Goal: Task Accomplishment & Management: Manage account settings

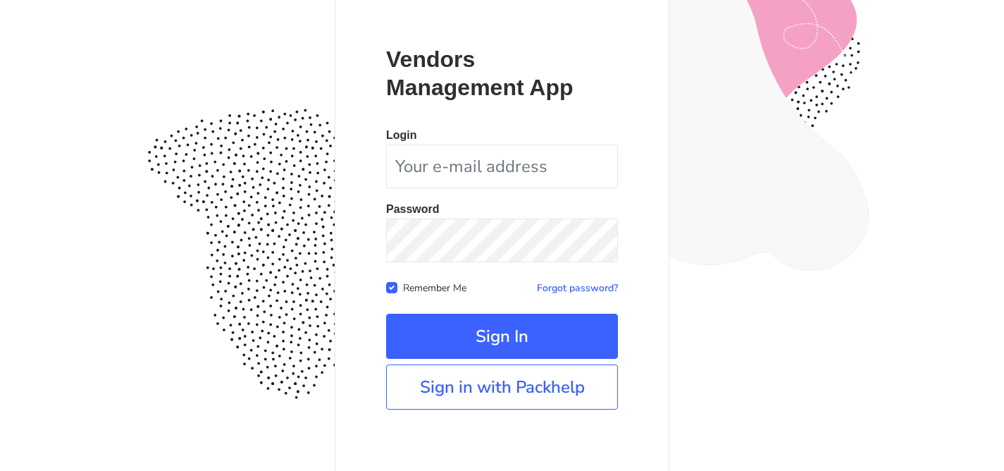
scroll to position [137, 0]
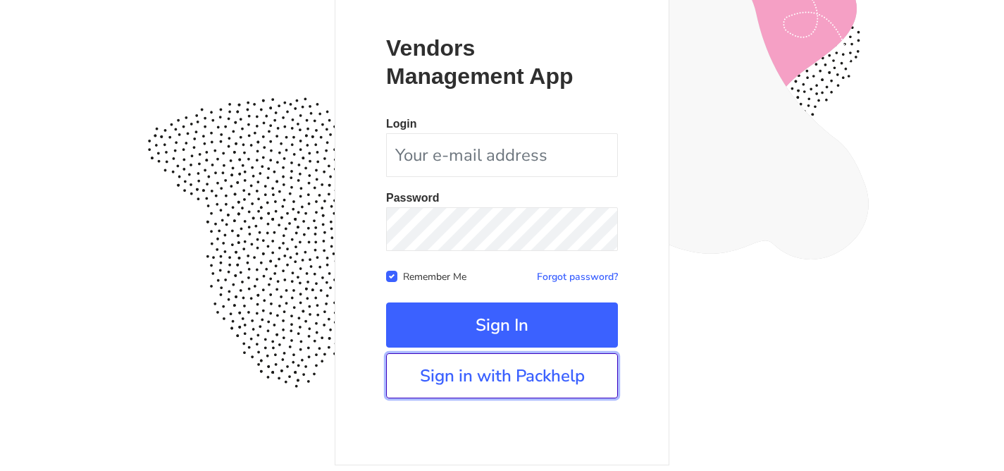
click at [472, 377] on link "Sign in with Packhelp" at bounding box center [502, 375] width 232 height 45
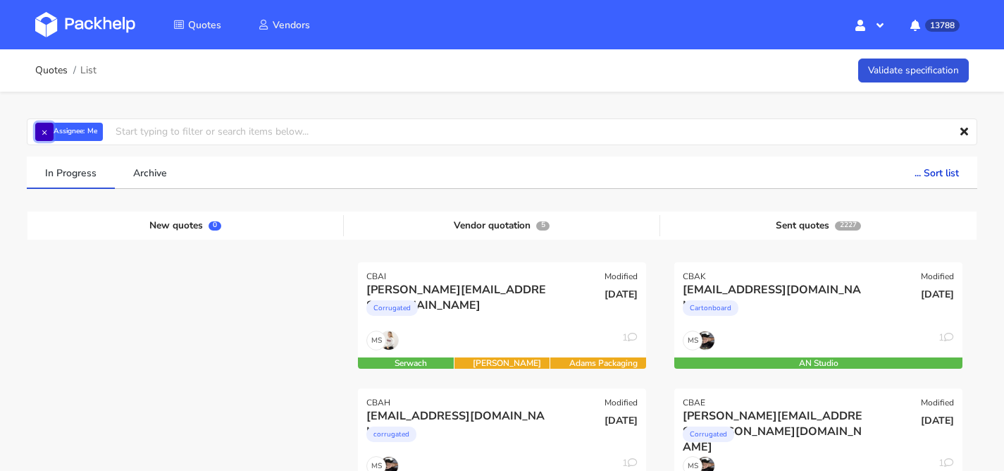
click at [49, 127] on button "×" at bounding box center [44, 132] width 18 height 18
click at [49, 127] on input "text" at bounding box center [502, 131] width 951 height 27
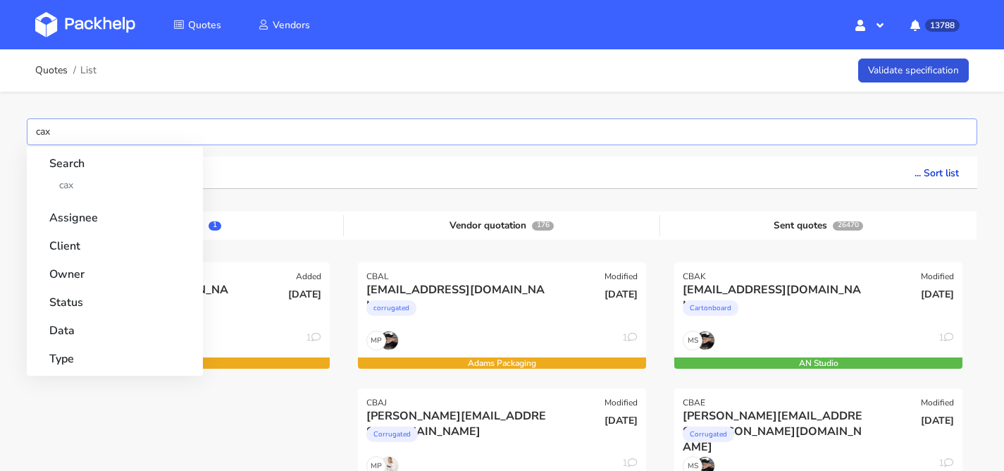
type input "caxd"
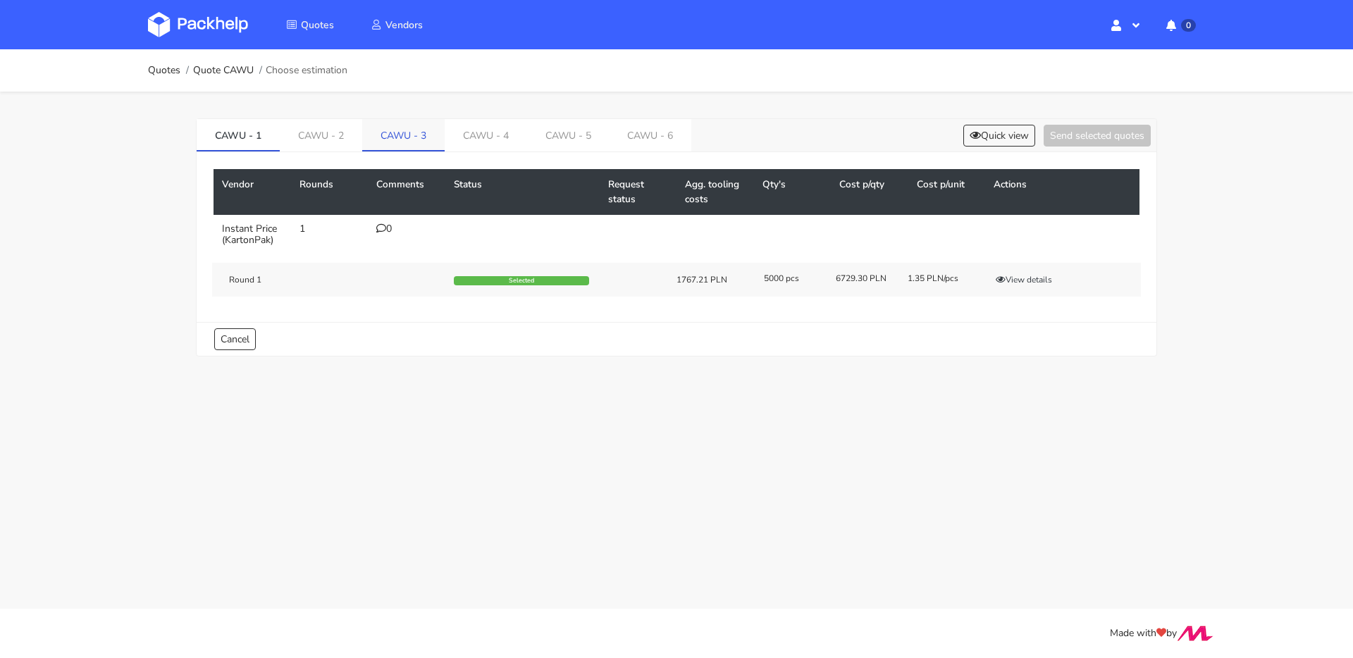
click at [394, 142] on link "CAWU - 3" at bounding box center [403, 134] width 82 height 31
click at [472, 140] on link "CAWU - 4" at bounding box center [487, 134] width 82 height 31
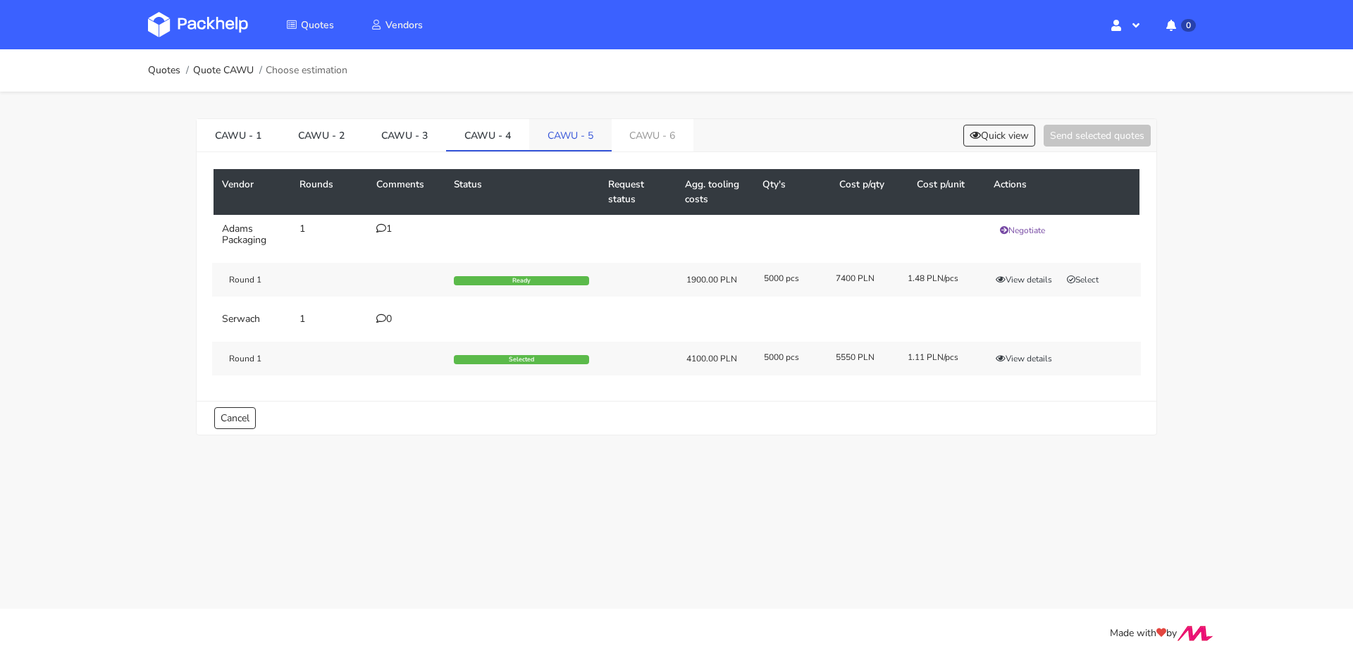
click at [550, 142] on link "CAWU - 5" at bounding box center [570, 134] width 82 height 31
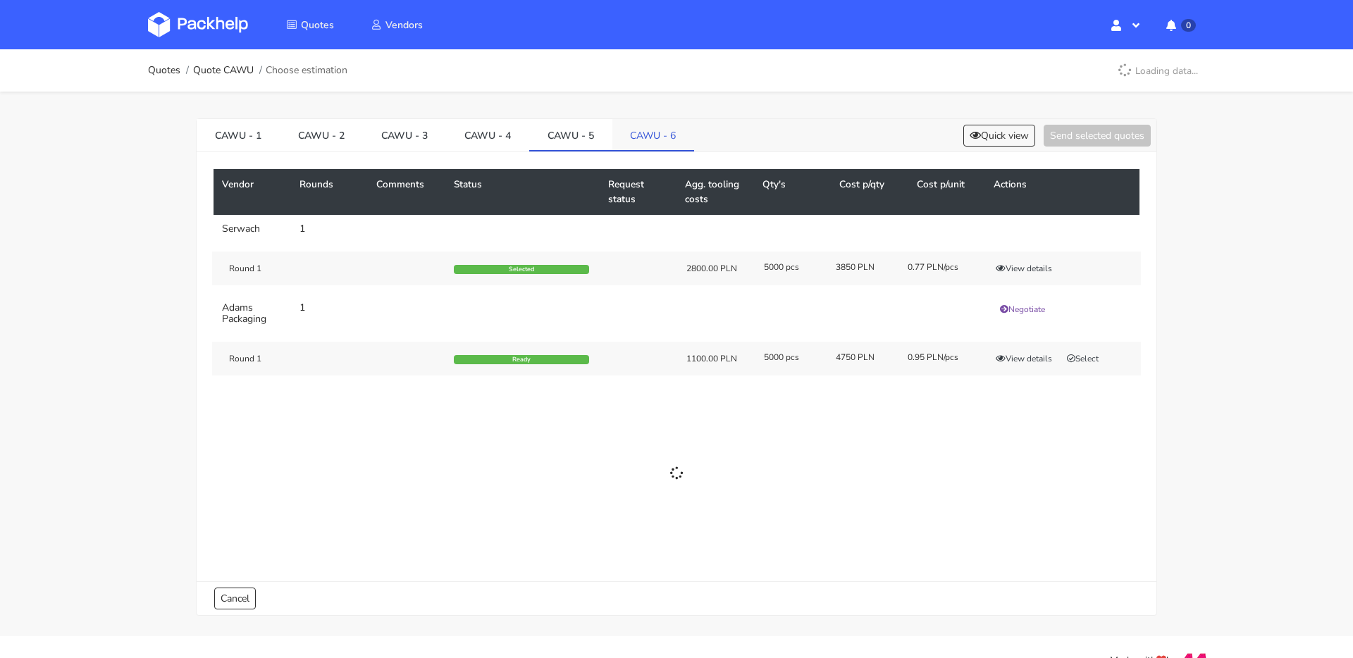
click at [633, 142] on link "CAWU - 6" at bounding box center [654, 134] width 82 height 31
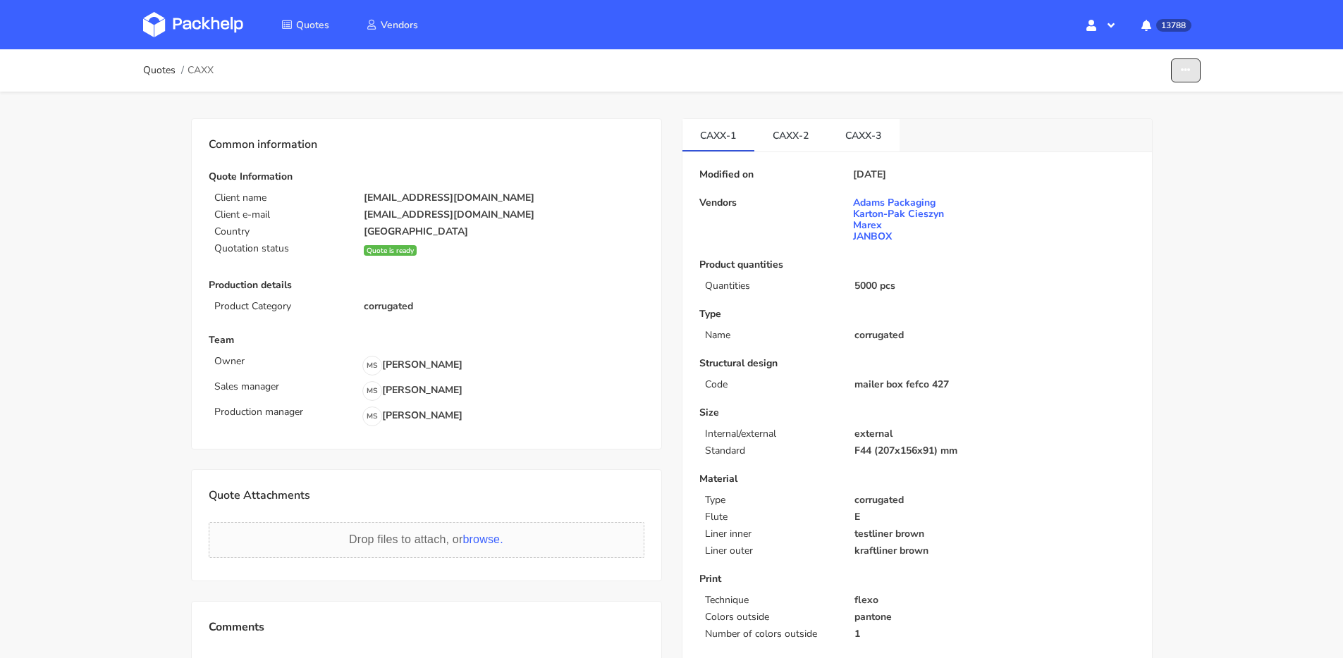
click at [1176, 74] on button "button" at bounding box center [1186, 71] width 30 height 25
click at [1106, 156] on link "Show estimations" at bounding box center [1132, 154] width 124 height 23
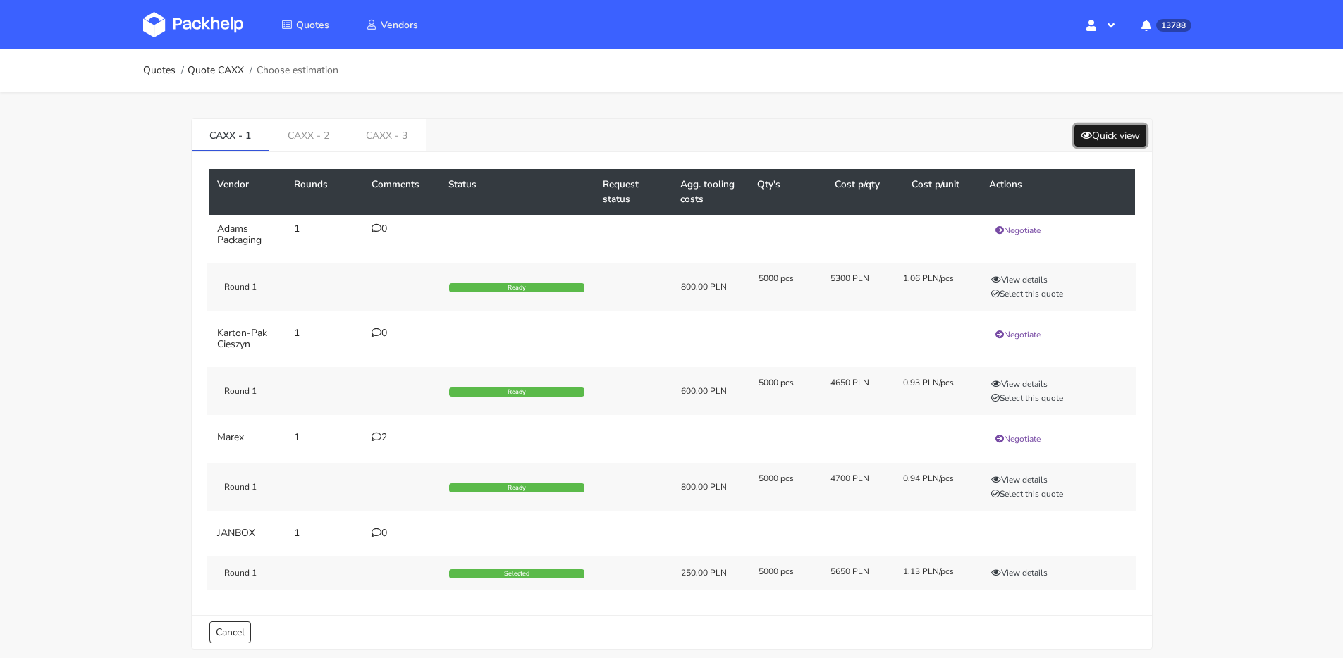
click at [1105, 144] on button "Quick view" at bounding box center [1110, 136] width 72 height 22
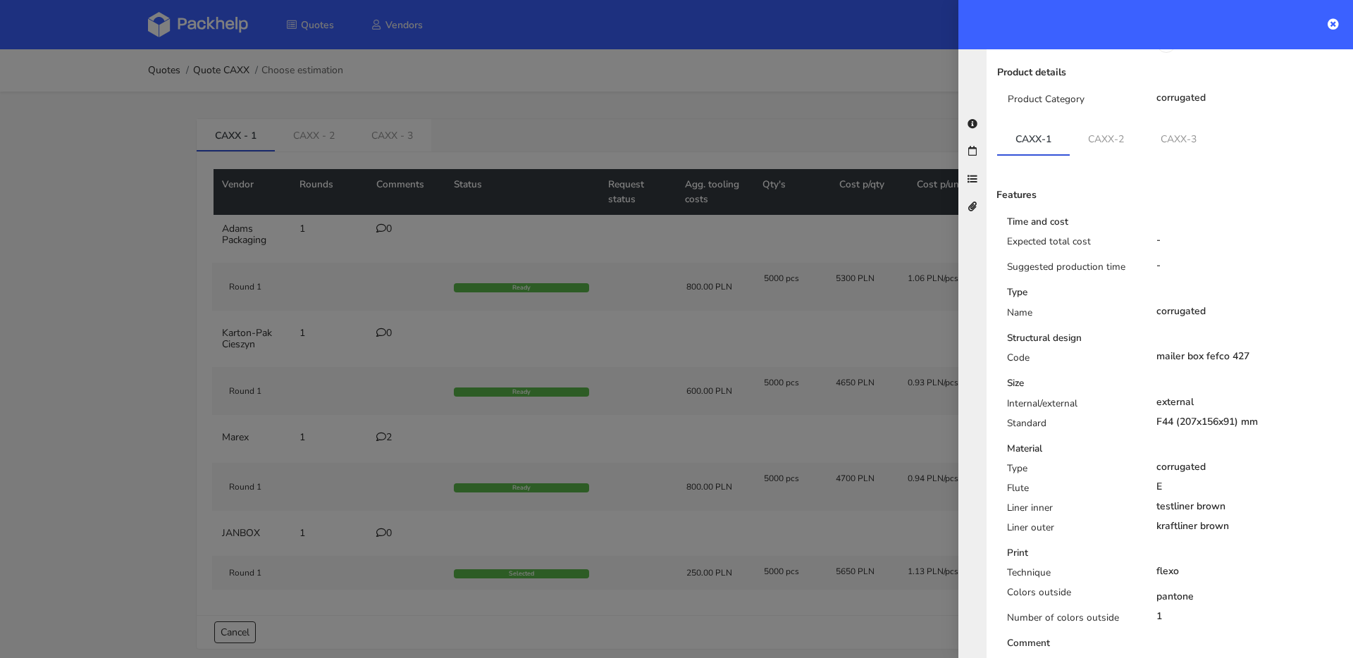
scroll to position [128, 0]
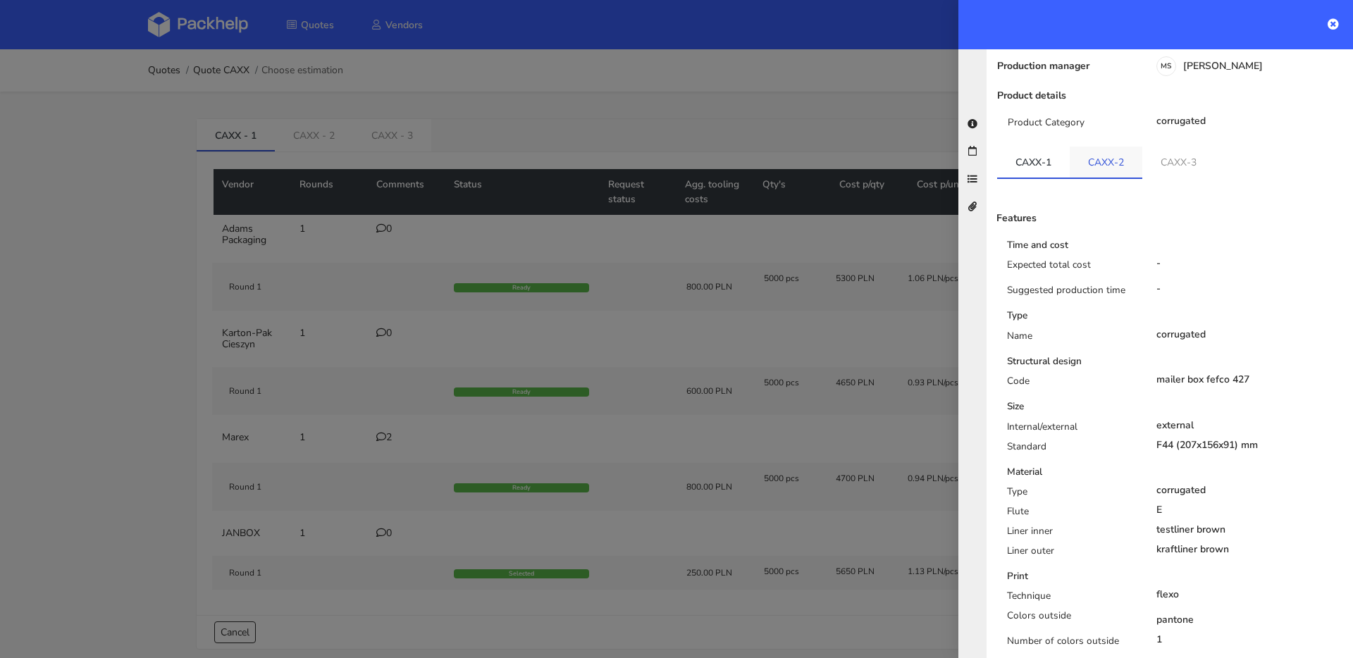
click at [1124, 147] on link "CAXX-2" at bounding box center [1106, 162] width 73 height 31
click at [1162, 147] on link "CAXX-3" at bounding box center [1179, 162] width 73 height 31
click at [1028, 149] on link "CAXX-1" at bounding box center [1033, 162] width 73 height 31
click at [1157, 152] on link "CAXX-3" at bounding box center [1179, 162] width 73 height 31
click at [1031, 154] on link "CAXX-1" at bounding box center [1033, 162] width 73 height 31
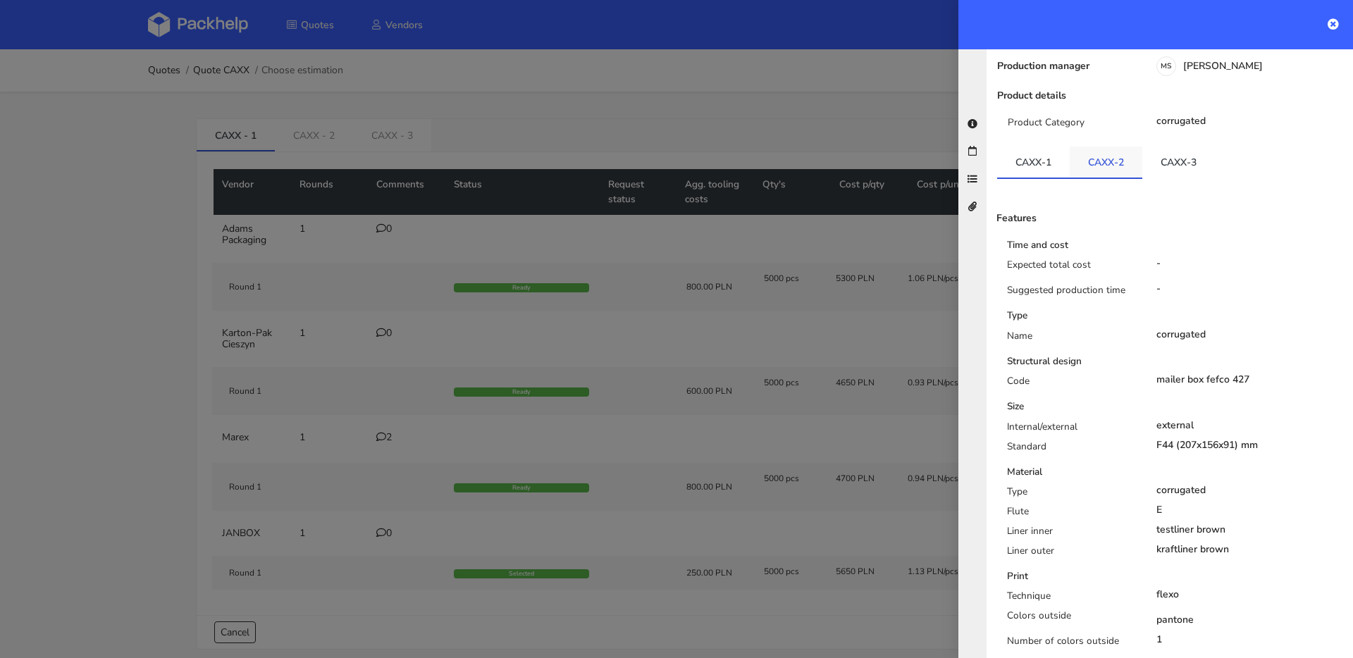
click at [1088, 147] on link "CAXX-2" at bounding box center [1106, 162] width 73 height 31
click at [1014, 147] on link "CAXX-1" at bounding box center [1033, 162] width 73 height 31
click at [1102, 147] on link "CAXX-2" at bounding box center [1106, 162] width 73 height 31
click at [1149, 147] on link "CAXX-3" at bounding box center [1179, 162] width 73 height 31
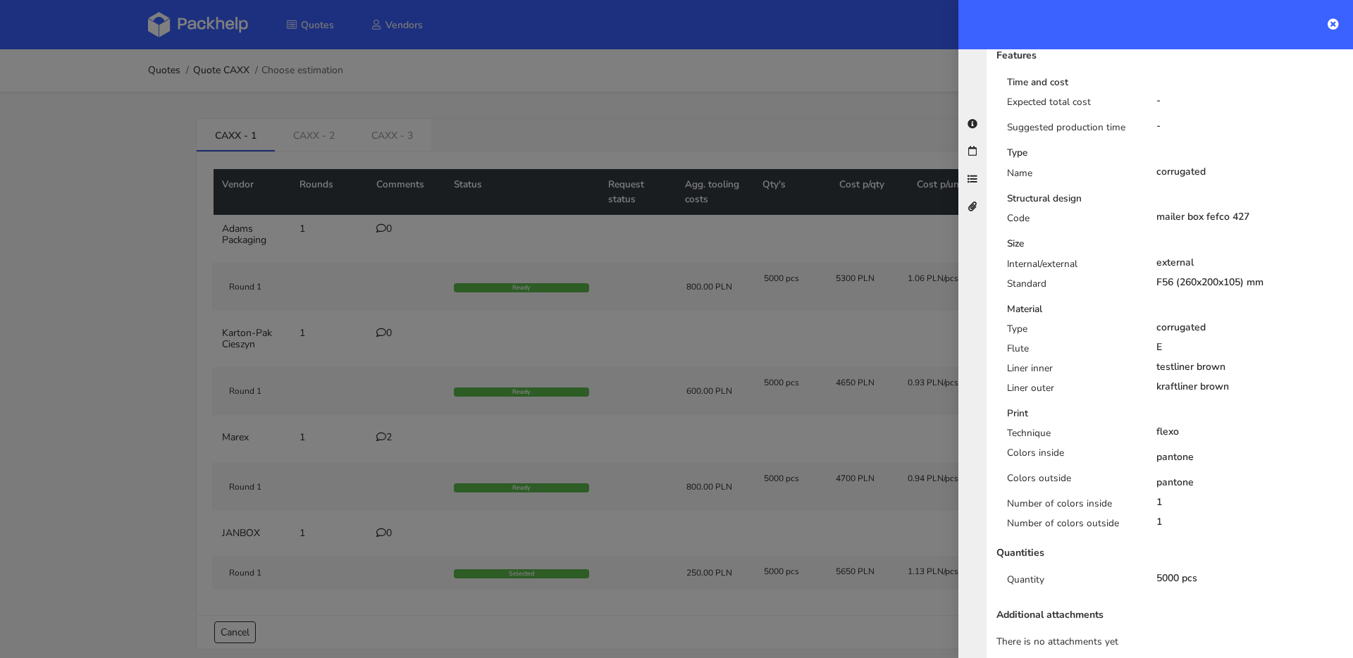
scroll to position [0, 0]
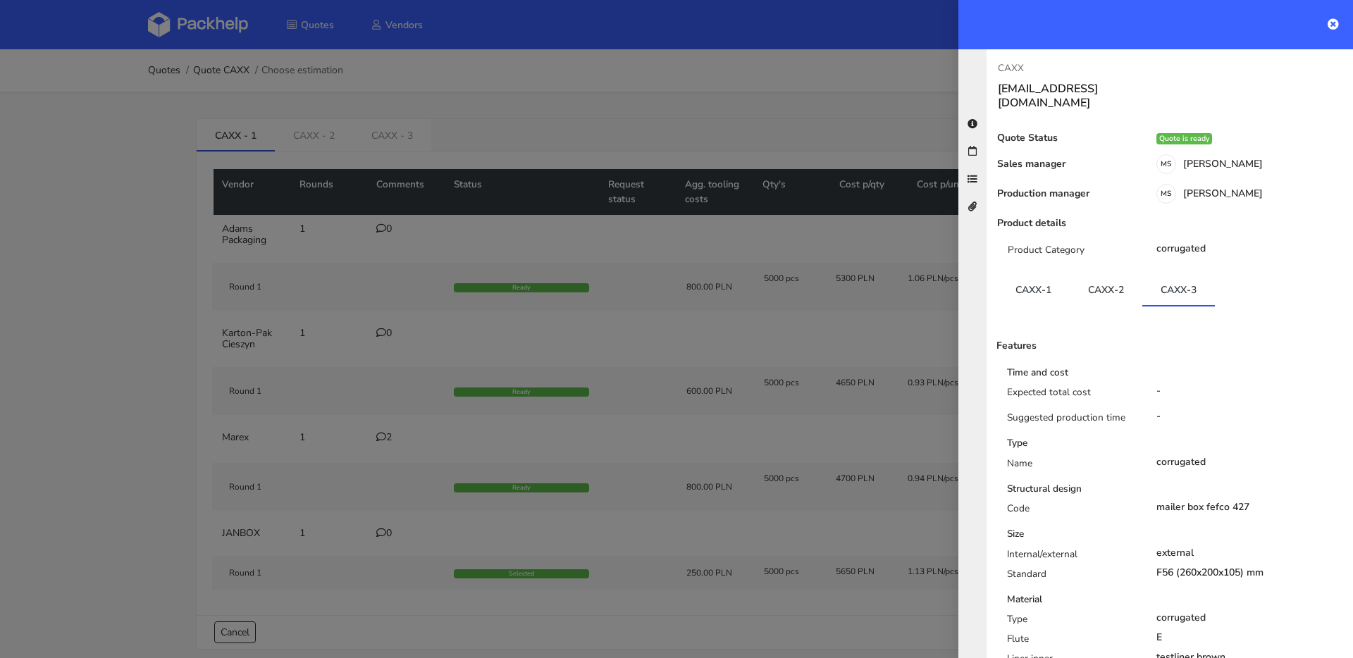
click at [1111, 251] on div "Product Category corrugated" at bounding box center [1170, 255] width 367 height 25
click at [1112, 274] on link "CAXX-2" at bounding box center [1106, 289] width 73 height 31
click at [1050, 274] on link "CAXX-1" at bounding box center [1033, 289] width 73 height 31
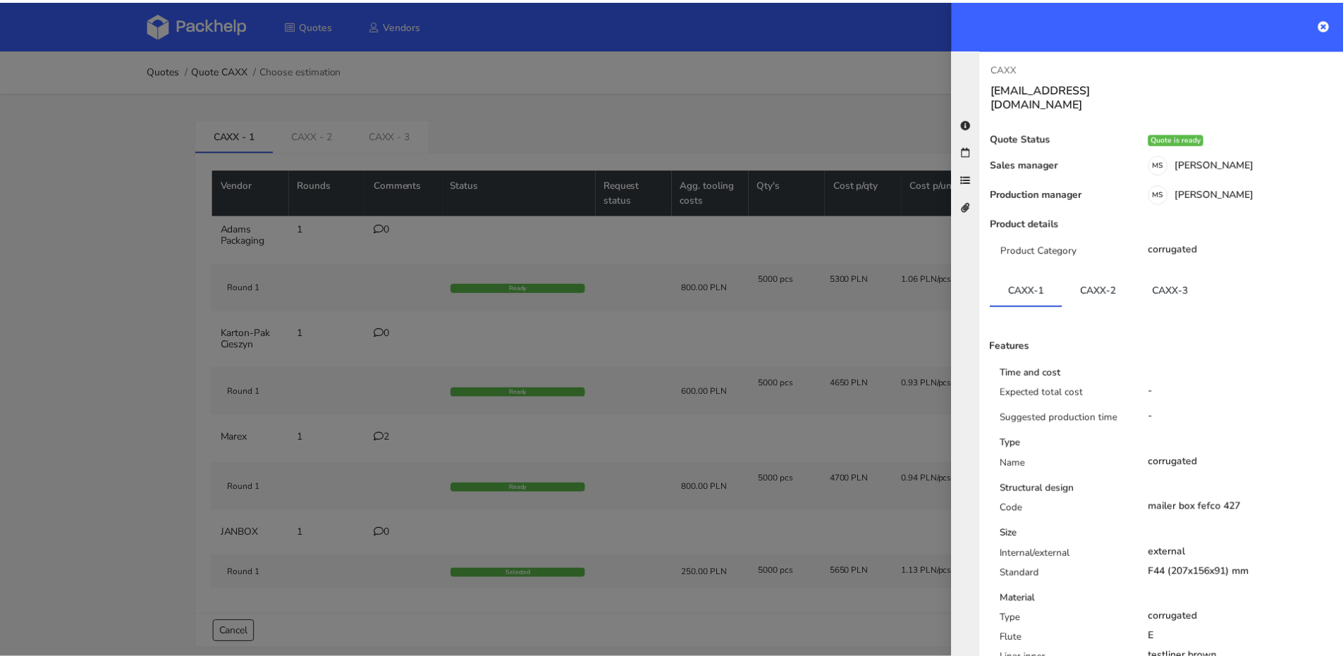
scroll to position [331, 0]
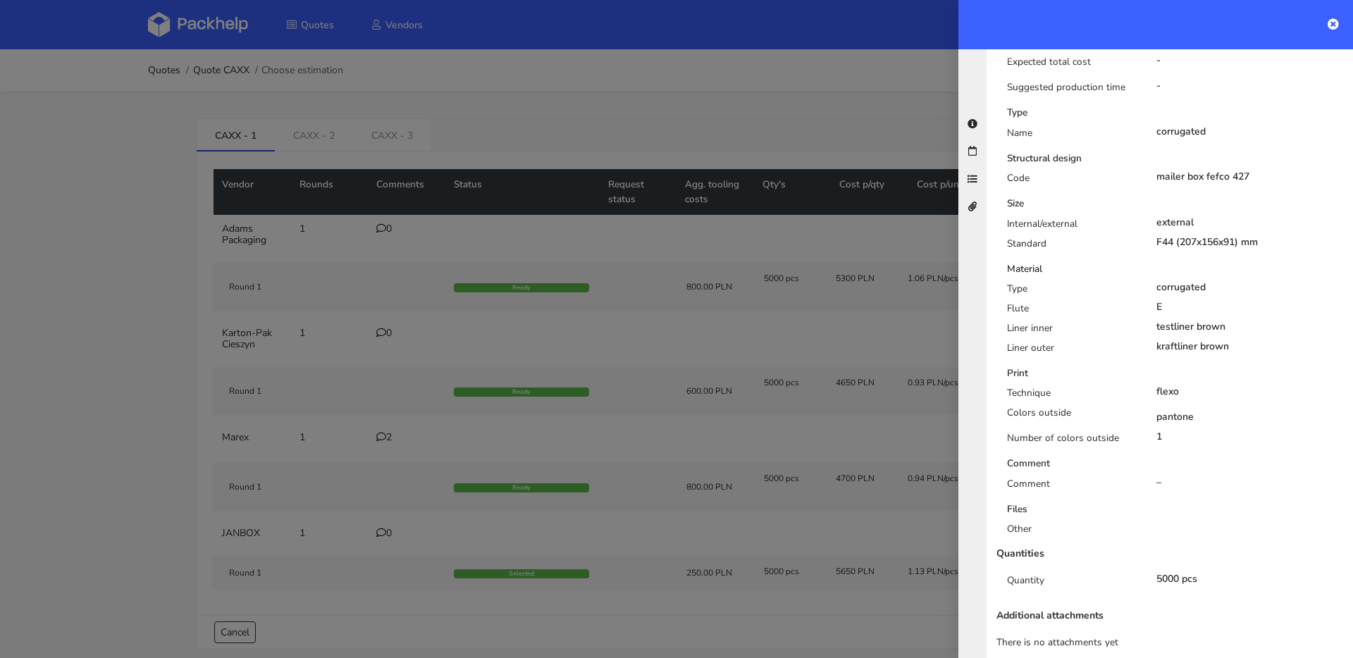
click at [688, 302] on div at bounding box center [676, 329] width 1353 height 658
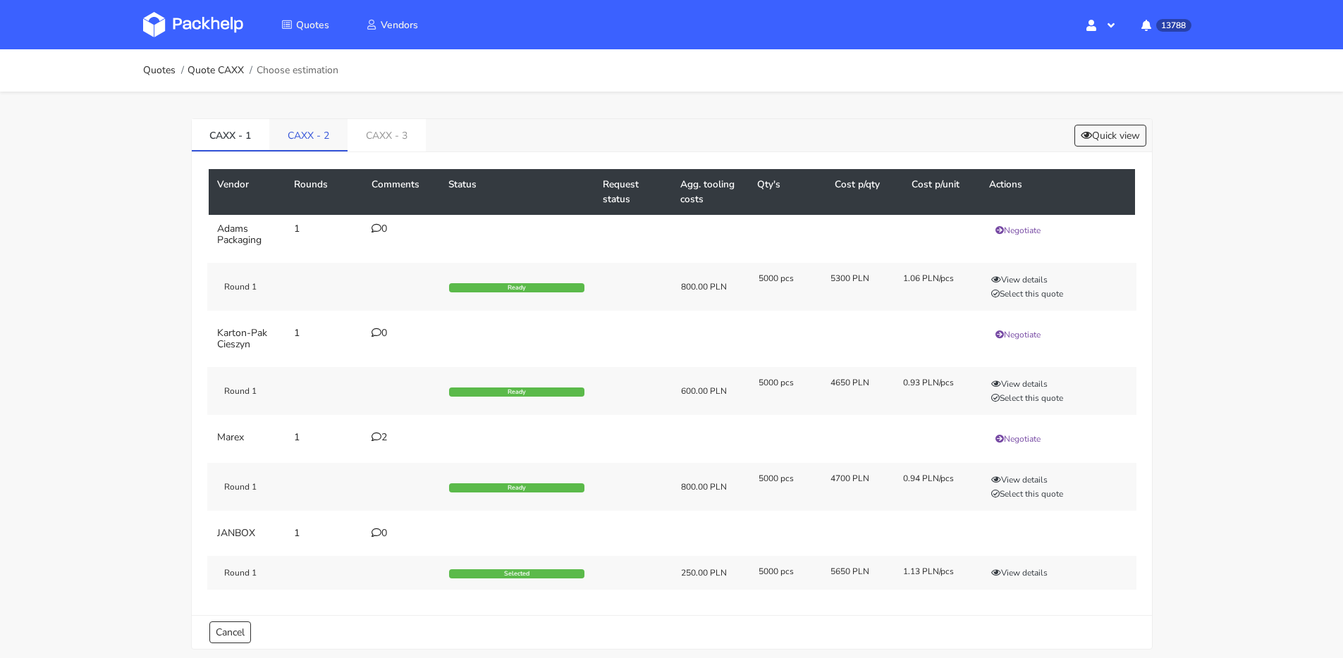
click at [333, 134] on link "CAXX - 2" at bounding box center [308, 134] width 78 height 31
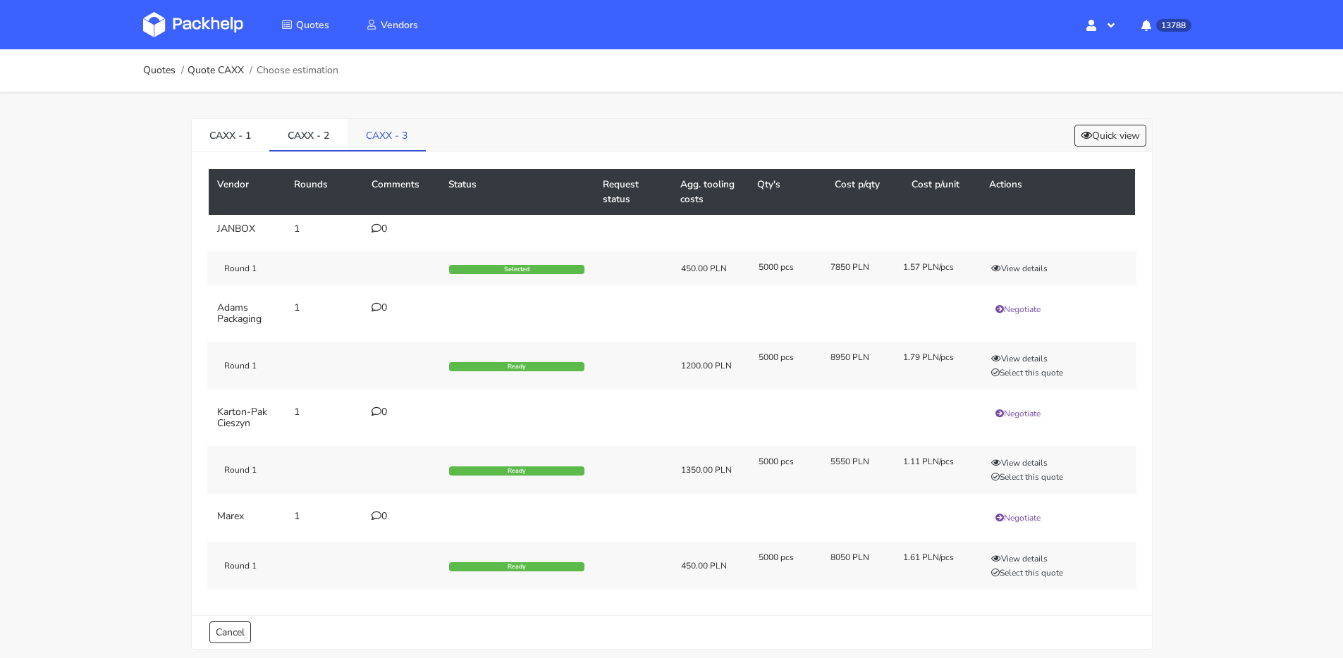
click at [396, 142] on link "CAXX - 3" at bounding box center [386, 134] width 78 height 31
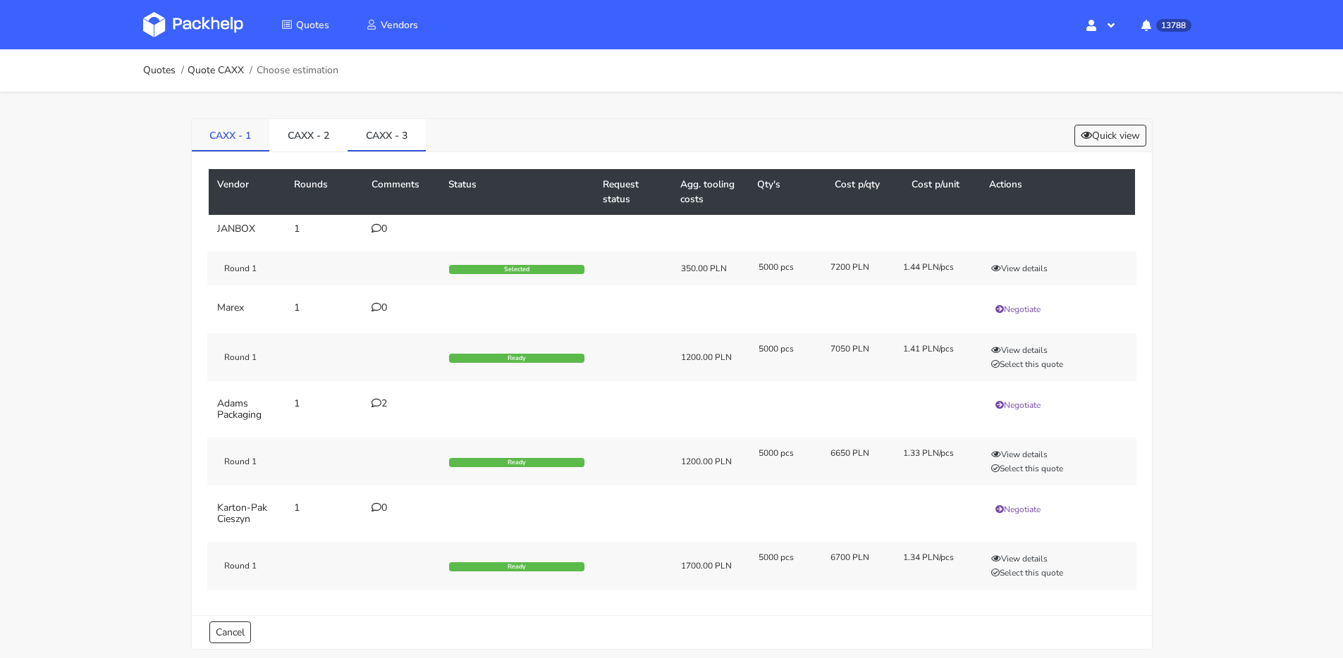
click at [226, 133] on link "CAXX - 1" at bounding box center [231, 134] width 78 height 31
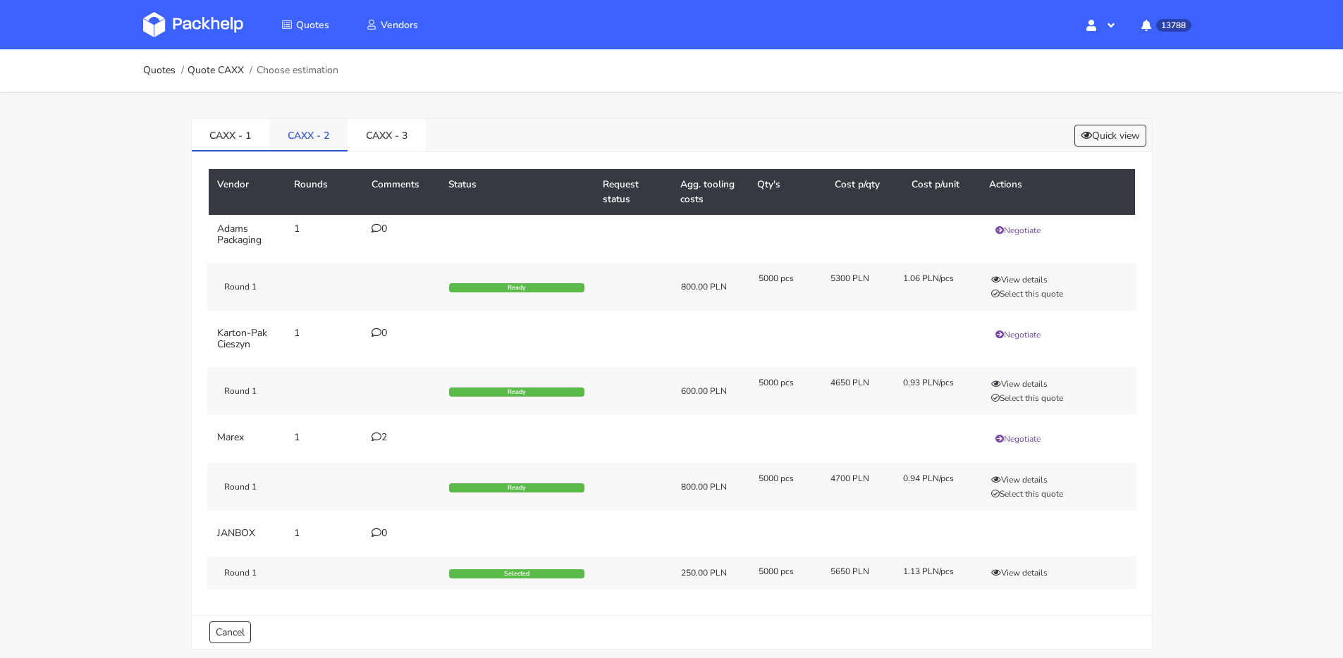
click at [306, 137] on link "CAXX - 2" at bounding box center [308, 134] width 78 height 31
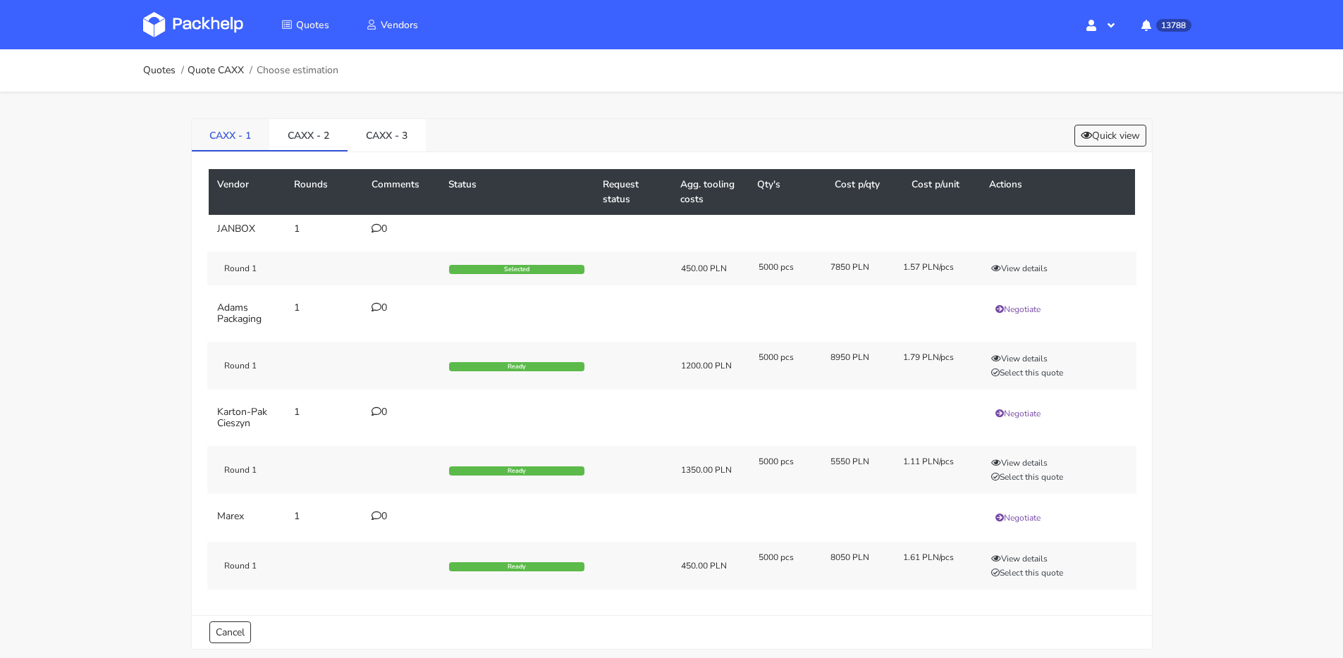
click at [247, 134] on link "CAXX - 1" at bounding box center [231, 134] width 78 height 31
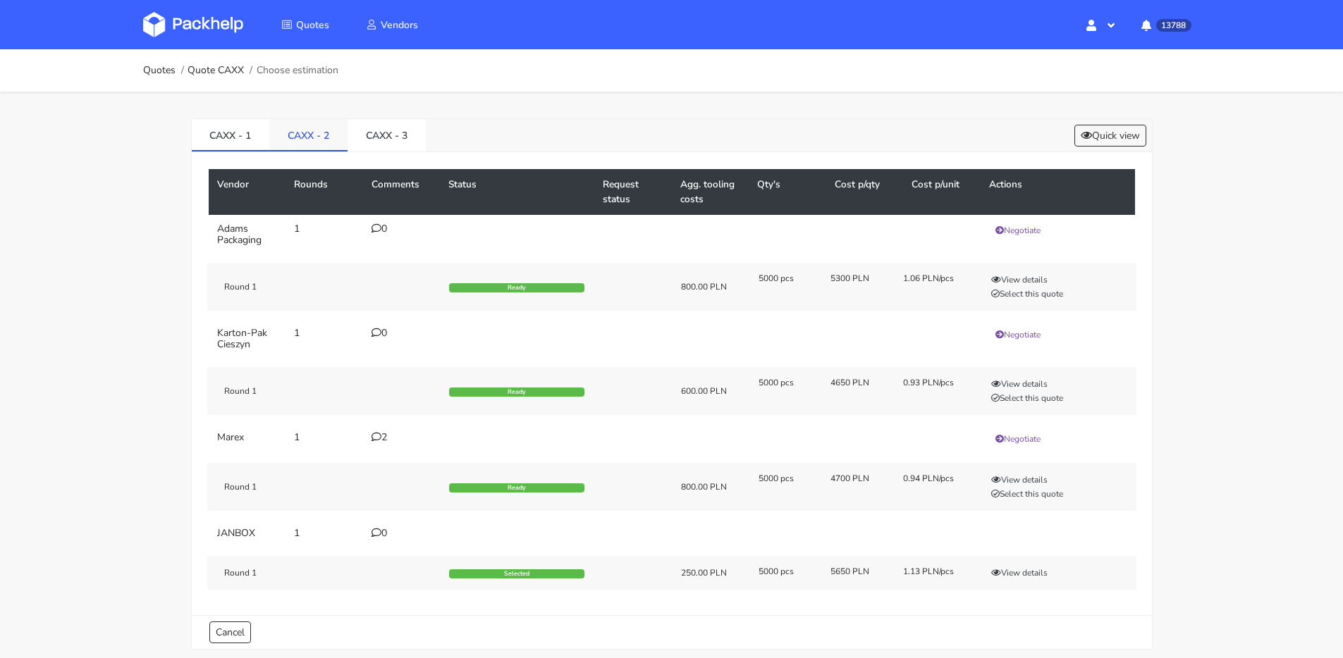
click at [324, 133] on link "CAXX - 2" at bounding box center [308, 134] width 78 height 31
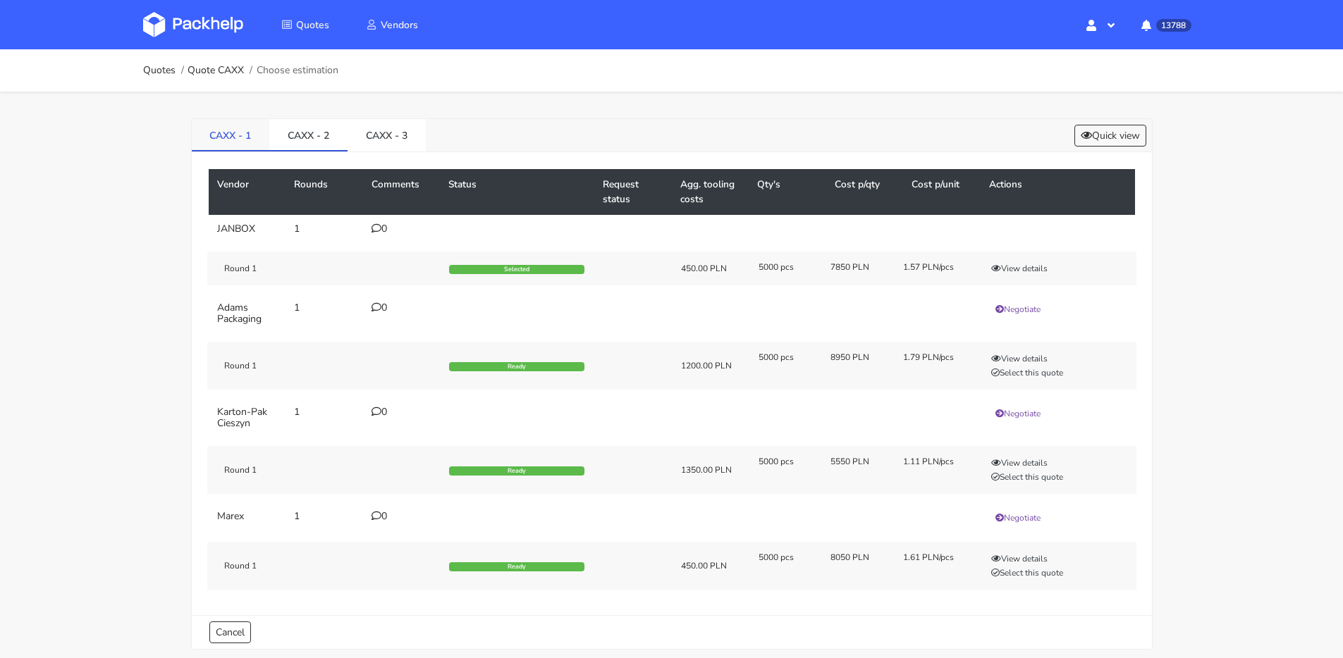
click at [233, 150] on li "CAXX - 1" at bounding box center [231, 135] width 78 height 32
click at [252, 142] on link "CAXX - 1" at bounding box center [231, 134] width 78 height 31
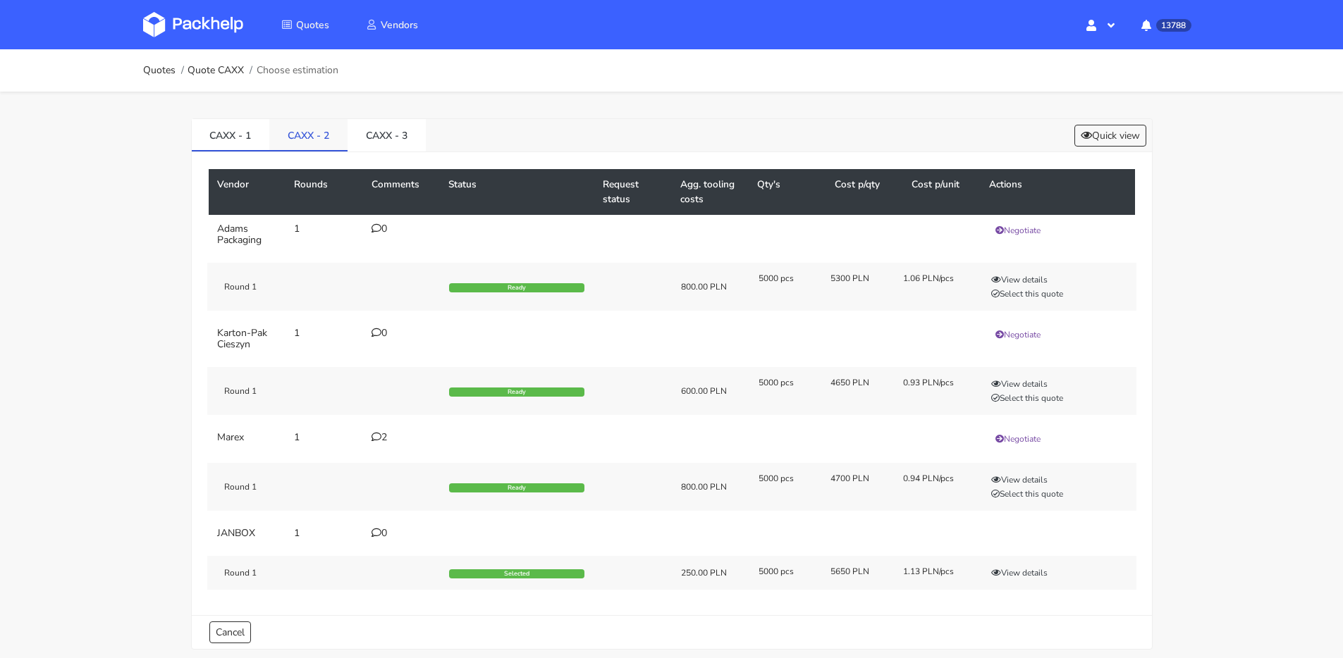
click at [306, 139] on link "CAXX - 2" at bounding box center [308, 134] width 78 height 31
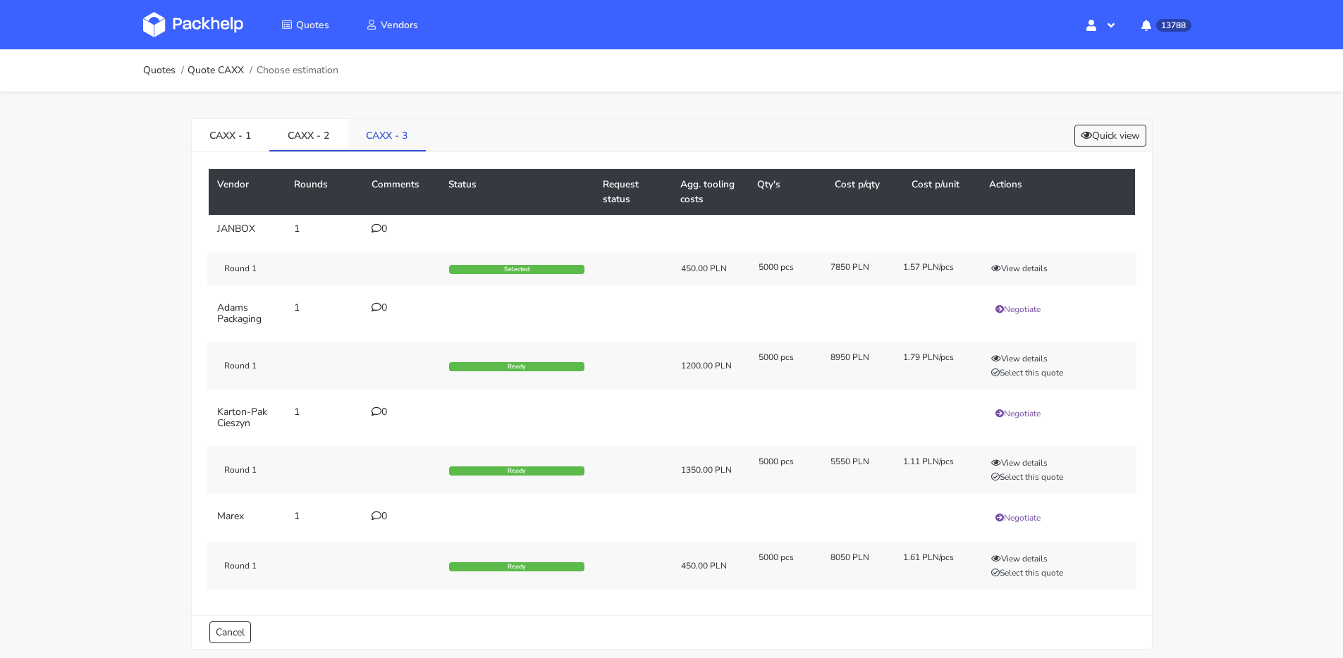
click at [371, 141] on link "CAXX - 3" at bounding box center [386, 134] width 78 height 31
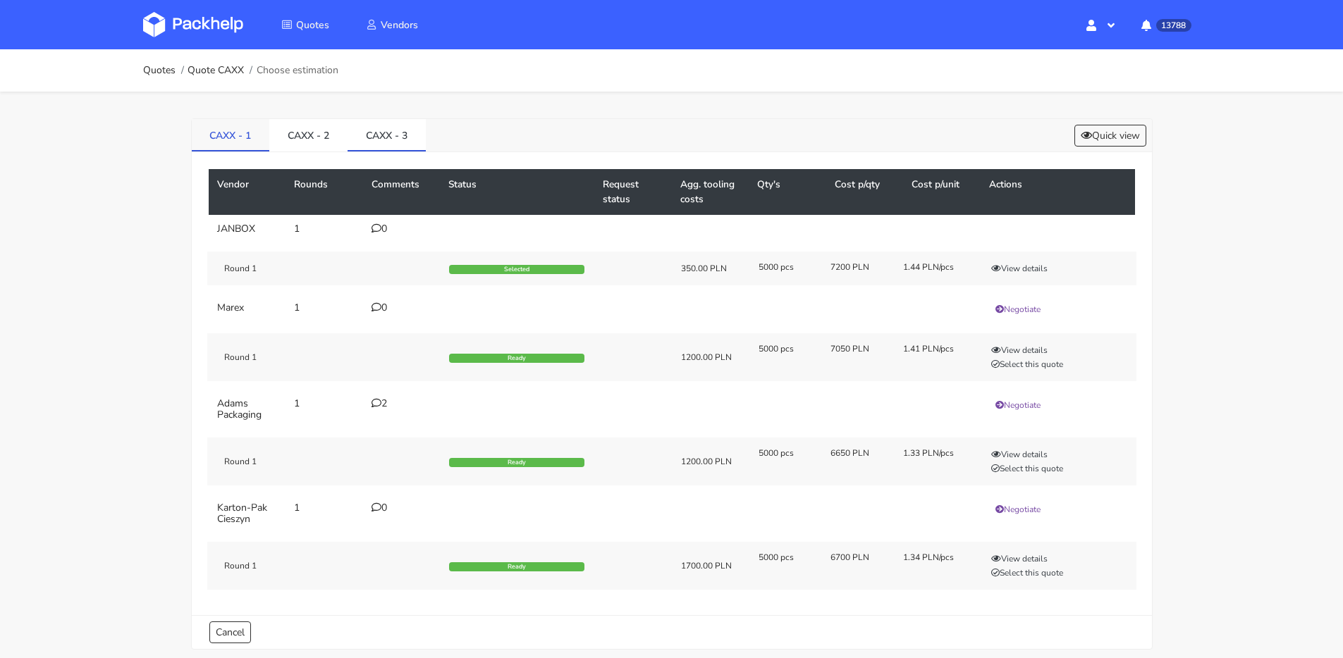
click at [243, 138] on link "CAXX - 1" at bounding box center [231, 134] width 78 height 31
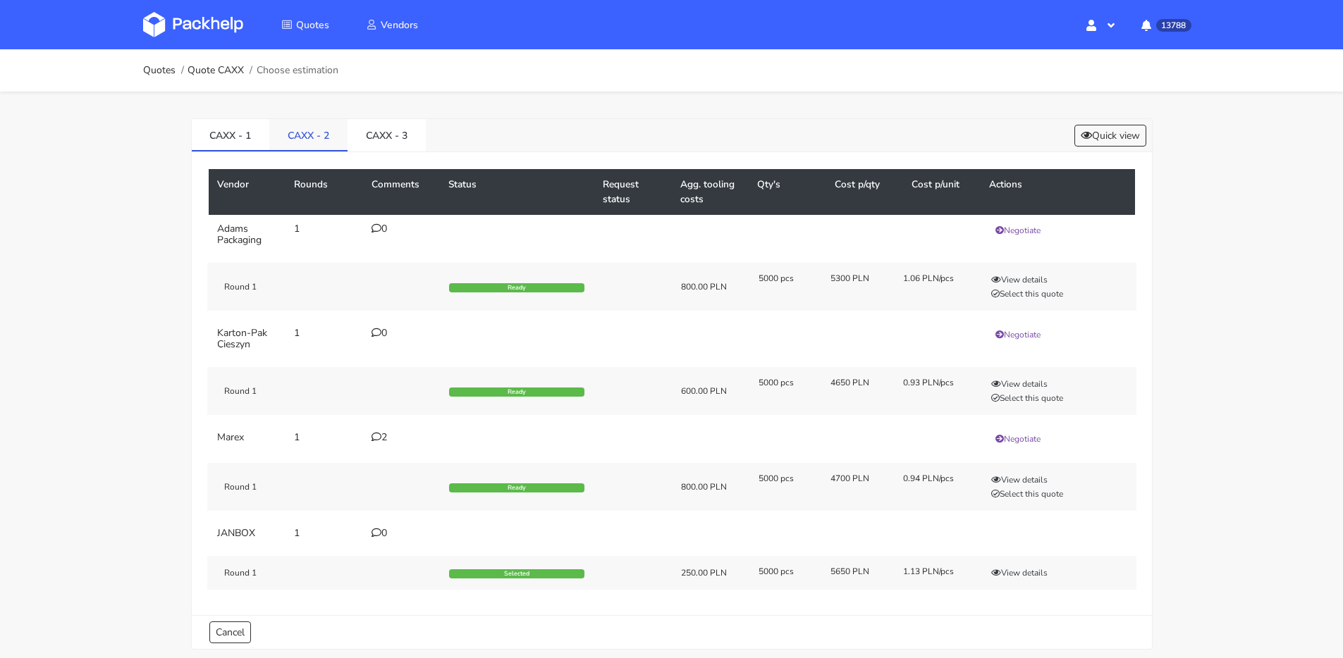
click at [301, 135] on link "CAXX - 2" at bounding box center [308, 134] width 78 height 31
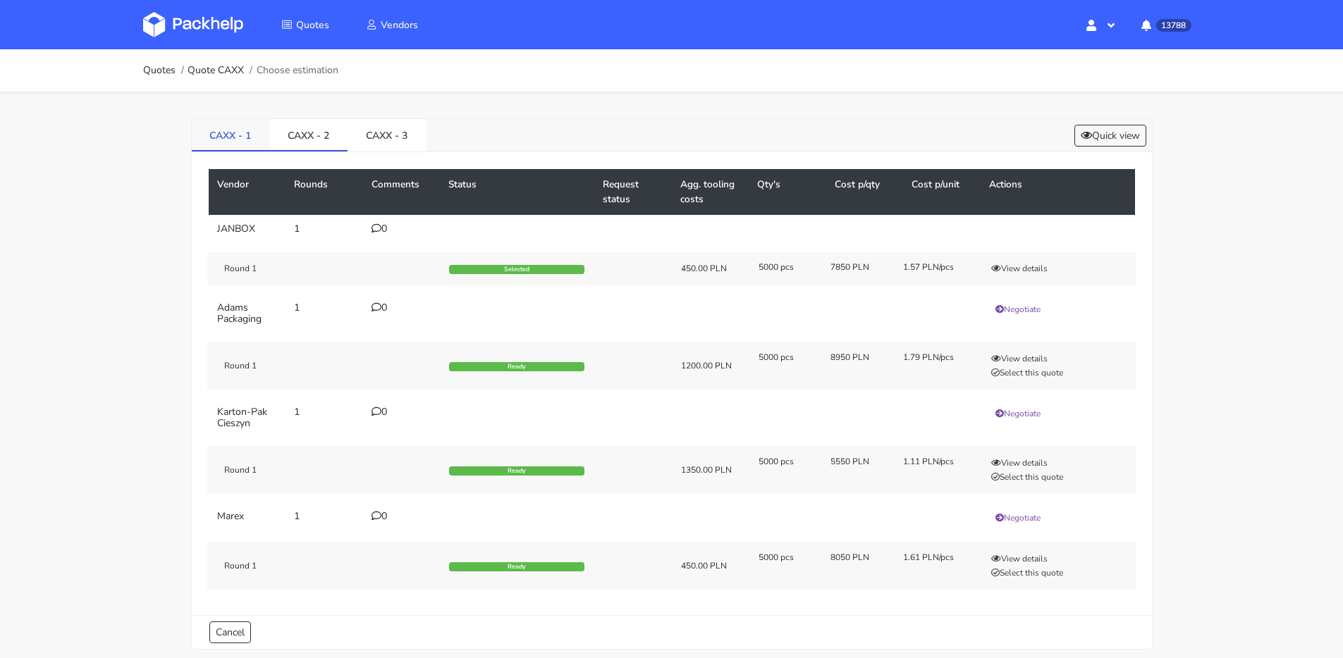
click at [260, 132] on link "CAXX - 1" at bounding box center [231, 134] width 78 height 31
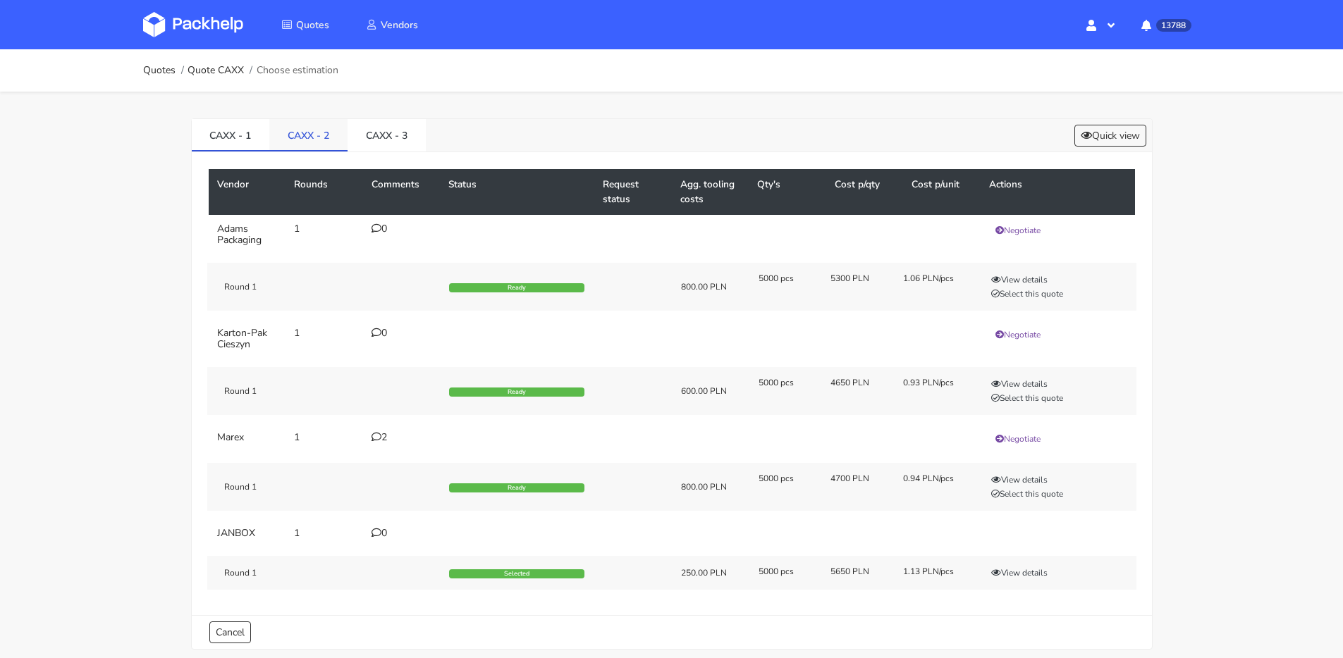
click at [324, 134] on link "CAXX - 2" at bounding box center [308, 134] width 78 height 31
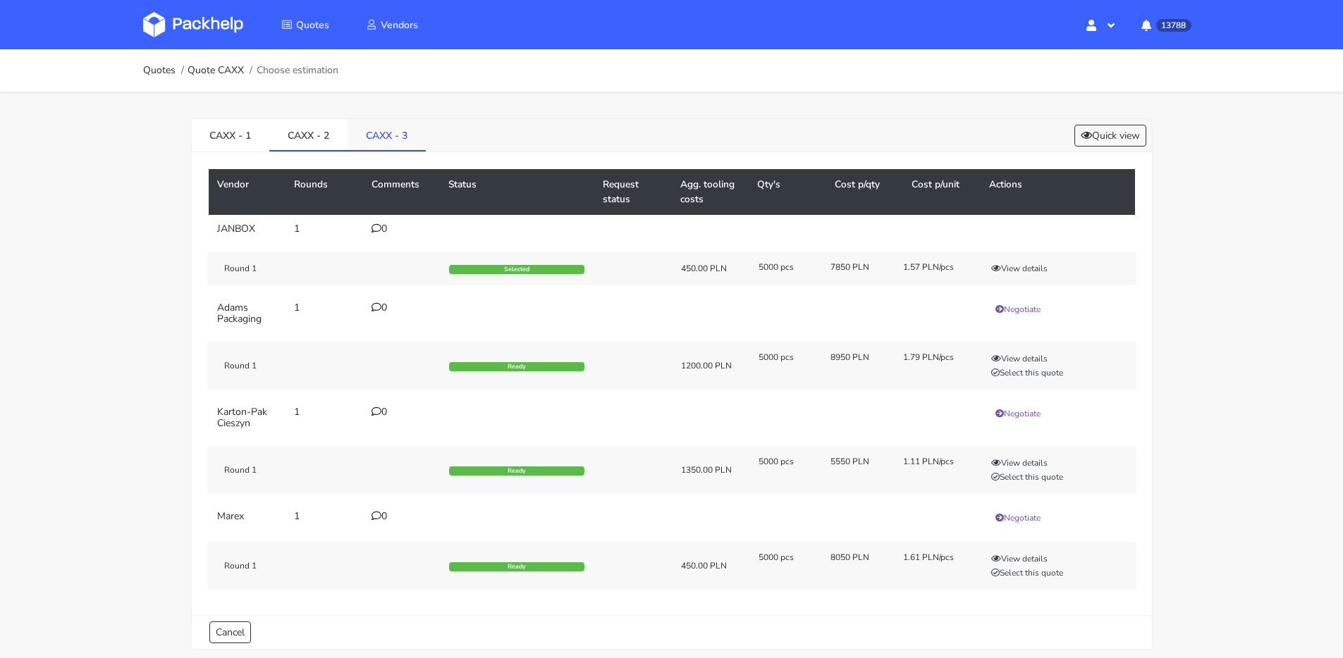
click at [387, 135] on link "CAXX - 3" at bounding box center [386, 134] width 78 height 31
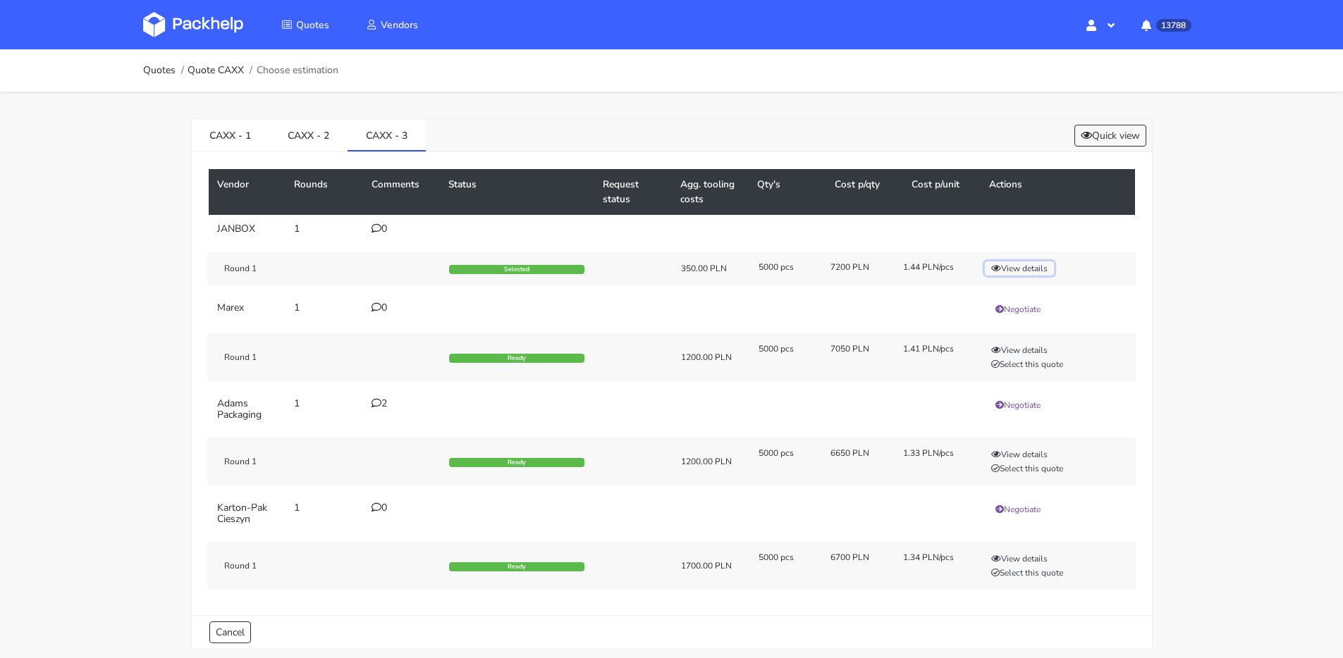
click at [1019, 273] on button "View details" at bounding box center [1019, 268] width 69 height 14
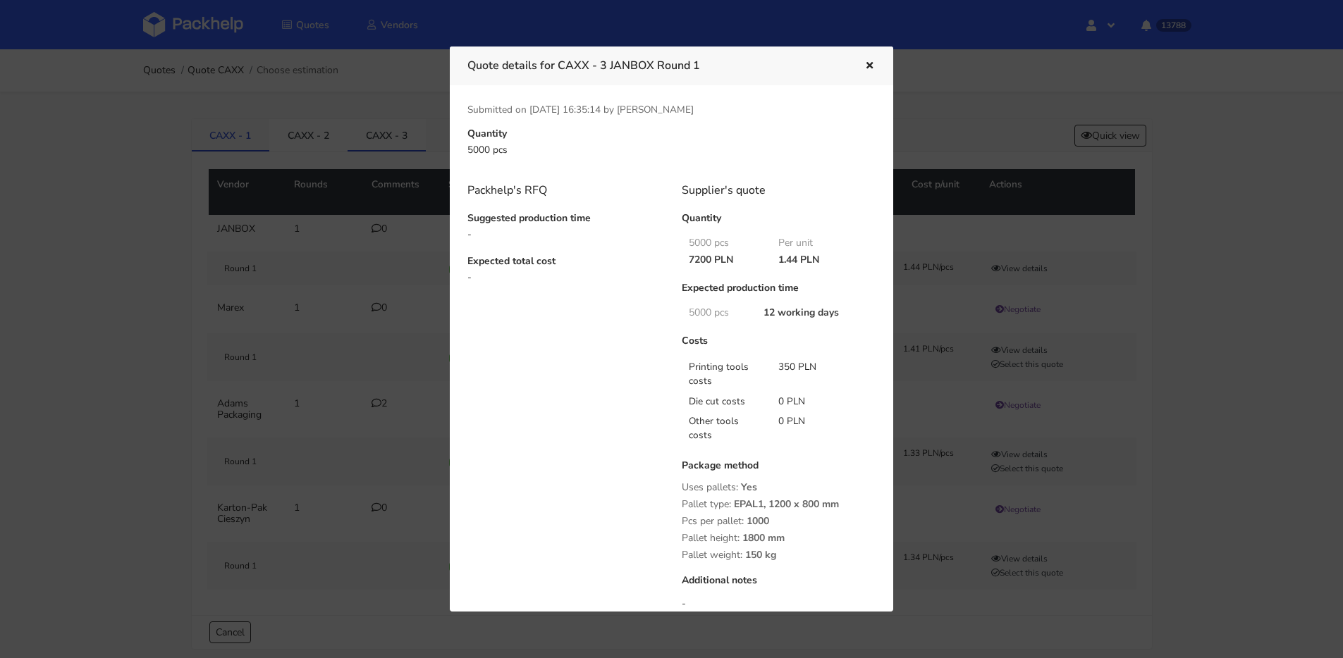
click at [204, 133] on div at bounding box center [671, 329] width 1343 height 658
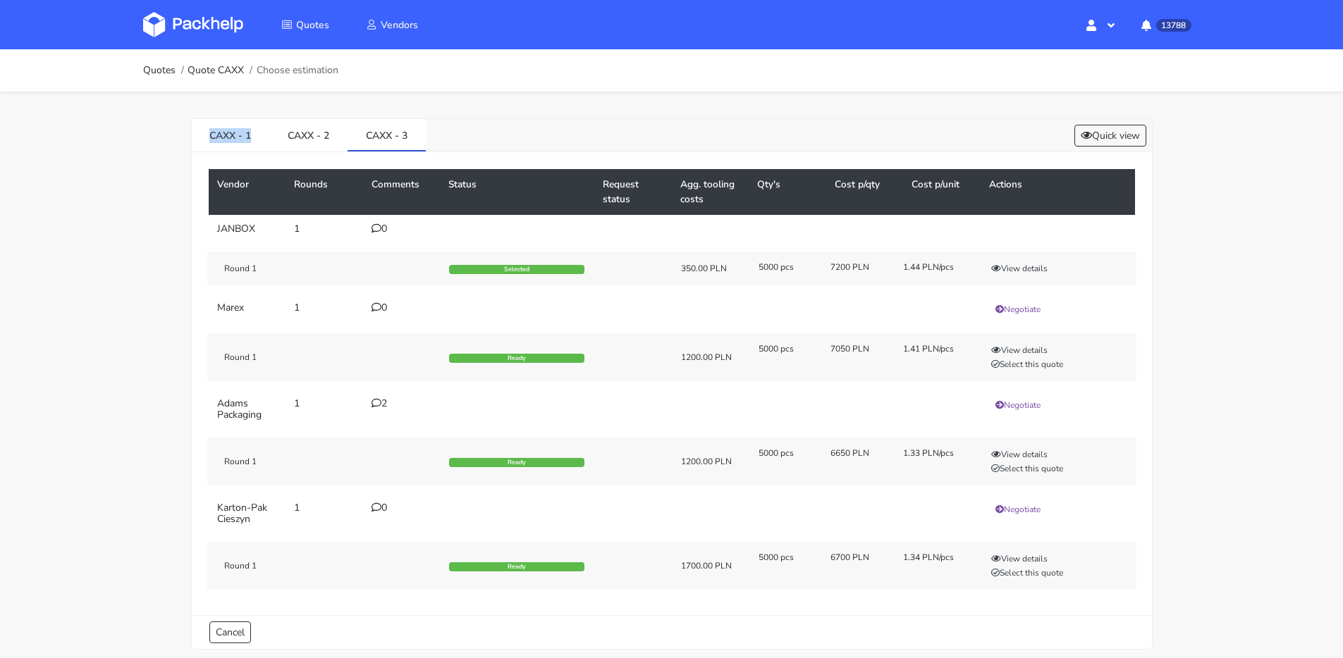
drag, startPoint x: 255, startPoint y: 135, endPoint x: 189, endPoint y: 135, distance: 66.3
click at [192, 135] on link "CAXX - 1" at bounding box center [231, 134] width 78 height 31
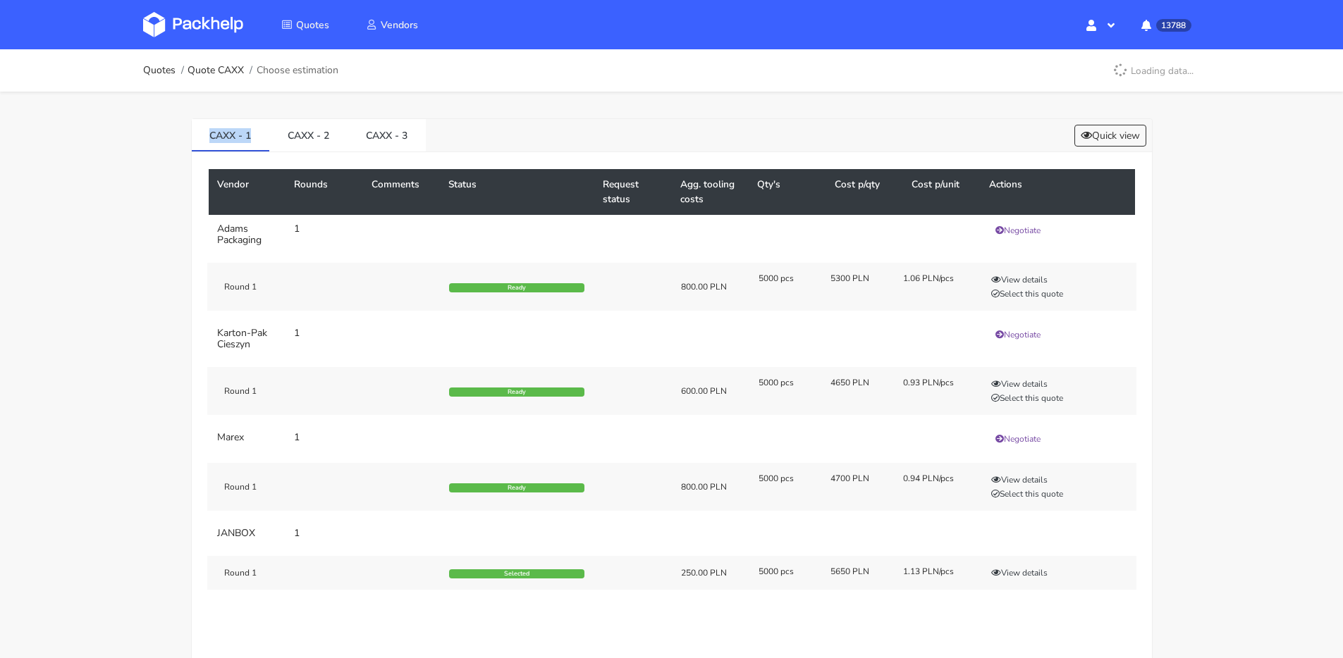
copy link "CAXX - 1"
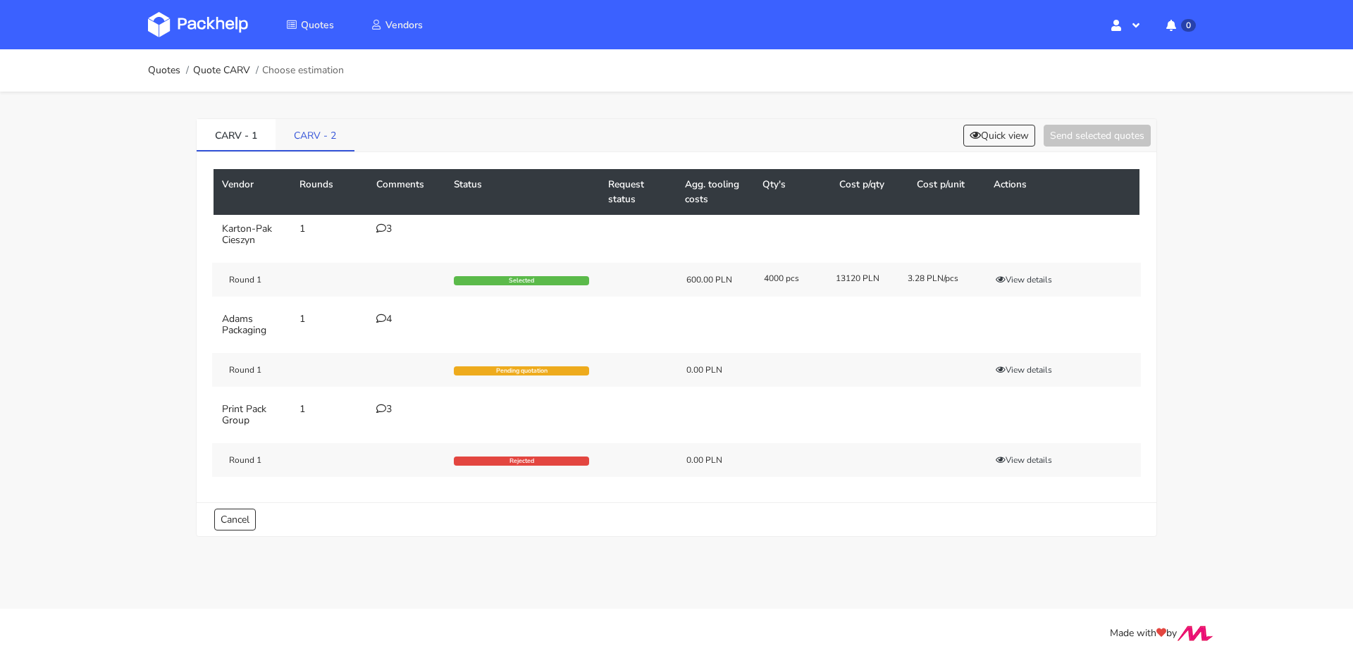
click at [345, 146] on link "CARV - 2" at bounding box center [315, 134] width 79 height 31
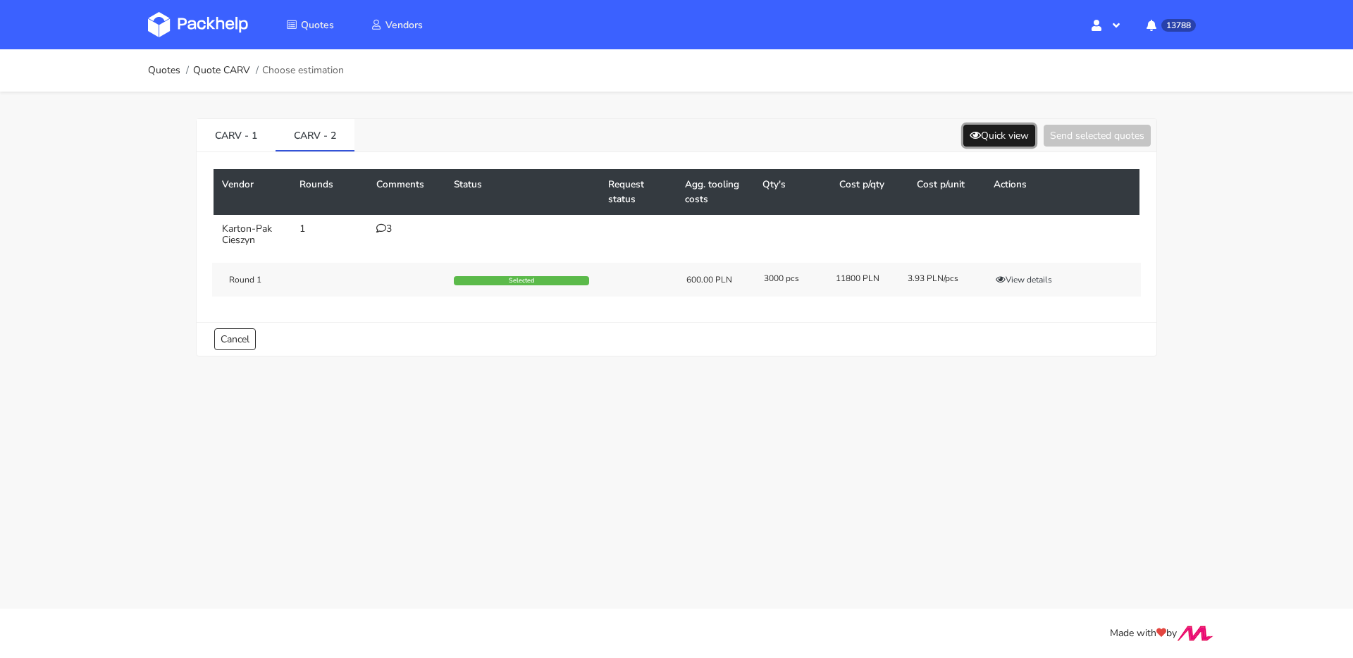
click at [976, 133] on button "Quick view" at bounding box center [1000, 136] width 72 height 22
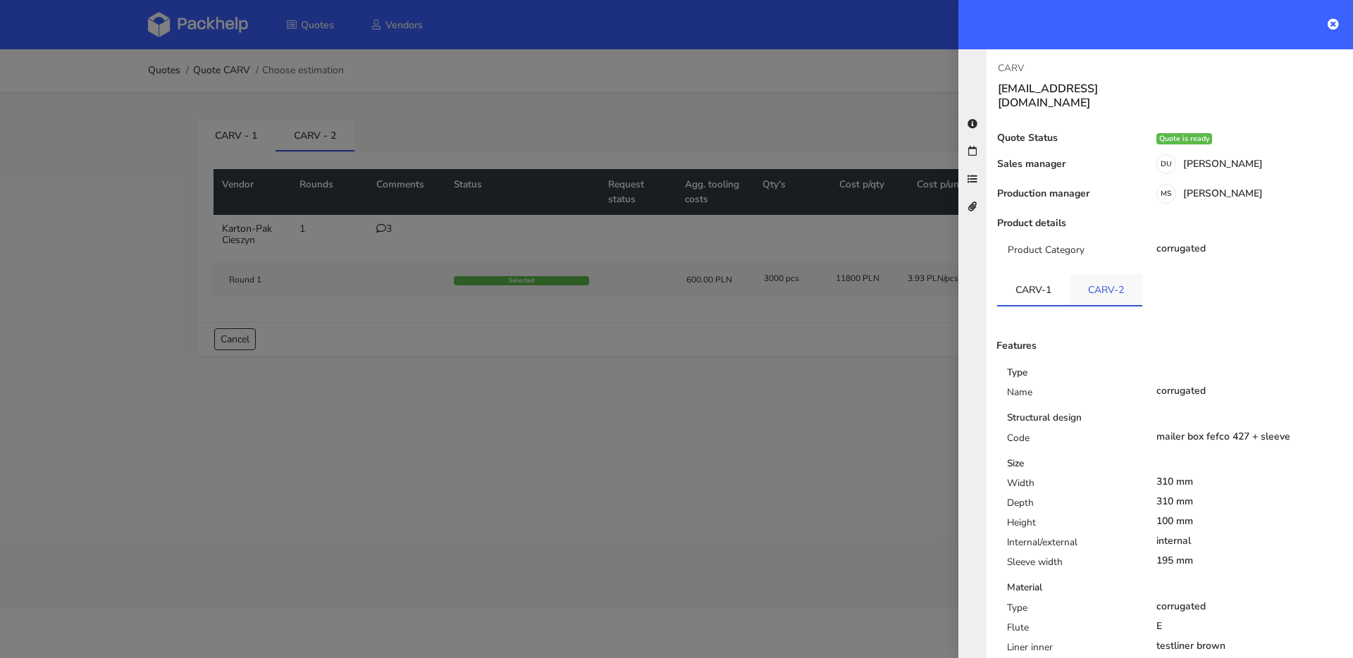
click at [1109, 276] on link "CARV-2" at bounding box center [1106, 289] width 73 height 31
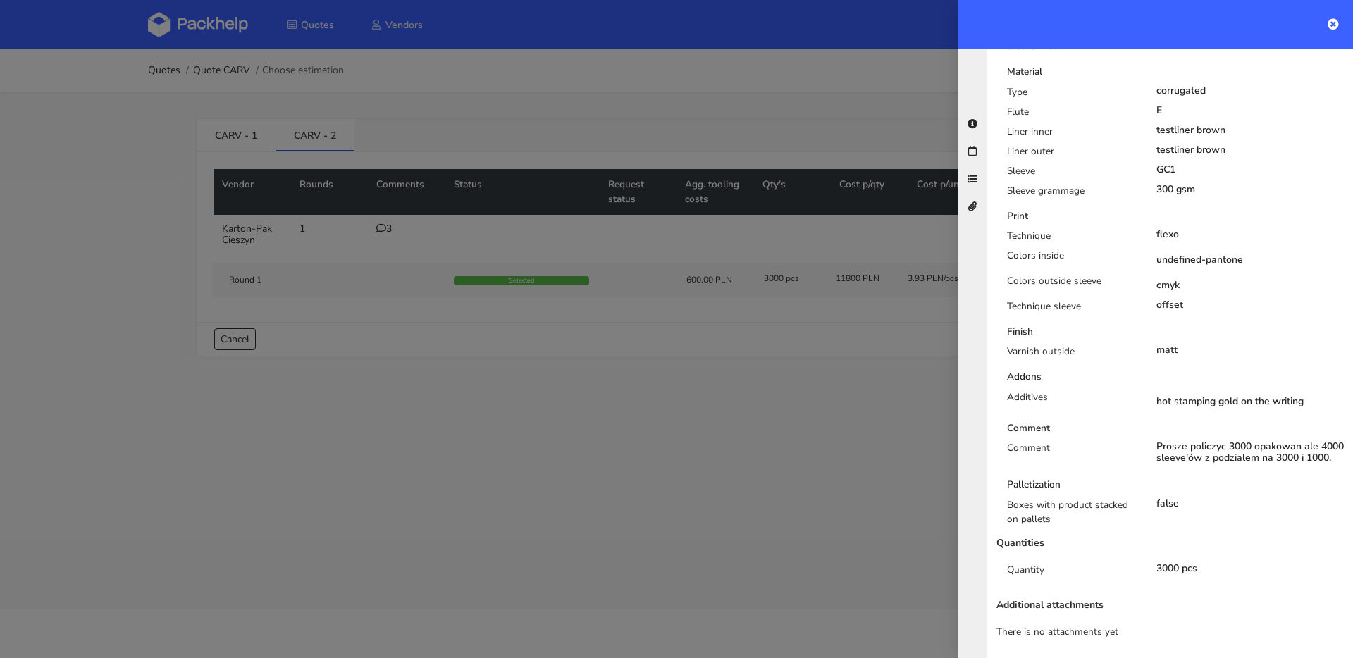
scroll to position [517, 0]
click at [677, 266] on div at bounding box center [676, 329] width 1353 height 658
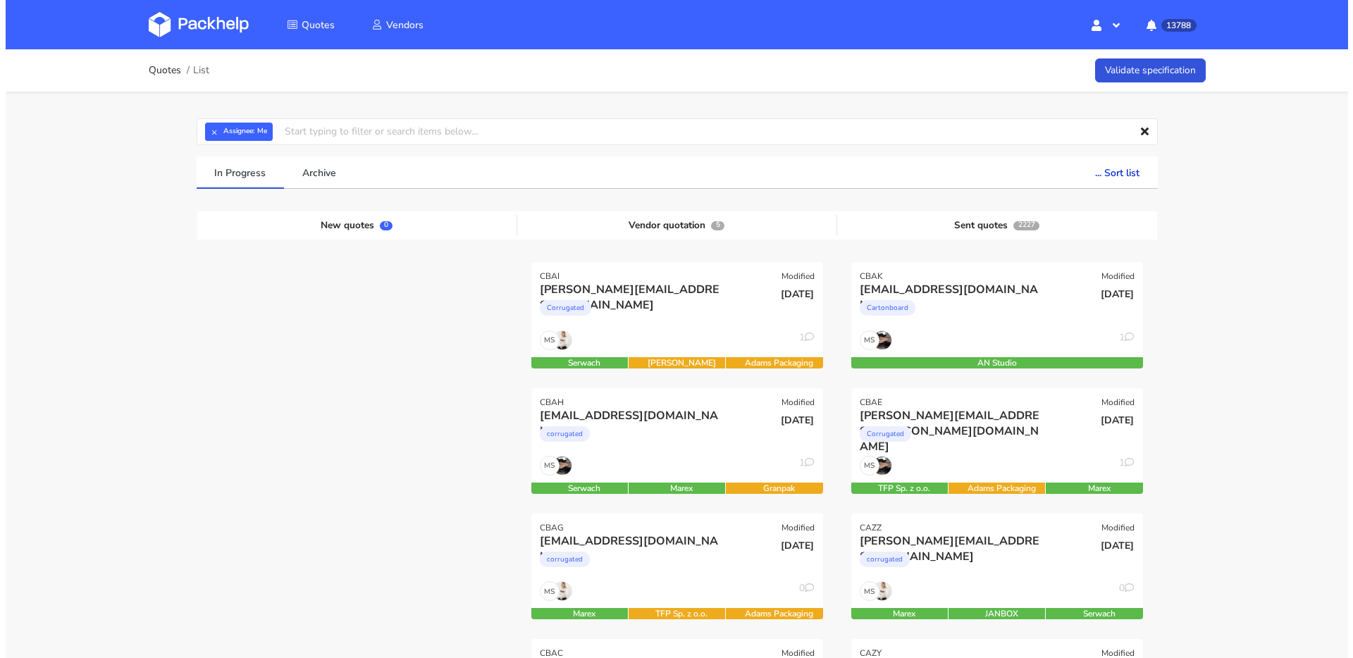
scroll to position [26, 0]
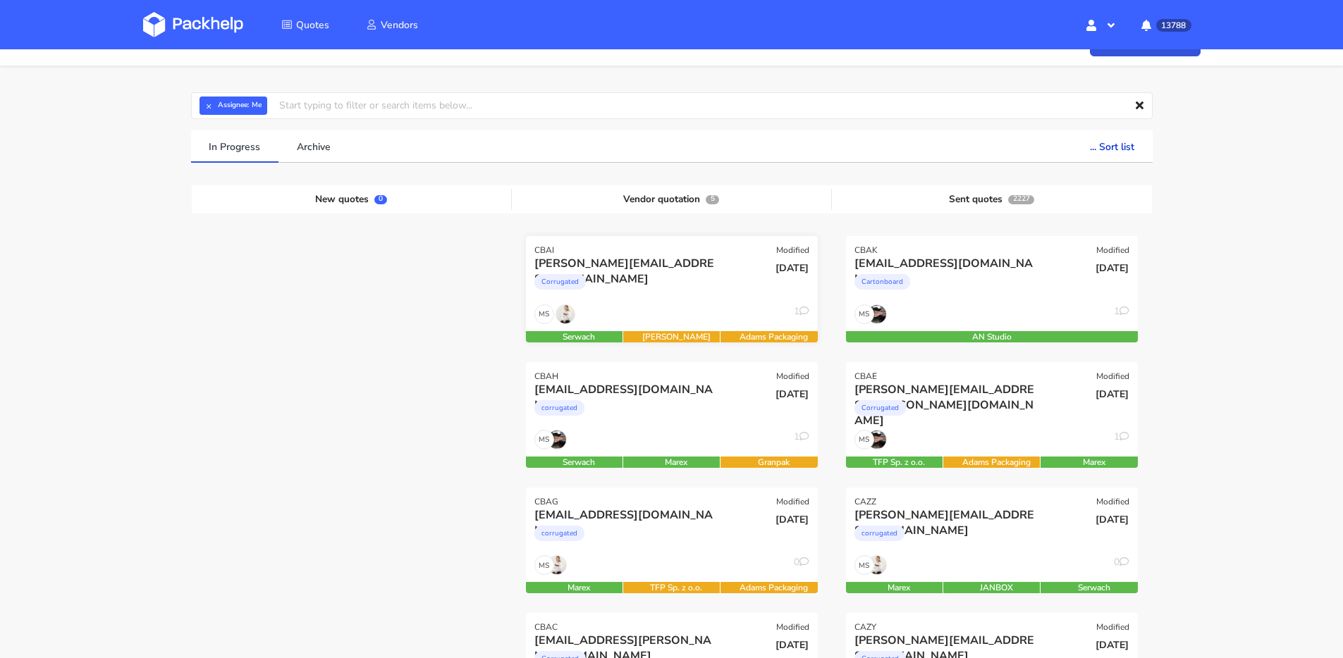
click at [682, 285] on div "Corrugated" at bounding box center [627, 285] width 187 height 28
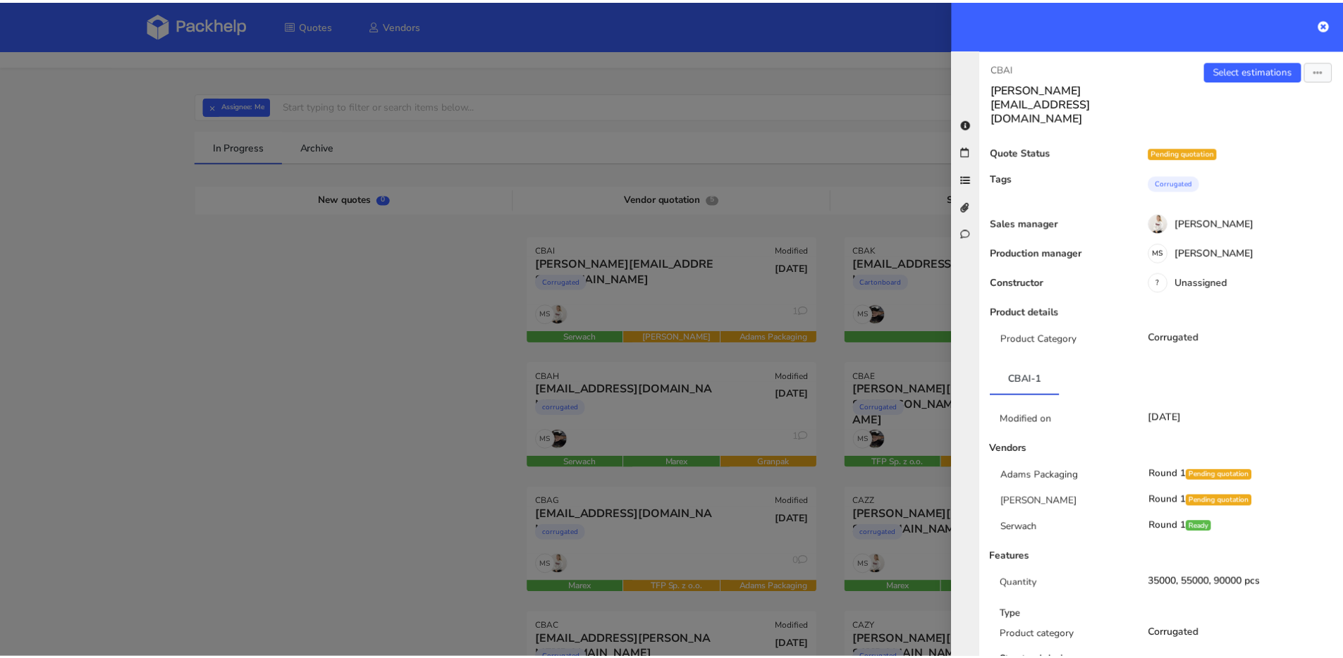
scroll to position [111, 0]
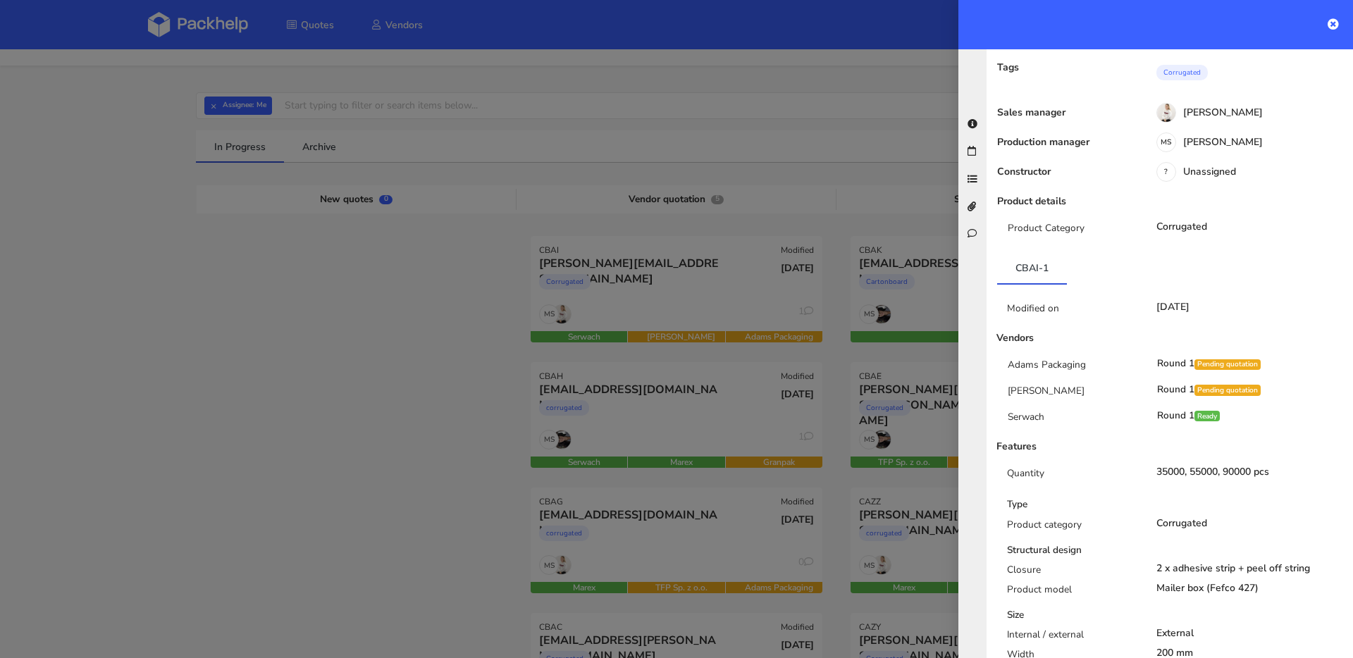
click at [732, 270] on div at bounding box center [676, 329] width 1353 height 658
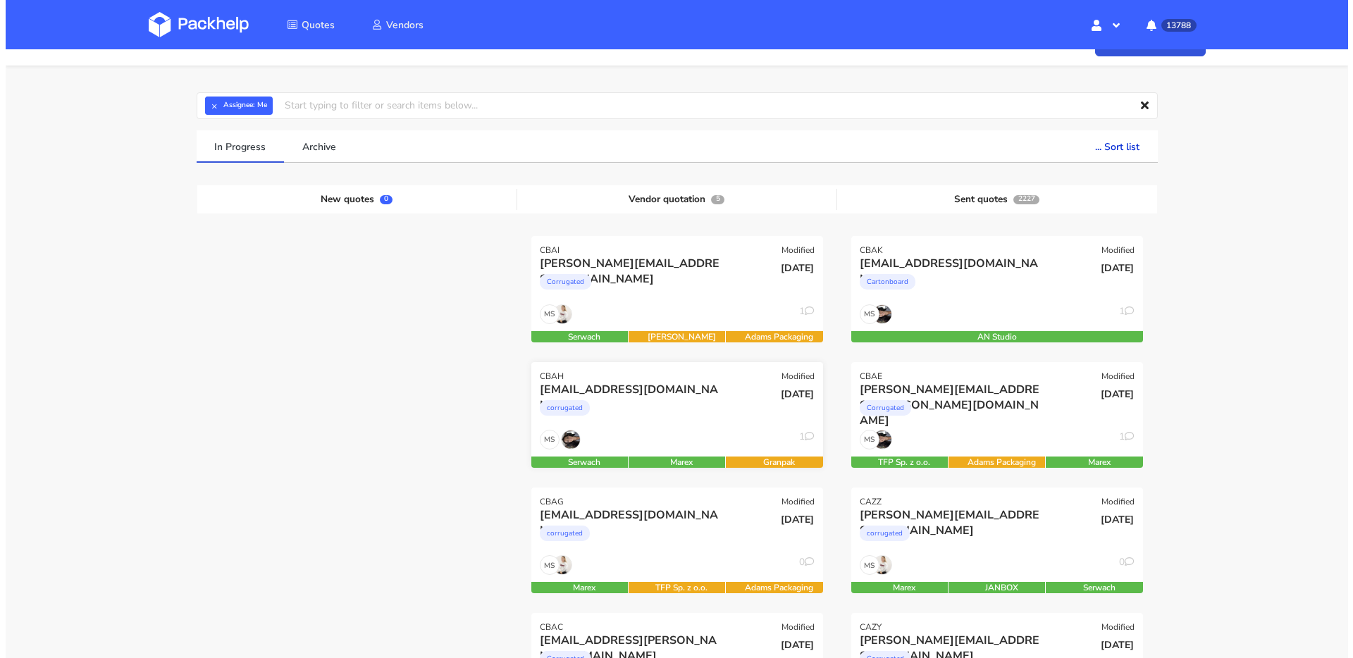
scroll to position [145, 0]
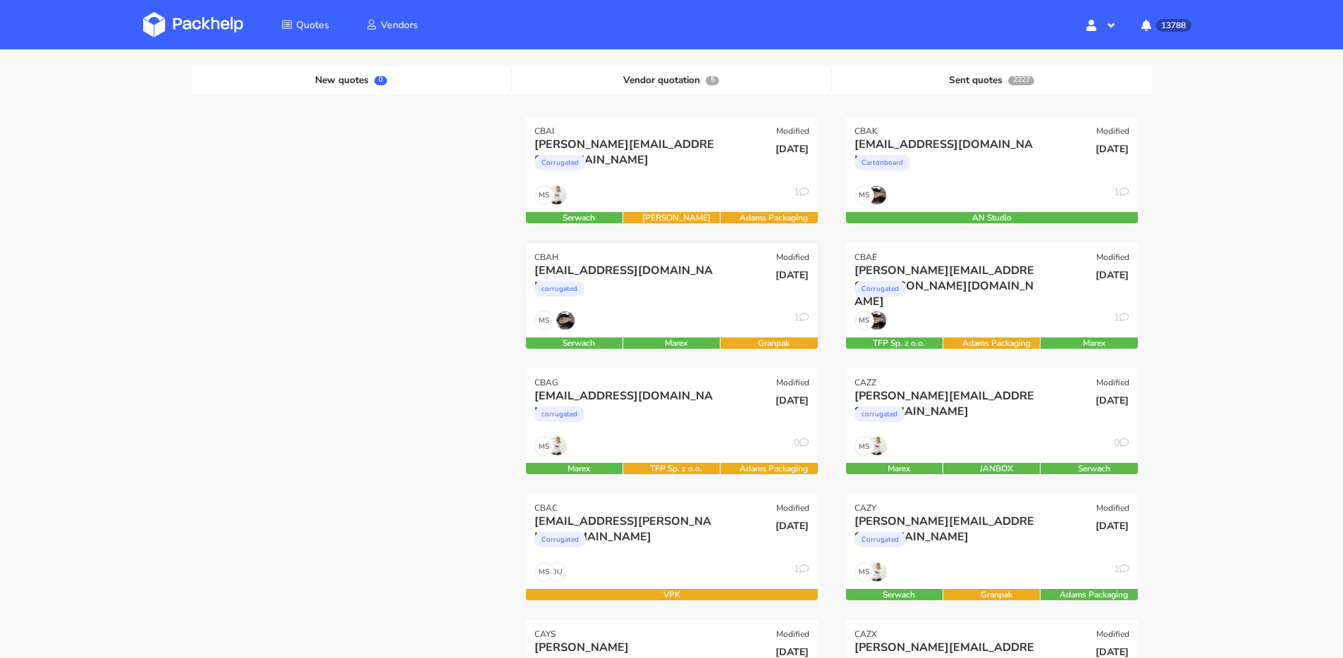
click at [720, 273] on div "[DATE]" at bounding box center [769, 287] width 98 height 48
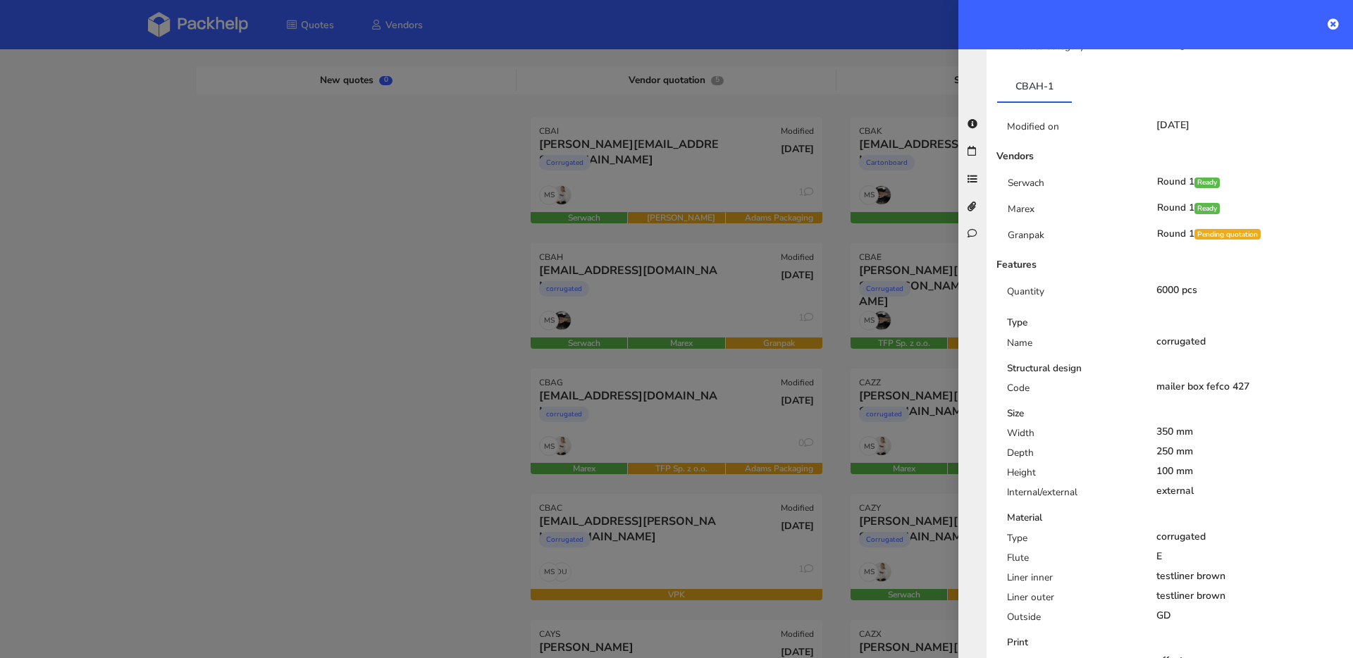
scroll to position [0, 0]
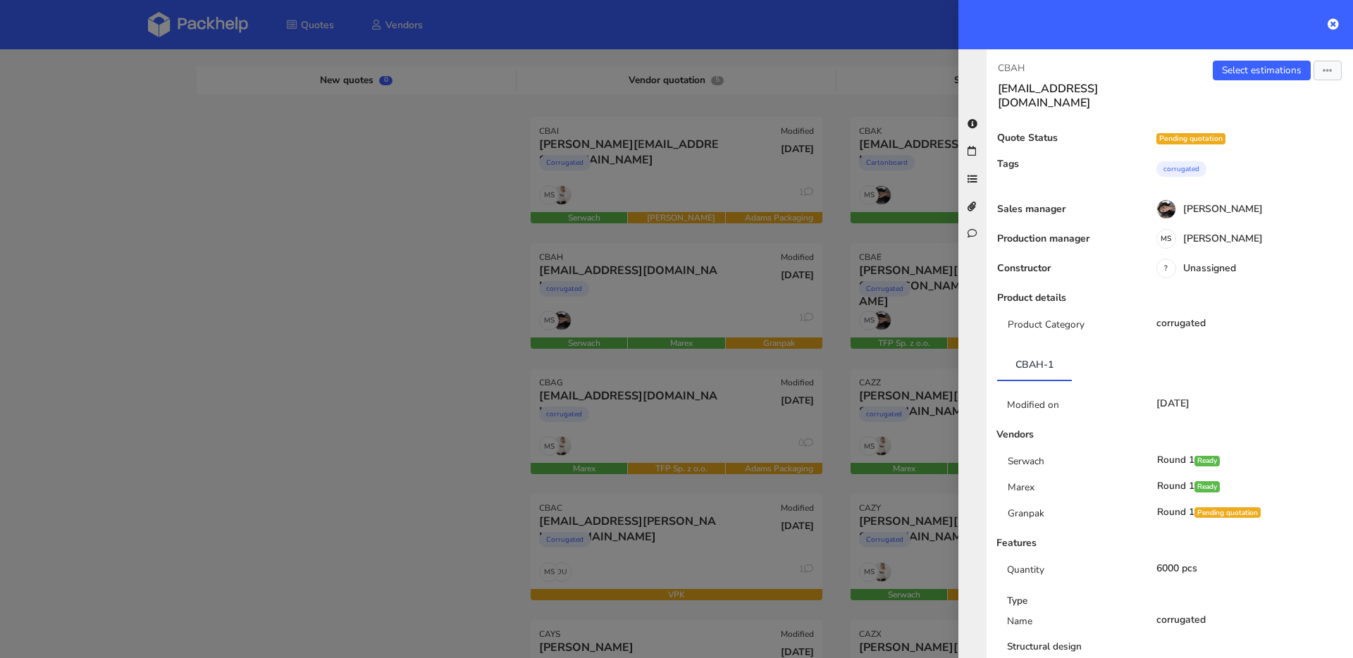
click at [1229, 80] on div "Select estimations Send to estimate View quote Edit quote Missing data Reject q…" at bounding box center [1261, 85] width 183 height 49
click at [1229, 73] on link "Select estimations" at bounding box center [1262, 71] width 98 height 20
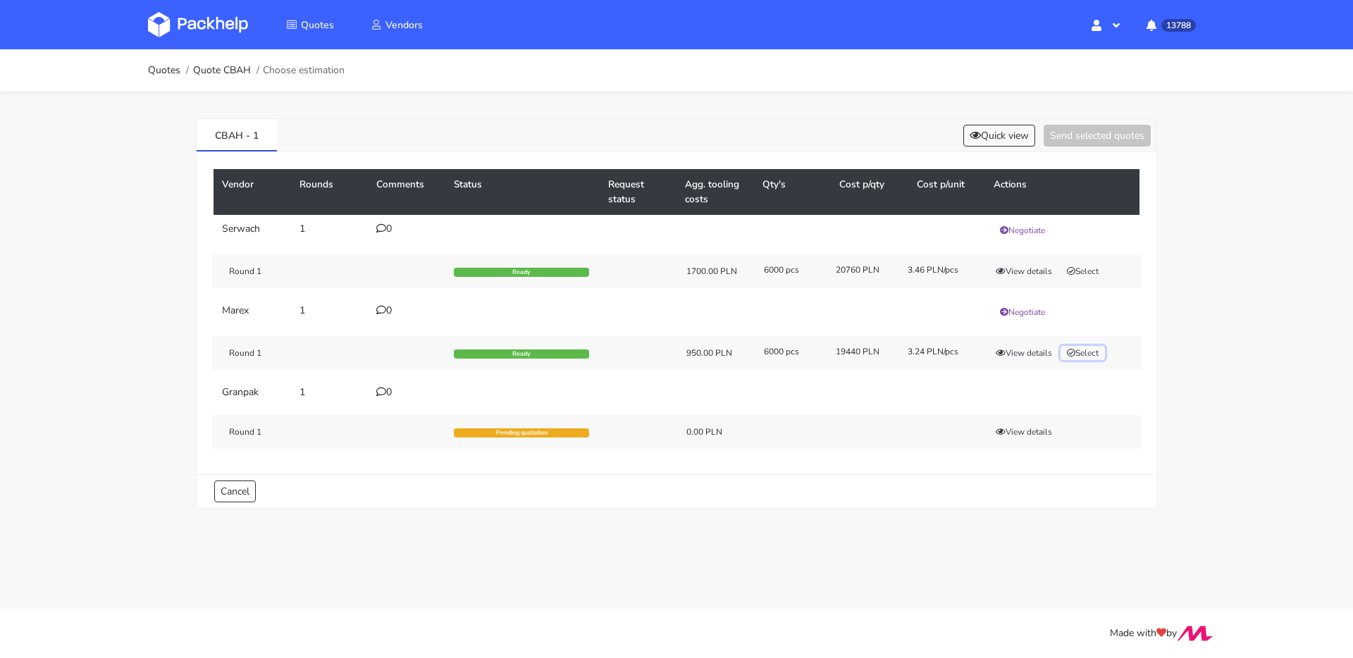
click at [1087, 354] on button "Select" at bounding box center [1083, 353] width 44 height 14
click at [1048, 137] on button "Send selected quotes ( 1 )" at bounding box center [1087, 136] width 127 height 22
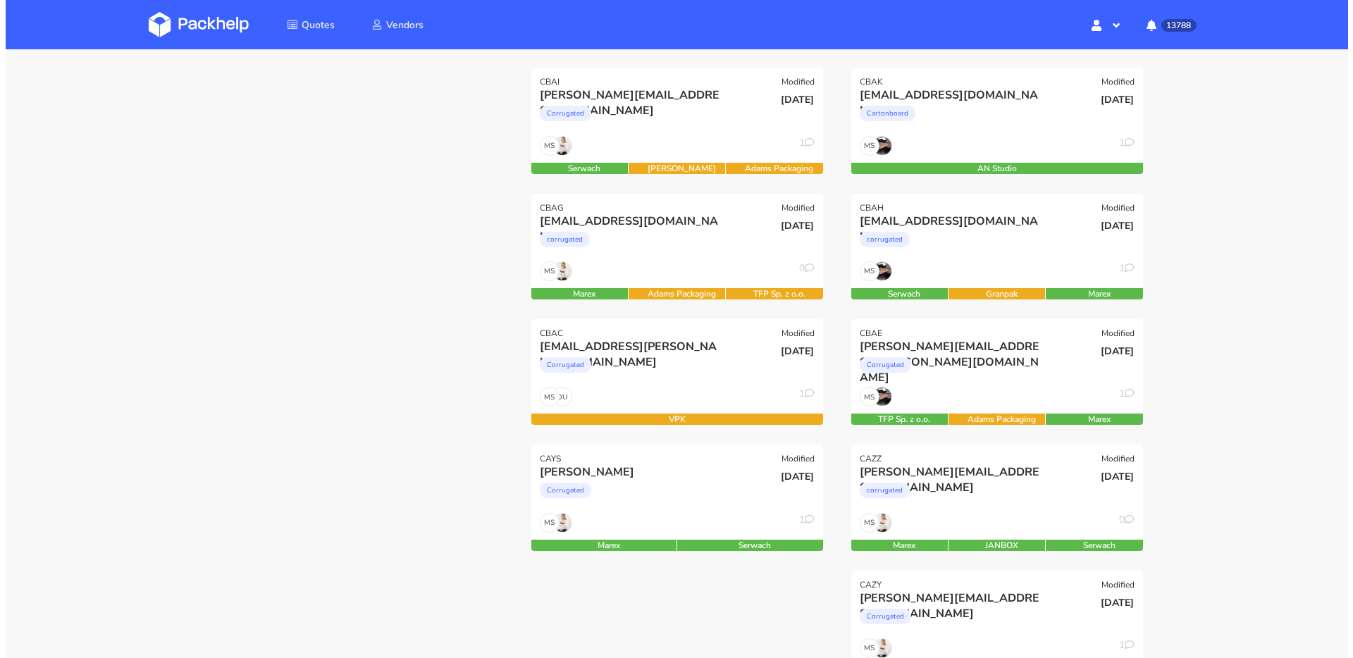
scroll to position [195, 0]
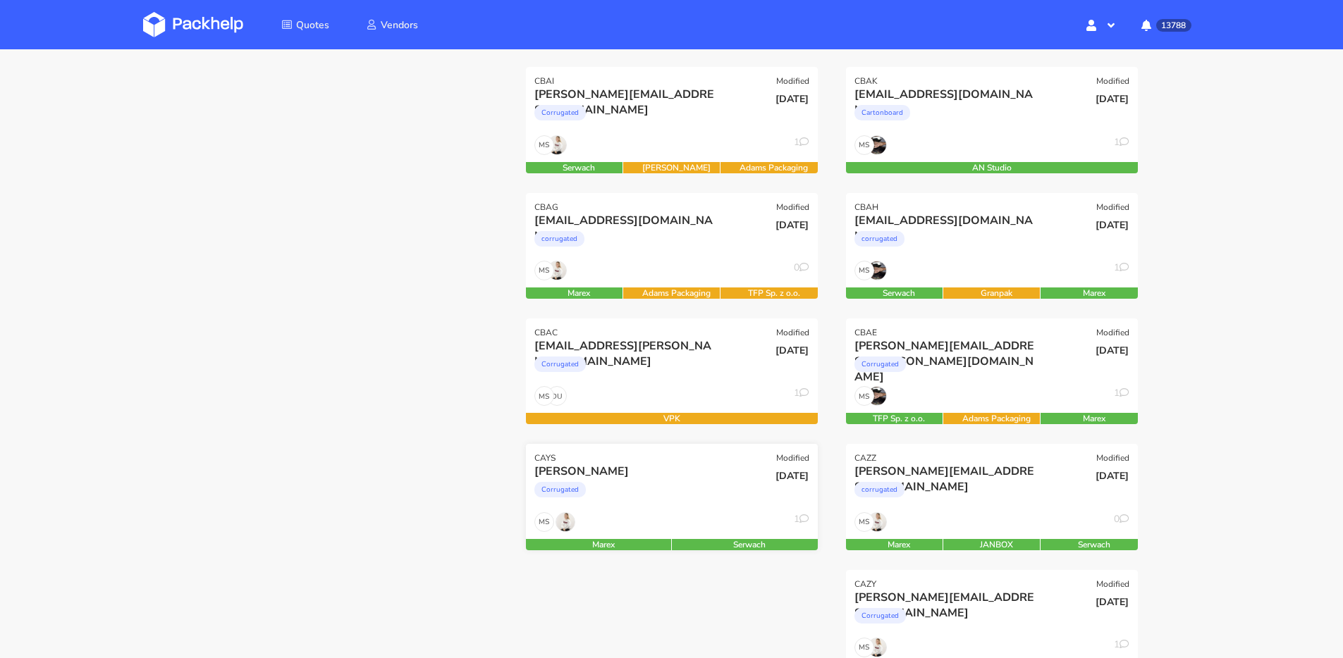
click at [713, 489] on div "Corrugated" at bounding box center [627, 493] width 187 height 28
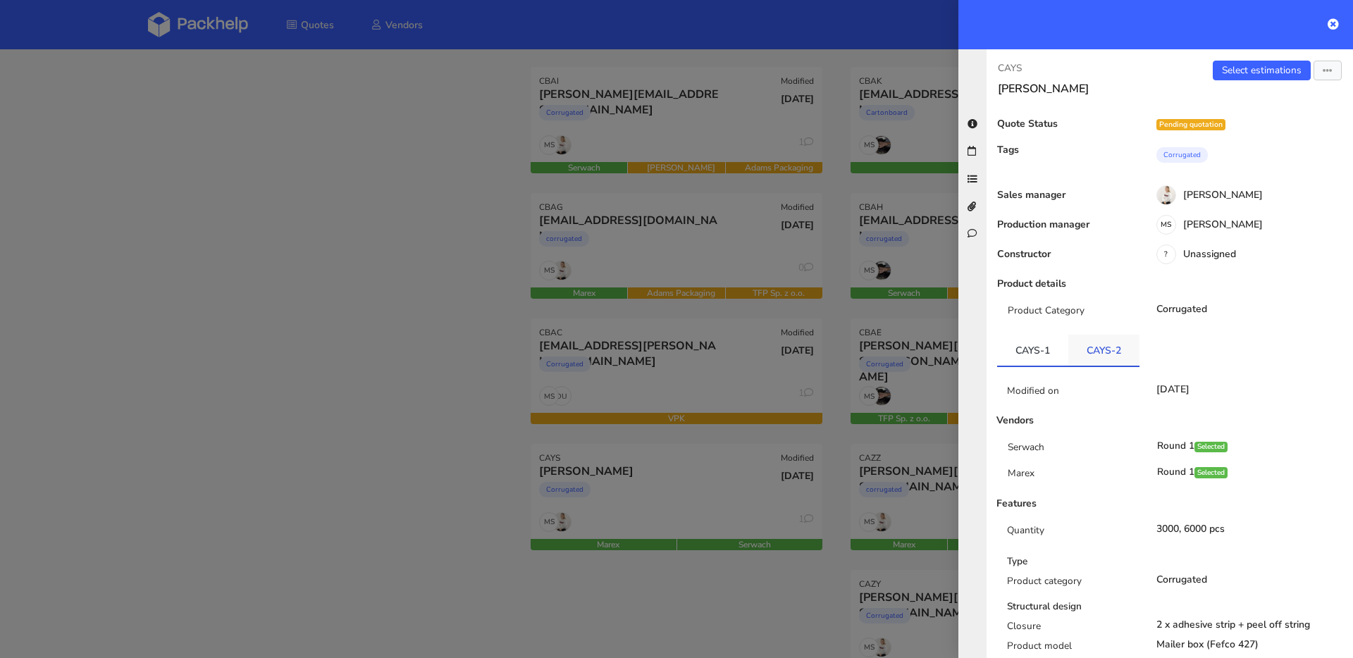
click at [1080, 351] on link "CAYS-2" at bounding box center [1104, 350] width 71 height 31
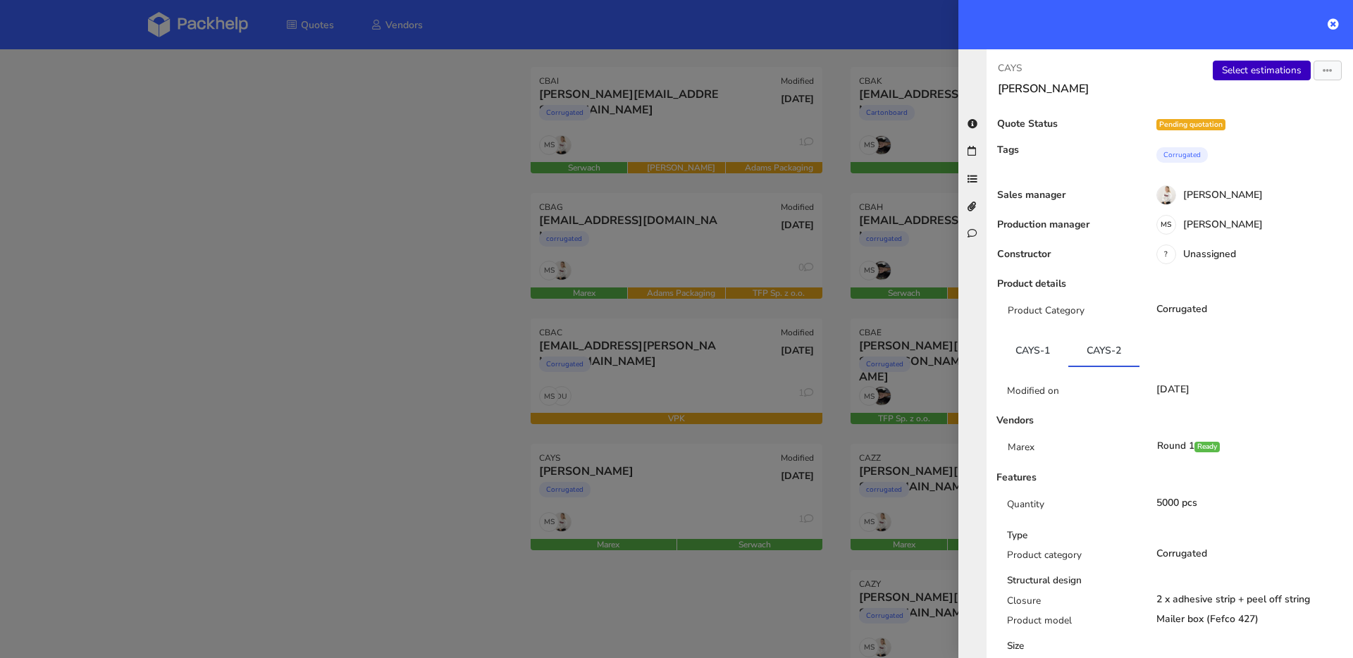
click at [1231, 70] on link "Select estimations" at bounding box center [1262, 71] width 98 height 20
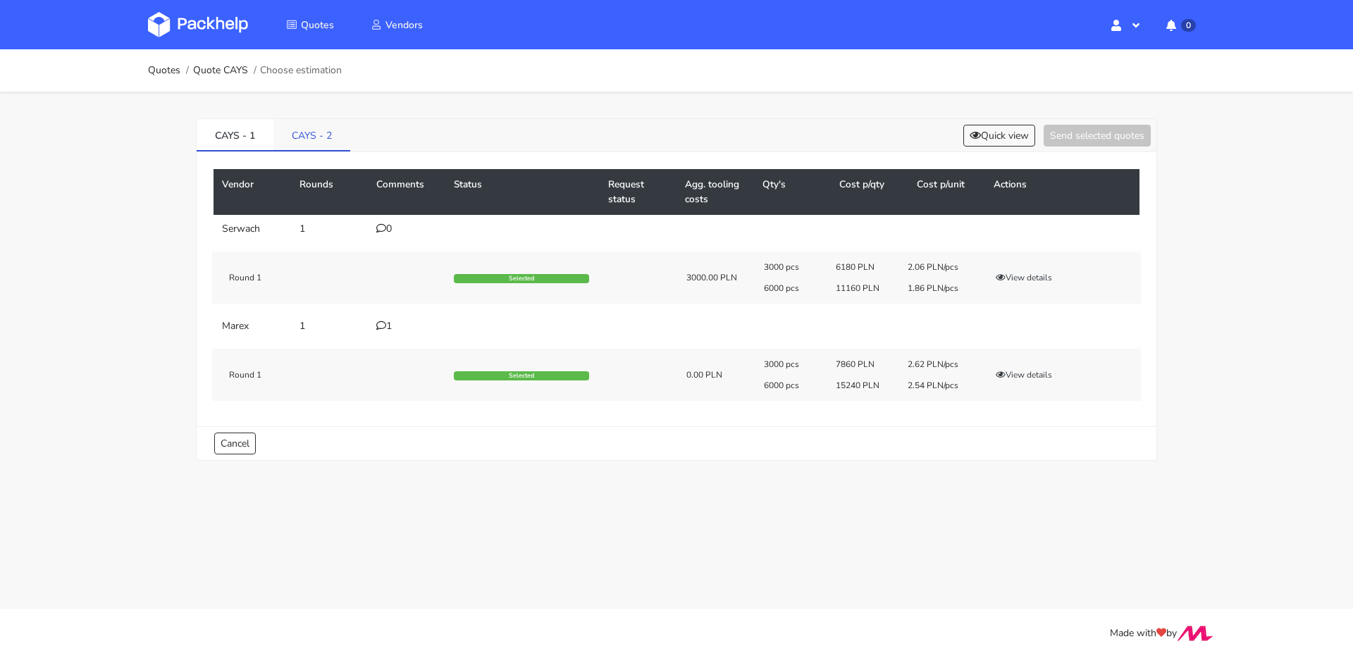
click at [319, 143] on link "CAYS - 2" at bounding box center [311, 134] width 77 height 31
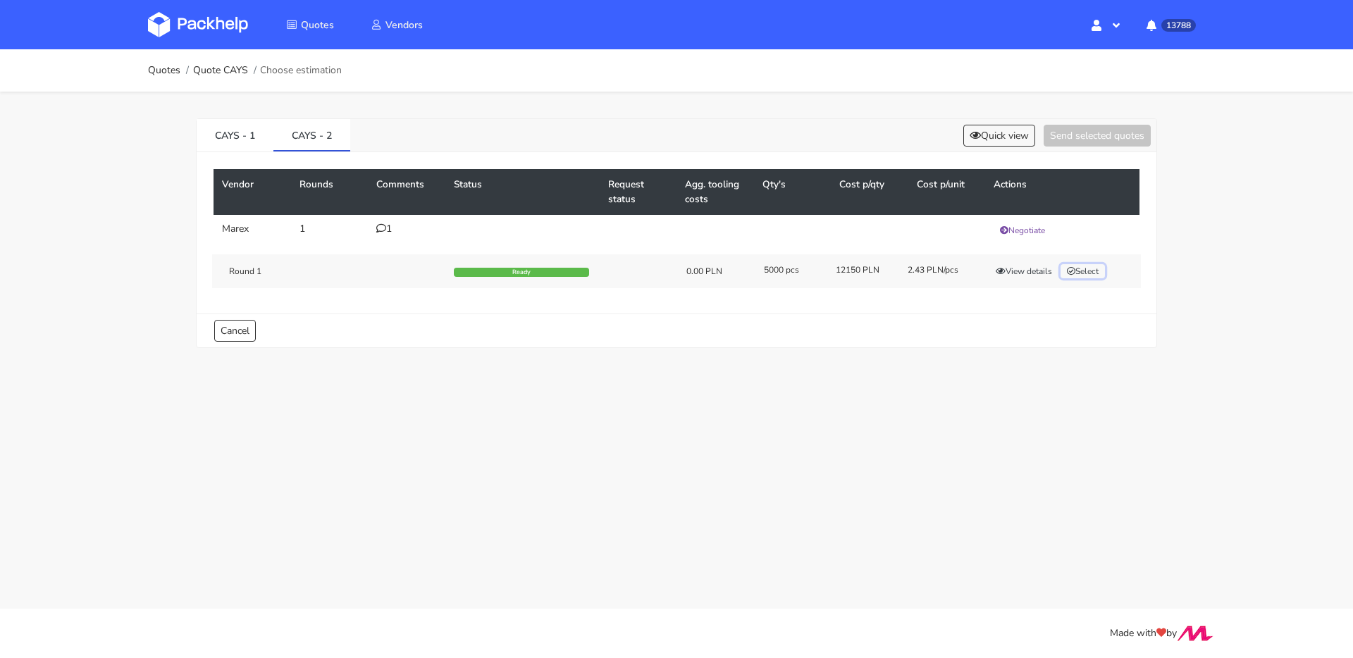
click at [1084, 273] on button "Select" at bounding box center [1083, 271] width 44 height 14
click at [1066, 145] on button "Send selected quotes ( 1 )" at bounding box center [1087, 136] width 127 height 22
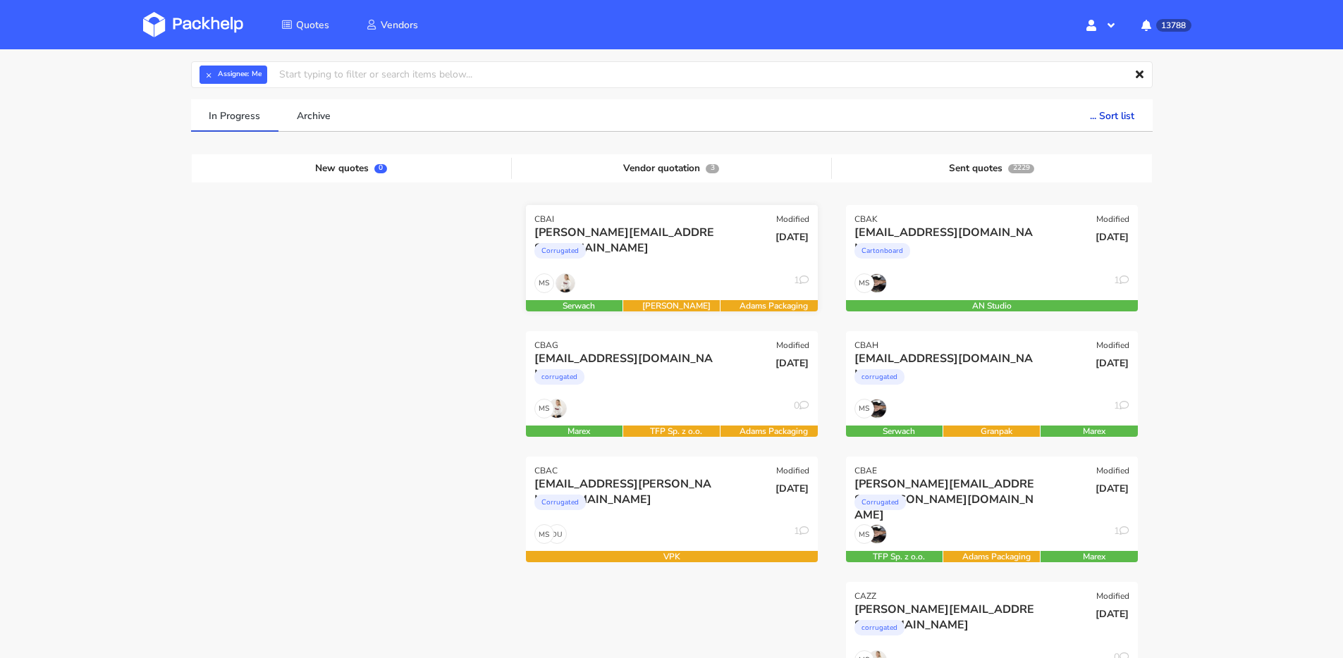
scroll to position [118, 0]
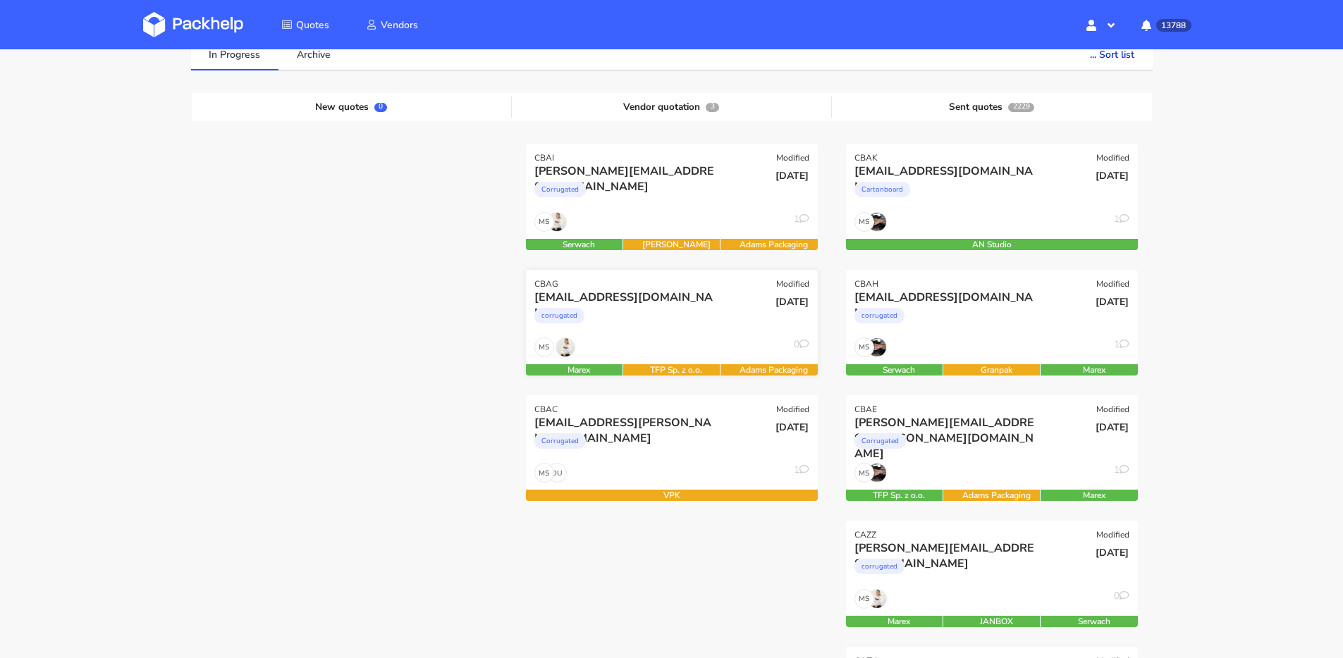
click at [629, 338] on div "MS 0" at bounding box center [672, 351] width 292 height 27
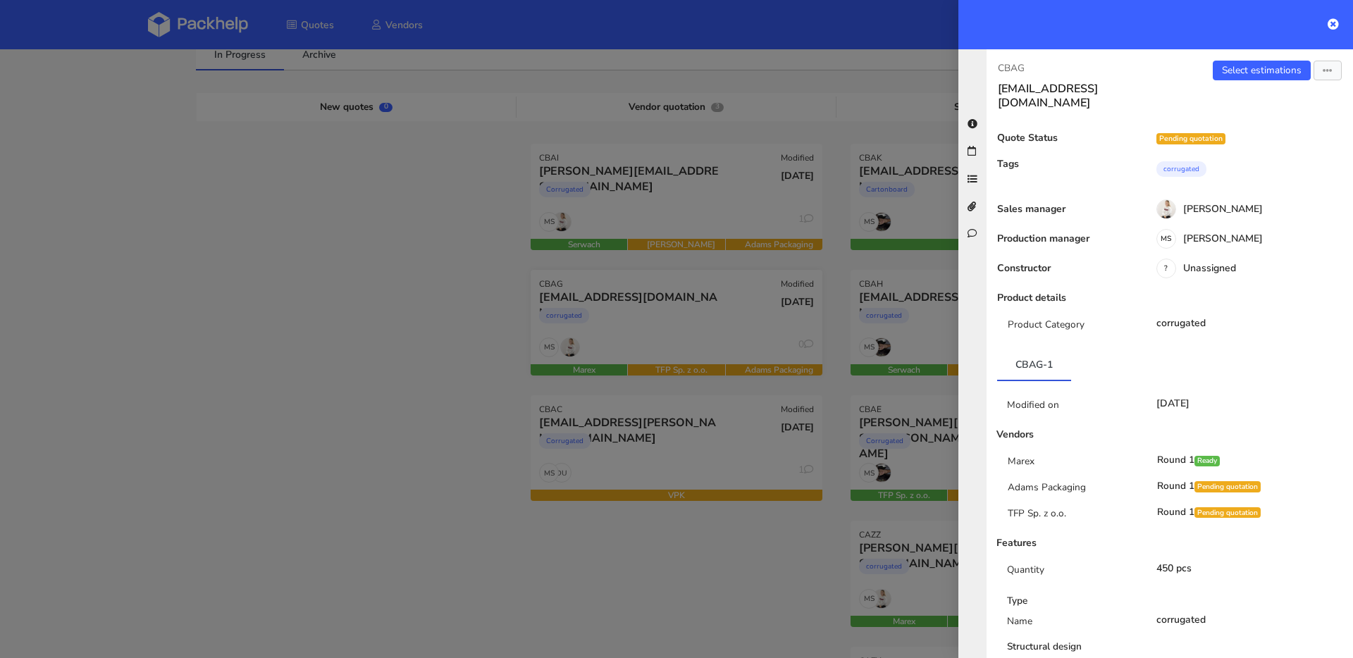
click at [629, 337] on div at bounding box center [676, 329] width 1353 height 658
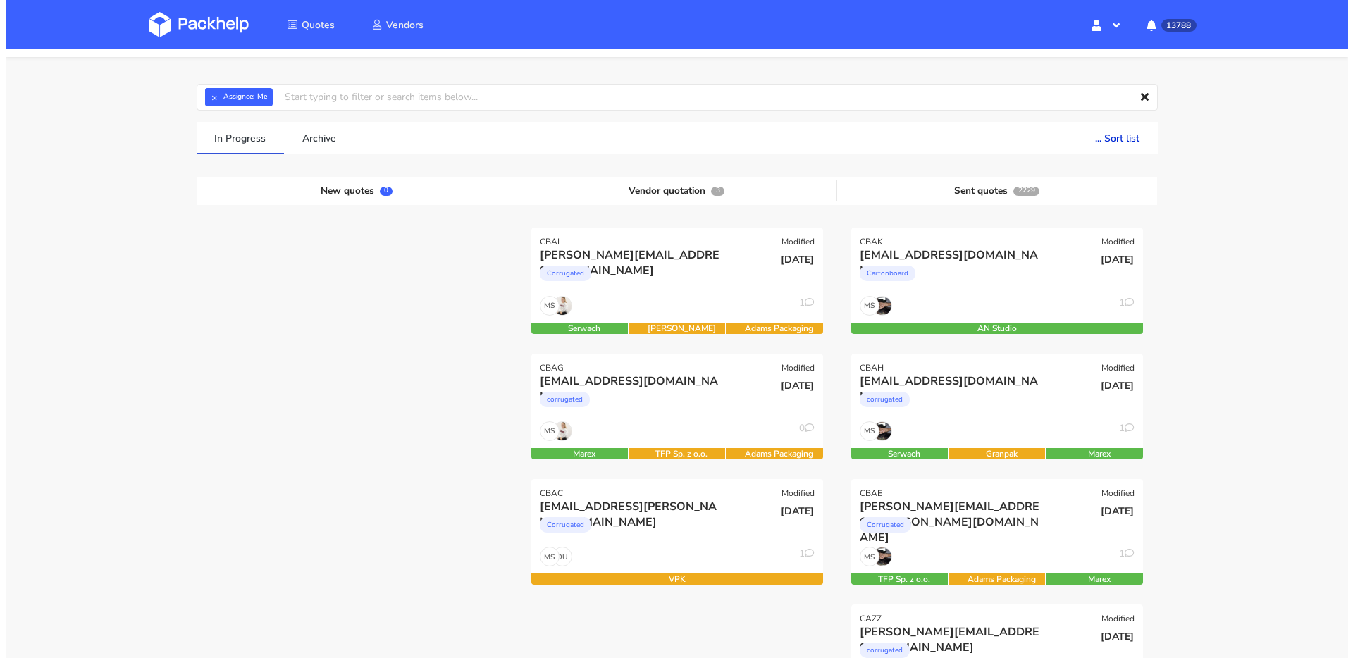
scroll to position [0, 0]
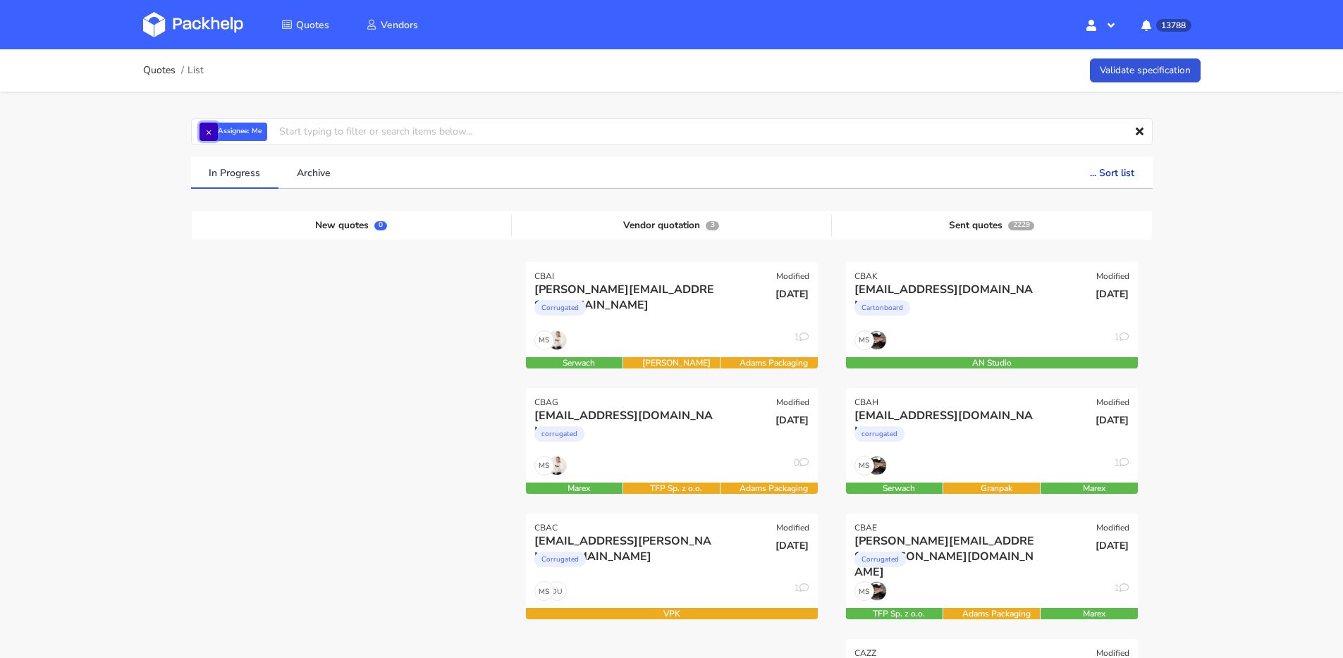
click at [208, 135] on button "×" at bounding box center [208, 132] width 18 height 18
click at [208, 135] on input "text" at bounding box center [671, 131] width 961 height 27
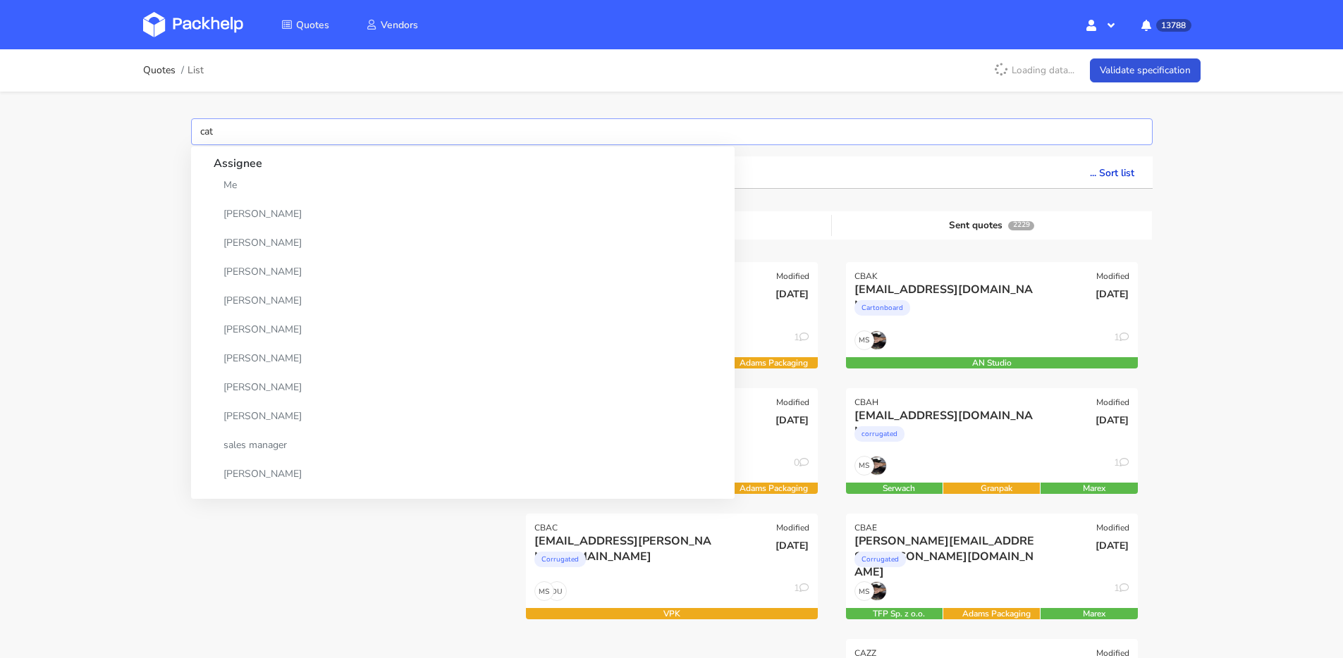
type input "catz"
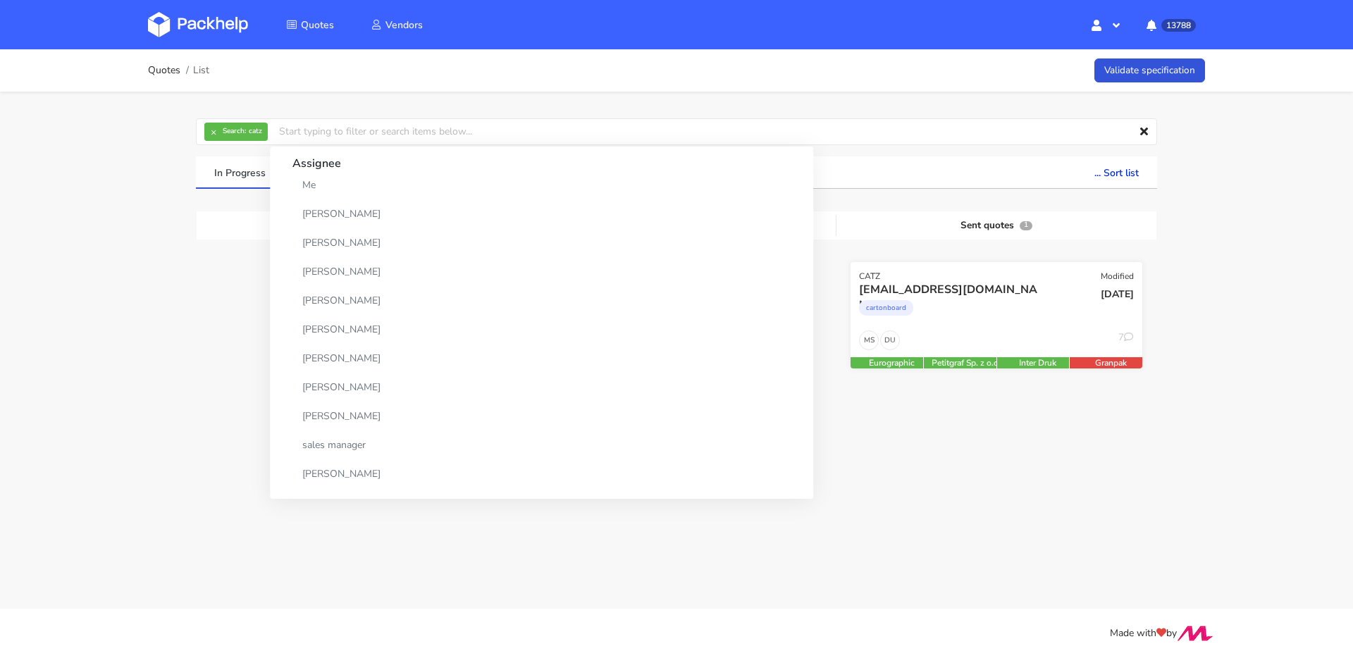
click at [933, 310] on div "cartonboard" at bounding box center [952, 311] width 187 height 28
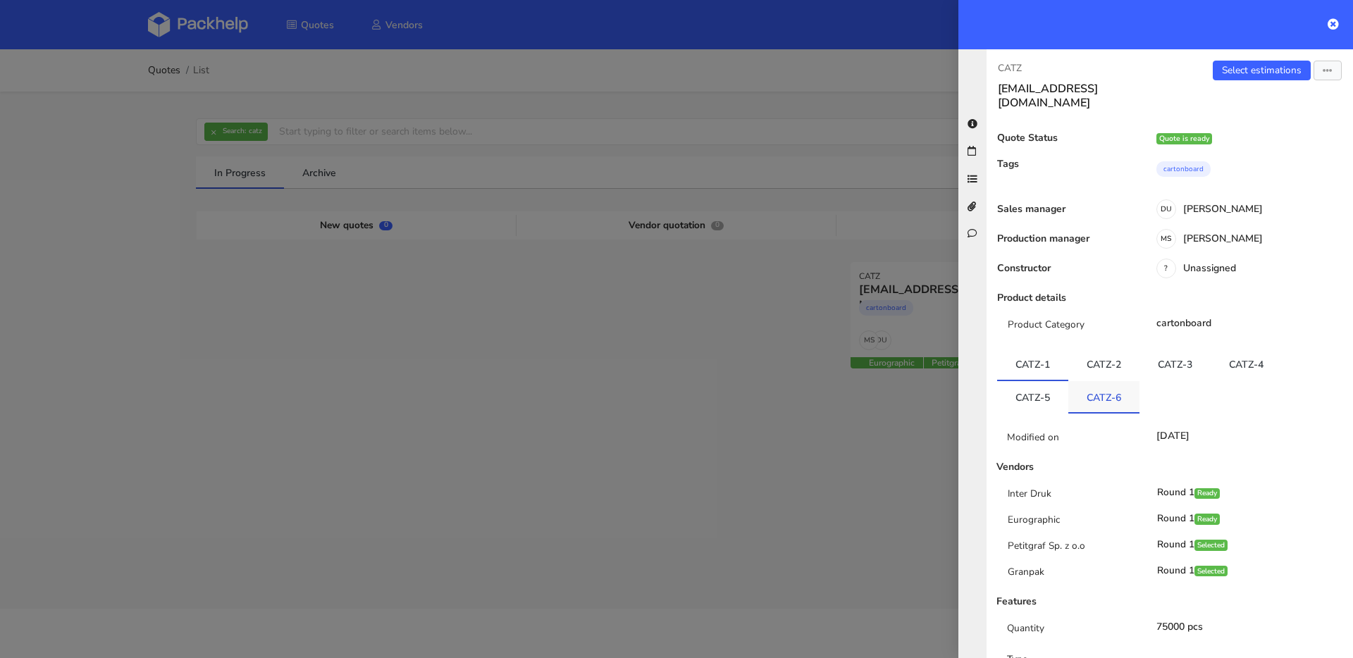
click at [1088, 381] on link "CATZ-6" at bounding box center [1104, 396] width 71 height 31
drag, startPoint x: 1109, startPoint y: 382, endPoint x: 1087, endPoint y: 381, distance: 21.9
click at [1087, 381] on link "CATZ-6" at bounding box center [1104, 395] width 71 height 31
copy link "CATZ-6"
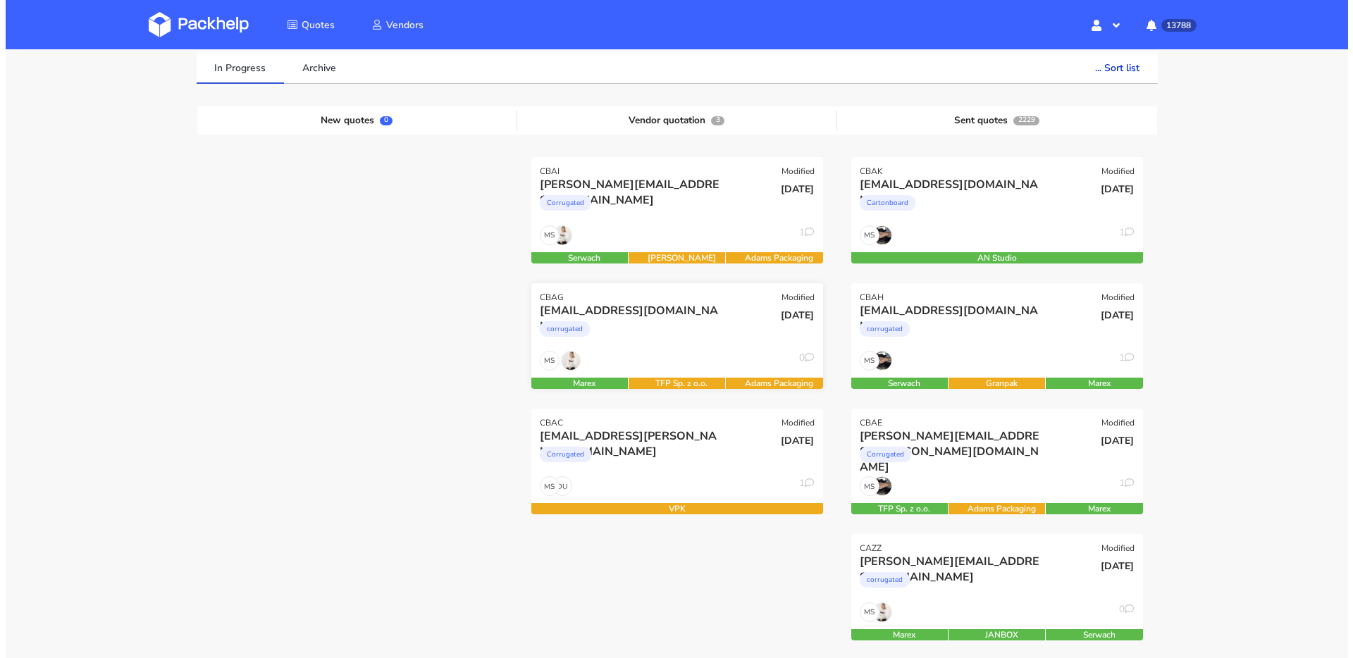
scroll to position [106, 0]
click at [670, 367] on div "MS 0" at bounding box center [672, 363] width 292 height 27
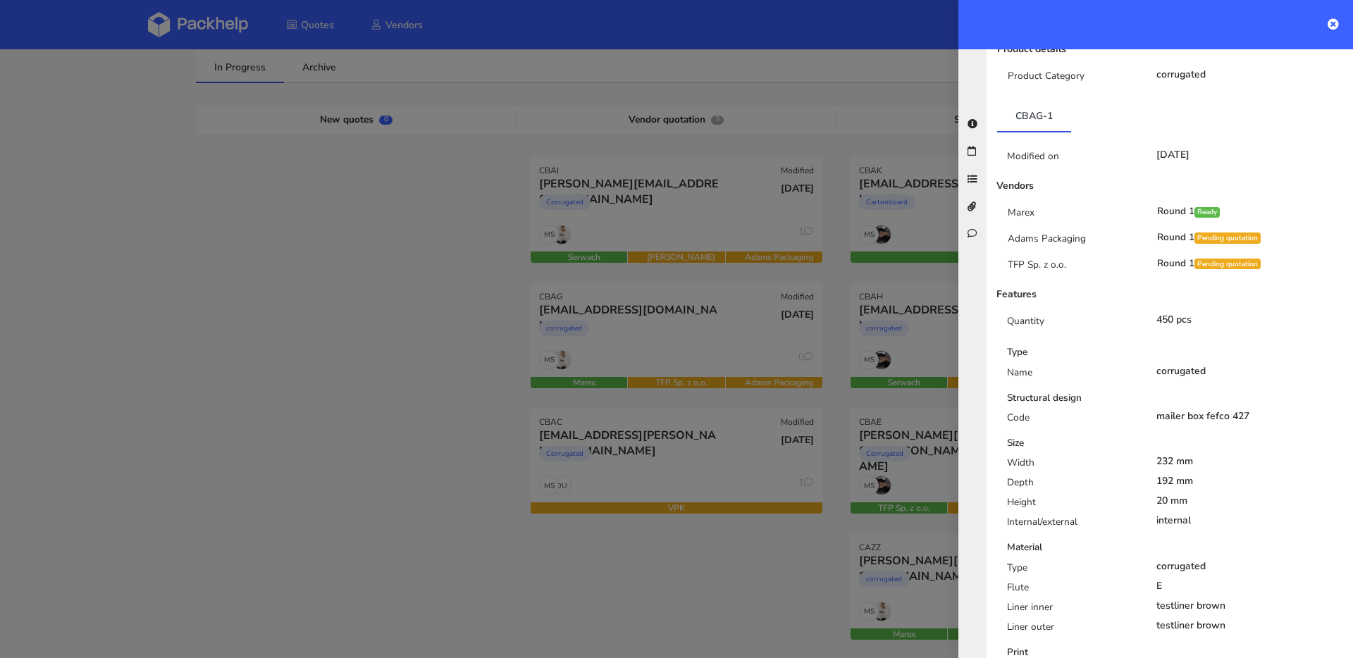
scroll to position [0, 0]
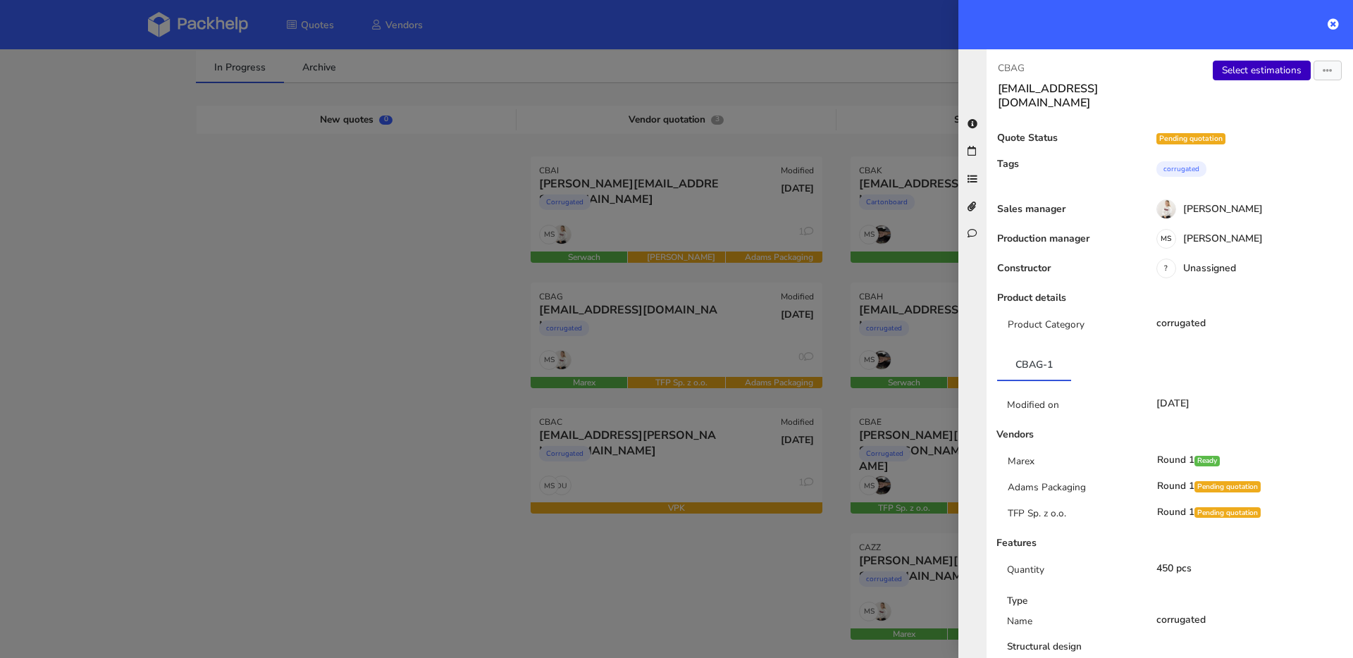
click at [1232, 63] on link "Select estimations" at bounding box center [1262, 71] width 98 height 20
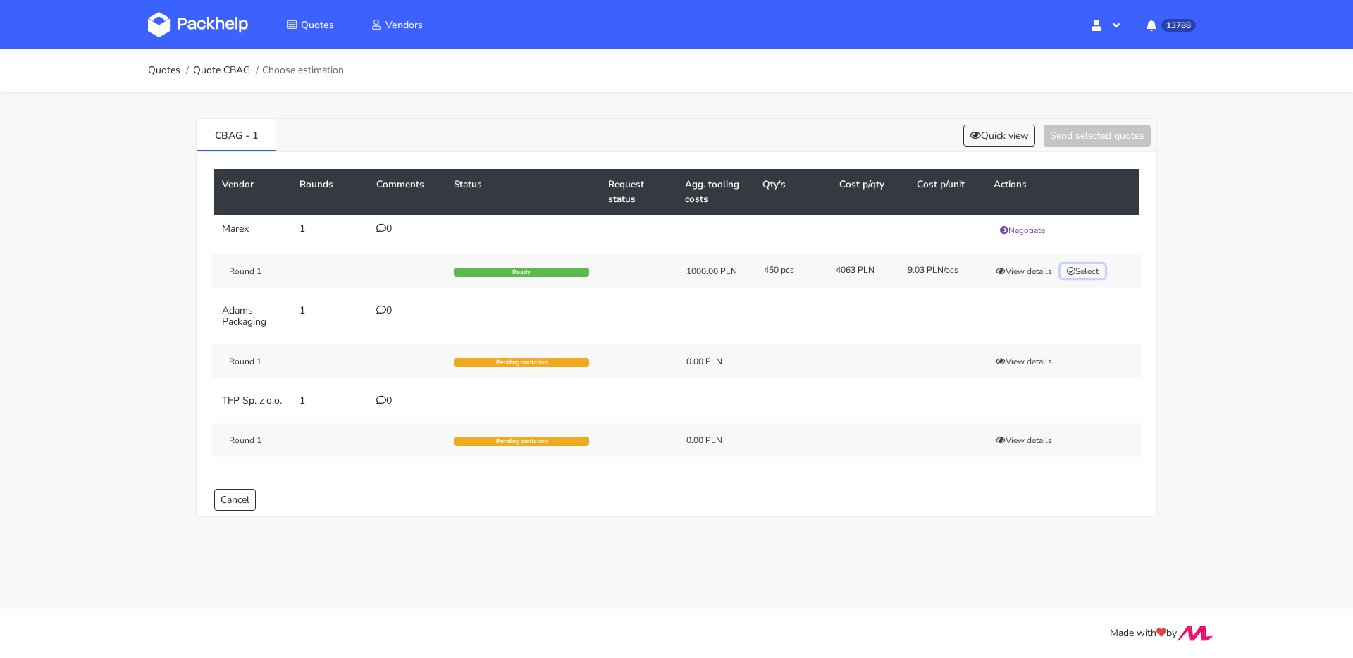
click at [1073, 271] on icon "button" at bounding box center [1071, 271] width 8 height 8
click at [1072, 127] on button "Send selected quotes ( 1 )" at bounding box center [1087, 136] width 127 height 22
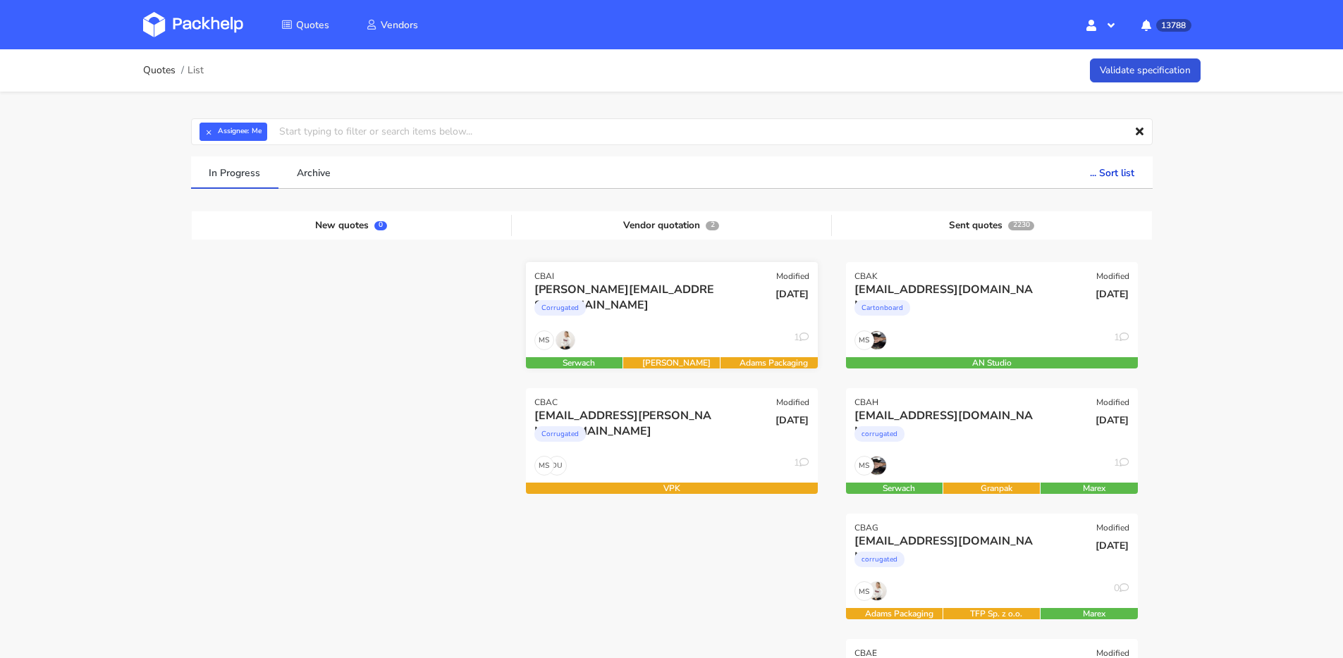
click at [669, 329] on div "[PERSON_NAME][EMAIL_ADDRESS][DOMAIN_NAME] Corrugated" at bounding box center [622, 306] width 197 height 48
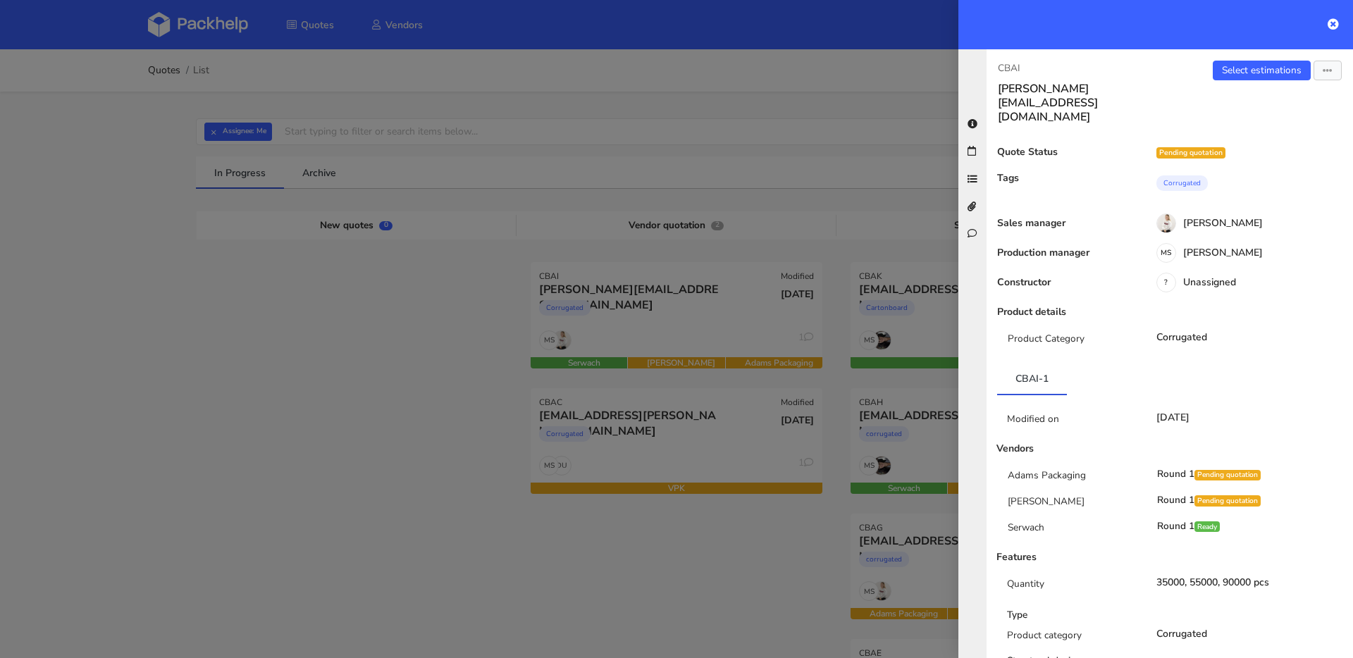
click at [667, 430] on div at bounding box center [676, 329] width 1353 height 658
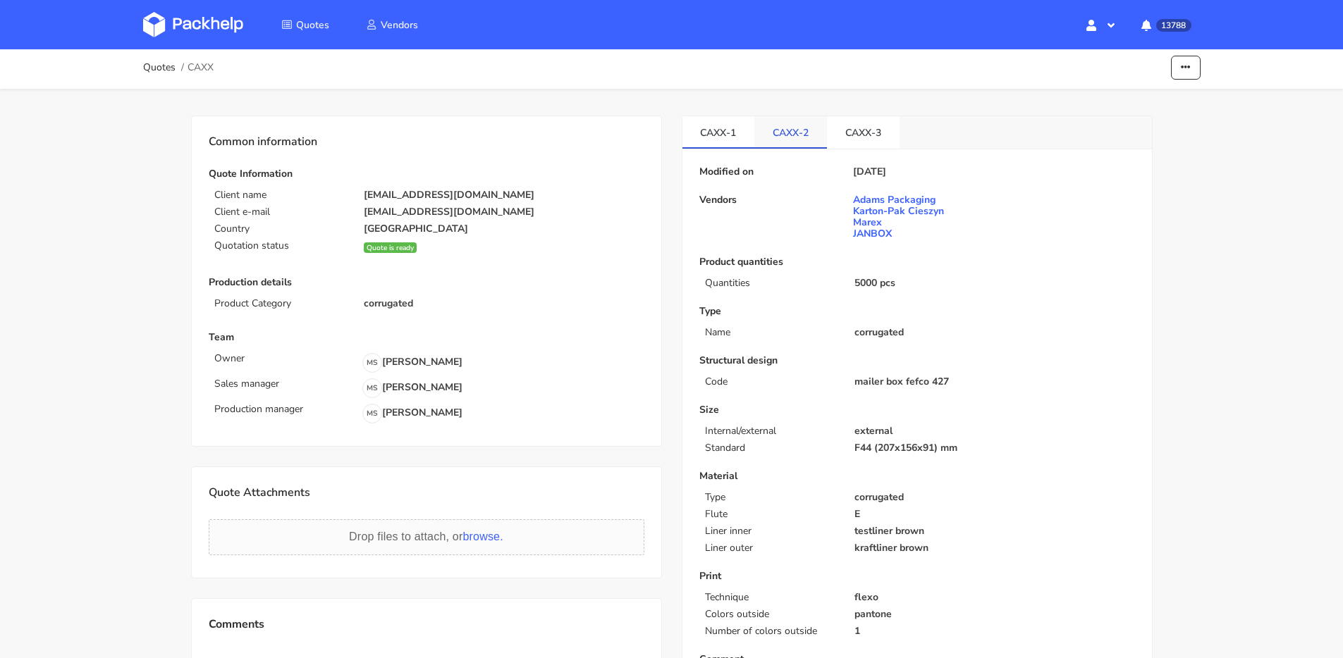
scroll to position [6, 0]
click at [1174, 68] on button "button" at bounding box center [1186, 65] width 30 height 25
click at [1156, 140] on link "Show estimations" at bounding box center [1132, 148] width 124 height 23
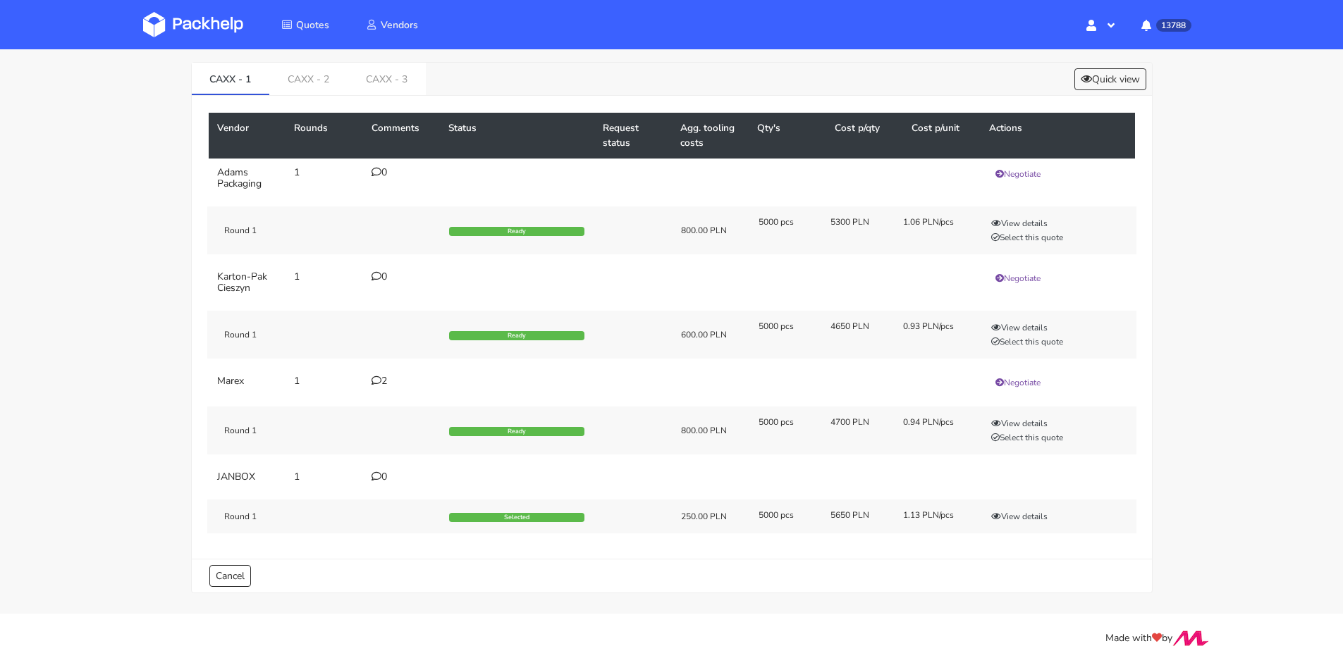
scroll to position [61, 0]
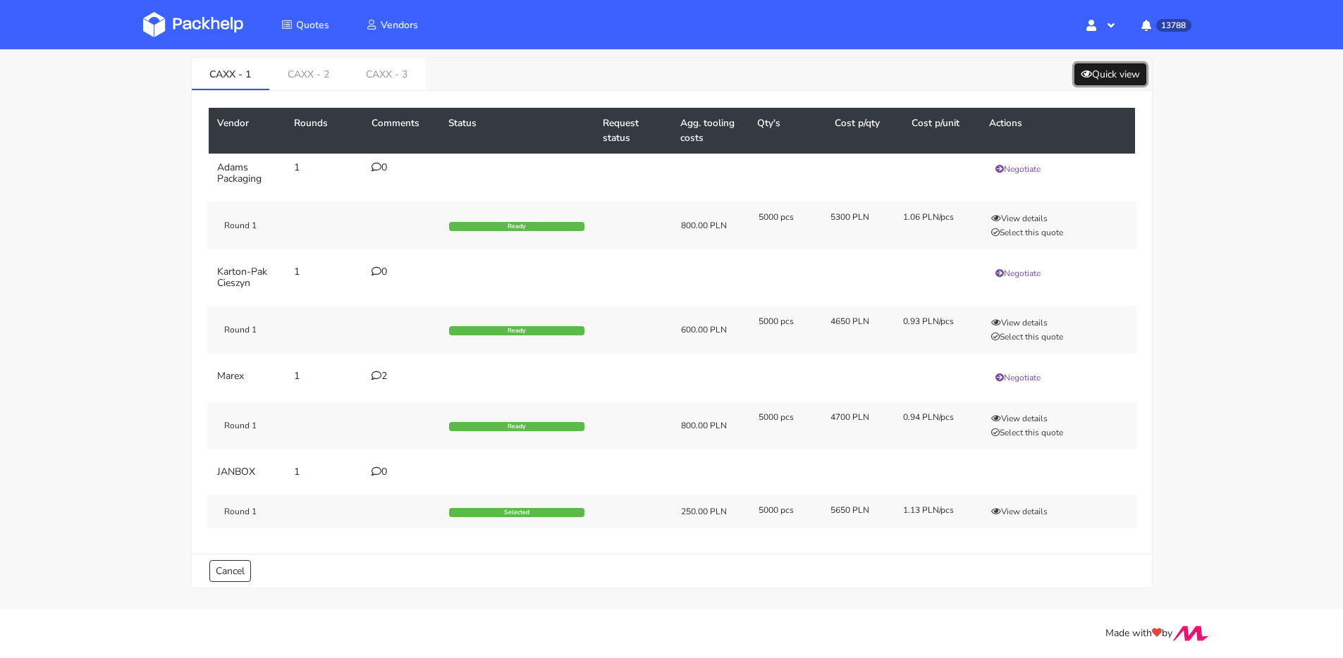
click at [1081, 70] on icon at bounding box center [1086, 74] width 11 height 10
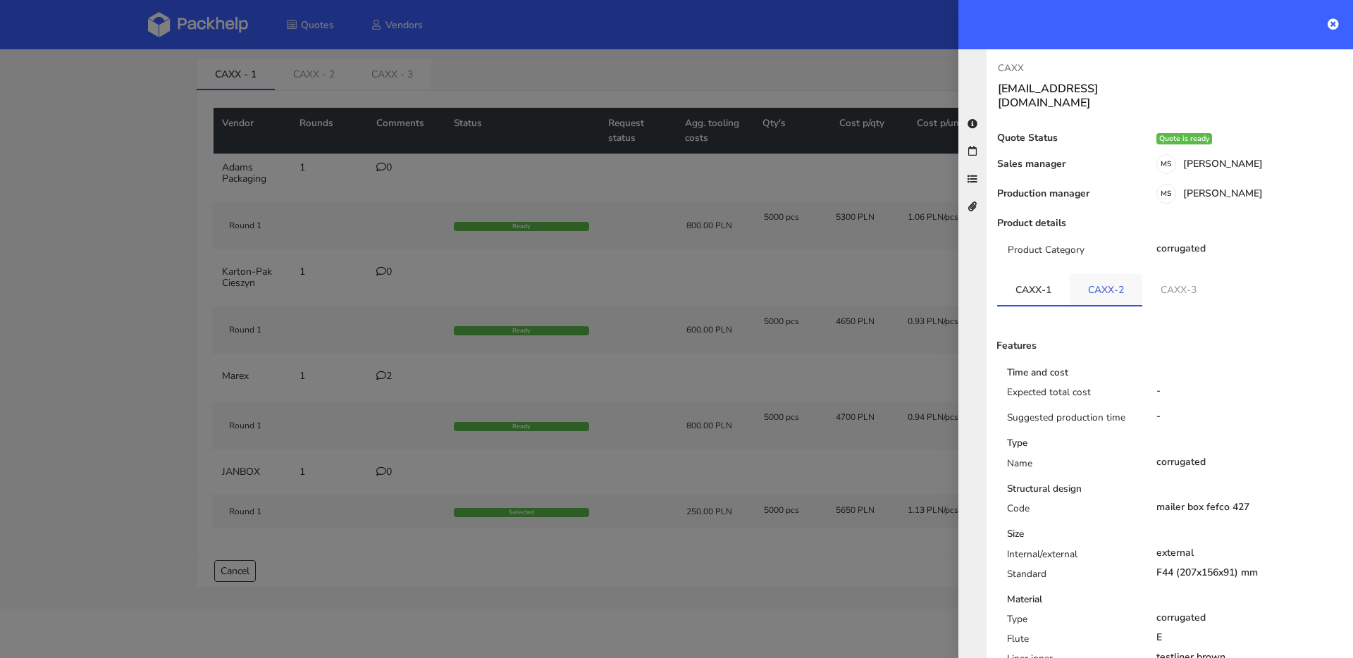
click at [1122, 274] on link "CAXX-2" at bounding box center [1106, 289] width 73 height 31
click at [1167, 274] on link "CAXX-3" at bounding box center [1179, 289] width 73 height 31
click at [531, 181] on div at bounding box center [676, 329] width 1353 height 658
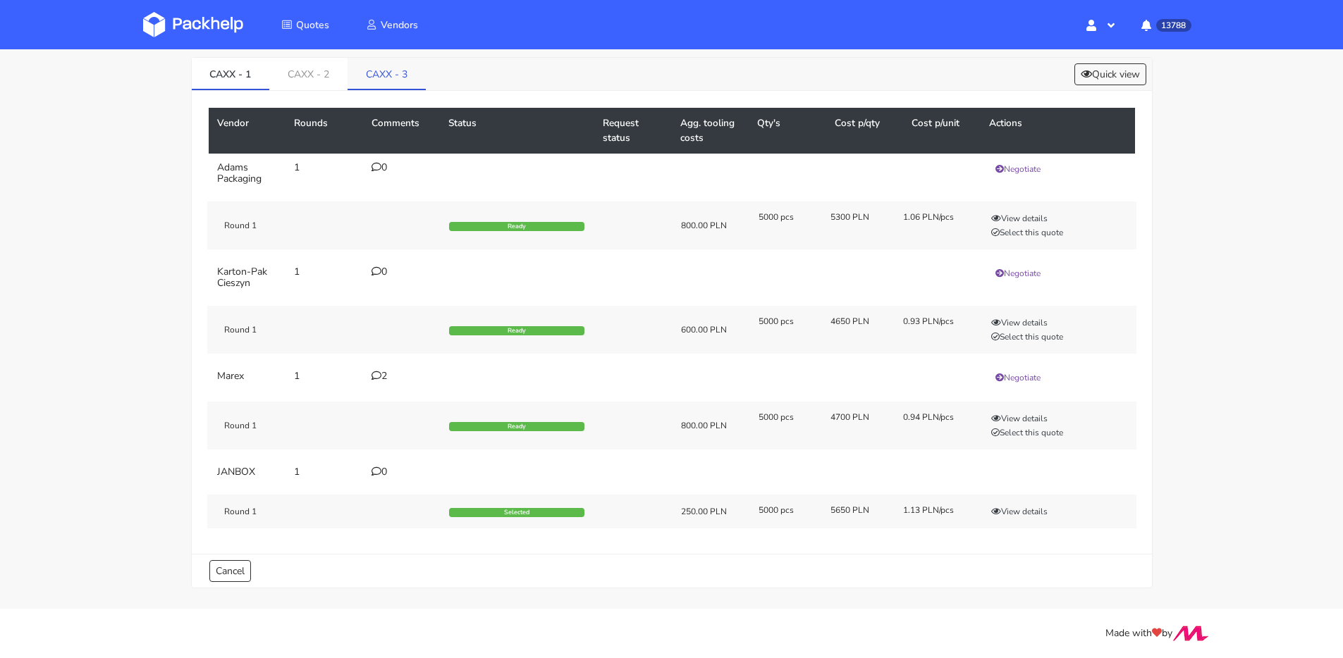
click at [376, 67] on link "CAXX - 3" at bounding box center [386, 73] width 78 height 31
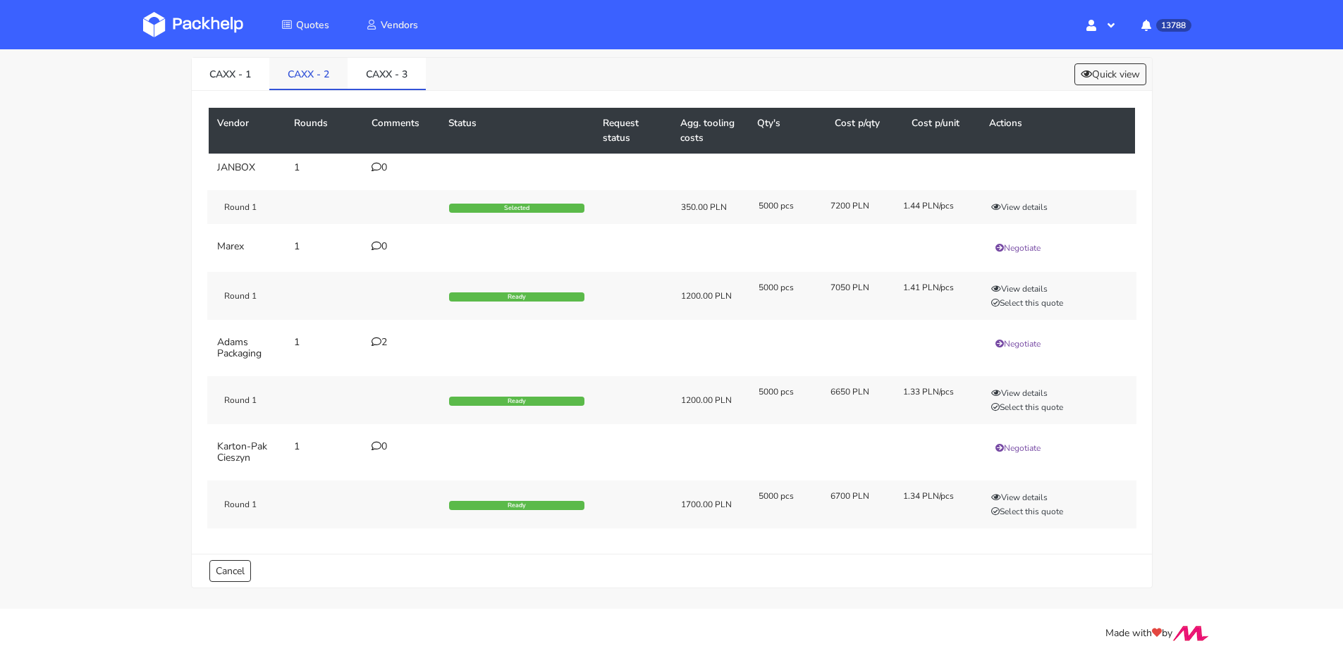
click at [333, 70] on link "CAXX - 2" at bounding box center [308, 73] width 78 height 31
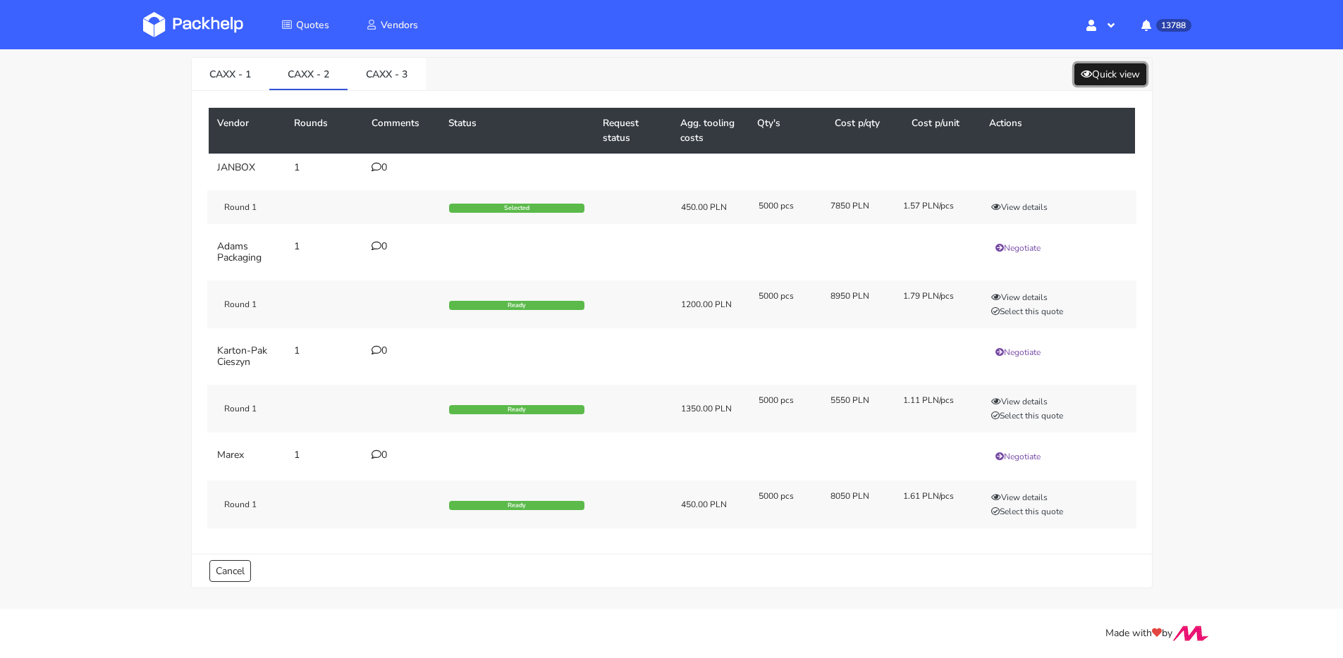
click at [1081, 78] on icon at bounding box center [1086, 74] width 11 height 10
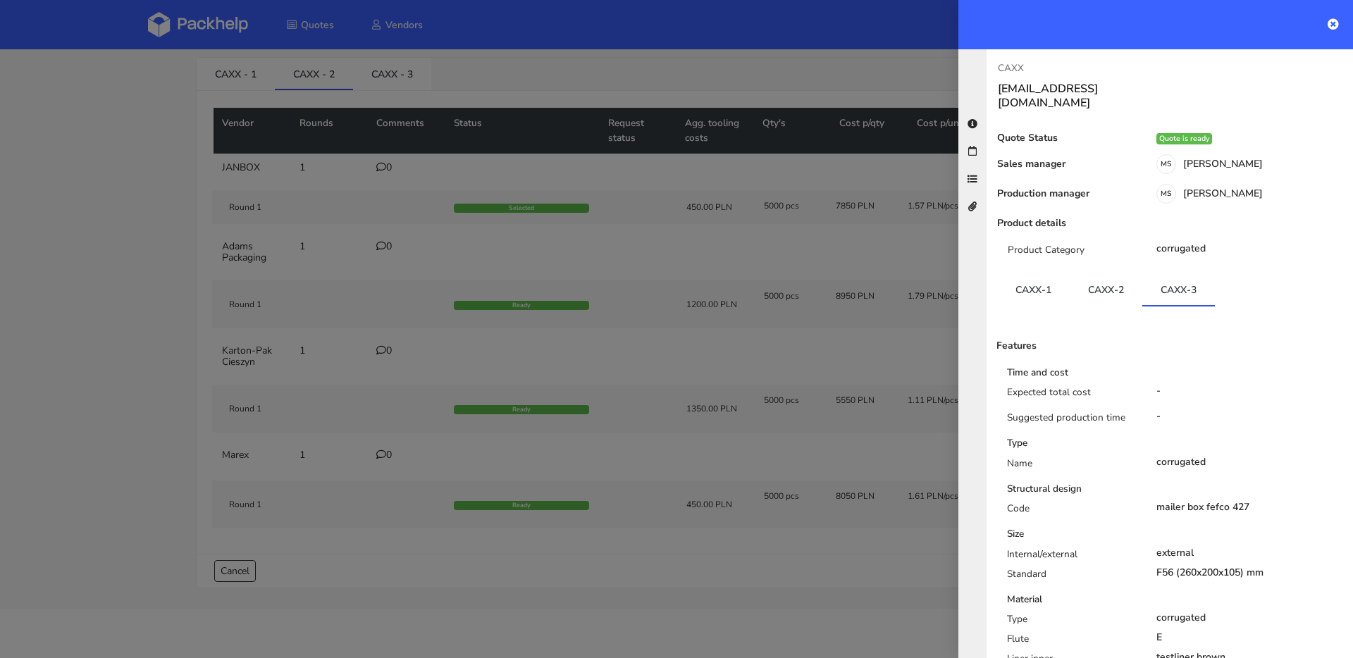
click at [1116, 259] on div "Quote Status Quote is ready Sales manager MS Maciej Sikora Production manager M…" at bounding box center [1170, 539] width 344 height 813
click at [1116, 274] on link "CAXX-2" at bounding box center [1106, 289] width 73 height 31
click at [426, 191] on div at bounding box center [676, 329] width 1353 height 658
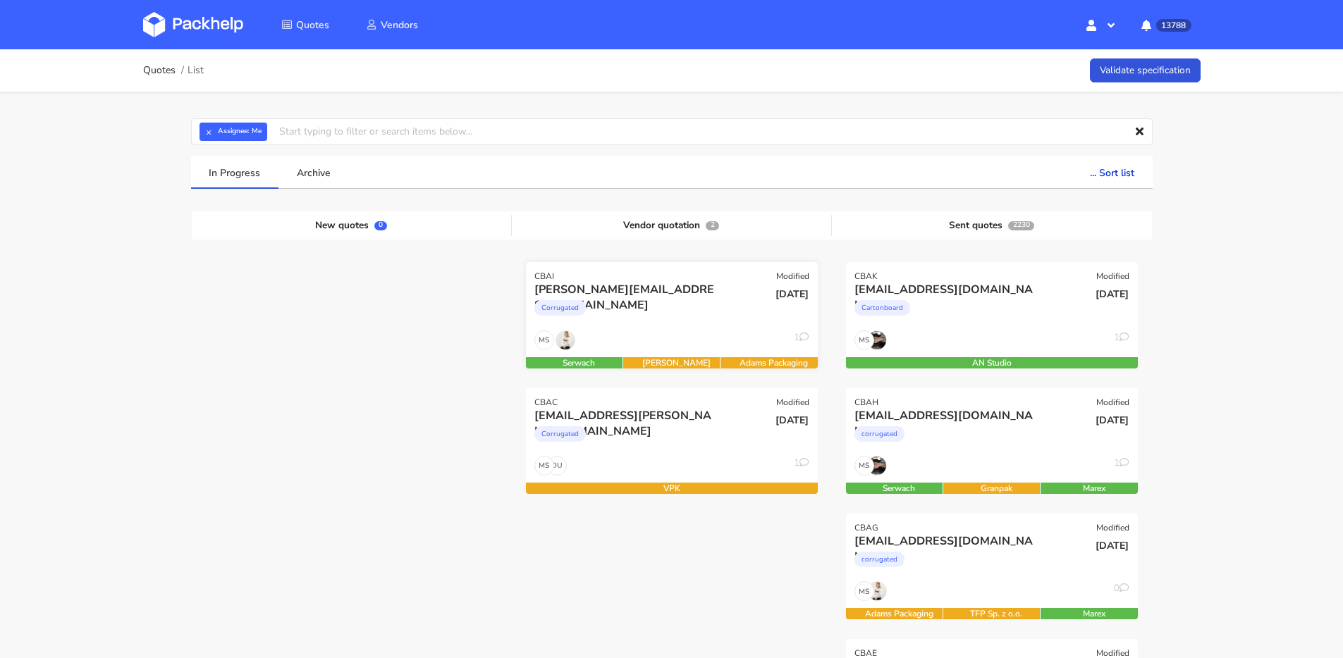
click at [679, 338] on div "MS 1" at bounding box center [672, 344] width 292 height 27
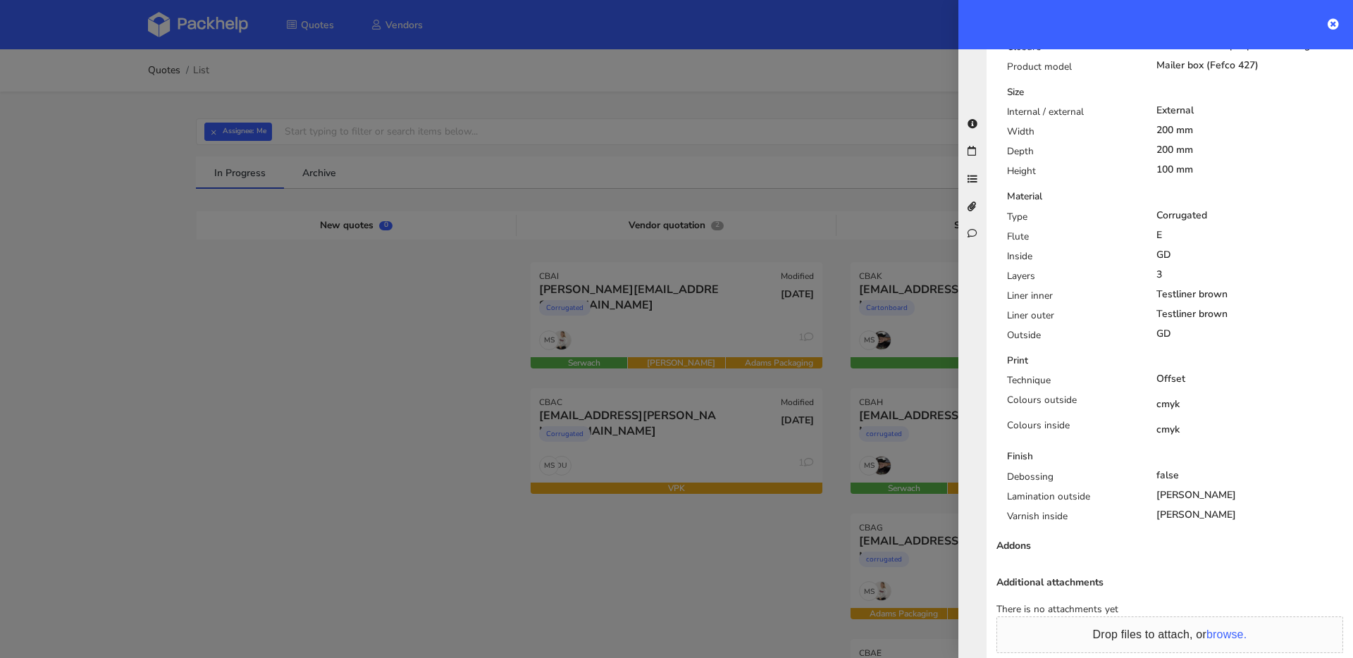
scroll to position [794, 0]
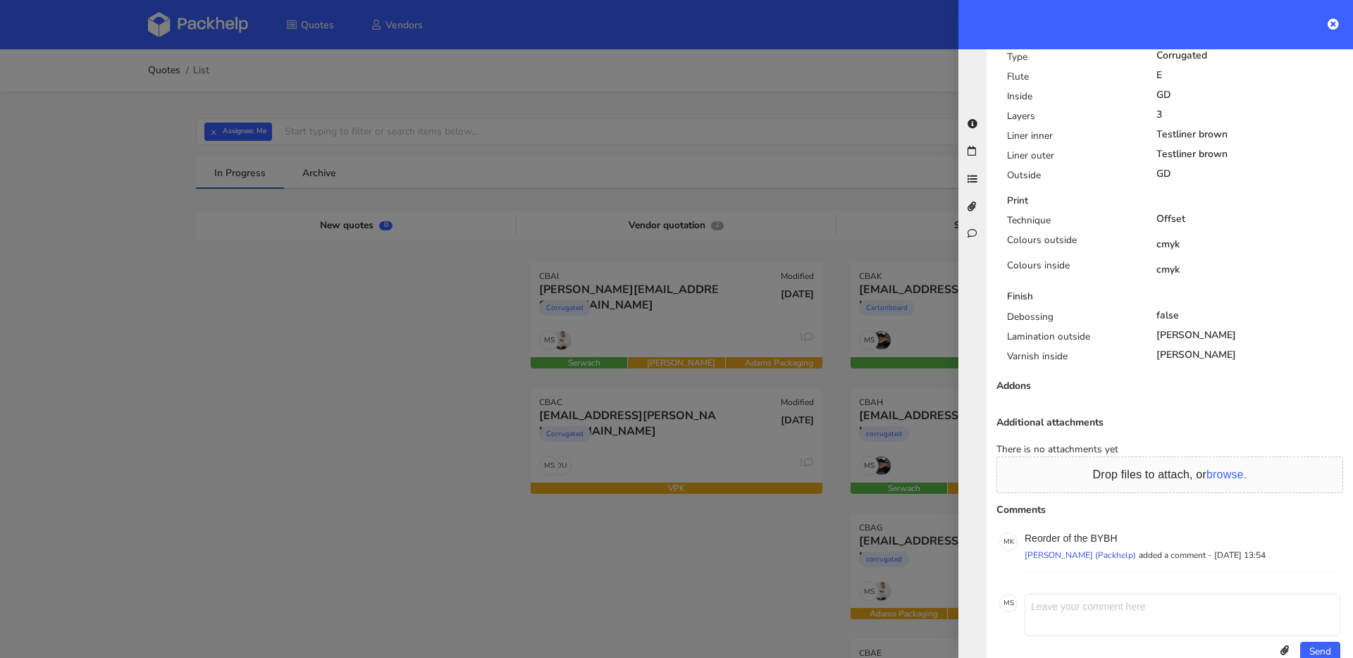
click at [445, 314] on div at bounding box center [676, 329] width 1353 height 658
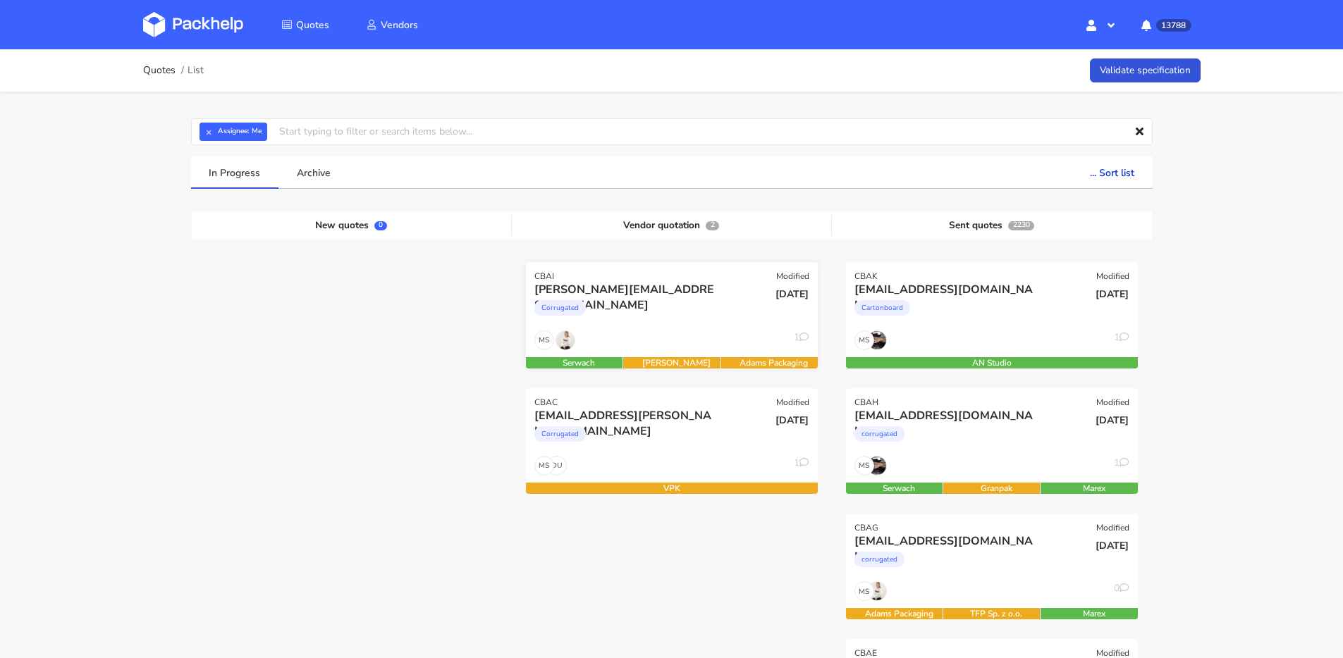
click at [705, 328] on div "gianluigi@avea-life.com Corrugated" at bounding box center [622, 306] width 197 height 48
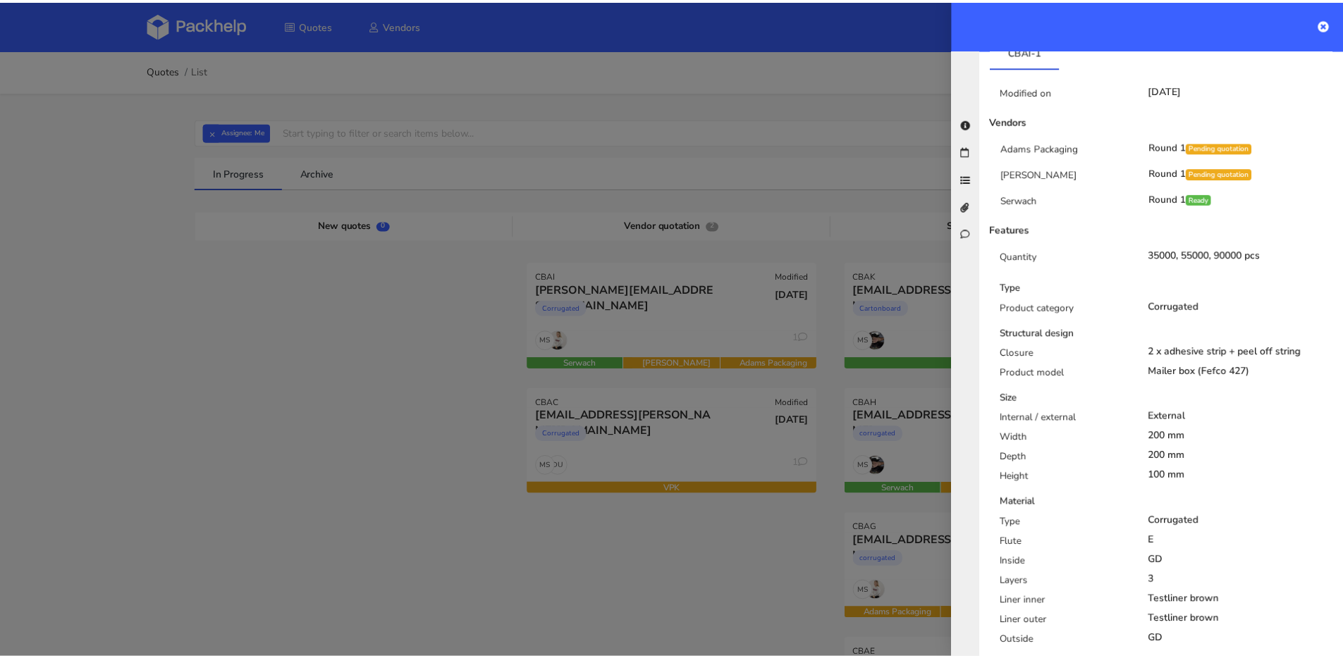
scroll to position [214, 0]
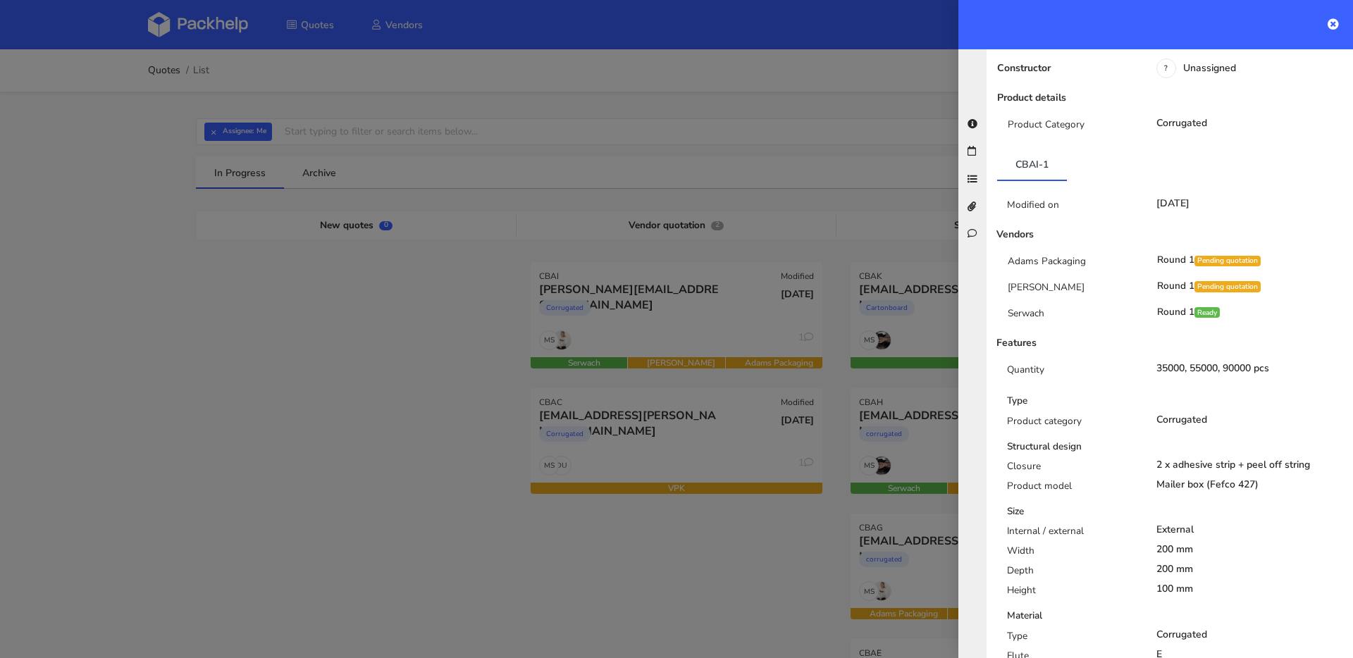
click at [704, 300] on div at bounding box center [676, 329] width 1353 height 658
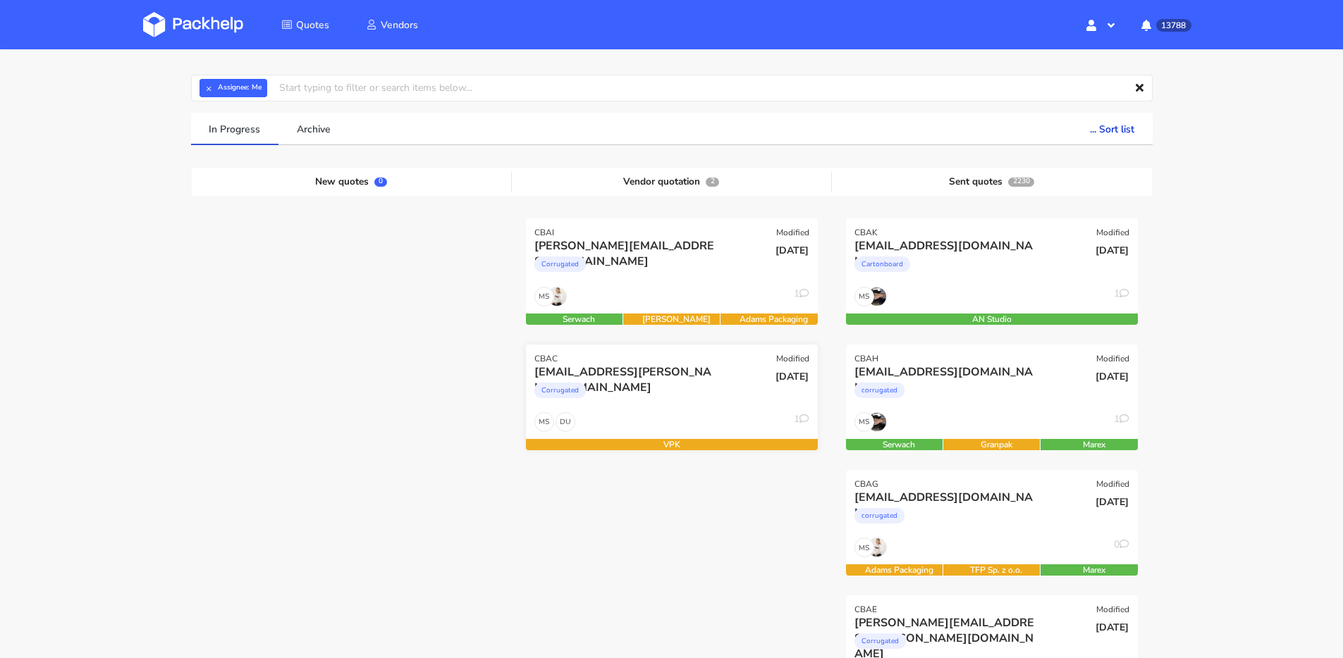
scroll to position [0, 0]
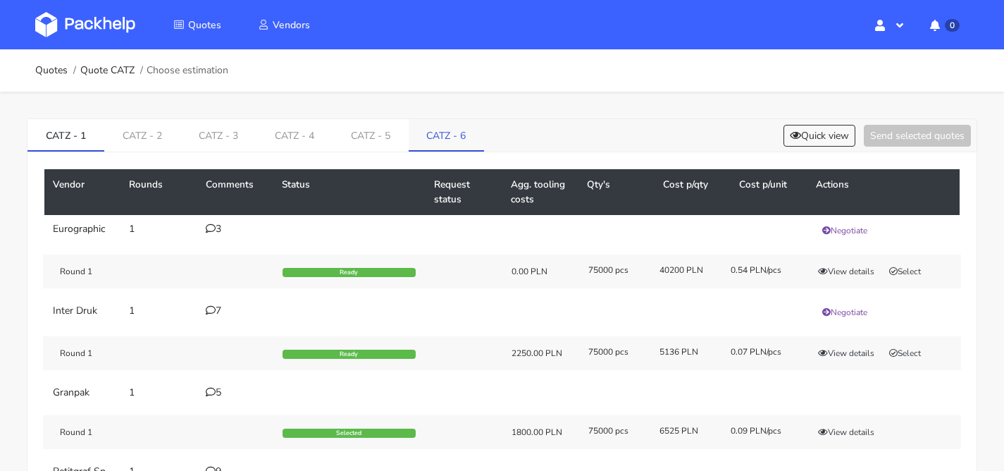
click at [420, 123] on link "CATZ - 6" at bounding box center [447, 134] width 76 height 31
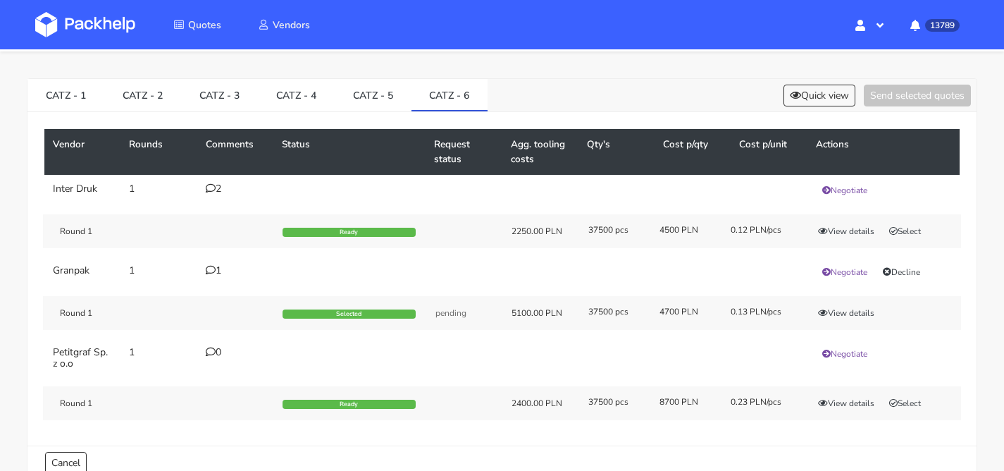
scroll to position [116, 0]
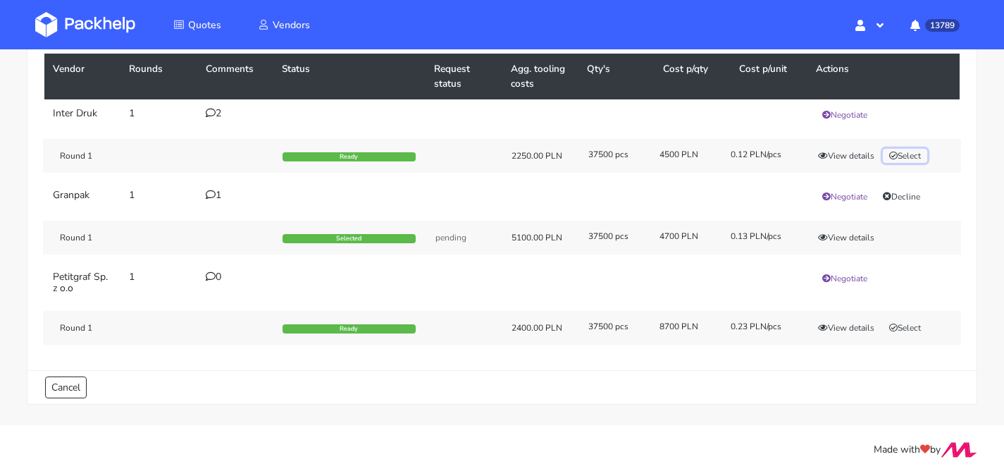
click at [898, 153] on icon "button" at bounding box center [894, 156] width 8 height 8
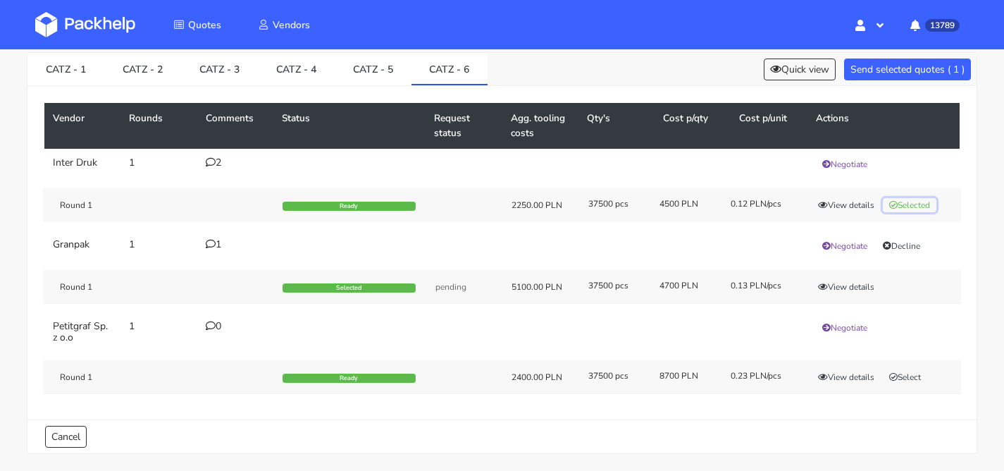
scroll to position [3, 0]
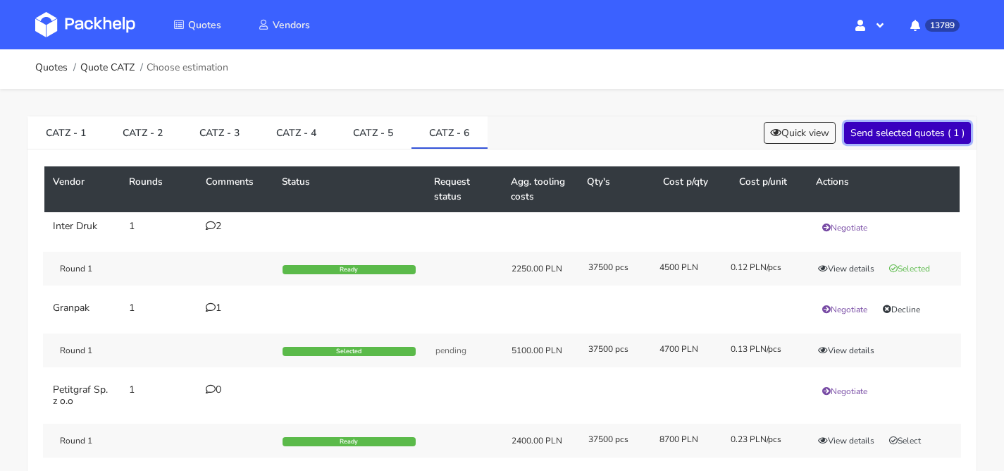
click at [879, 140] on button "Send selected quotes ( 1 )" at bounding box center [907, 133] width 127 height 22
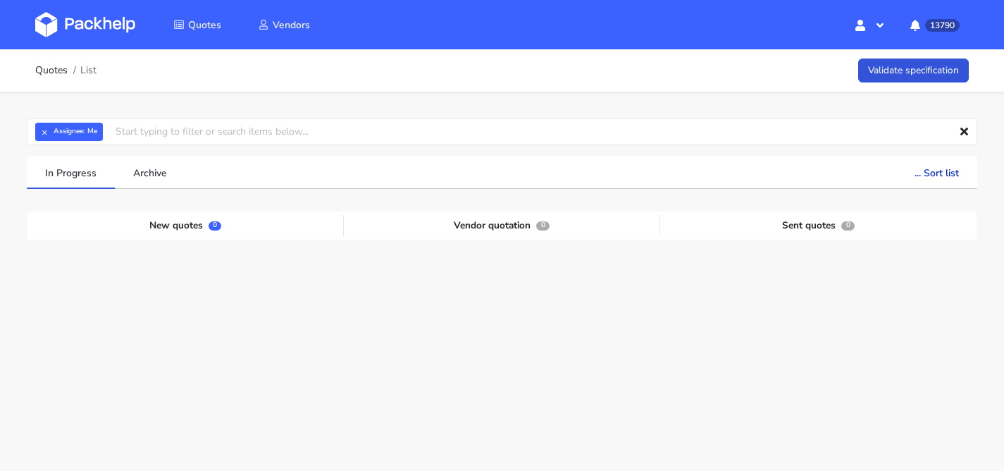
click at [55, 129] on strong "Assignee:" at bounding box center [69, 132] width 31 height 6
click at [53, 130] on button "×" at bounding box center [44, 132] width 18 height 18
click at [53, 130] on input "text" at bounding box center [502, 131] width 951 height 27
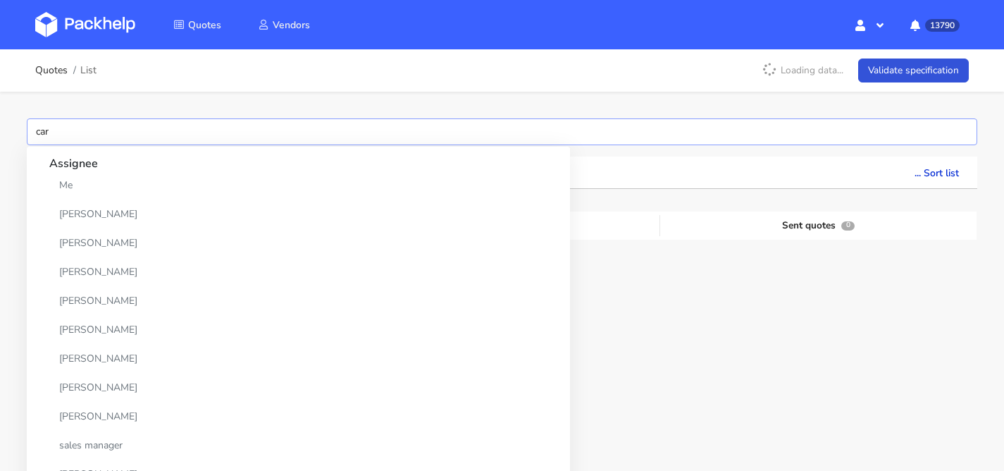
type input "caro"
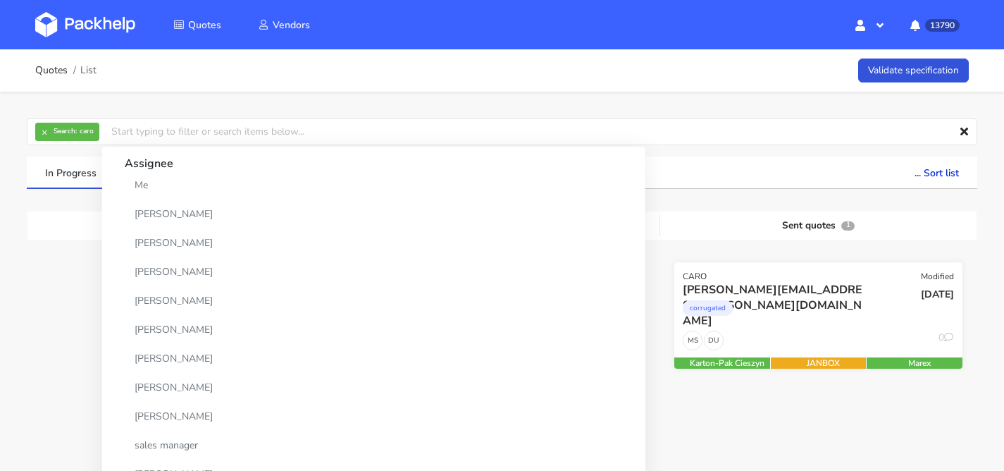
click at [802, 306] on div "corrugated" at bounding box center [775, 311] width 184 height 28
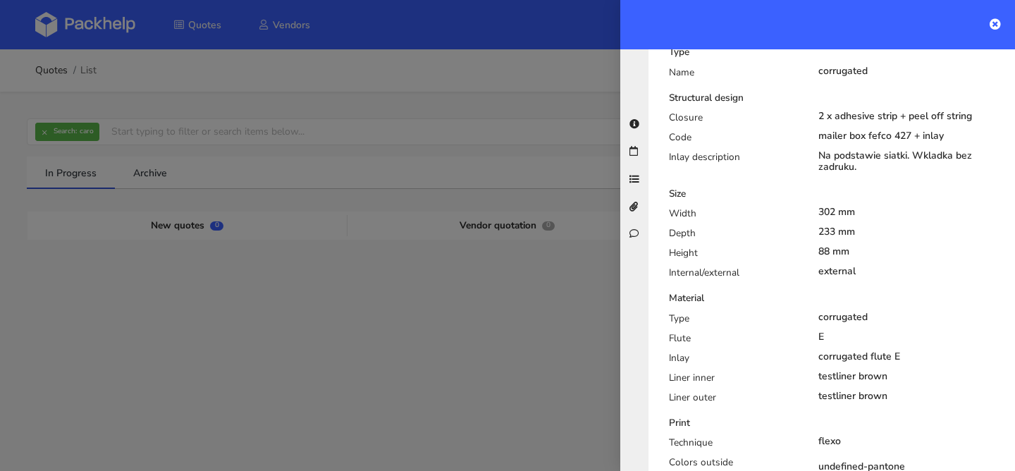
scroll to position [848, 0]
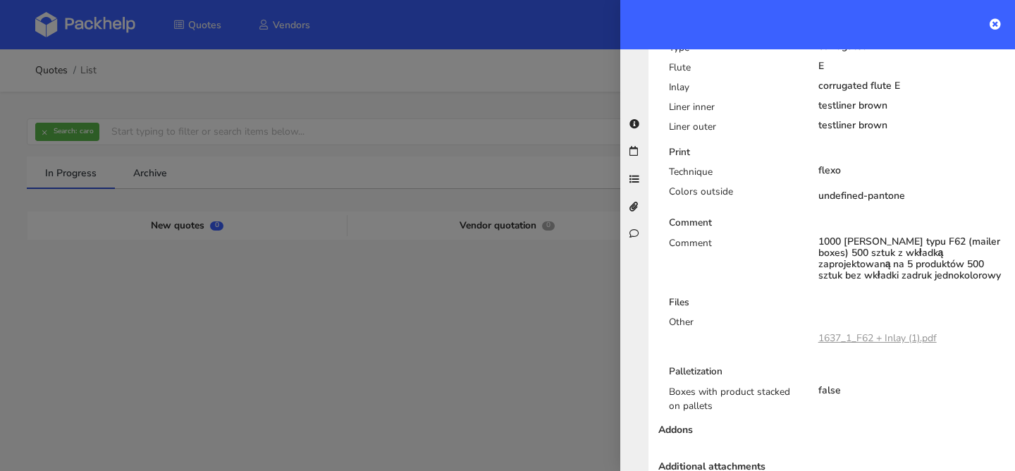
click at [870, 331] on link "1637_1_F62 + Inlay (1).pdf" at bounding box center [877, 337] width 118 height 13
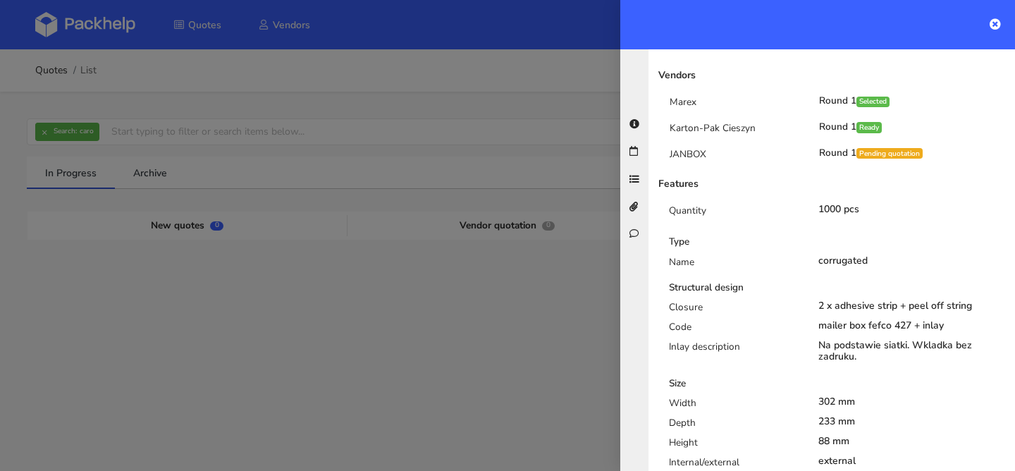
scroll to position [133, 0]
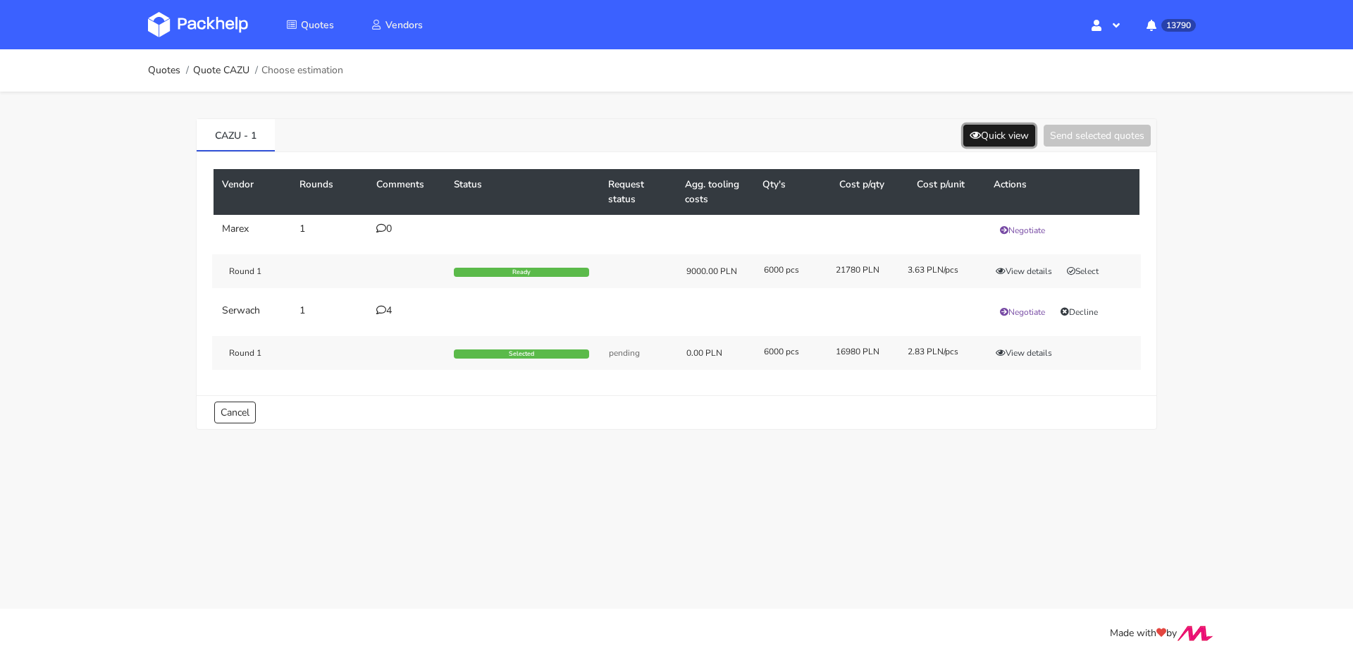
click at [987, 133] on button "Quick view" at bounding box center [1000, 136] width 72 height 22
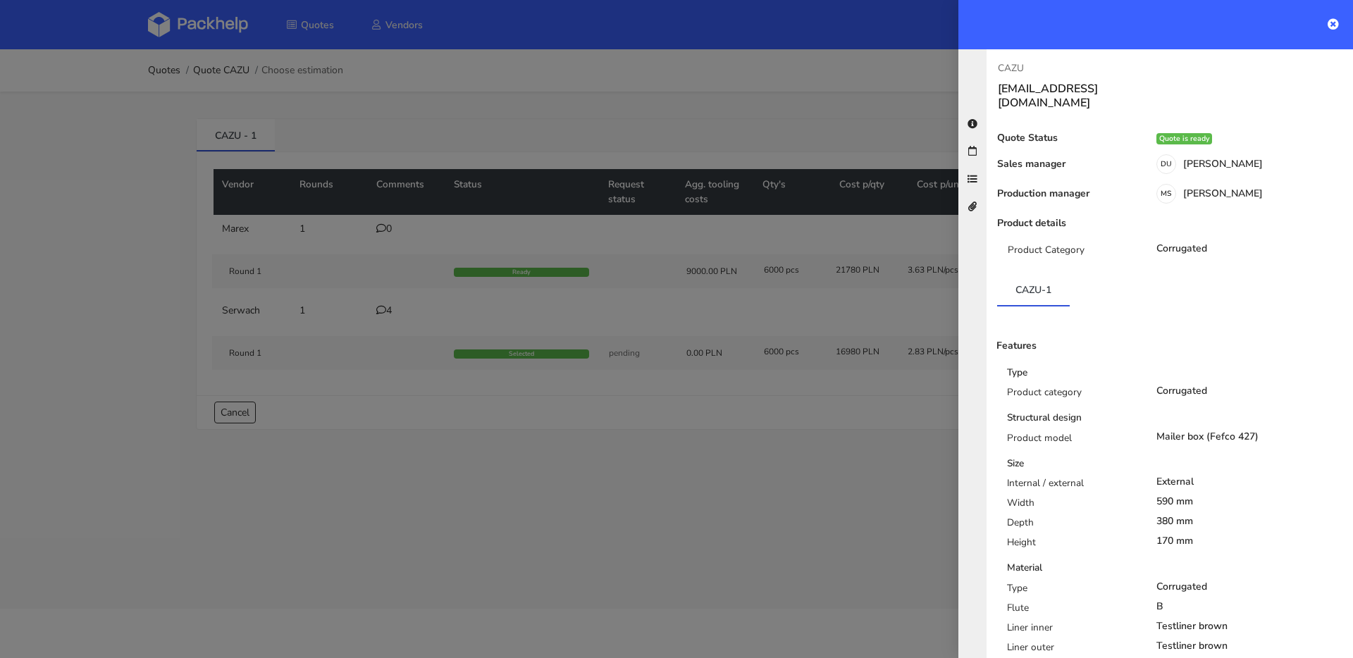
scroll to position [278, 0]
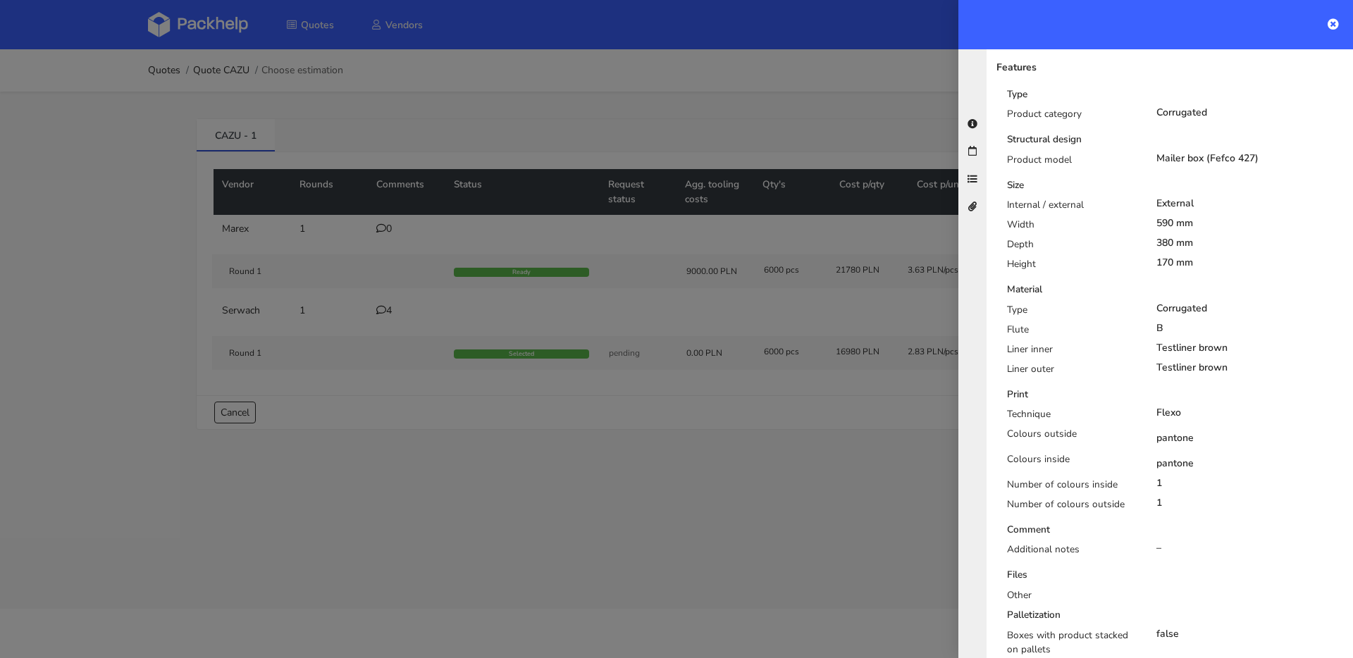
click at [522, 516] on div at bounding box center [676, 329] width 1353 height 658
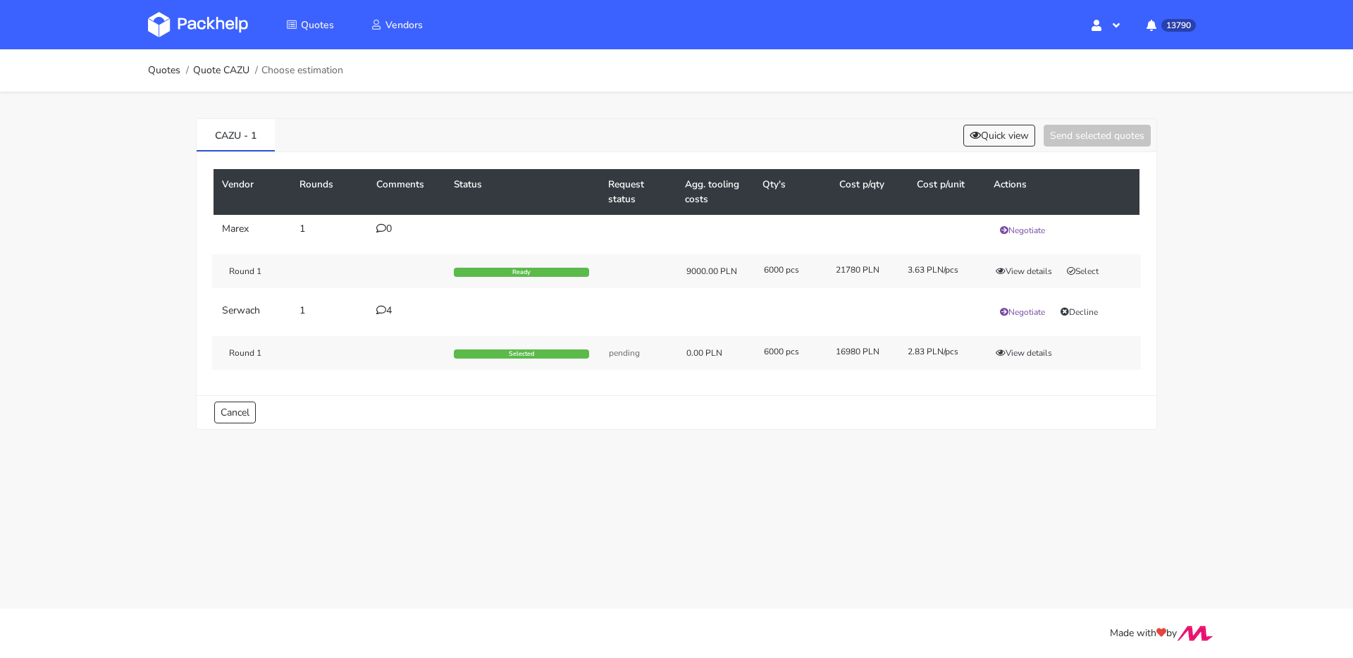
click at [383, 308] on icon at bounding box center [381, 310] width 10 height 10
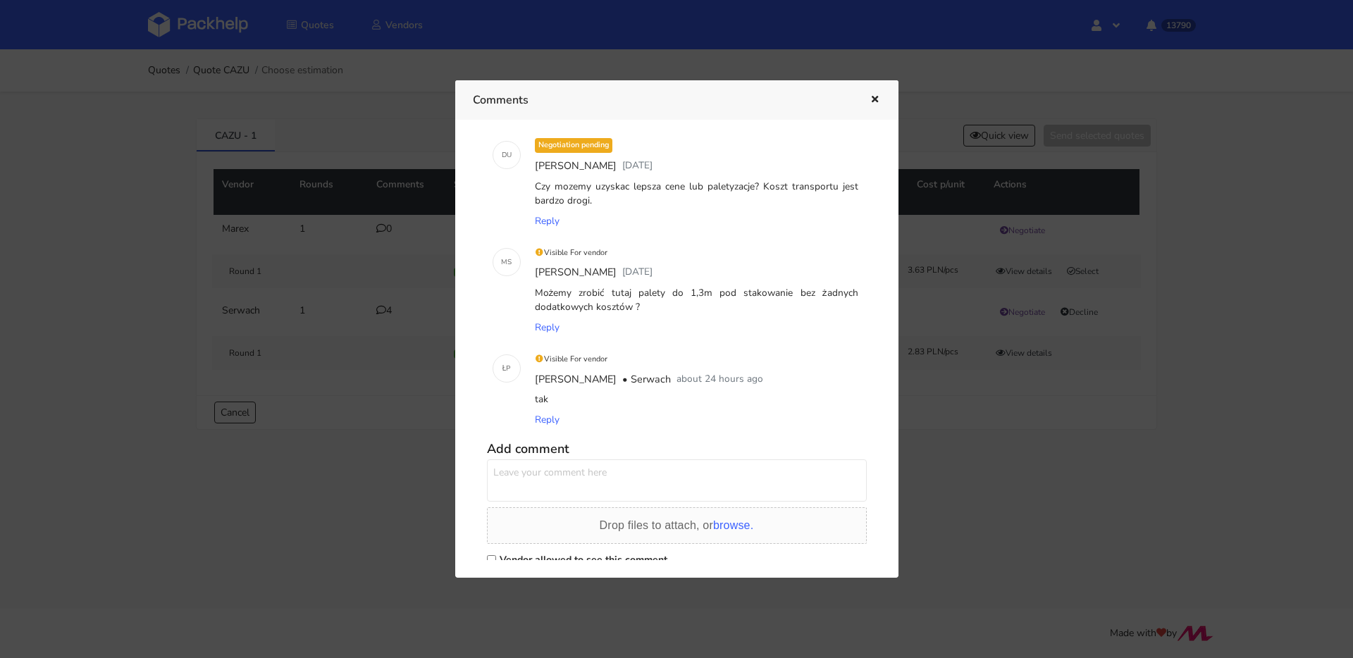
scroll to position [158, 0]
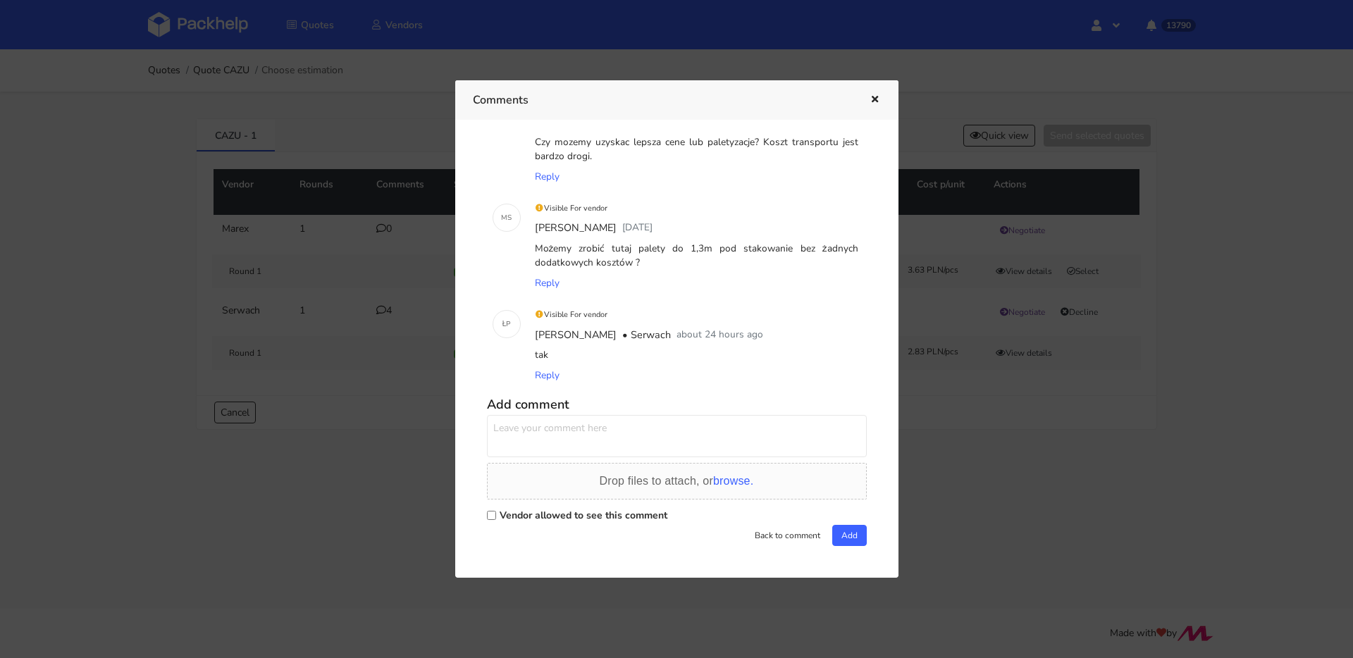
click at [583, 428] on textarea at bounding box center [677, 436] width 380 height 42
click at [799, 425] on textarea "a czy możemy utrzymać cenę do października? klient chciałby" at bounding box center [677, 436] width 380 height 42
paste textarea "zeby towar przyszedl do niego dopiero pod koniec pazdziernika"
type textarea "a czy możemy utrzymać cenę do października? klient chciałby zeby towar przyszed…"
click at [837, 530] on button "Add" at bounding box center [849, 535] width 35 height 21
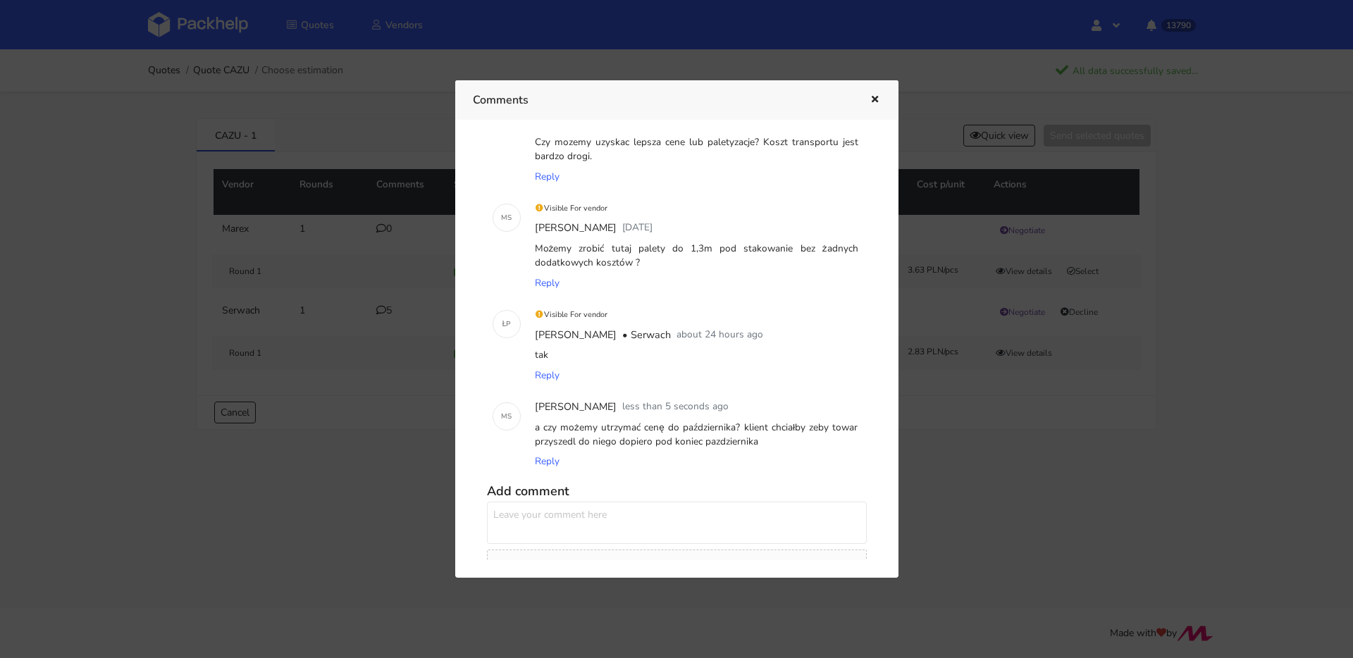
click at [611, 432] on div "a czy możemy utrzymać cenę do października? klient chciałby zeby towar przyszed…" at bounding box center [696, 435] width 329 height 35
copy div "a czy możemy utrzymać cenę do października? klient chciałby zeby towar przyszed…"
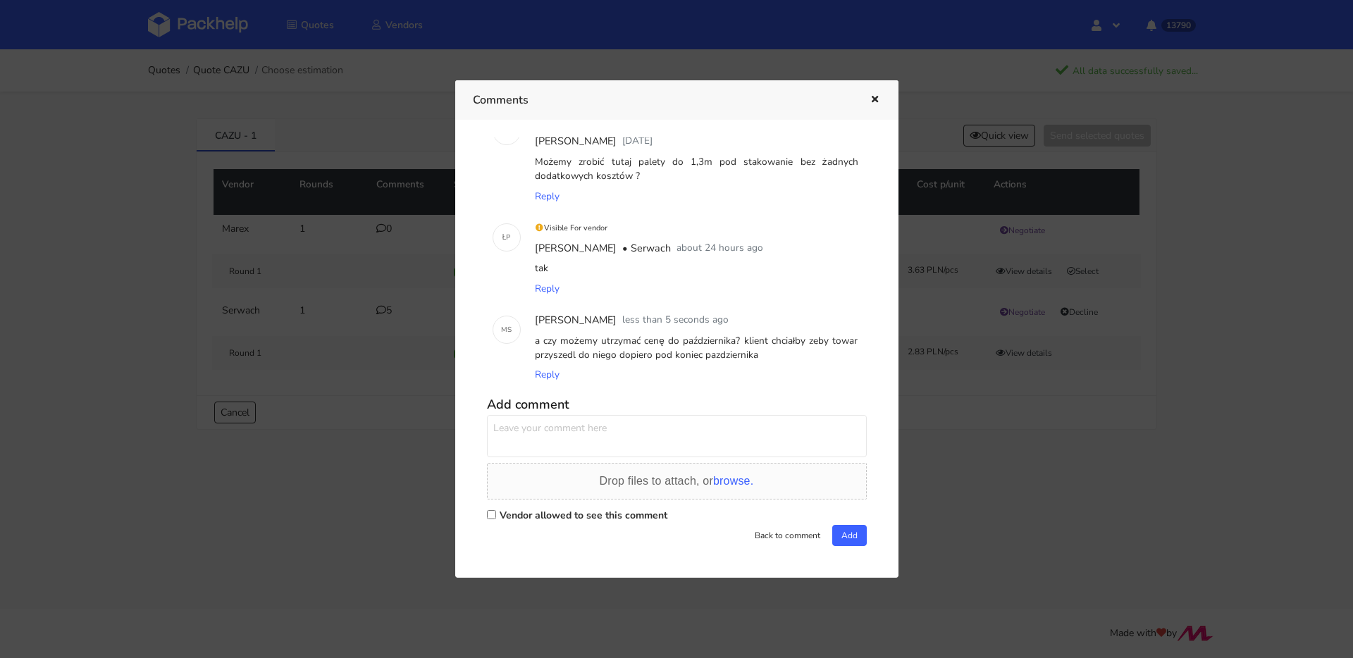
click at [581, 433] on textarea at bounding box center [677, 436] width 380 height 42
paste textarea "a czy możemy utrzymać cenę do października? klient chciałby zeby towar przyszed…"
type textarea "a czy możemy utrzymać cenę do października? klient chciałby zeby towar przyszed…"
click at [550, 509] on label "Vendor allowed to see this comment" at bounding box center [584, 515] width 168 height 13
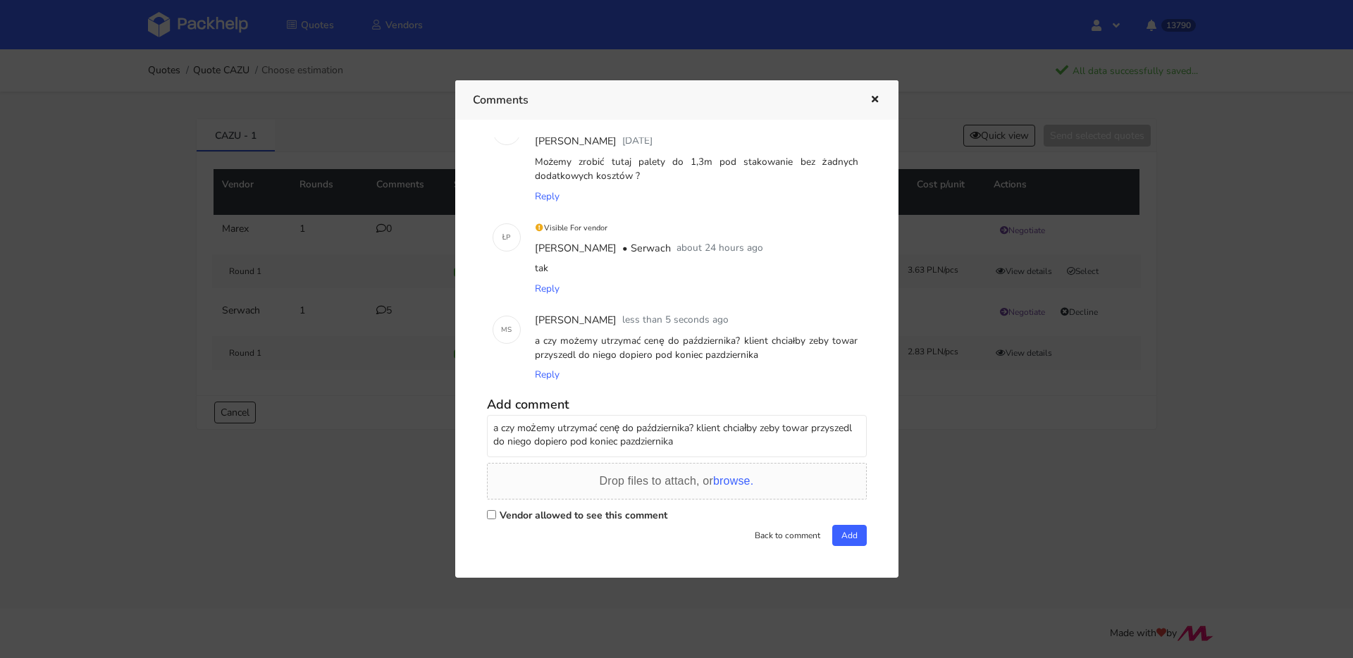
click at [496, 510] on input "Vendor allowed to see this comment" at bounding box center [491, 514] width 9 height 9
checkbox input "true"
click at [842, 534] on button "Add" at bounding box center [849, 535] width 35 height 21
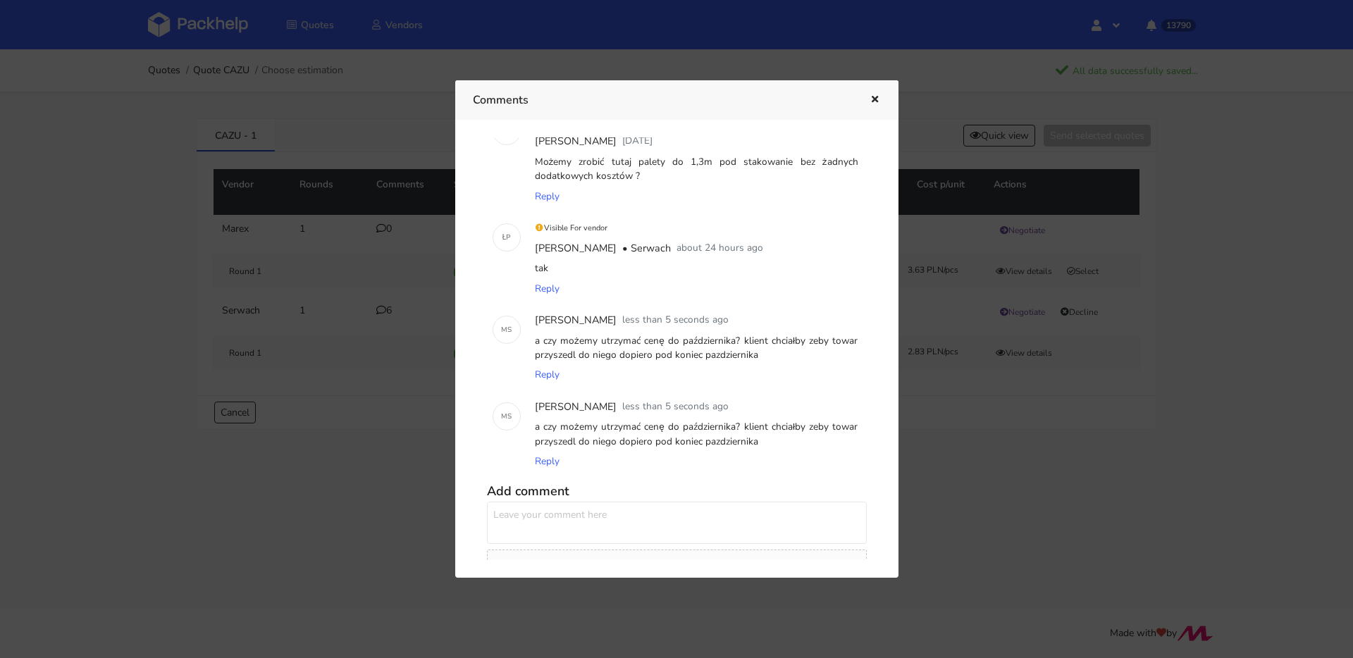
scroll to position [331, 0]
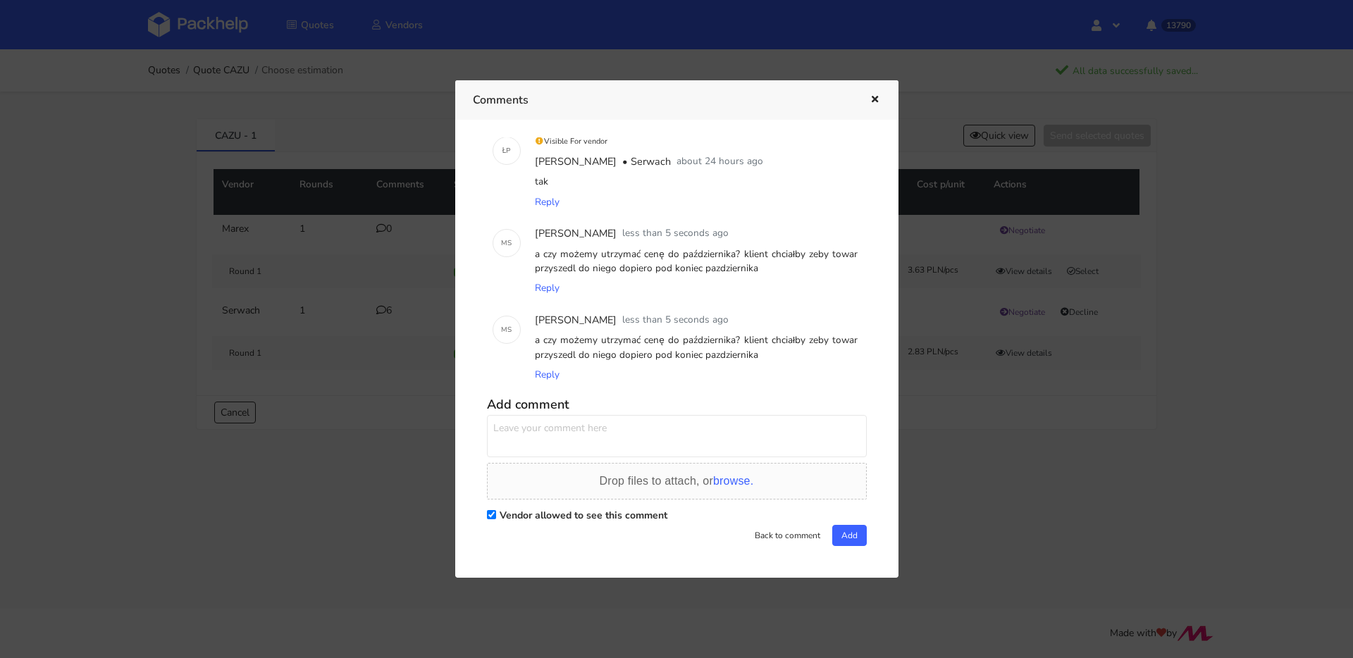
click at [873, 99] on icon "button" at bounding box center [875, 100] width 12 height 10
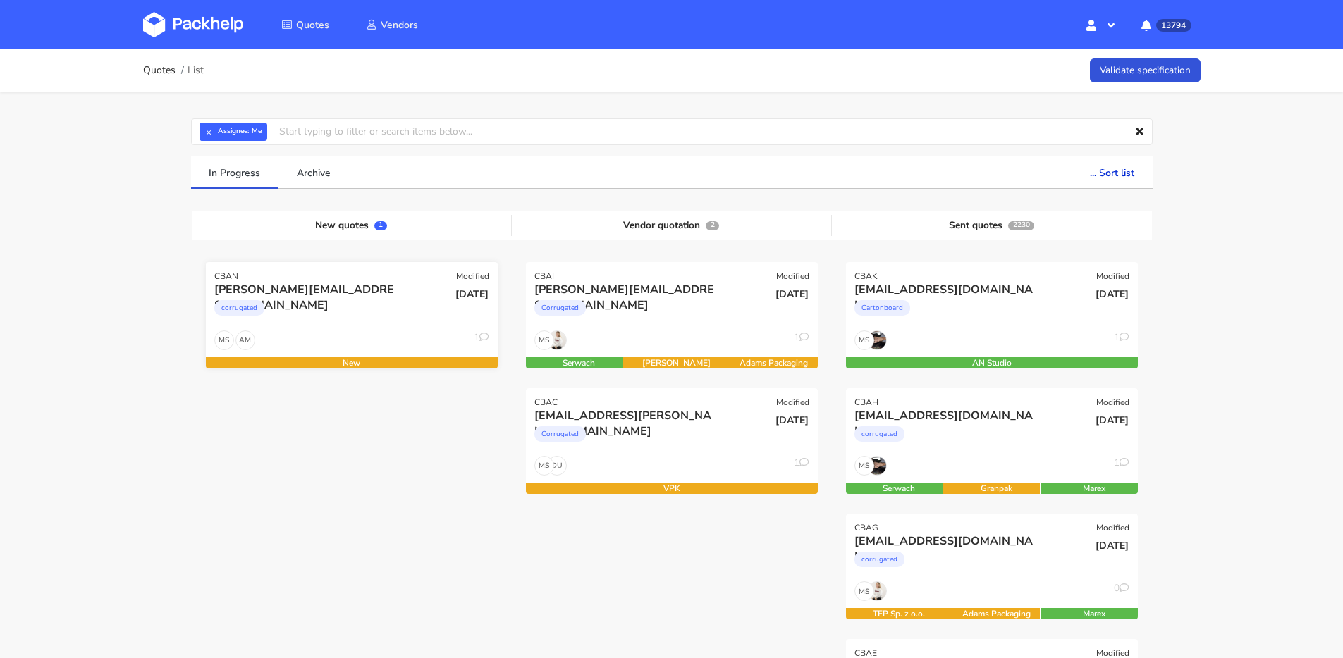
click at [400, 312] on div "[DATE]" at bounding box center [449, 306] width 98 height 48
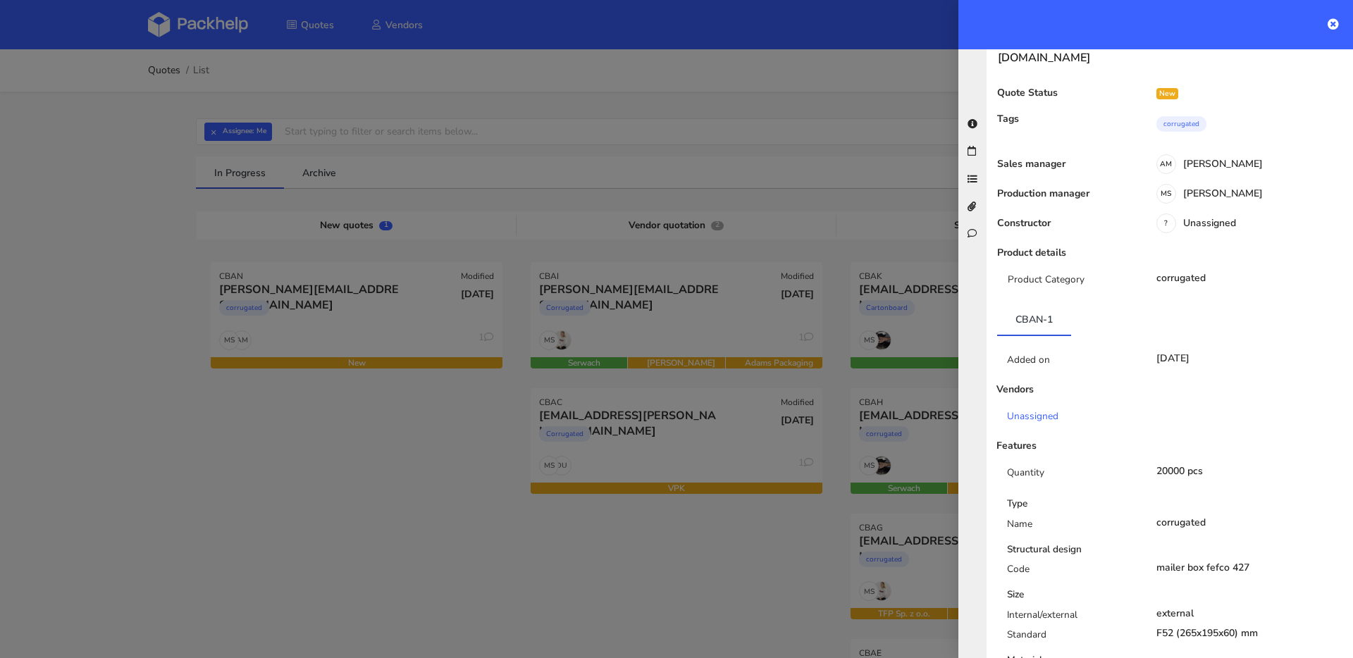
scroll to position [240, 0]
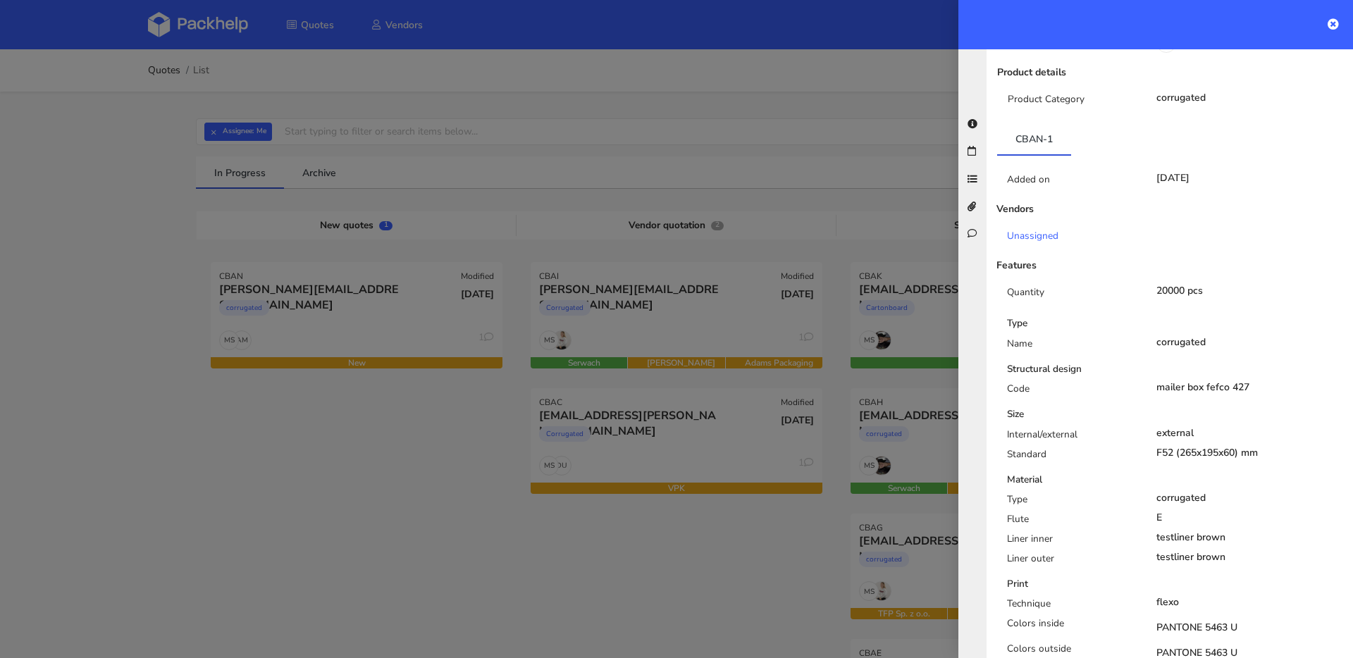
drag, startPoint x: 1164, startPoint y: 263, endPoint x: 1146, endPoint y: 267, distance: 18.1
click at [1147, 285] on div "20000 pcs" at bounding box center [1250, 290] width 209 height 11
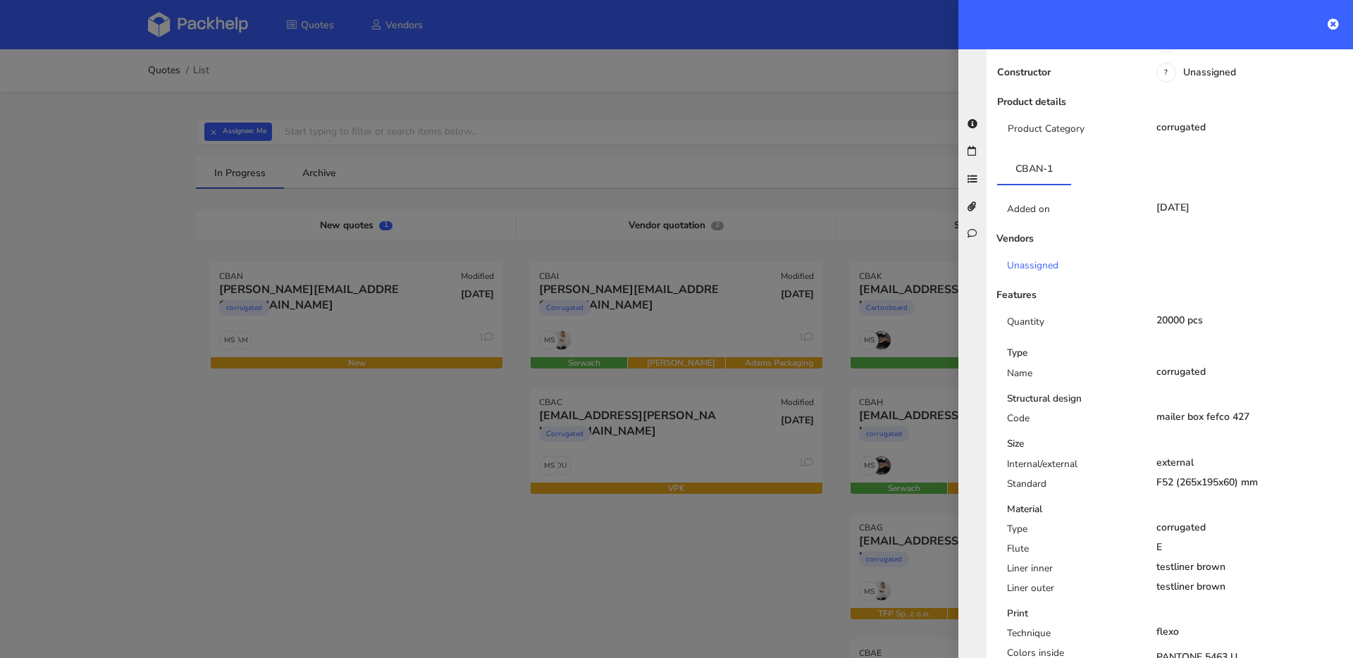
scroll to position [0, 0]
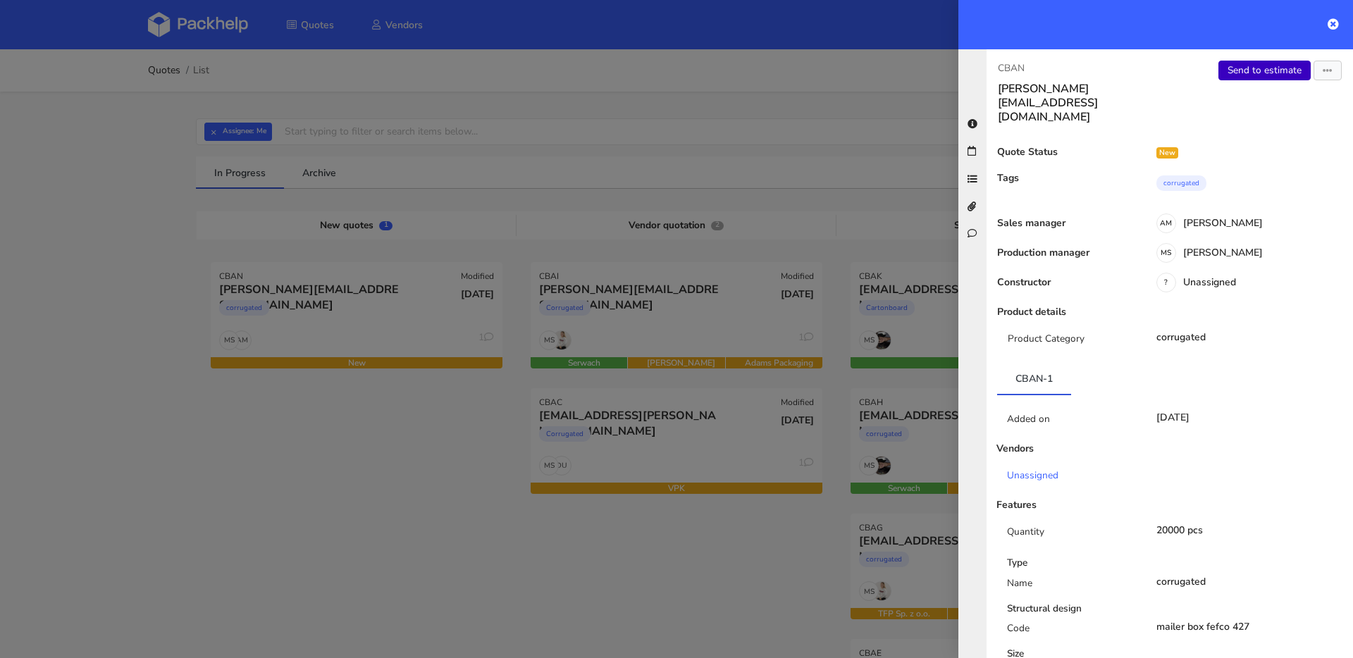
click at [1225, 77] on link "Send to estimate" at bounding box center [1265, 71] width 92 height 20
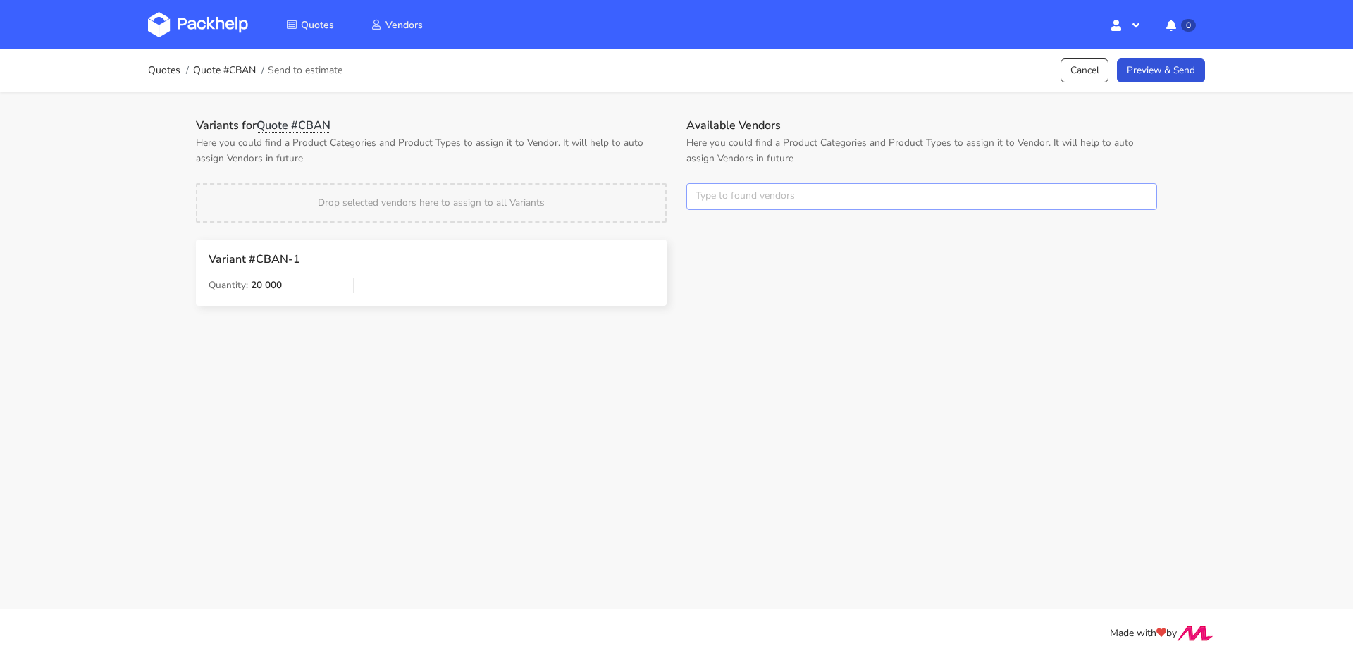
click at [731, 192] on input "text" at bounding box center [922, 196] width 471 height 27
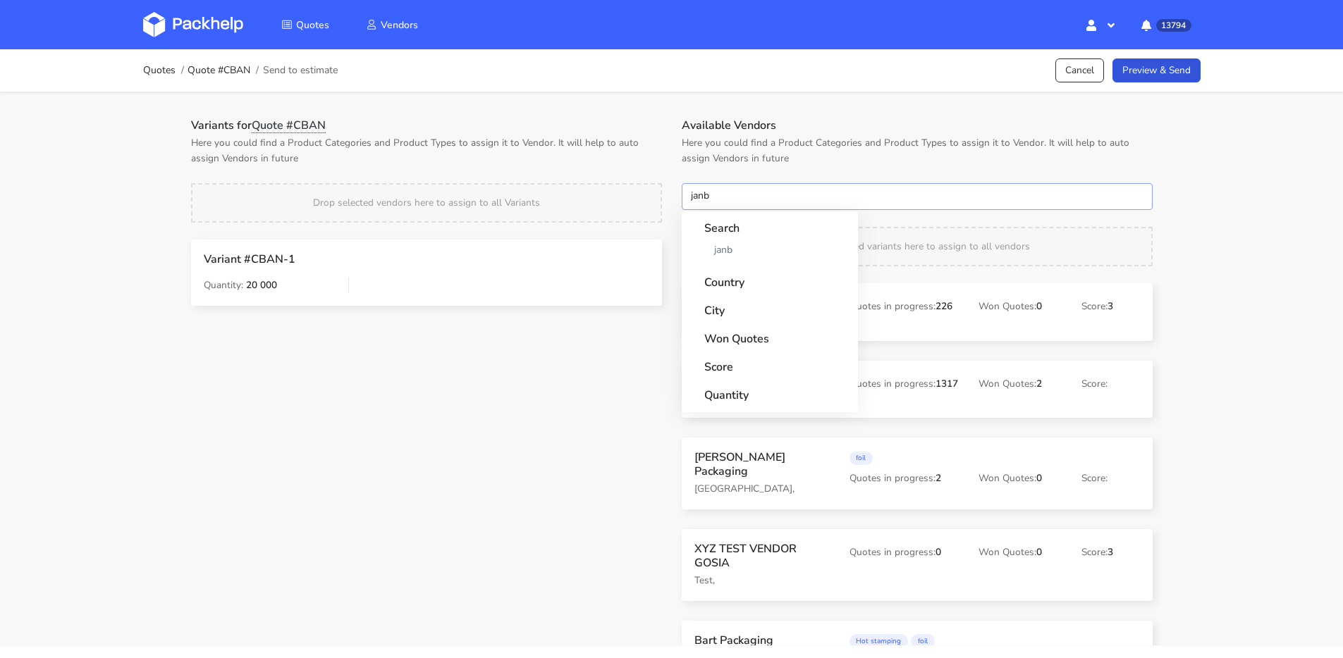
type input "janbo"
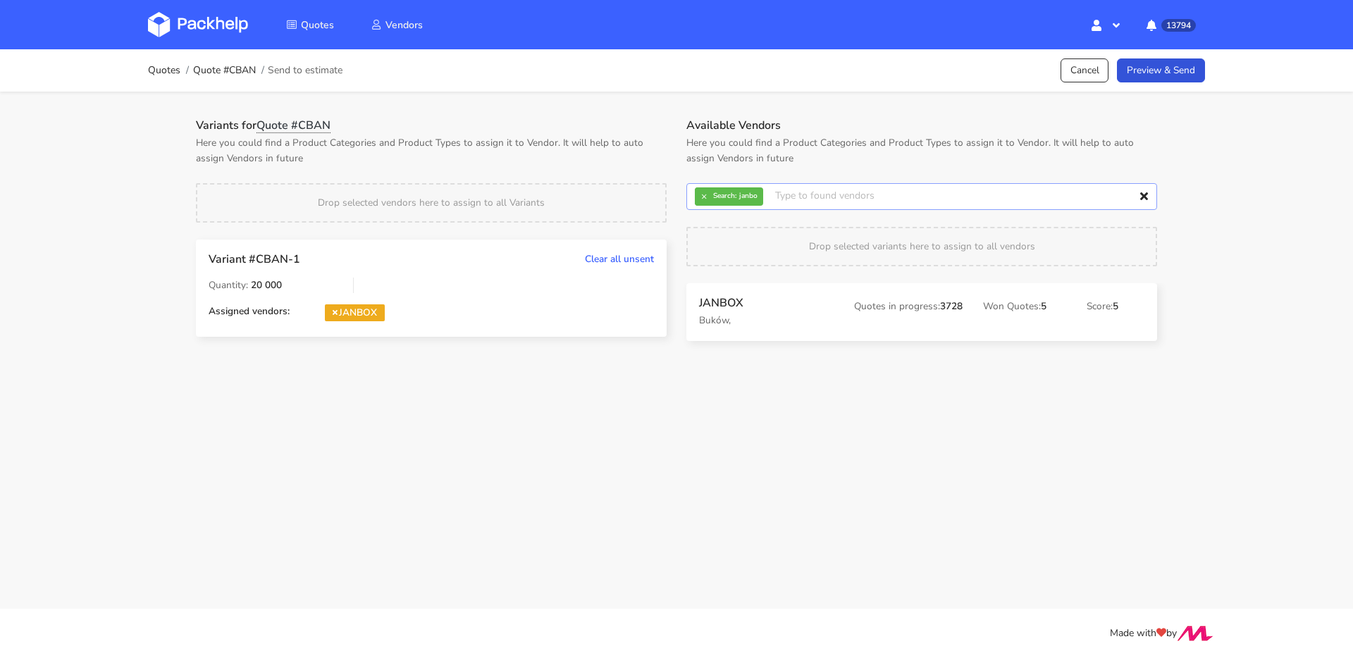
click at [694, 197] on input "text" at bounding box center [922, 196] width 471 height 27
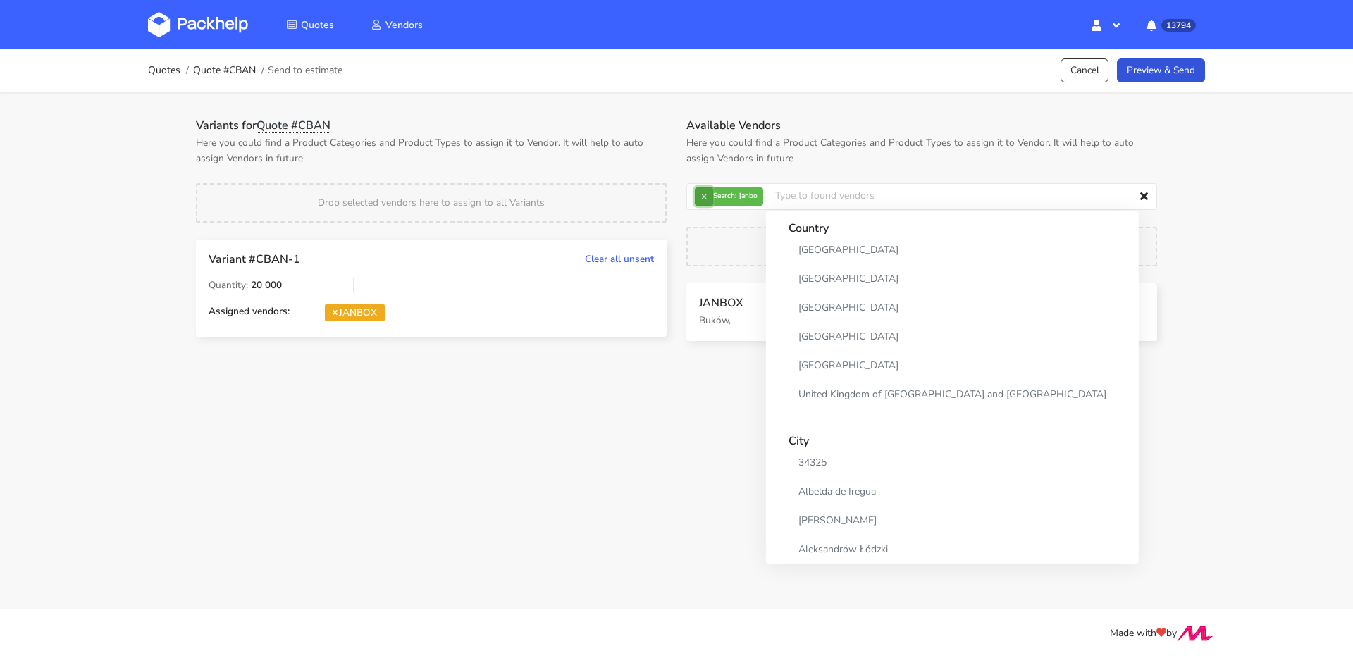
click at [699, 197] on button "×" at bounding box center [704, 196] width 18 height 18
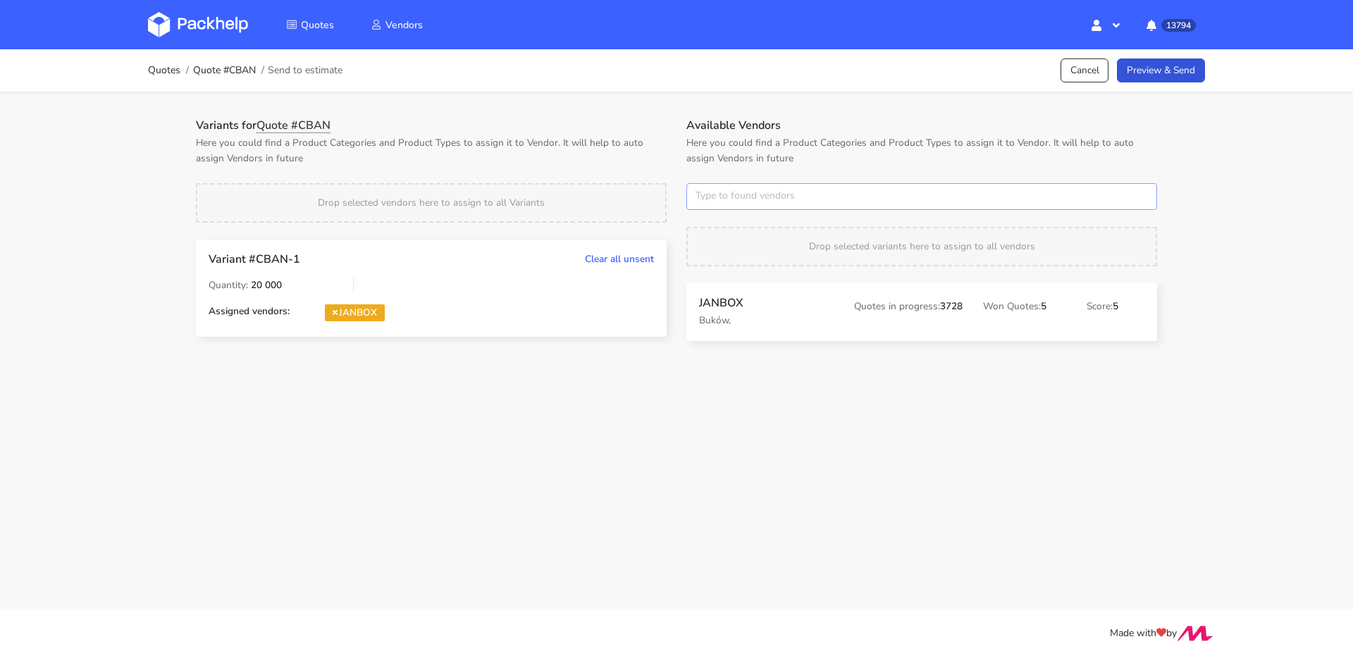
click at [699, 197] on input "text" at bounding box center [922, 196] width 471 height 27
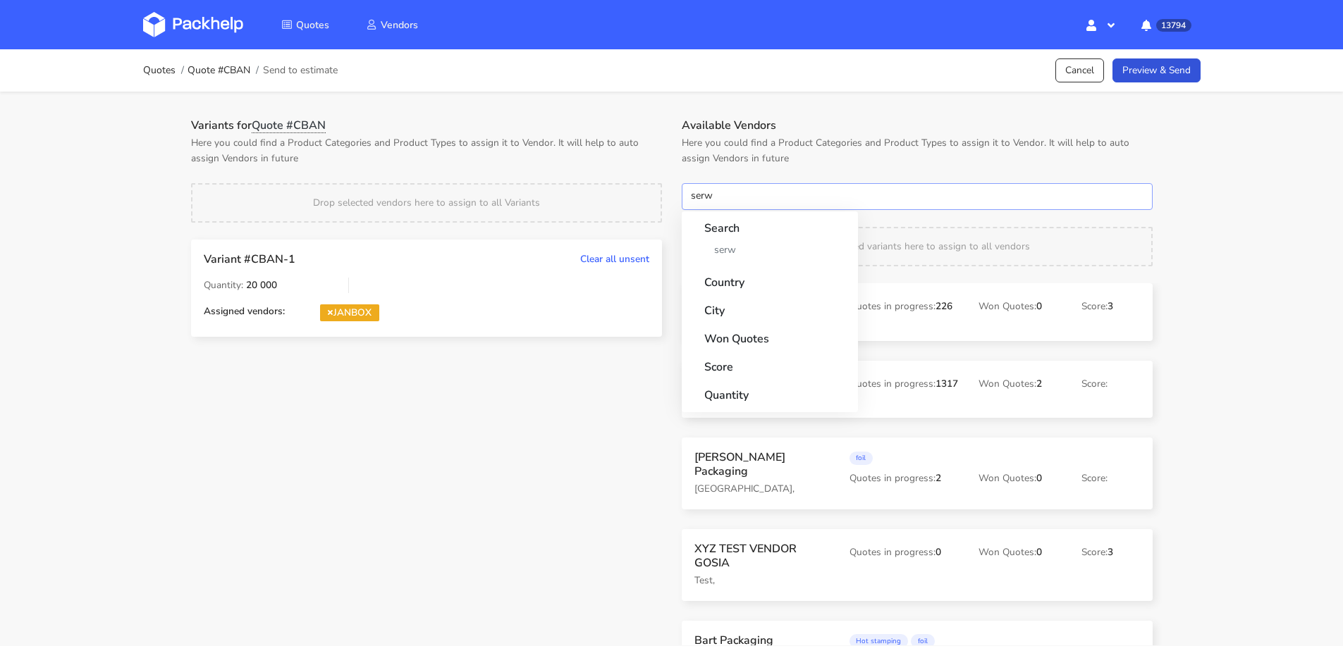
type input "serwa"
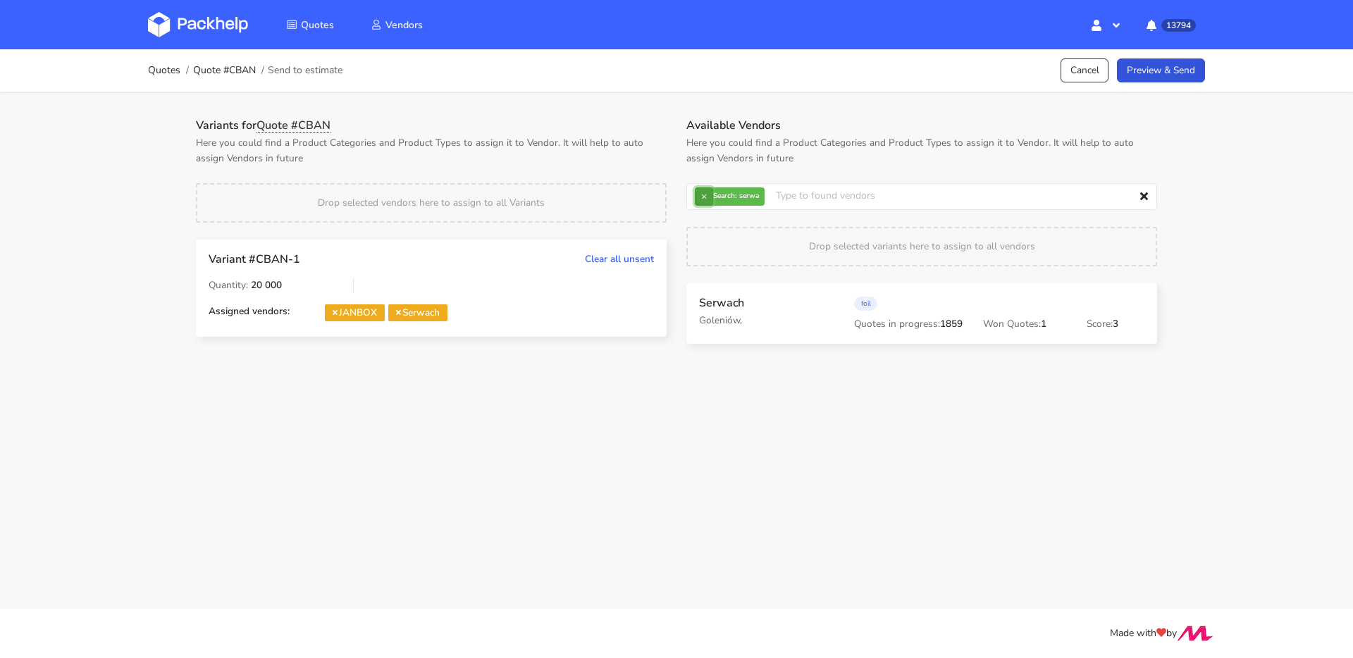
click at [713, 195] on button "×" at bounding box center [704, 196] width 18 height 18
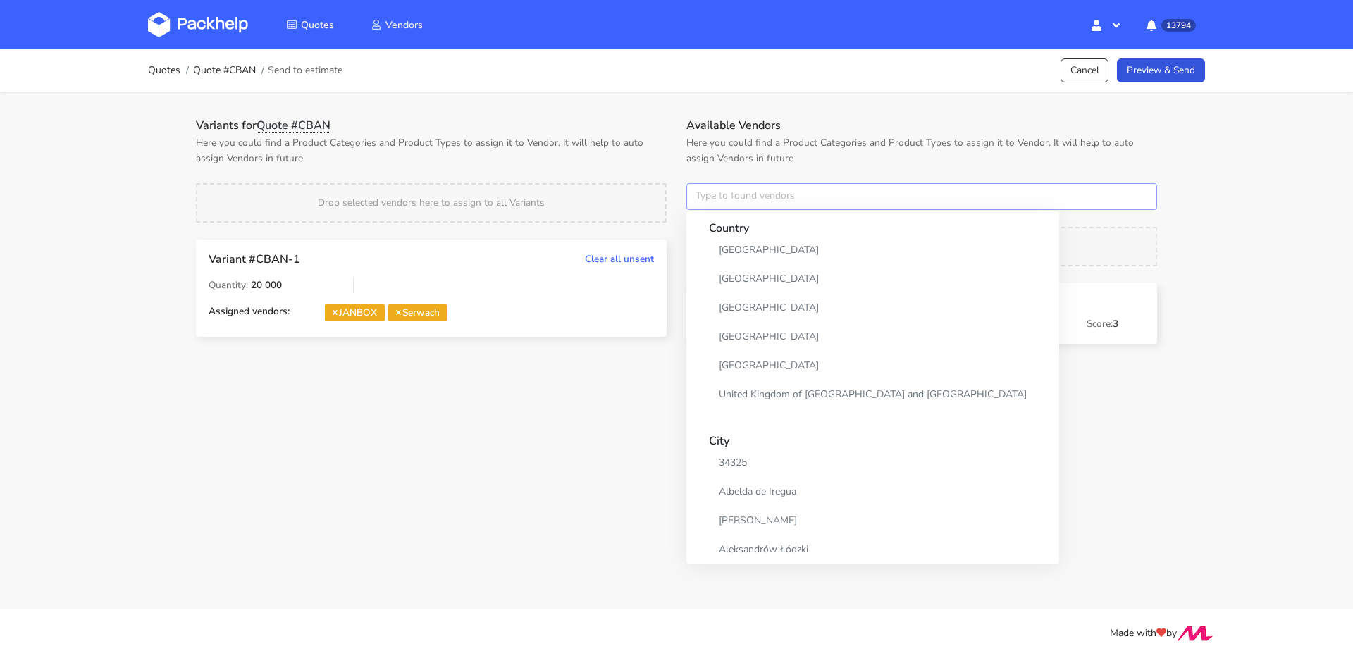
click at [713, 195] on input "text" at bounding box center [922, 196] width 471 height 27
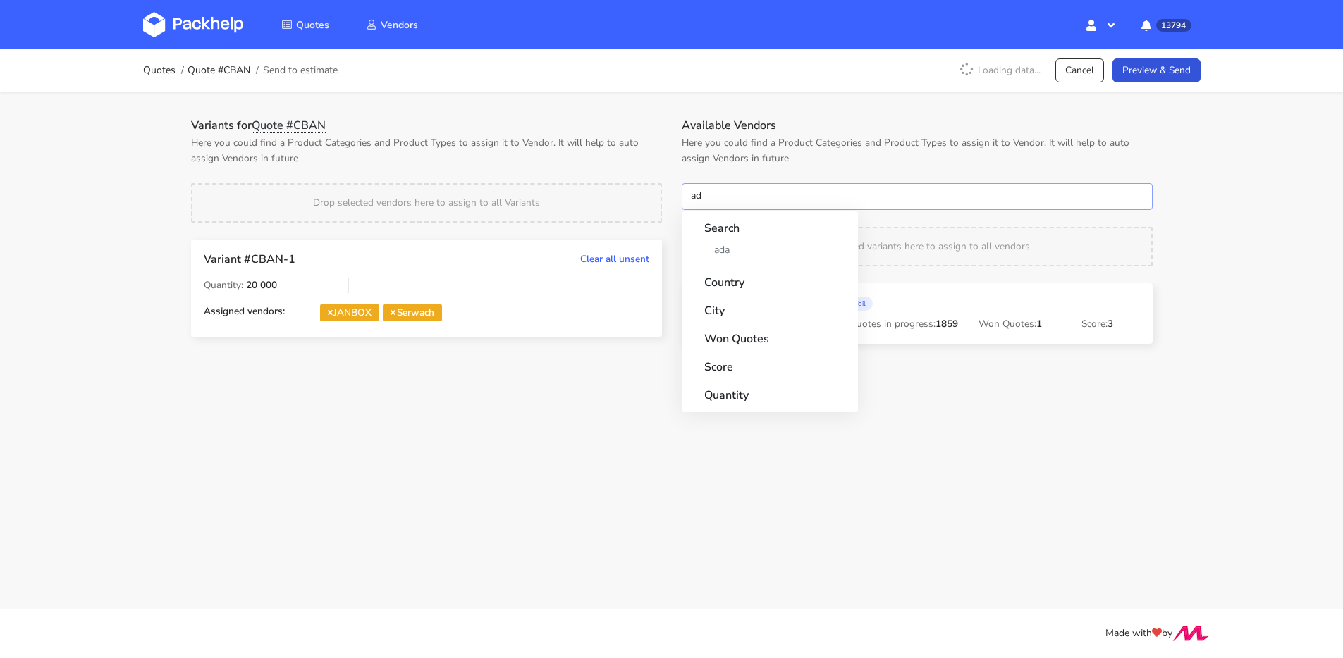
type input "a"
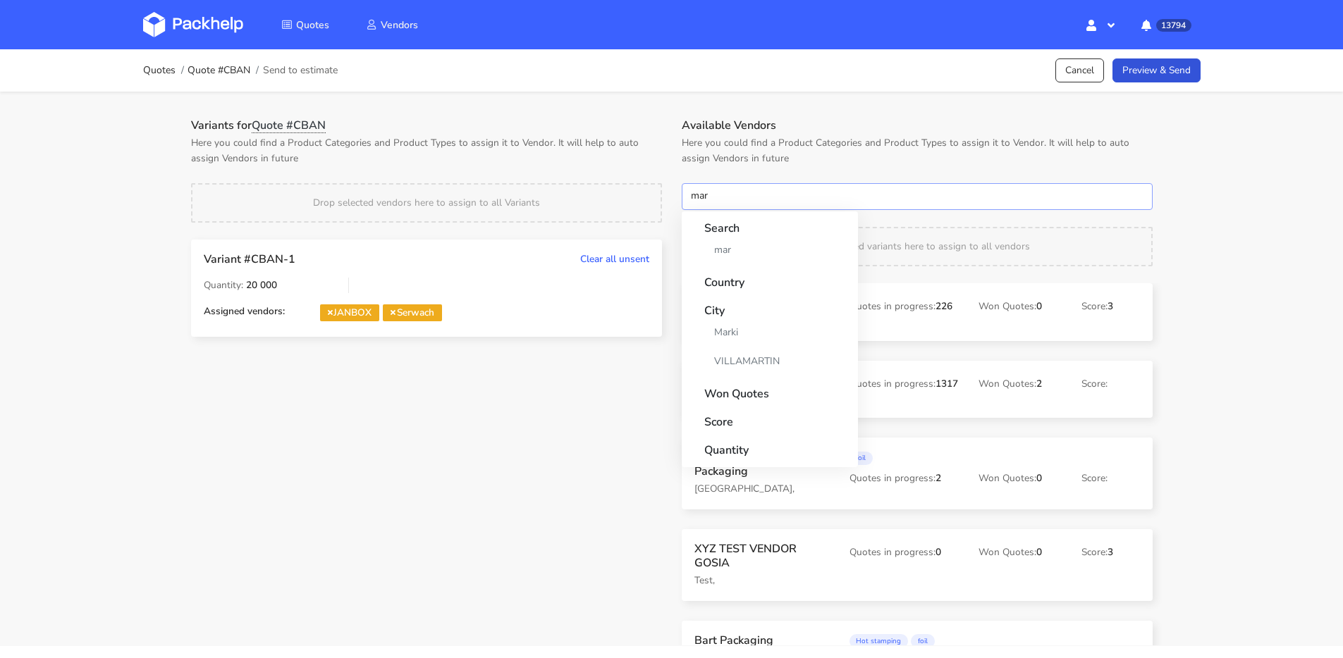
type input "mare"
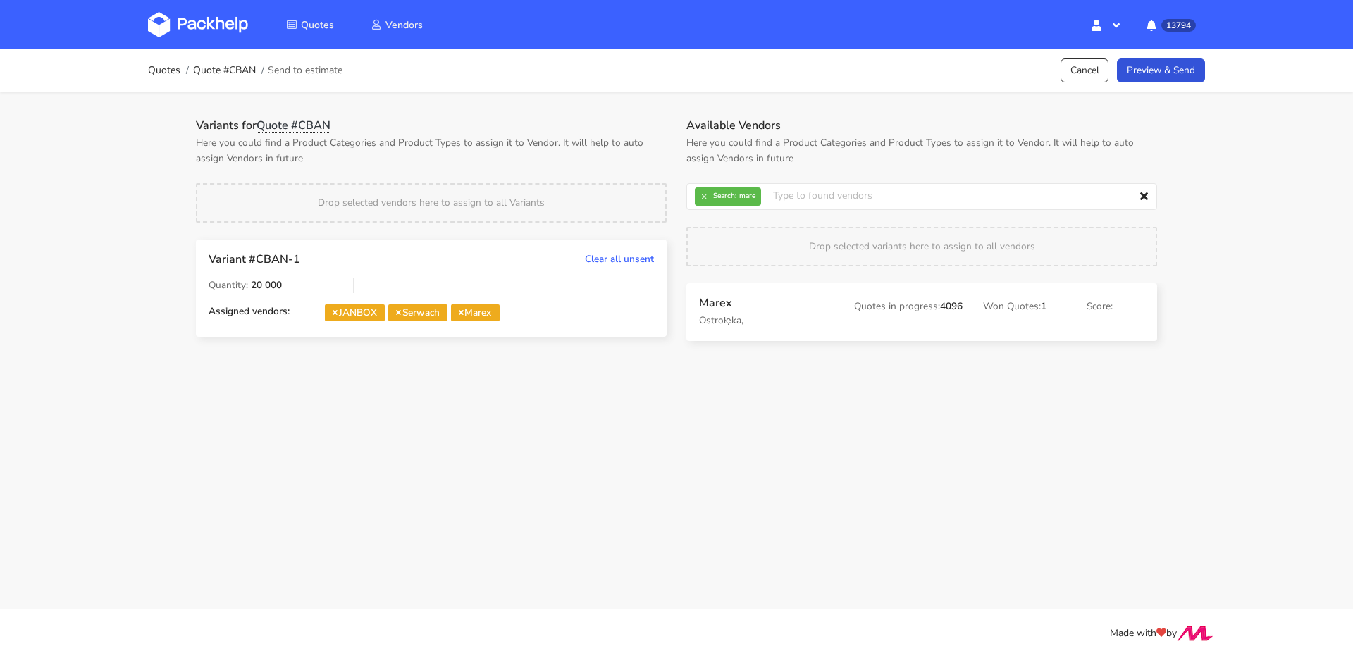
click at [1175, 83] on div "Quotes Quote #CBAN Send to estimate Cancel Preview & Send" at bounding box center [676, 70] width 1057 height 28
click at [1179, 74] on link "Preview & Send" at bounding box center [1161, 71] width 88 height 25
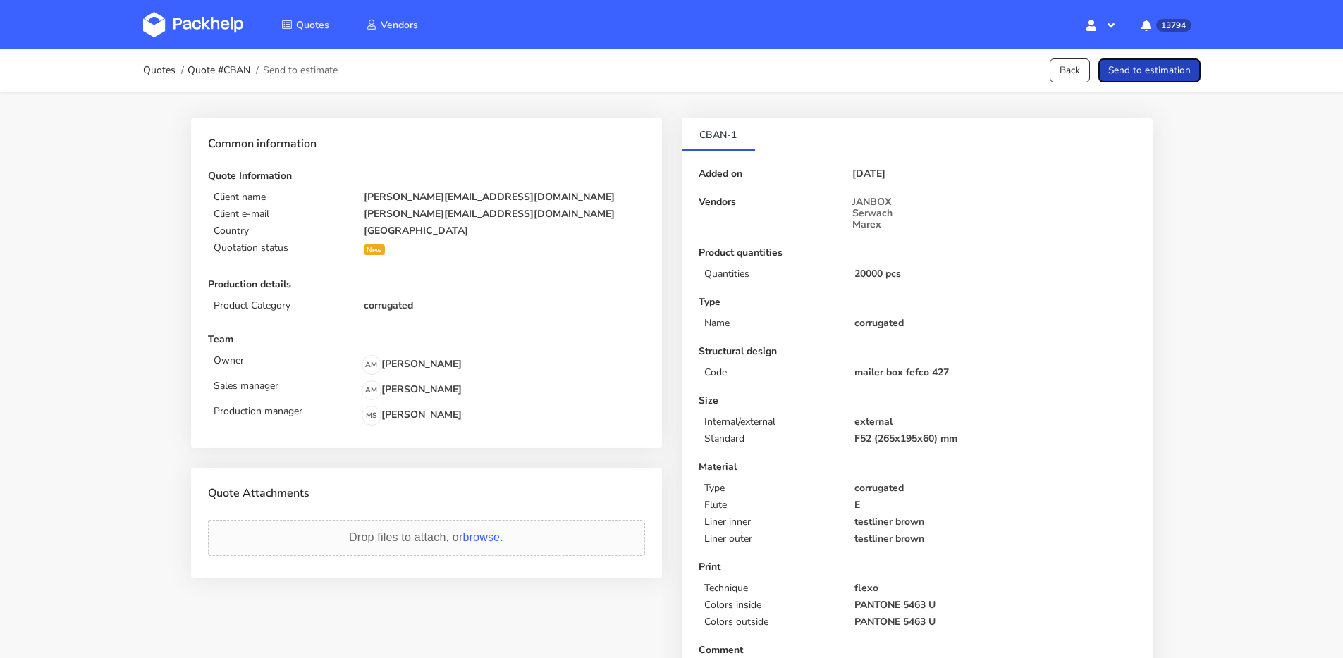
click at [1179, 74] on button "Send to estimation" at bounding box center [1149, 71] width 102 height 25
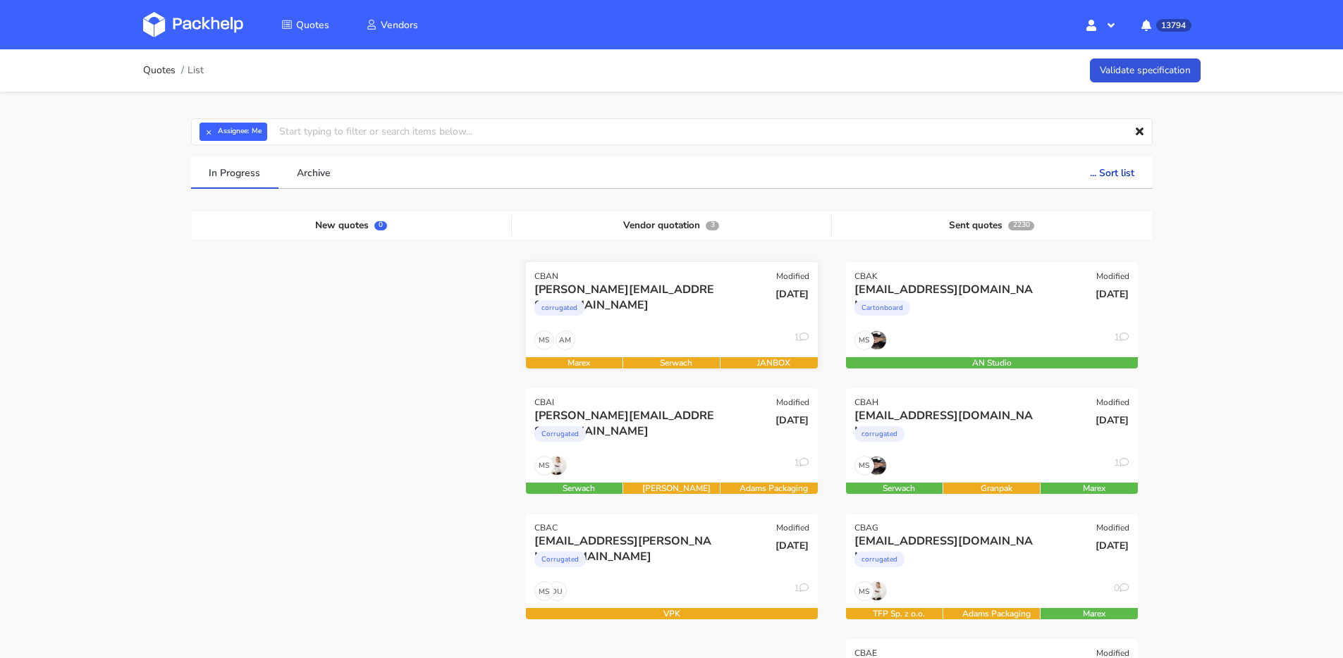
click at [700, 300] on div "corrugated" at bounding box center [627, 311] width 187 height 28
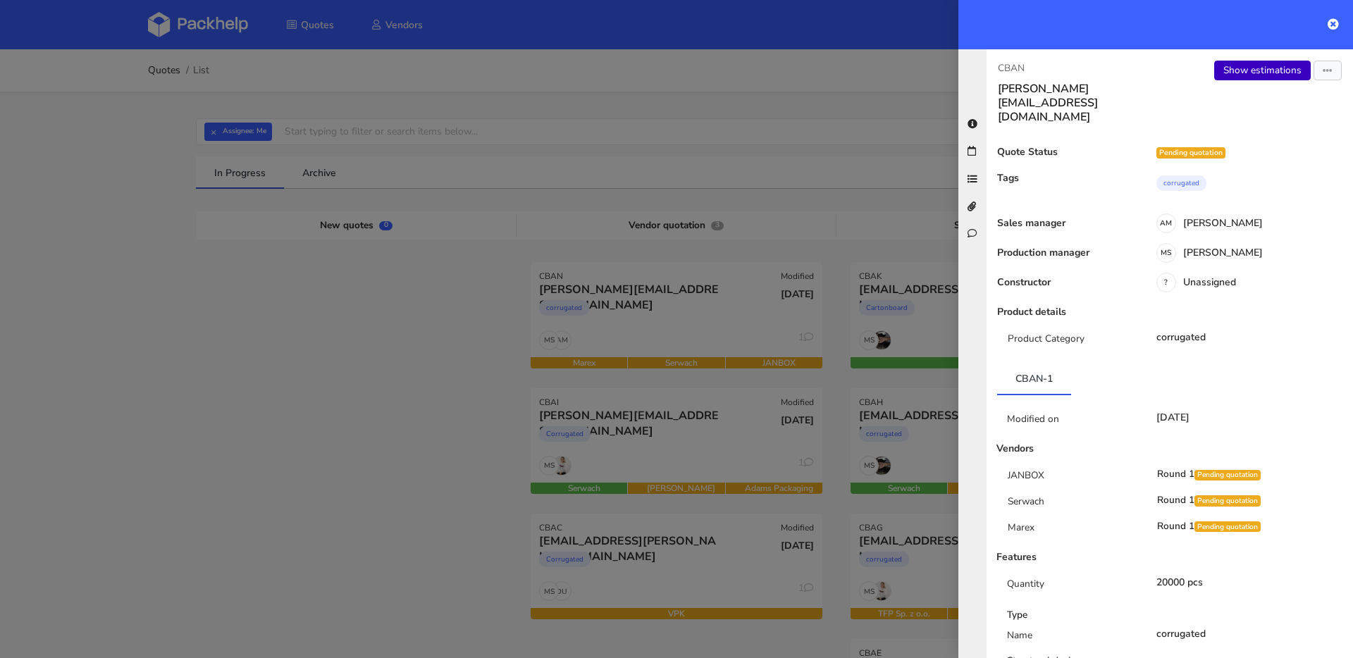
click at [1236, 63] on link "Show estimations" at bounding box center [1262, 71] width 97 height 20
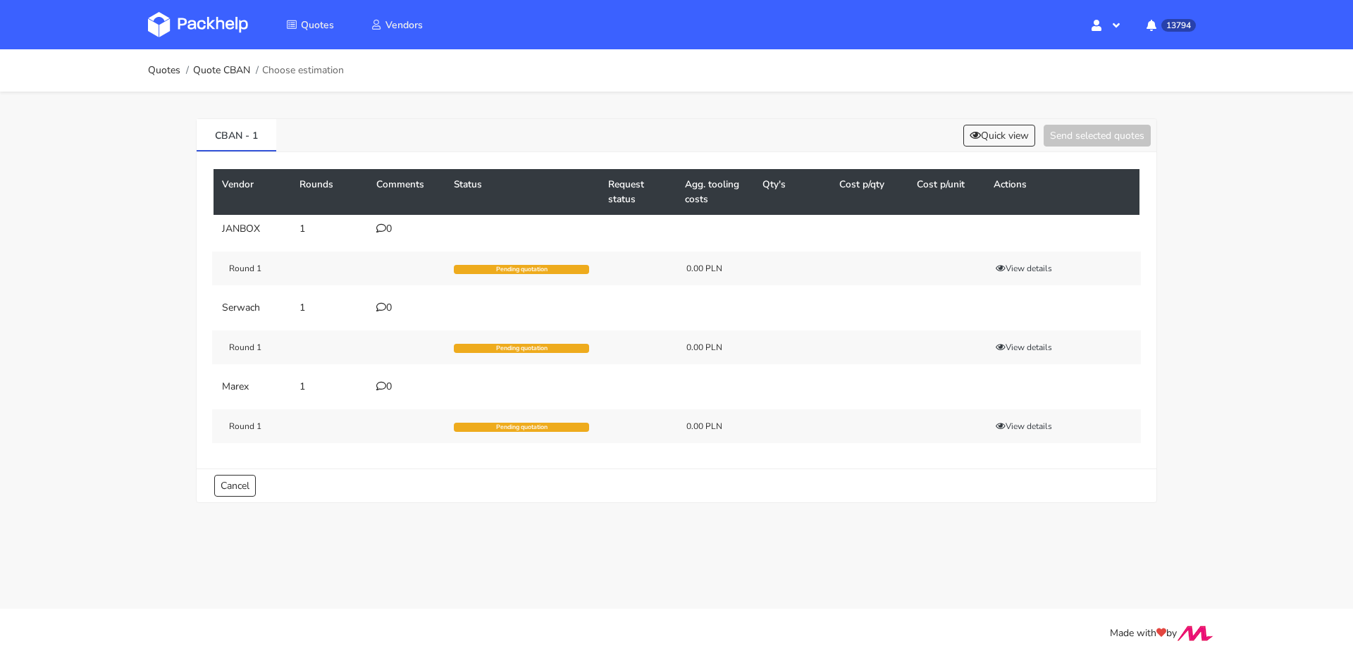
click at [393, 223] on div "0" at bounding box center [406, 228] width 61 height 11
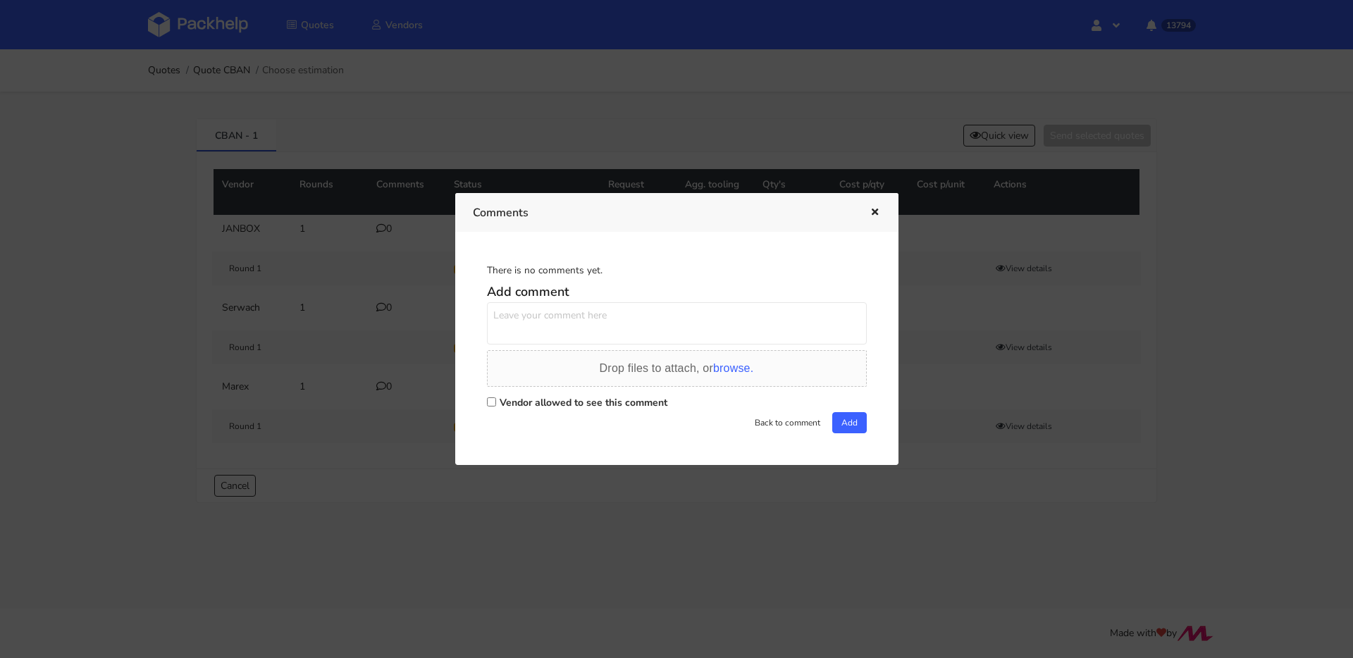
click at [591, 321] on textarea at bounding box center [677, 323] width 380 height 42
paste textarea "OOLO"
type textarea "powtórka OOLO"
click at [610, 405] on label "Vendor allowed to see this comment" at bounding box center [584, 402] width 168 height 13
click at [496, 405] on input "Vendor allowed to see this comment" at bounding box center [491, 402] width 9 height 9
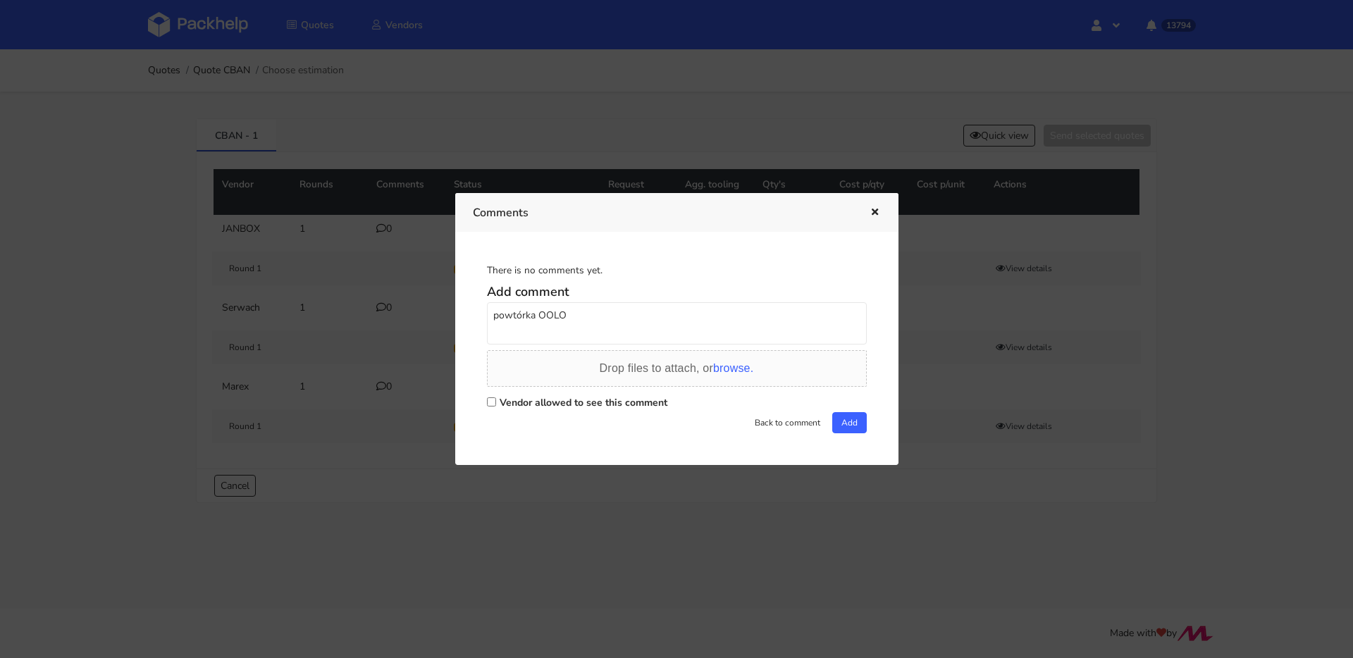
checkbox input "true"
click at [837, 431] on button "Add" at bounding box center [849, 422] width 35 height 21
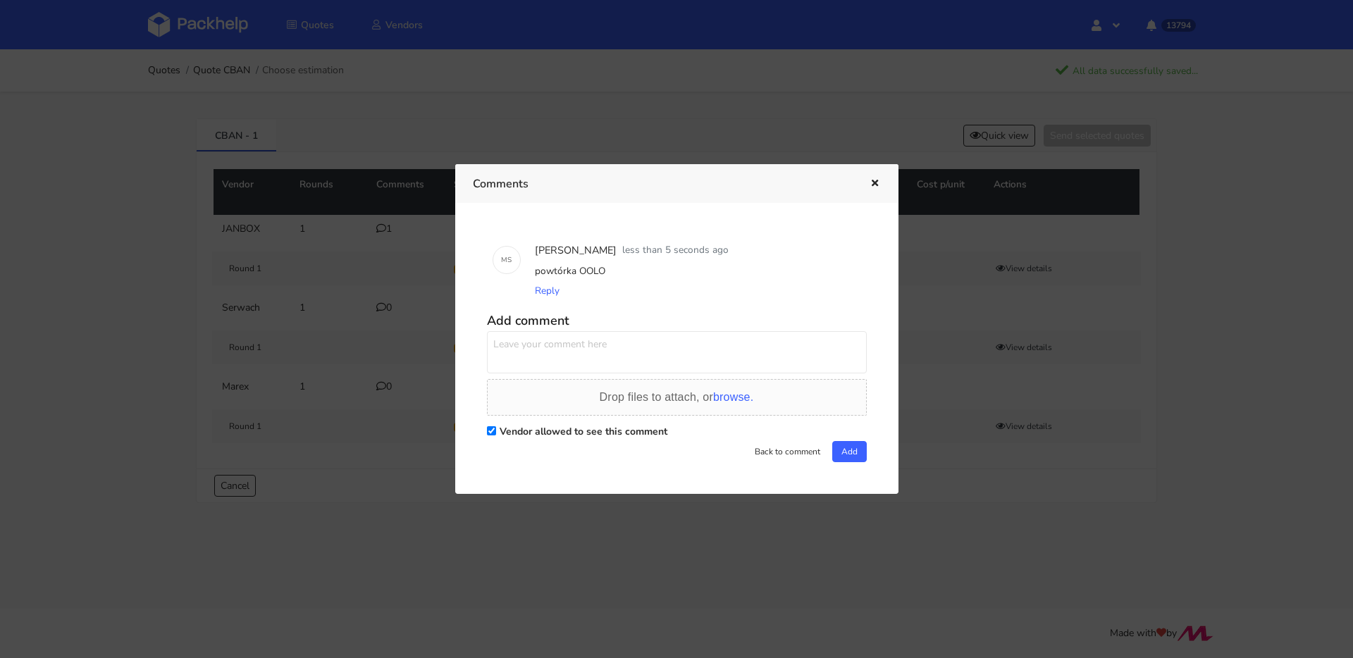
click at [872, 180] on icon "button" at bounding box center [875, 184] width 12 height 10
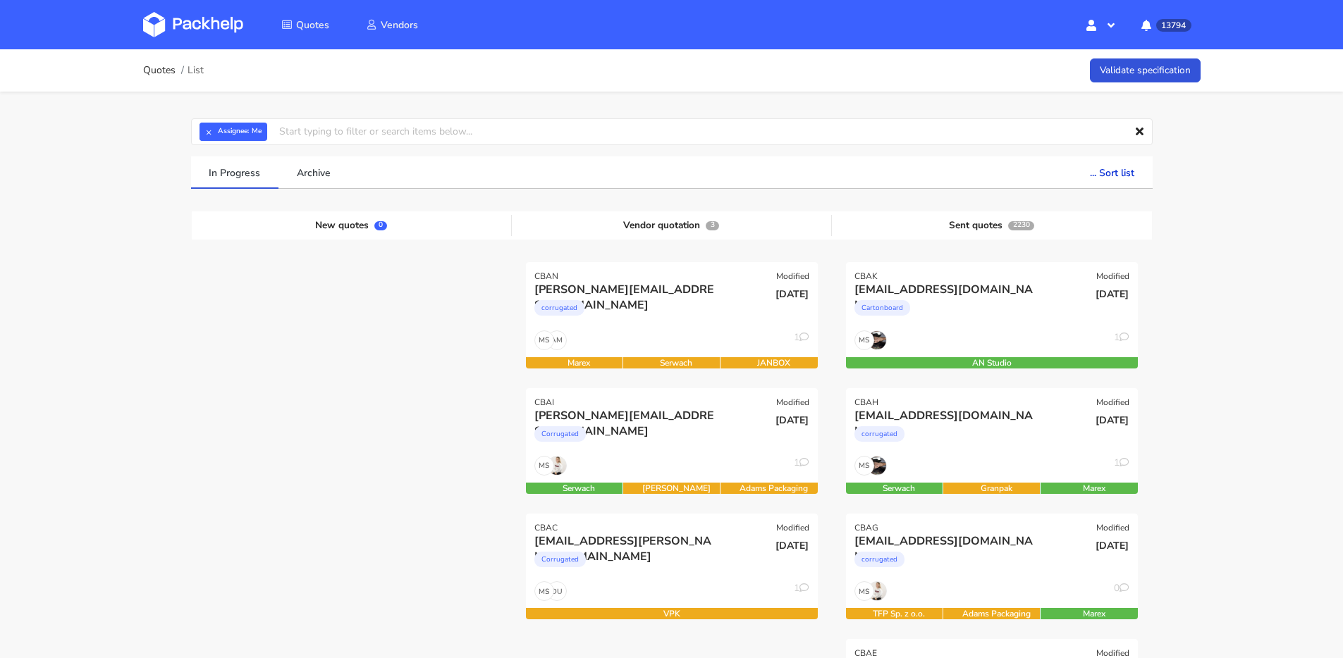
scroll to position [100, 0]
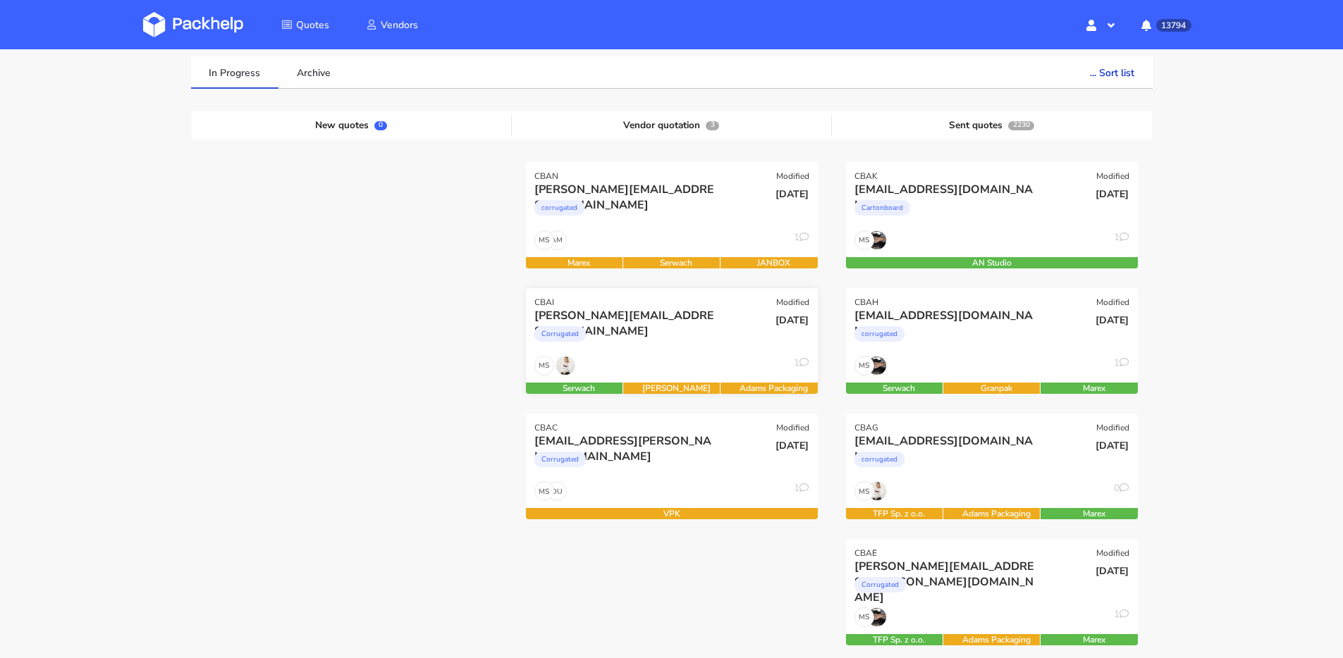
click at [657, 345] on div "Corrugated" at bounding box center [627, 338] width 187 height 28
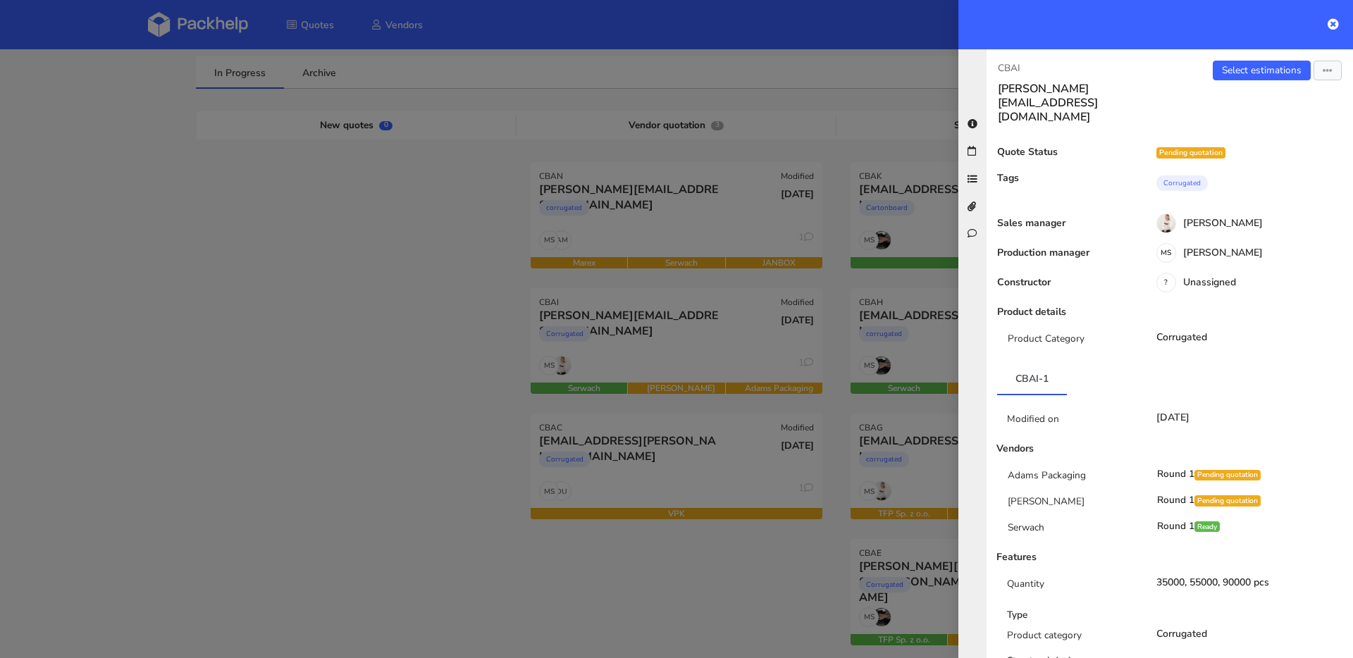
click at [615, 419] on div at bounding box center [676, 329] width 1353 height 658
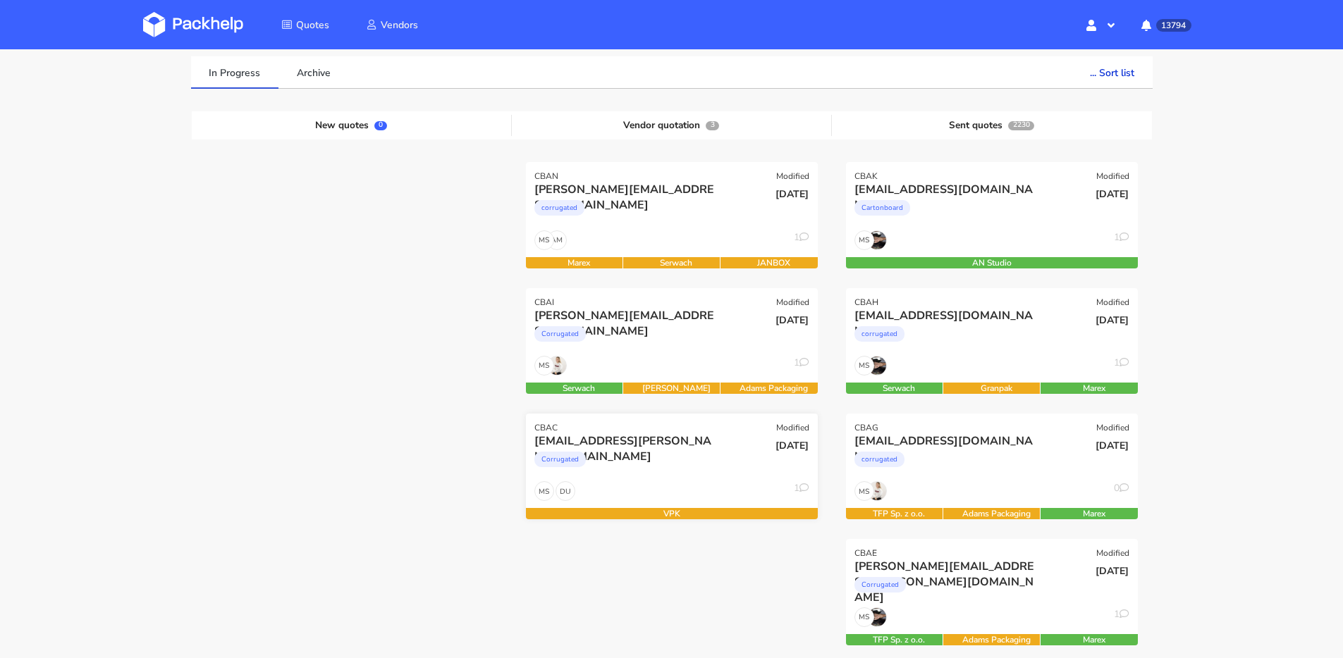
click at [642, 457] on div "Corrugated" at bounding box center [627, 463] width 187 height 28
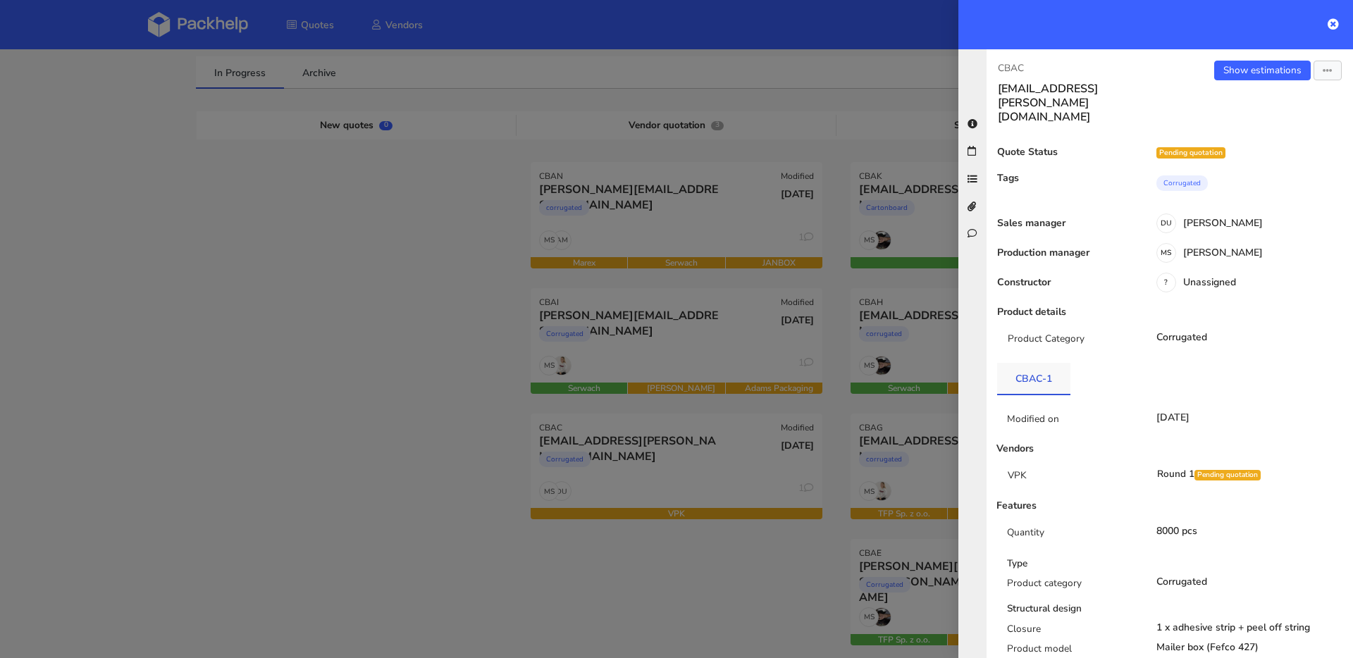
click at [1030, 363] on link "CBAC-1" at bounding box center [1033, 378] width 73 height 31
click at [640, 350] on div at bounding box center [676, 329] width 1353 height 658
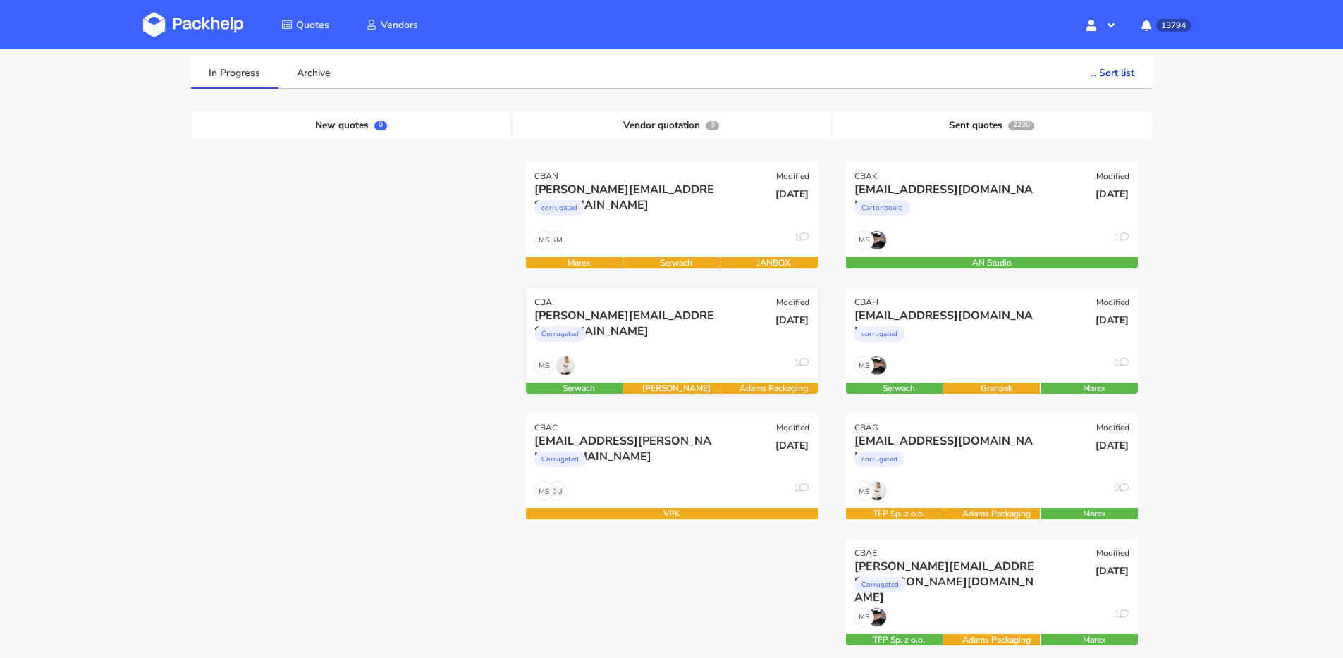
click at [634, 365] on div "MS 1" at bounding box center [672, 369] width 292 height 27
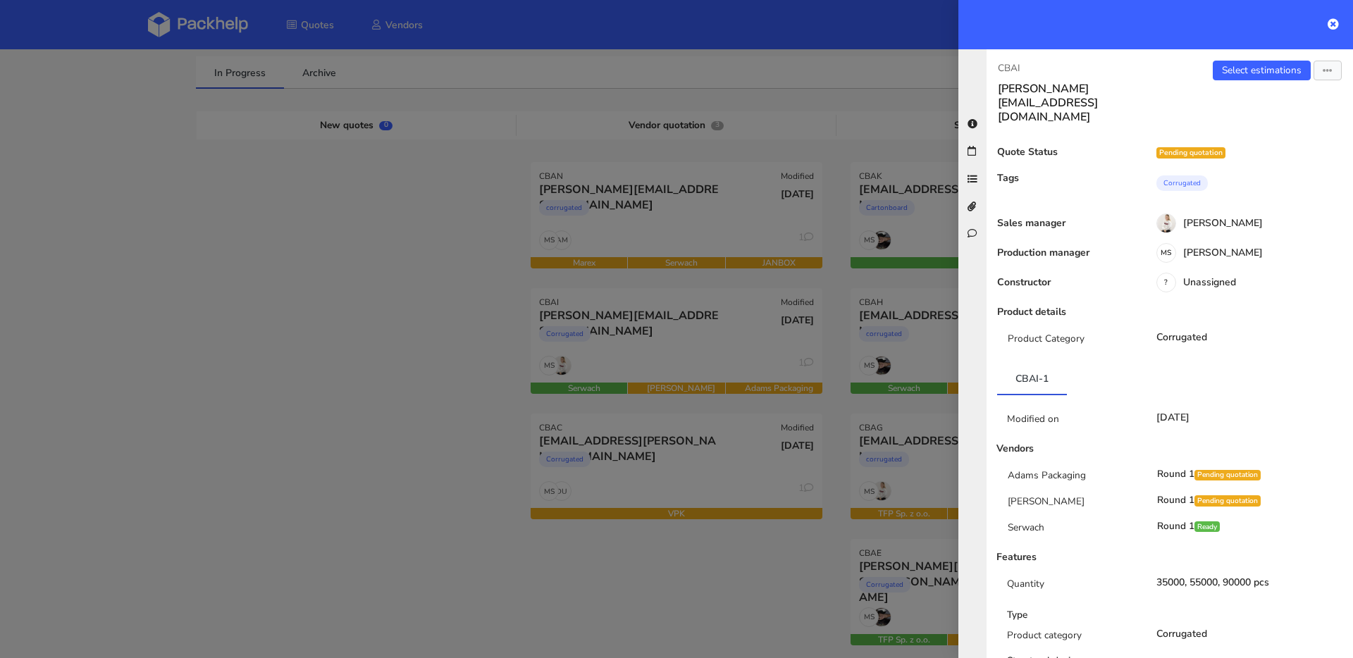
click at [727, 278] on div at bounding box center [676, 329] width 1353 height 658
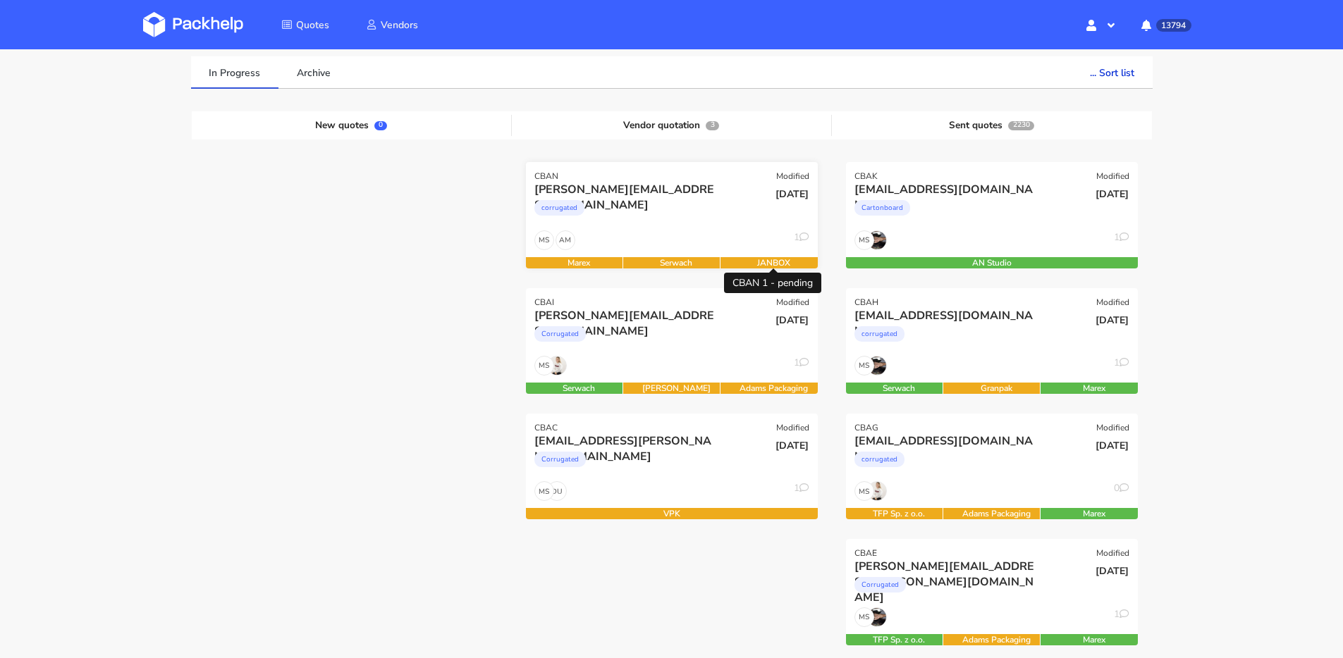
click at [723, 242] on div "AM MS 1" at bounding box center [672, 243] width 292 height 27
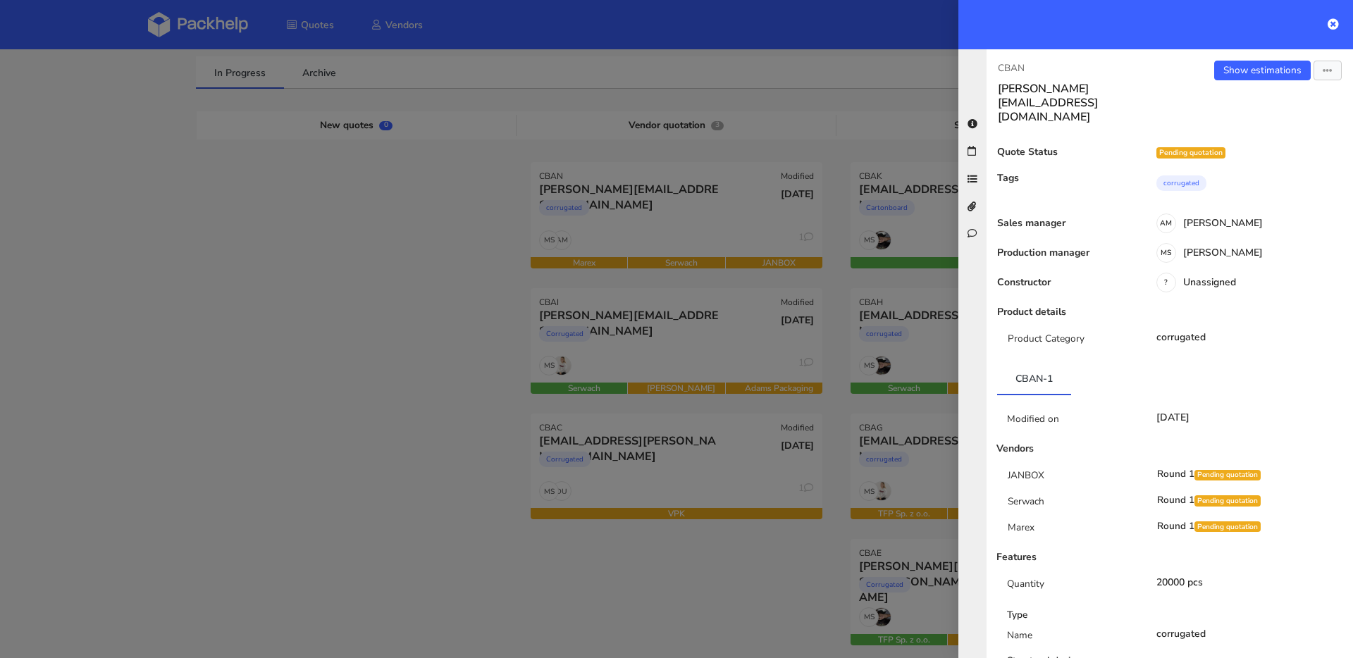
click at [715, 312] on div at bounding box center [676, 329] width 1353 height 658
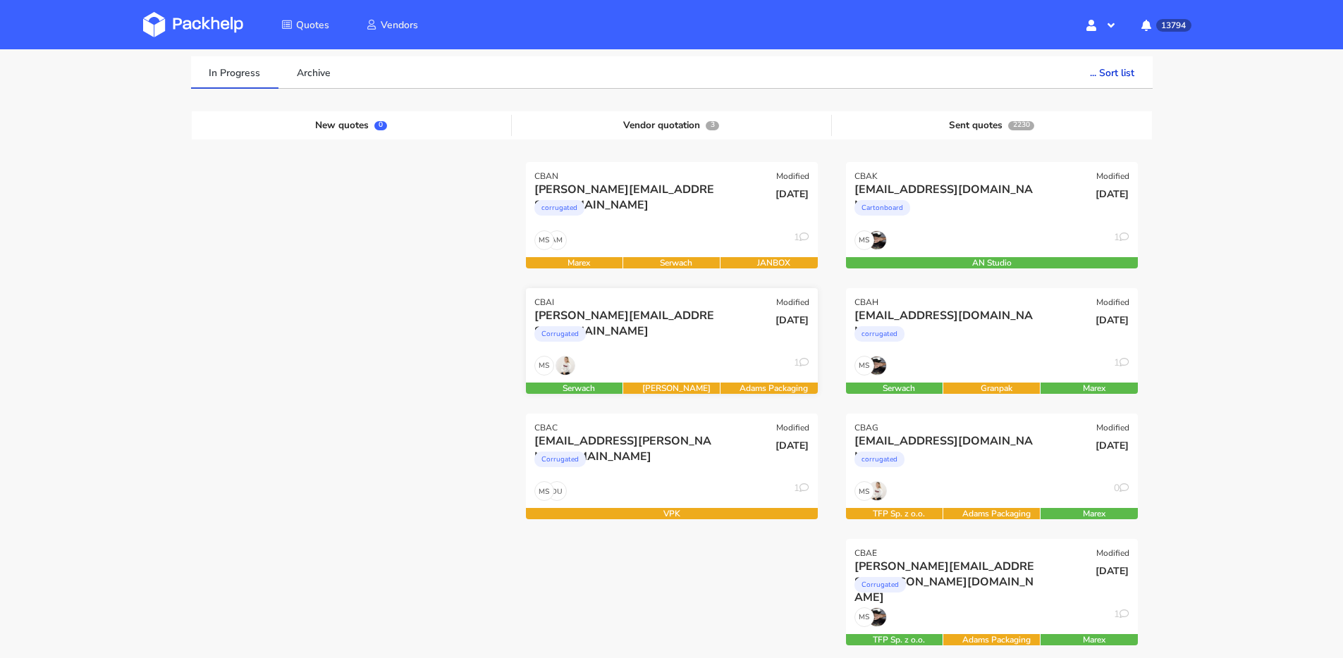
click at [655, 359] on div "MS 1" at bounding box center [672, 369] width 292 height 27
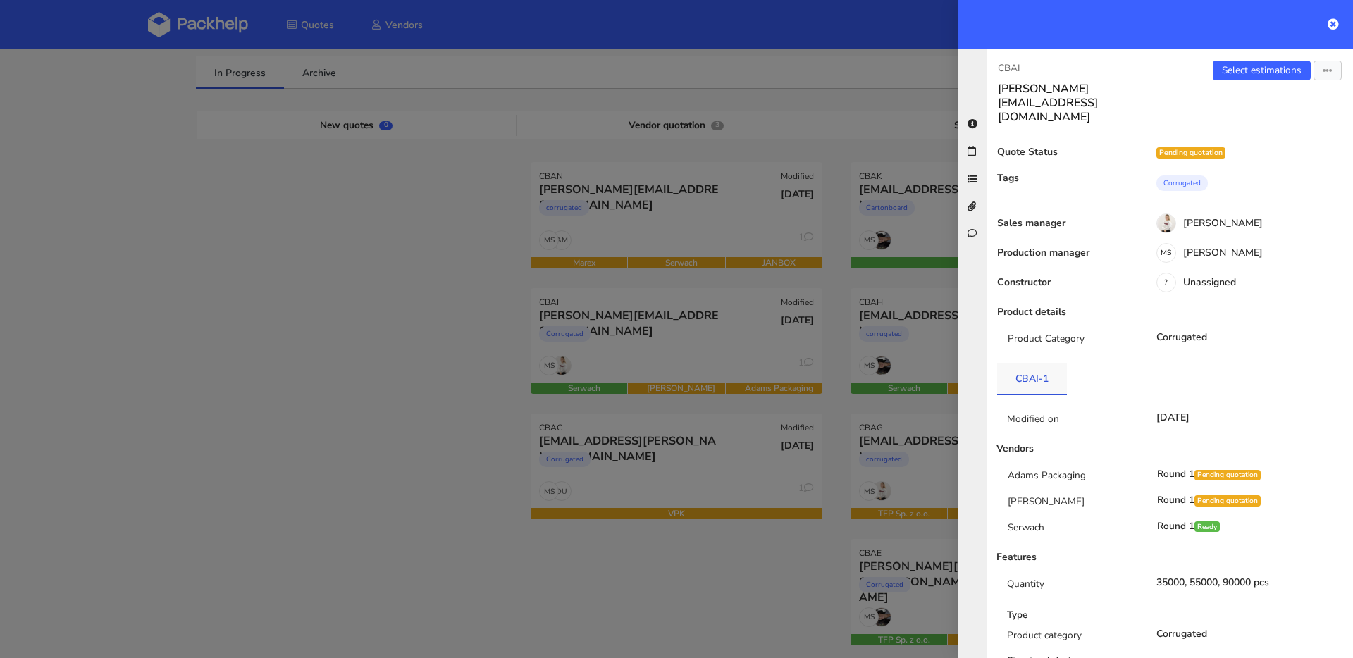
click at [1041, 363] on link "CBAI-1" at bounding box center [1032, 378] width 70 height 31
click at [565, 332] on div at bounding box center [676, 329] width 1353 height 658
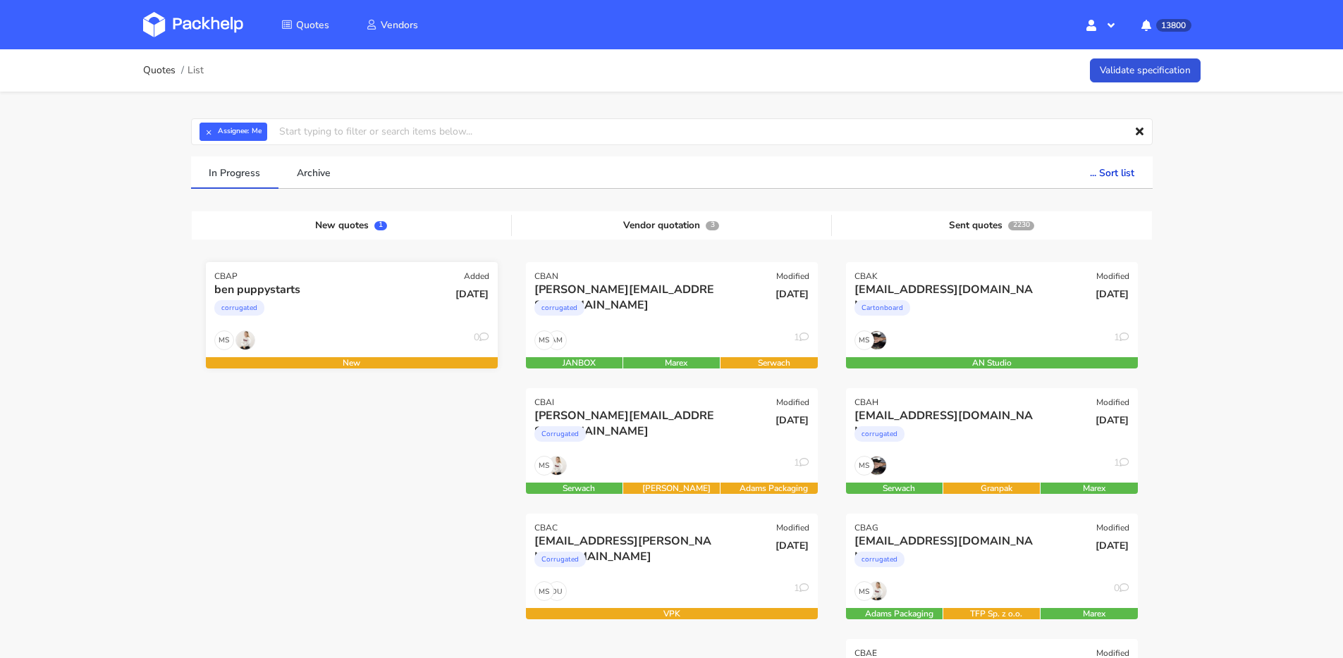
click at [320, 298] on div "corrugated" at bounding box center [307, 311] width 187 height 28
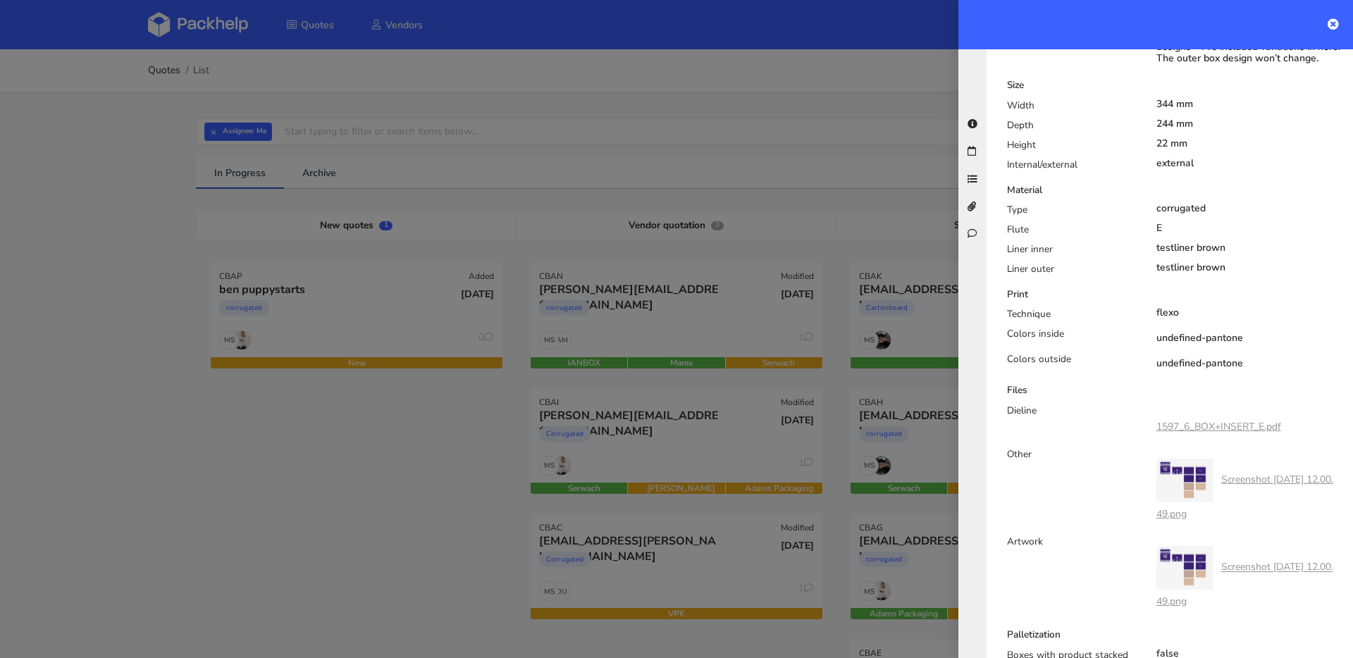
scroll to position [872, 0]
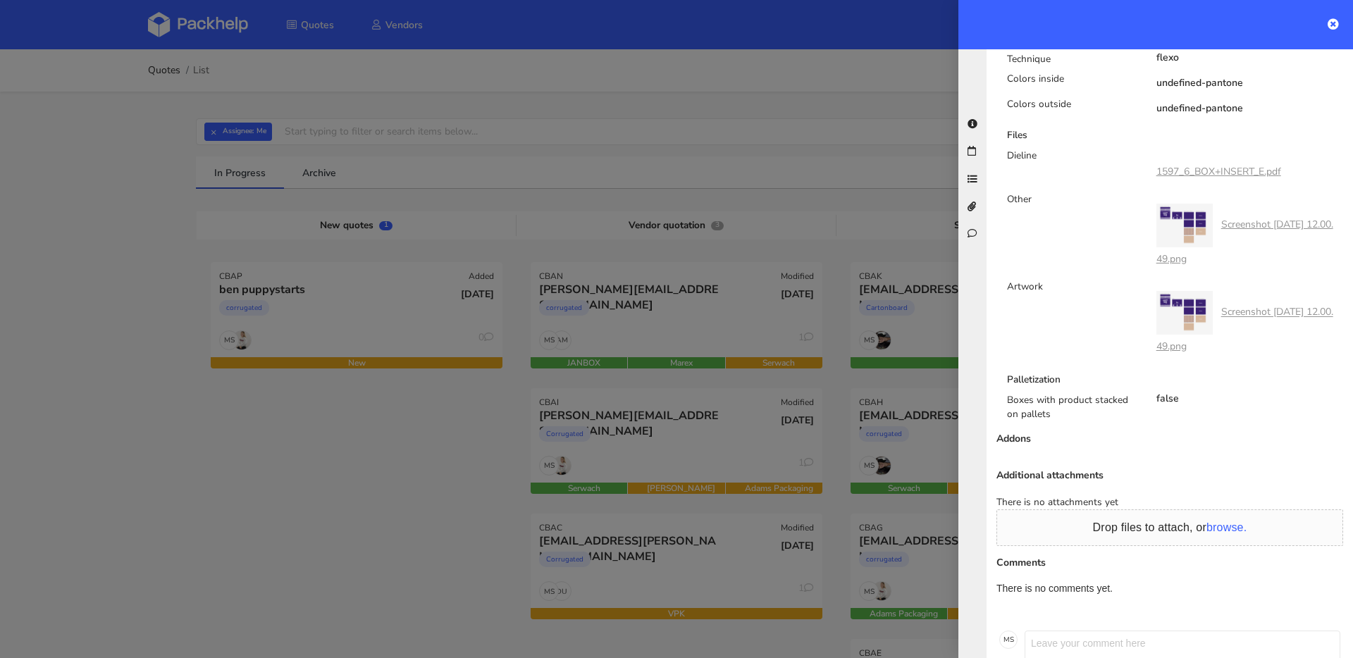
click at [1190, 178] on link "1597_6_BOX+INSERT_E.pdf" at bounding box center [1219, 171] width 125 height 13
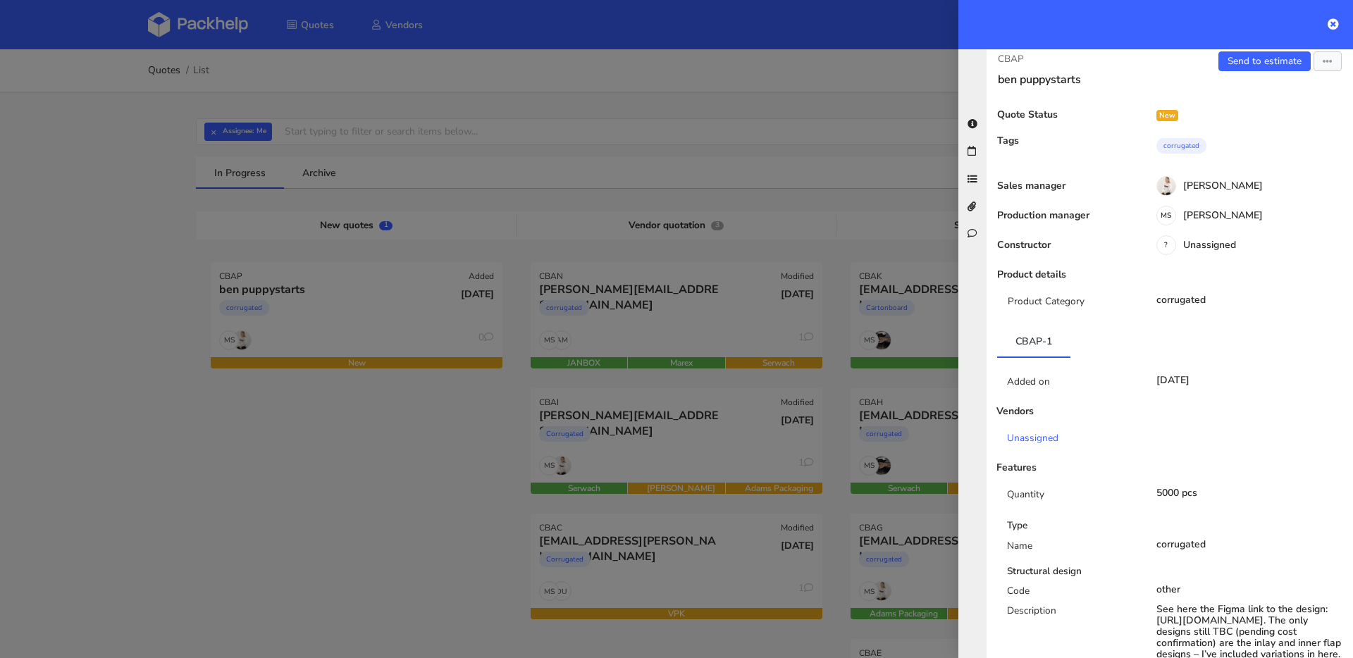
scroll to position [0, 0]
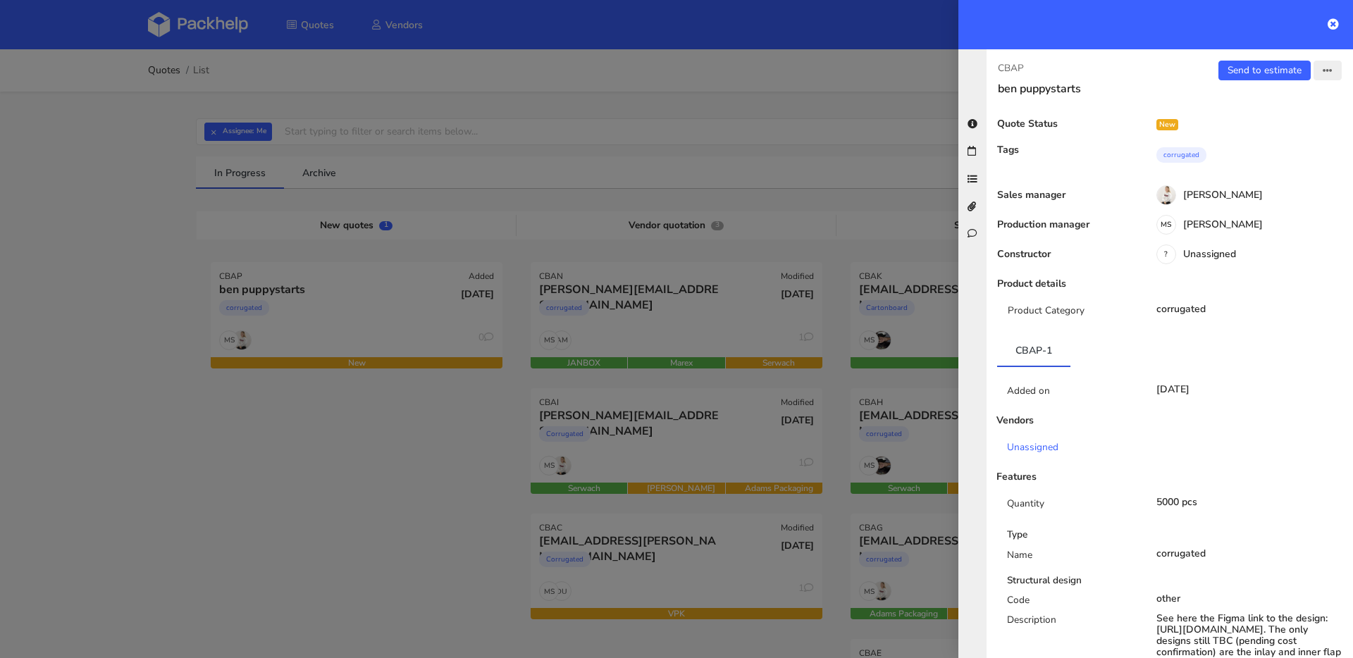
click at [1314, 75] on button "button" at bounding box center [1328, 71] width 28 height 20
click at [1251, 126] on link "Edit quote" at bounding box center [1282, 125] width 124 height 23
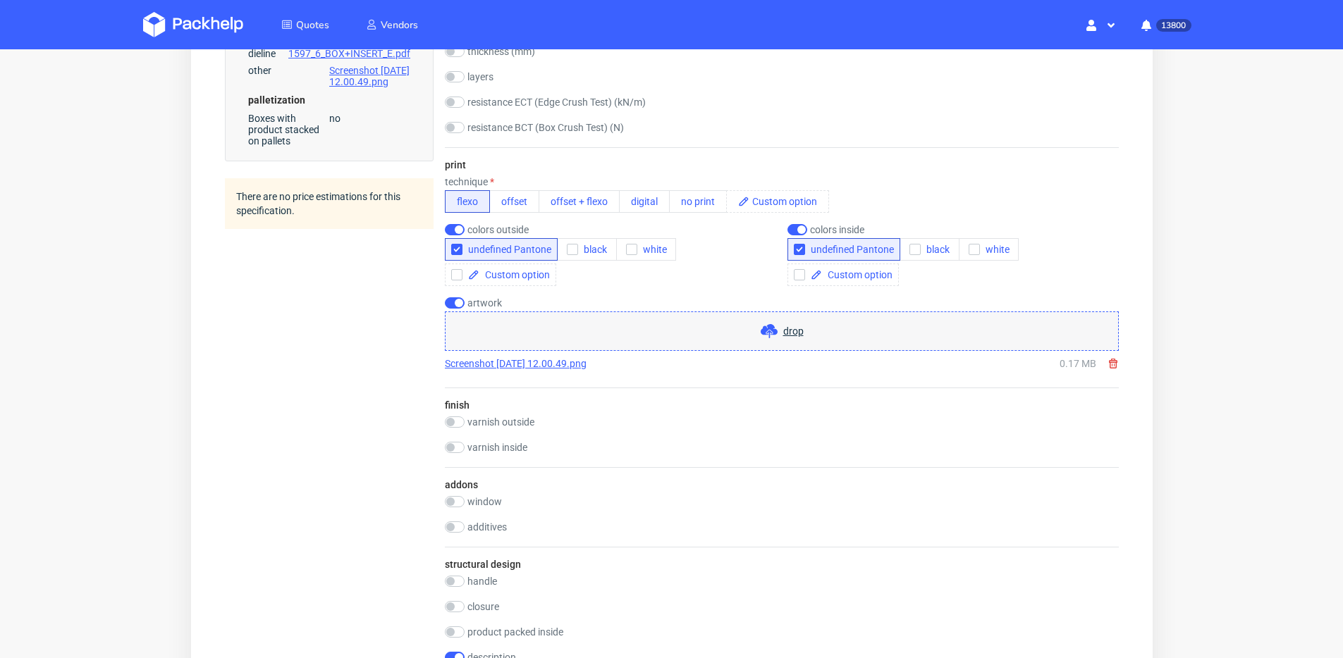
scroll to position [815, 0]
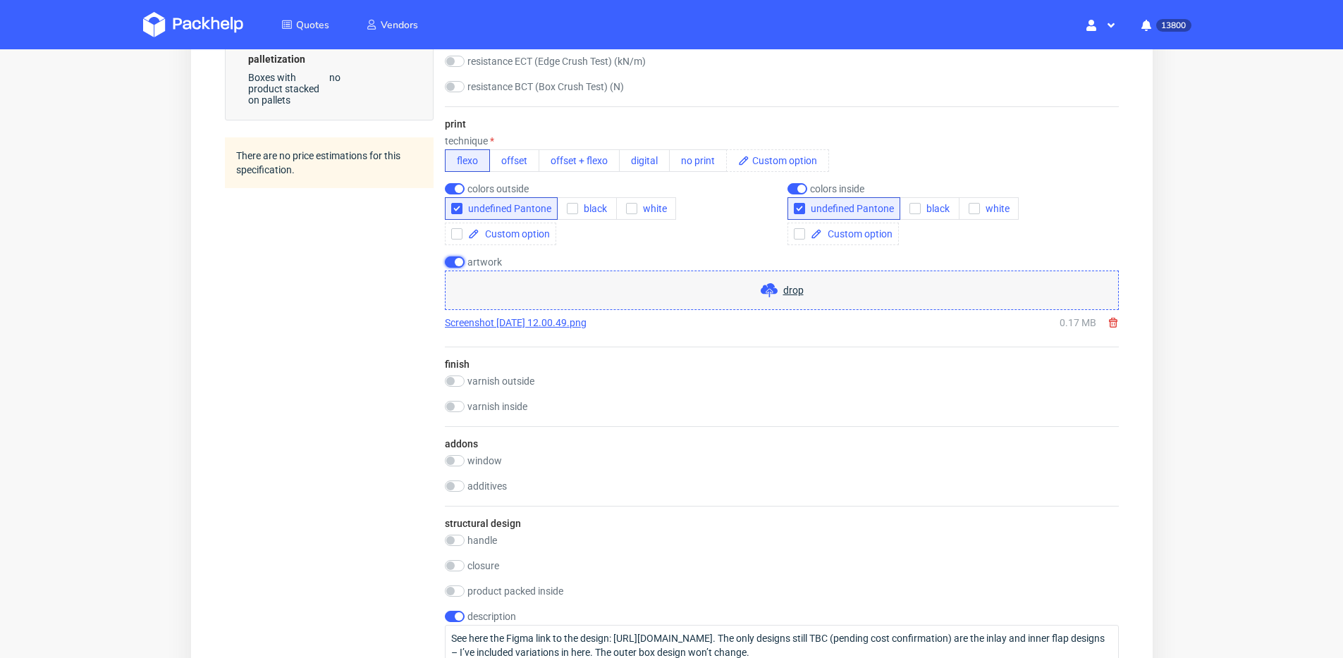
click at [455, 263] on input "checkbox" at bounding box center [454, 262] width 20 height 11
checkbox input "false"
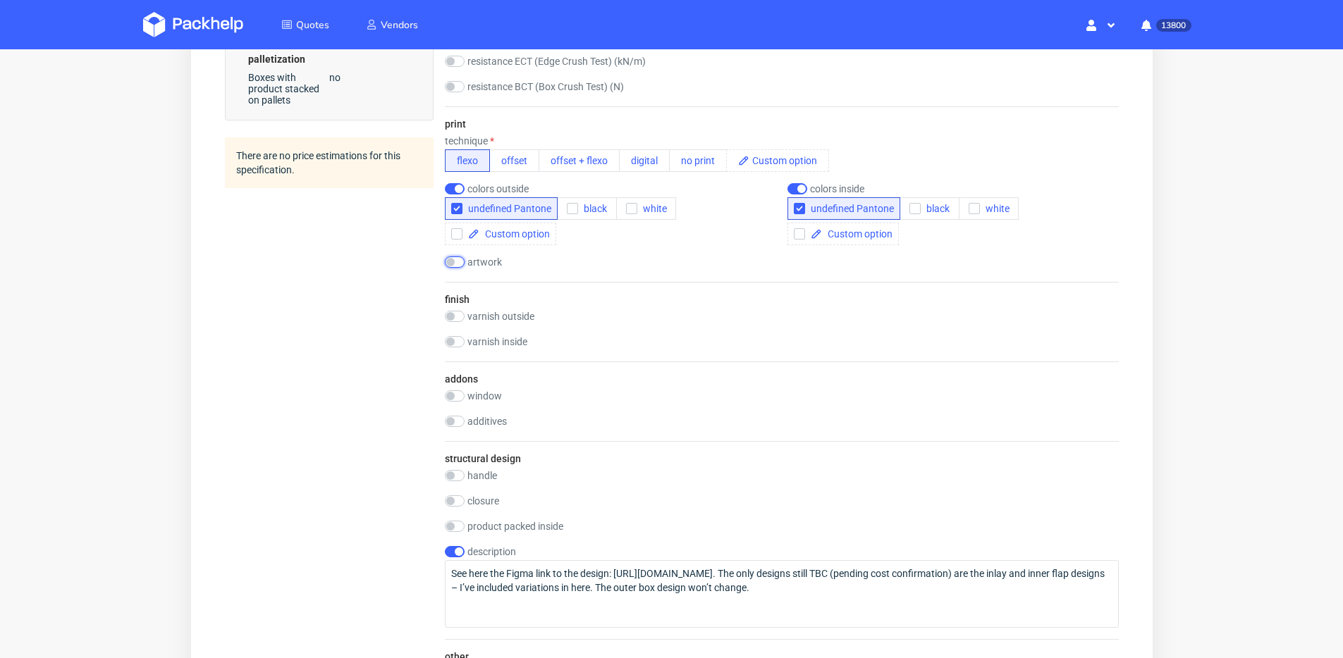
scroll to position [926, 0]
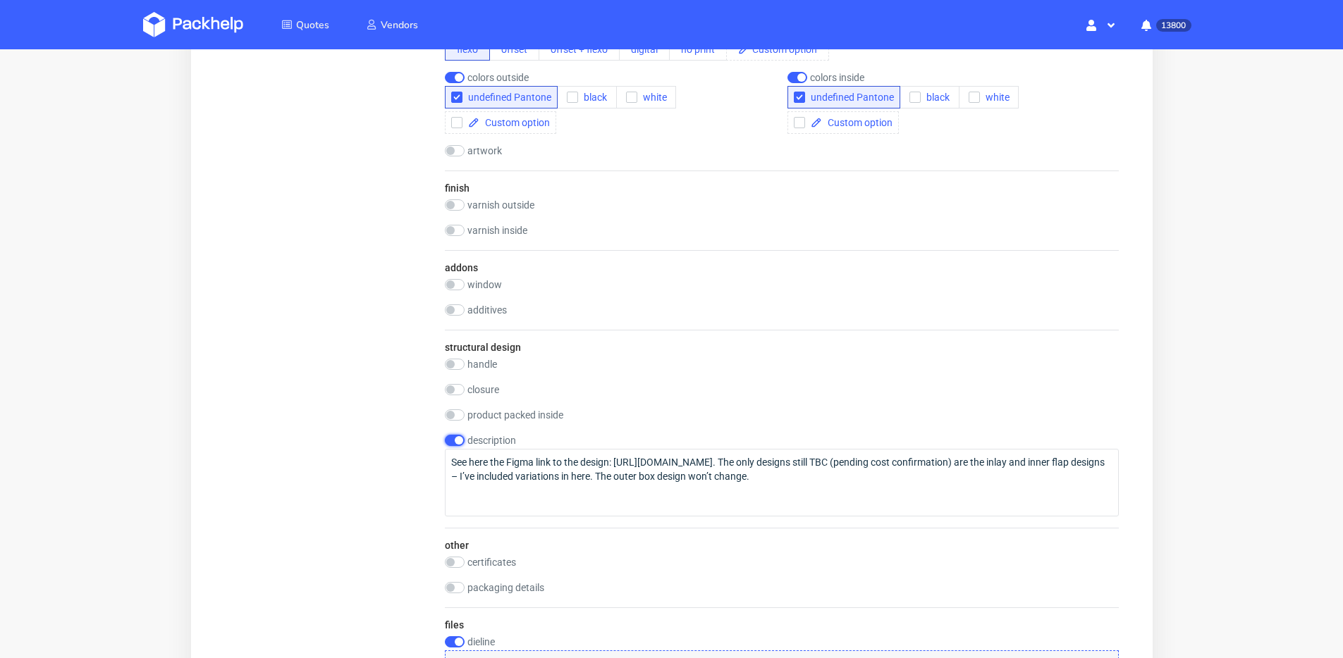
click at [457, 438] on input "checkbox" at bounding box center [454, 440] width 20 height 11
checkbox input "false"
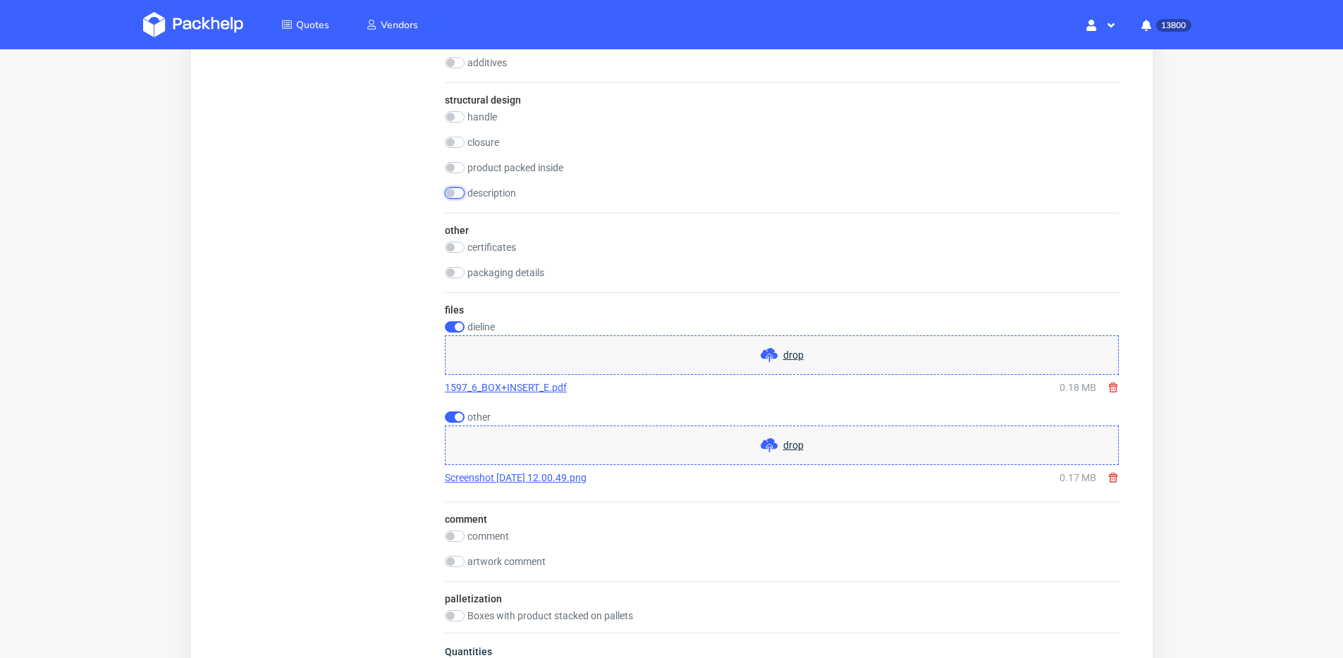
scroll to position [1174, 0]
click at [455, 414] on input "checkbox" at bounding box center [454, 416] width 20 height 11
checkbox input "false"
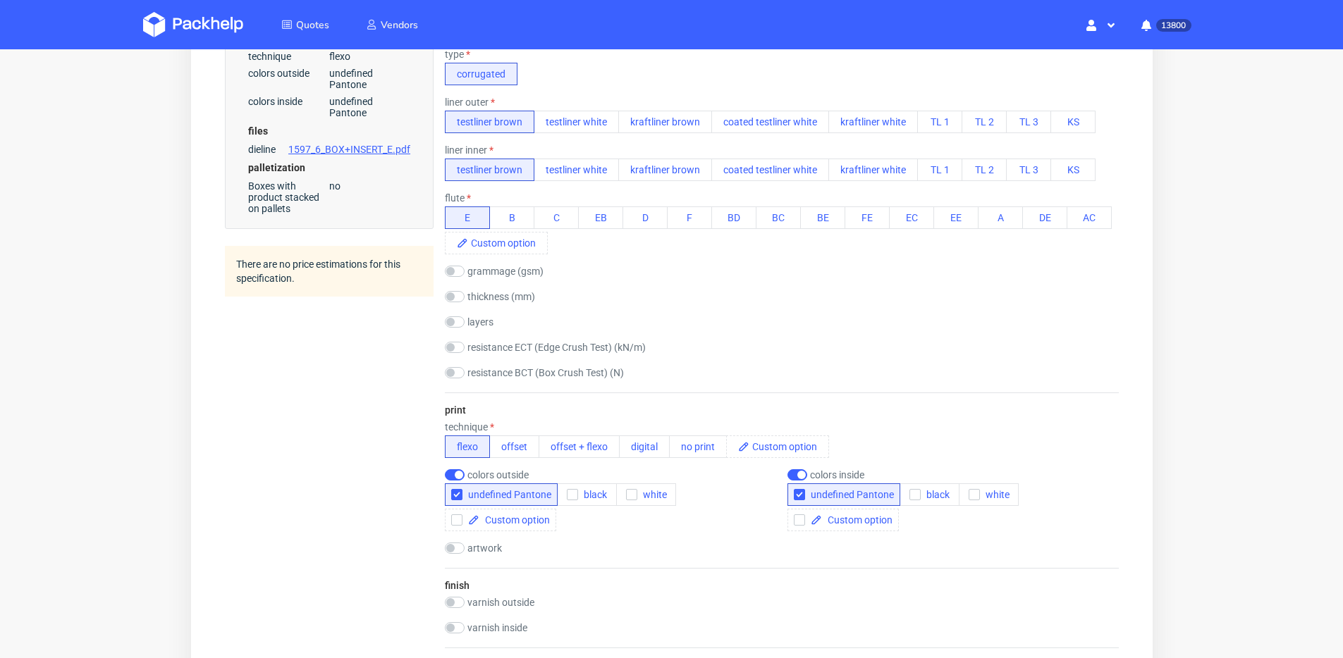
scroll to position [529, 0]
click at [457, 276] on input "checkbox" at bounding box center [454, 271] width 20 height 11
checkbox input "true"
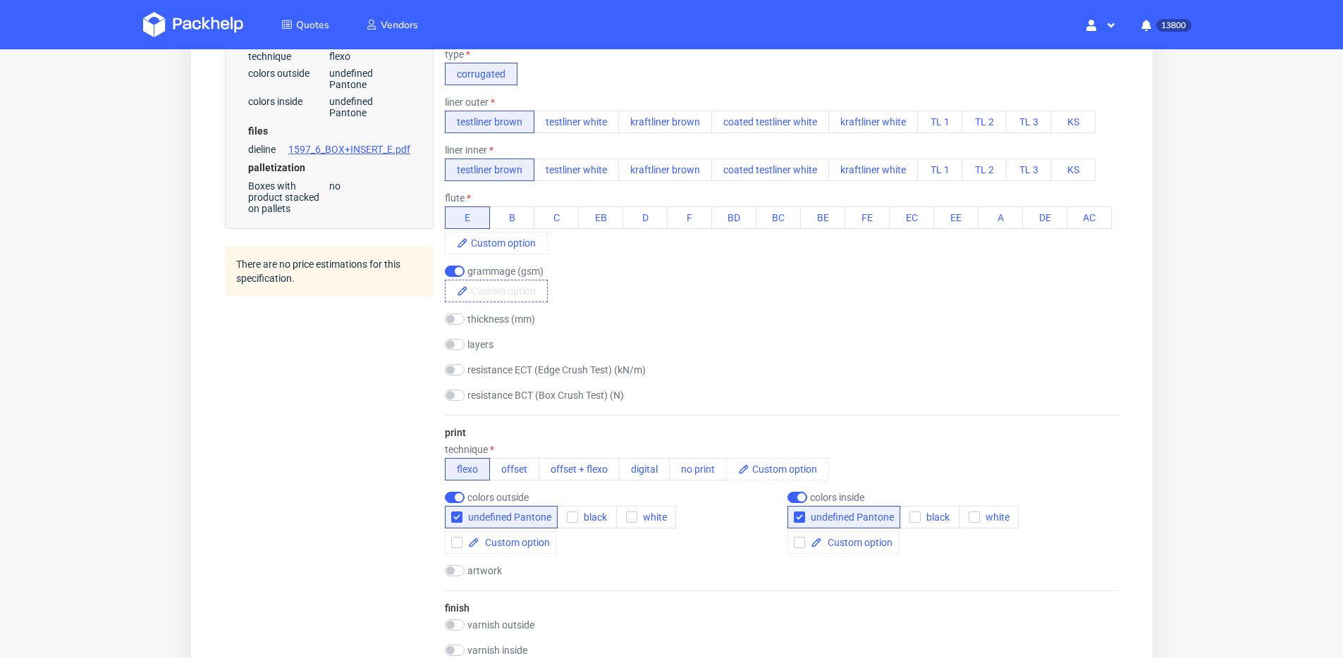
click at [498, 287] on span at bounding box center [506, 291] width 79 height 21
click at [384, 395] on div "Summary Client ben puppystarts ben@puppystarts.com Country and postal code Unit…" at bounding box center [328, 506] width 209 height 1777
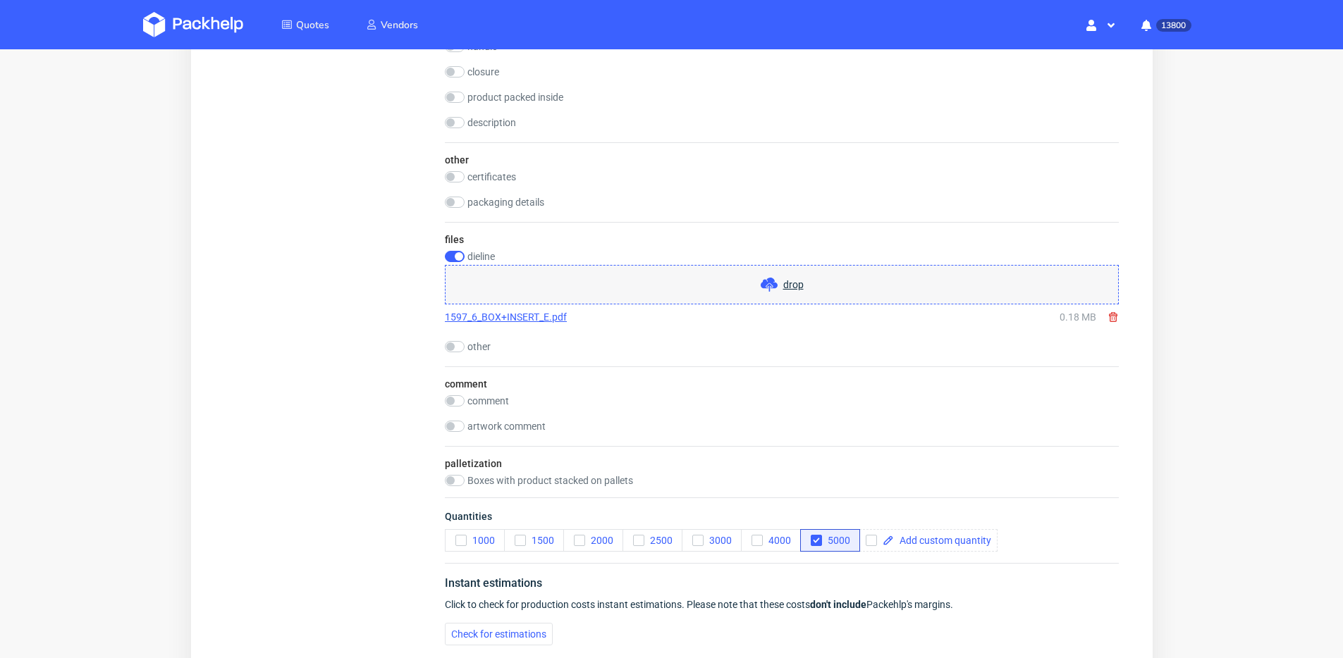
scroll to position [1442, 0]
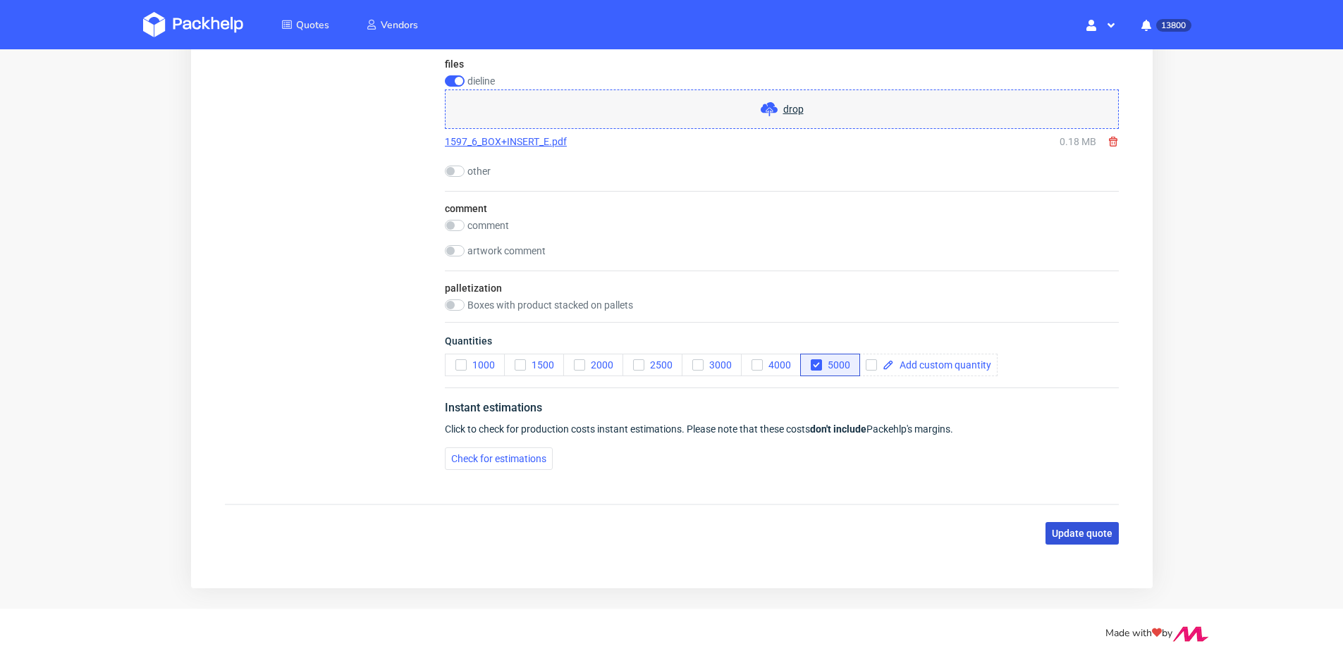
click at [1064, 526] on button "Update quote" at bounding box center [1081, 533] width 73 height 23
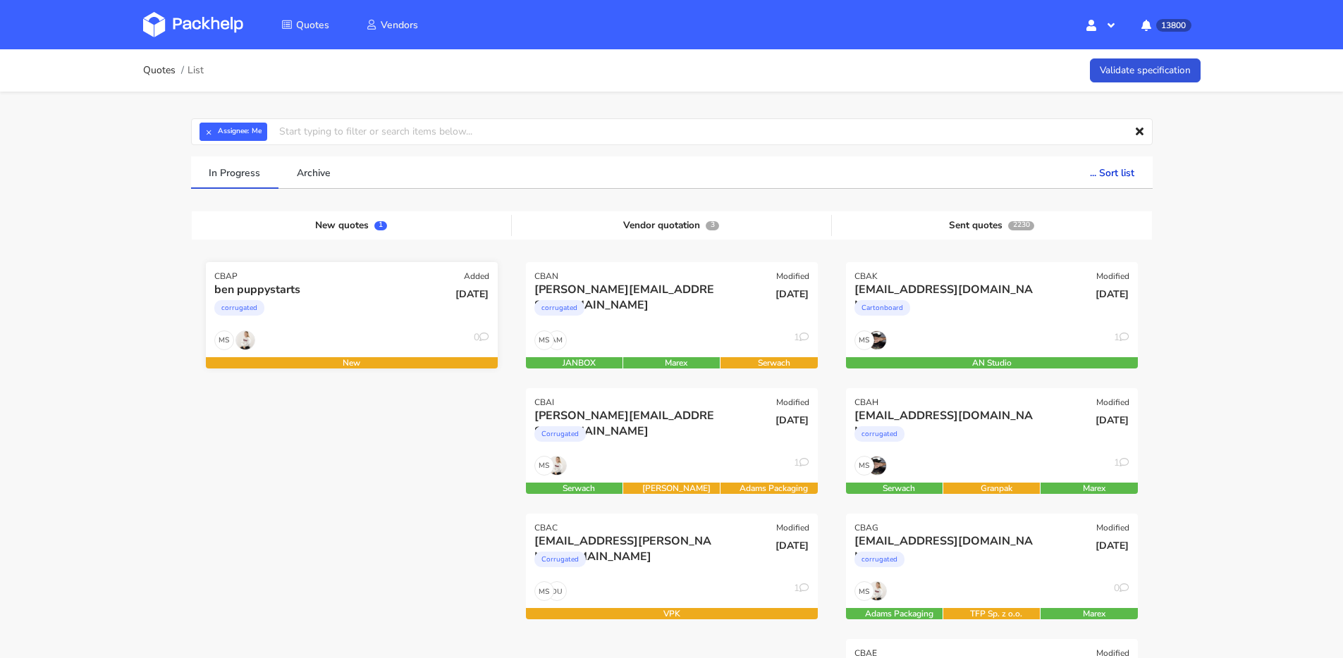
click at [347, 316] on div "corrugated" at bounding box center [307, 311] width 187 height 28
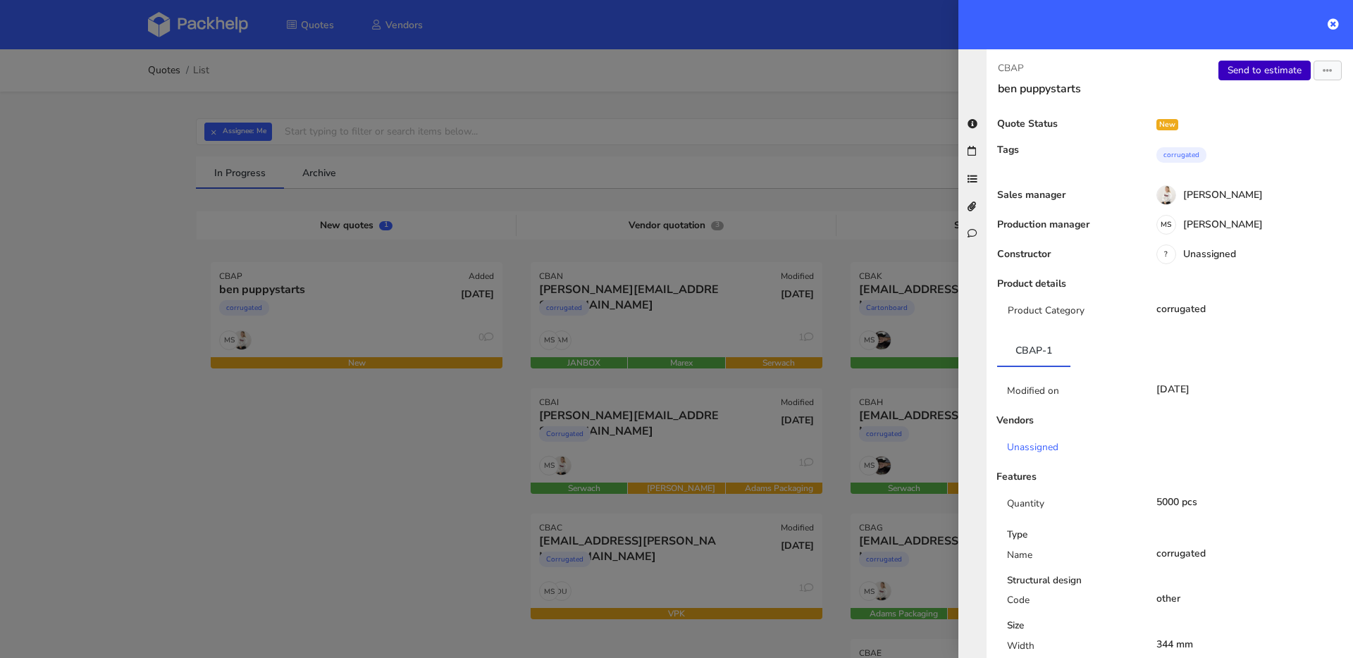
click at [1237, 75] on link "Send to estimate" at bounding box center [1265, 71] width 92 height 20
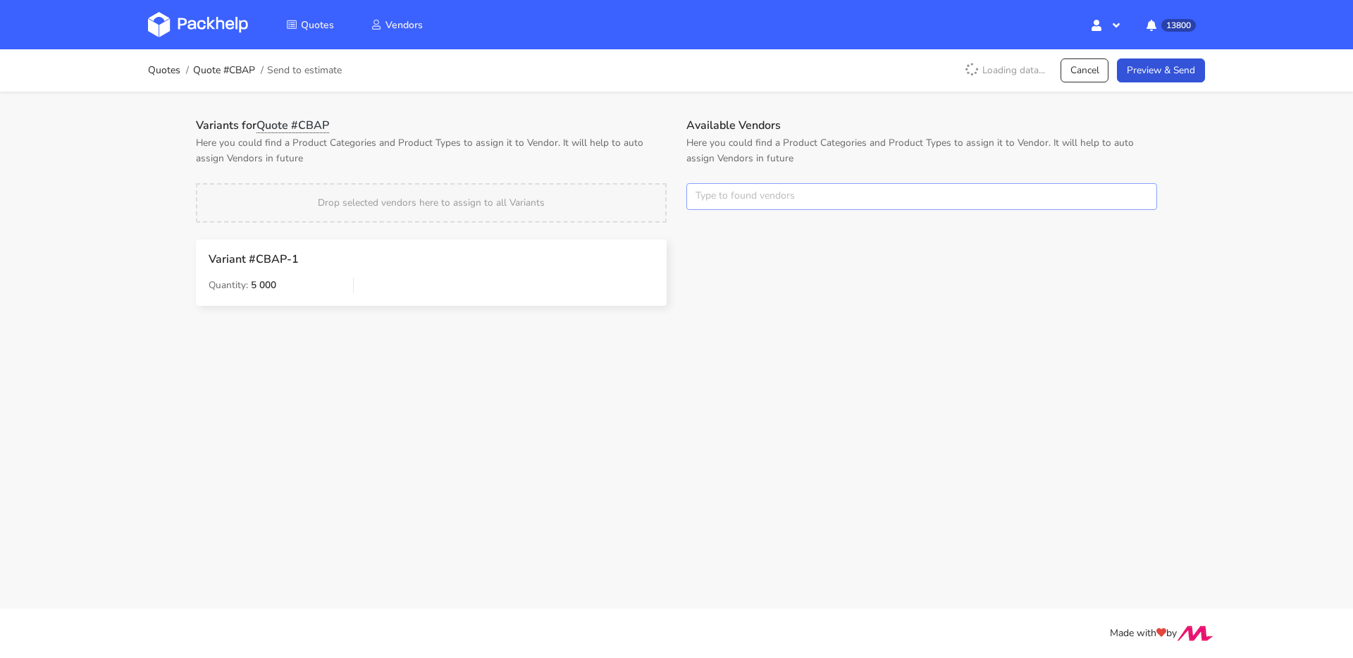
click at [739, 193] on input "text" at bounding box center [922, 196] width 471 height 27
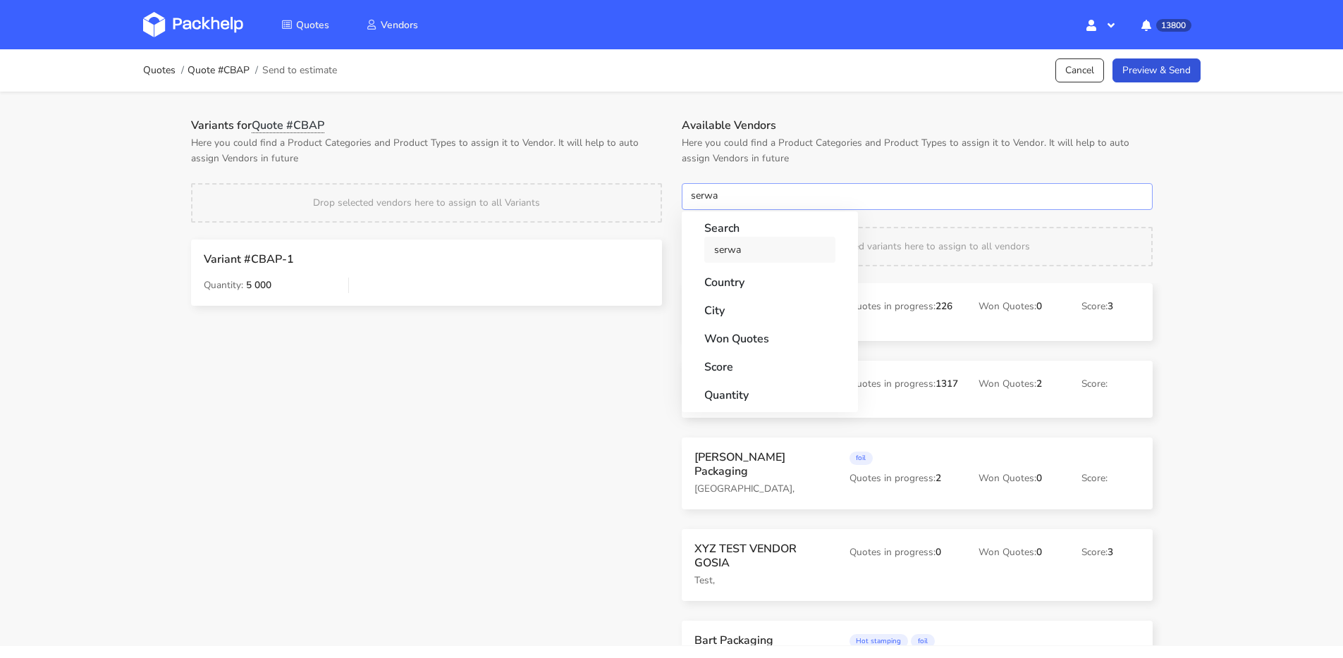
type input "serwa"
click at [734, 245] on link "serwa" at bounding box center [769, 250] width 131 height 26
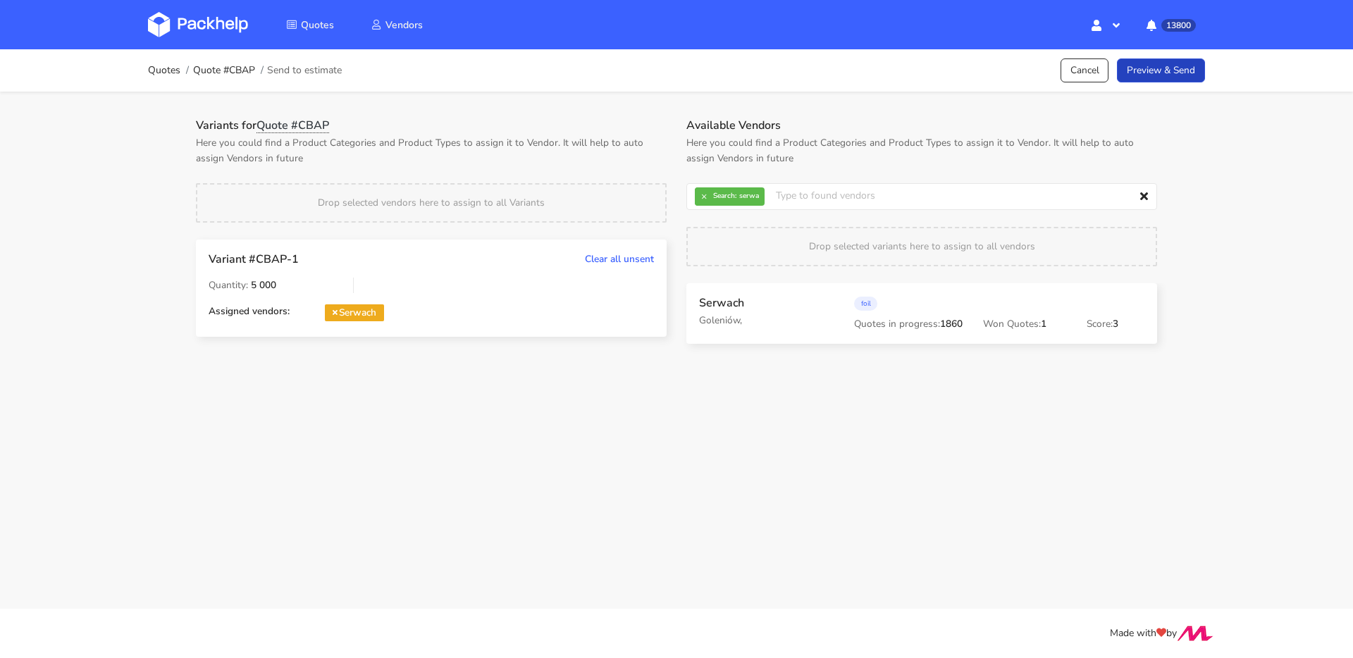
click at [1173, 77] on link "Preview & Send" at bounding box center [1161, 71] width 88 height 25
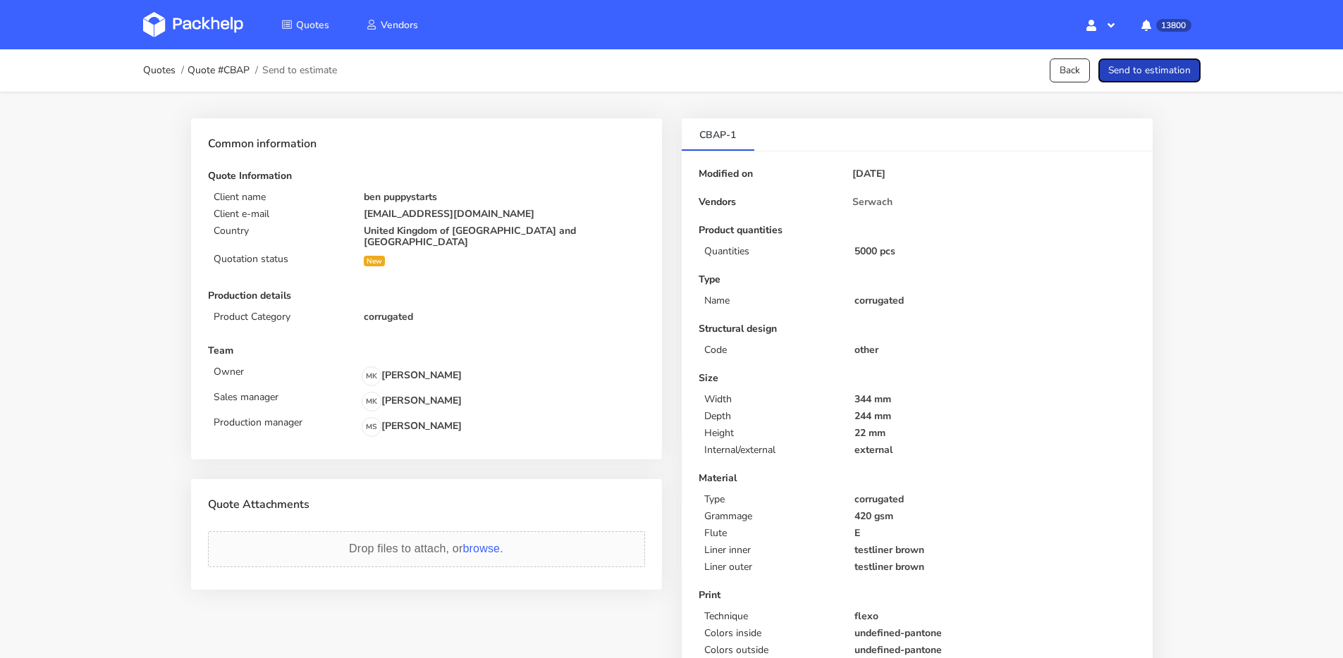
click at [1175, 72] on button "Send to estimation" at bounding box center [1149, 71] width 102 height 25
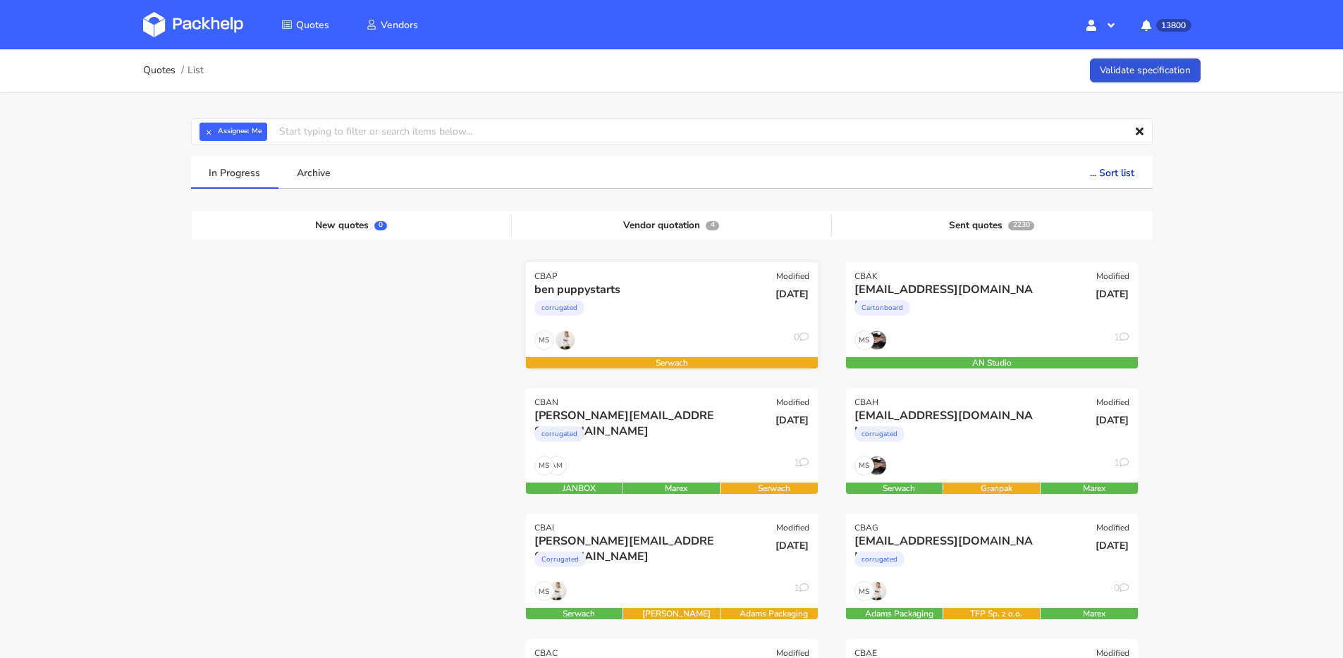
click at [669, 331] on div "MS 0" at bounding box center [672, 344] width 292 height 27
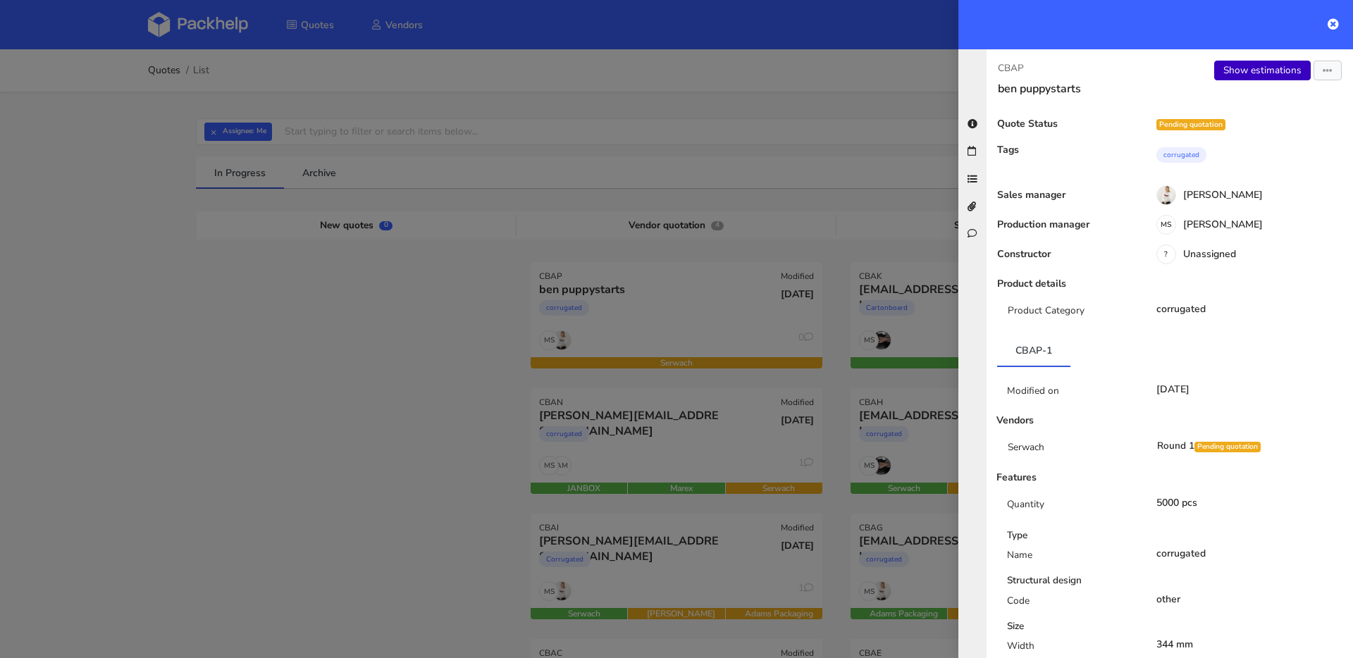
click at [1252, 70] on link "Show estimations" at bounding box center [1262, 71] width 97 height 20
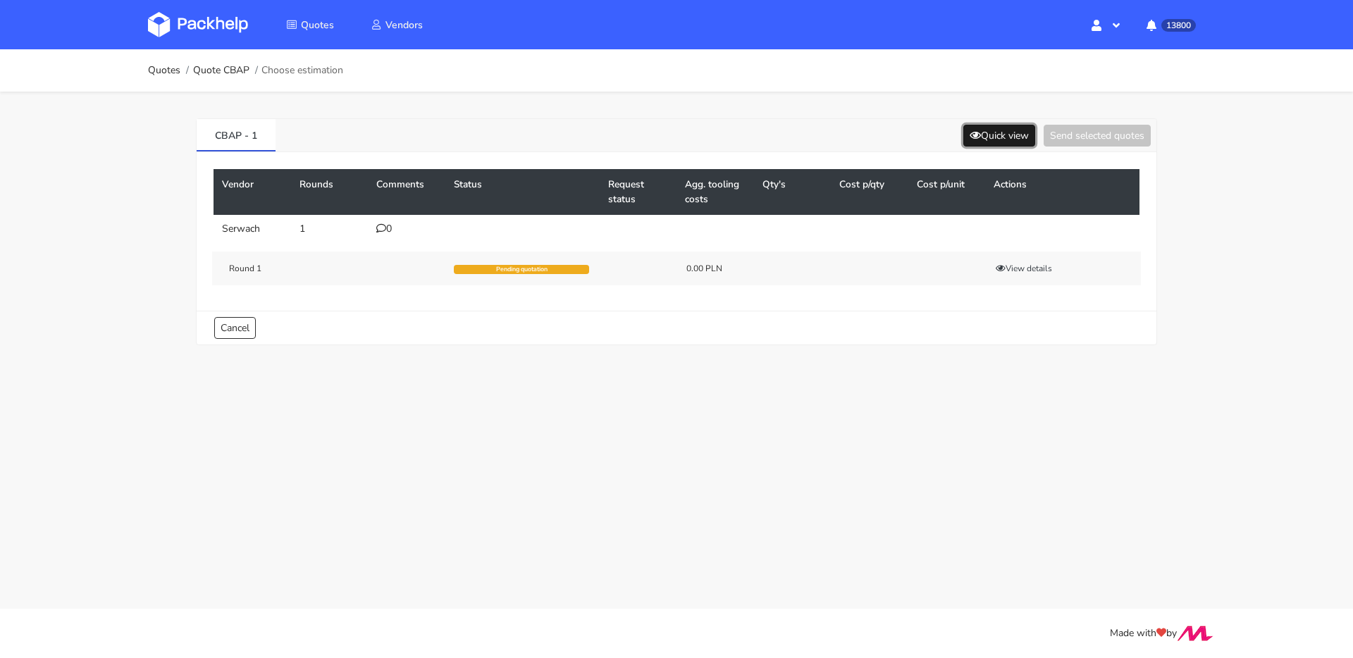
click at [1000, 136] on button "Quick view" at bounding box center [1000, 136] width 72 height 22
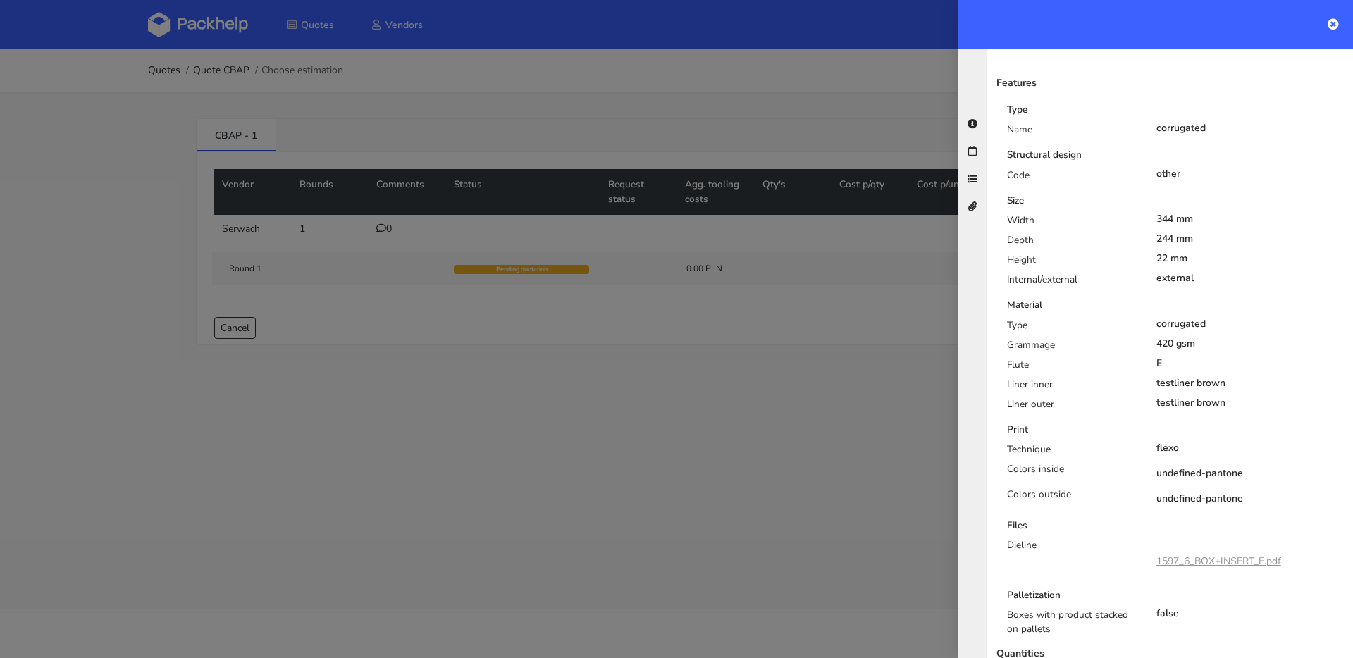
scroll to position [363, 0]
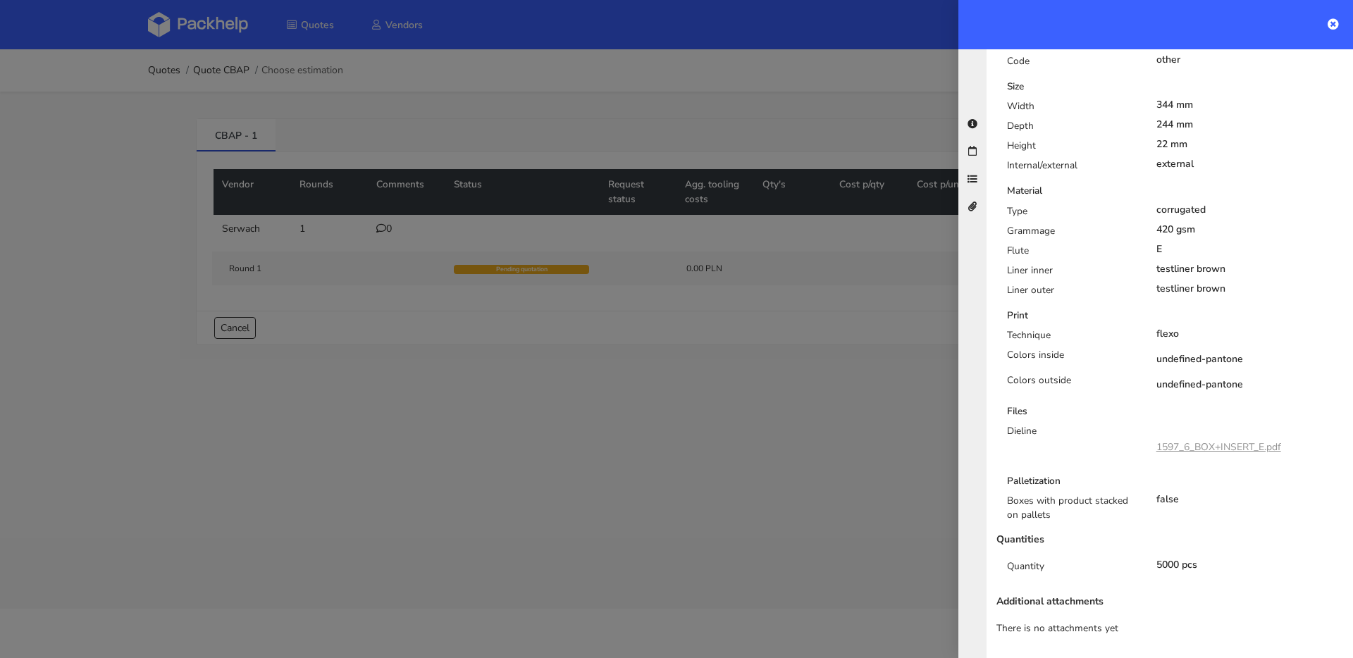
click at [1214, 442] on link "1597_6_BOX+INSERT_E.pdf" at bounding box center [1219, 447] width 125 height 13
click at [521, 278] on div at bounding box center [676, 329] width 1353 height 658
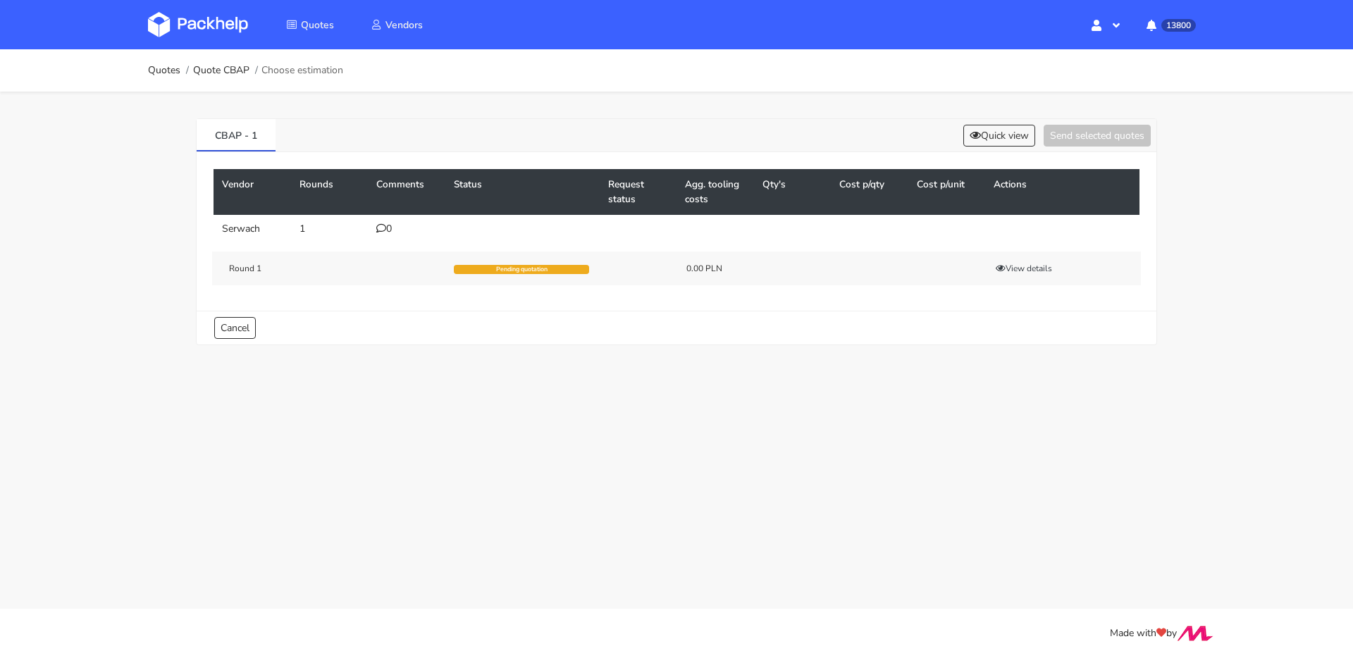
click at [389, 230] on div "0" at bounding box center [406, 228] width 61 height 11
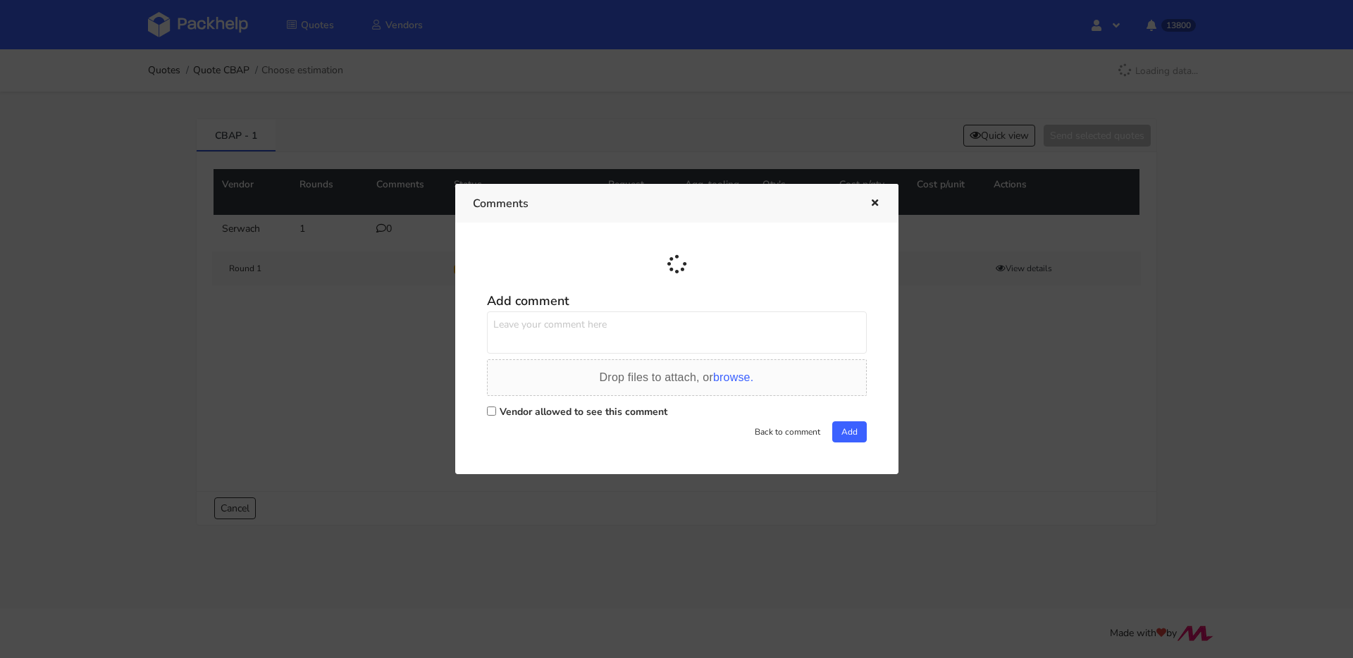
click at [572, 336] on textarea at bounding box center [677, 333] width 380 height 42
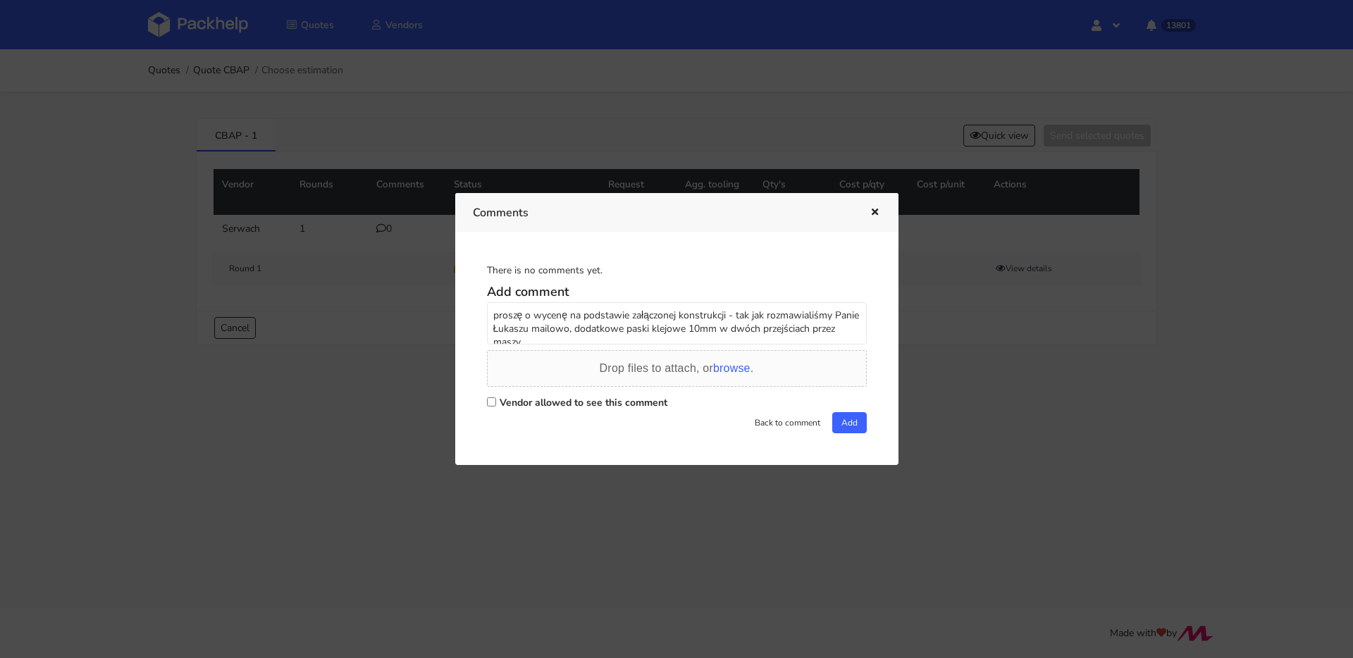
scroll to position [5, 0]
type textarea "proszę o wycenę na podstawie załączonej konstrukcji - tak jak rozmawialiśmy Pan…"
click at [519, 414] on div "Back to comment Add" at bounding box center [677, 422] width 380 height 21
click at [519, 405] on label "Vendor allowed to see this comment" at bounding box center [584, 402] width 168 height 13
click at [496, 405] on input "Vendor allowed to see this comment" at bounding box center [491, 402] width 9 height 9
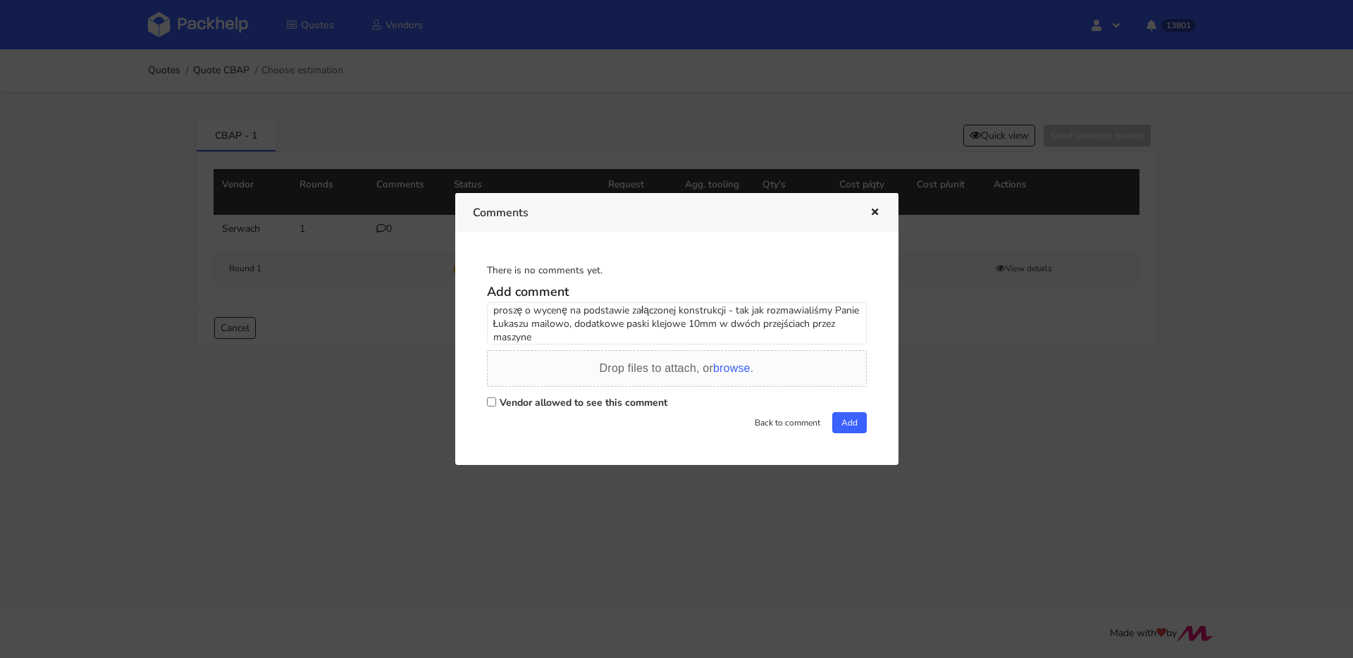
checkbox input "true"
click at [839, 426] on button "Add" at bounding box center [849, 422] width 35 height 21
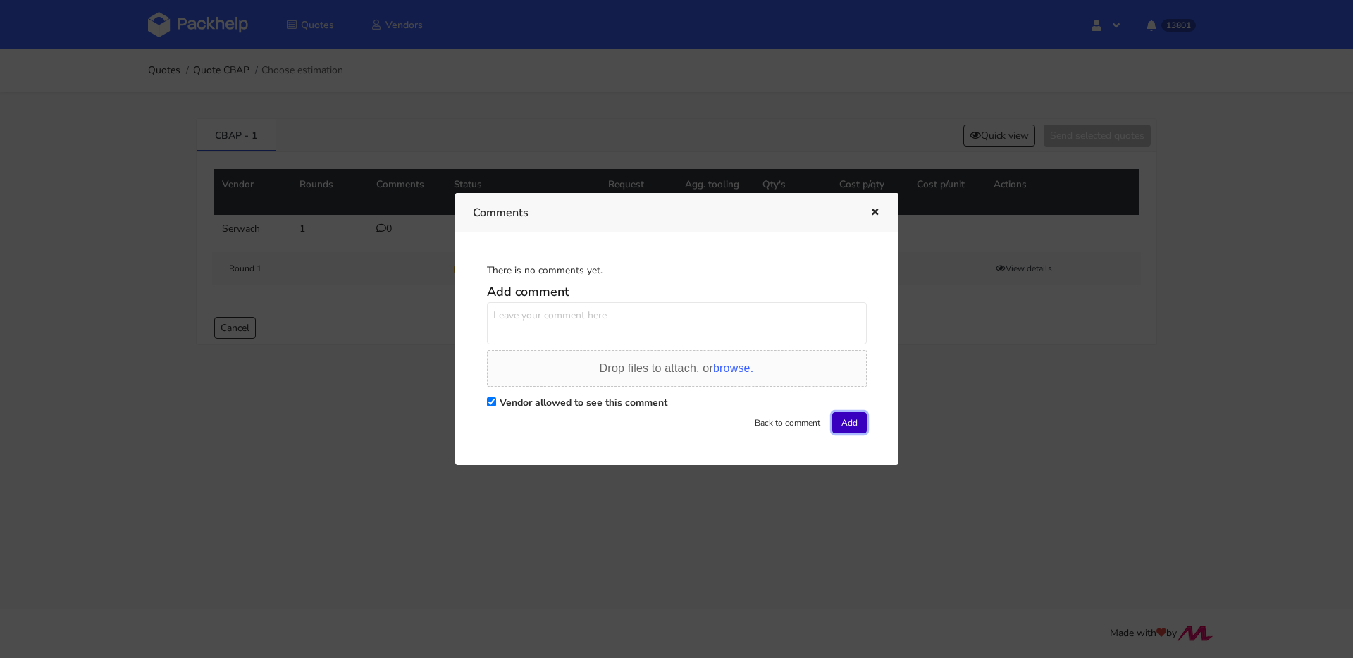
scroll to position [0, 0]
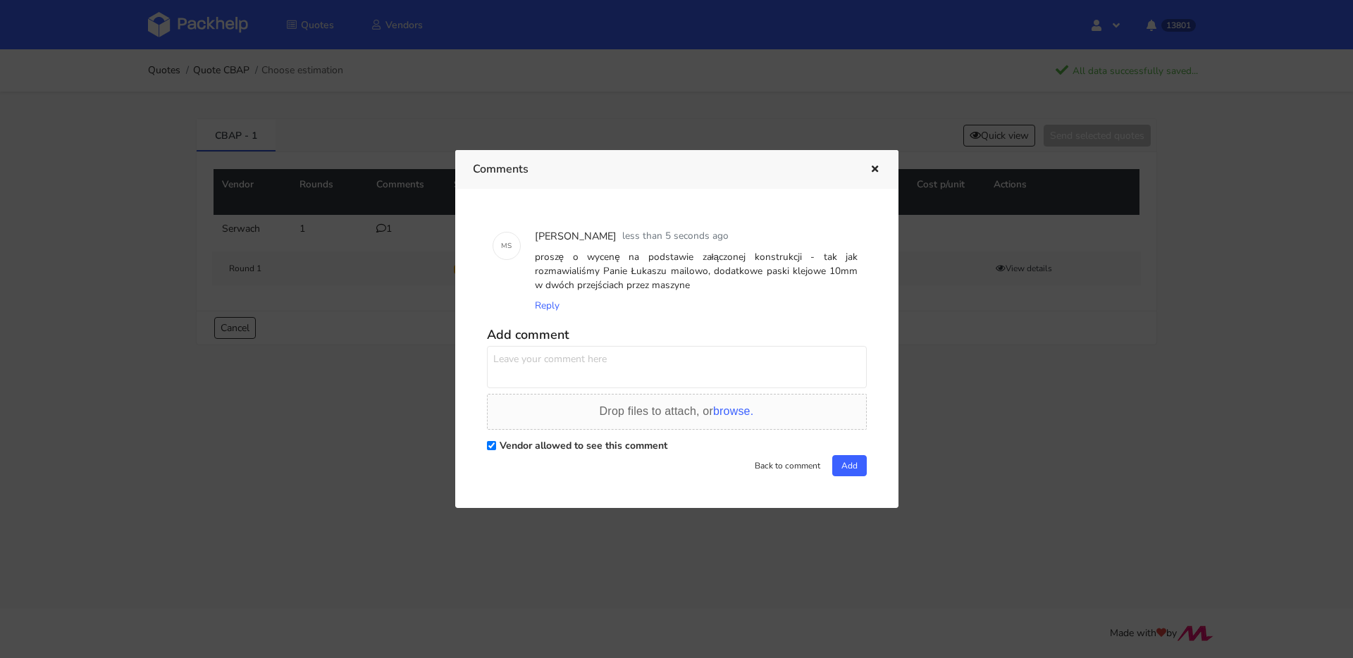
click at [875, 173] on icon "button" at bounding box center [875, 170] width 12 height 10
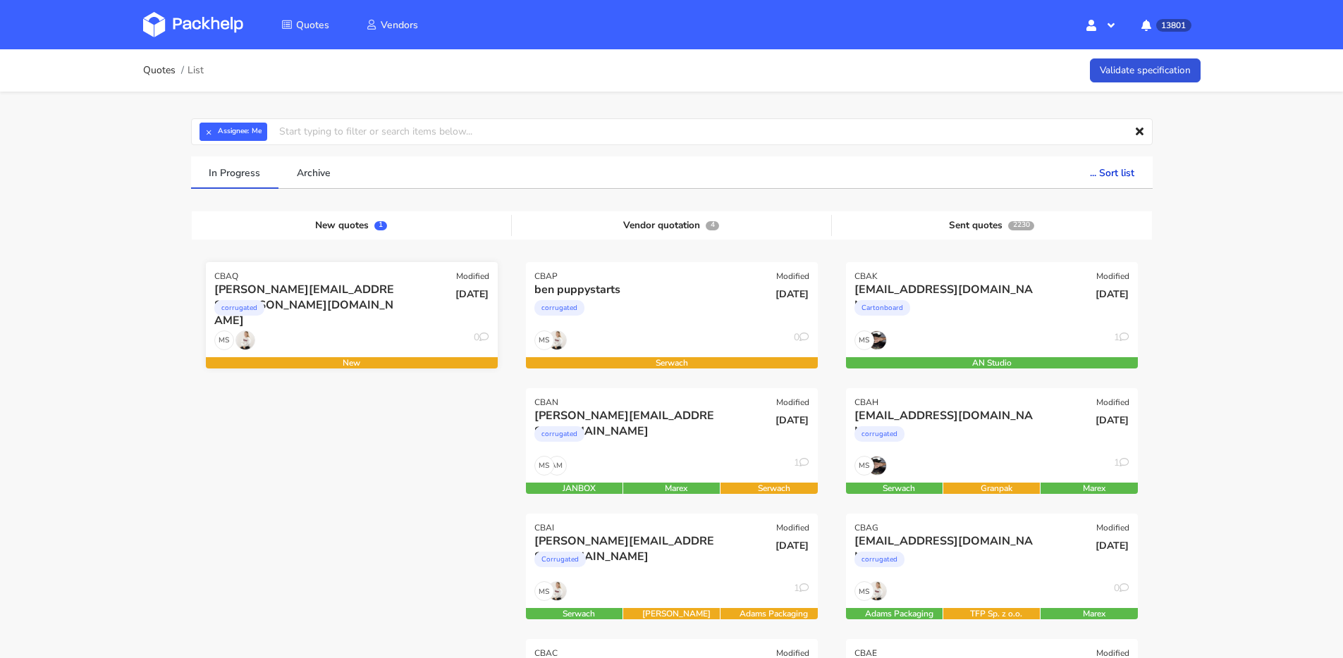
click at [337, 321] on div "corrugated" at bounding box center [307, 311] width 187 height 28
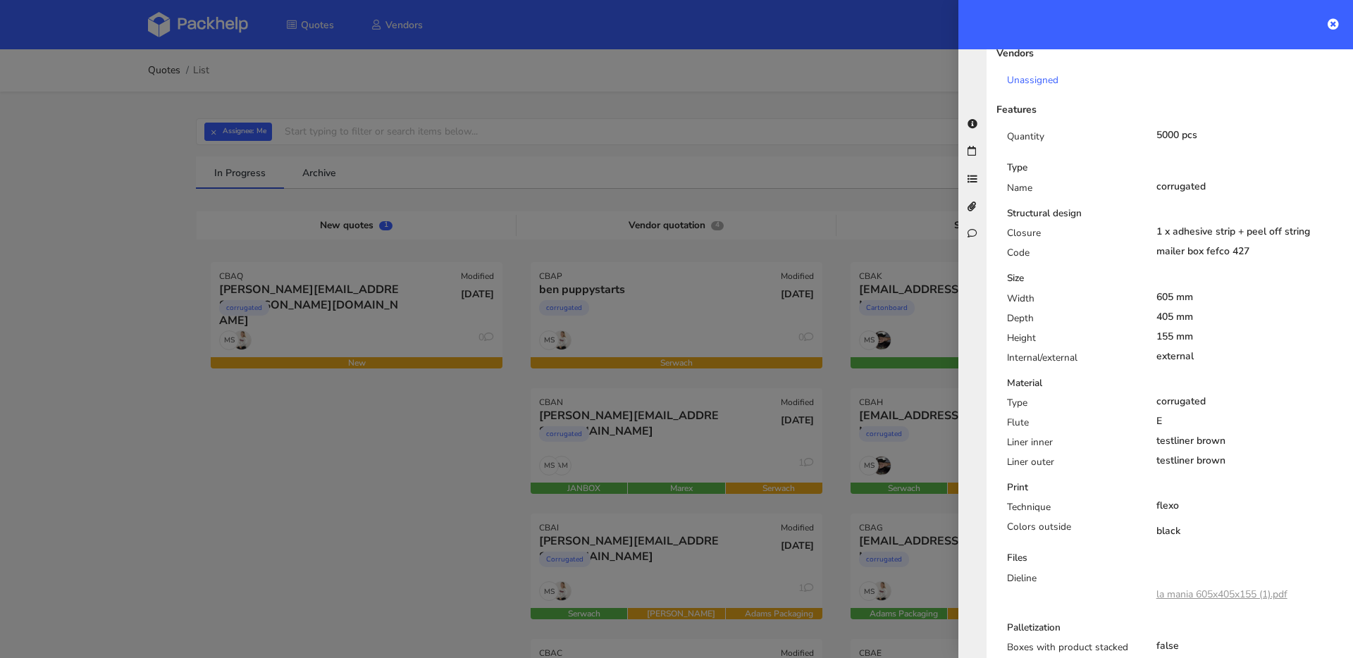
scroll to position [475, 0]
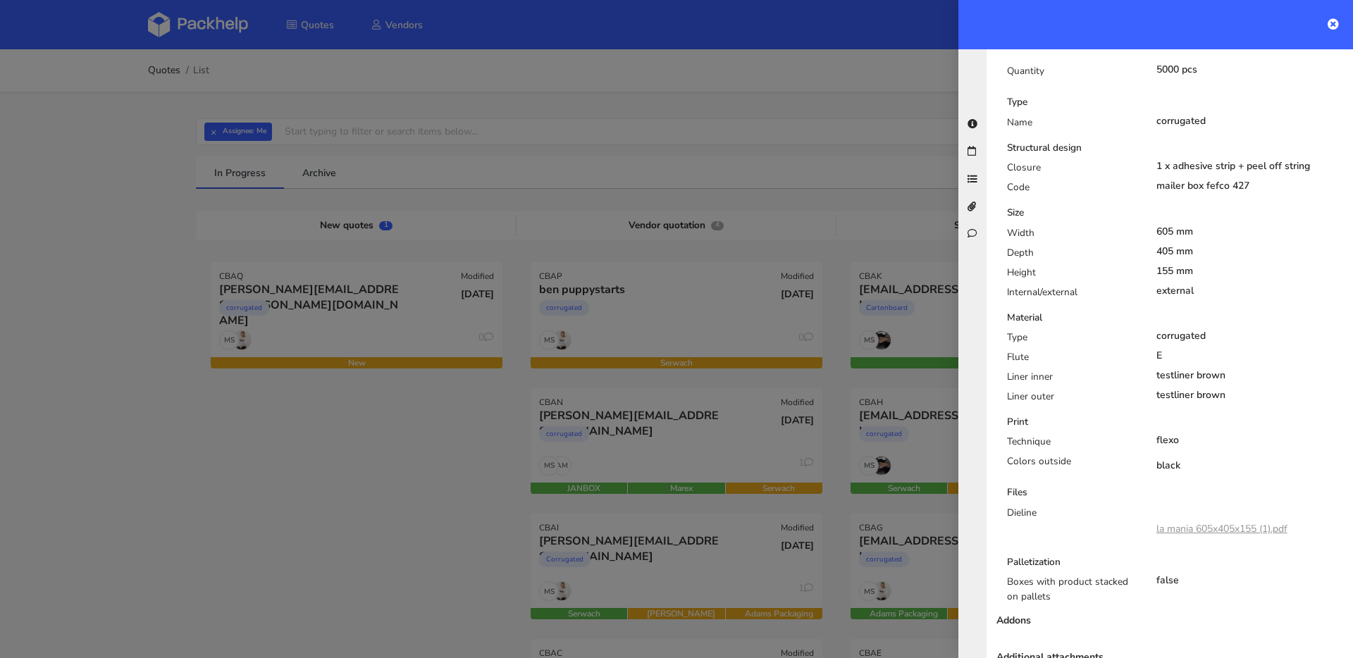
click at [1212, 522] on link "la mania 605x405x155 (1).pdf" at bounding box center [1222, 528] width 131 height 13
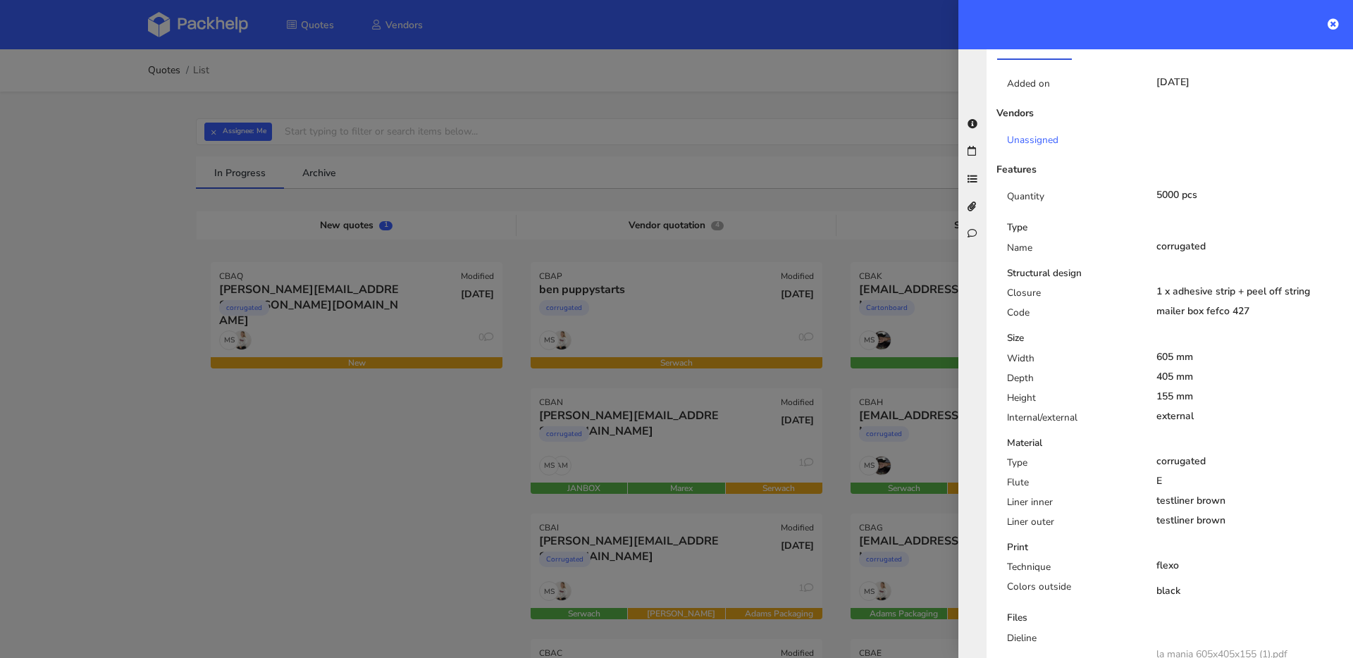
scroll to position [679, 0]
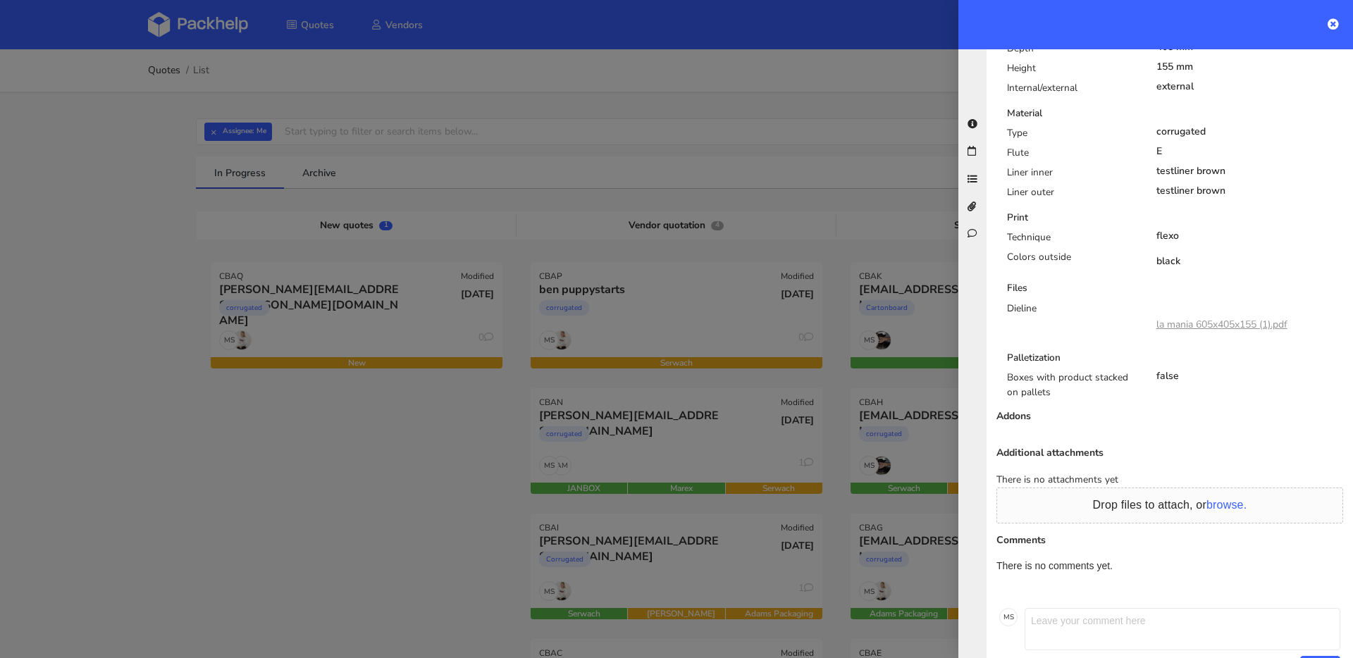
click at [345, 446] on div at bounding box center [676, 329] width 1353 height 658
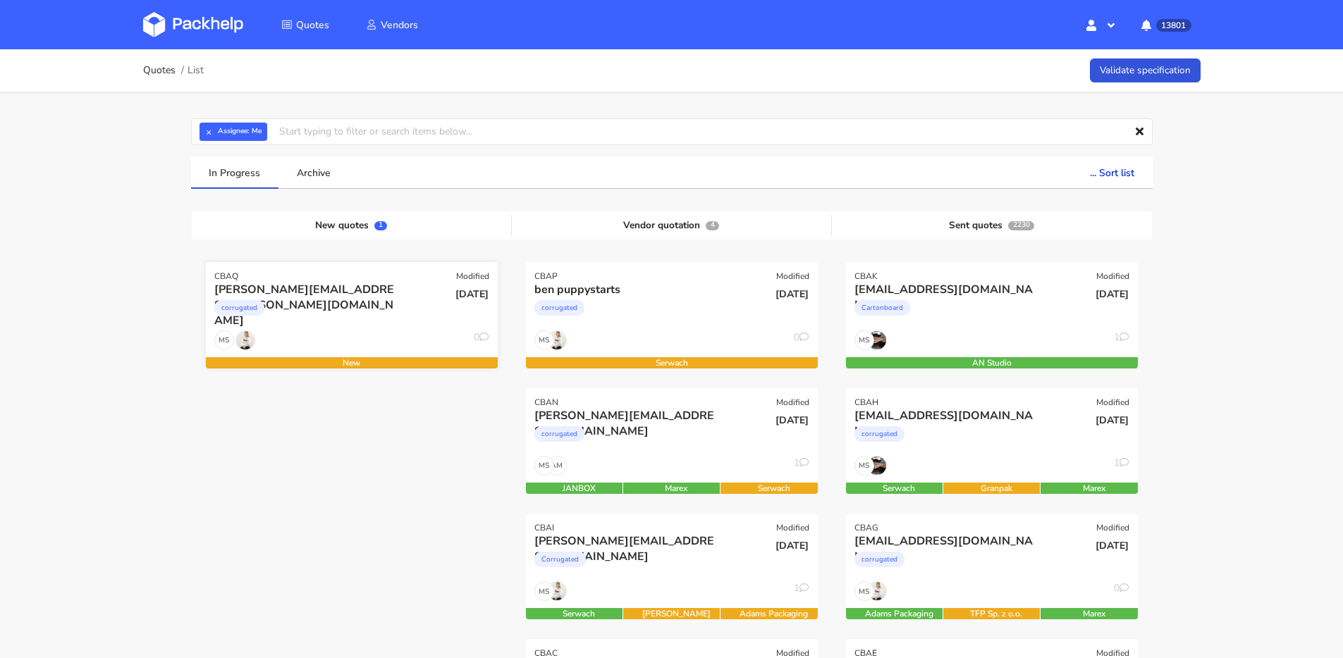
click at [390, 325] on div "corrugated" at bounding box center [307, 311] width 187 height 28
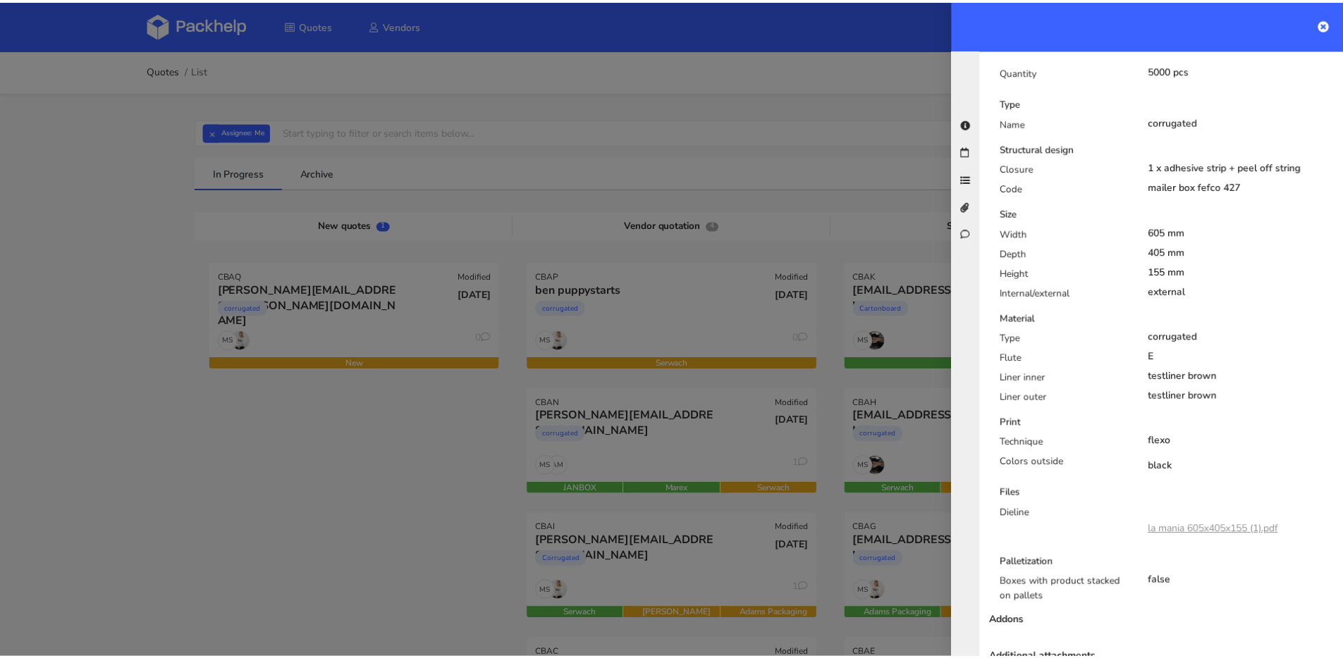
scroll to position [474, 0]
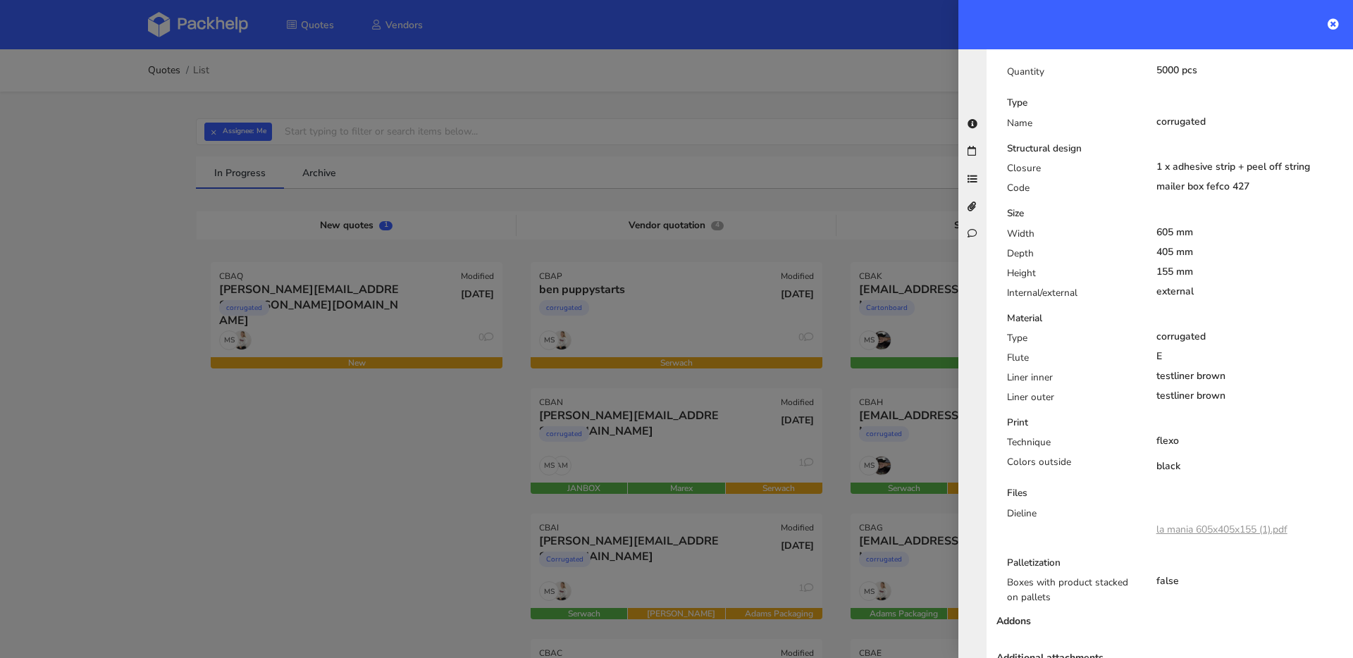
click at [294, 230] on div at bounding box center [676, 329] width 1353 height 658
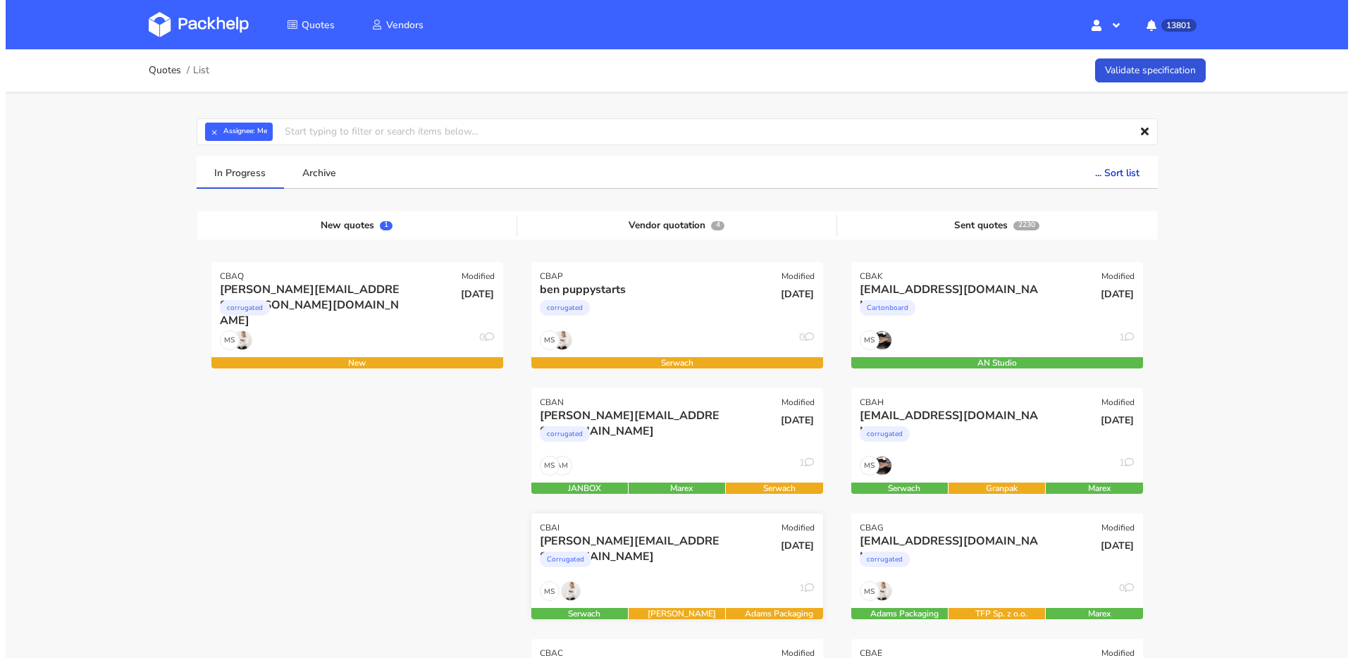
scroll to position [273, 0]
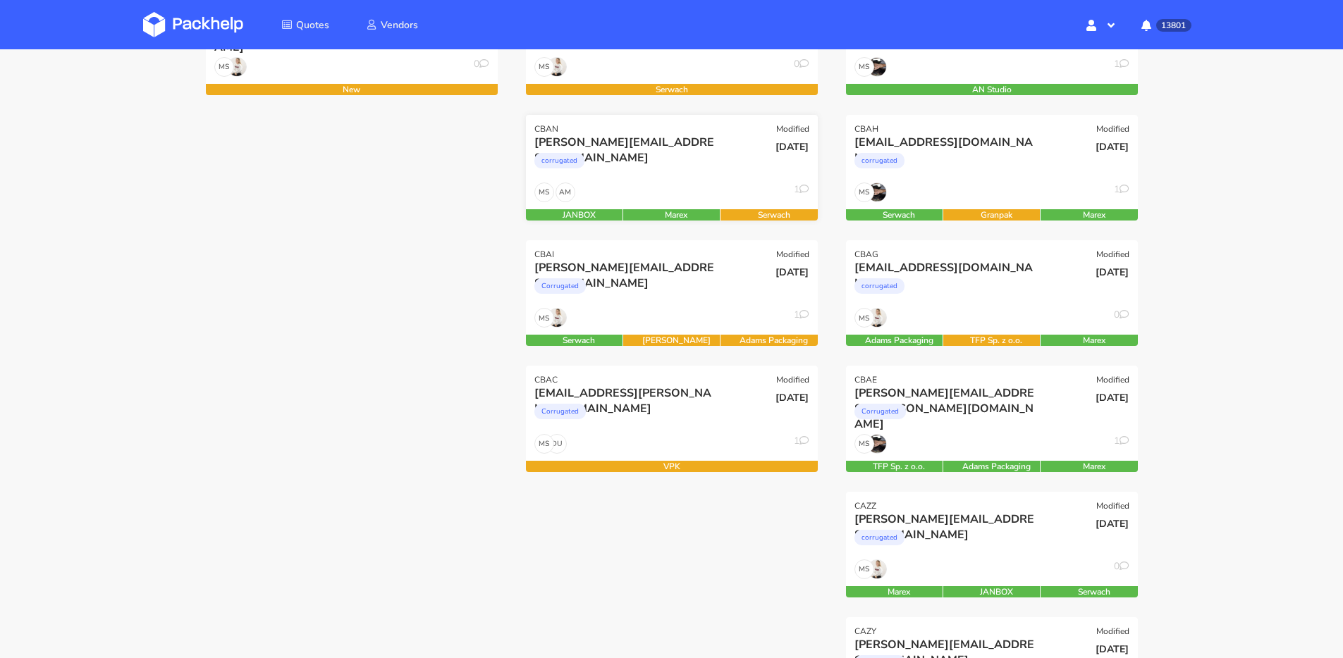
click at [675, 195] on div "AM MS 1" at bounding box center [672, 196] width 292 height 27
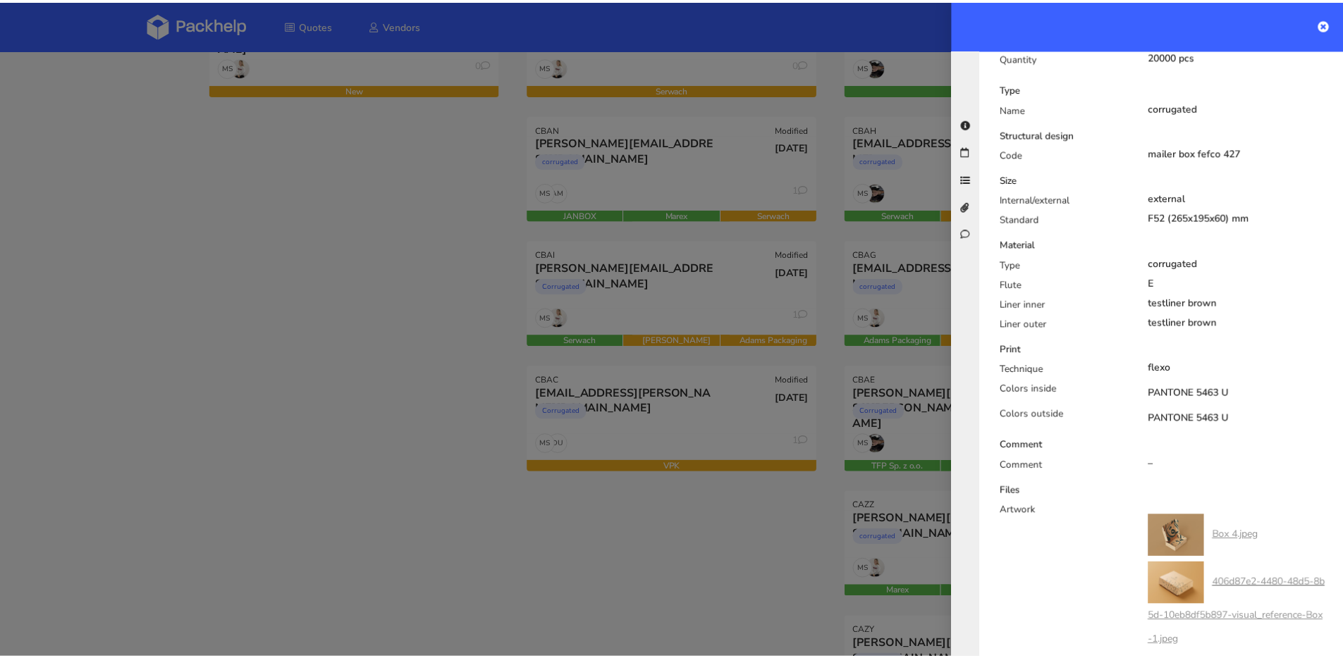
scroll to position [266, 0]
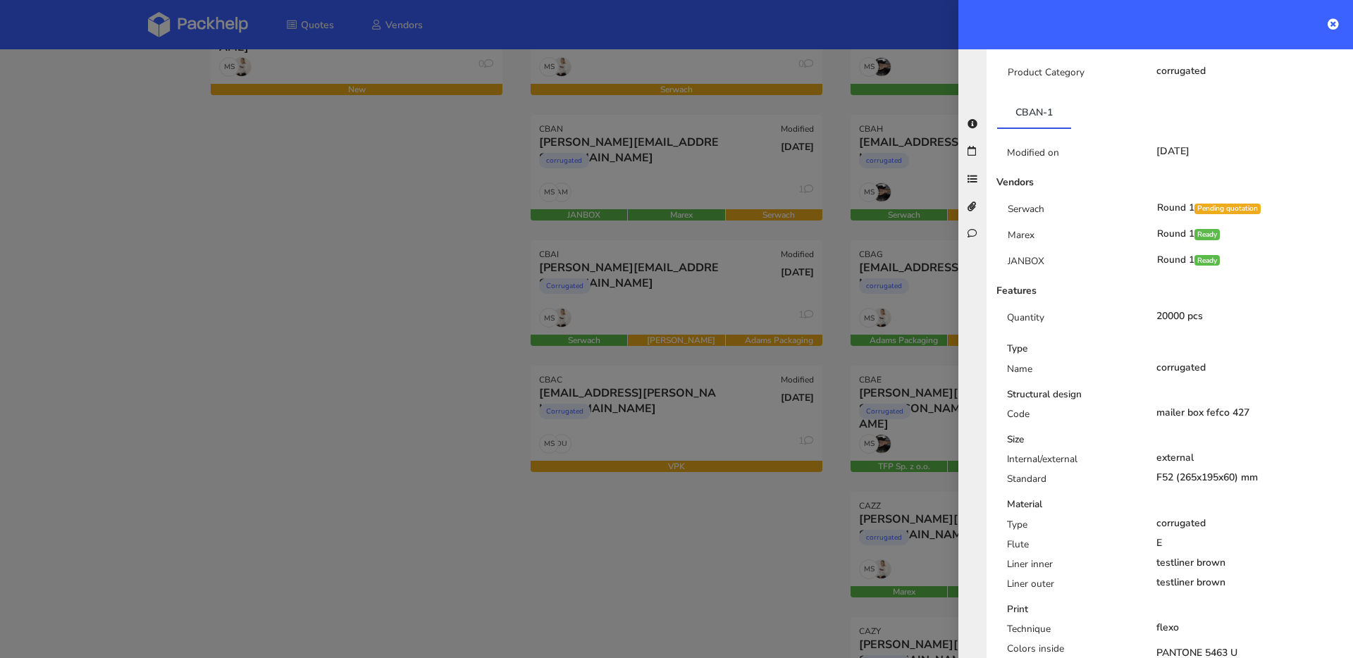
click at [716, 266] on div at bounding box center [676, 329] width 1353 height 658
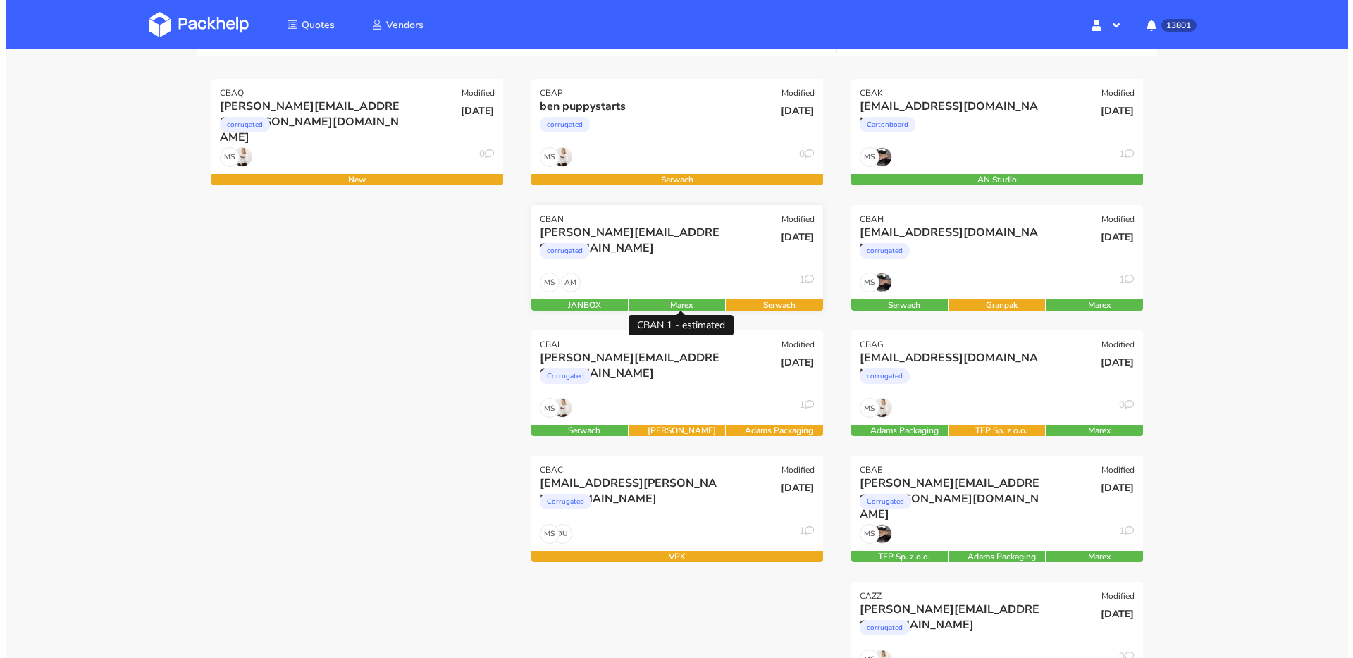
scroll to position [183, 0]
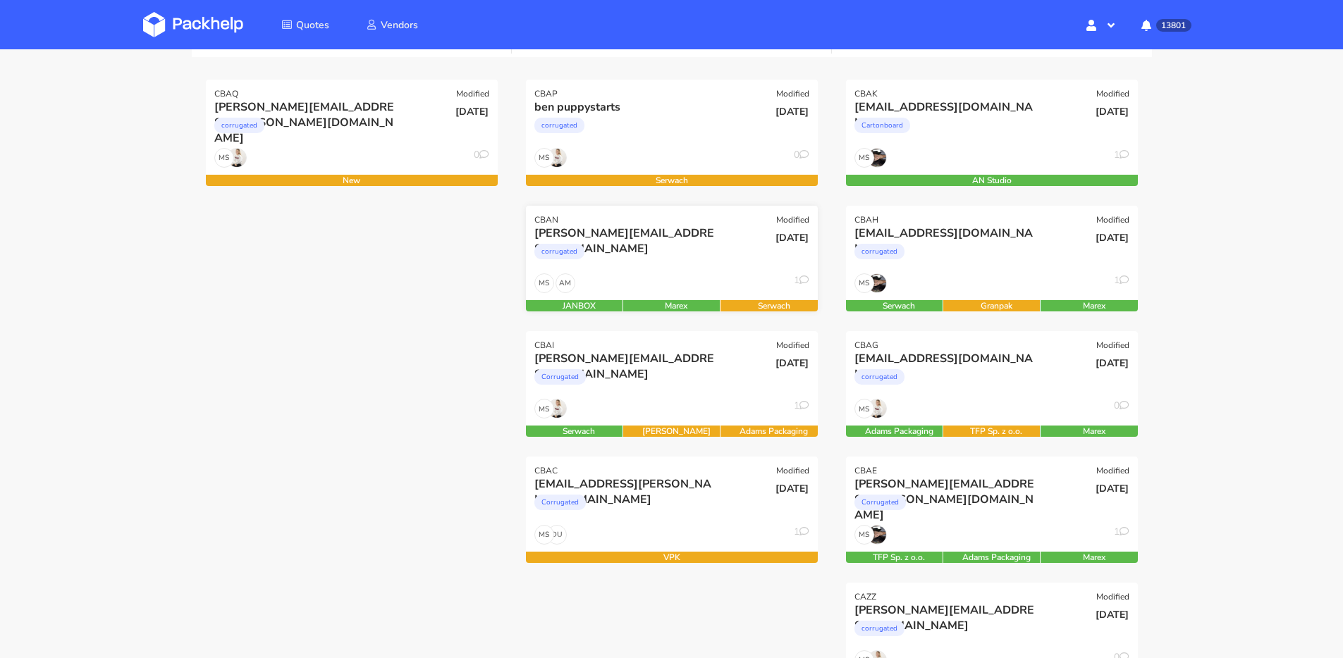
click at [699, 260] on div "corrugated" at bounding box center [627, 255] width 187 height 28
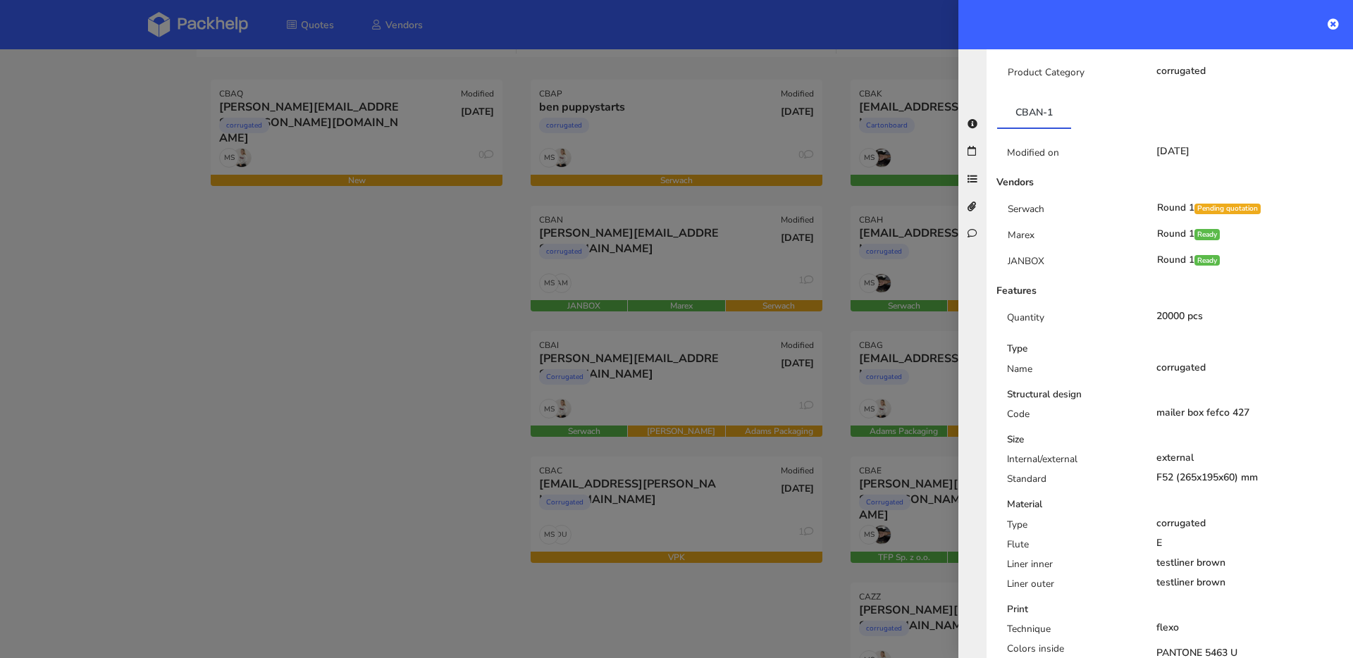
scroll to position [0, 0]
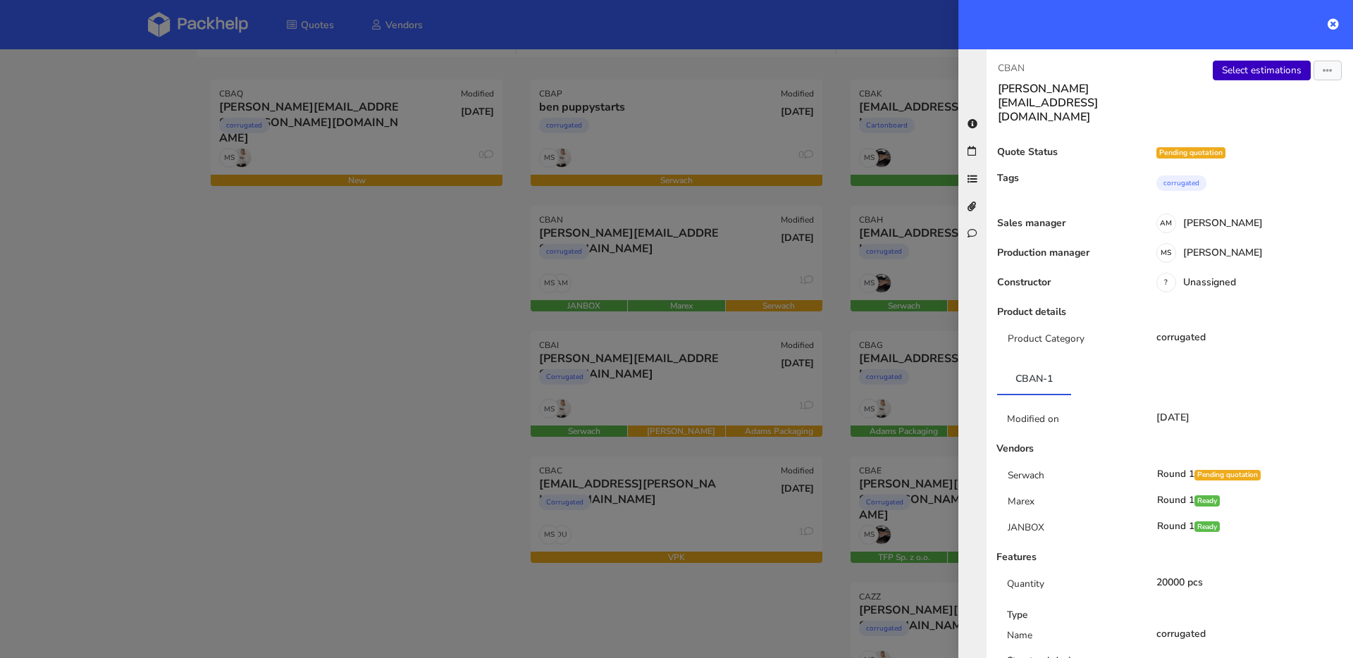
click at [1239, 74] on link "Select estimations" at bounding box center [1262, 71] width 98 height 20
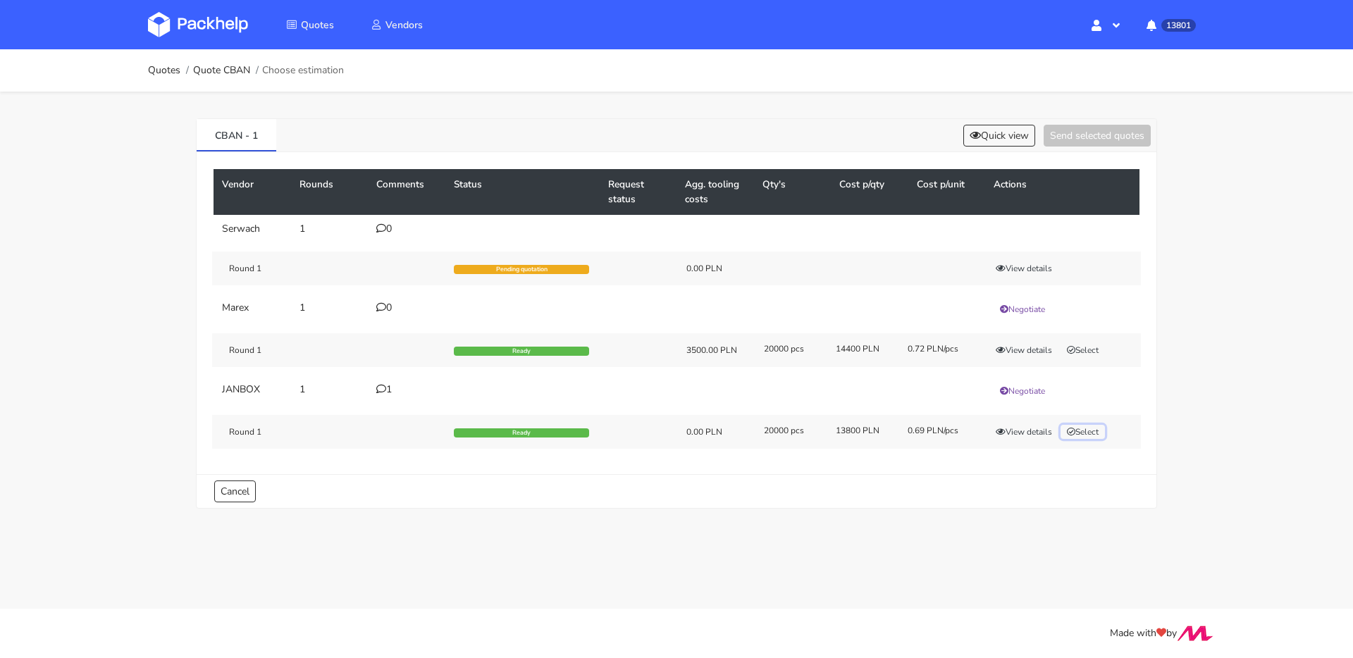
click at [1077, 431] on button "Select" at bounding box center [1083, 432] width 44 height 14
click at [1087, 140] on button "Send selected quotes ( 1 )" at bounding box center [1087, 136] width 127 height 22
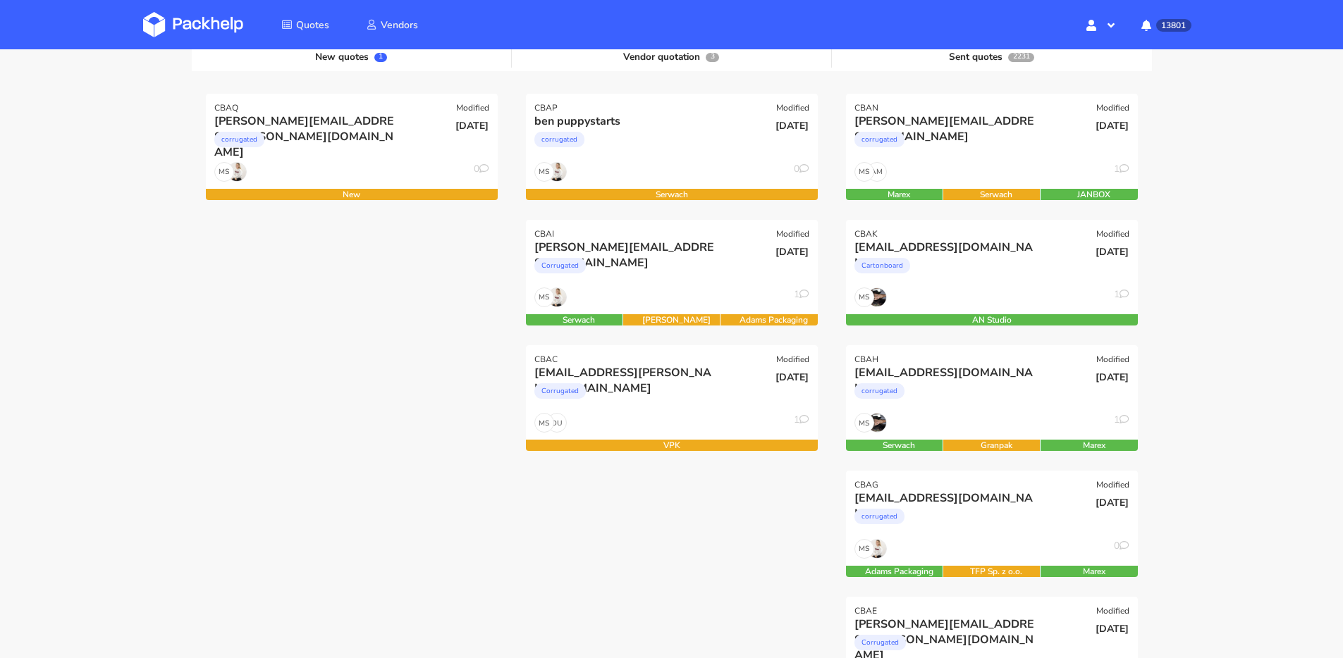
scroll to position [168, 0]
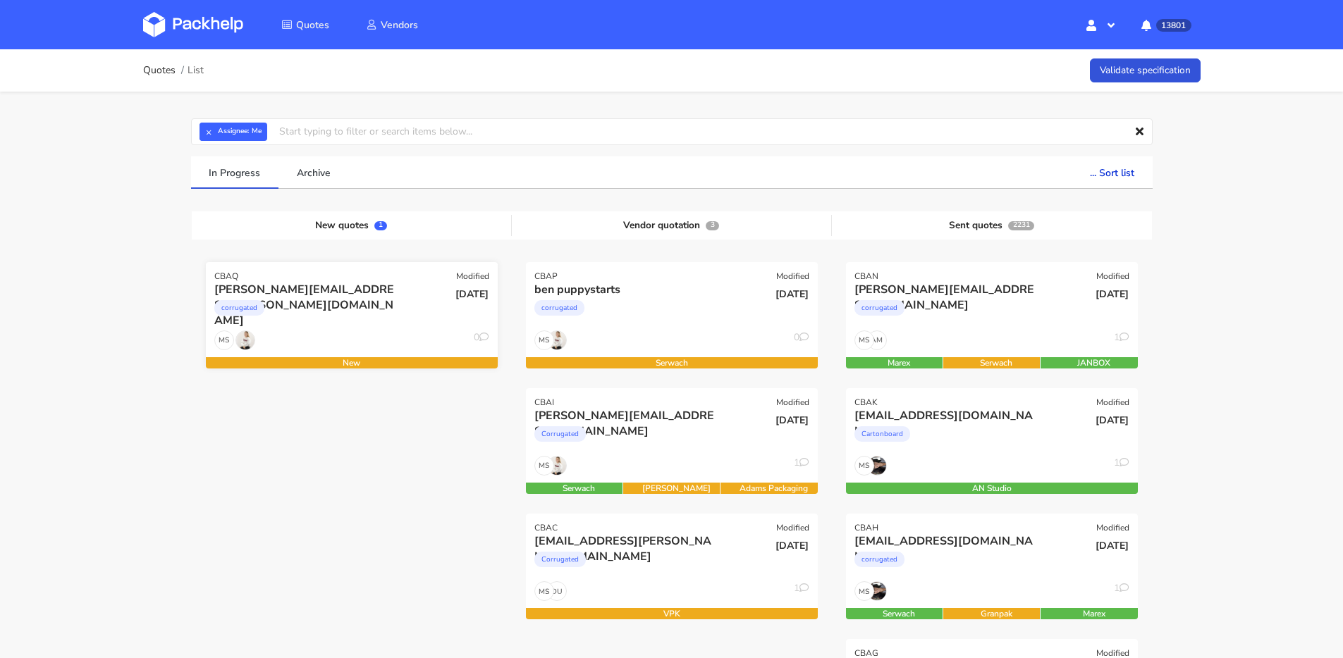
click at [369, 321] on div "corrugated" at bounding box center [307, 311] width 187 height 28
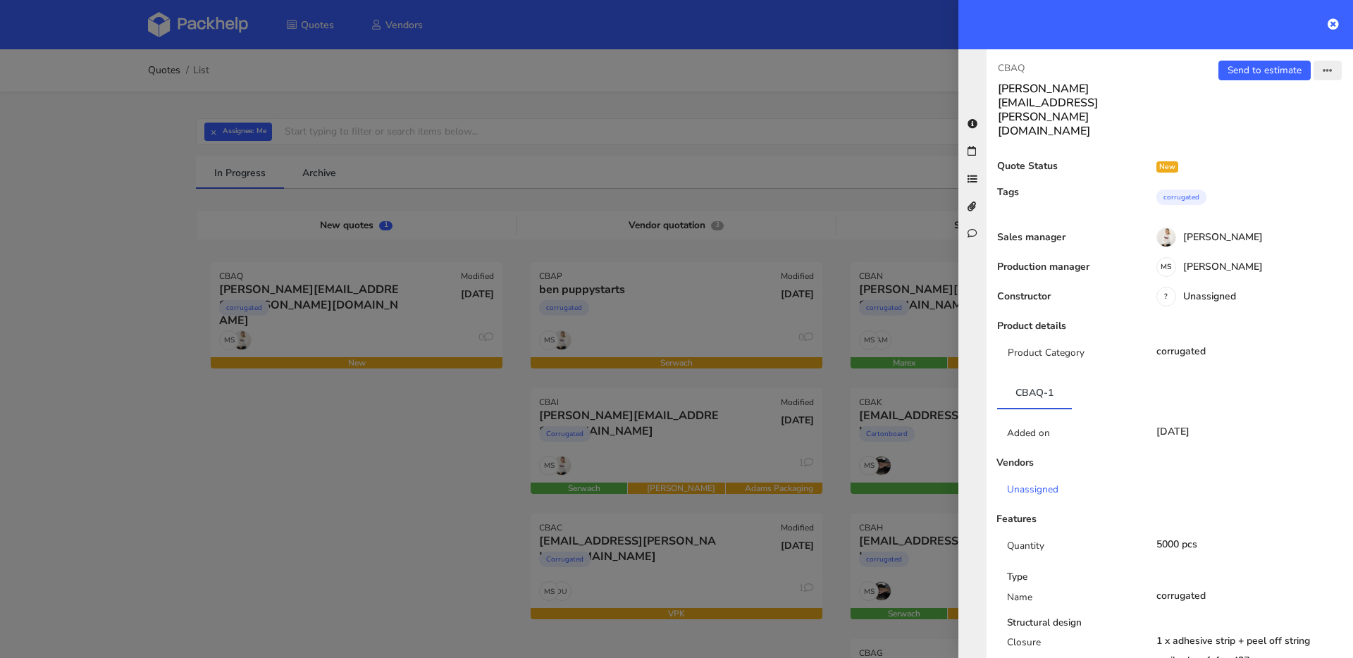
click at [1323, 69] on icon "button" at bounding box center [1328, 71] width 10 height 10
click at [1276, 121] on link "Edit quote" at bounding box center [1282, 125] width 124 height 23
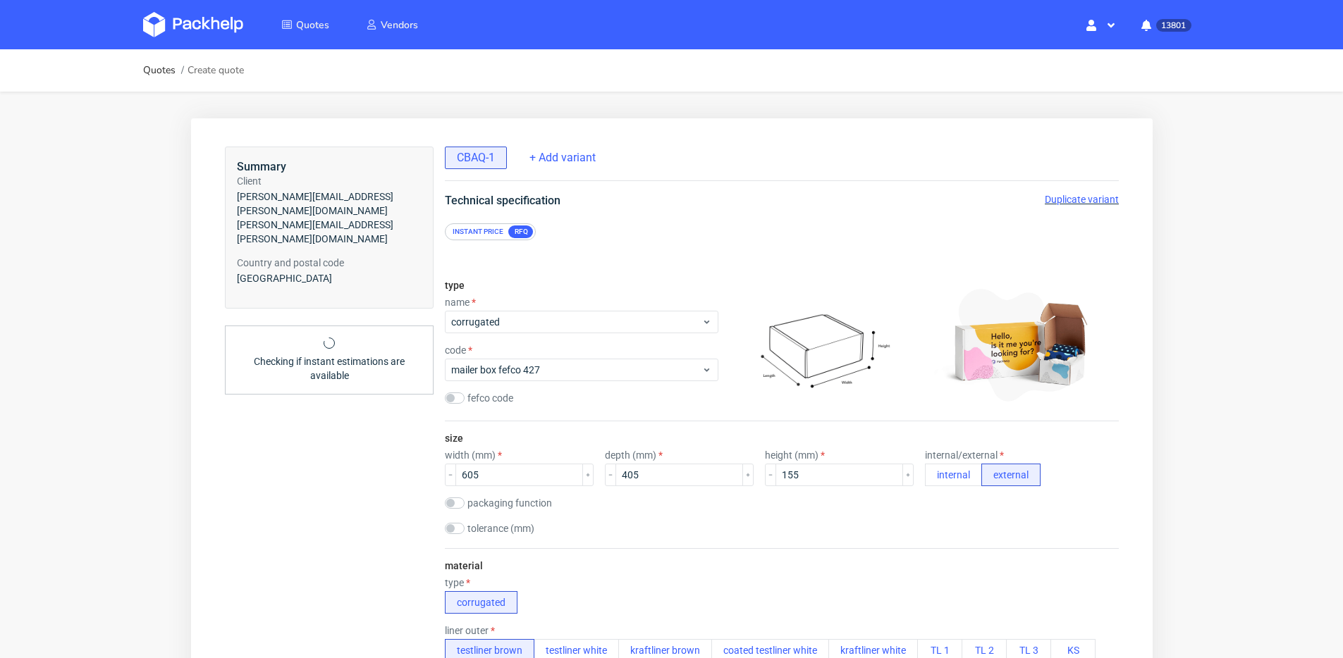
click at [1107, 198] on span "Duplicate variant" at bounding box center [1081, 199] width 74 height 11
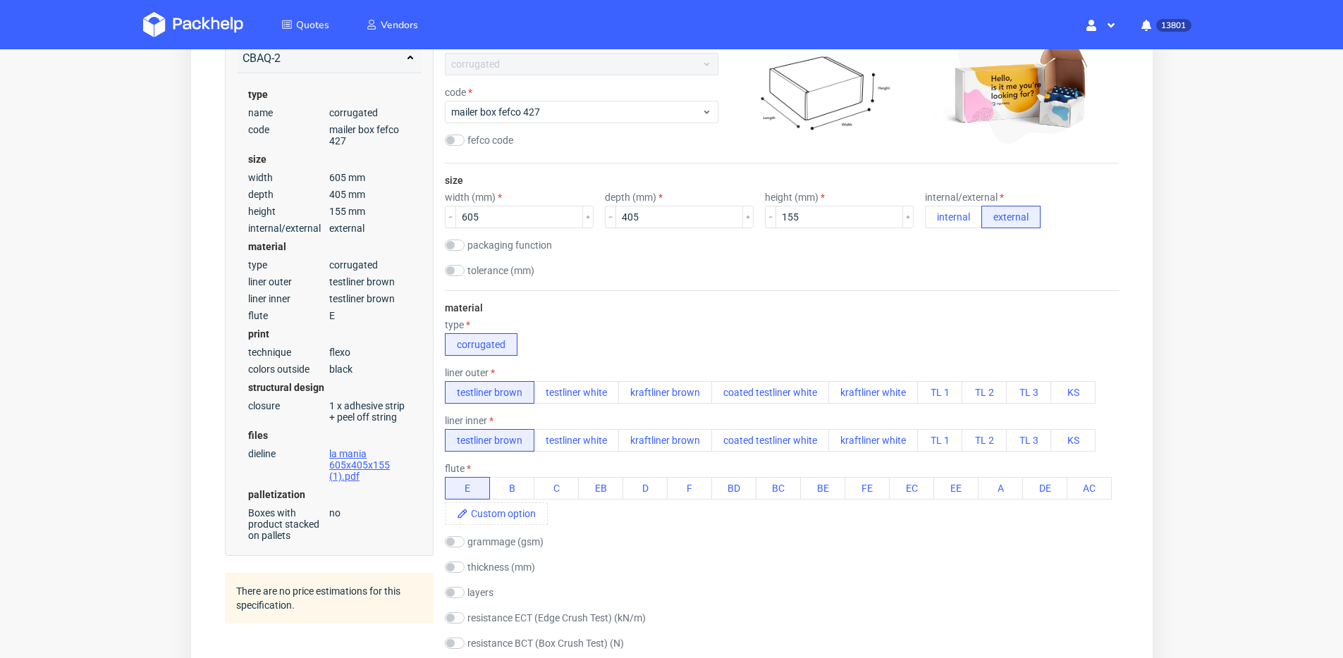
scroll to position [366, 0]
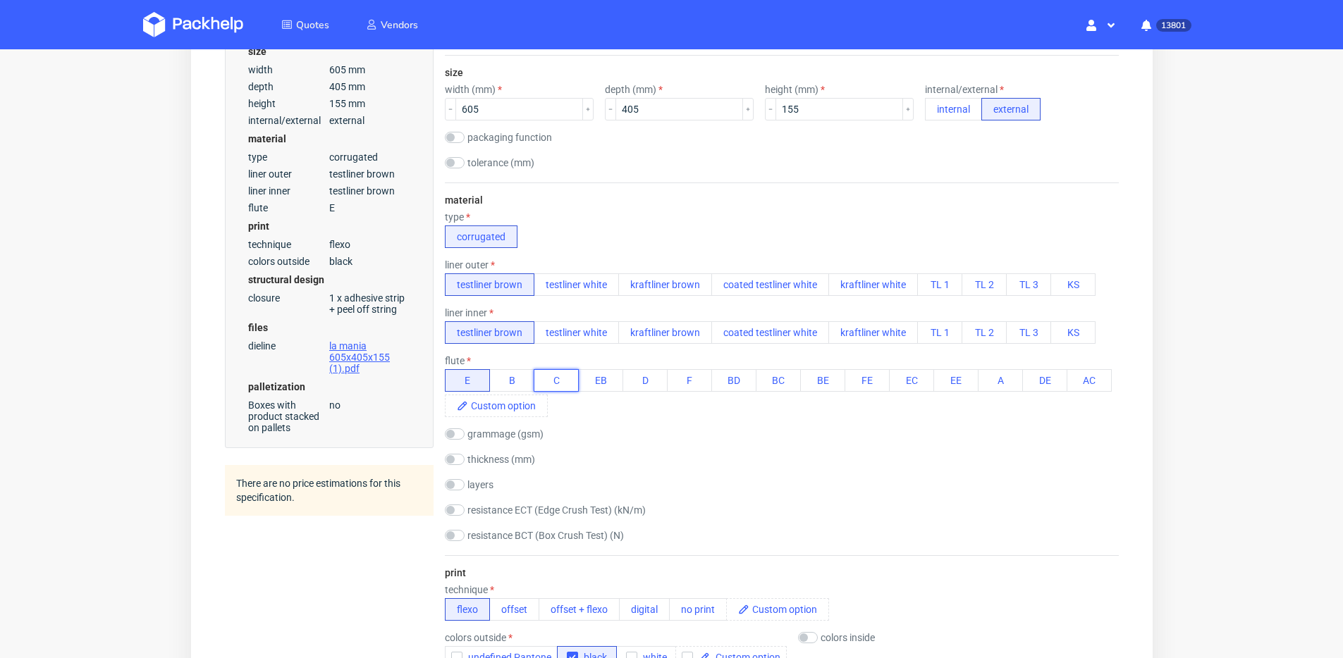
click at [568, 379] on button "C" at bounding box center [555, 380] width 45 height 23
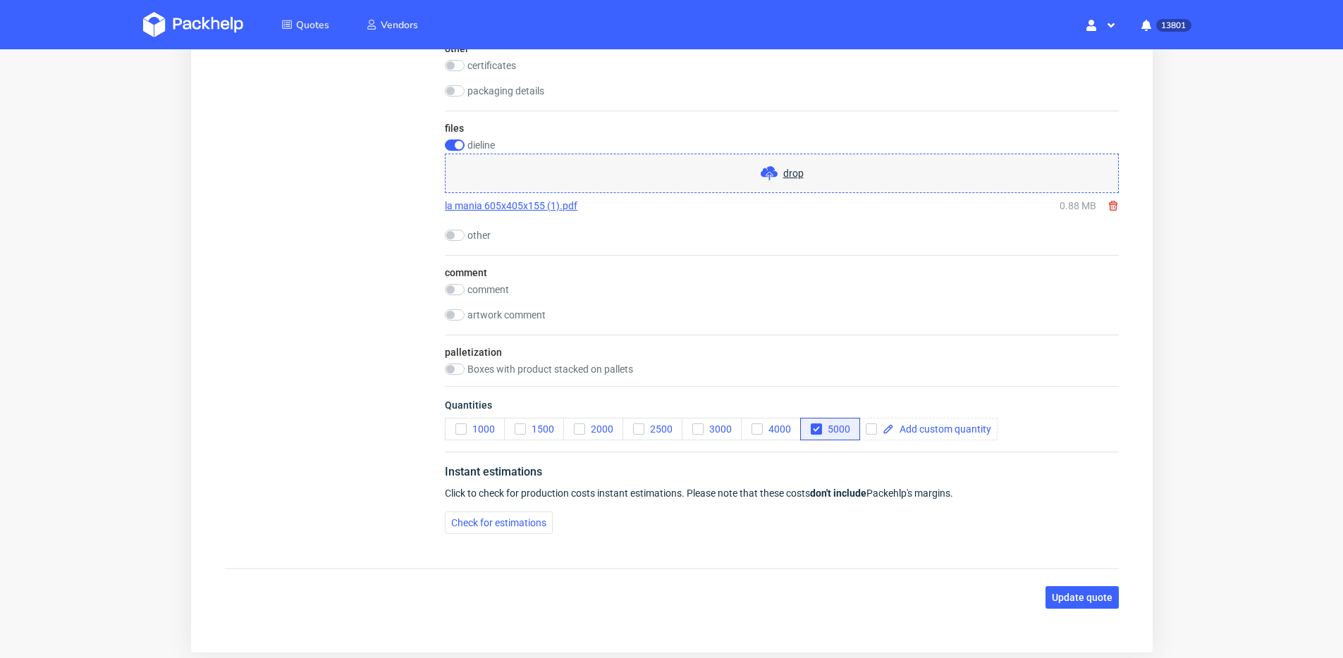
scroll to position [1434, 0]
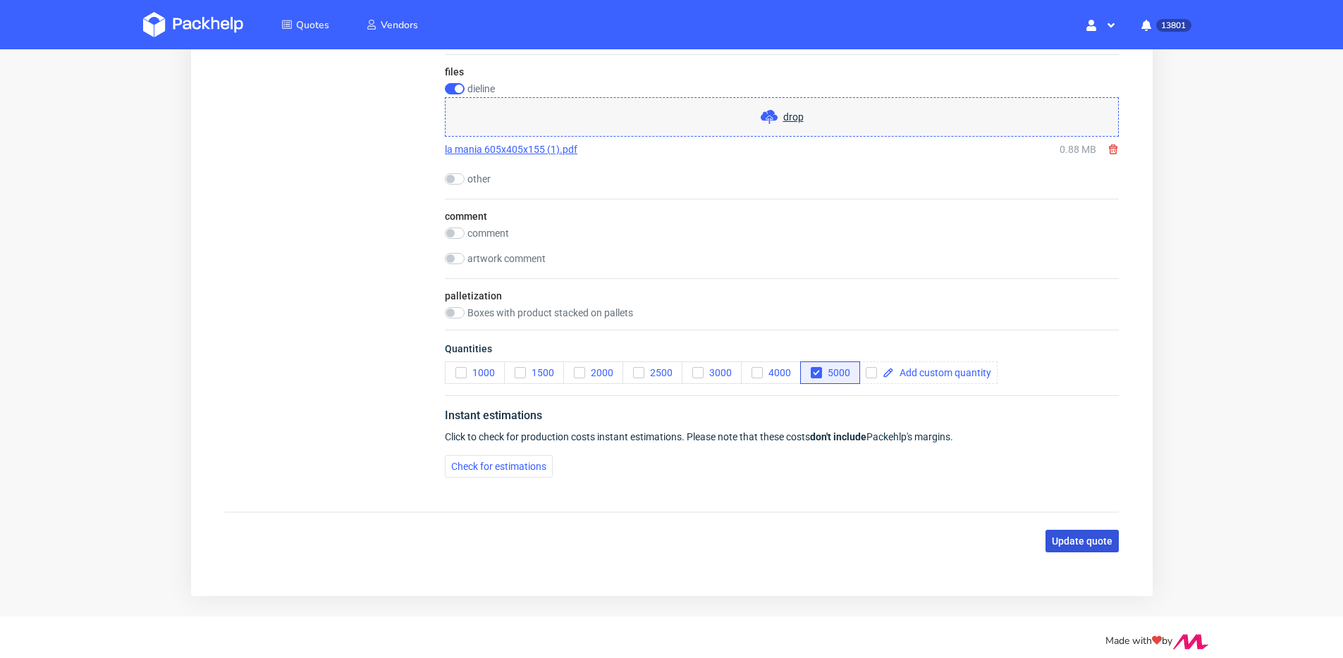
click at [1083, 539] on span "Update quote" at bounding box center [1081, 541] width 61 height 10
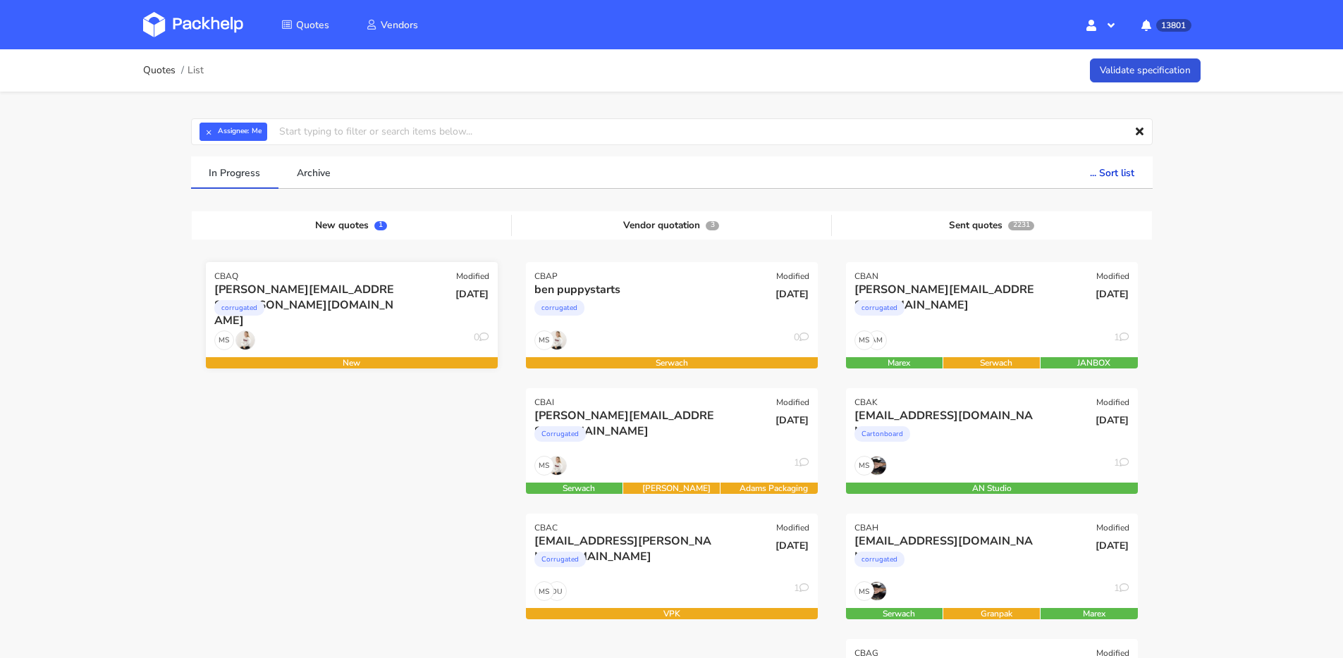
click at [391, 310] on div "corrugated" at bounding box center [307, 311] width 187 height 28
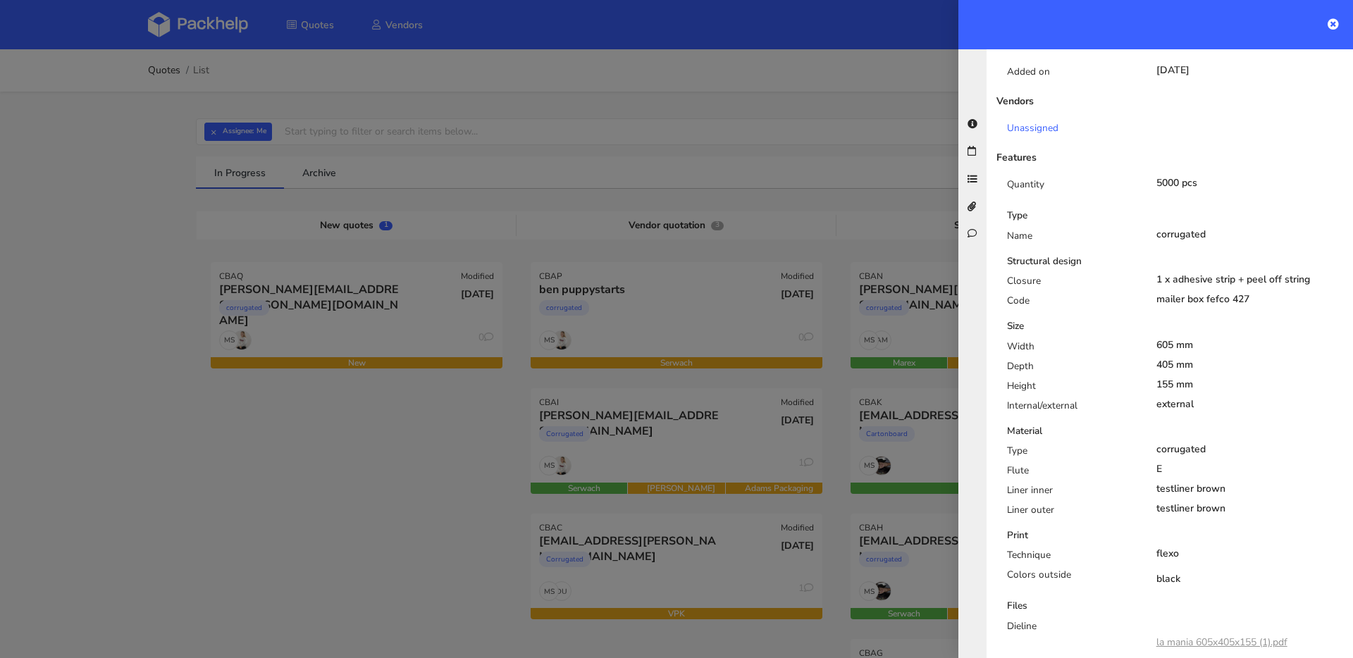
scroll to position [4, 0]
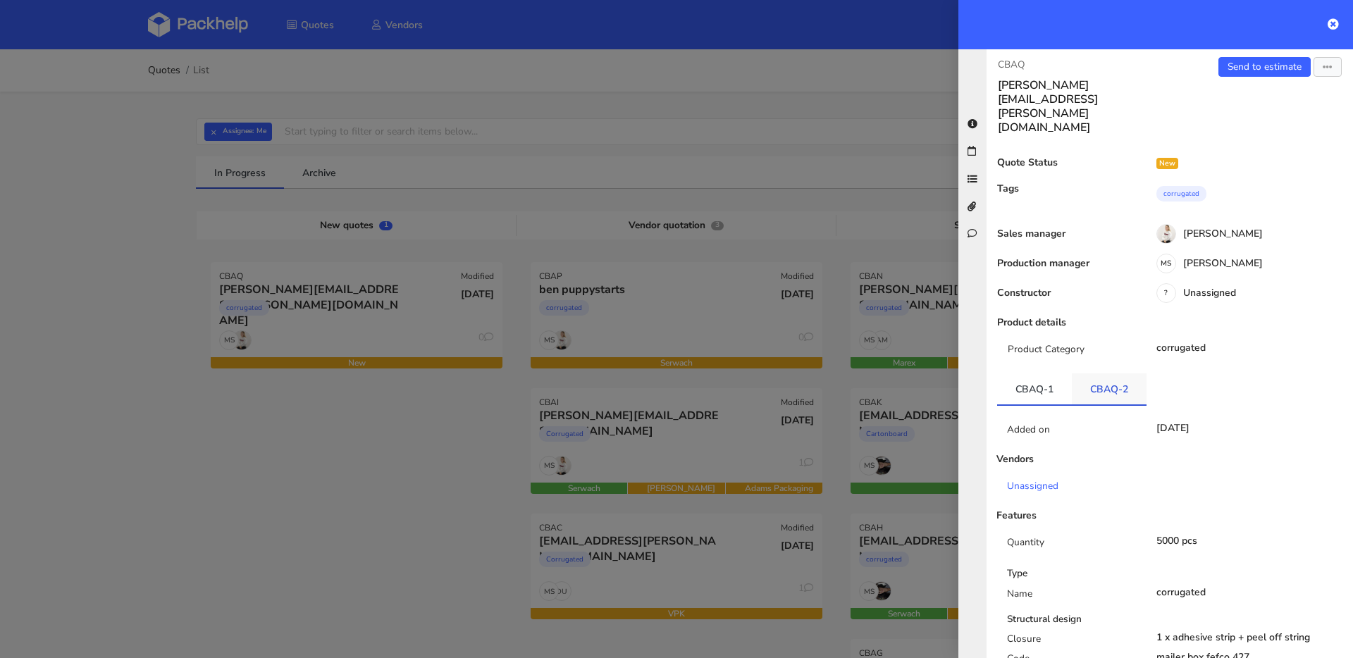
click at [1096, 374] on link "CBAQ-2" at bounding box center [1109, 389] width 75 height 31
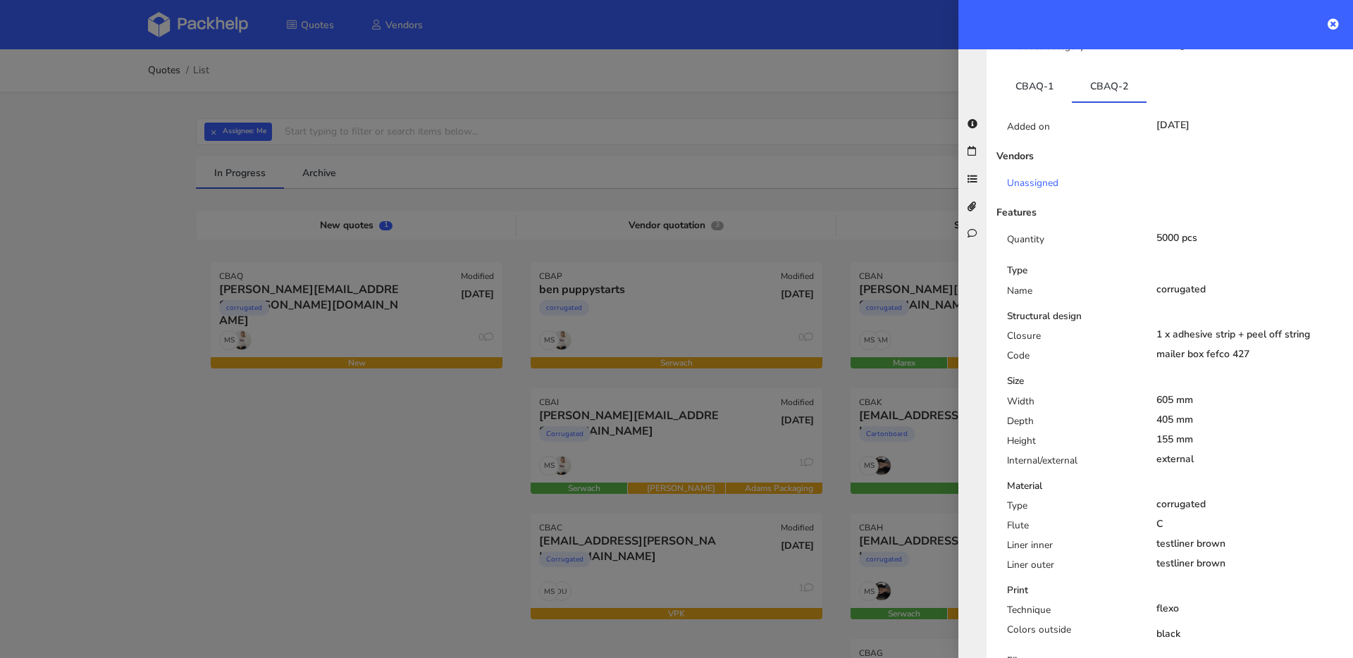
scroll to position [0, 0]
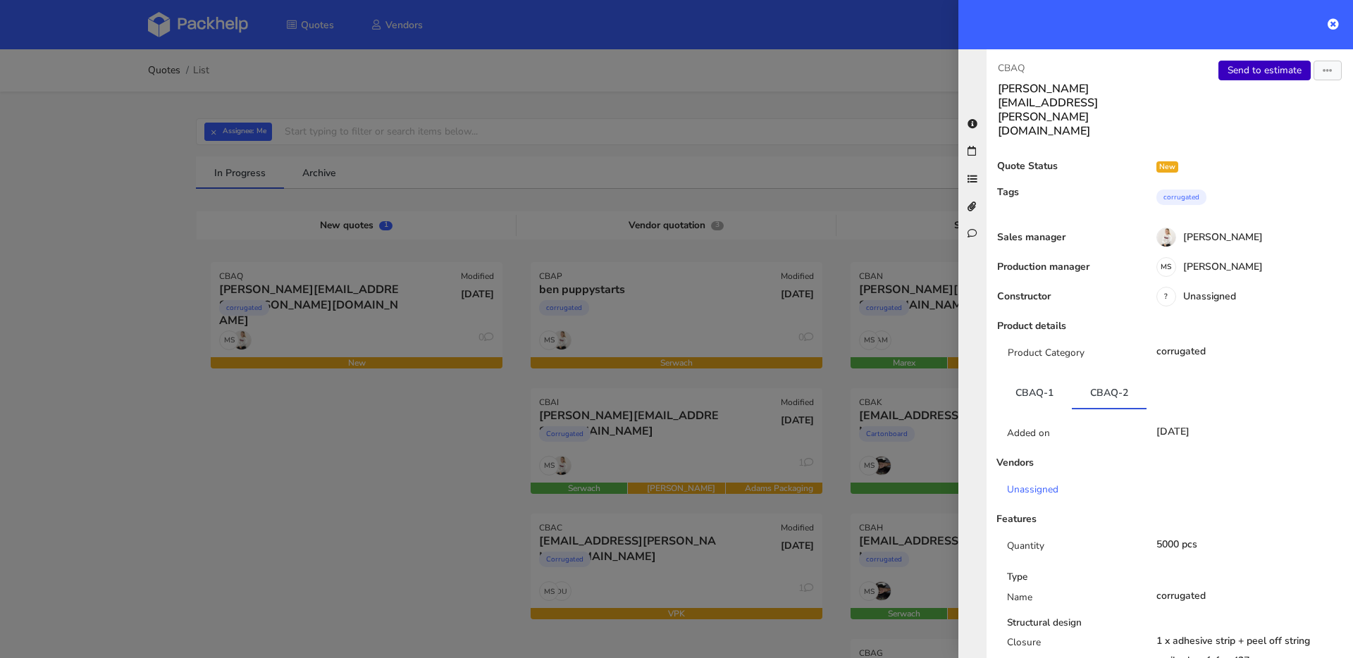
click at [1238, 68] on link "Send to estimate" at bounding box center [1265, 71] width 92 height 20
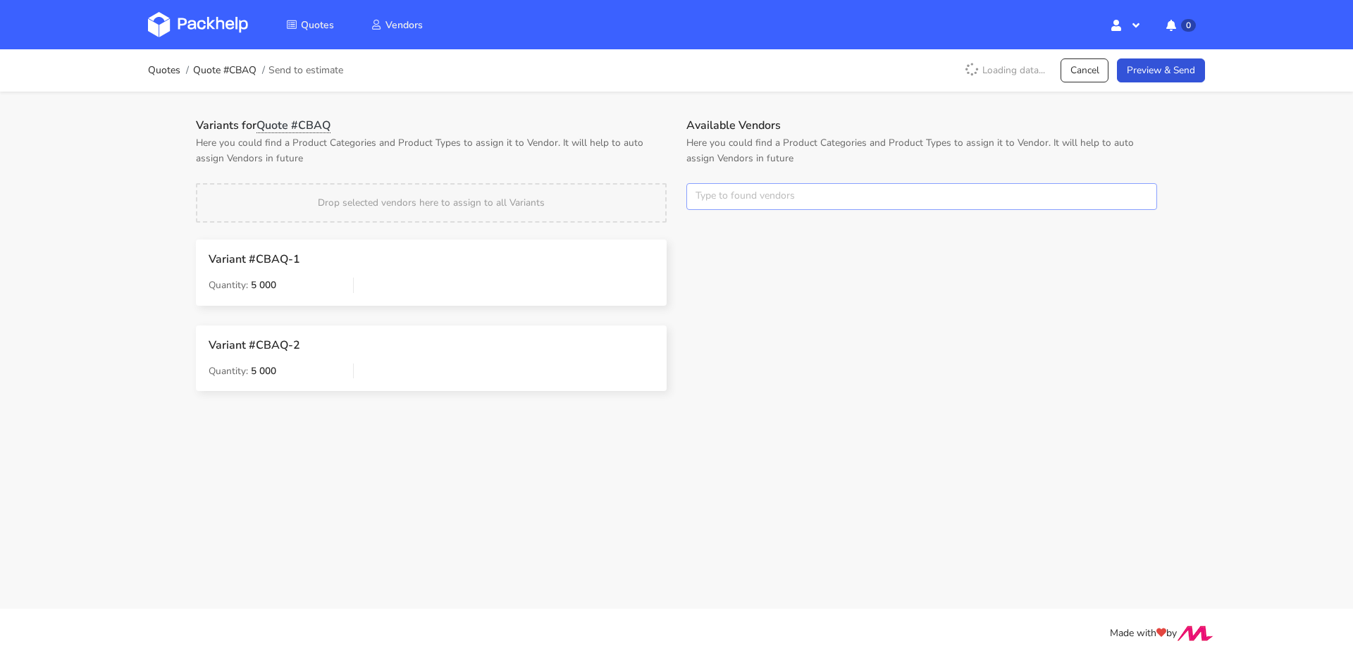
click at [781, 201] on input "text" at bounding box center [922, 196] width 471 height 27
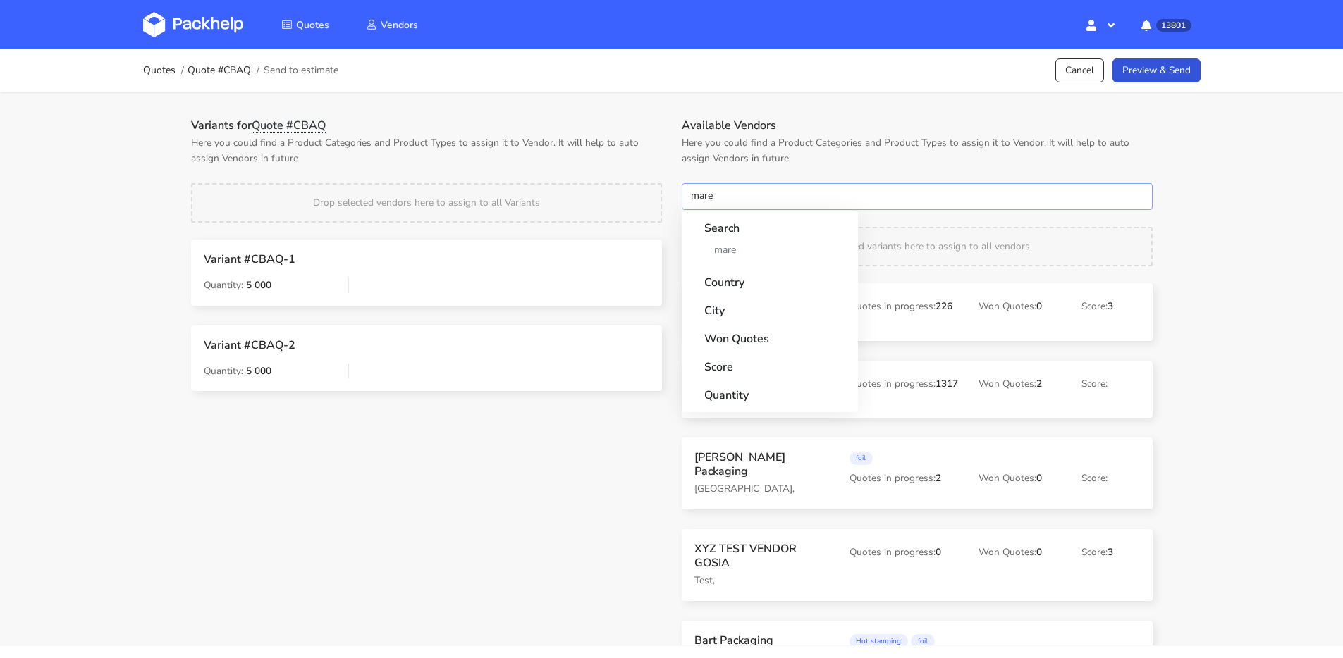
type input "marex"
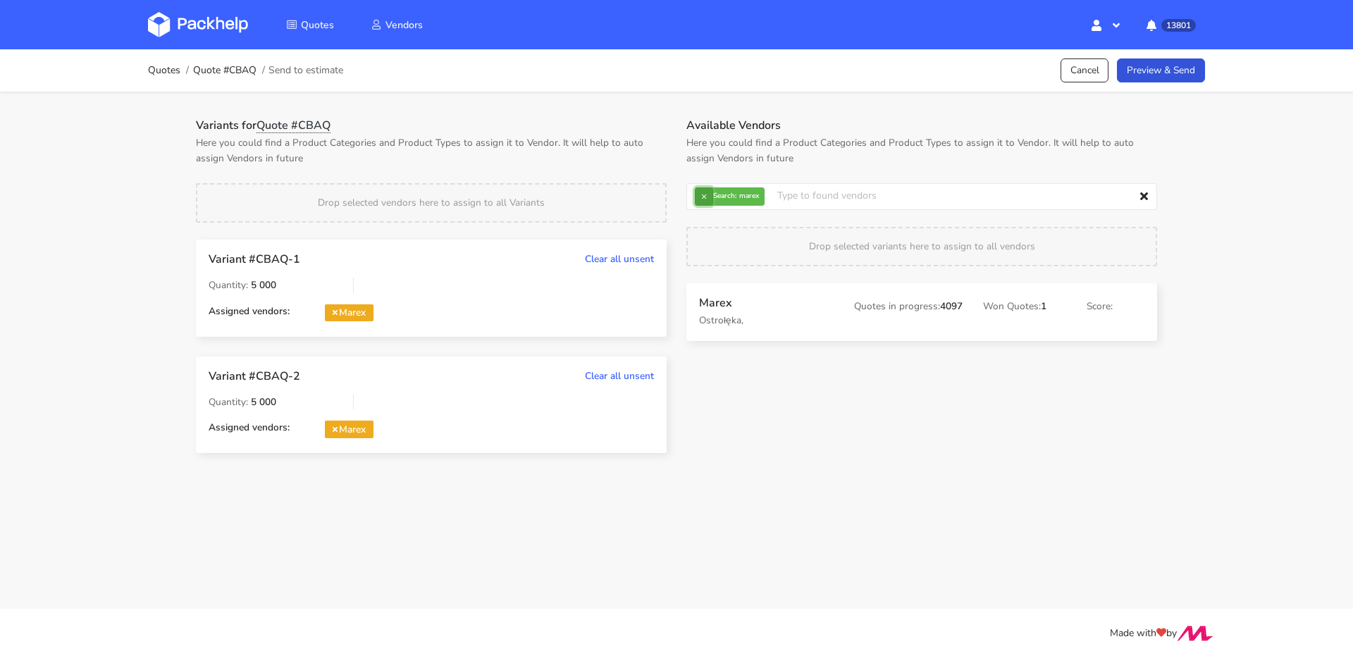
click at [709, 199] on button "×" at bounding box center [704, 196] width 18 height 18
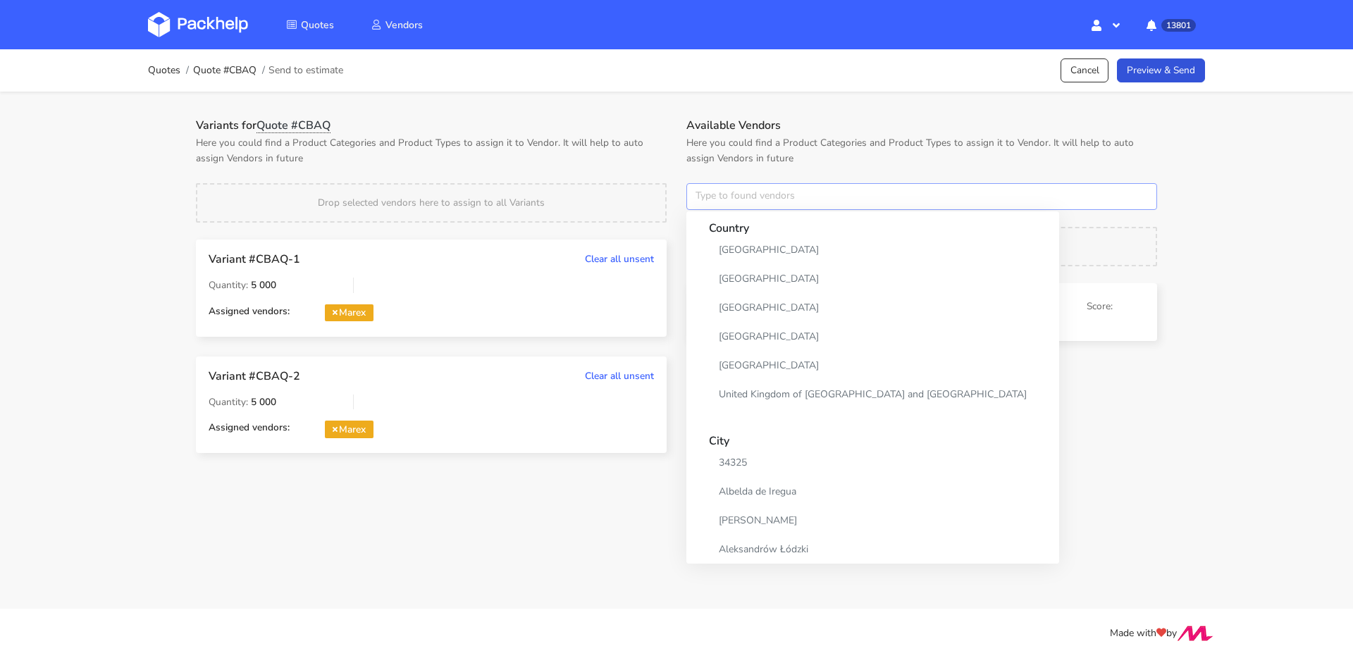
click at [709, 199] on input "text" at bounding box center [922, 196] width 471 height 27
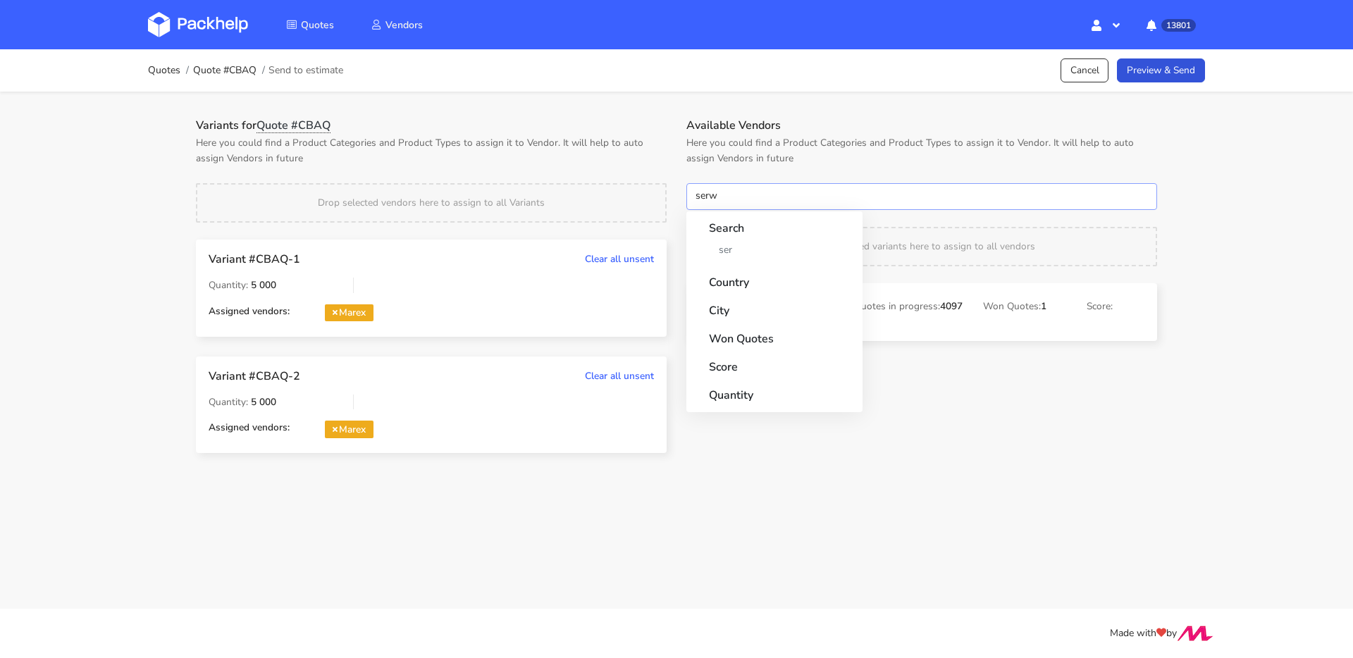
type input "serwa"
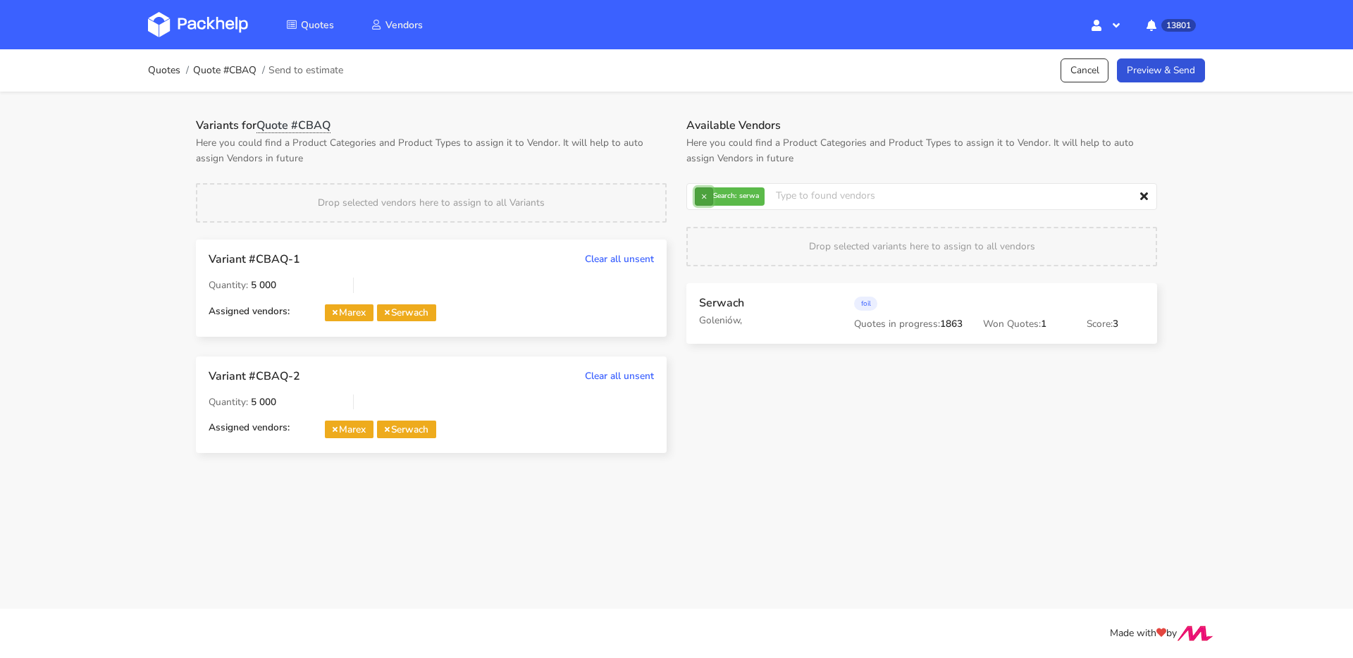
click at [705, 196] on button "×" at bounding box center [704, 196] width 18 height 18
click at [705, 196] on input "text" at bounding box center [922, 196] width 471 height 27
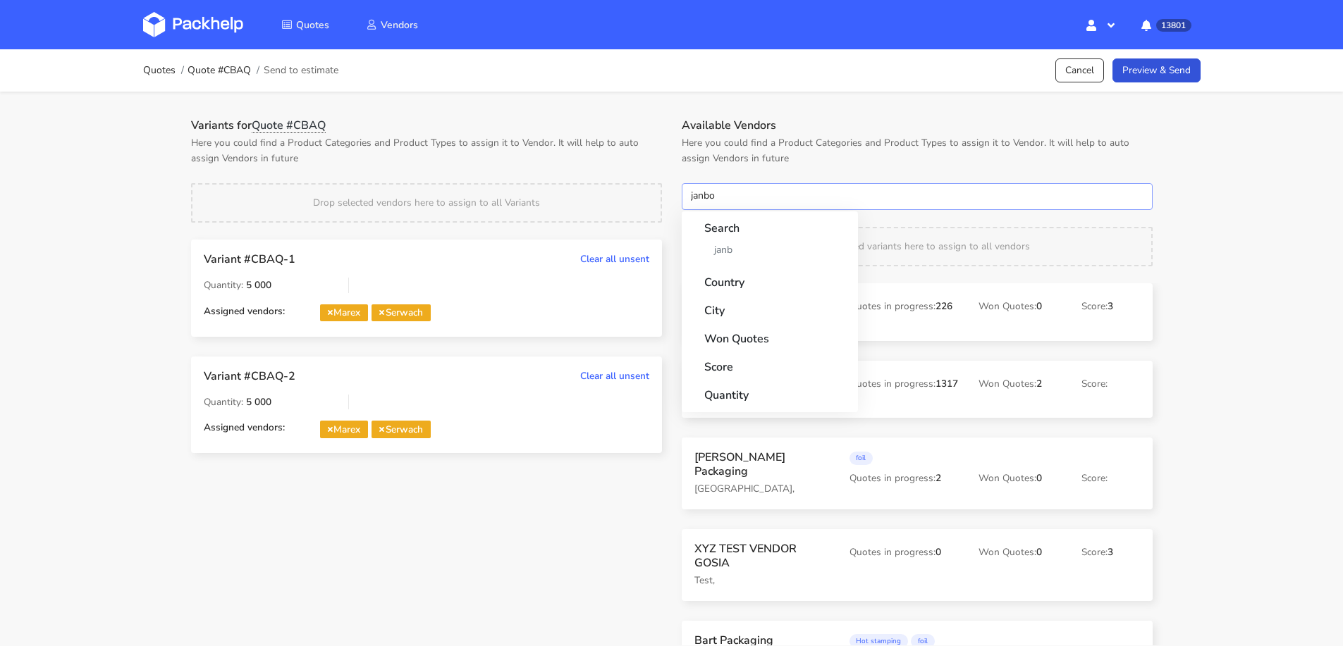
type input "janbox"
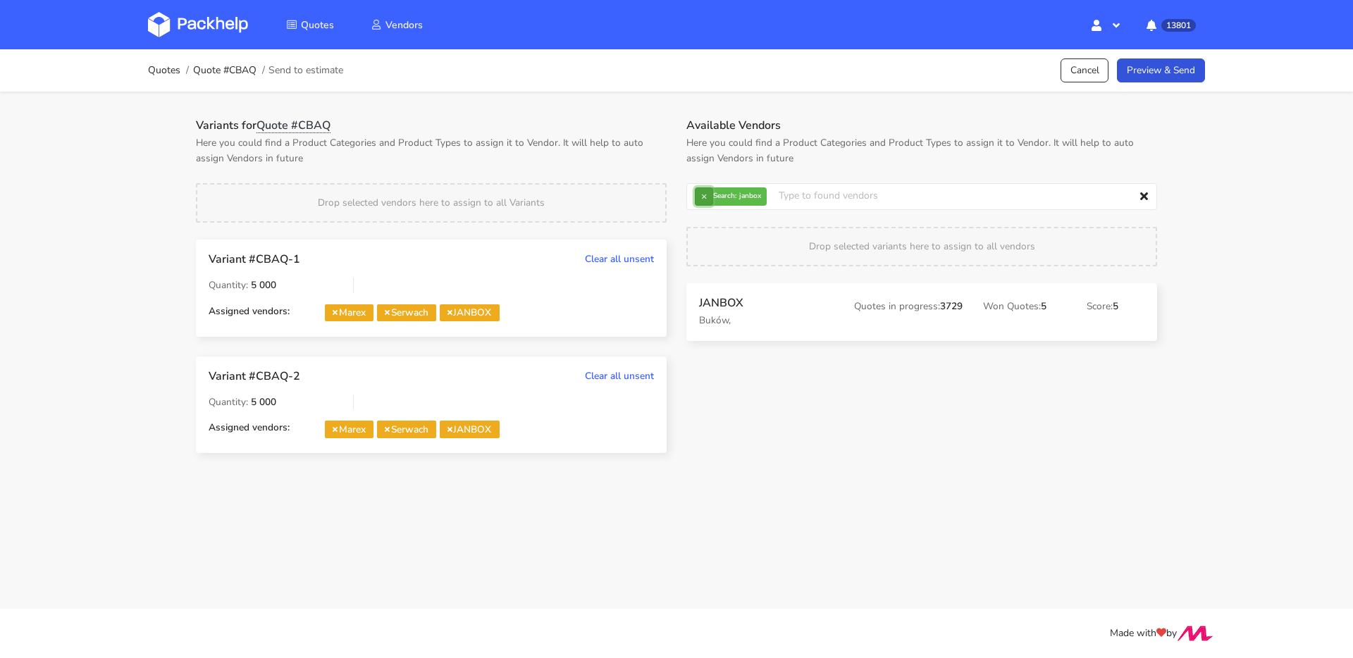
click at [705, 200] on button "×" at bounding box center [704, 196] width 18 height 18
click at [705, 200] on input "text" at bounding box center [922, 196] width 471 height 27
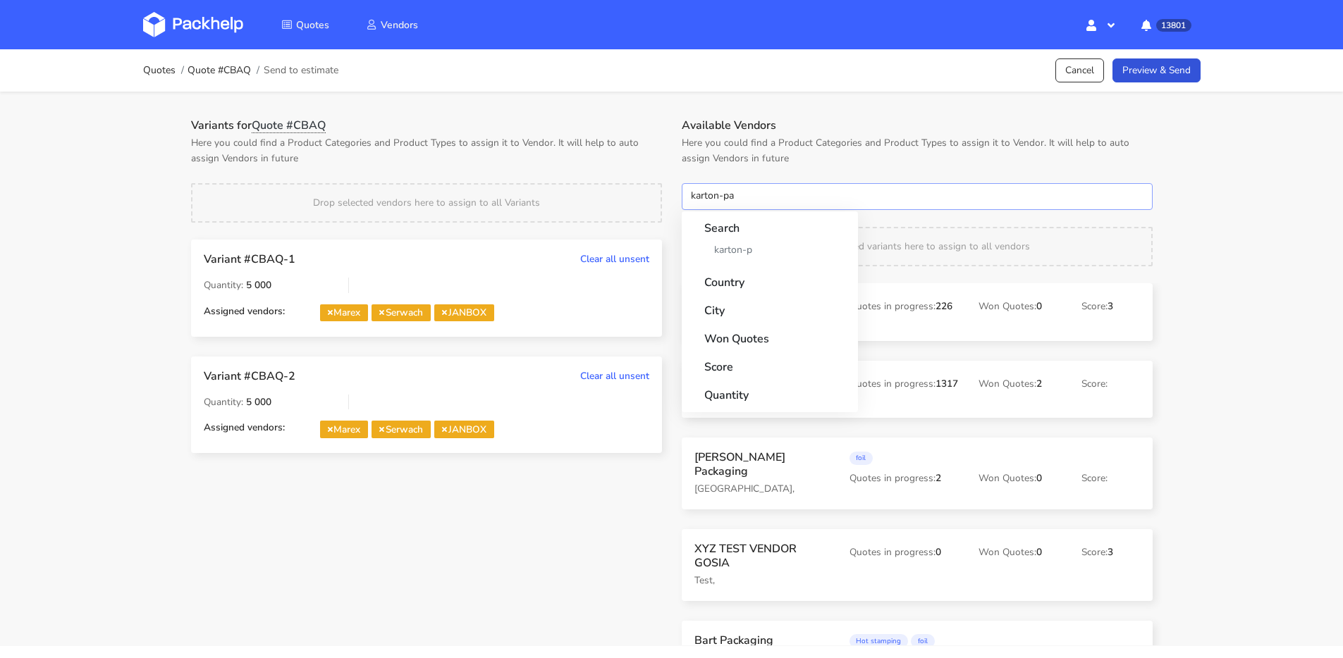
type input "karton-pak"
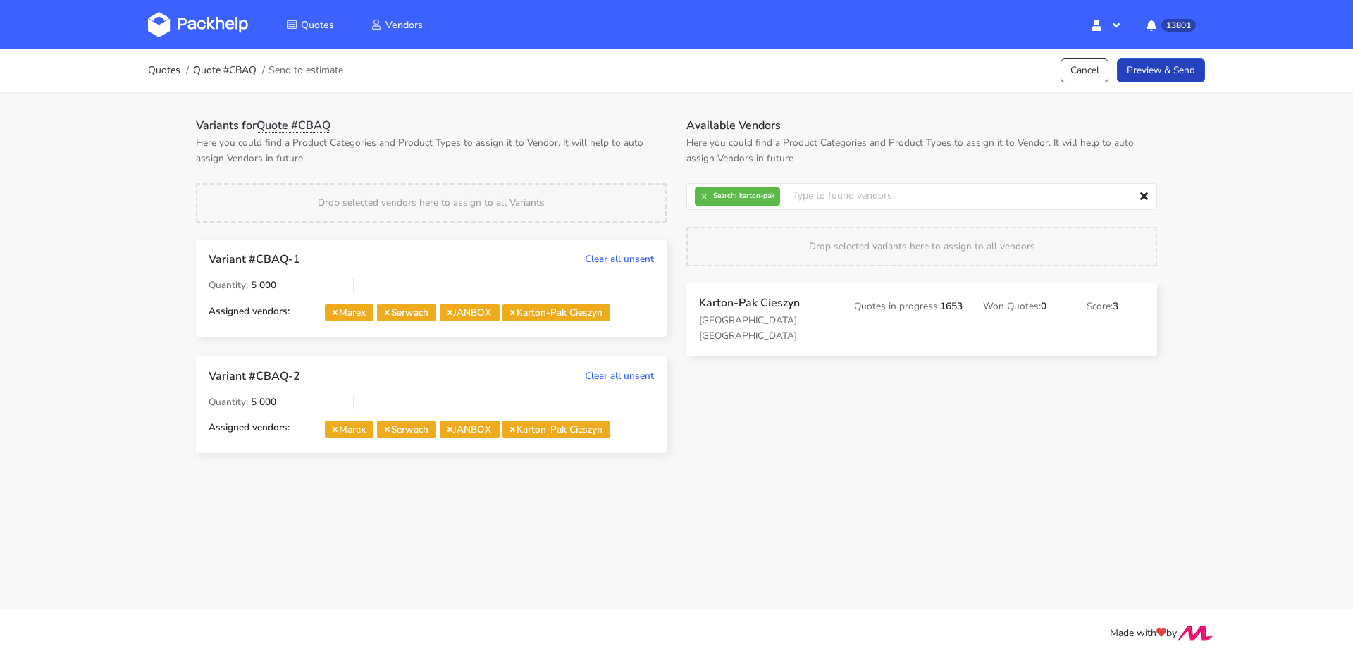
click at [1192, 61] on link "Preview & Send" at bounding box center [1161, 71] width 88 height 25
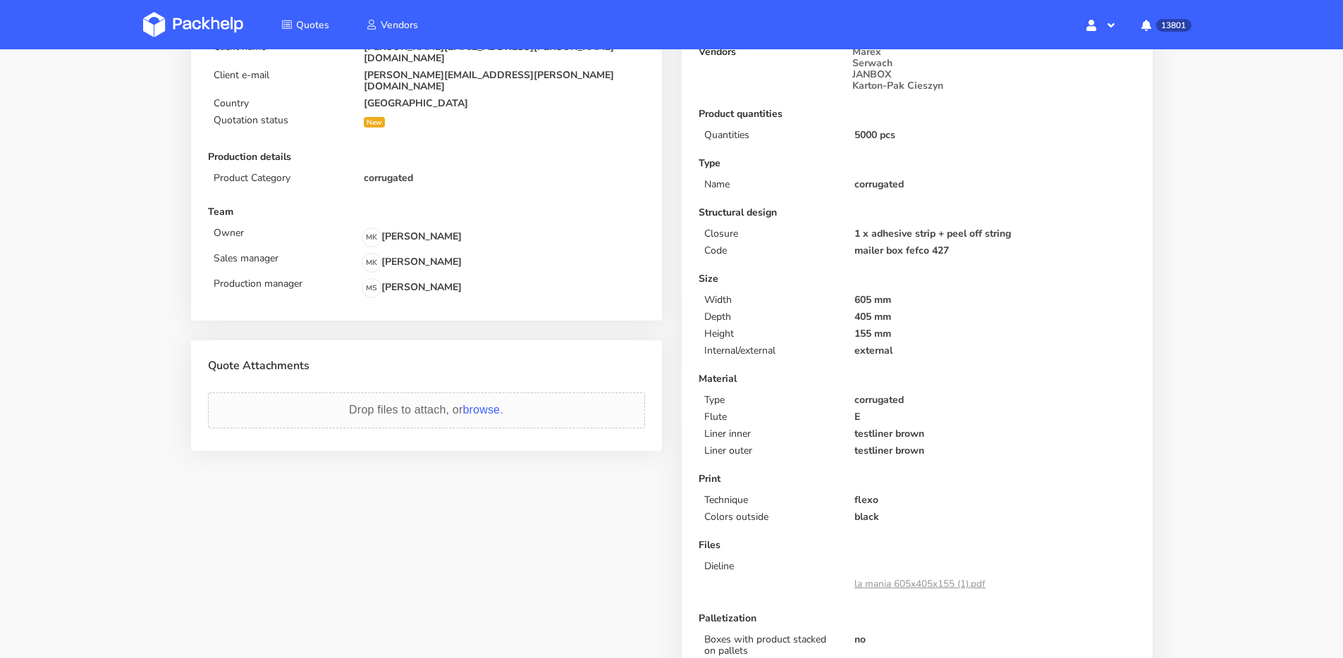
scroll to position [4, 0]
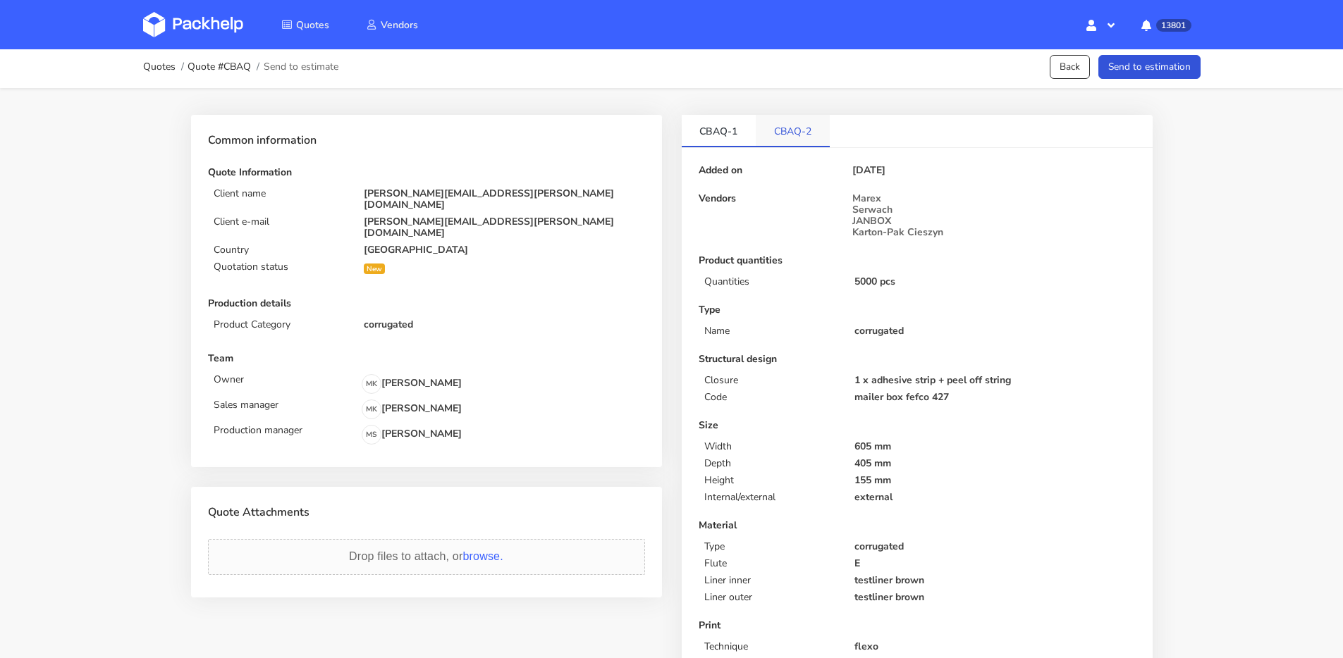
click at [810, 128] on link "CBAQ-2" at bounding box center [793, 130] width 74 height 31
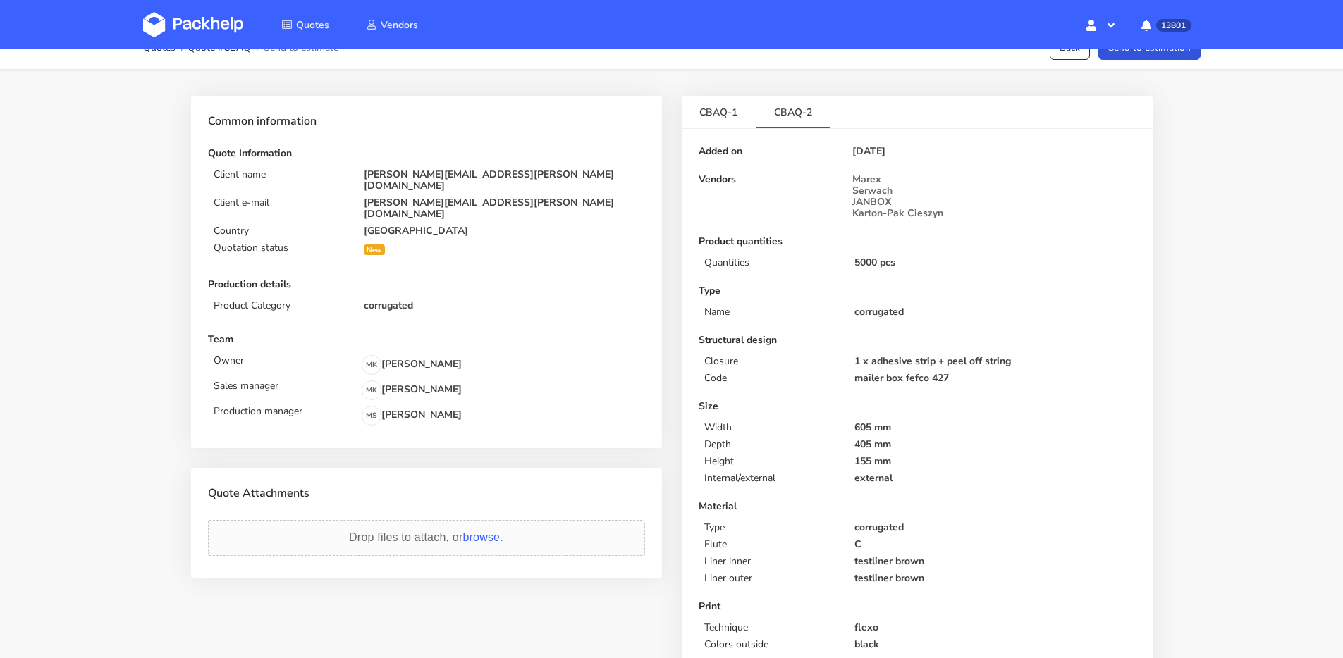
scroll to position [0, 0]
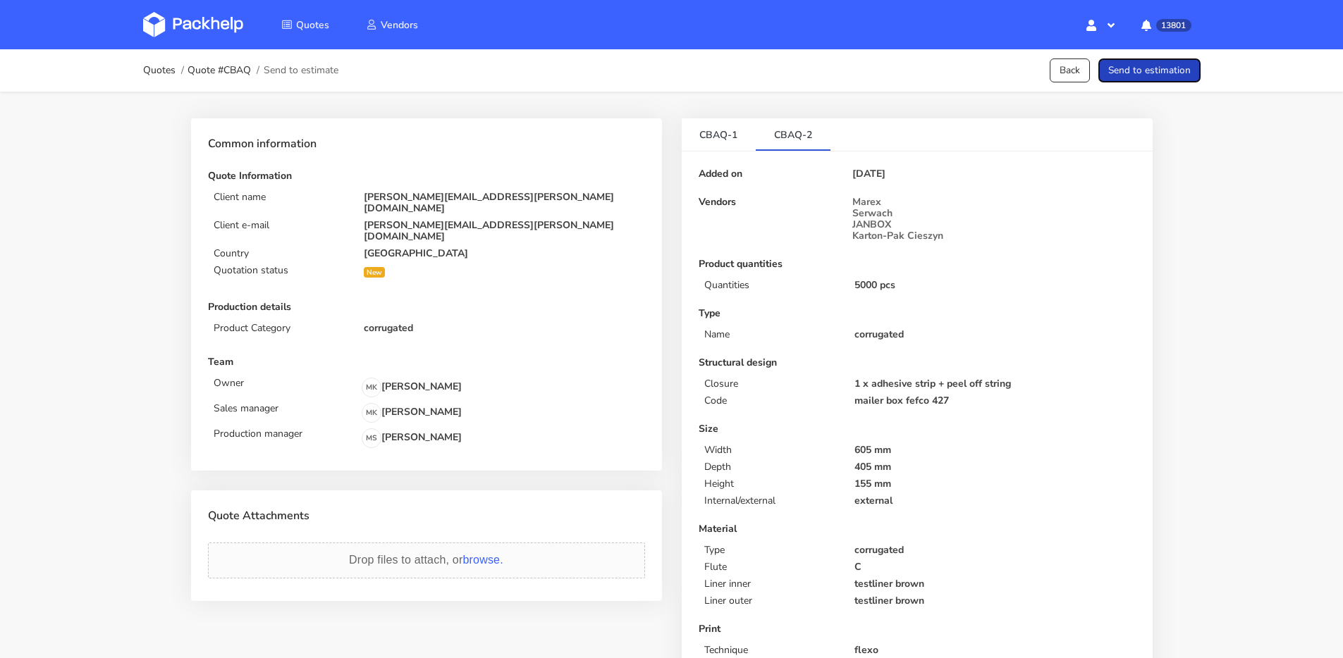
click at [1139, 70] on button "Send to estimation" at bounding box center [1149, 71] width 102 height 25
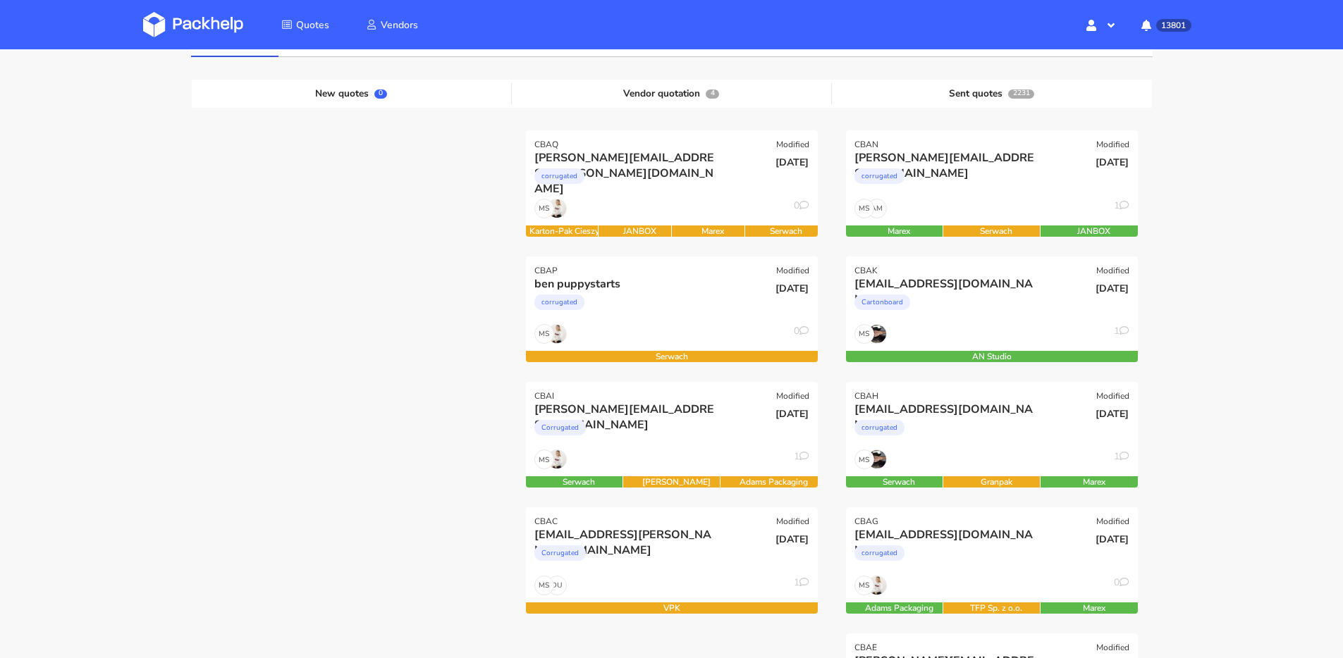
scroll to position [250, 0]
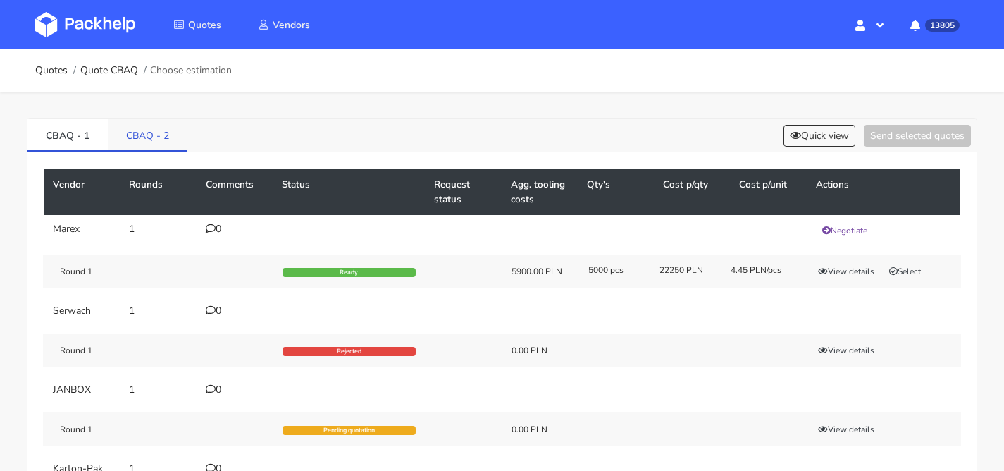
click at [144, 123] on link "CBAQ - 2" at bounding box center [148, 134] width 80 height 31
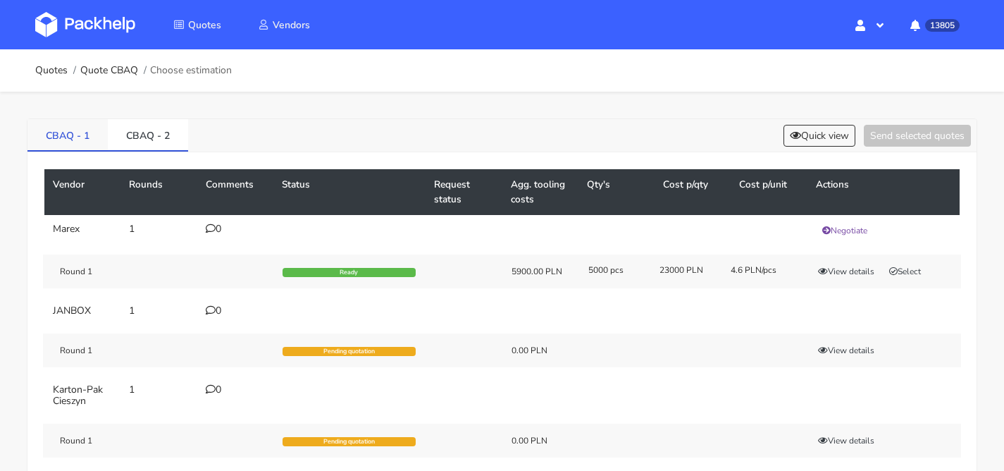
click at [70, 133] on link "CBAQ - 1" at bounding box center [67, 134] width 80 height 31
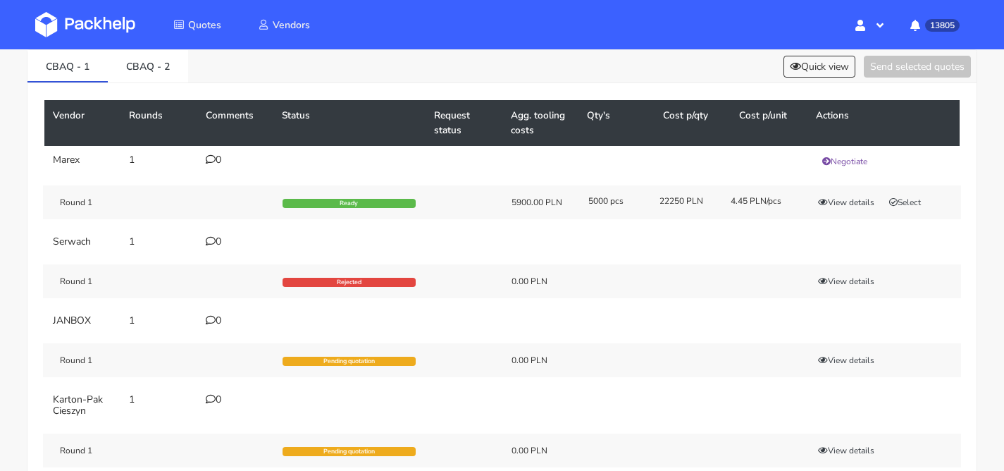
scroll to position [11, 0]
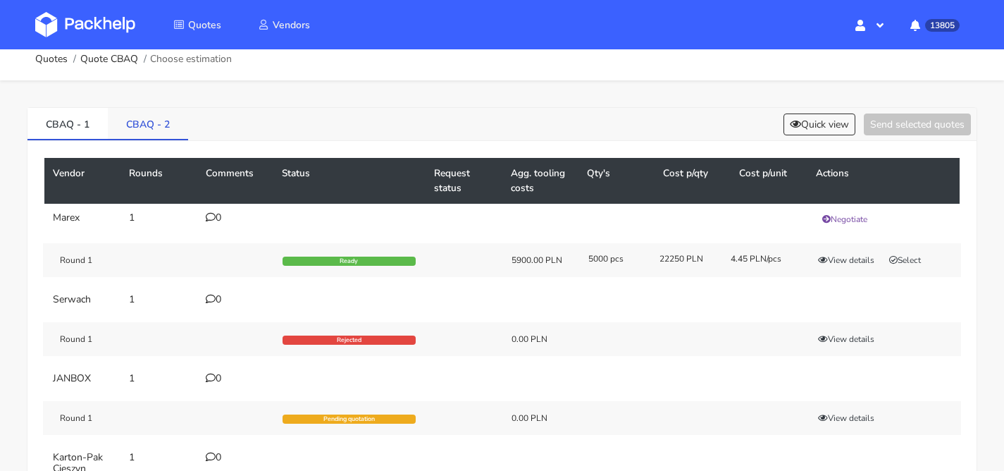
click at [149, 121] on link "CBAQ - 2" at bounding box center [148, 123] width 80 height 31
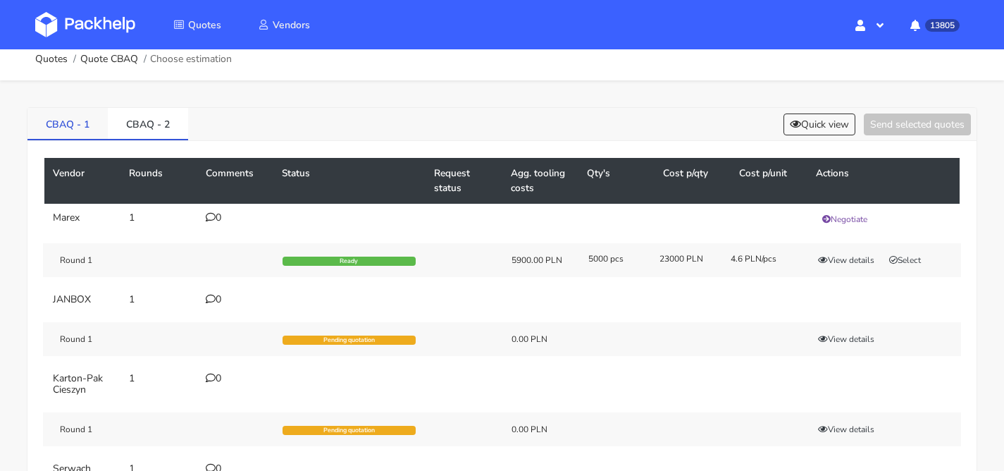
click at [68, 118] on link "CBAQ - 1" at bounding box center [67, 123] width 80 height 31
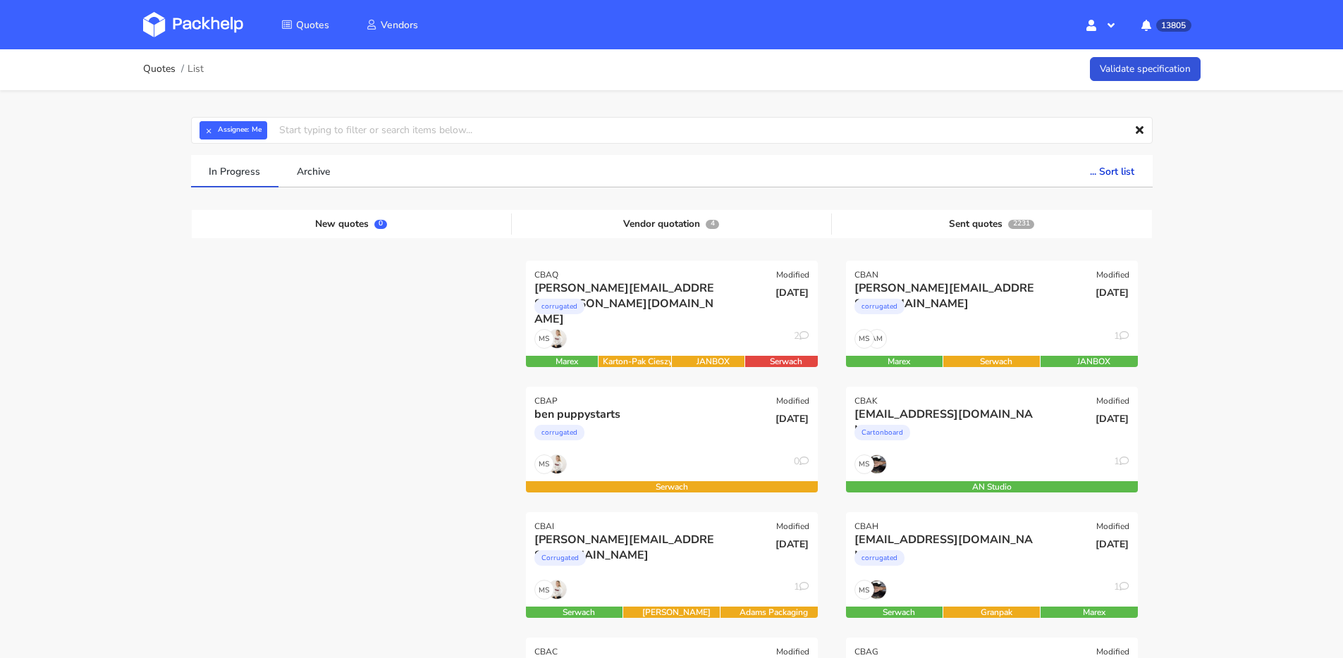
scroll to position [106, 0]
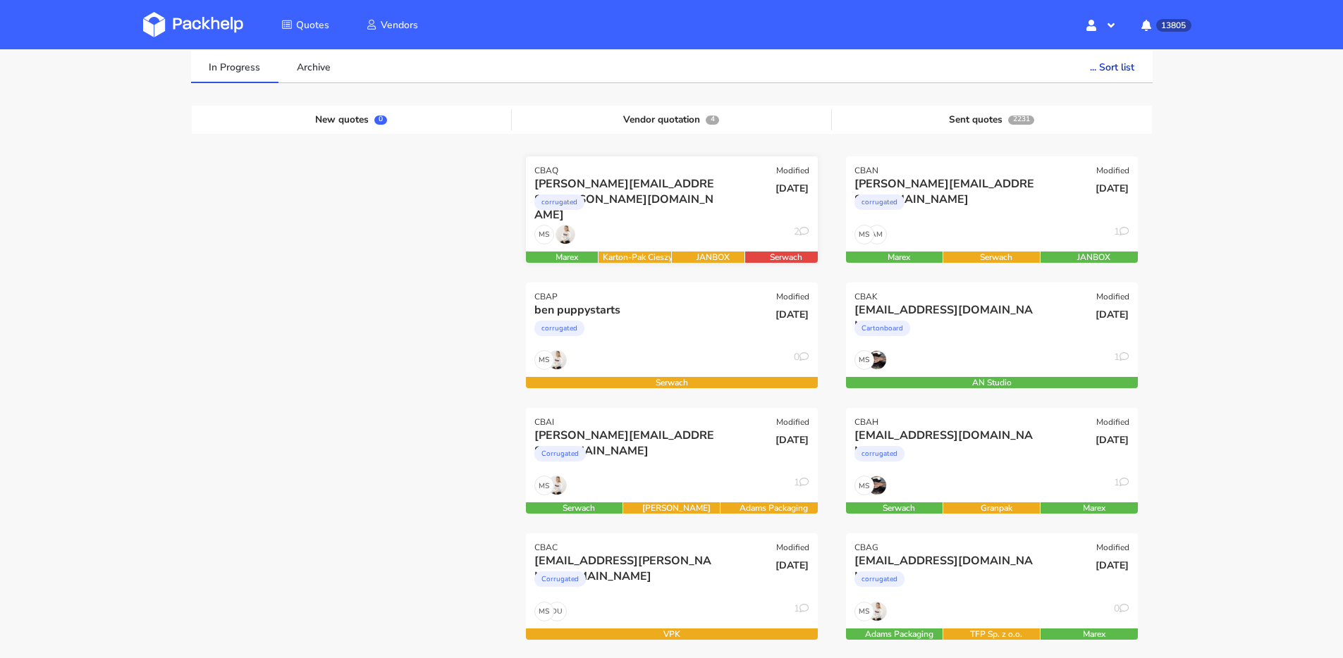
click at [632, 226] on div "MS 2" at bounding box center [672, 238] width 292 height 27
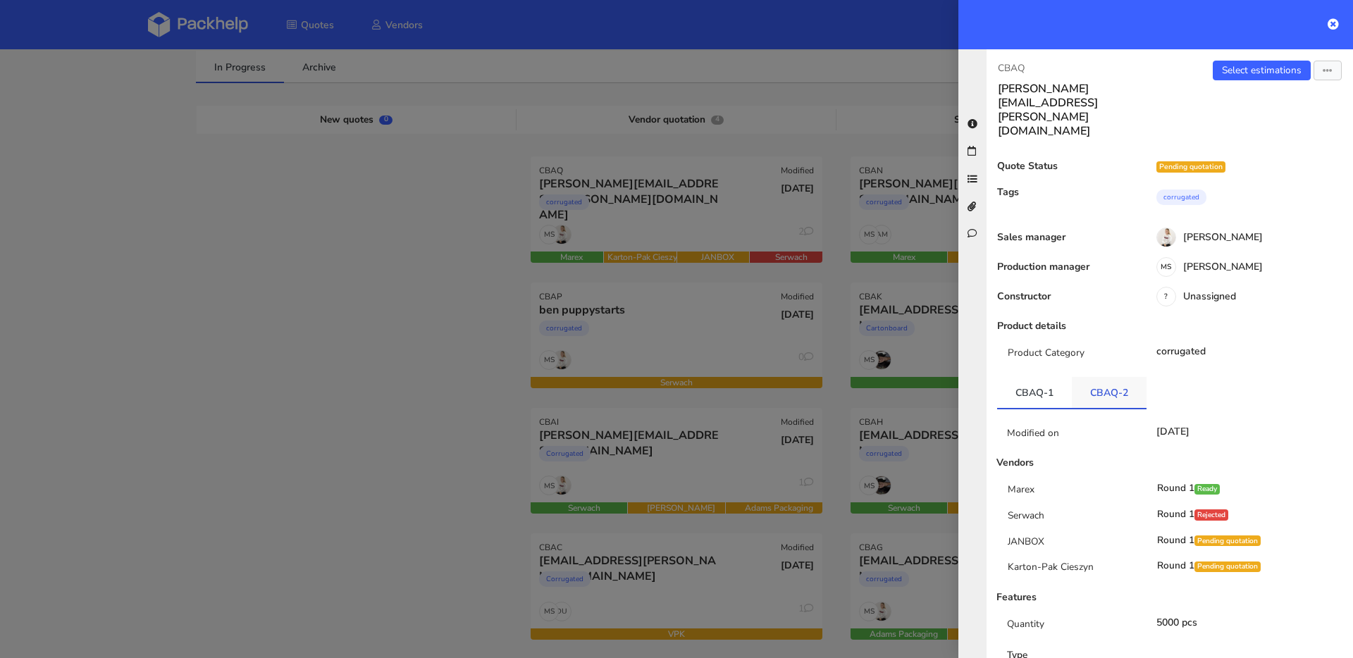
click at [1125, 377] on link "CBAQ-2" at bounding box center [1109, 392] width 75 height 31
click at [1047, 377] on link "CBAQ-1" at bounding box center [1034, 392] width 75 height 31
click at [1097, 377] on link "CBAQ-2" at bounding box center [1109, 392] width 75 height 31
click at [1026, 377] on link "CBAQ-1" at bounding box center [1034, 392] width 75 height 31
click at [1095, 377] on link "CBAQ-2" at bounding box center [1109, 392] width 75 height 31
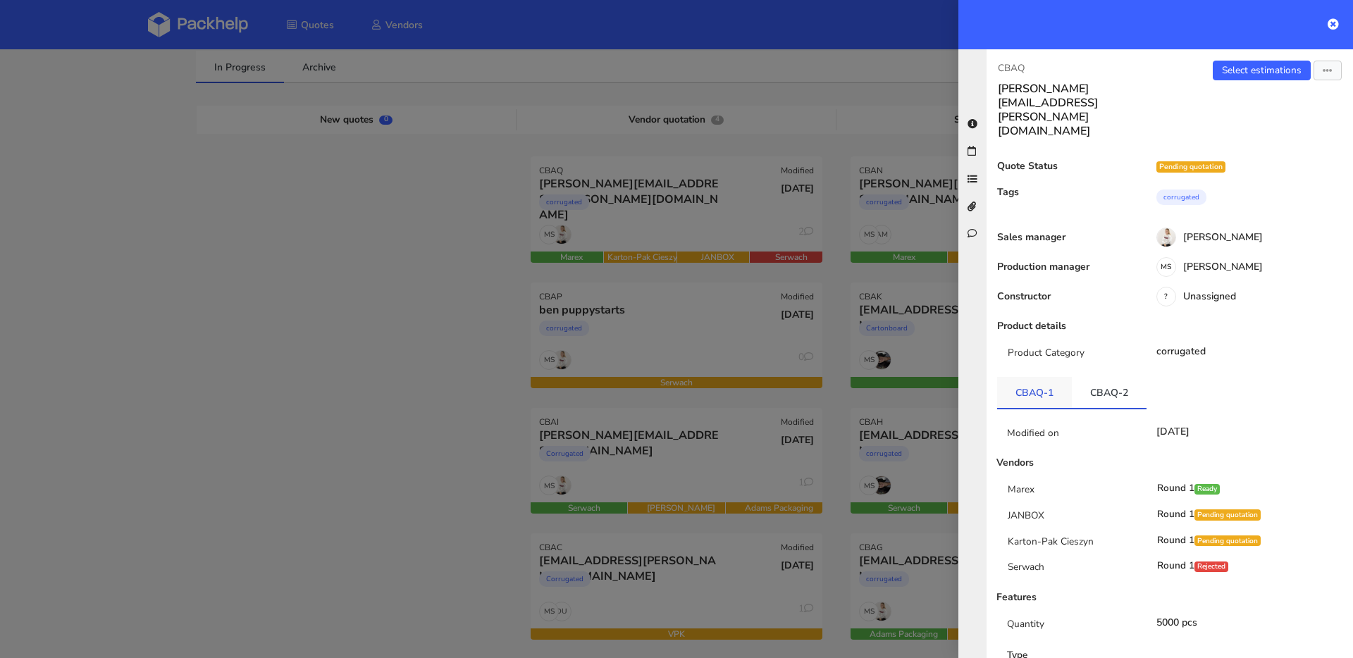
click at [1022, 377] on link "CBAQ-1" at bounding box center [1034, 392] width 75 height 31
click at [1100, 377] on link "CBAQ-2" at bounding box center [1109, 392] width 75 height 31
click at [1027, 377] on link "CBAQ-1" at bounding box center [1034, 392] width 75 height 31
click at [674, 295] on div at bounding box center [676, 329] width 1353 height 658
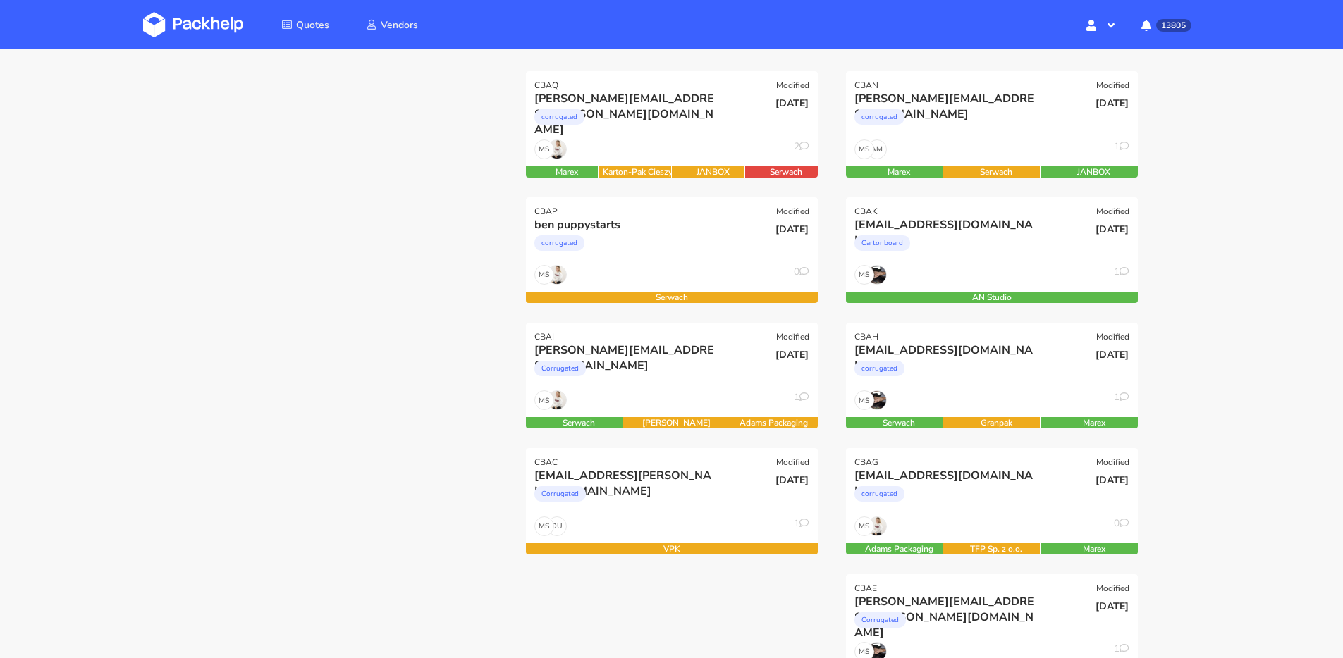
scroll to position [194, 0]
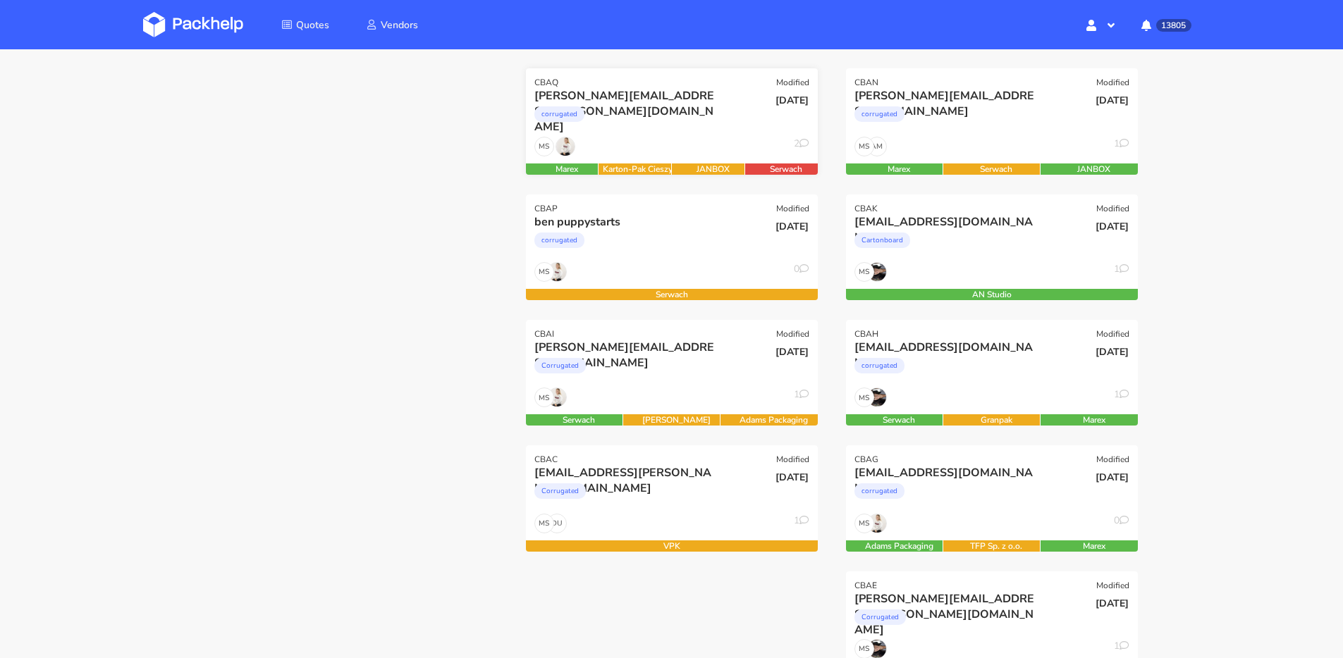
click at [647, 140] on div "MS 2" at bounding box center [672, 150] width 292 height 27
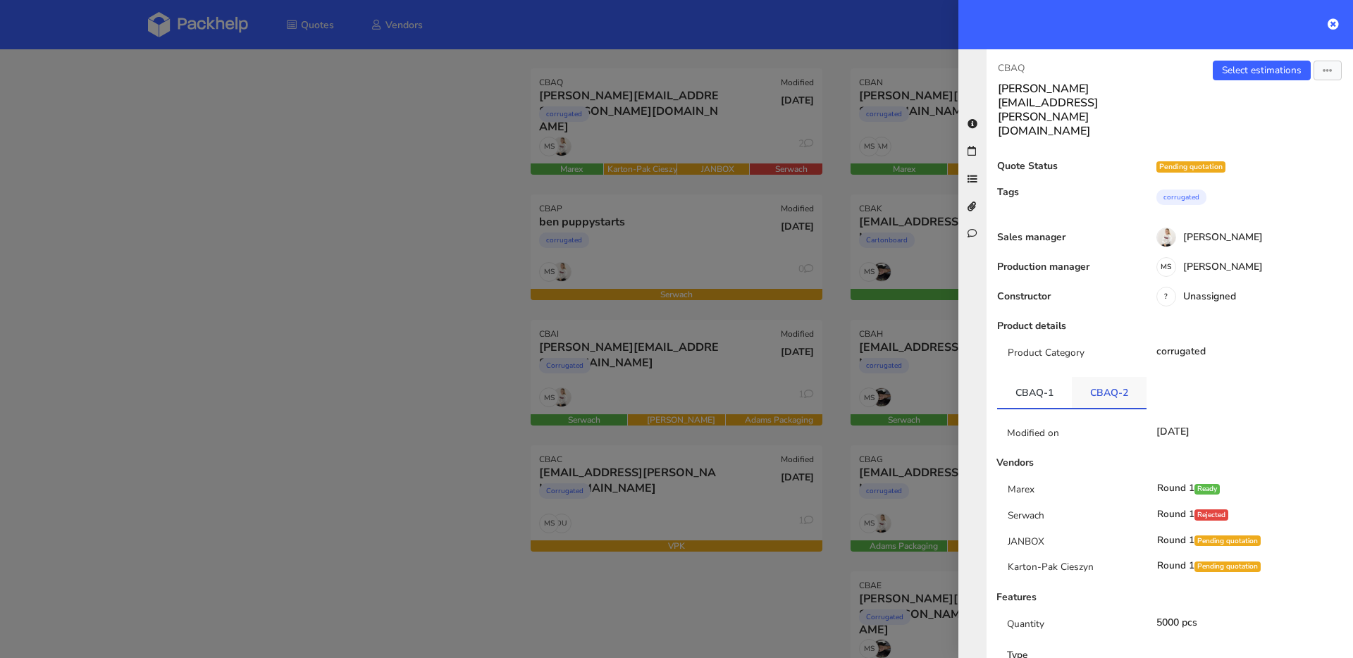
click at [1110, 377] on link "CBAQ-2" at bounding box center [1109, 392] width 75 height 31
click at [1072, 377] on link "CBAQ-2" at bounding box center [1109, 392] width 75 height 31
click at [1062, 377] on link "CBAQ-1" at bounding box center [1034, 392] width 75 height 31
click at [1094, 377] on link "CBAQ-2" at bounding box center [1109, 392] width 75 height 31
click at [732, 136] on div at bounding box center [676, 329] width 1353 height 658
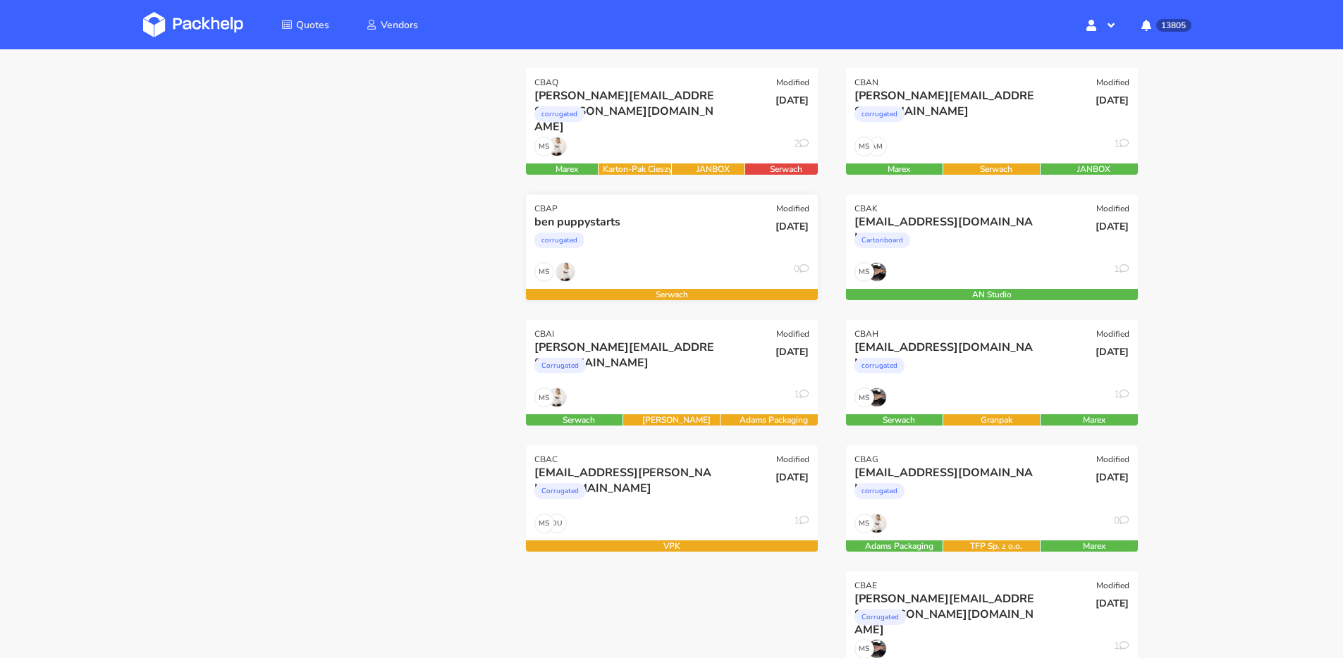
click at [704, 214] on div "ben puppystarts" at bounding box center [627, 222] width 187 height 16
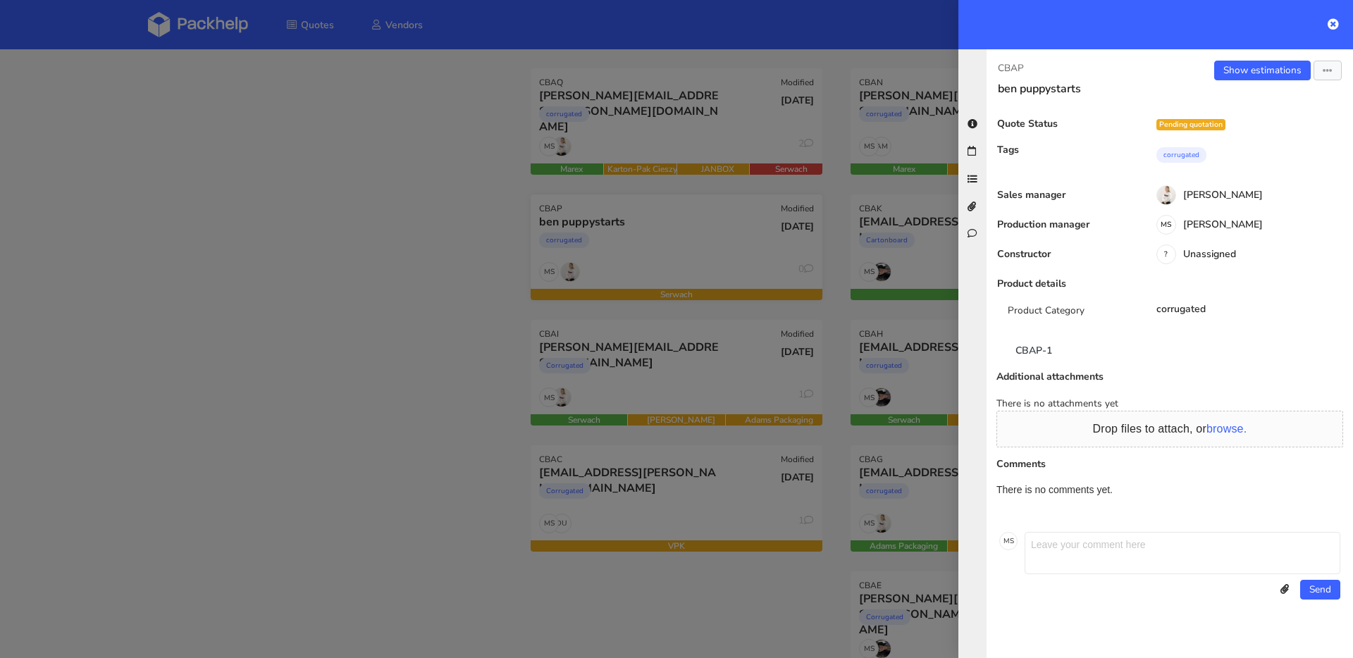
click at [704, 214] on div at bounding box center [676, 329] width 1353 height 658
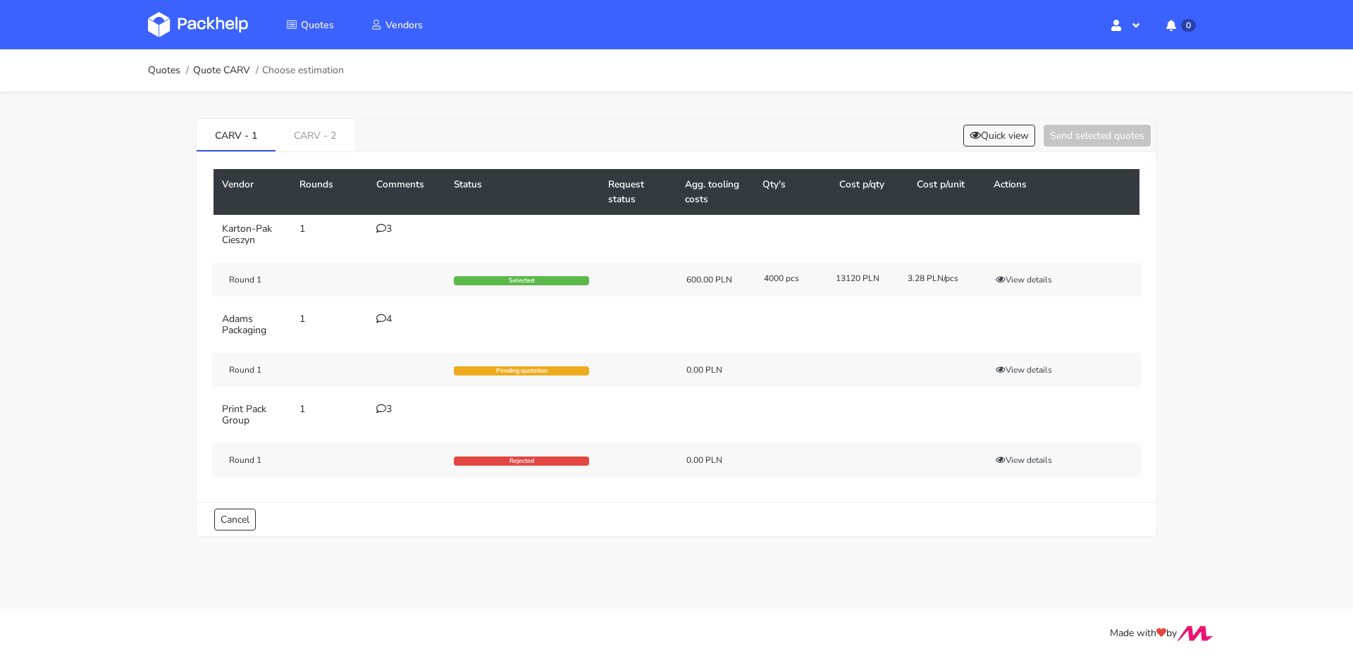
click at [390, 226] on div "3" at bounding box center [406, 228] width 61 height 11
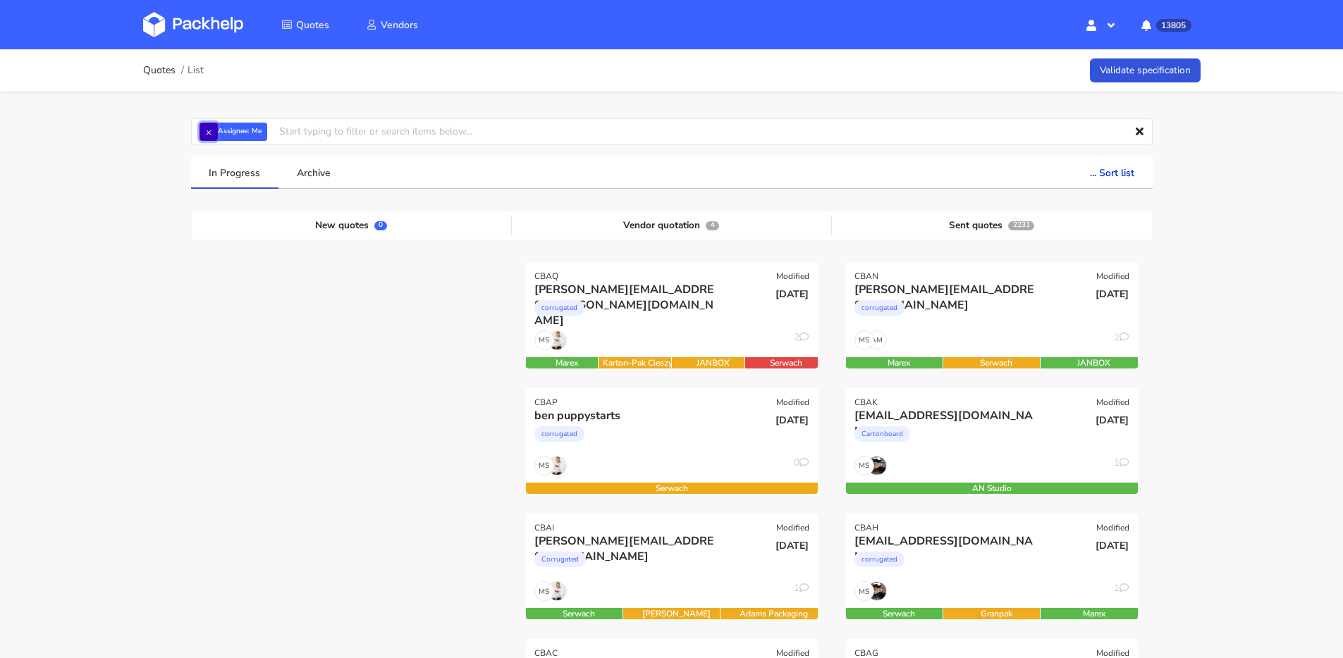
click at [216, 130] on button "×" at bounding box center [208, 132] width 18 height 18
click at [230, 131] on input "text" at bounding box center [671, 131] width 961 height 27
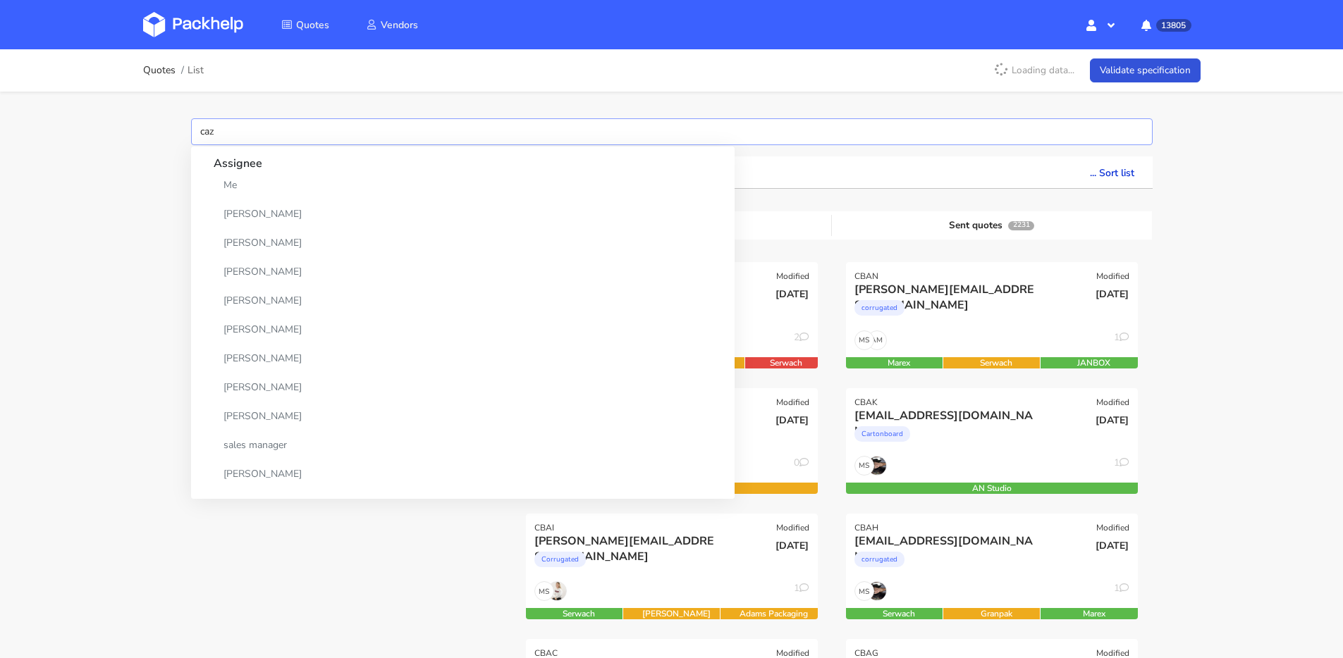
type input "cazx"
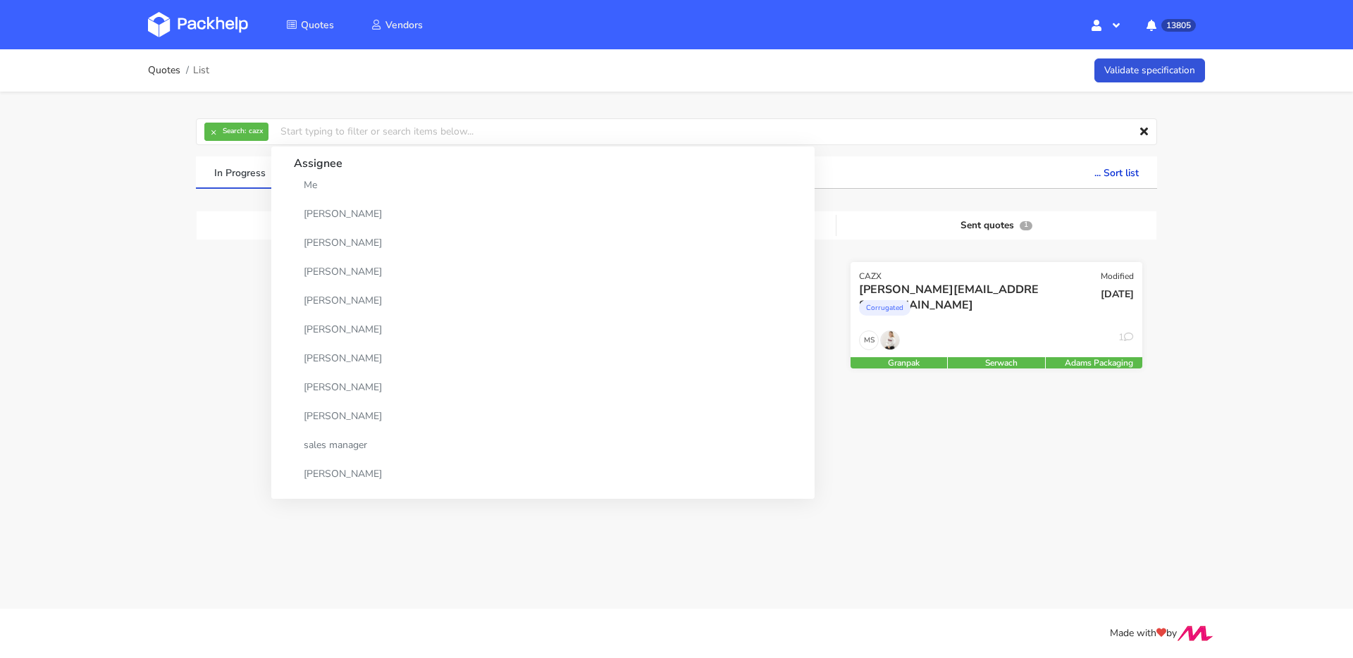
click at [1002, 312] on div "Corrugated" at bounding box center [952, 311] width 187 height 28
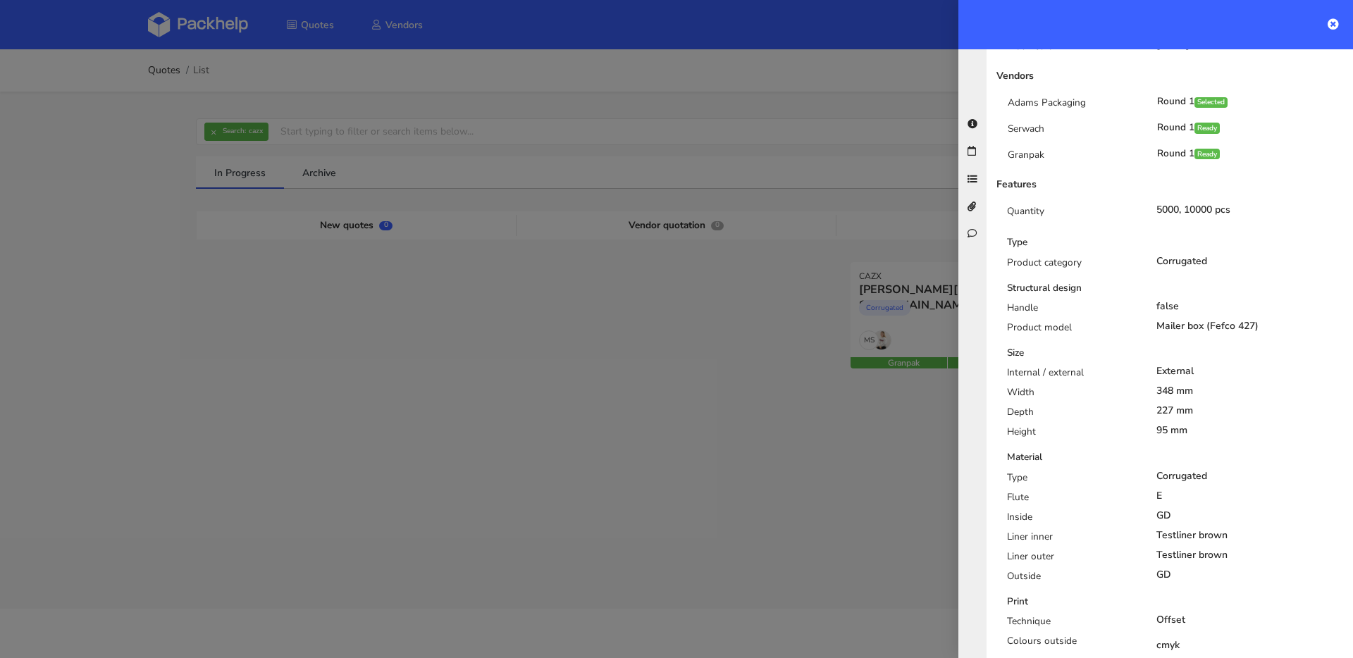
scroll to position [644, 0]
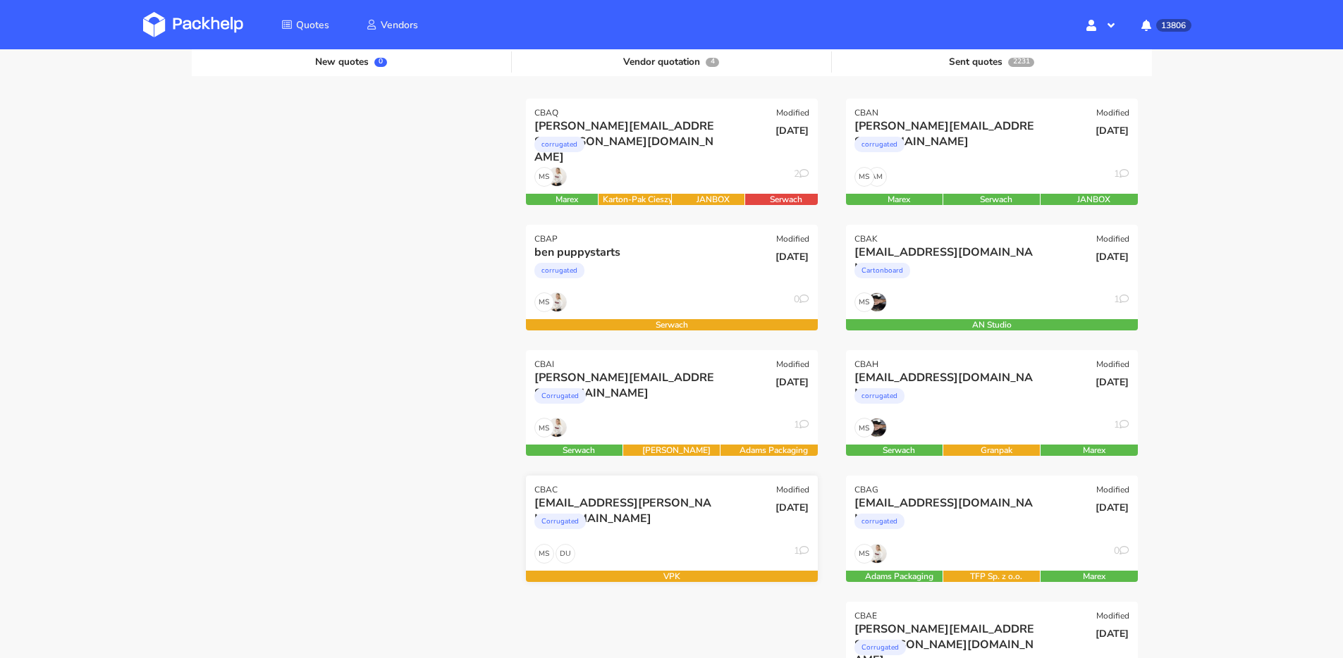
scroll to position [288, 0]
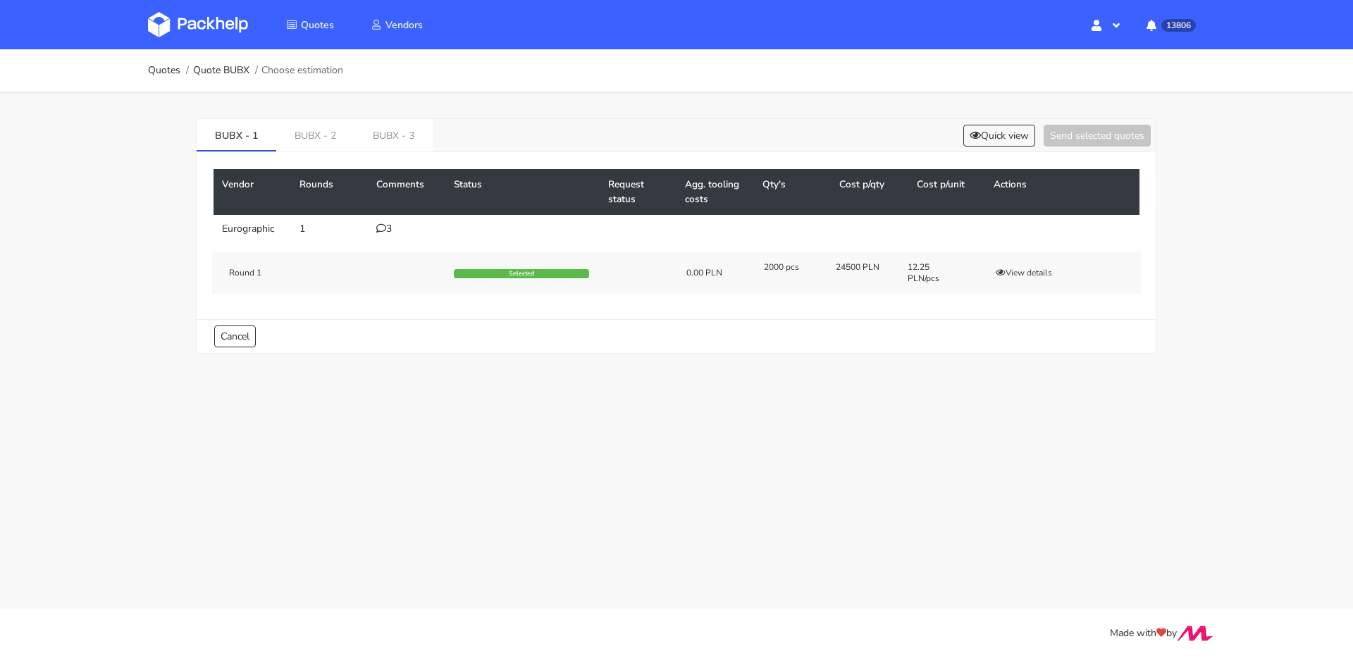
click at [376, 229] on icon at bounding box center [381, 228] width 10 height 10
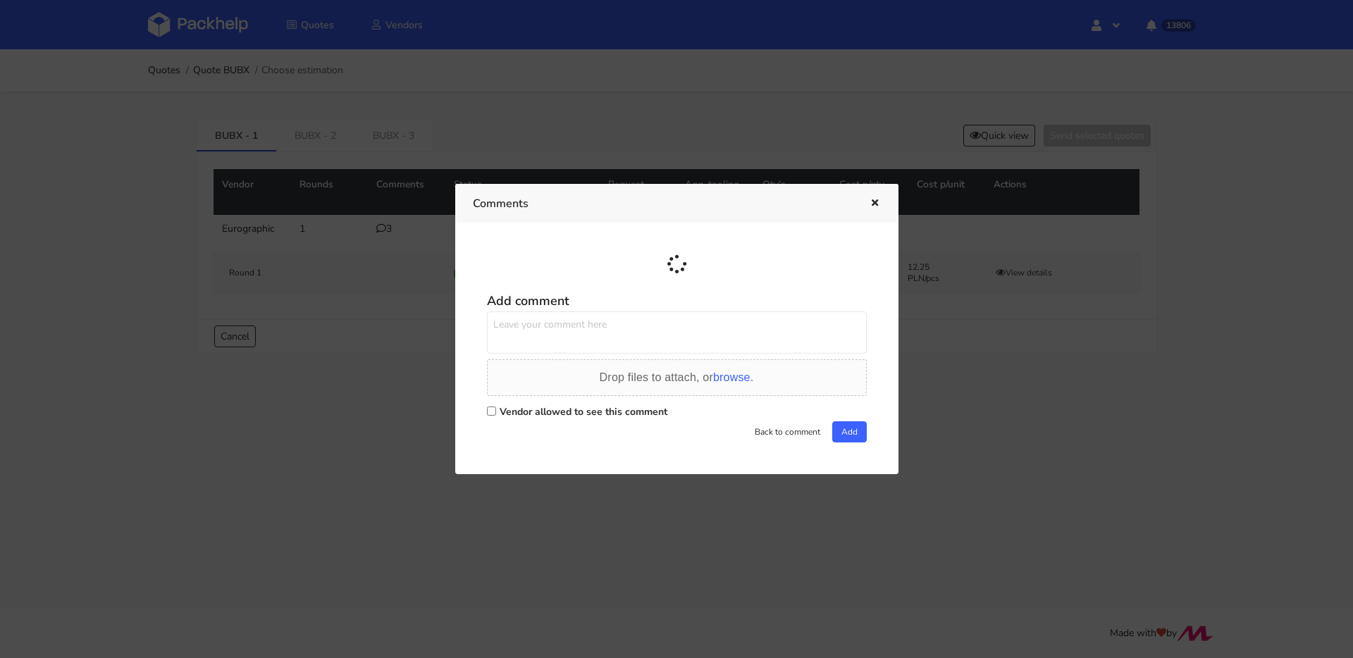
click at [379, 230] on div at bounding box center [676, 329] width 1353 height 658
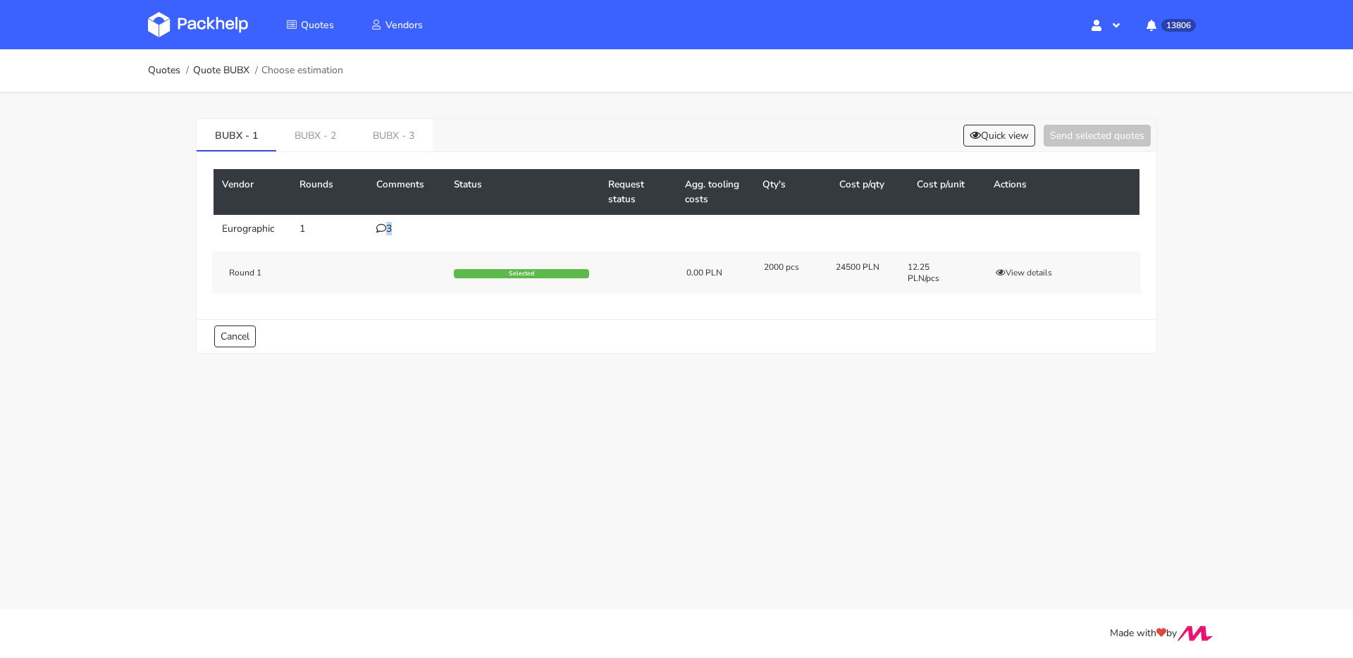
click at [379, 230] on icon at bounding box center [381, 228] width 10 height 10
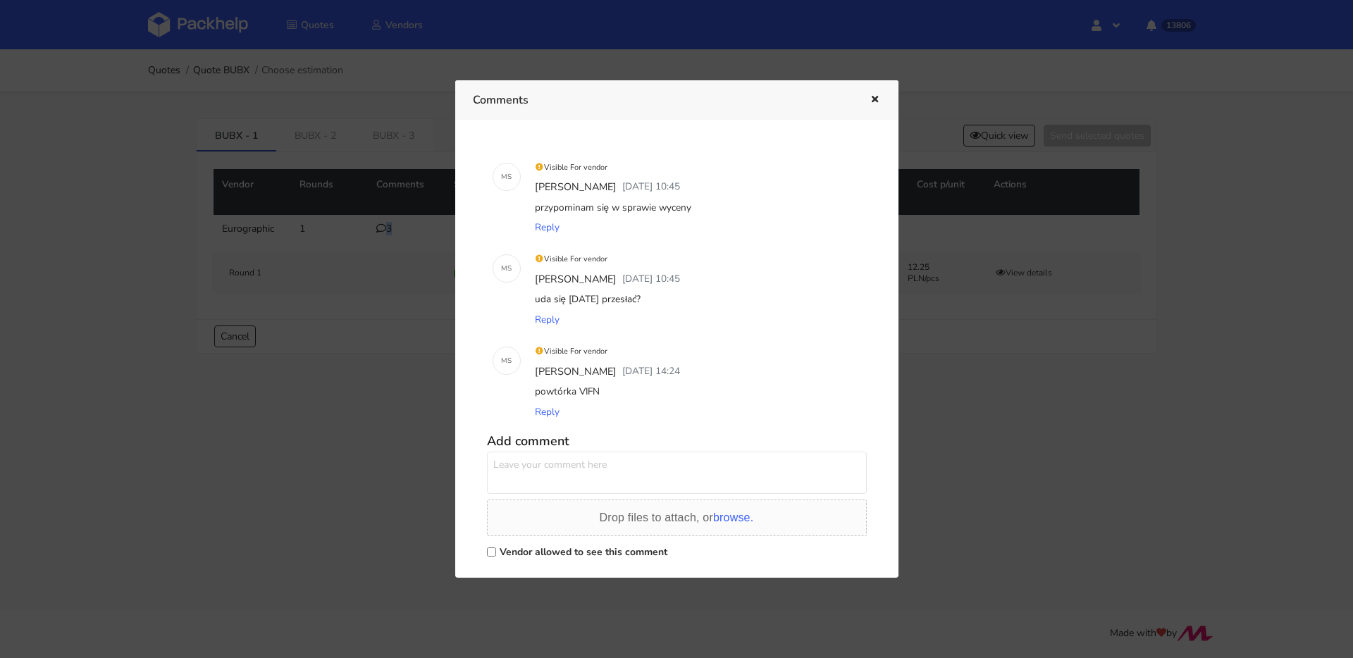
click at [877, 100] on icon "button" at bounding box center [875, 100] width 12 height 10
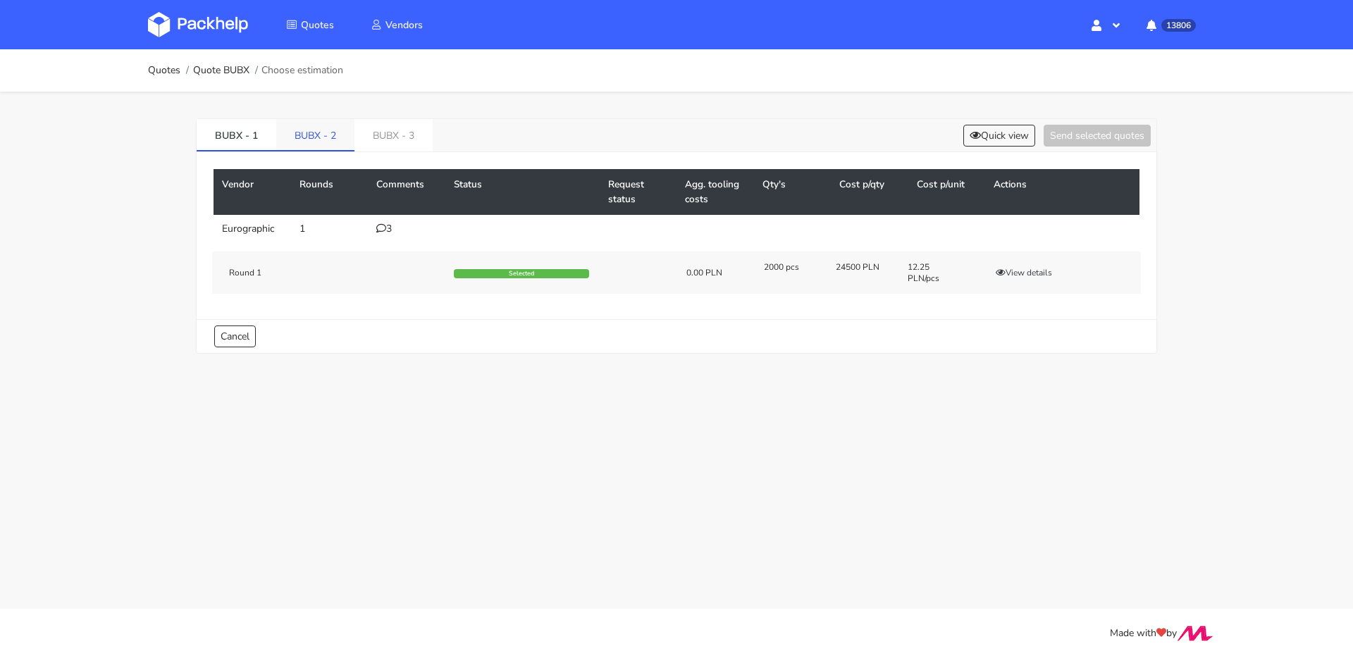
click at [297, 138] on link "BUBX - 2" at bounding box center [315, 134] width 78 height 31
click at [402, 147] on link "BUBX - 3" at bounding box center [395, 134] width 78 height 31
click at [397, 225] on div "1" at bounding box center [406, 228] width 61 height 11
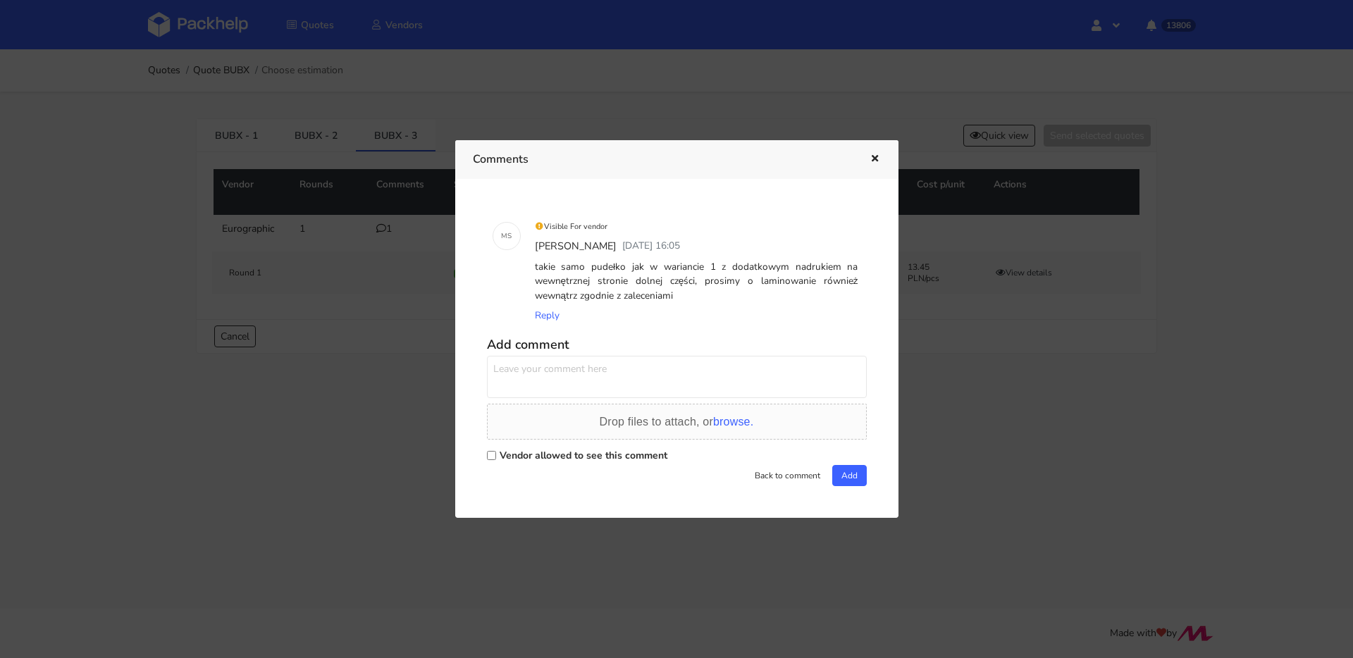
click at [870, 161] on icon "button" at bounding box center [875, 159] width 12 height 10
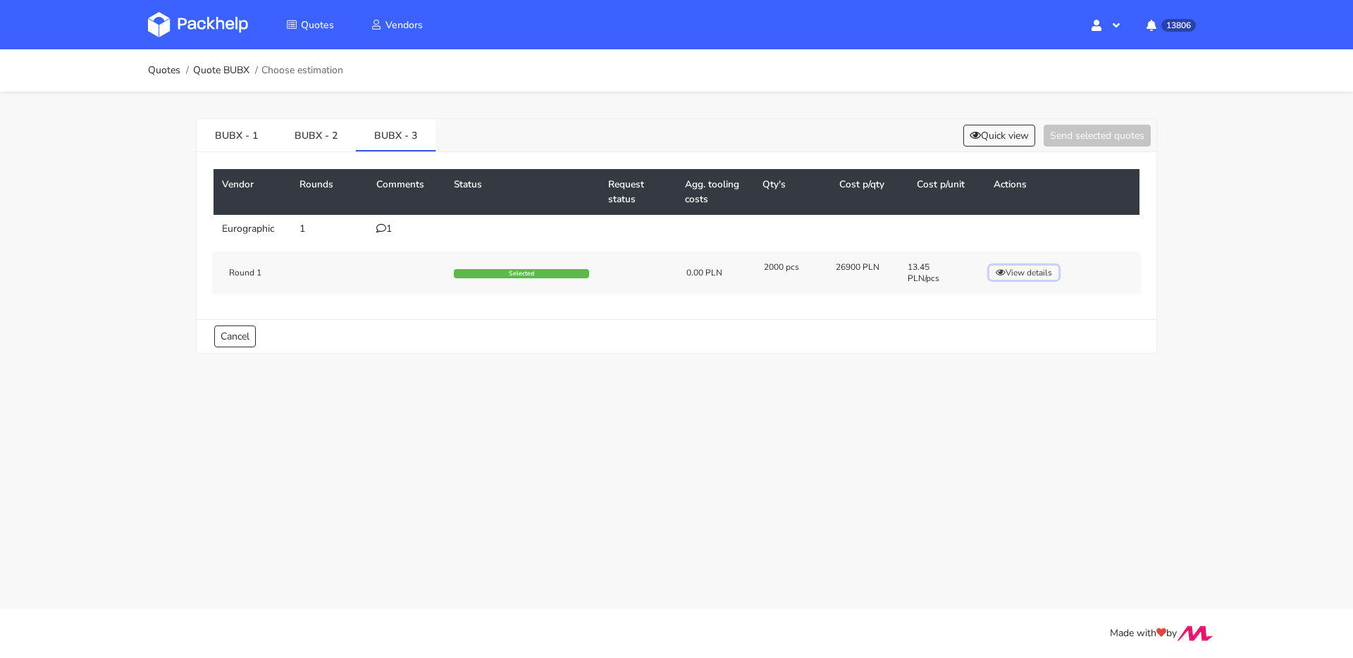
click at [1013, 275] on button "View details" at bounding box center [1024, 273] width 69 height 14
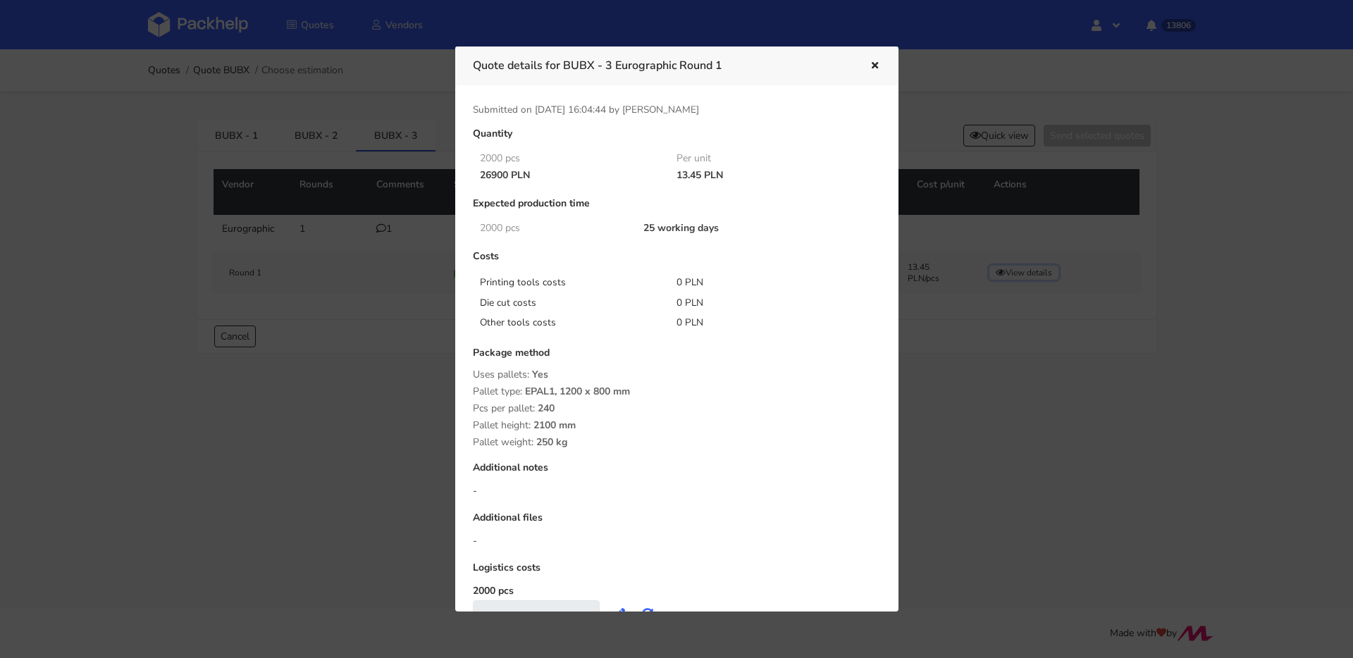
scroll to position [59, 0]
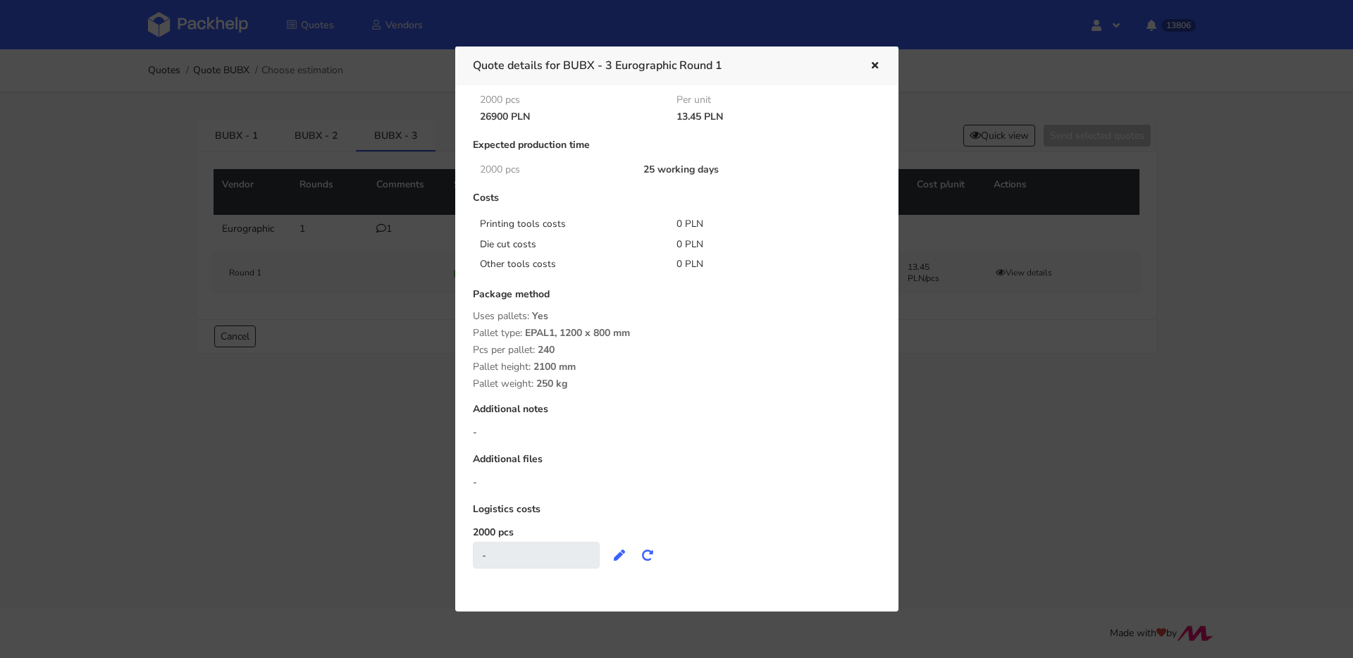
click at [870, 67] on icon "button" at bounding box center [875, 66] width 12 height 10
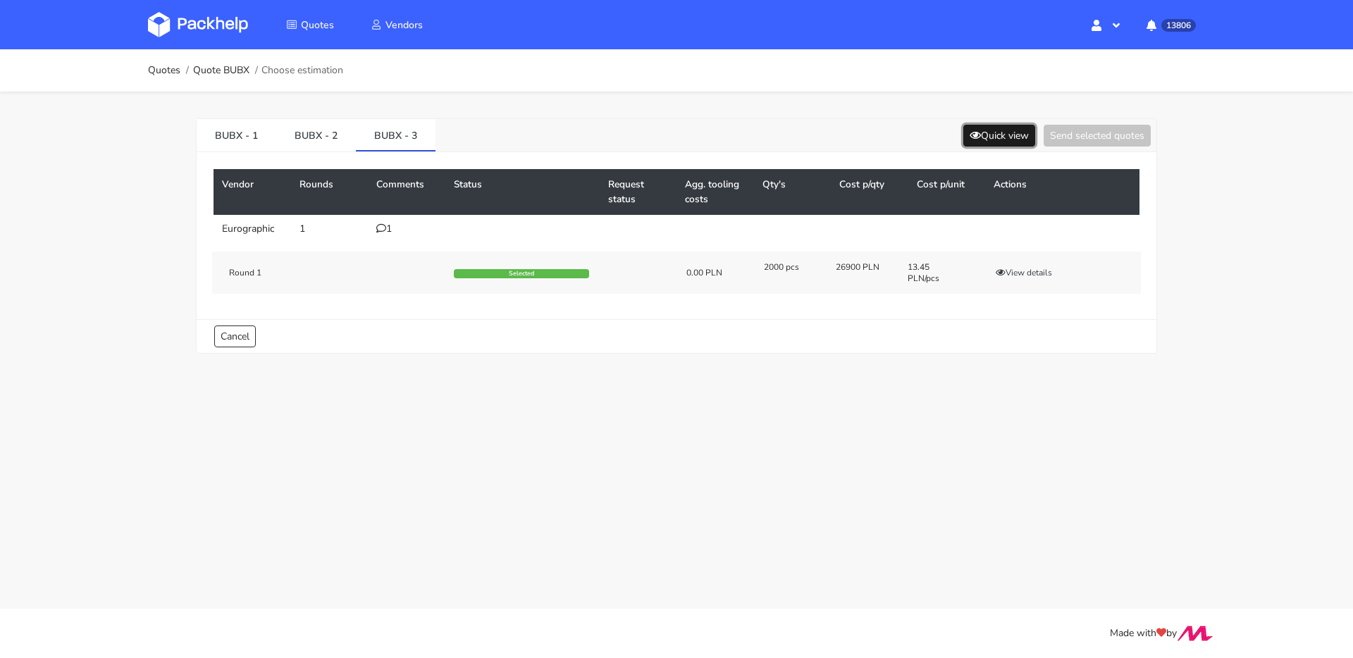
click at [988, 125] on button "Quick view" at bounding box center [1000, 136] width 72 height 22
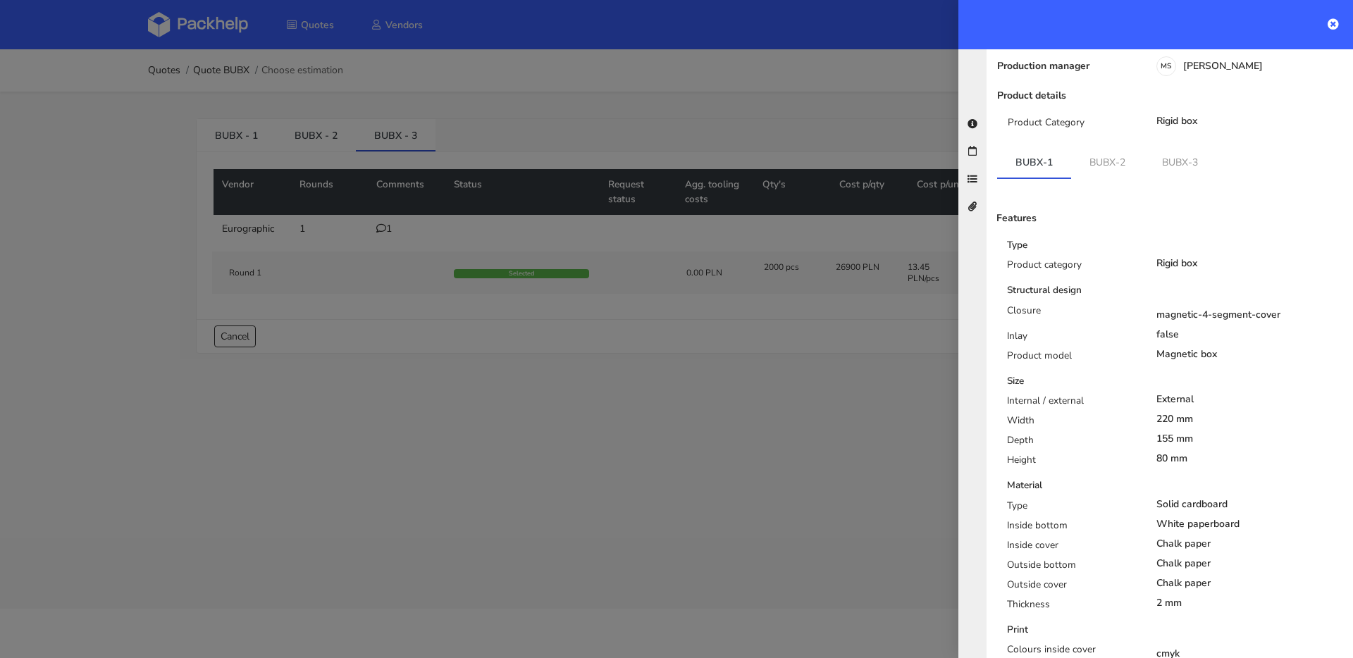
scroll to position [57, 0]
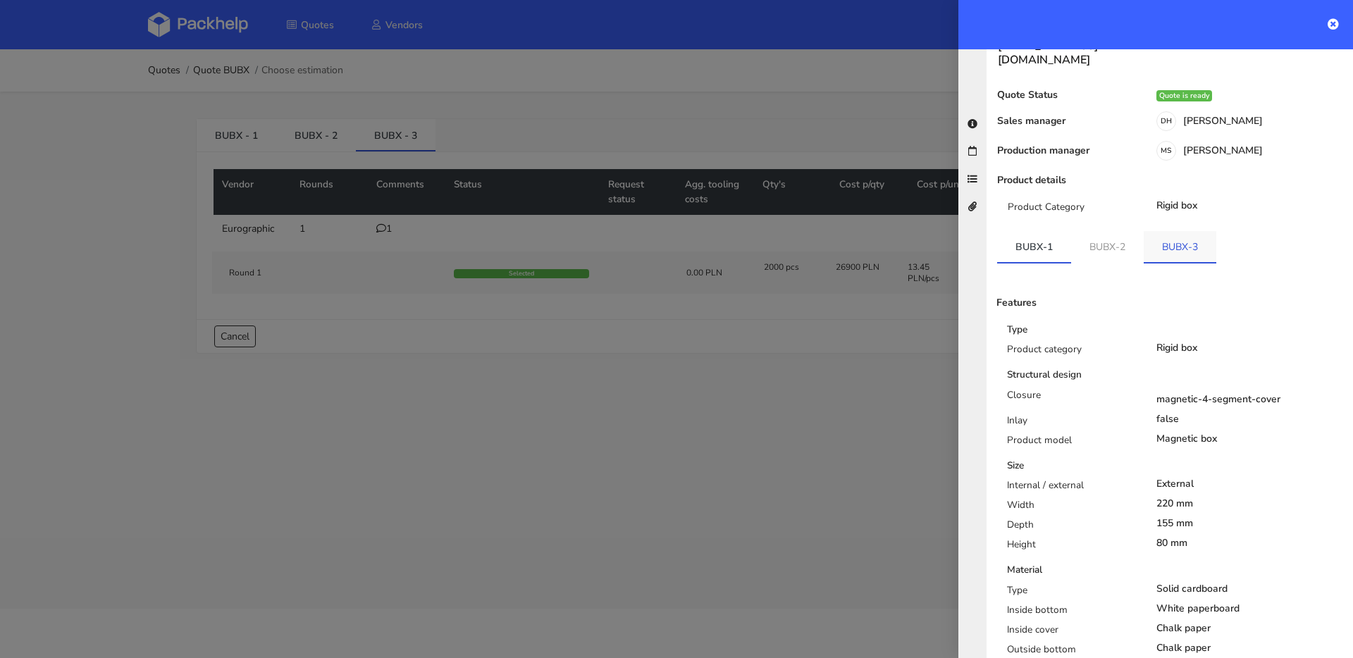
click at [1167, 231] on link "BUBX-3" at bounding box center [1180, 246] width 73 height 31
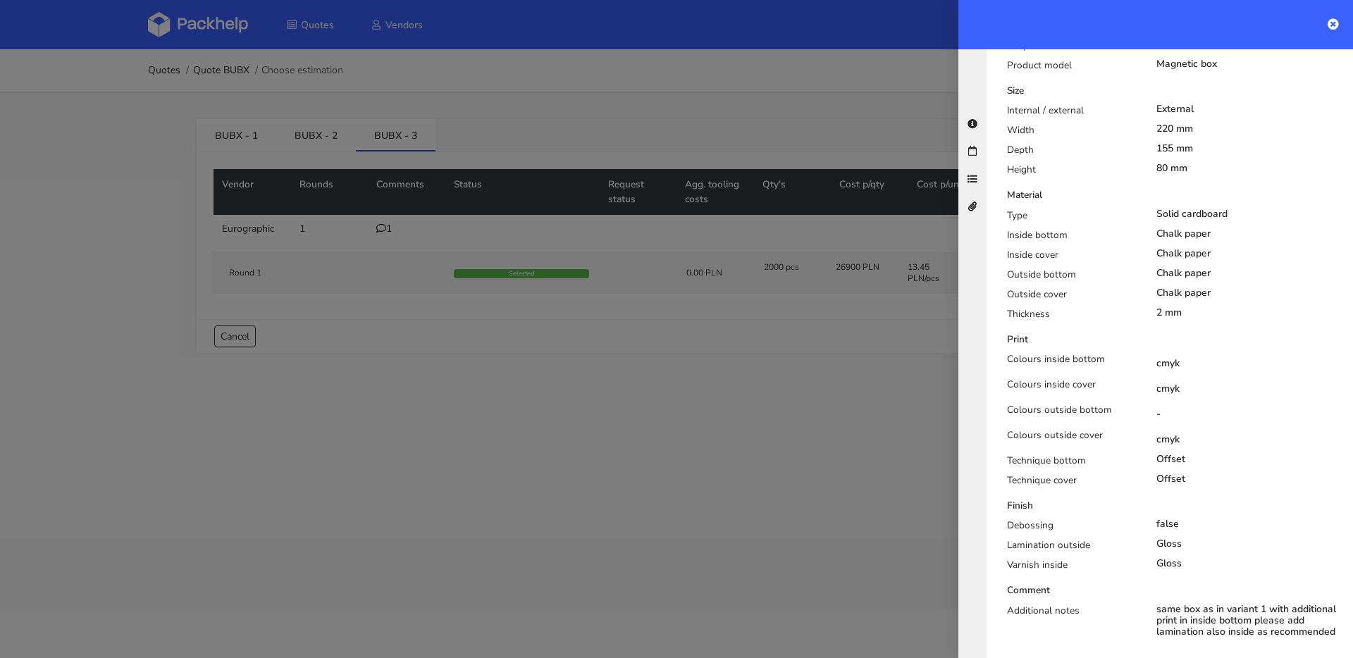
scroll to position [475, 0]
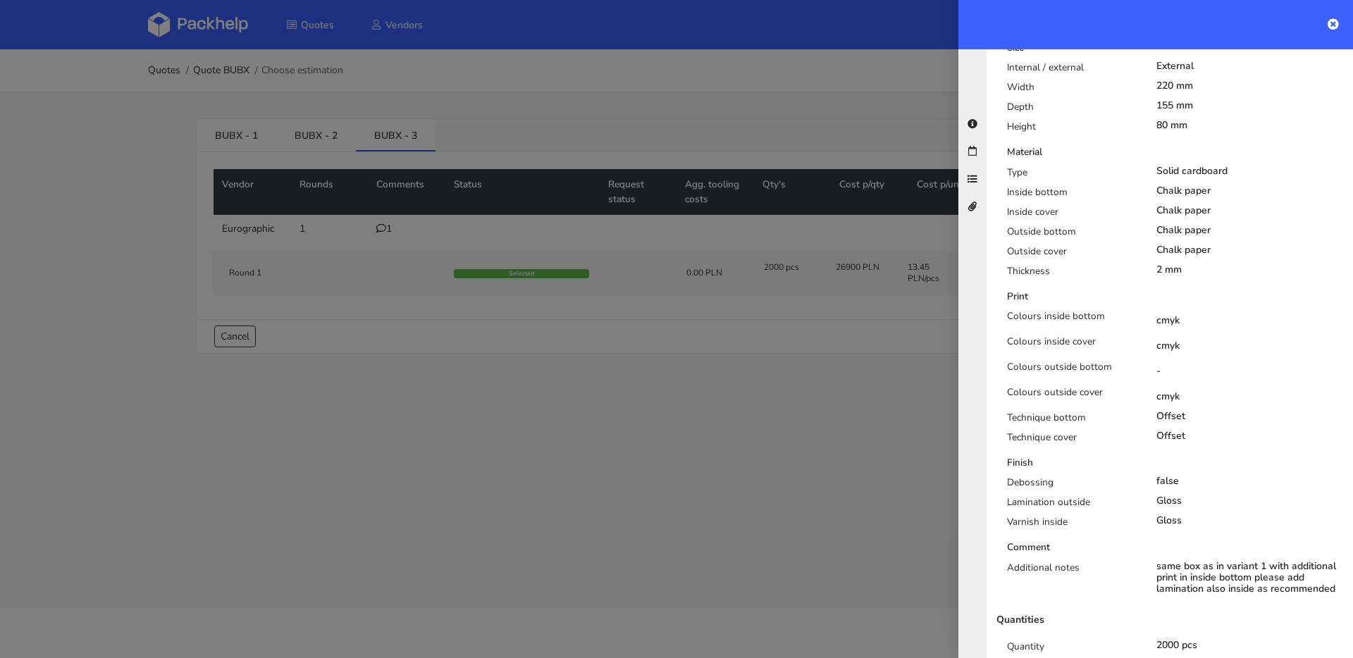
click at [754, 395] on div at bounding box center [676, 329] width 1353 height 658
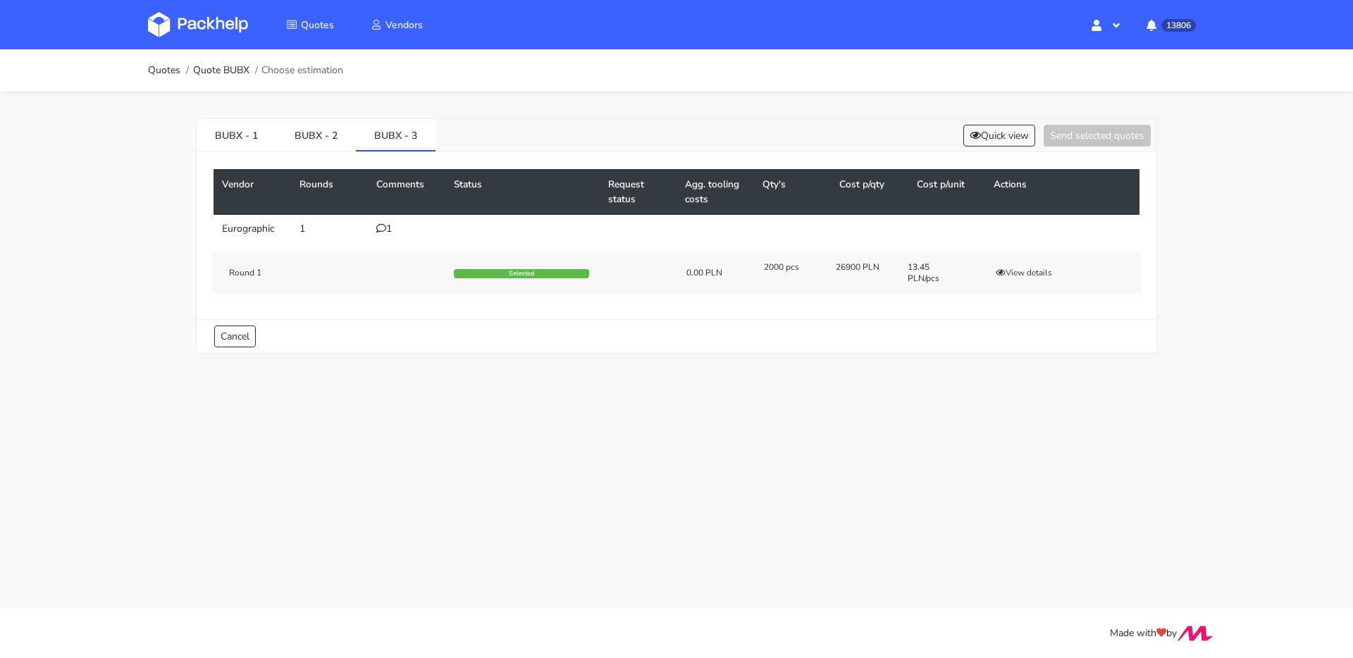
click at [386, 226] on div "1" at bounding box center [406, 228] width 61 height 11
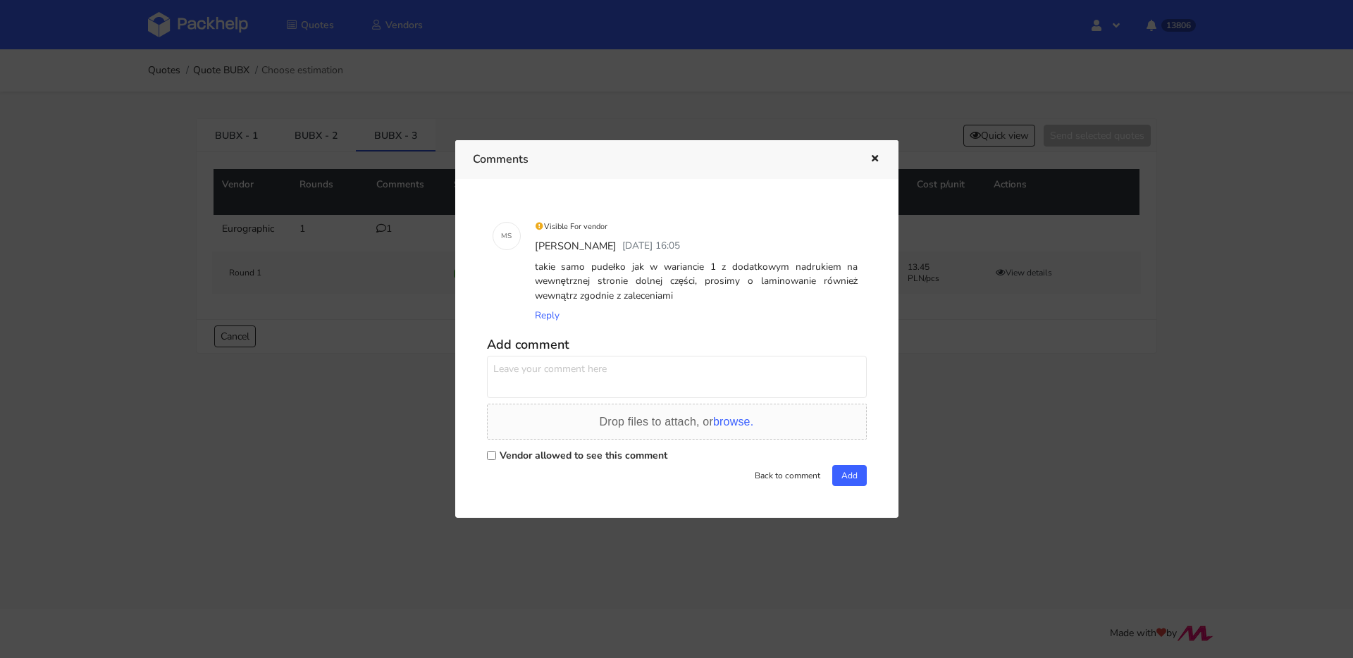
click at [360, 457] on div at bounding box center [676, 329] width 1353 height 658
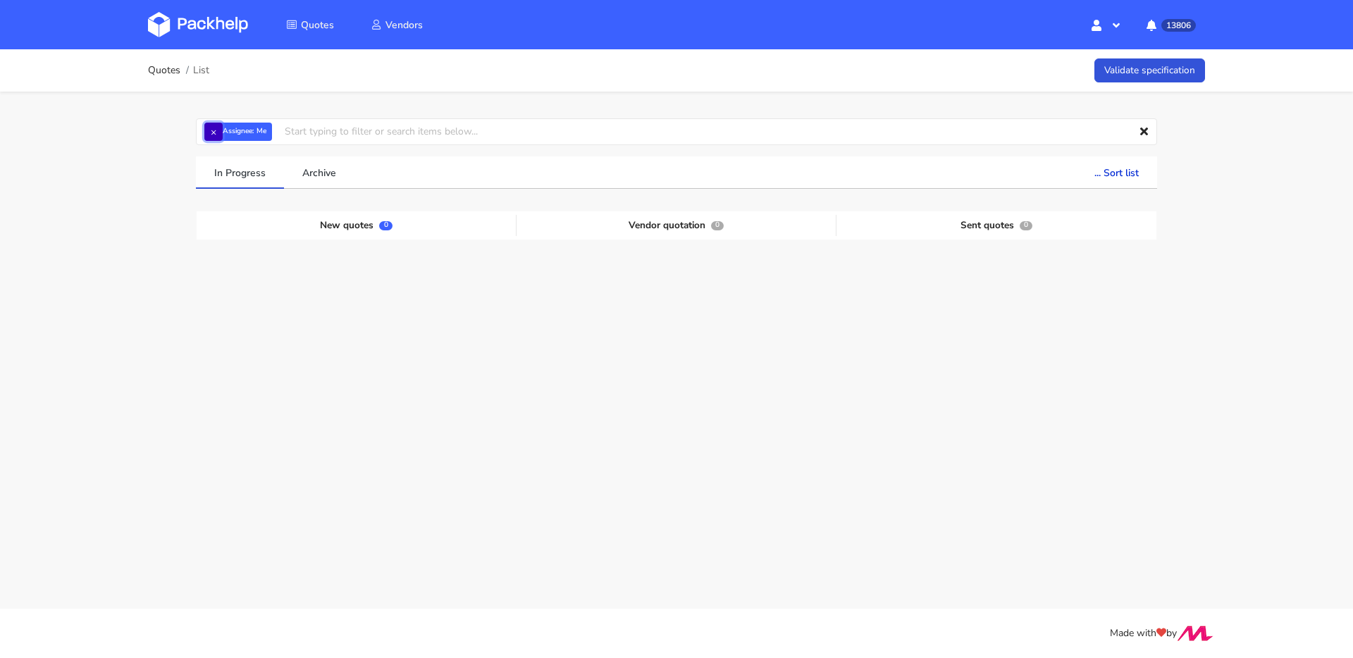
click at [216, 129] on button "×" at bounding box center [213, 132] width 18 height 18
click at [215, 129] on input "text" at bounding box center [676, 131] width 961 height 27
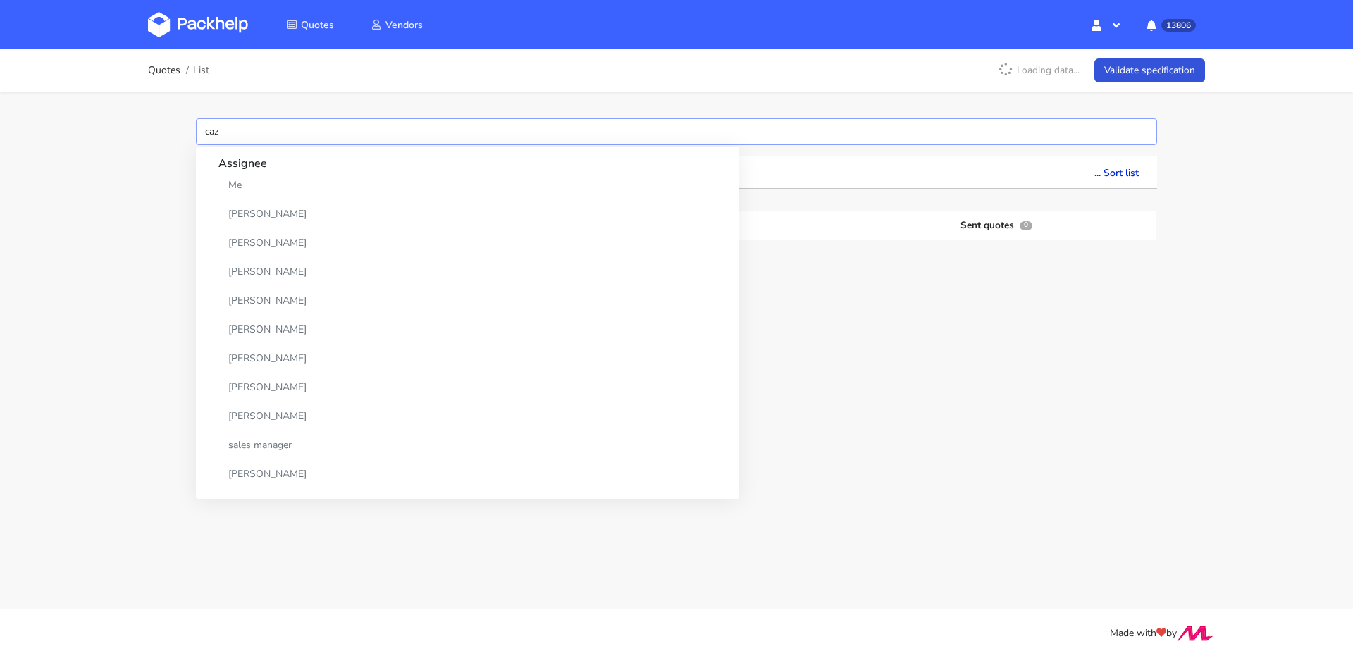
type input "cazx"
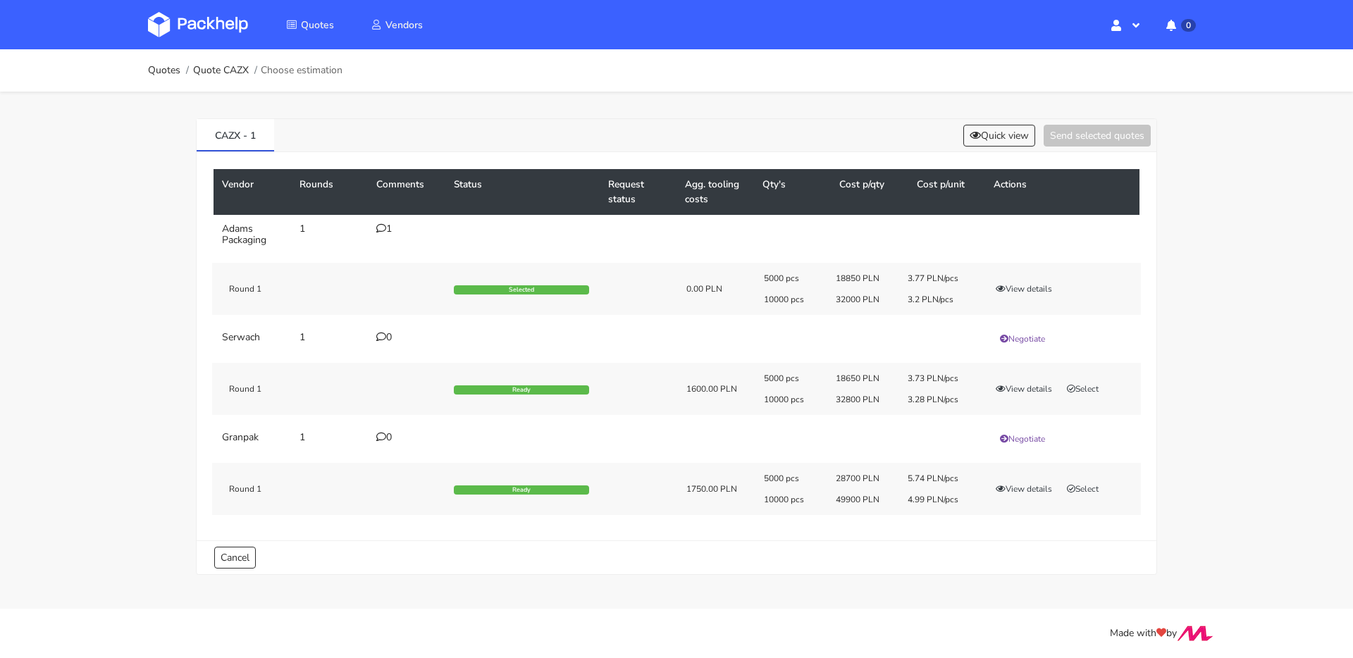
click at [380, 229] on icon at bounding box center [381, 228] width 10 height 10
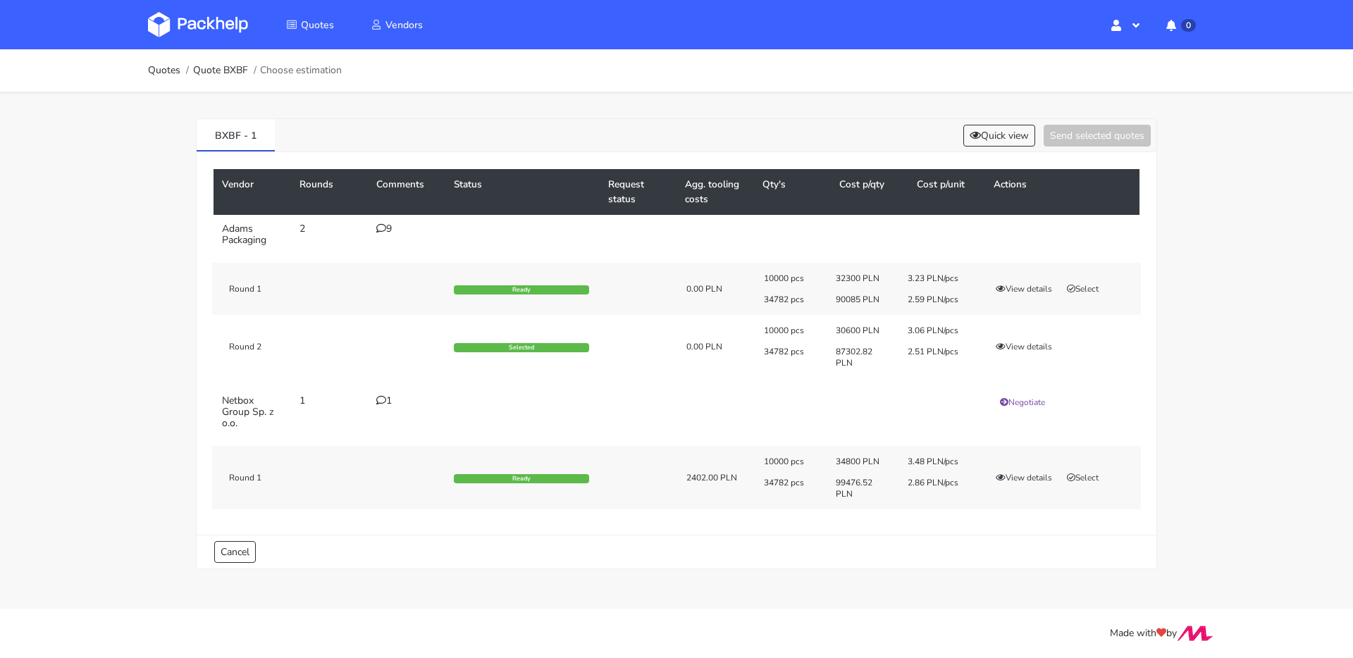
click at [385, 228] on icon at bounding box center [381, 228] width 10 height 10
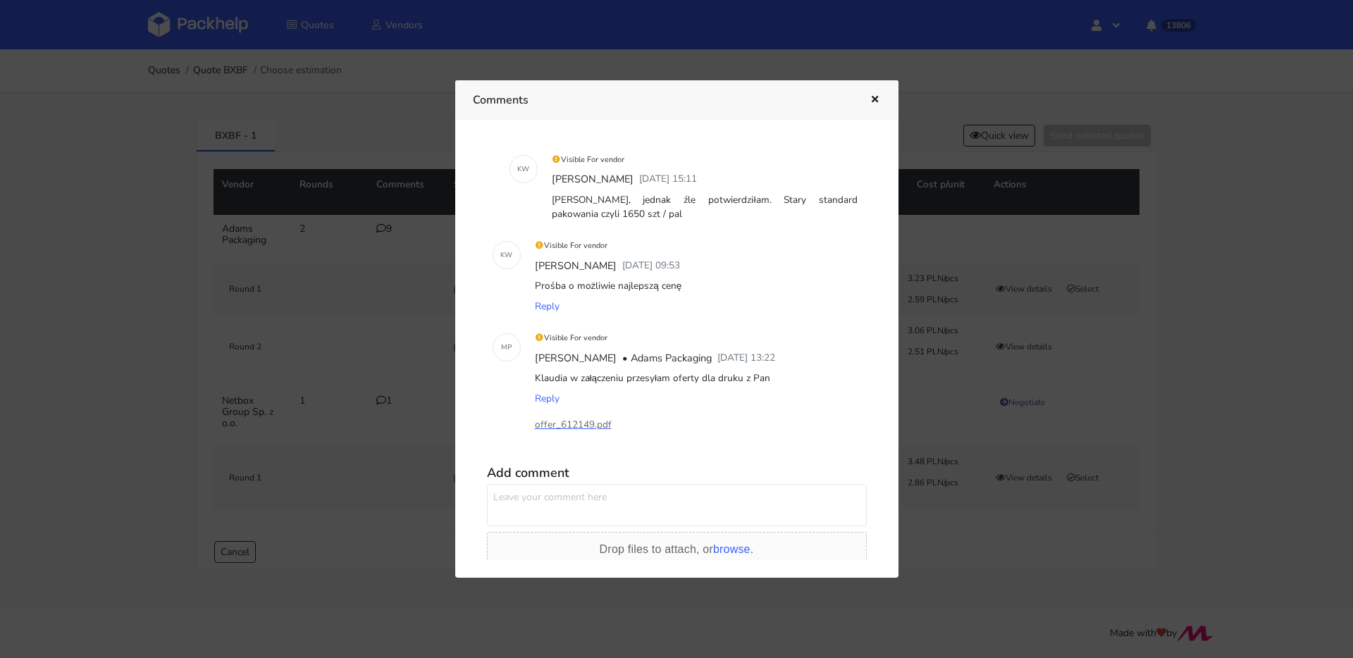
scroll to position [632, 0]
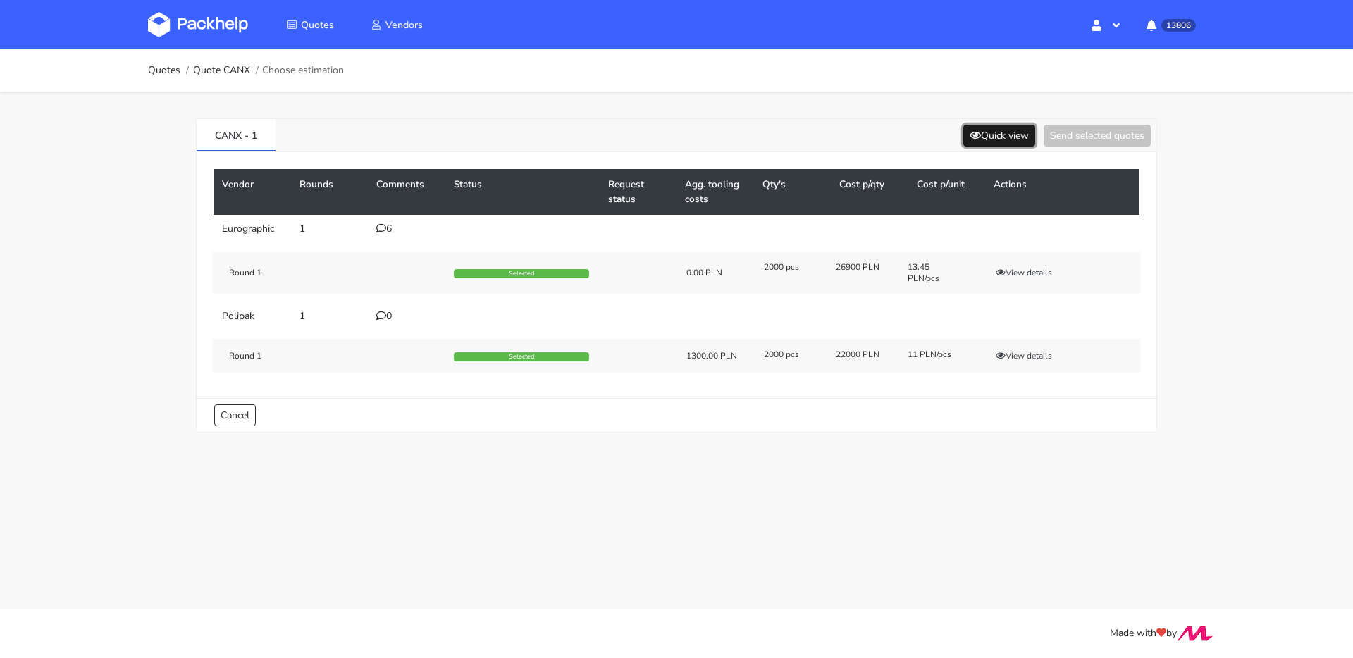
click at [1012, 134] on button "Quick view" at bounding box center [1000, 136] width 72 height 22
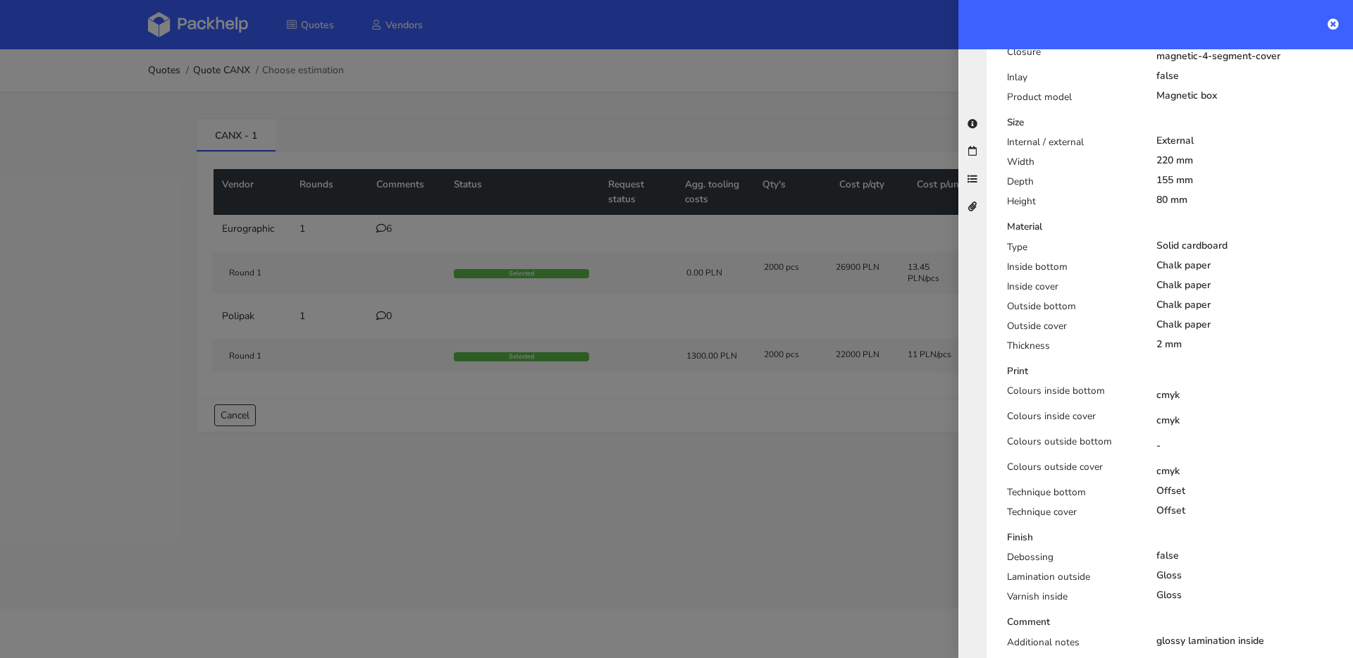
scroll to position [532, 0]
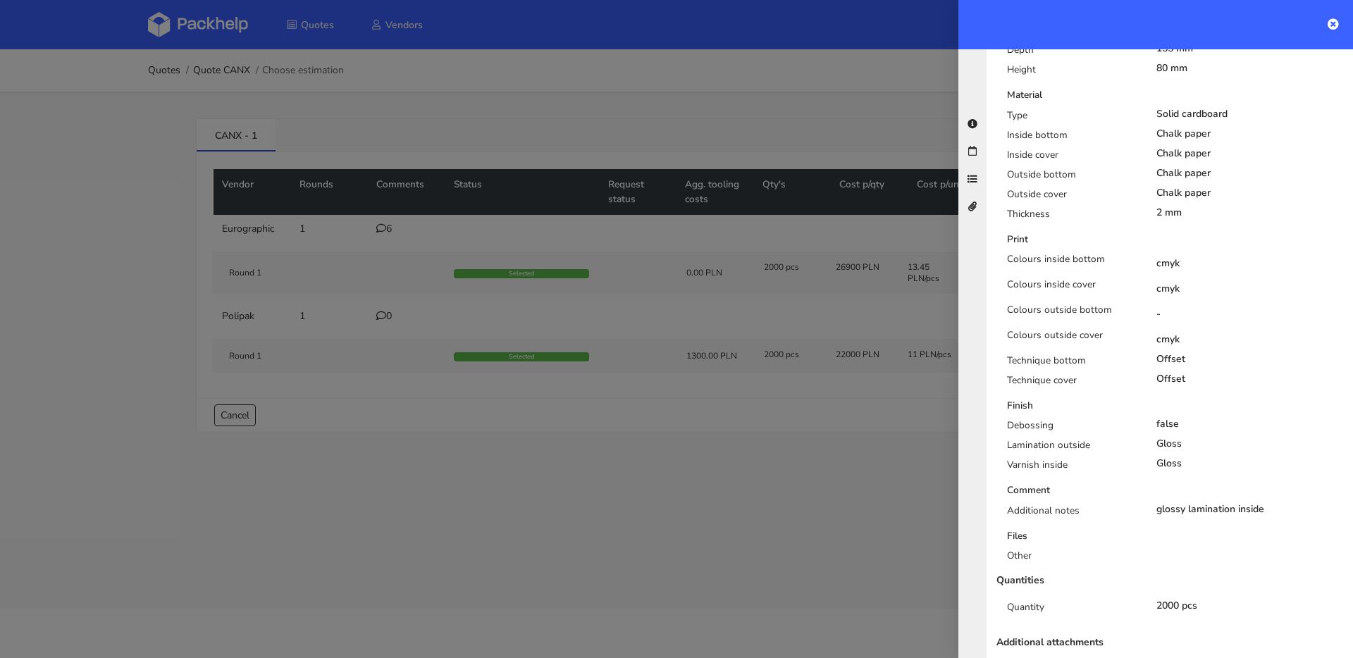
click at [565, 414] on div at bounding box center [676, 329] width 1353 height 658
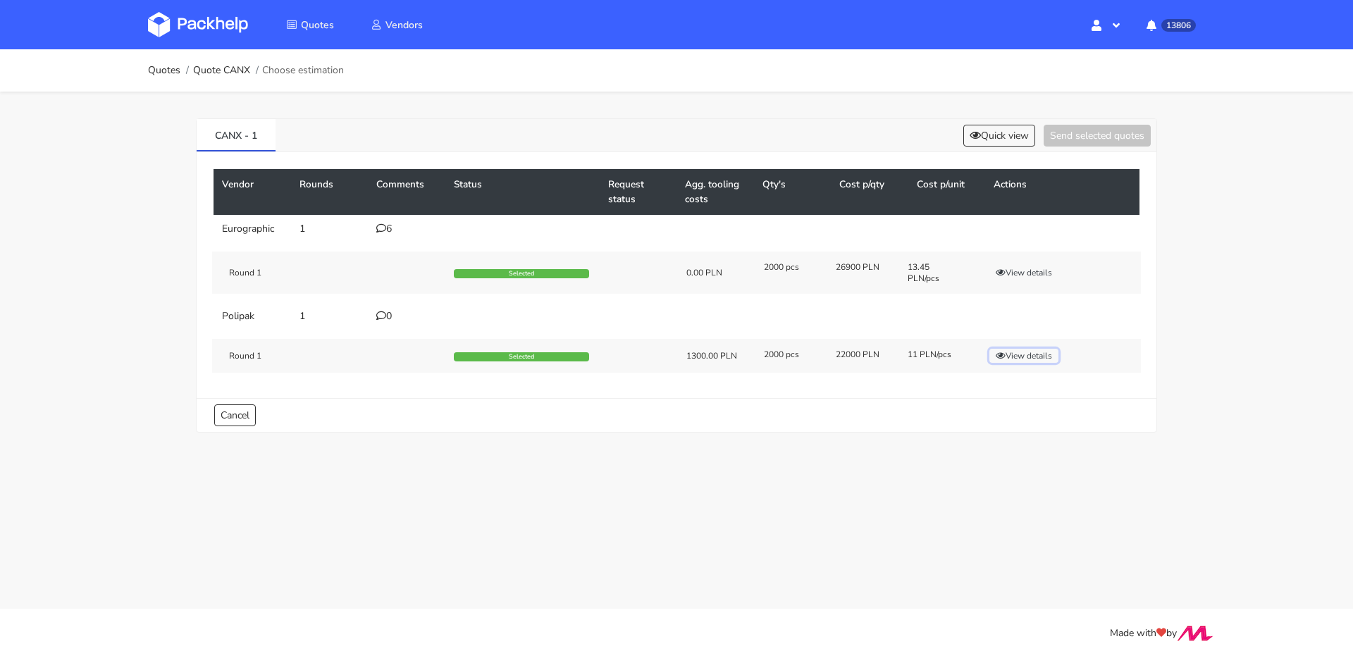
click at [1014, 357] on button "View details" at bounding box center [1024, 356] width 69 height 14
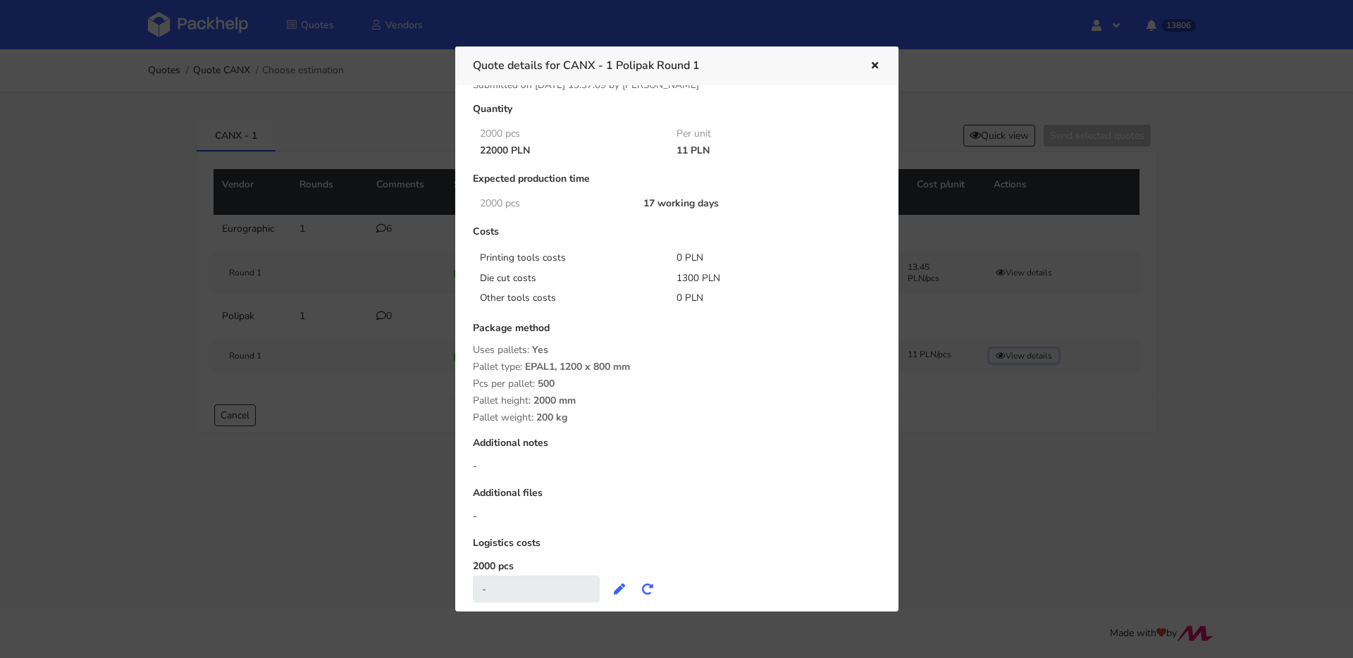
scroll to position [0, 0]
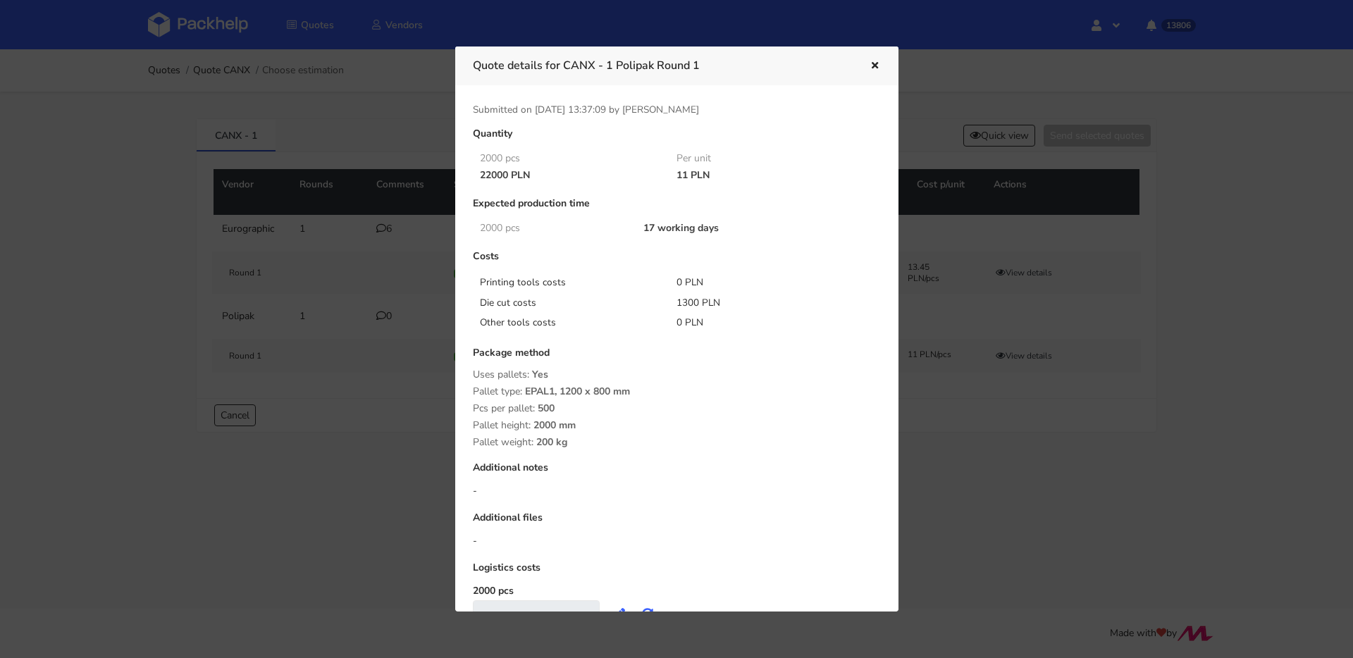
click at [870, 63] on icon "button" at bounding box center [875, 66] width 12 height 10
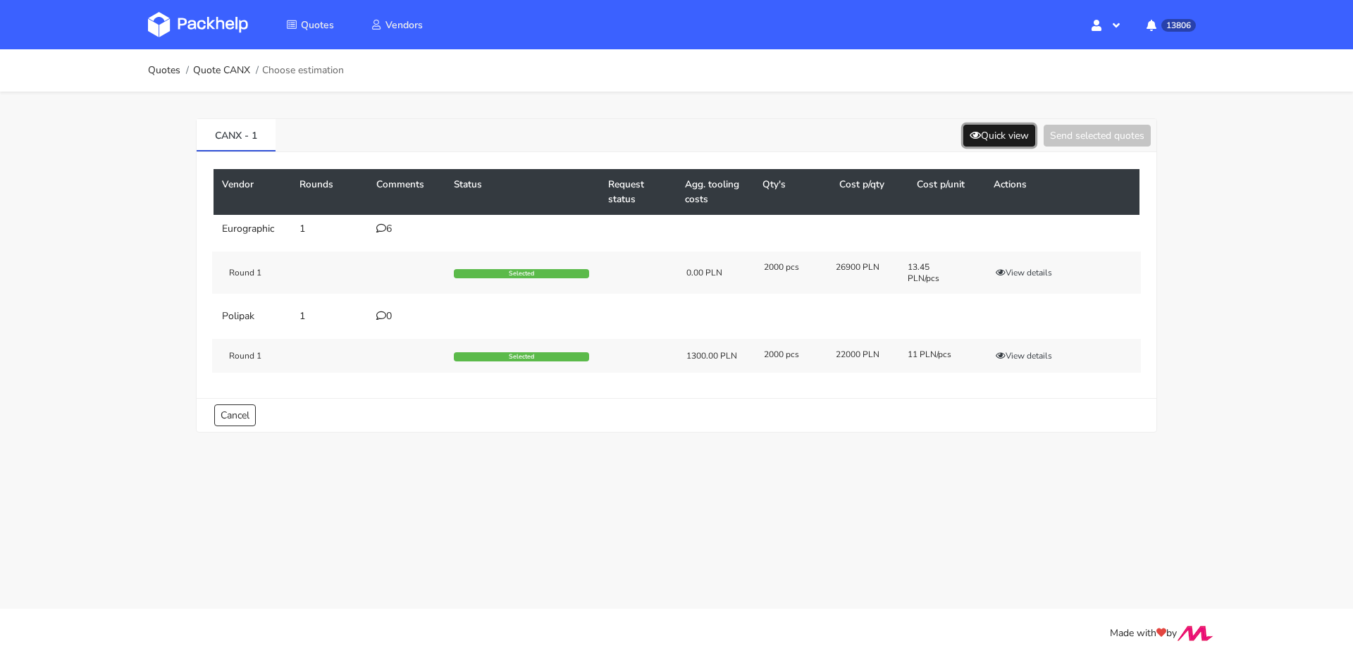
click at [977, 135] on button "Quick view" at bounding box center [1000, 136] width 72 height 22
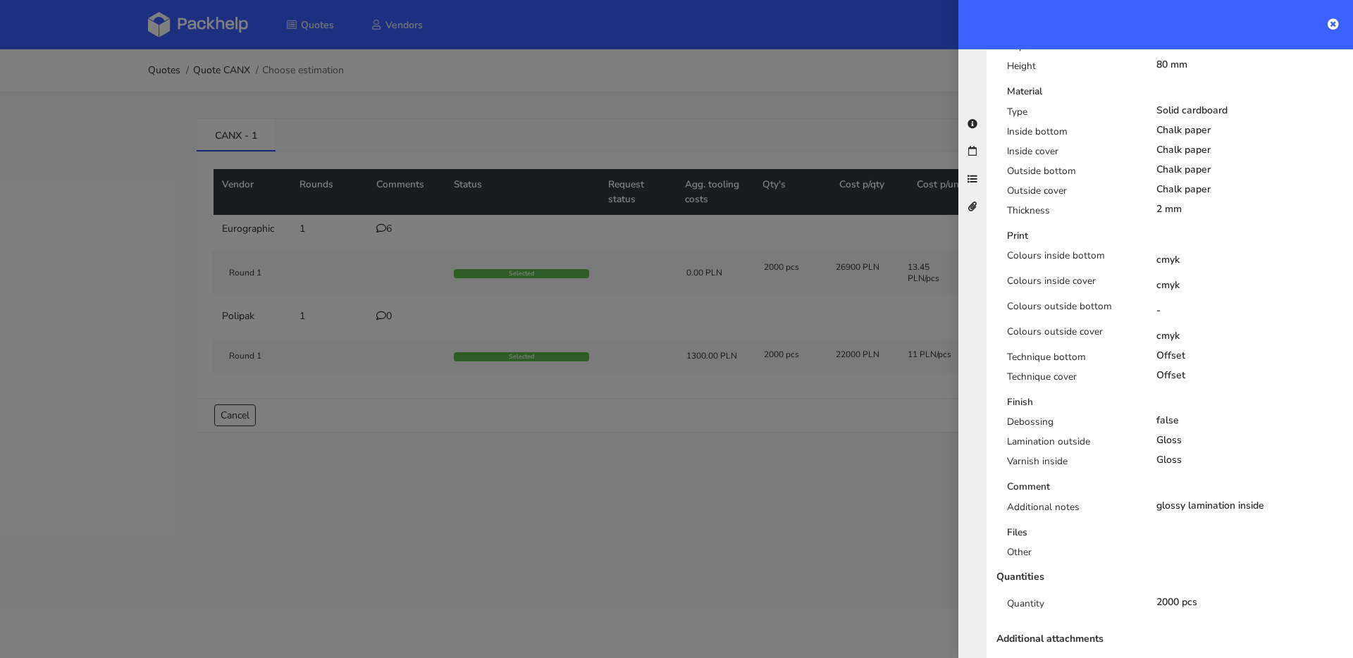
scroll to position [545, 0]
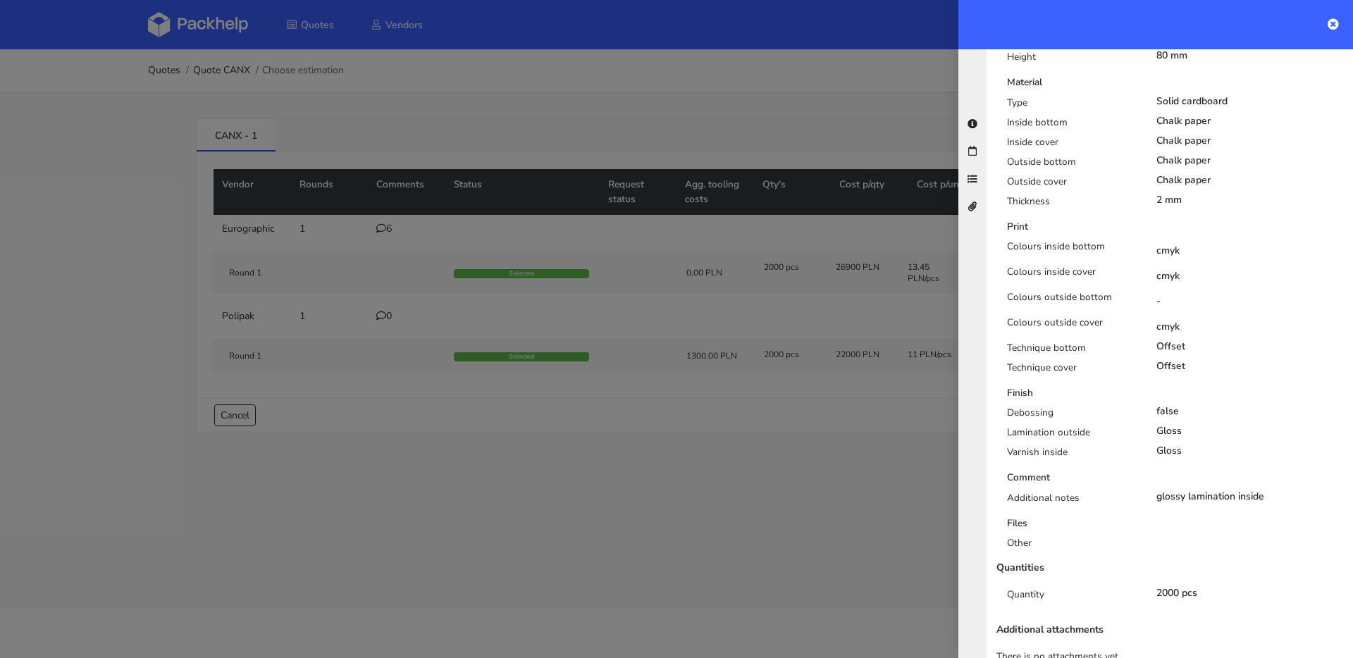
click at [835, 431] on div at bounding box center [676, 329] width 1353 height 658
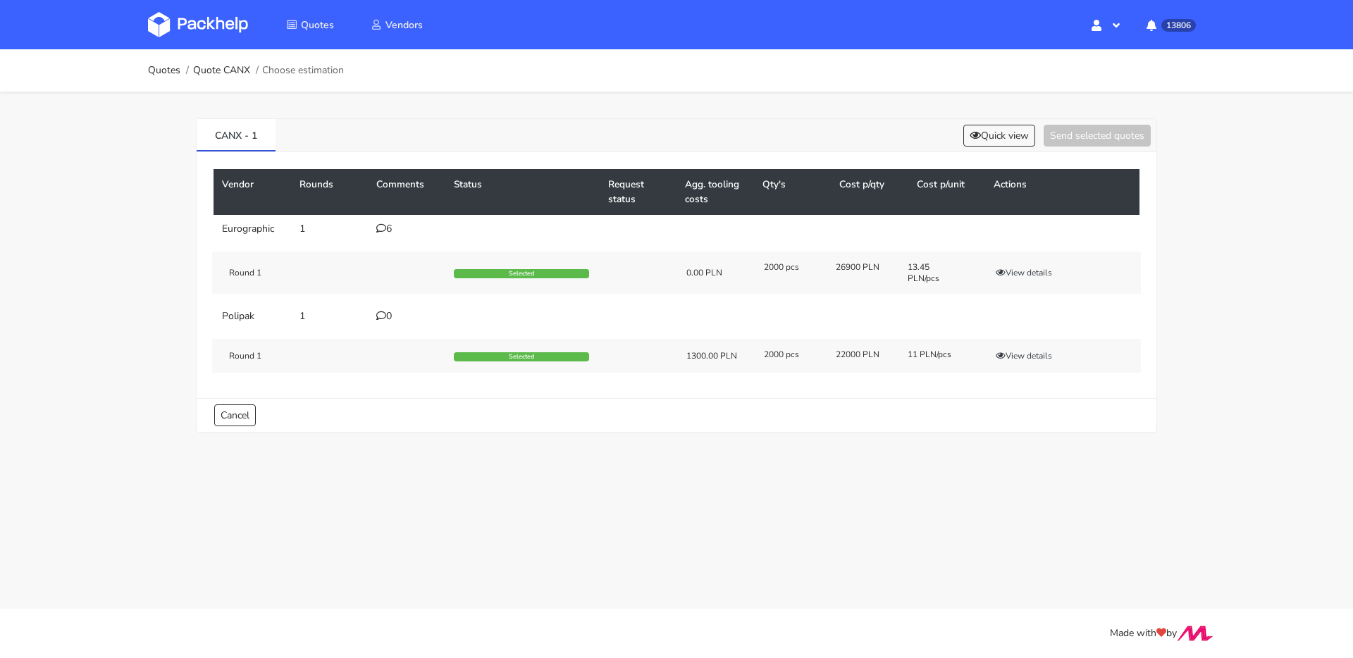
click at [1007, 364] on div "Round 1 Selected 1300.00 PLN 2000 pcs 22000 PLN 11 PLN/pcs View details" at bounding box center [676, 356] width 929 height 34
click at [1007, 361] on button "View details" at bounding box center [1024, 356] width 69 height 14
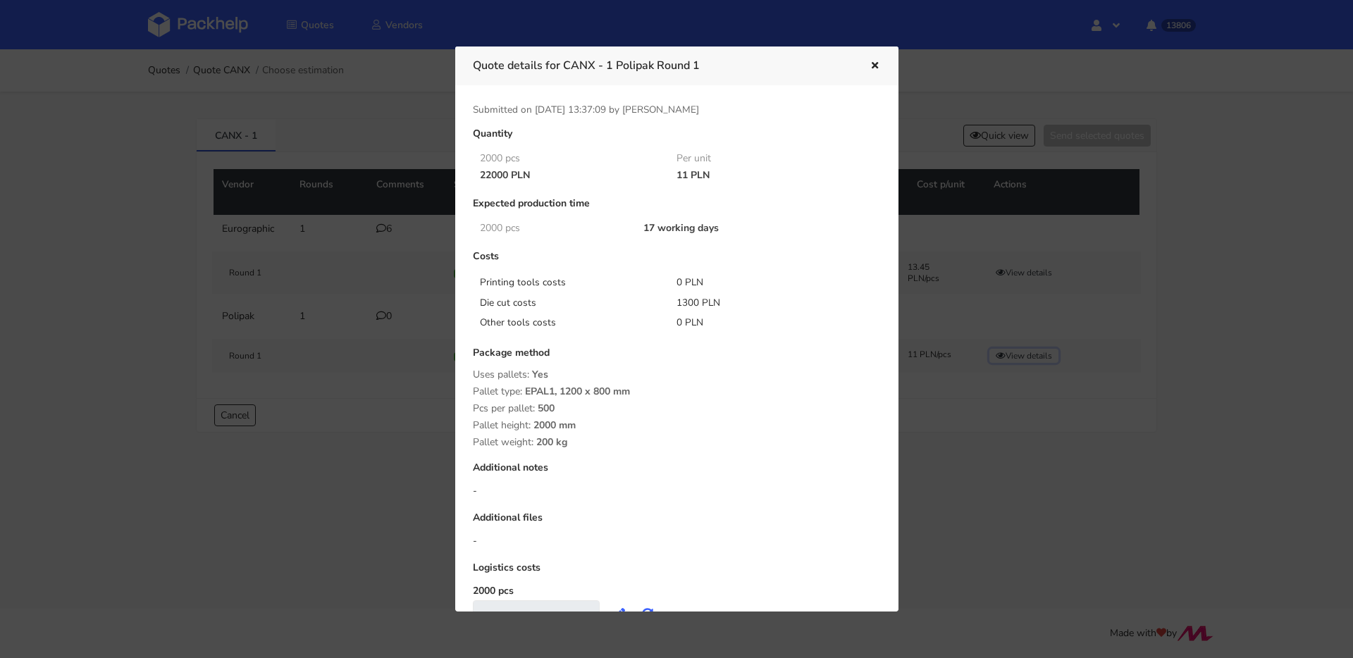
scroll to position [59, 0]
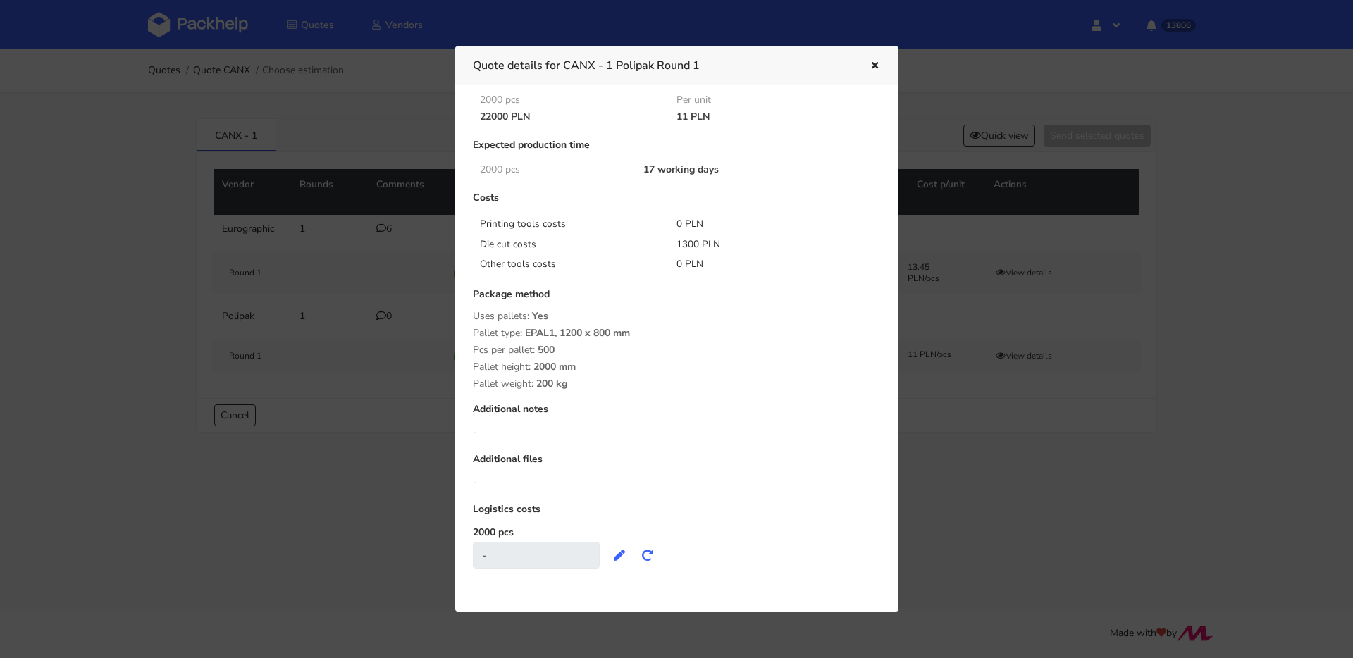
click at [878, 63] on icon "button" at bounding box center [875, 66] width 12 height 10
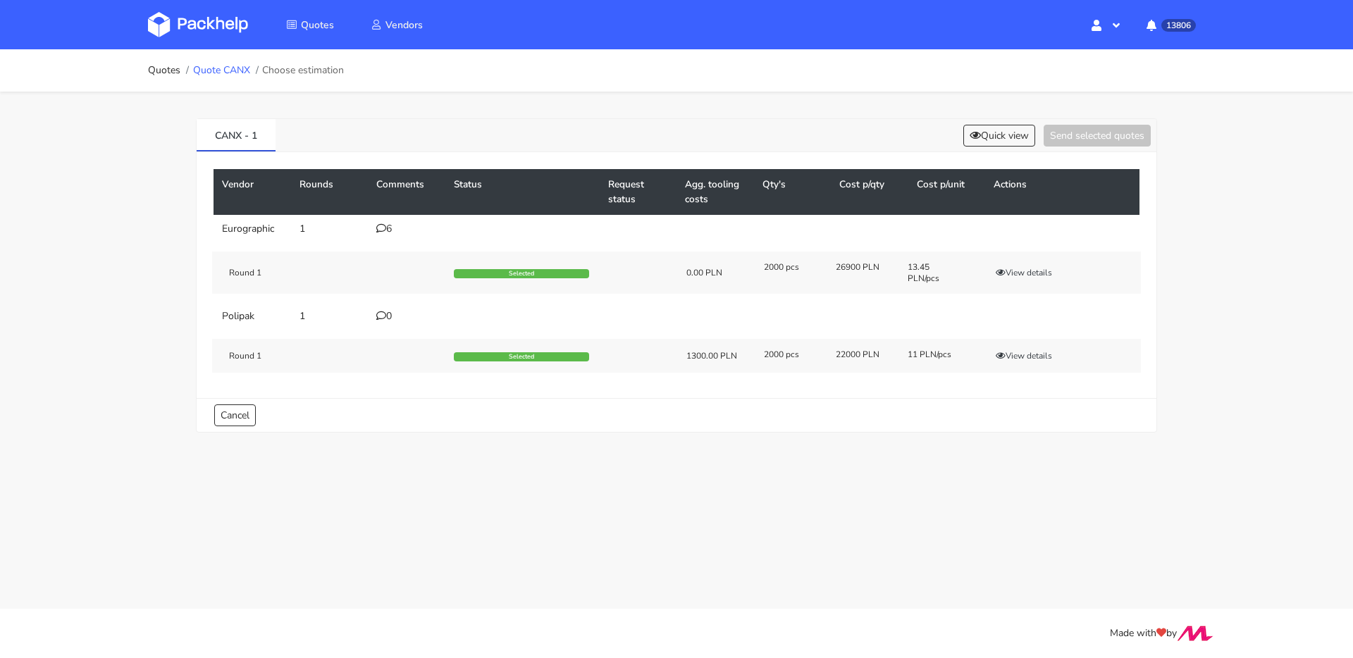
click at [207, 73] on link "Quote CANX" at bounding box center [221, 70] width 57 height 11
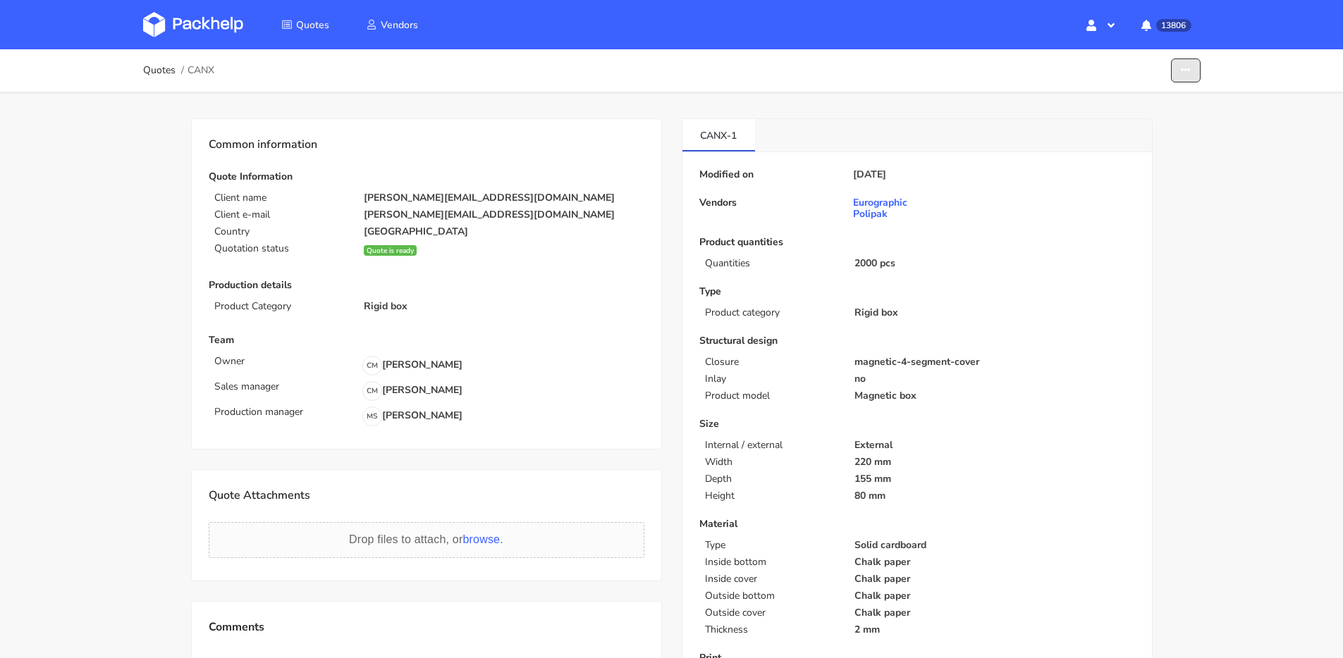
click at [1179, 73] on button "button" at bounding box center [1186, 71] width 30 height 25
click at [1124, 147] on link "Show estimations" at bounding box center [1132, 154] width 124 height 23
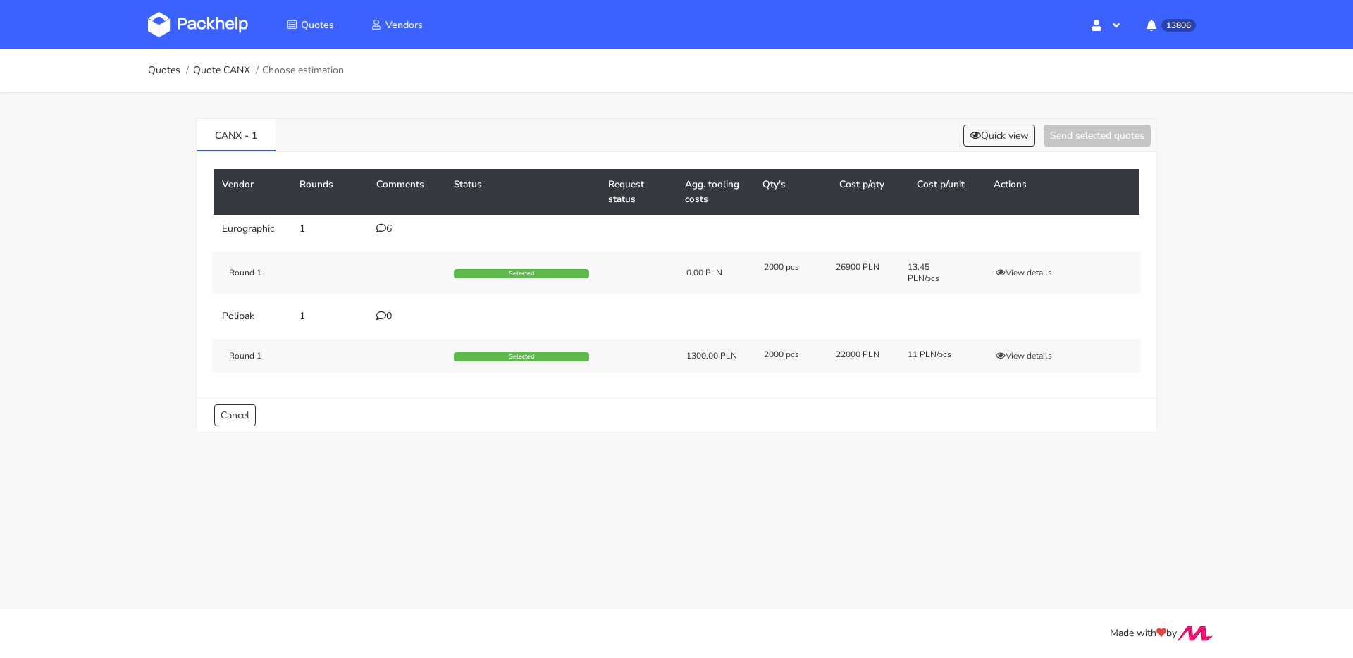
click at [387, 238] on td "6" at bounding box center [407, 229] width 78 height 28
click at [388, 221] on td "6" at bounding box center [407, 229] width 78 height 28
click at [388, 229] on div "6" at bounding box center [406, 228] width 61 height 11
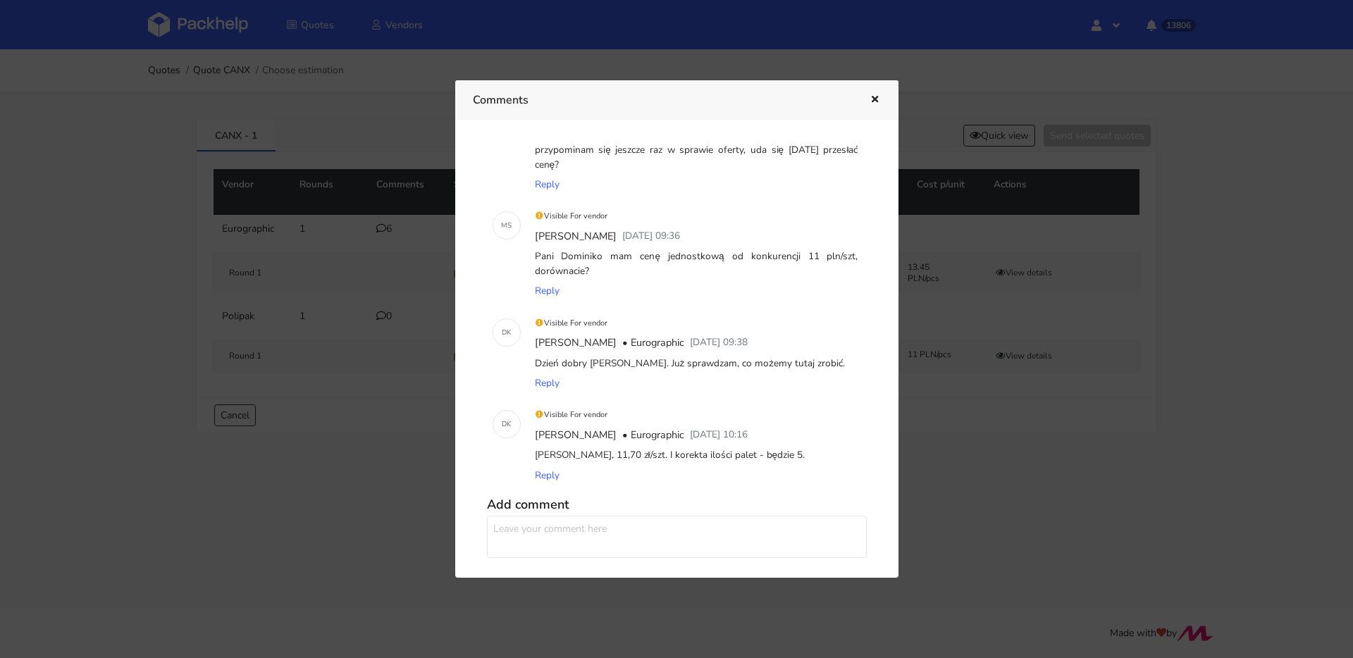
scroll to position [269, 0]
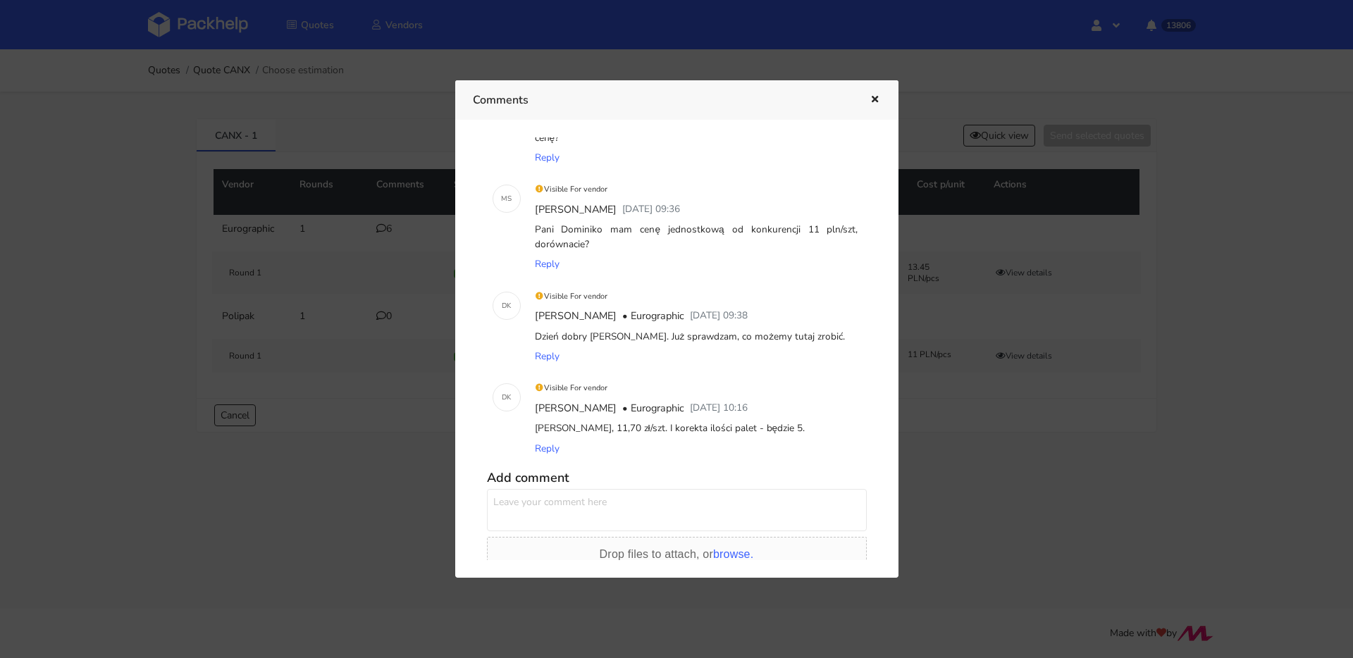
click at [874, 106] on button "button" at bounding box center [874, 100] width 16 height 18
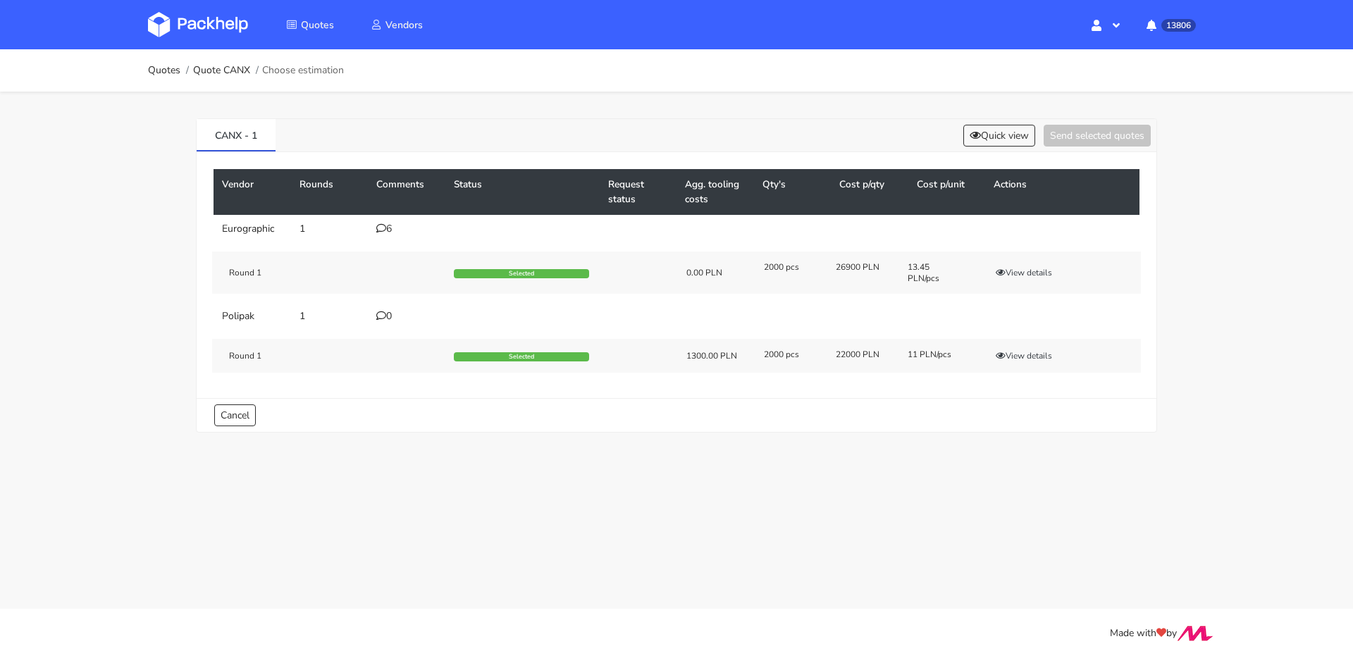
click at [388, 234] on div "6" at bounding box center [406, 228] width 61 height 11
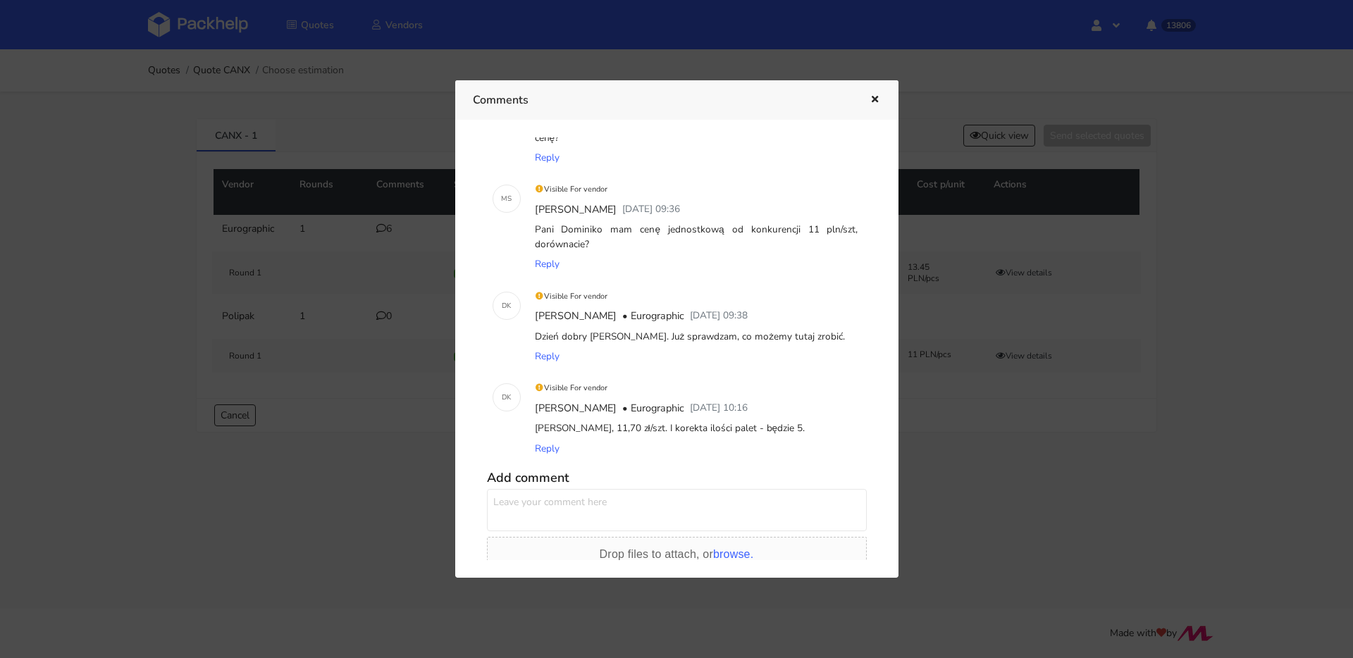
click at [882, 99] on div "Comments" at bounding box center [676, 99] width 443 height 39
click at [881, 99] on div "Comments" at bounding box center [676, 99] width 443 height 39
click at [879, 99] on icon "button" at bounding box center [875, 100] width 12 height 10
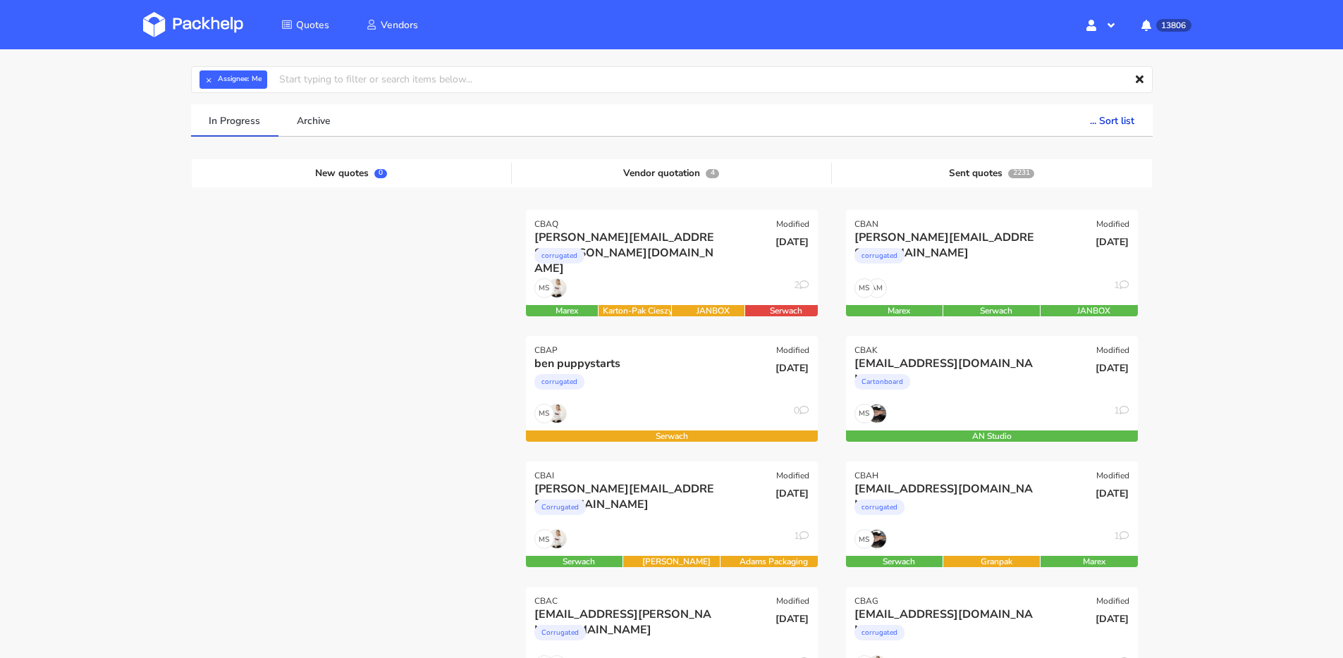
scroll to position [211, 0]
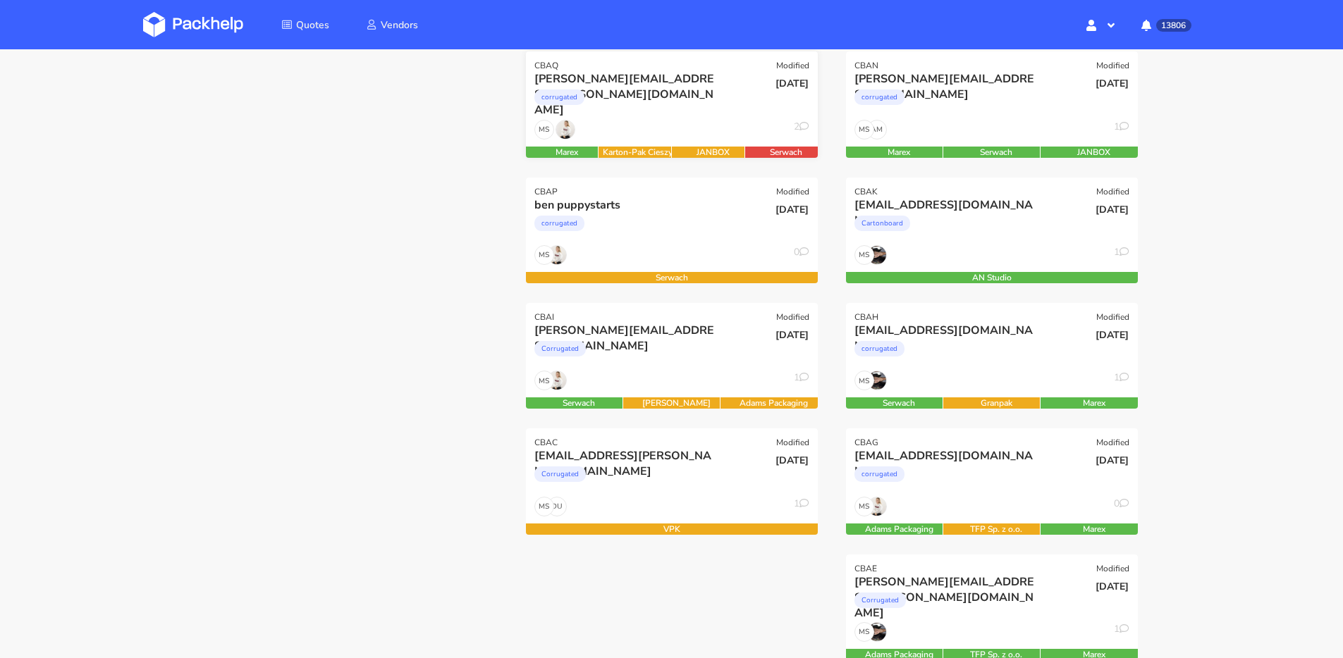
click at [603, 111] on div "corrugated" at bounding box center [627, 101] width 187 height 28
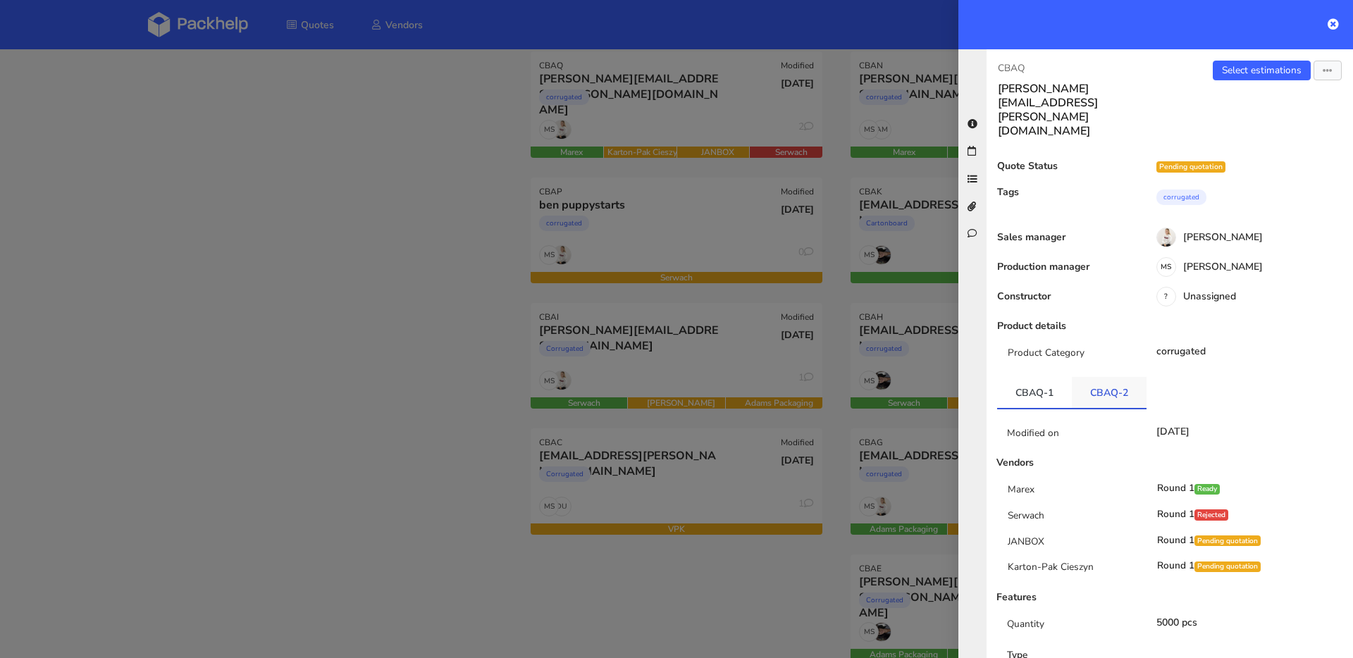
click at [1097, 377] on link "CBAQ-2" at bounding box center [1109, 392] width 75 height 31
click at [1025, 377] on link "CBAQ-1" at bounding box center [1034, 392] width 75 height 31
click at [1083, 377] on link "CBAQ-2" at bounding box center [1109, 392] width 75 height 31
click at [1011, 377] on link "CBAQ-1" at bounding box center [1034, 392] width 75 height 31
click at [1072, 377] on link "CBAQ-2" at bounding box center [1109, 392] width 75 height 31
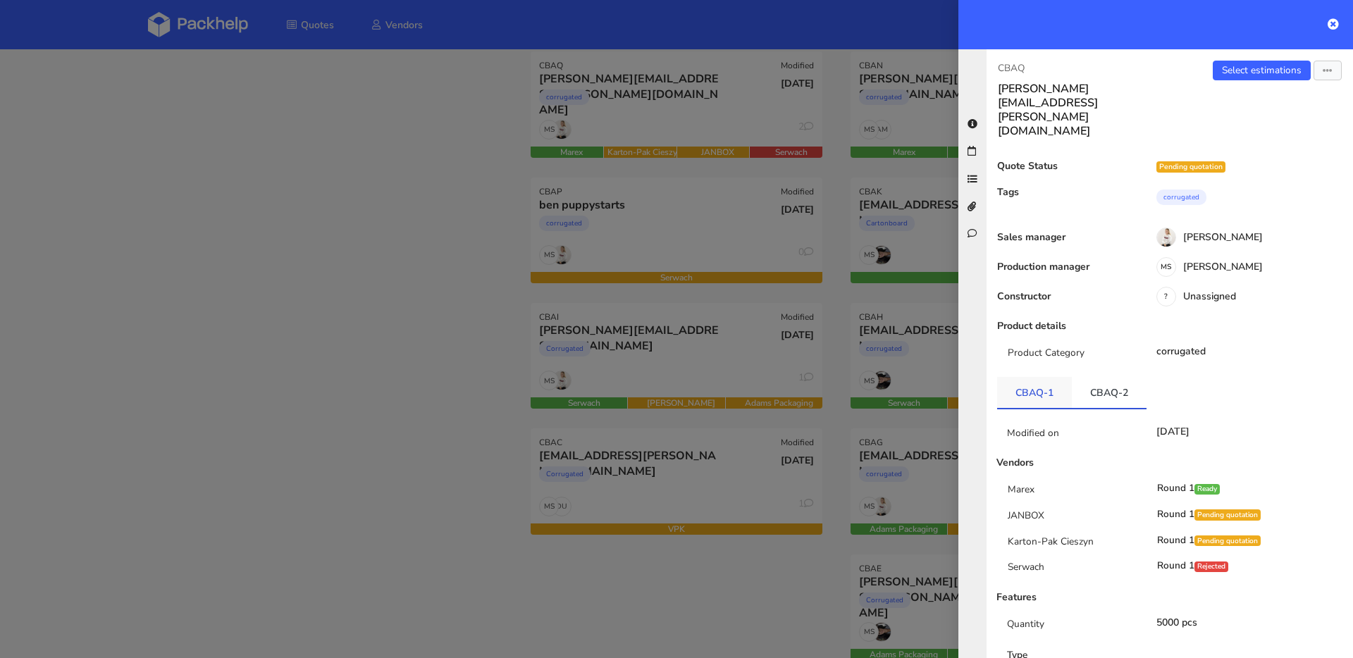
click at [1022, 377] on link "CBAQ-1" at bounding box center [1034, 392] width 75 height 31
click at [1076, 377] on link "CBAQ-2" at bounding box center [1109, 392] width 75 height 31
click at [1023, 377] on link "CBAQ-1" at bounding box center [1034, 392] width 75 height 31
click at [1083, 377] on link "CBAQ-2" at bounding box center [1109, 392] width 75 height 31
click at [1028, 377] on link "CBAQ-1" at bounding box center [1034, 392] width 75 height 31
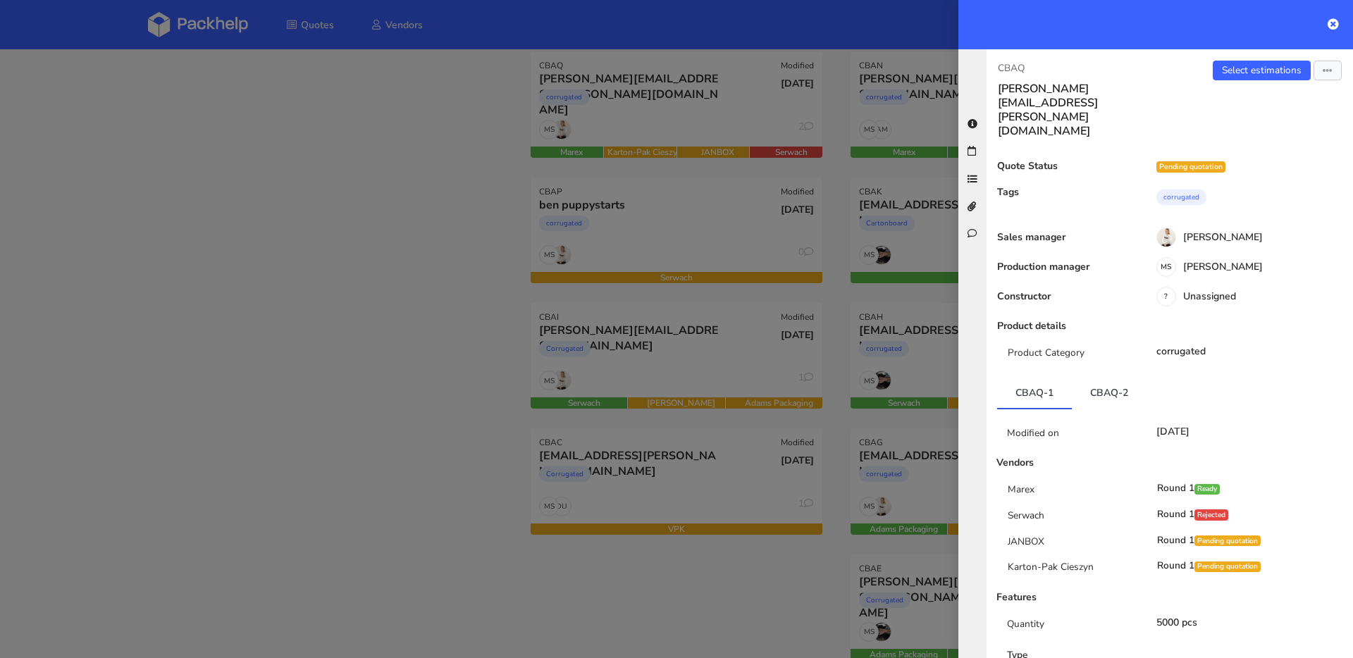
click at [552, 202] on div at bounding box center [676, 329] width 1353 height 658
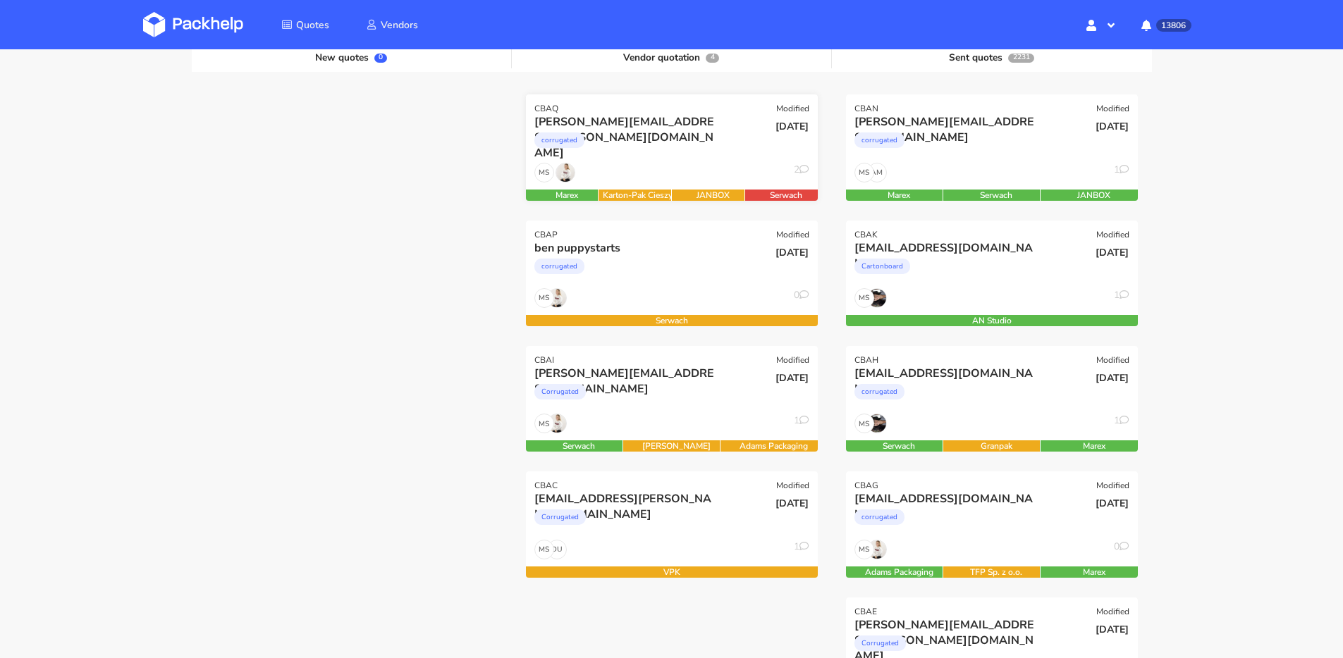
scroll to position [192, 0]
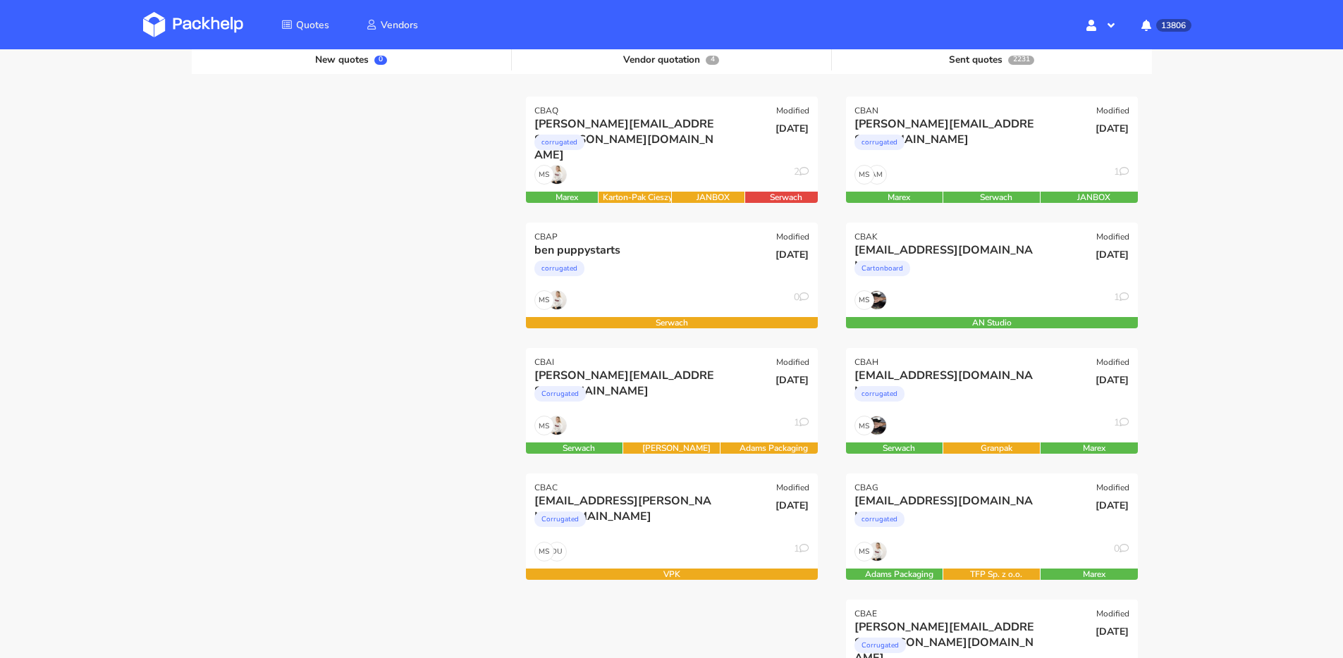
scroll to position [242, 0]
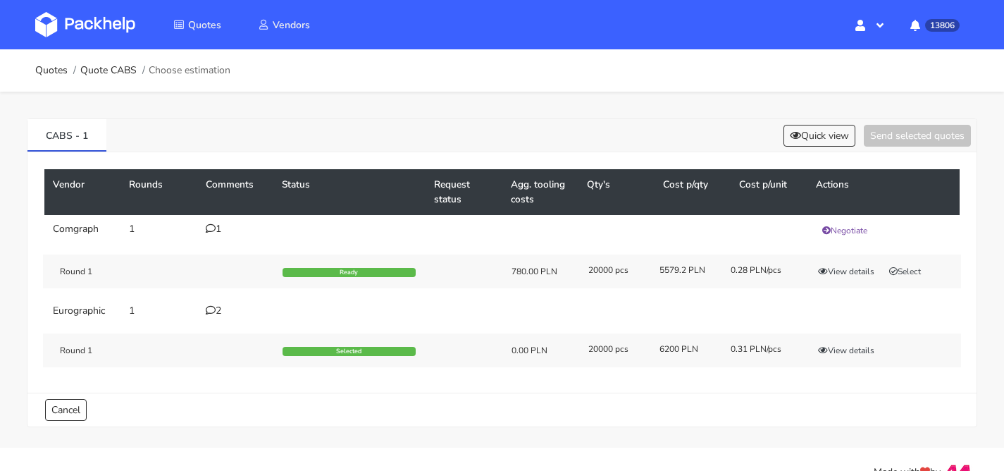
click at [224, 306] on div "2" at bounding box center [235, 310] width 59 height 11
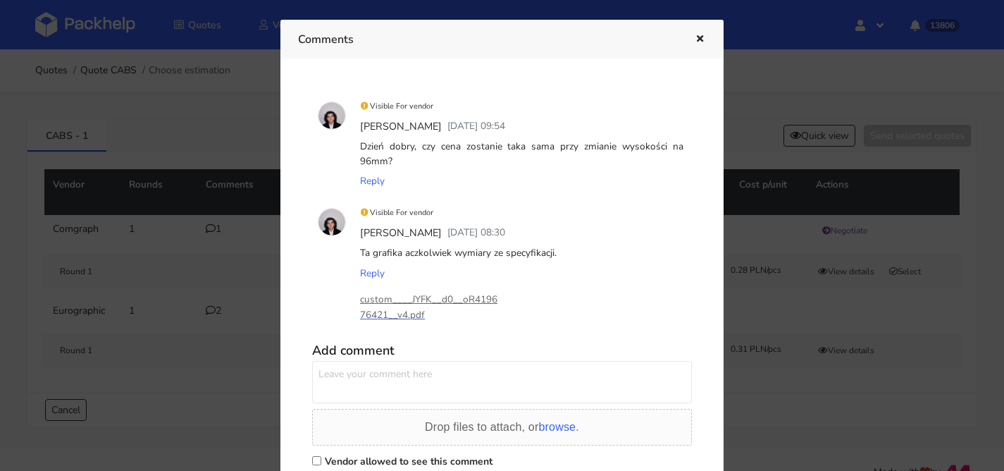
click at [704, 39] on icon "button" at bounding box center [700, 40] width 12 height 10
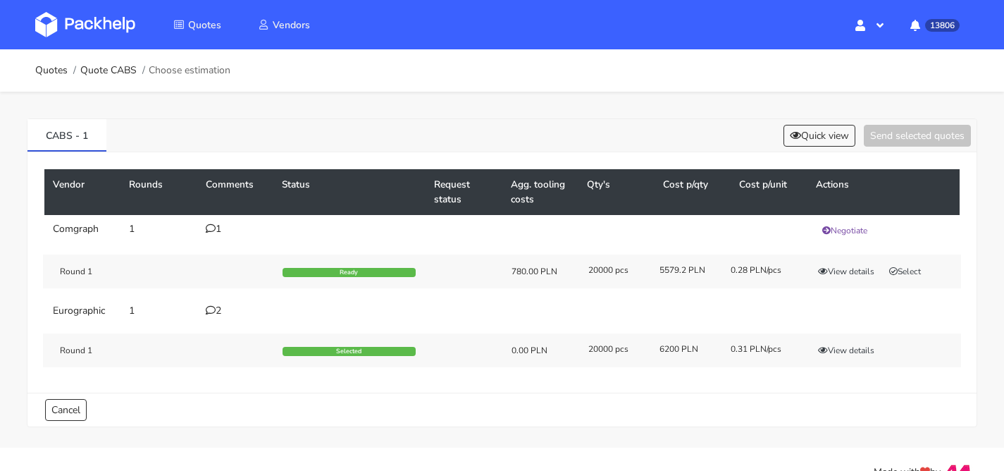
click at [217, 227] on div "1" at bounding box center [235, 228] width 59 height 11
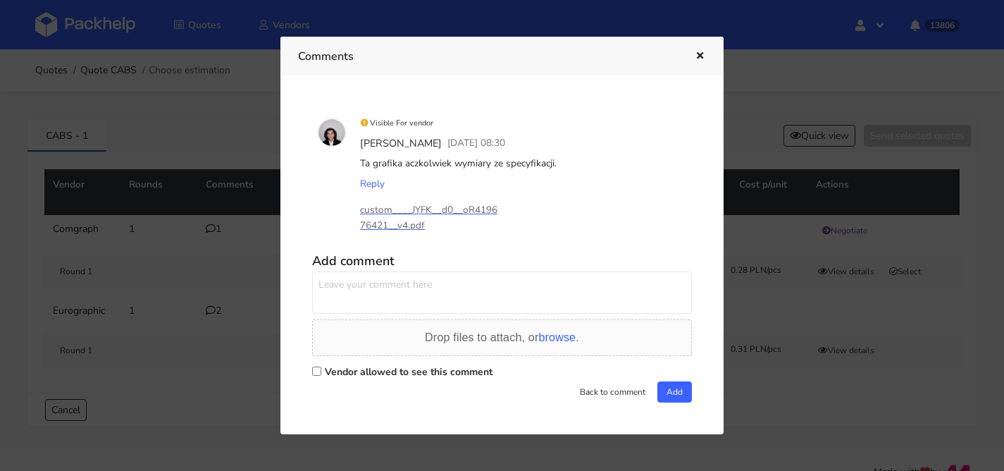
click at [696, 58] on icon "button" at bounding box center [700, 56] width 12 height 10
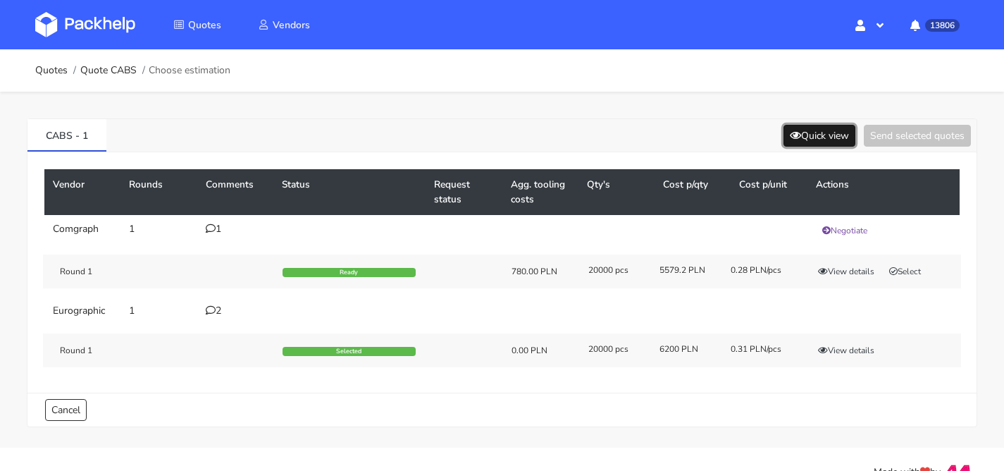
click at [830, 135] on button "Quick view" at bounding box center [820, 136] width 72 height 22
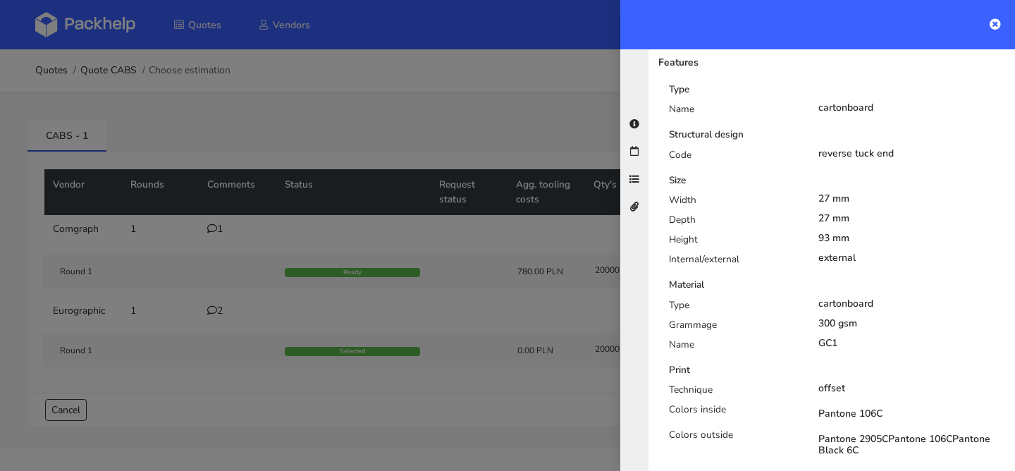
scroll to position [295, 0]
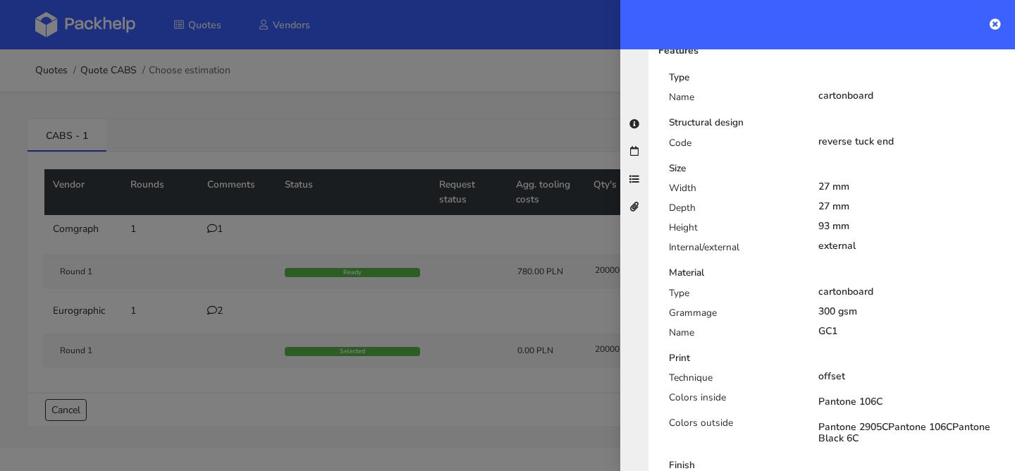
click at [536, 233] on div at bounding box center [507, 235] width 1015 height 471
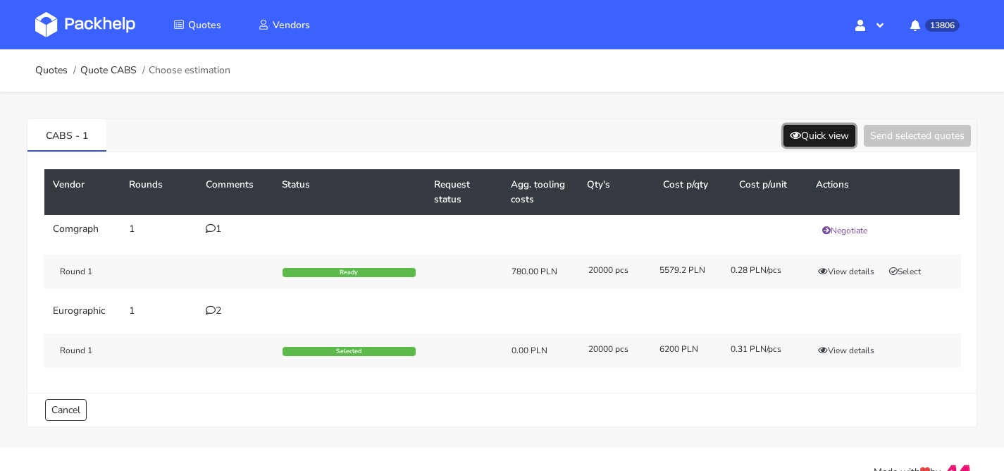
click at [811, 126] on button "Quick view" at bounding box center [820, 136] width 72 height 22
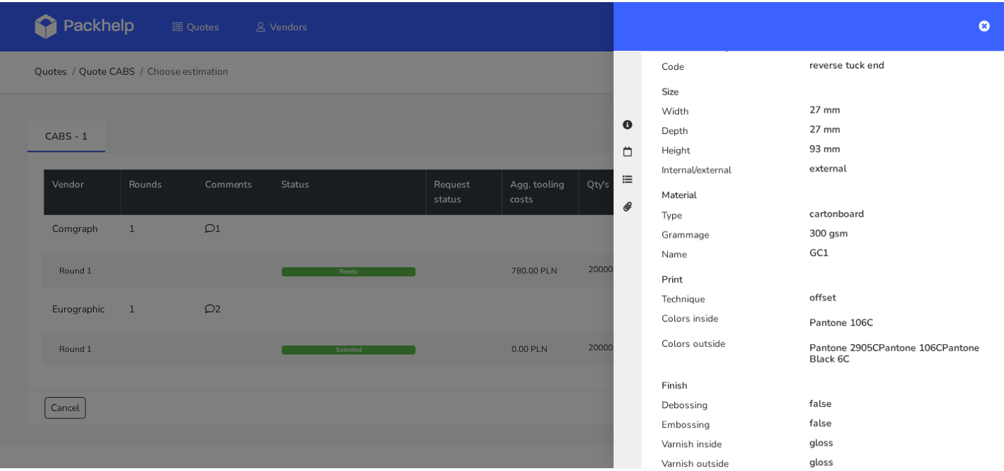
scroll to position [379, 0]
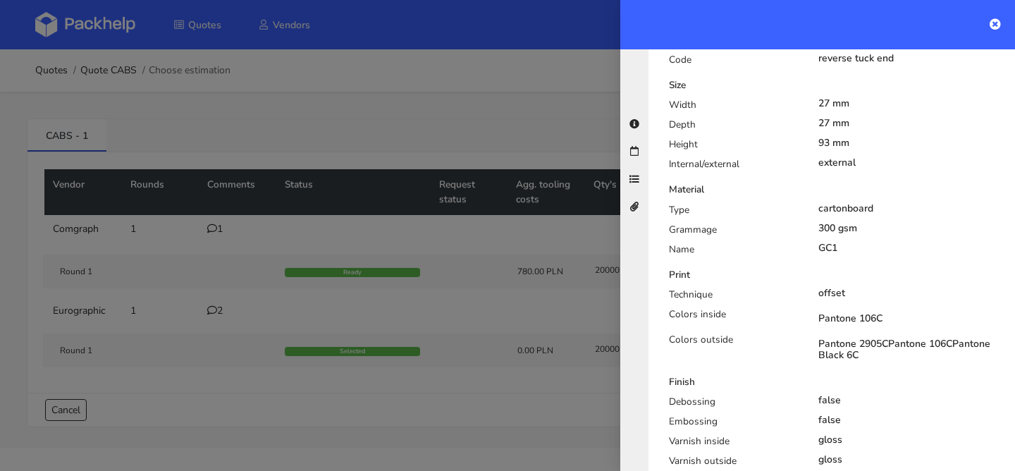
click at [530, 287] on div at bounding box center [507, 235] width 1015 height 471
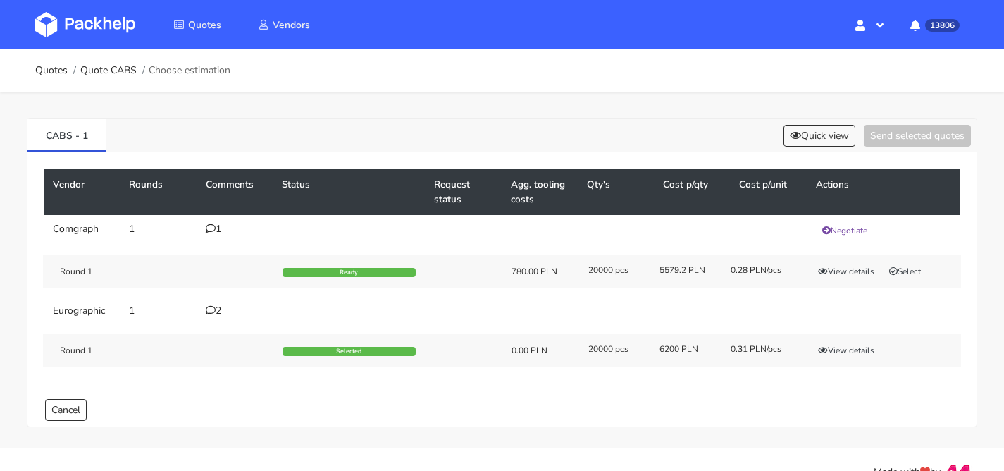
click at [212, 311] on icon at bounding box center [211, 310] width 10 height 10
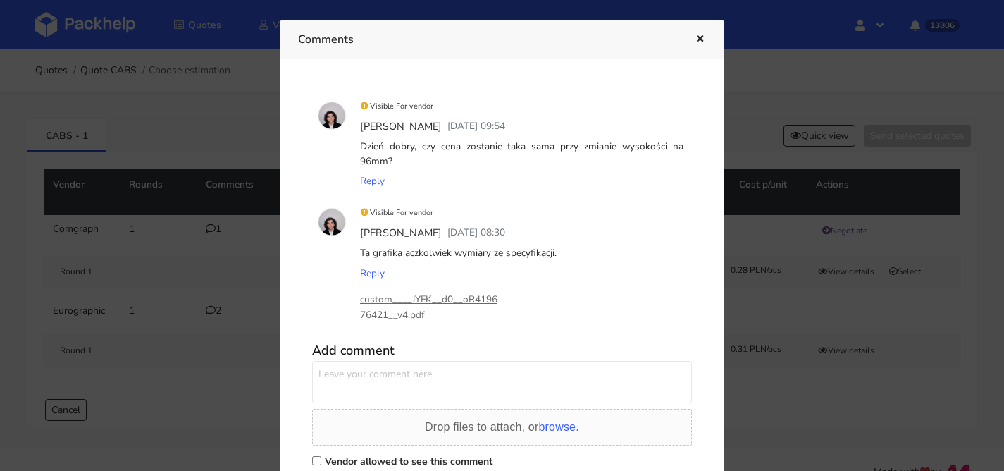
click at [697, 42] on icon "button" at bounding box center [700, 40] width 12 height 10
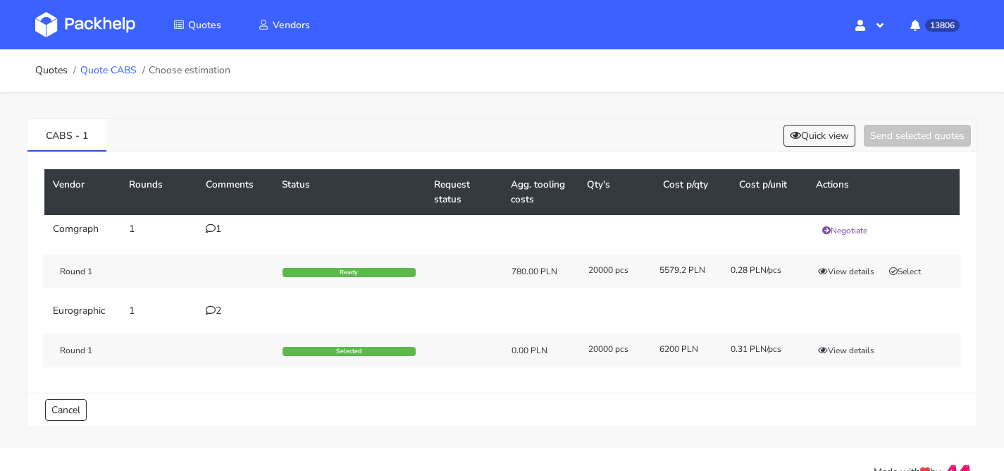
click at [117, 65] on link "Quote CABS" at bounding box center [108, 70] width 56 height 11
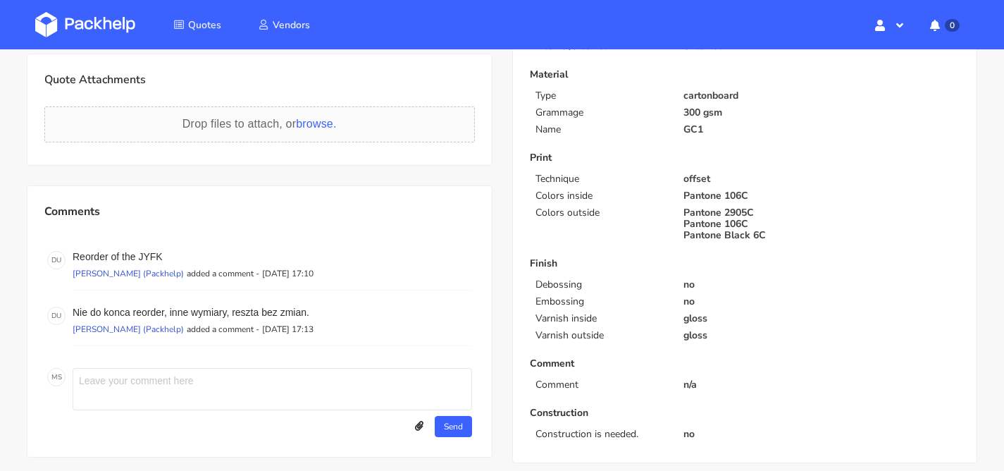
scroll to position [478, 0]
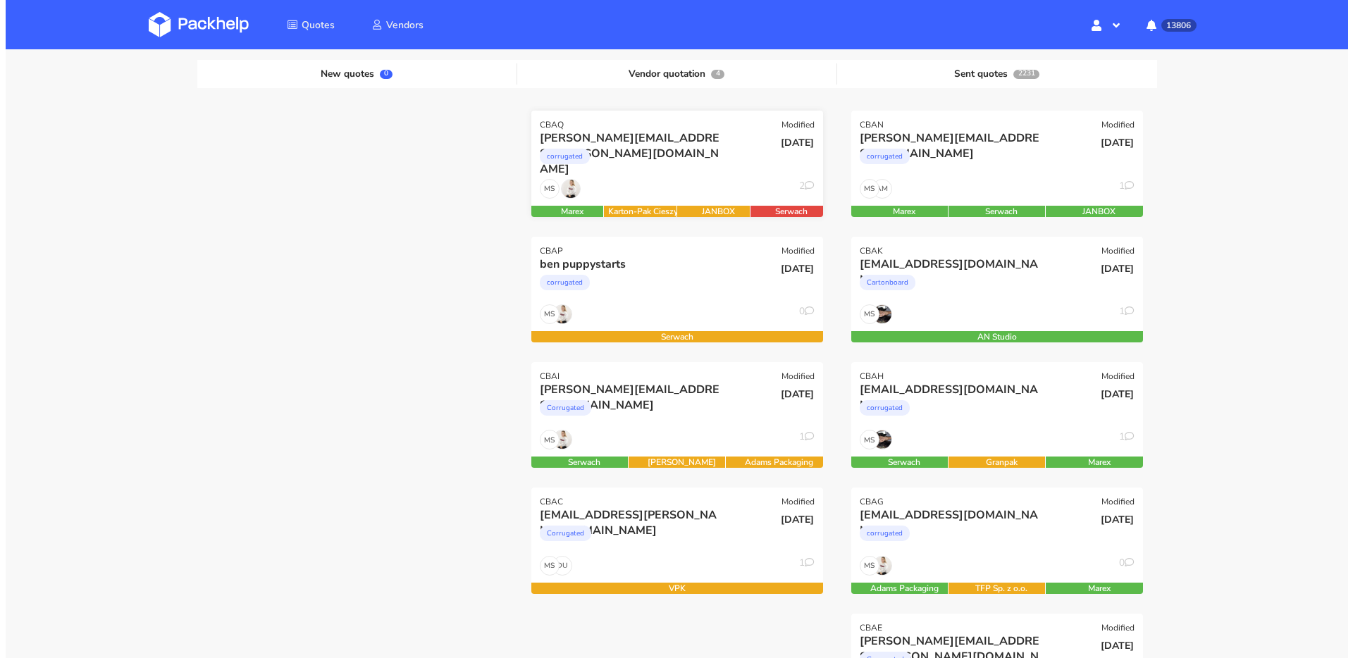
scroll to position [250, 0]
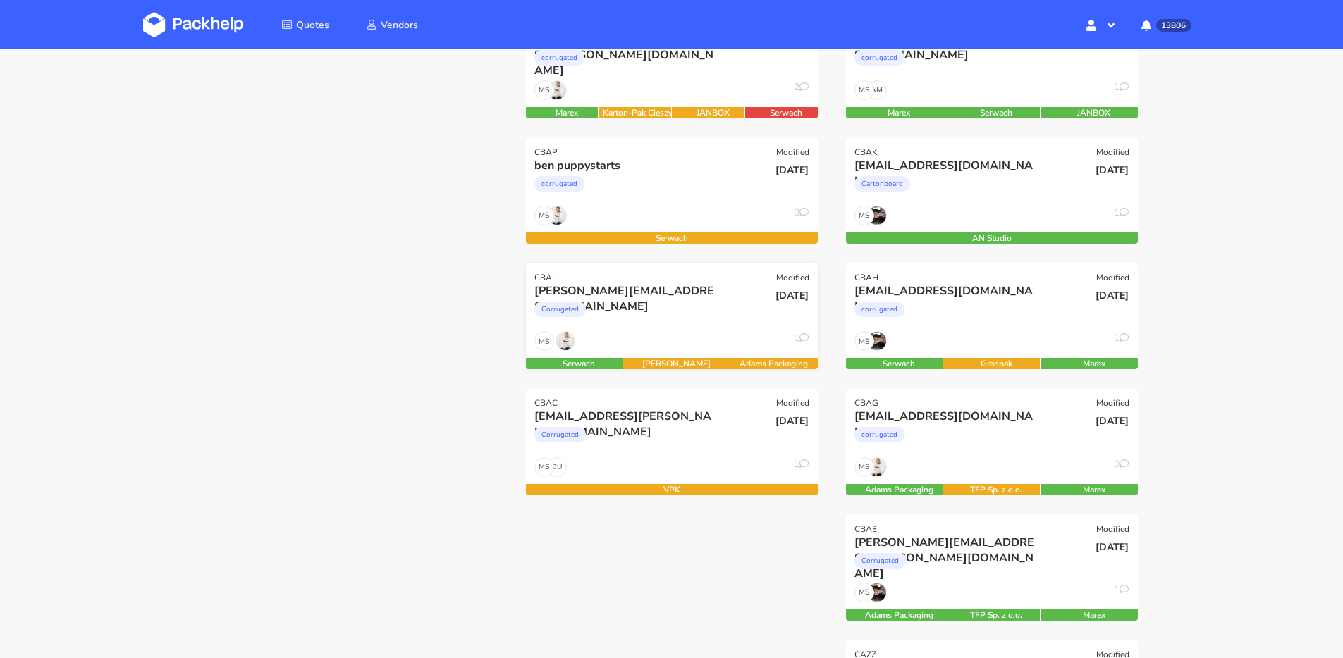
click at [659, 313] on div "Corrugated" at bounding box center [627, 313] width 187 height 28
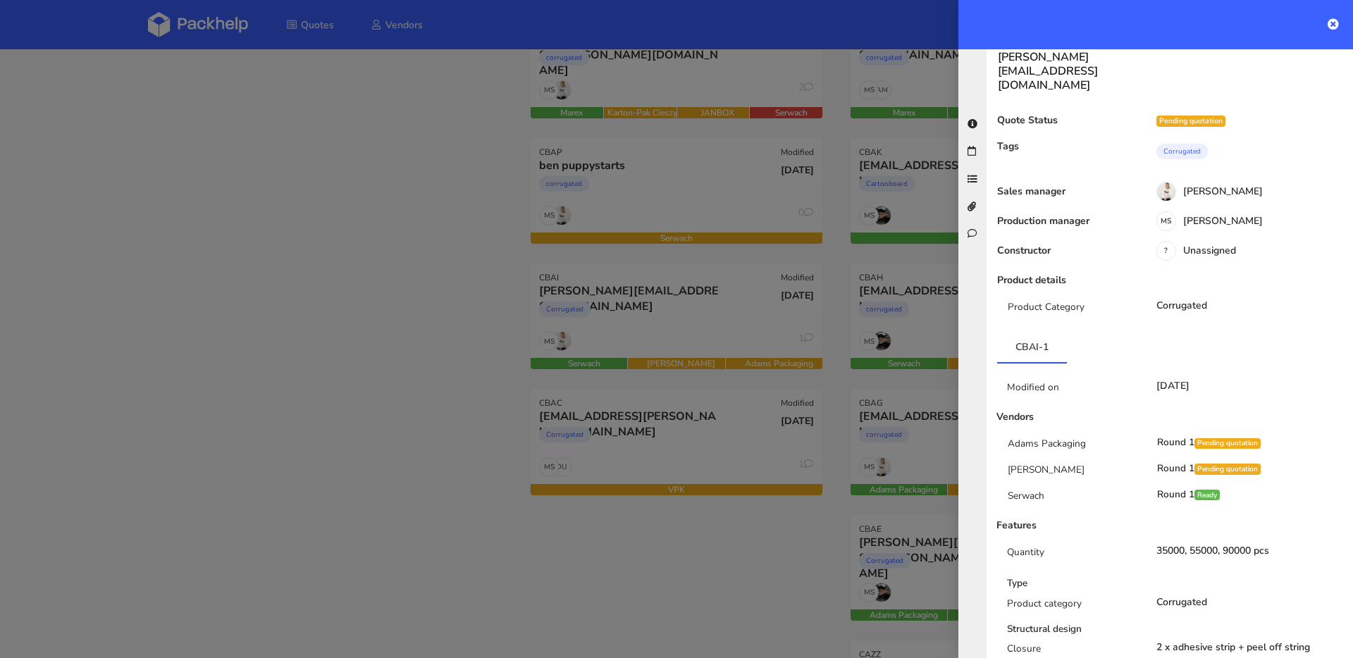
scroll to position [0, 0]
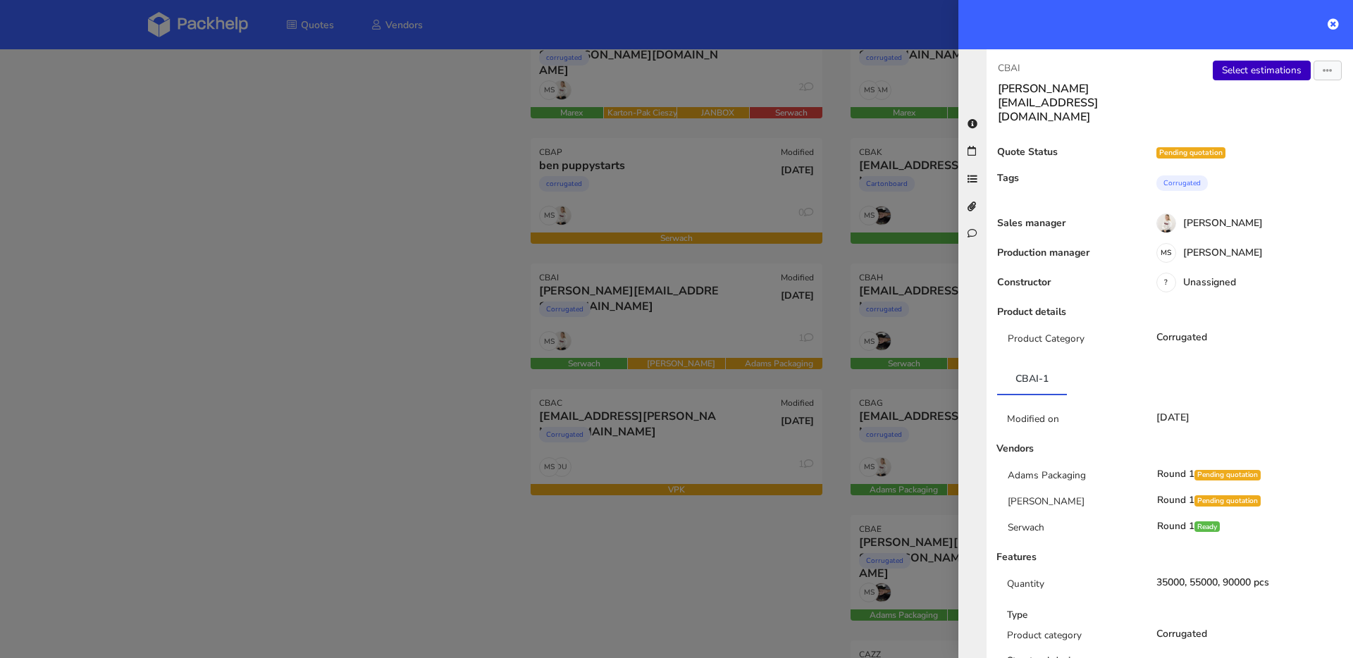
click at [1230, 78] on link "Select estimations" at bounding box center [1262, 71] width 98 height 20
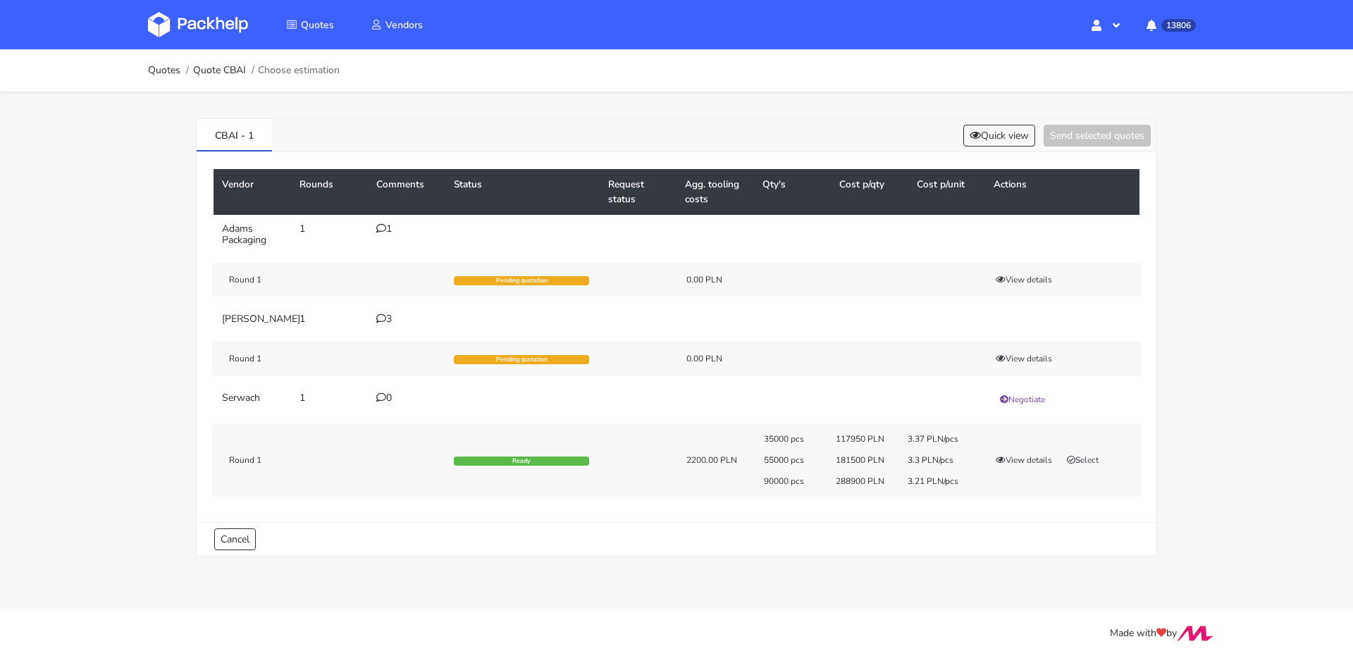
click at [1102, 464] on div "35000 pcs 117950 PLN 3.37 PLN/pcs 55000 pcs 181500 PLN 3.3 PLN/pcs 90000 pcs 28…" at bounding box center [947, 460] width 387 height 54
click at [1030, 467] on button "View details" at bounding box center [1024, 460] width 69 height 14
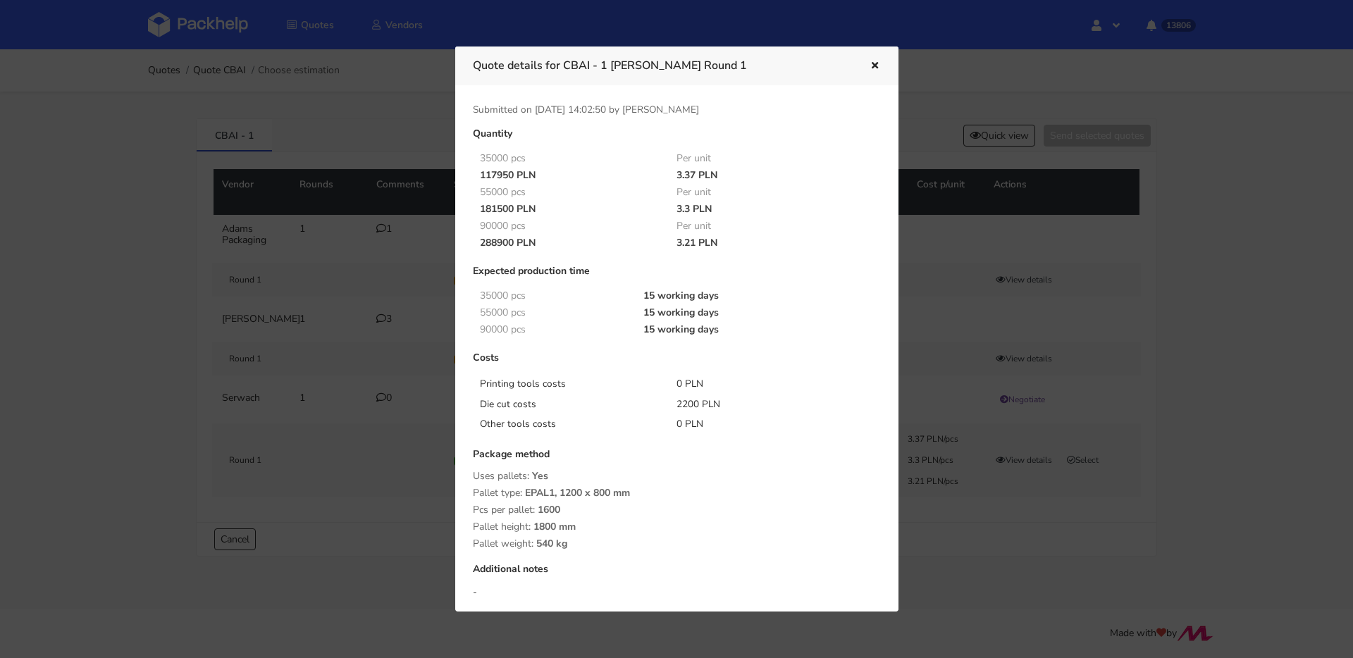
click at [877, 72] on button "button" at bounding box center [874, 66] width 16 height 18
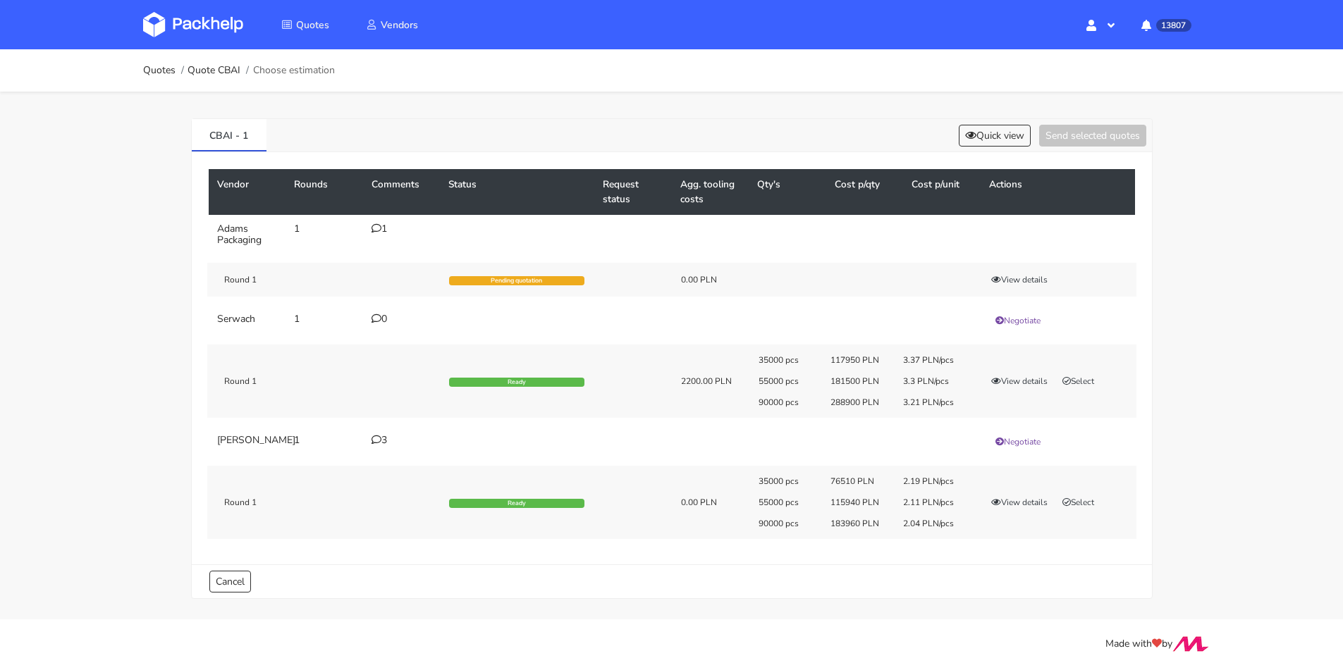
click at [389, 235] on td "1" at bounding box center [402, 234] width 78 height 39
click at [384, 232] on div "1" at bounding box center [401, 228] width 61 height 11
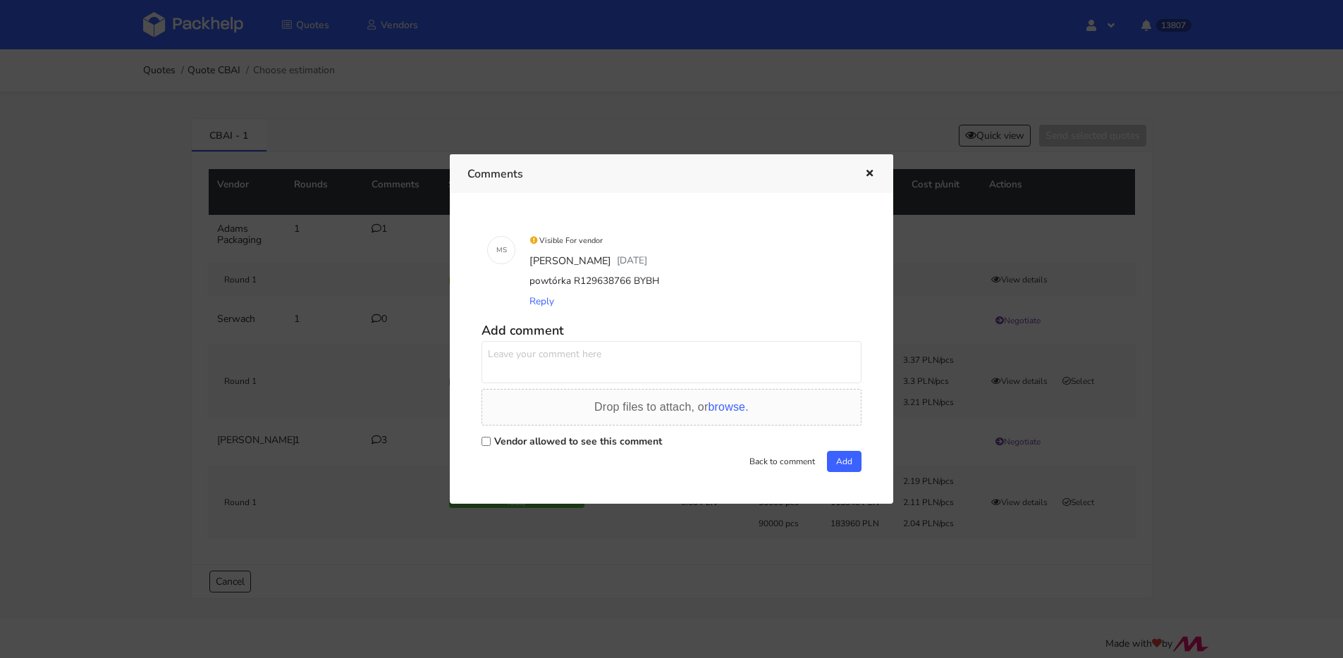
click at [863, 178] on icon "button" at bounding box center [869, 174] width 12 height 10
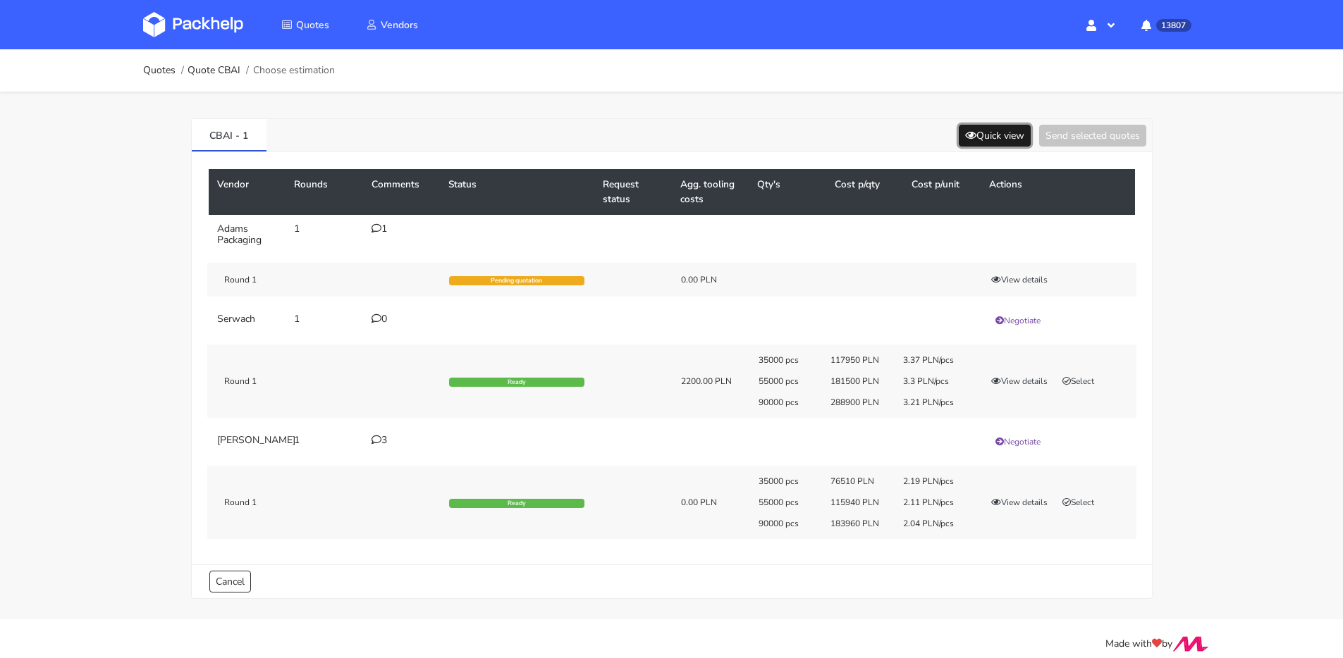
click at [959, 144] on button "Quick view" at bounding box center [995, 136] width 72 height 22
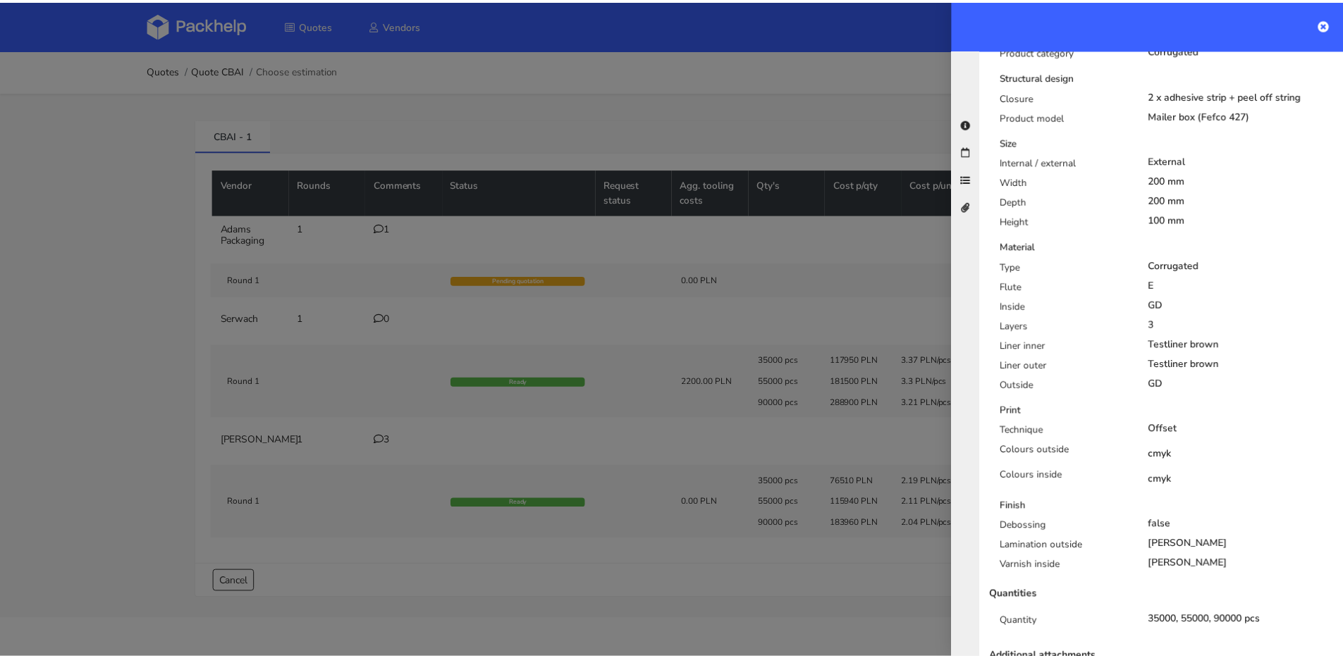
scroll to position [383, 0]
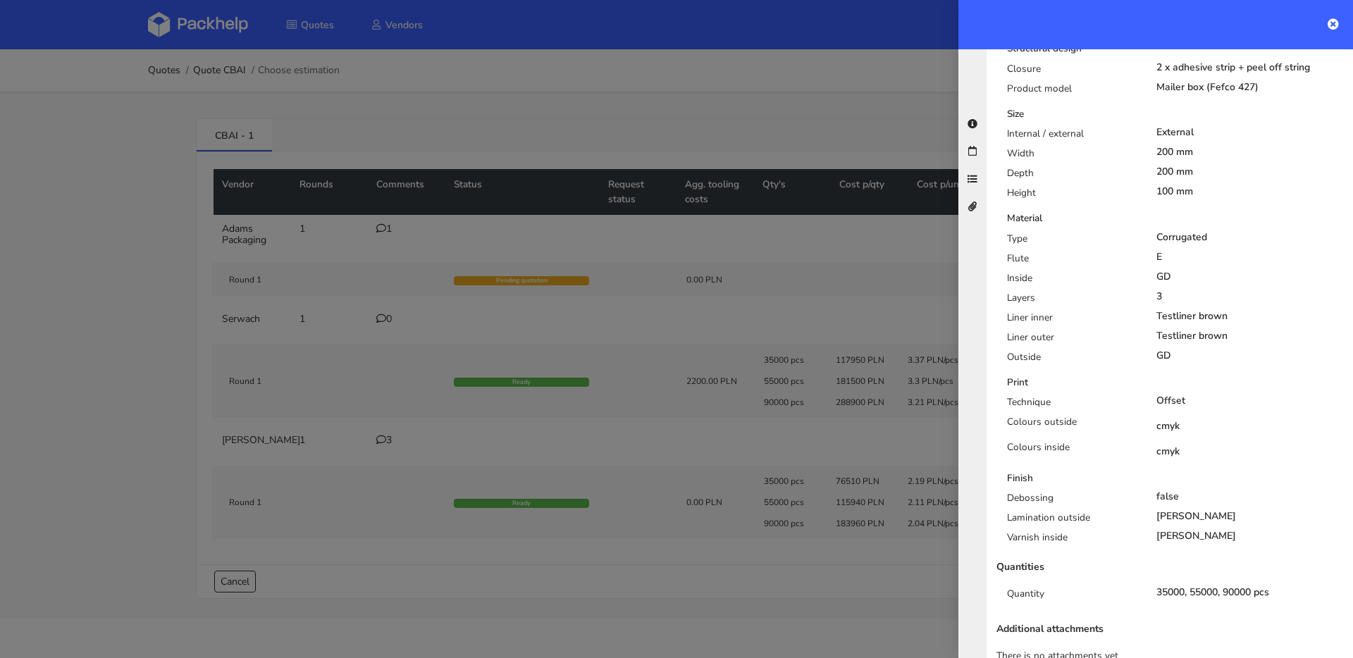
click at [885, 375] on div at bounding box center [676, 329] width 1353 height 658
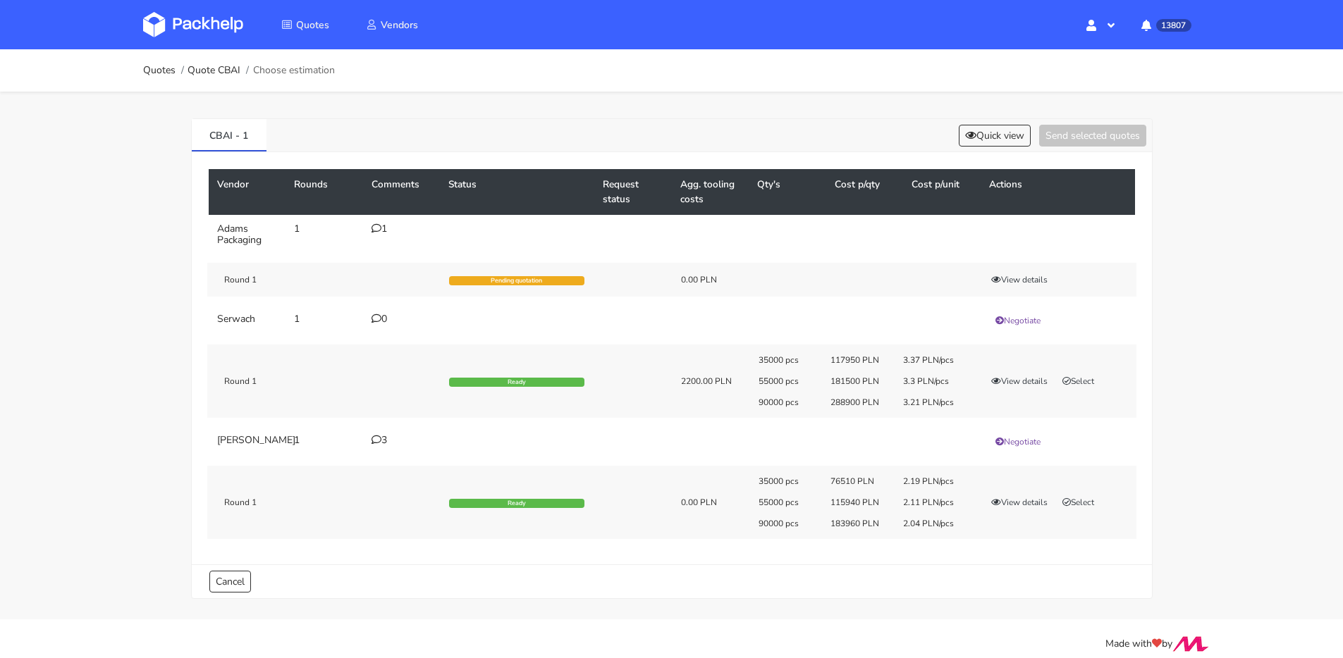
click at [382, 439] on div "3" at bounding box center [401, 440] width 61 height 11
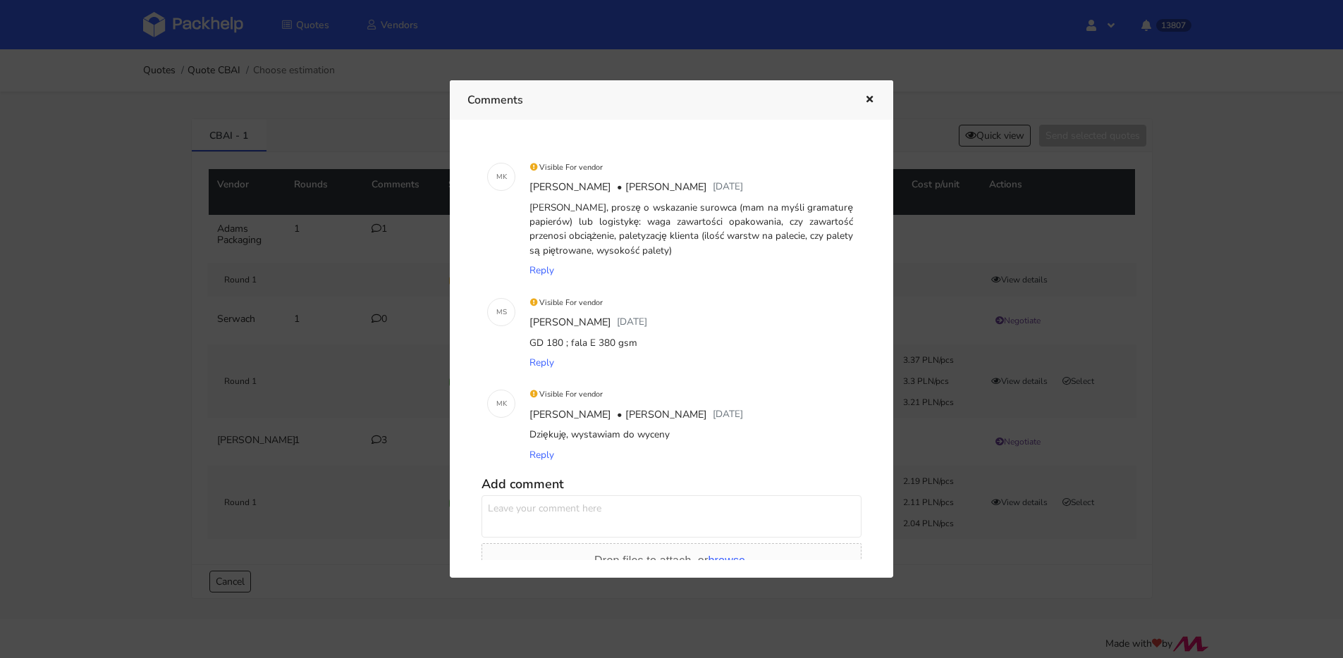
scroll to position [80, 0]
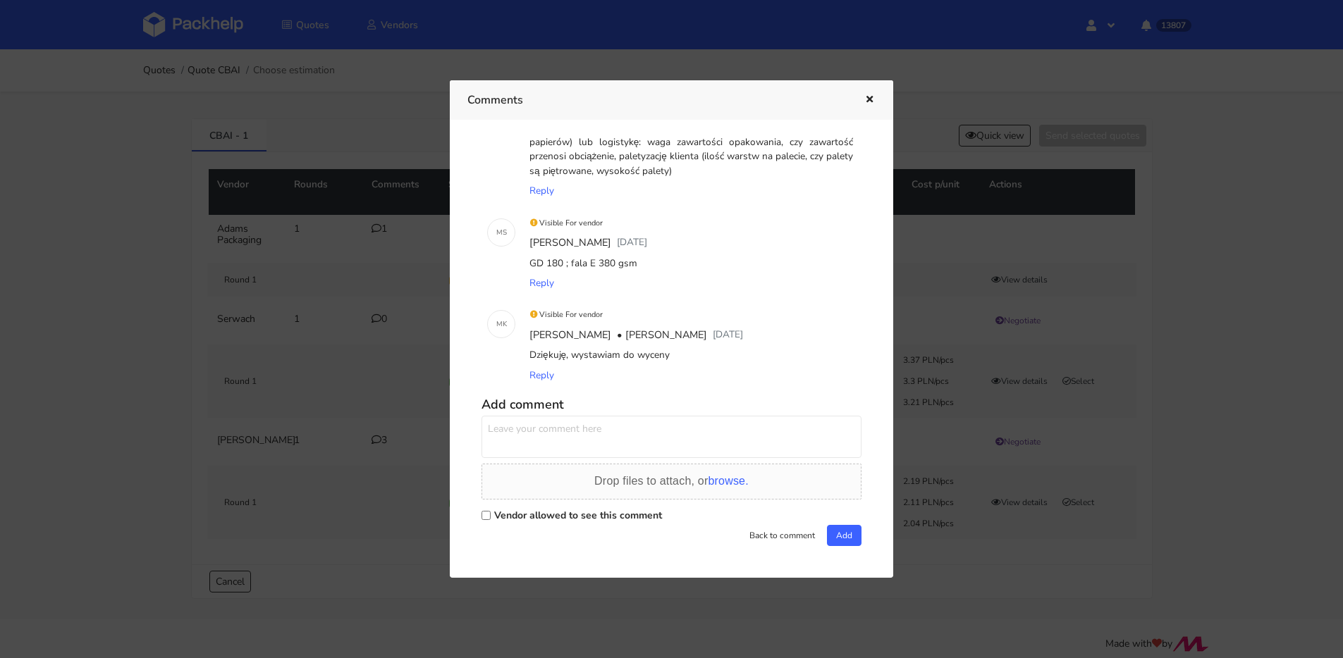
click at [542, 436] on textarea at bounding box center [671, 437] width 380 height 42
type textarea "a"
type textarea "+narzędzia 5600 PLN"
click at [834, 529] on button "Add" at bounding box center [844, 535] width 35 height 21
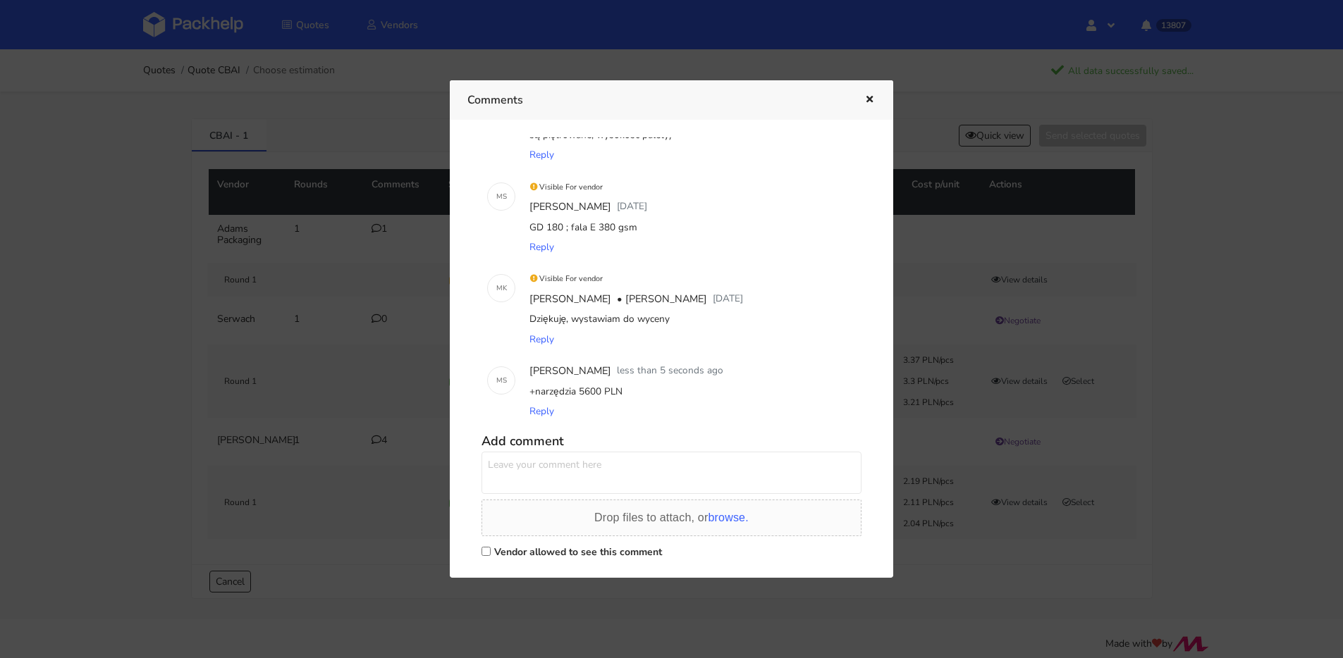
scroll to position [152, 0]
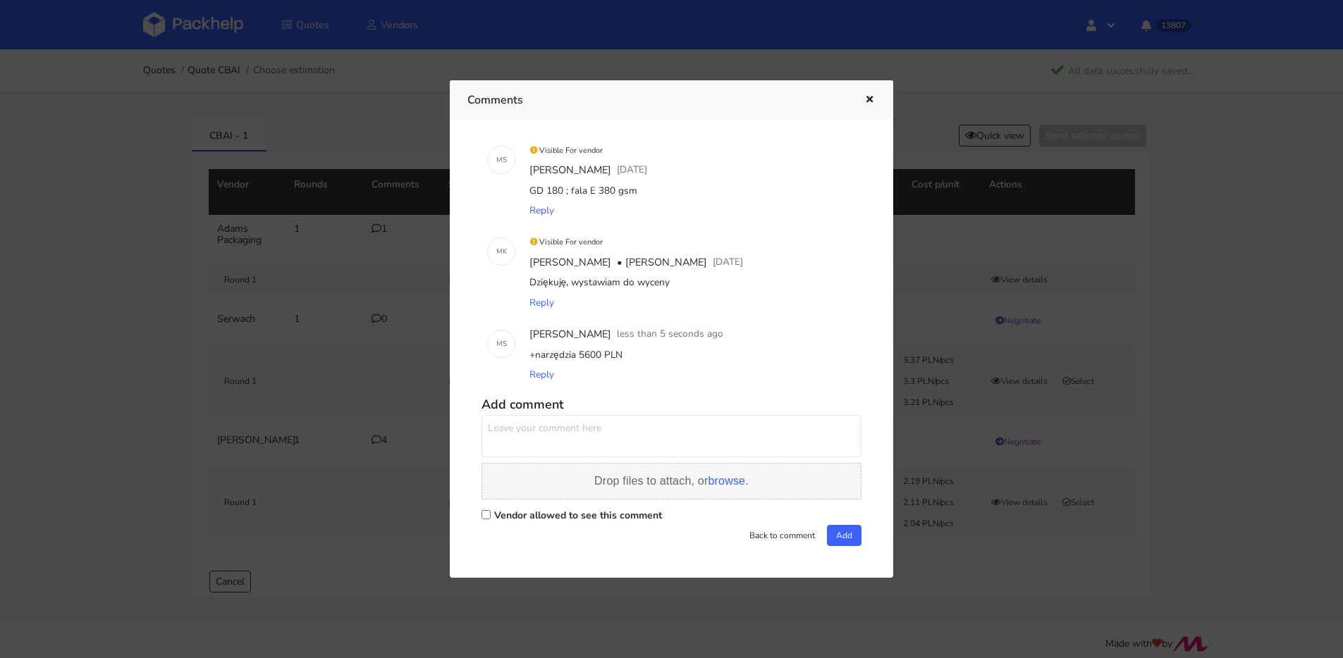
click at [715, 474] on div "Drop files to attach, or browse." at bounding box center [671, 481] width 154 height 17
click at [746, 429] on textarea at bounding box center [671, 436] width 380 height 42
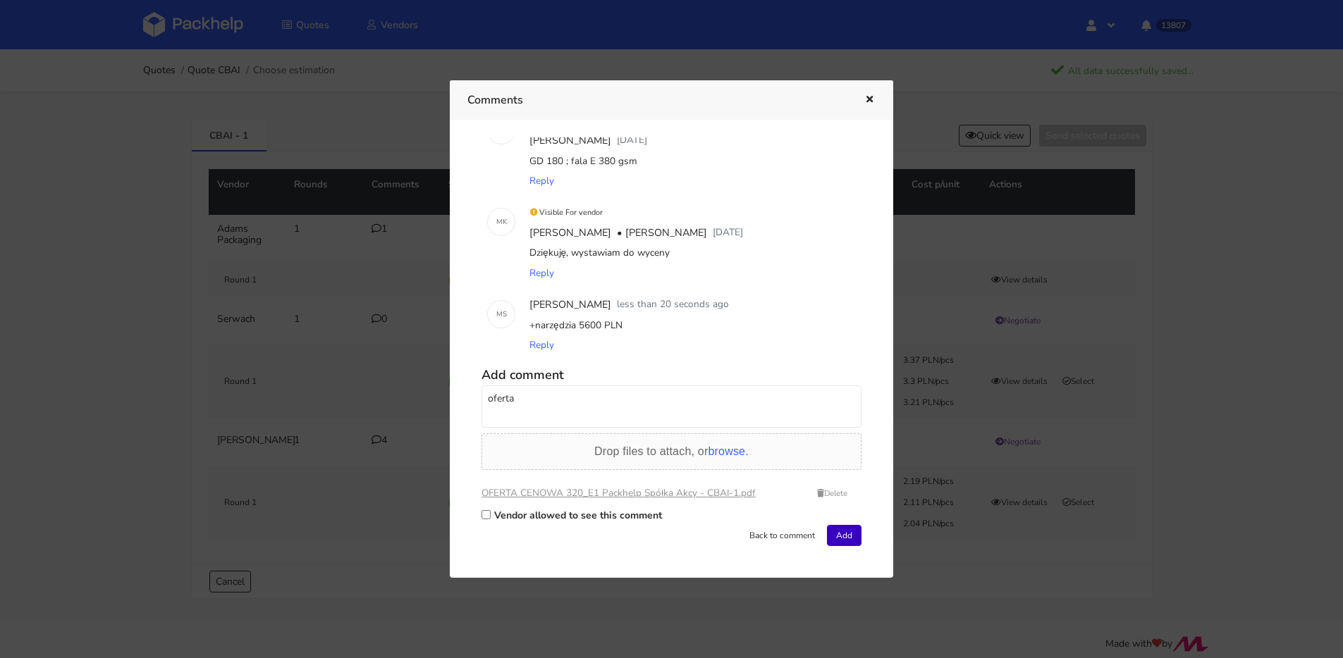
type textarea "oferta"
click at [837, 538] on button "Add" at bounding box center [844, 535] width 35 height 21
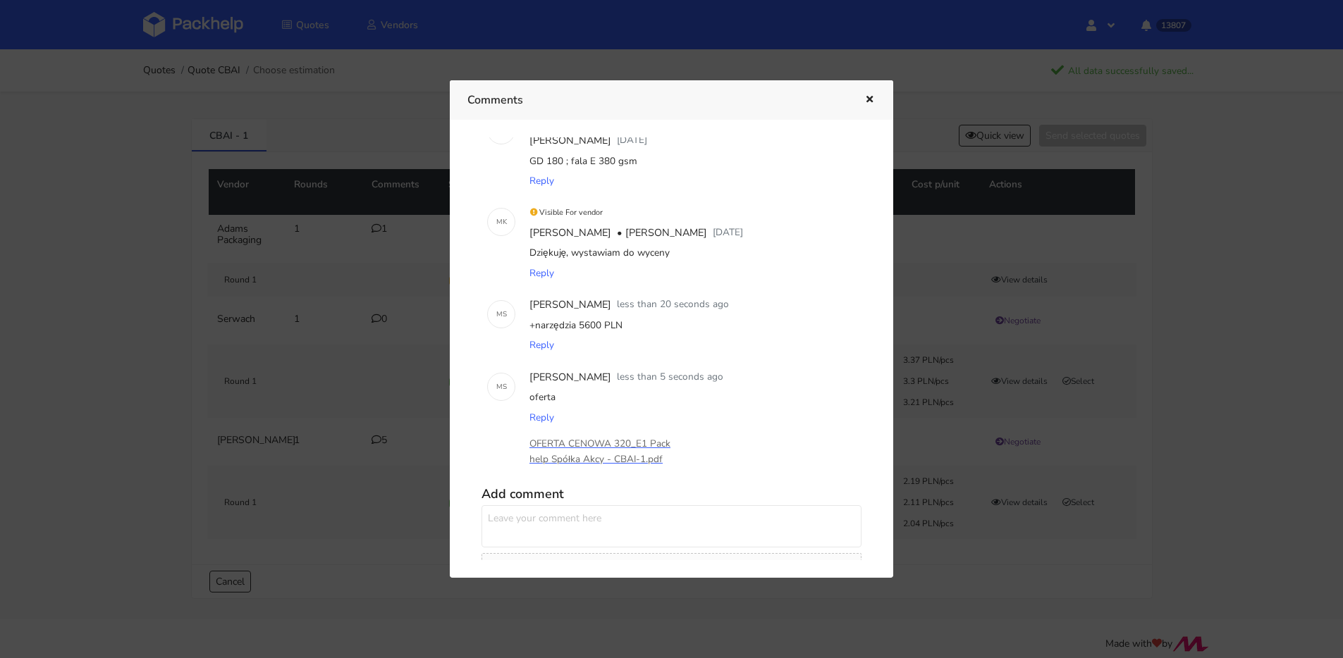
scroll to position [78, 0]
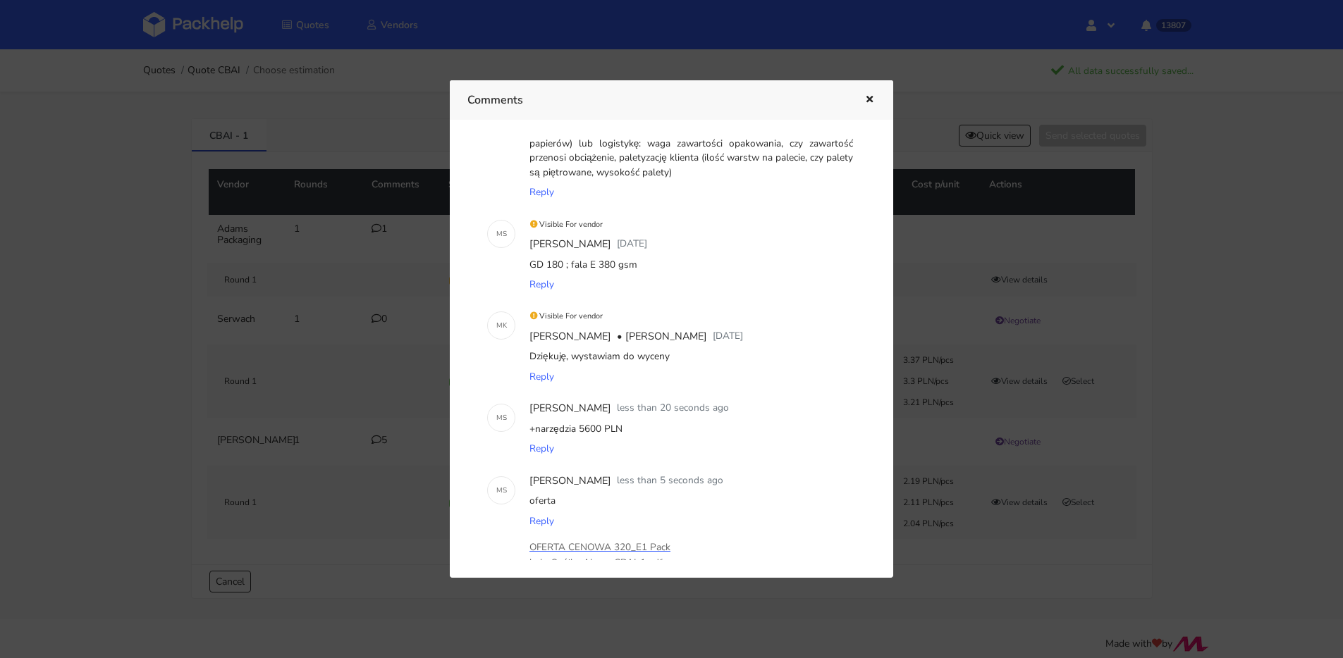
click at [870, 95] on icon "button" at bounding box center [869, 100] width 12 height 10
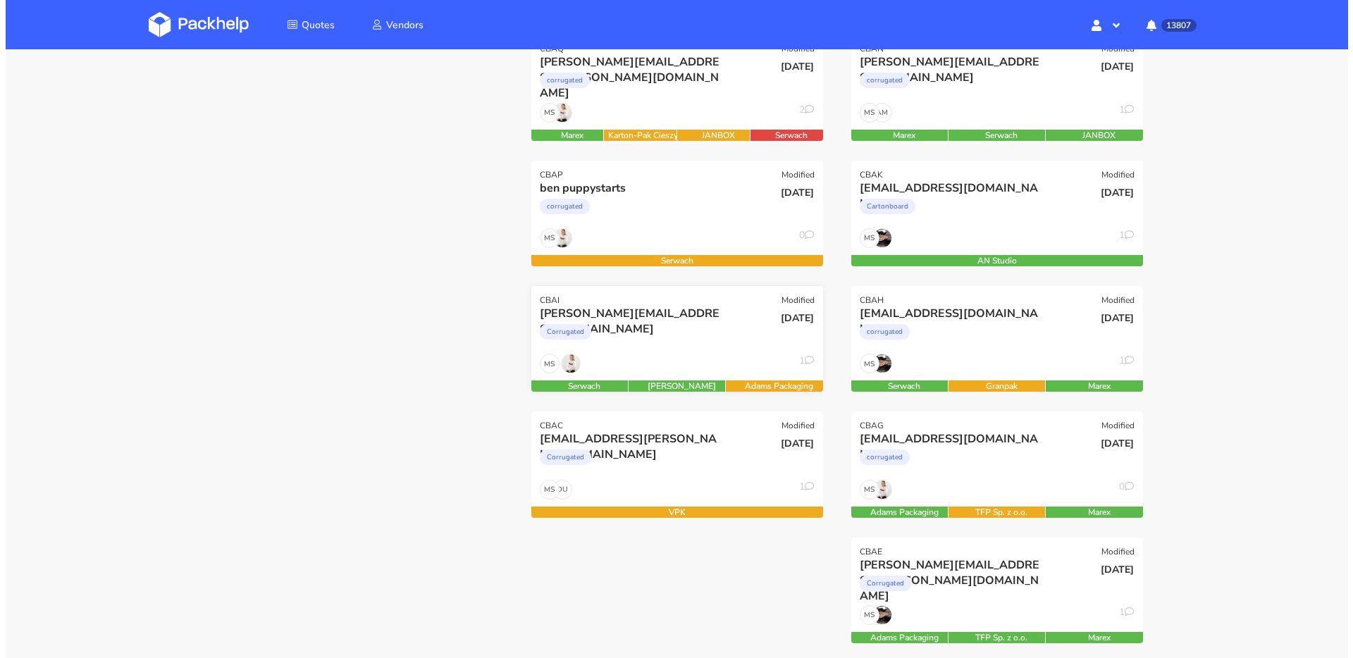
scroll to position [228, 0]
click at [708, 341] on div "Corrugated" at bounding box center [627, 335] width 187 height 28
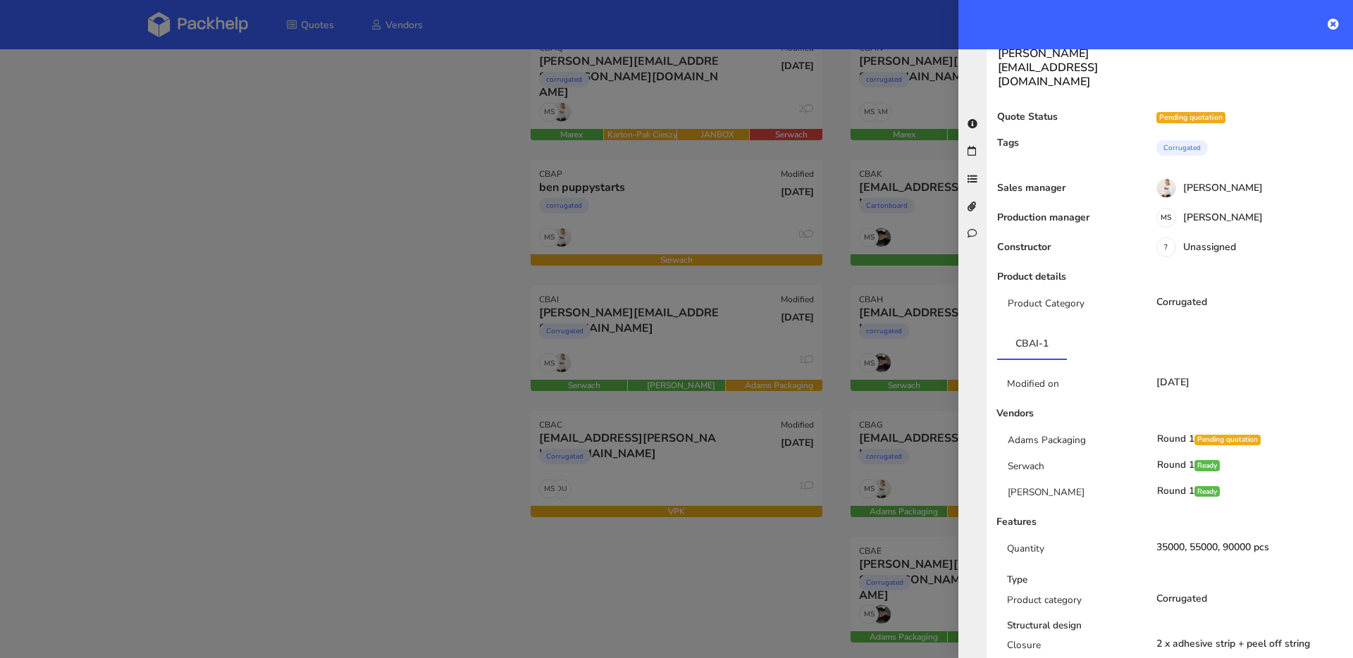
scroll to position [0, 0]
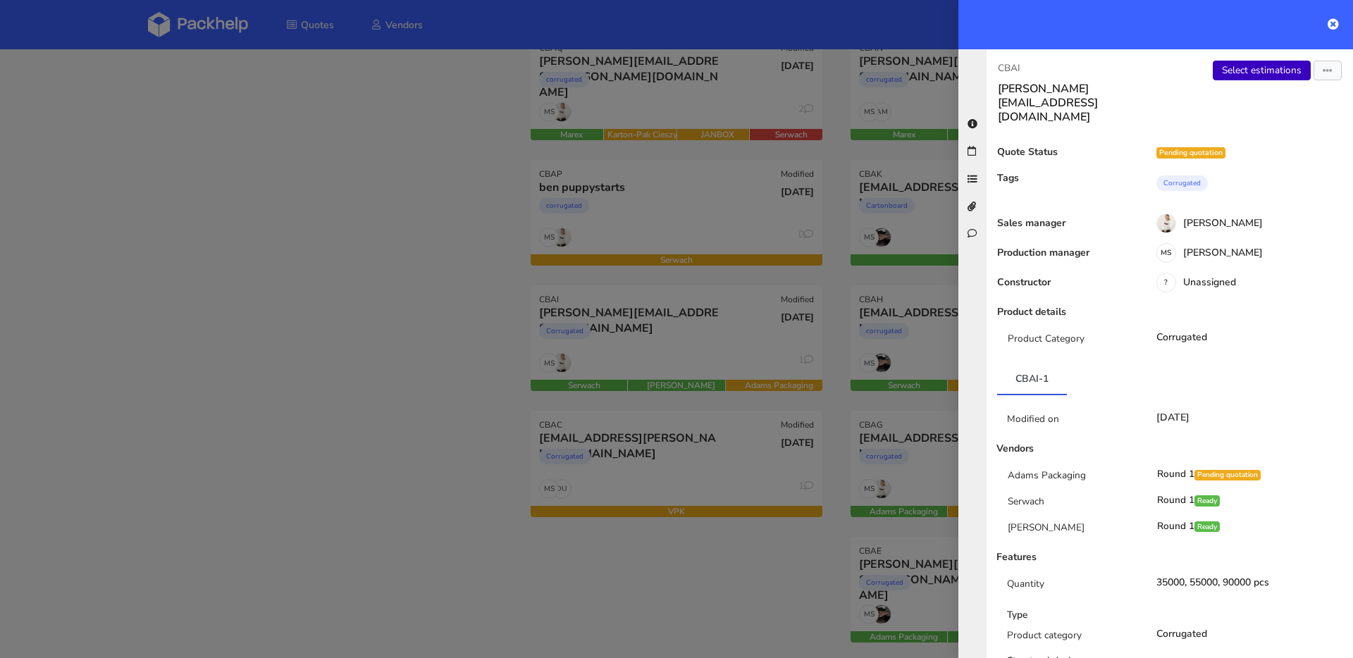
click at [1236, 72] on link "Select estimations" at bounding box center [1262, 71] width 98 height 20
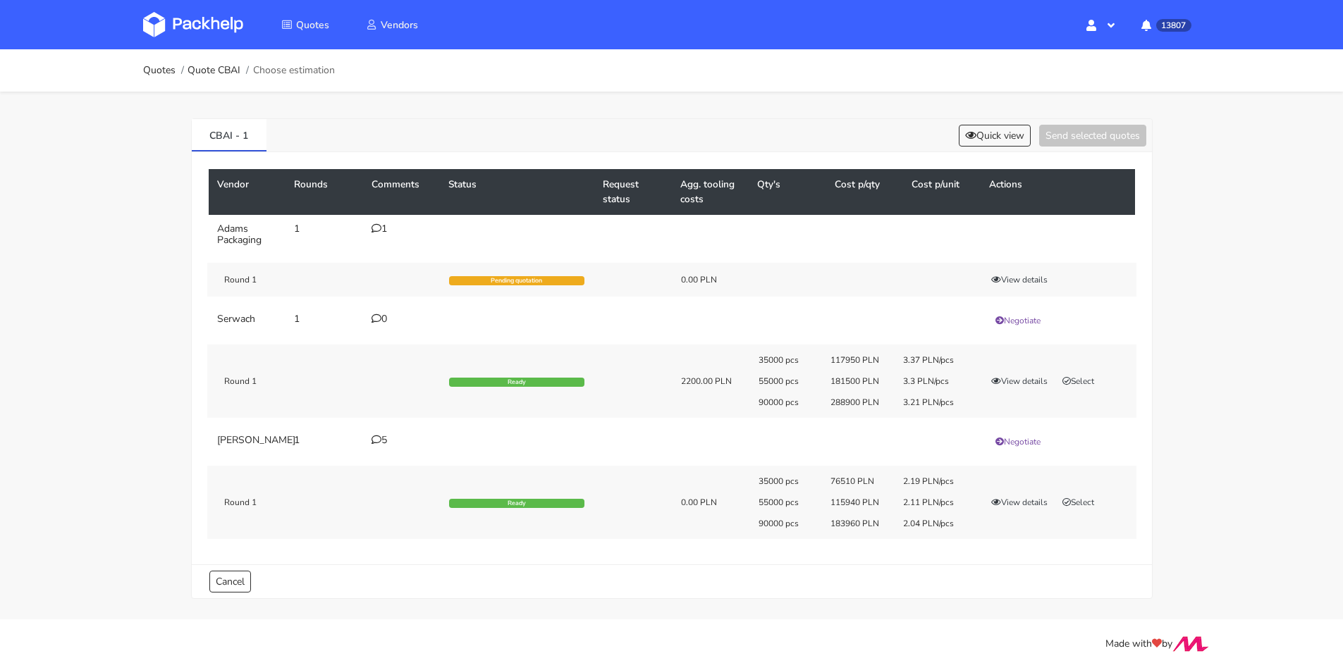
click at [378, 444] on icon at bounding box center [376, 440] width 10 height 10
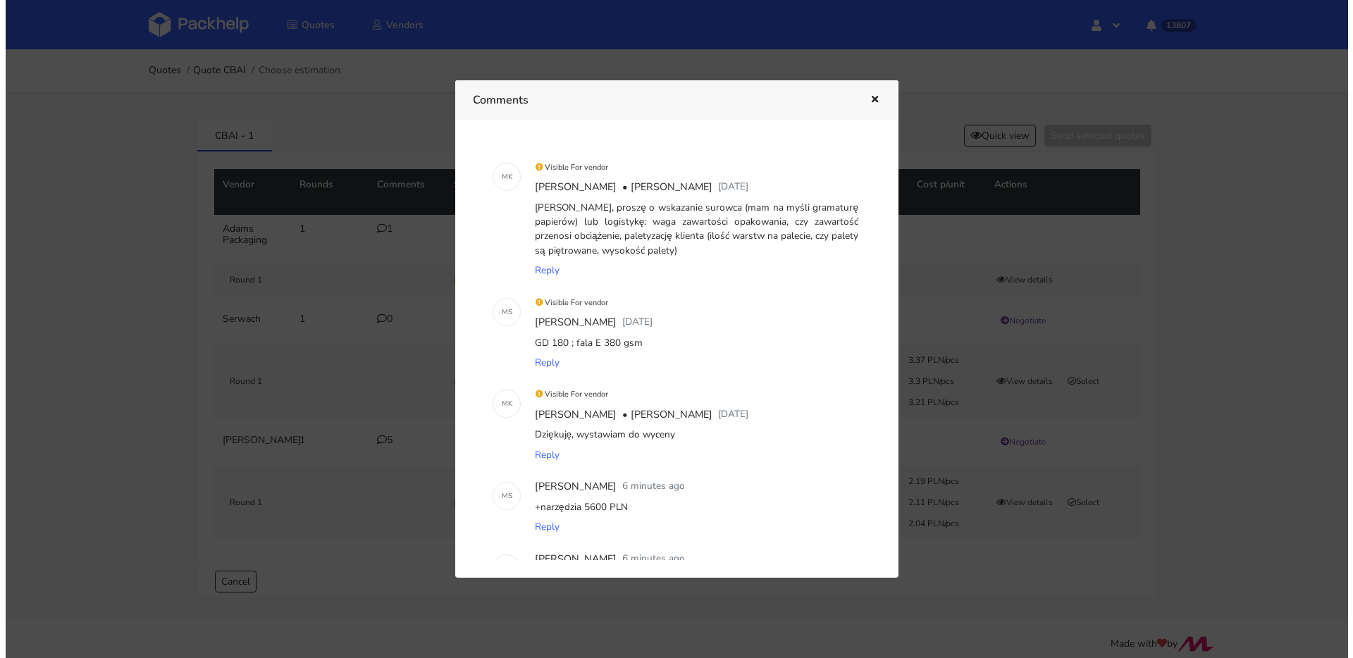
scroll to position [272, 0]
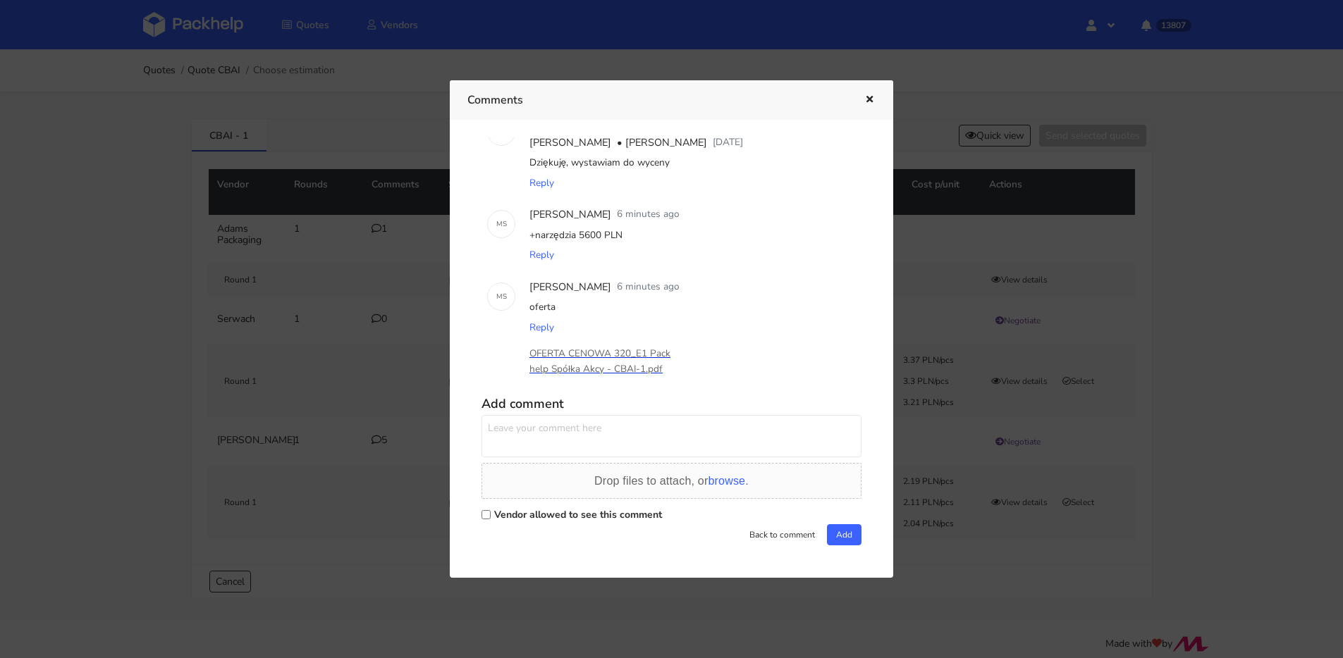
click at [598, 361] on p "OFERTA CENOWA 320_E1 Packhelp Spółka Akcy - CBAI-1.pdf" at bounding box center [599, 361] width 141 height 31
click at [870, 94] on button "button" at bounding box center [868, 100] width 16 height 18
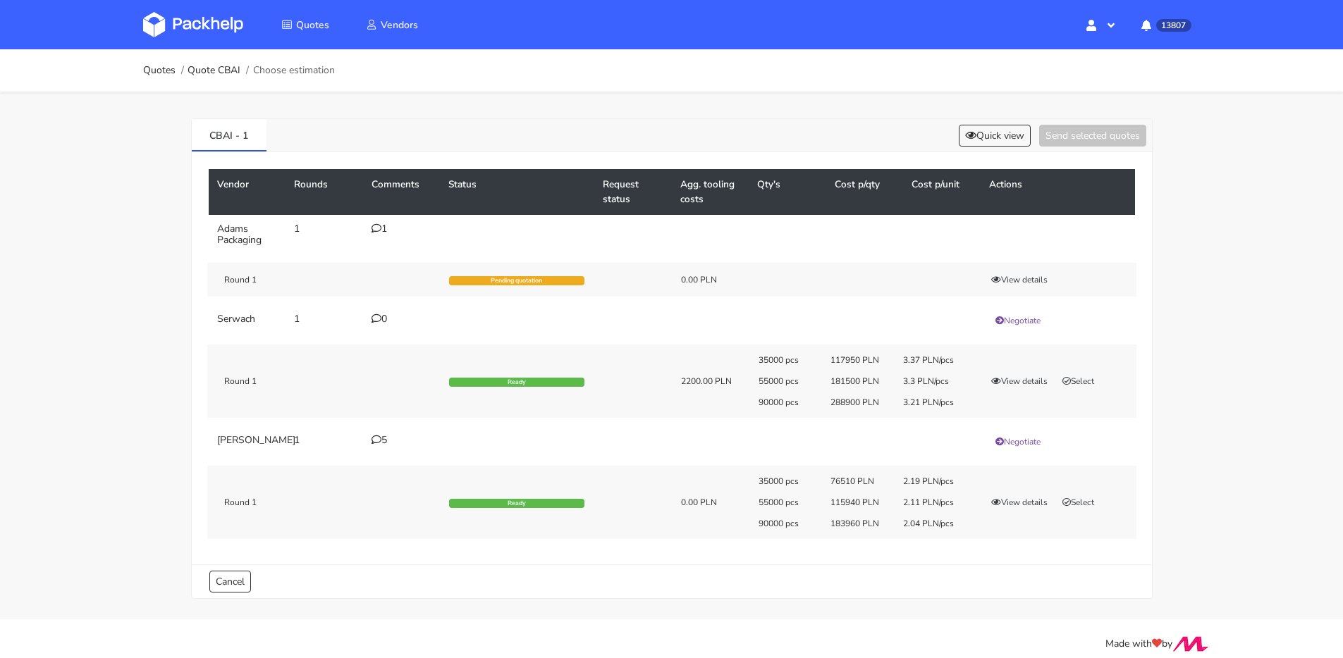
click at [985, 121] on div "CBAI - 1 Quick view Send selected quotes" at bounding box center [672, 135] width 960 height 33
click at [985, 124] on div "CBAI - 1 Quick view Send selected quotes" at bounding box center [672, 135] width 960 height 33
click at [981, 135] on button "Quick view" at bounding box center [995, 136] width 72 height 22
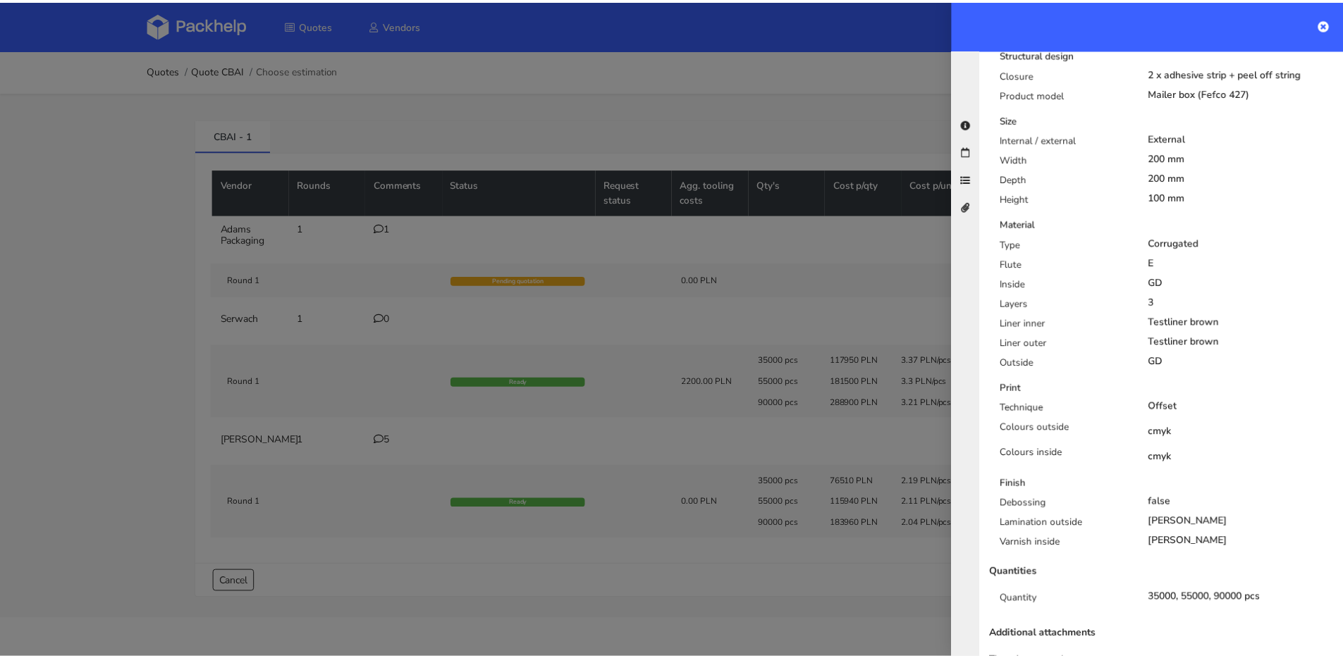
scroll to position [383, 0]
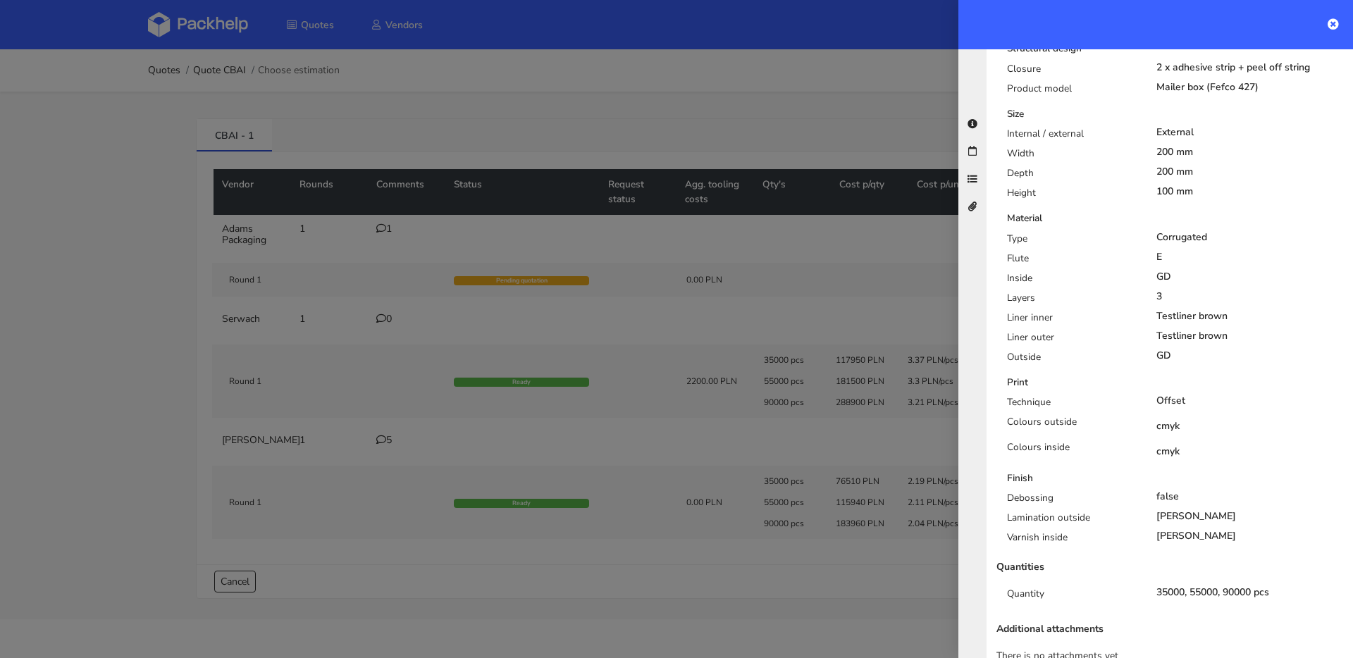
click at [640, 456] on div at bounding box center [676, 329] width 1353 height 658
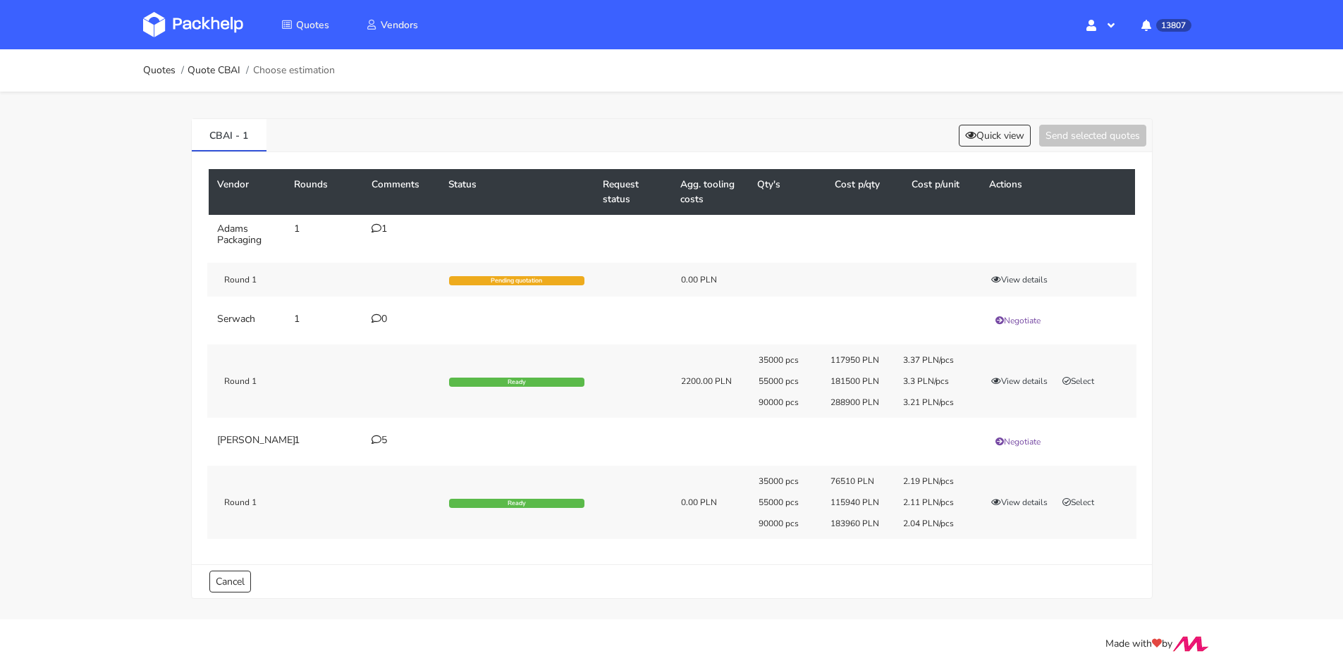
click at [376, 230] on icon at bounding box center [376, 228] width 10 height 10
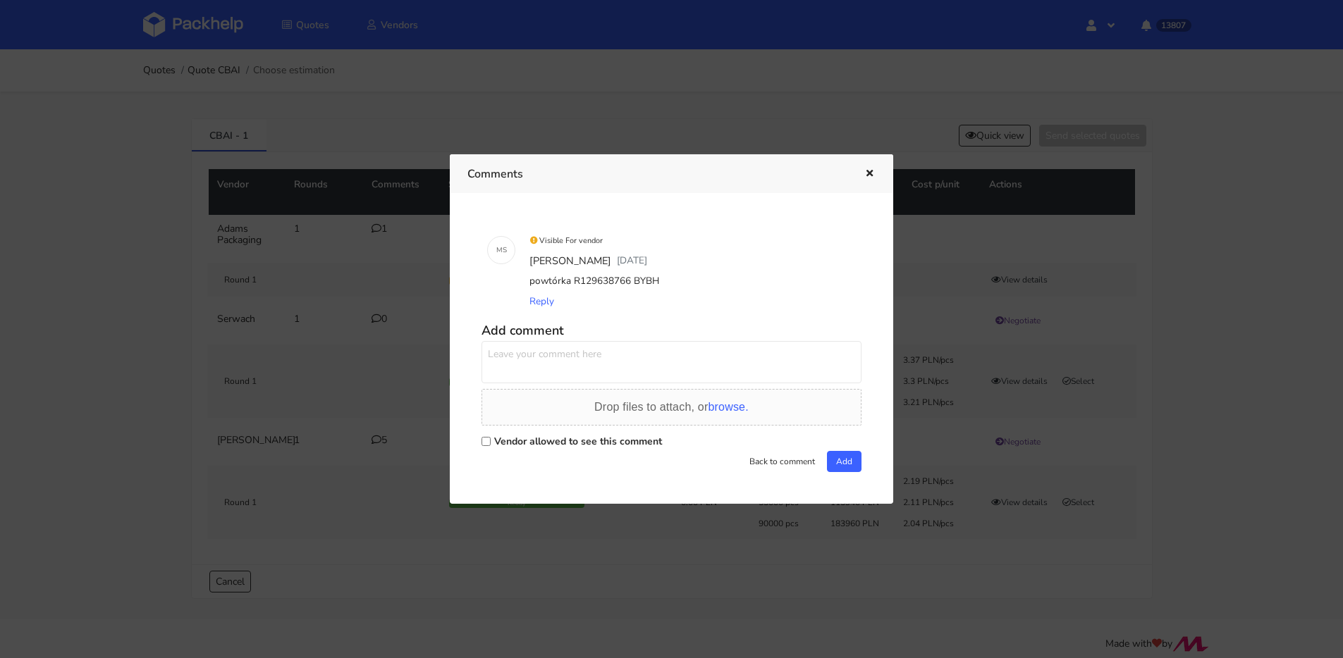
click at [873, 174] on icon "button" at bounding box center [869, 174] width 12 height 10
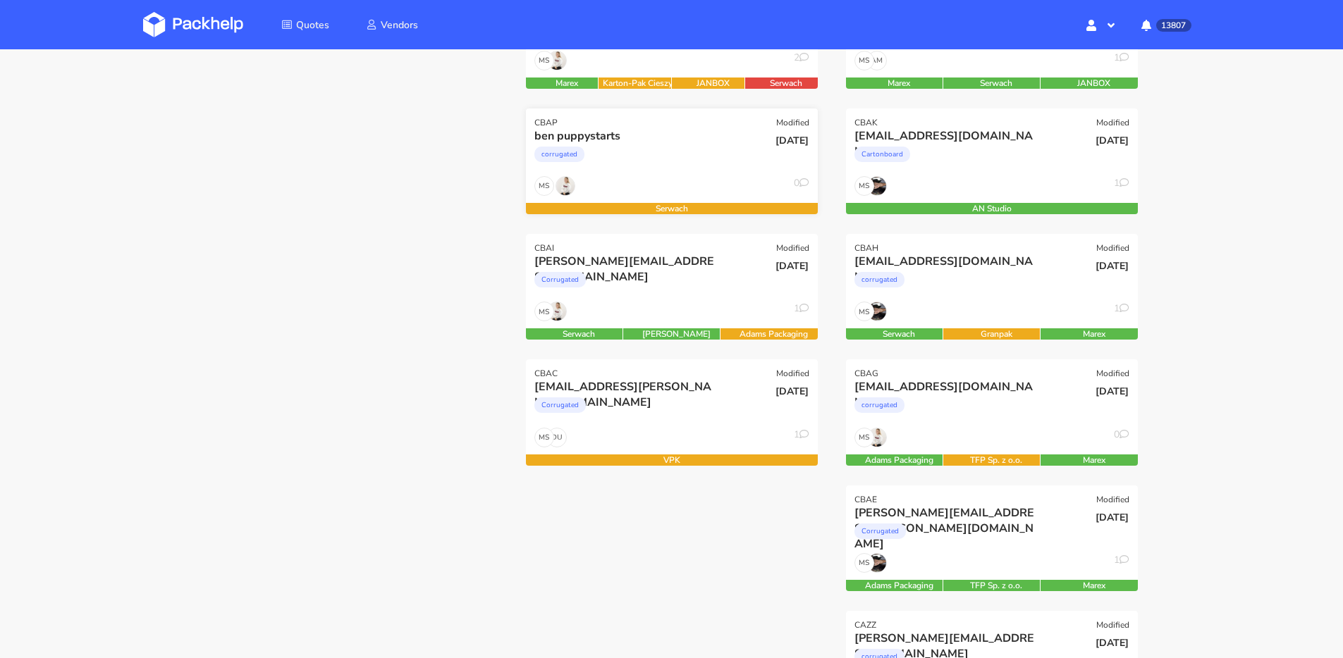
scroll to position [326, 0]
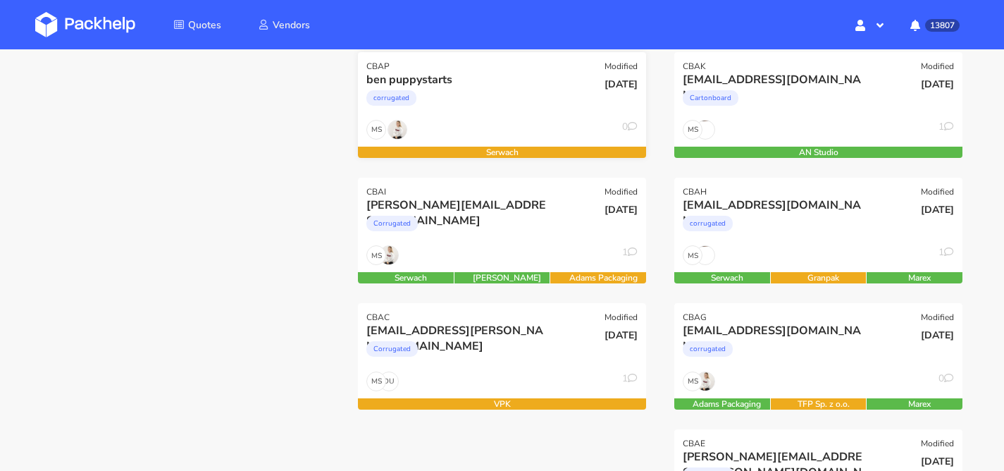
scroll to position [347, 0]
